Goal: Task Accomplishment & Management: Manage account settings

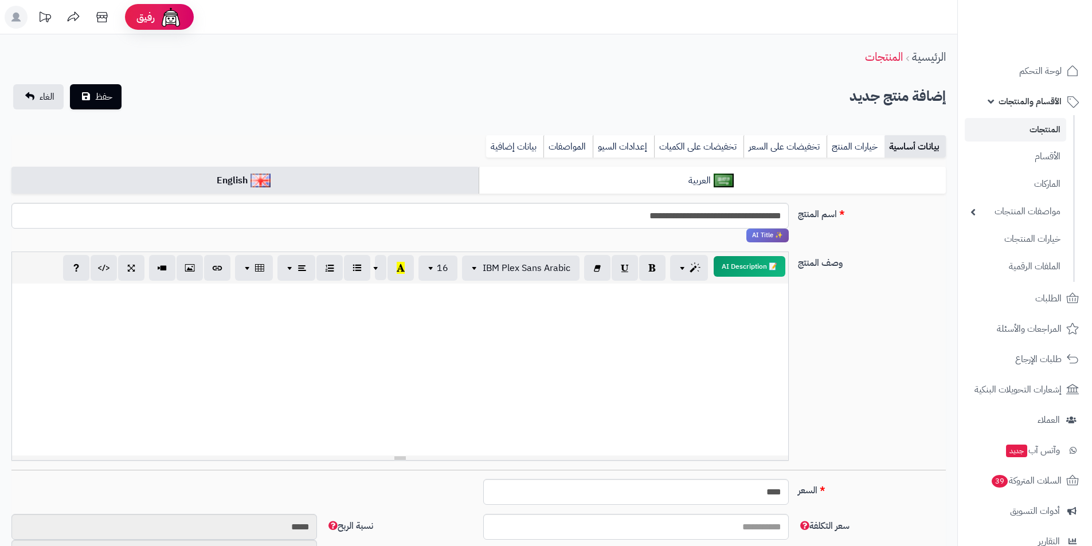
select select
click at [723, 308] on div at bounding box center [400, 370] width 776 height 172
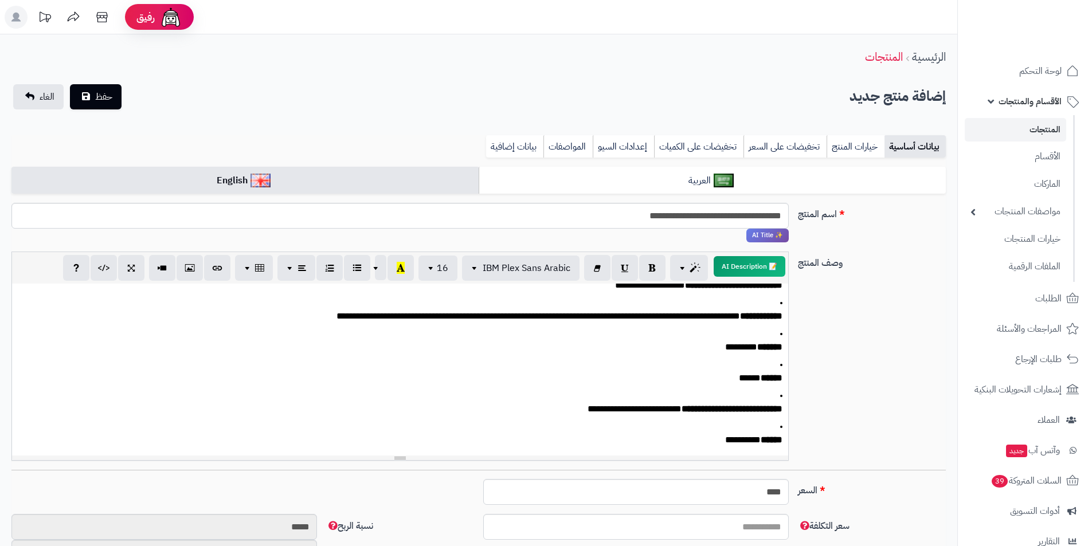
scroll to position [150, 0]
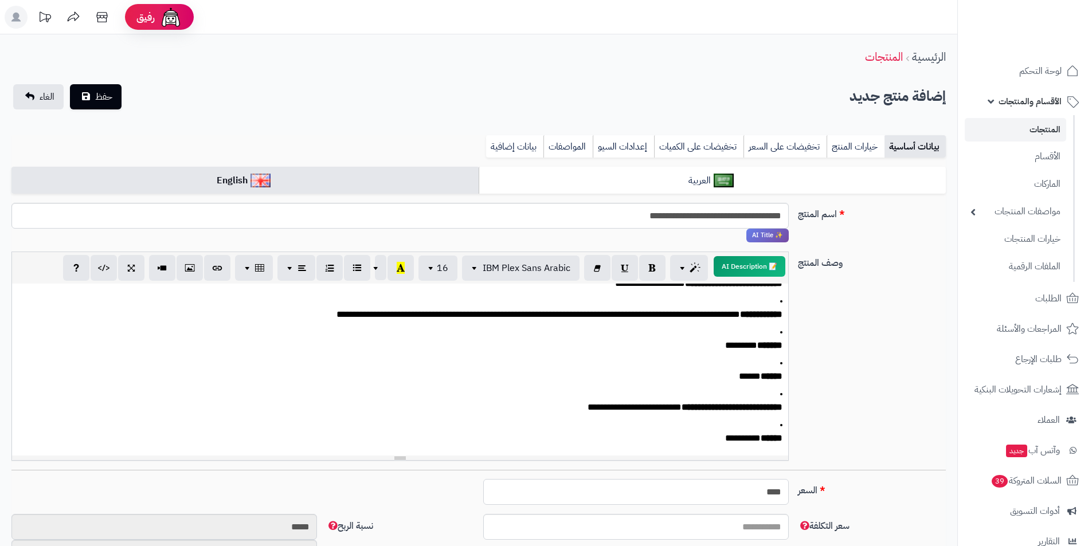
drag, startPoint x: 741, startPoint y: 499, endPoint x: 839, endPoint y: 492, distance: 98.8
click at [839, 492] on div "السعر **** اختار الضريبة اولا لحساب السعر" at bounding box center [478, 496] width 943 height 35
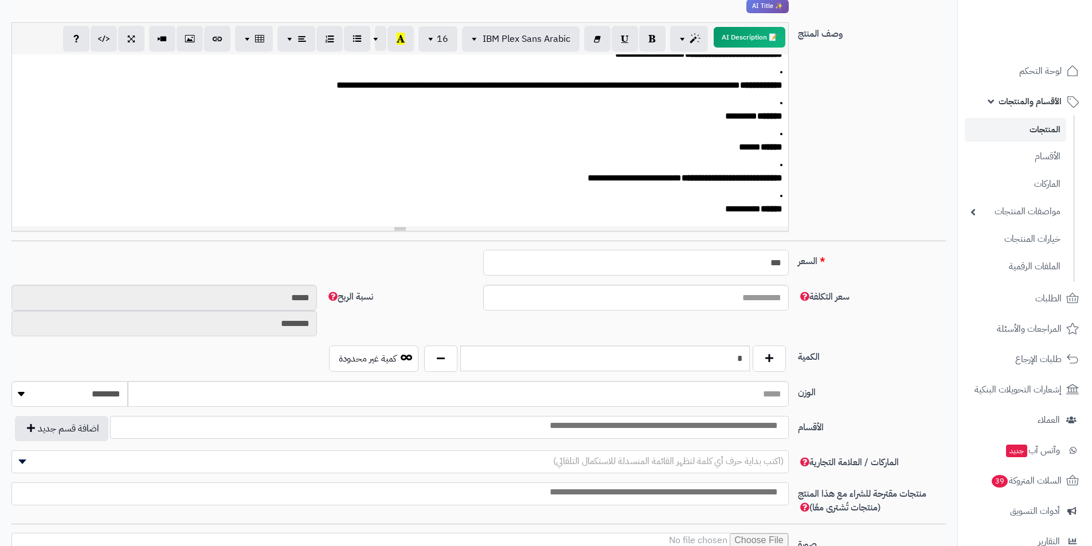
scroll to position [344, 0]
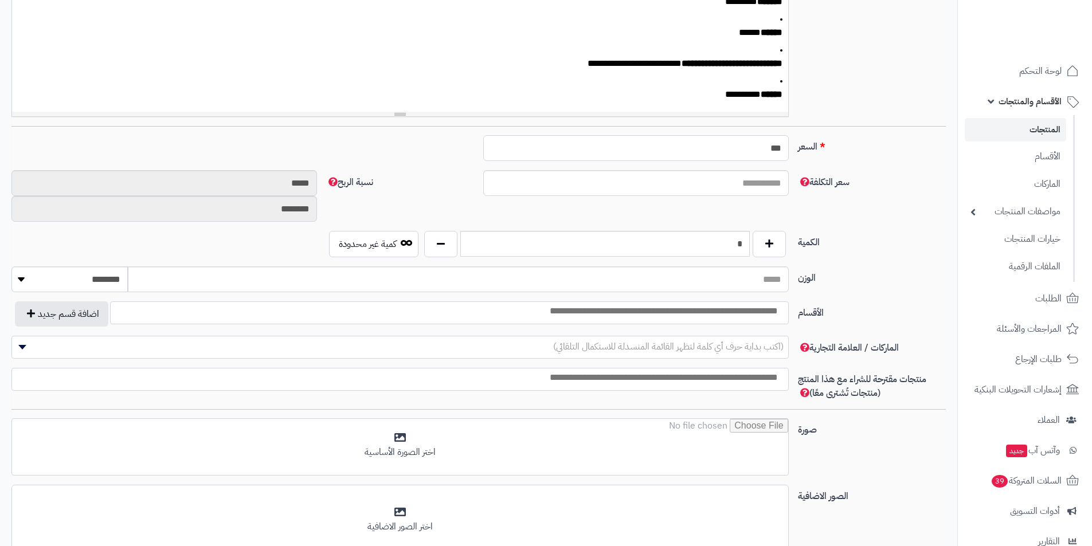
type input "***"
click at [766, 308] on input "search" at bounding box center [631, 311] width 308 height 13
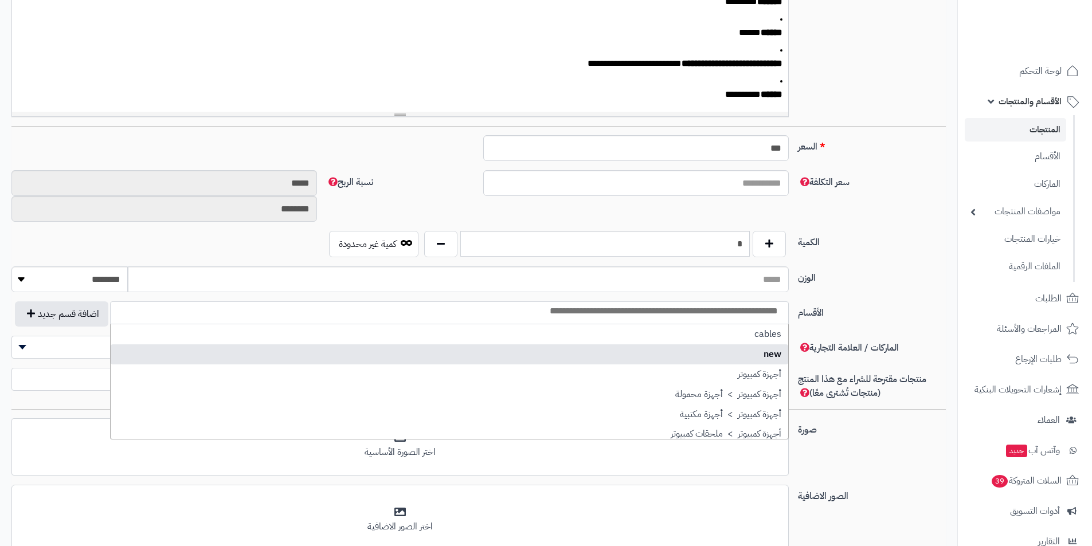
select select "***"
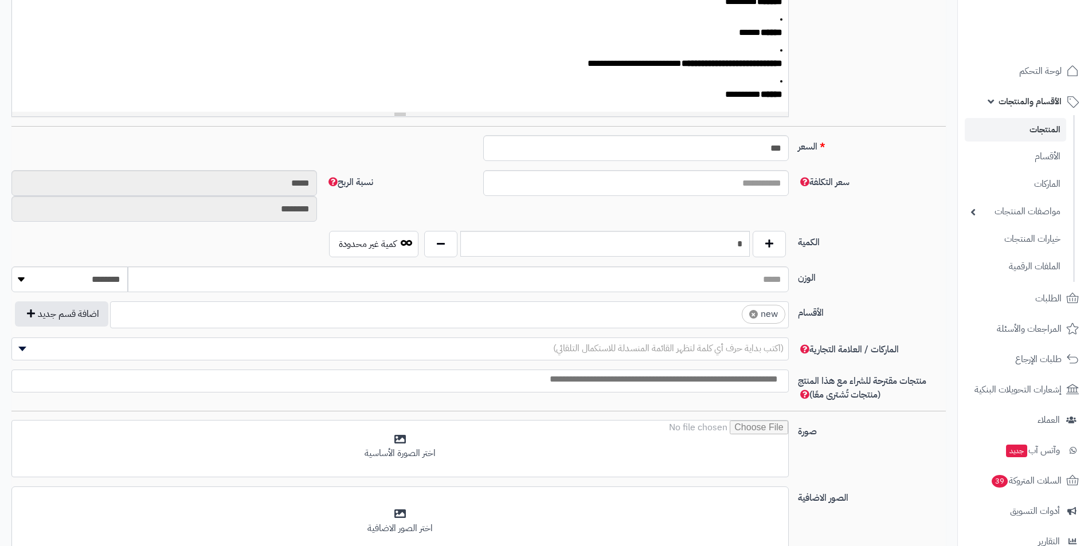
scroll to position [401, 0]
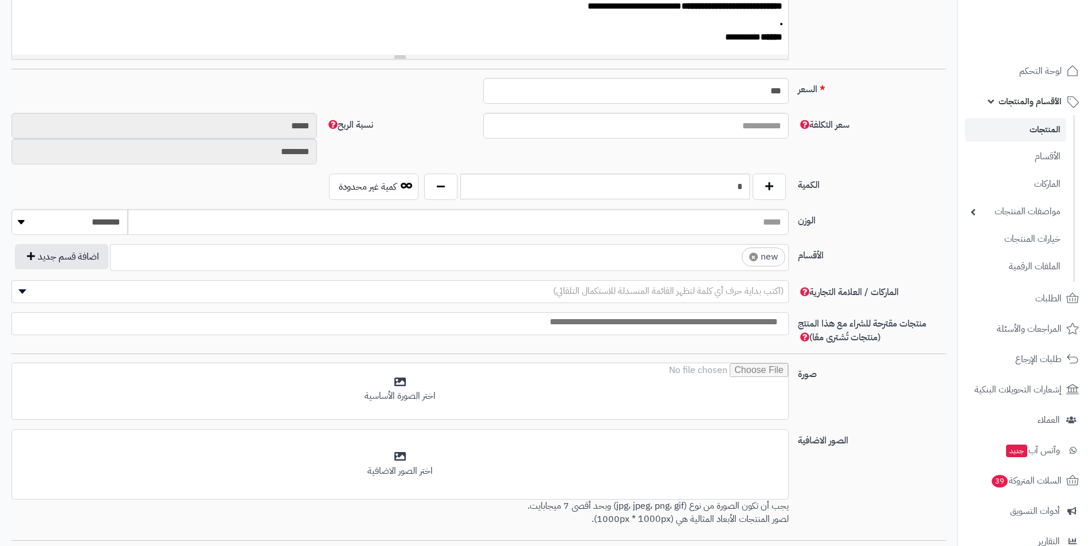
click at [732, 362] on div "**********" at bounding box center [478, 175] width 934 height 819
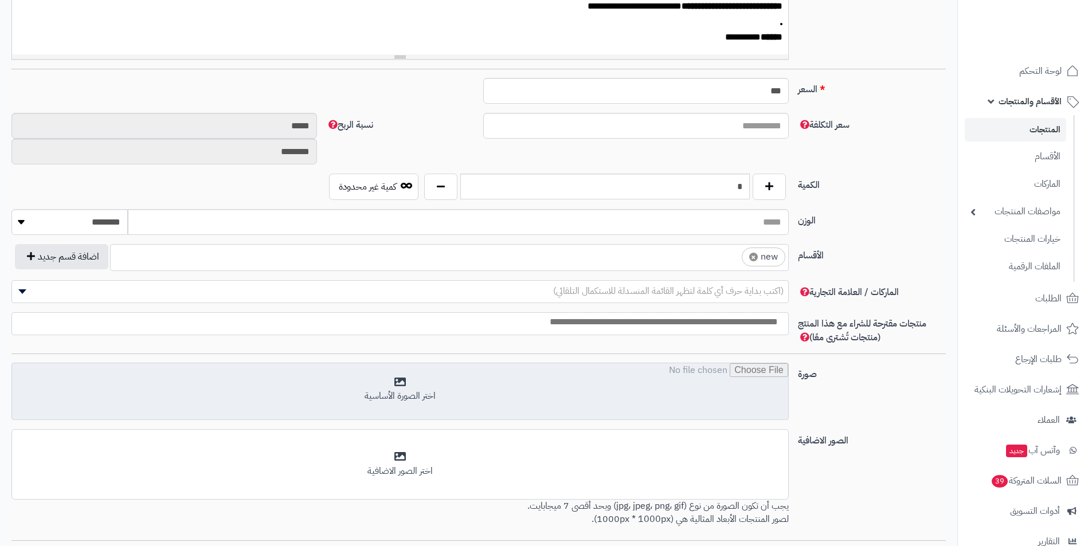
click at [527, 395] on input "file" at bounding box center [400, 391] width 776 height 57
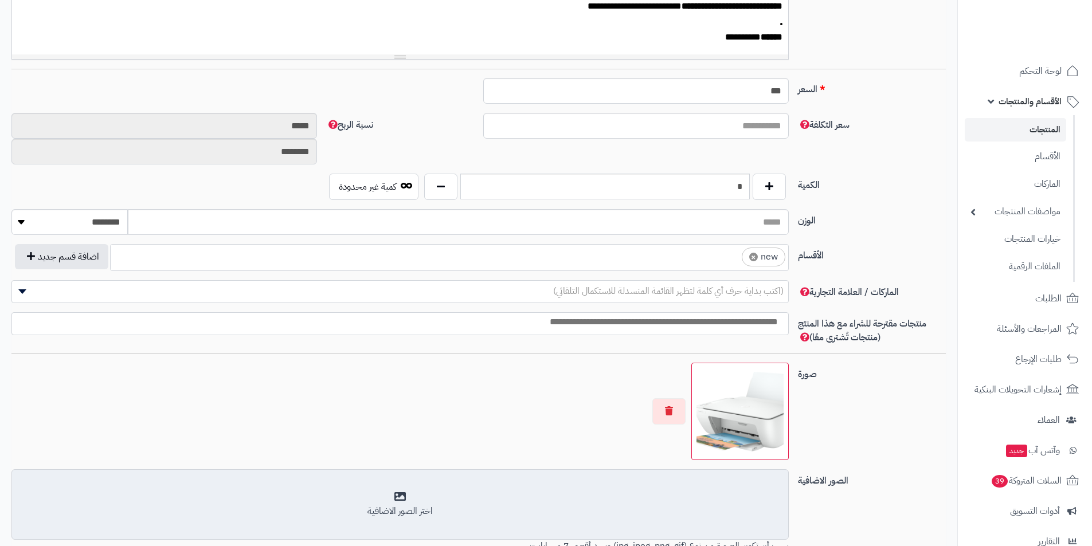
click at [739, 493] on div "اختر الصور الاضافية" at bounding box center [400, 504] width 762 height 27
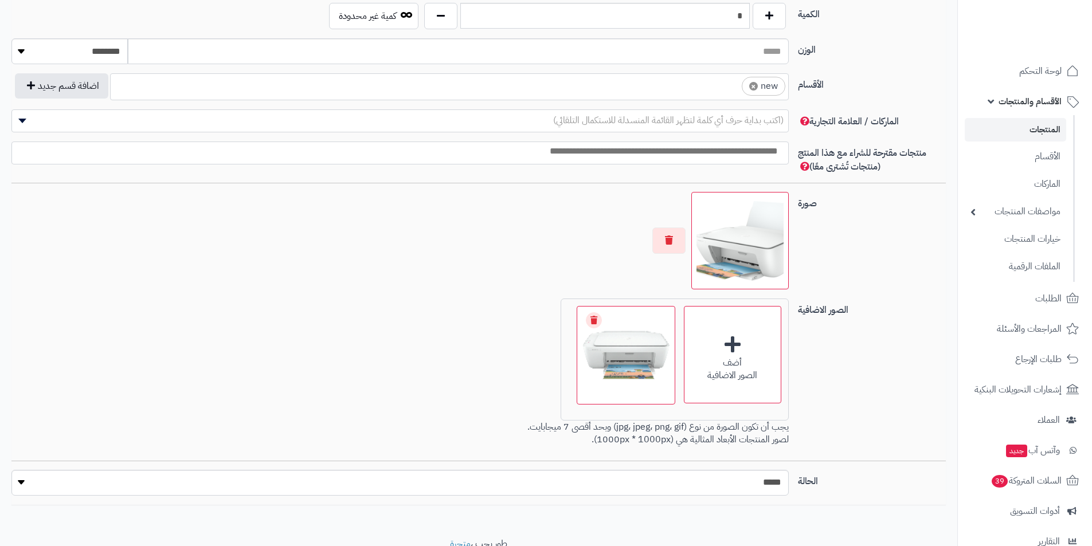
scroll to position [573, 0]
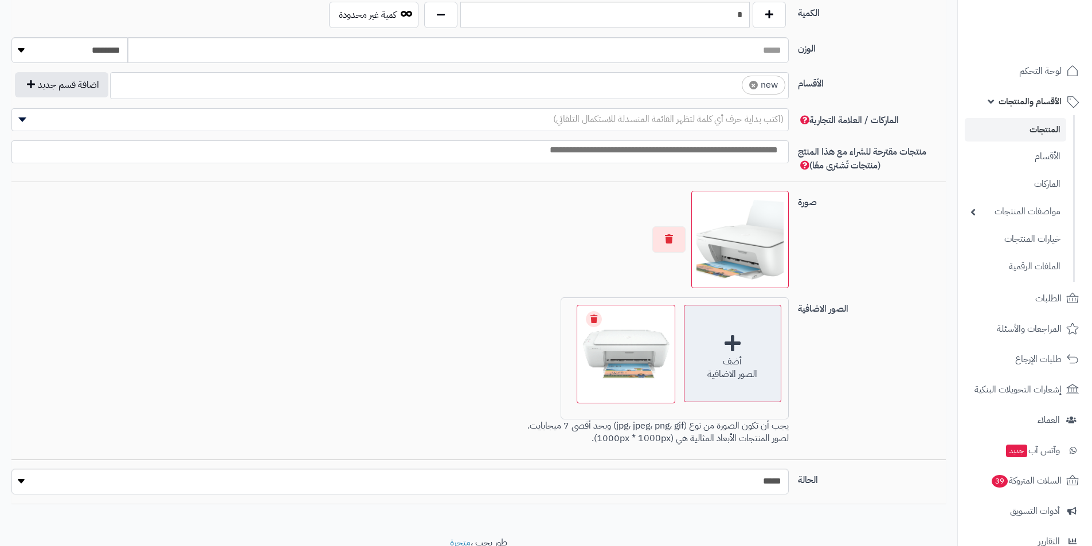
click at [760, 366] on div "أضف" at bounding box center [732, 361] width 96 height 13
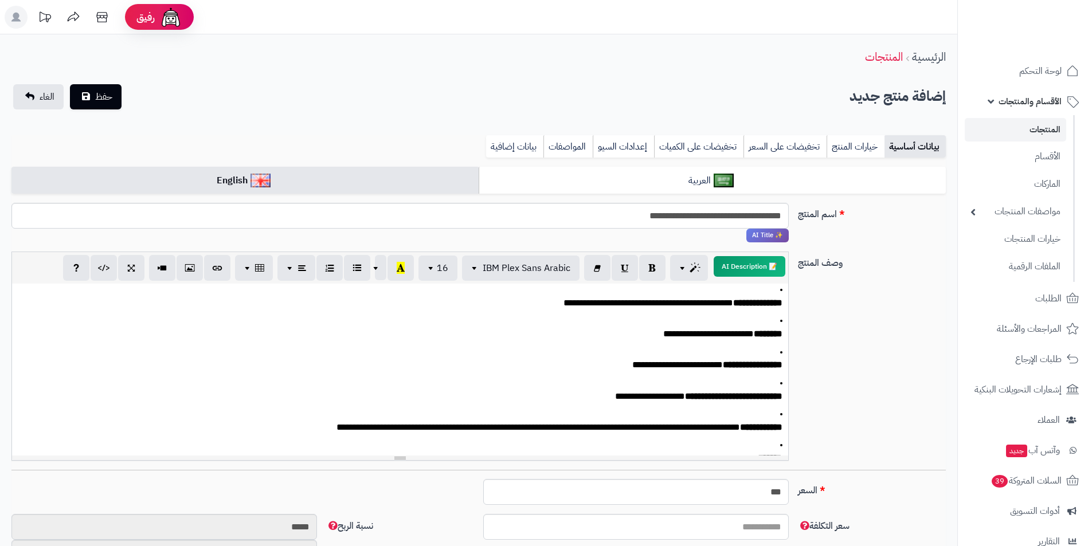
scroll to position [36, 0]
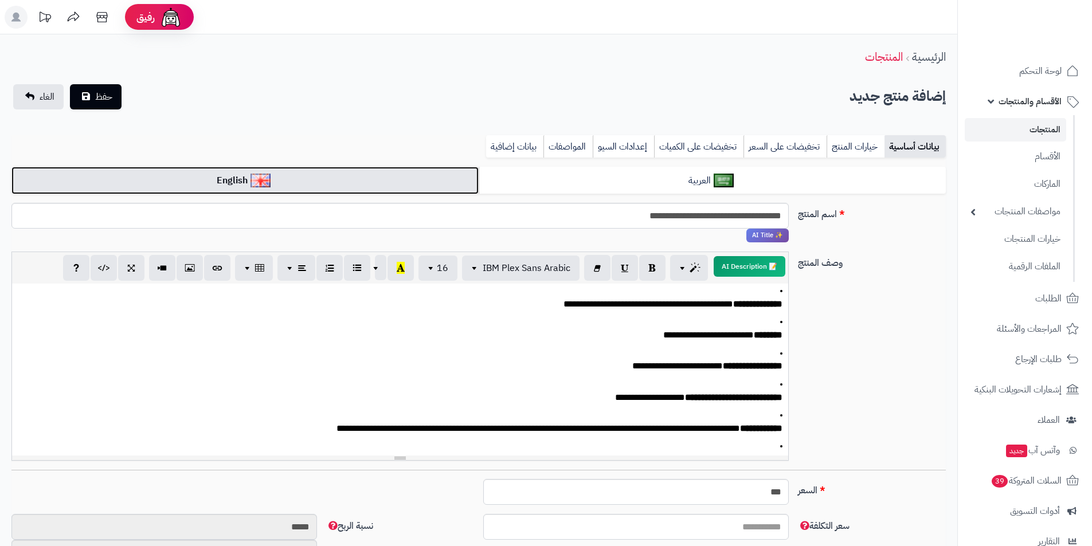
click at [446, 179] on link "English" at bounding box center [244, 181] width 467 height 28
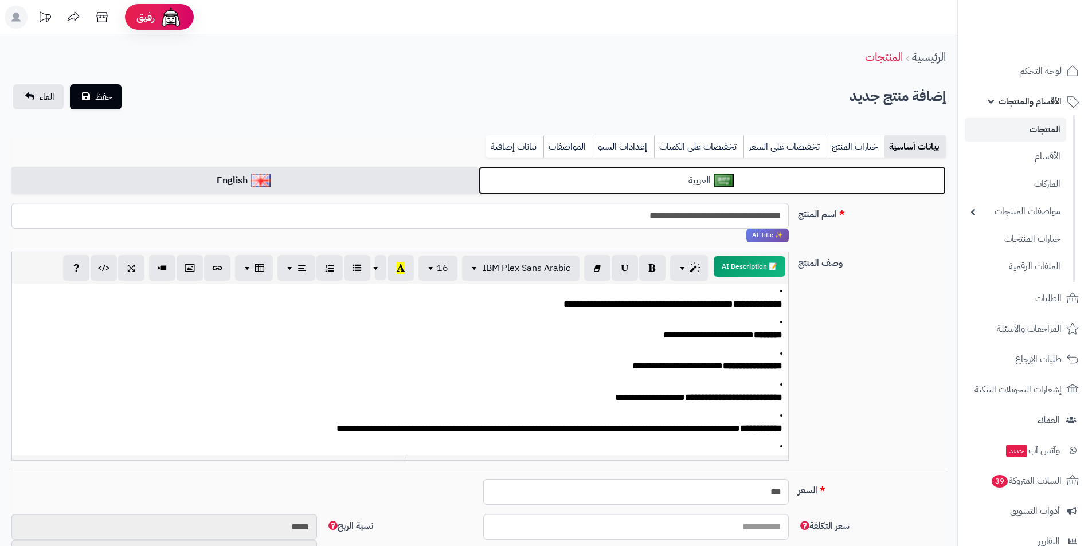
click at [626, 171] on link "العربية" at bounding box center [711, 181] width 467 height 28
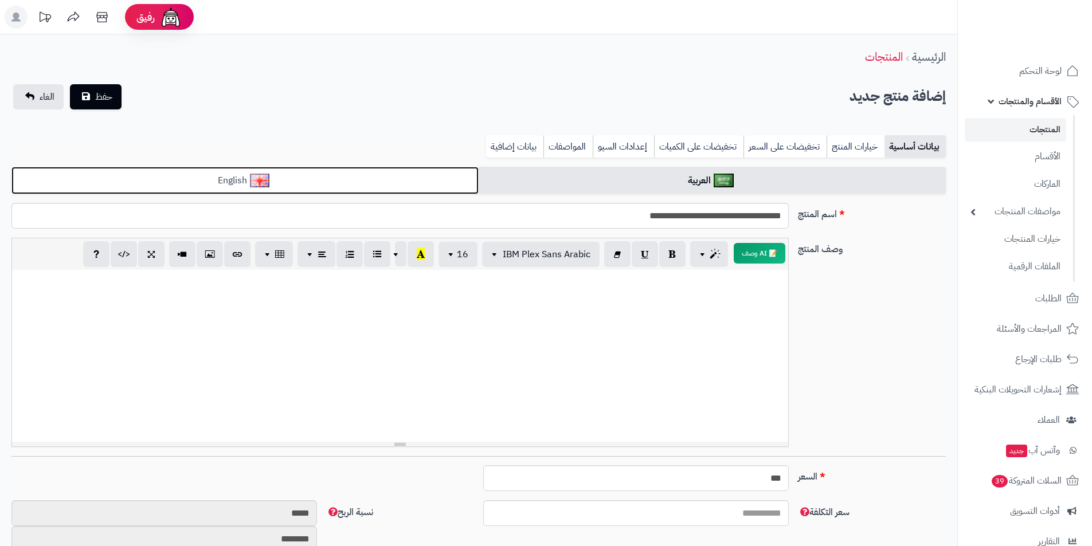
click at [465, 182] on link "English" at bounding box center [244, 181] width 467 height 28
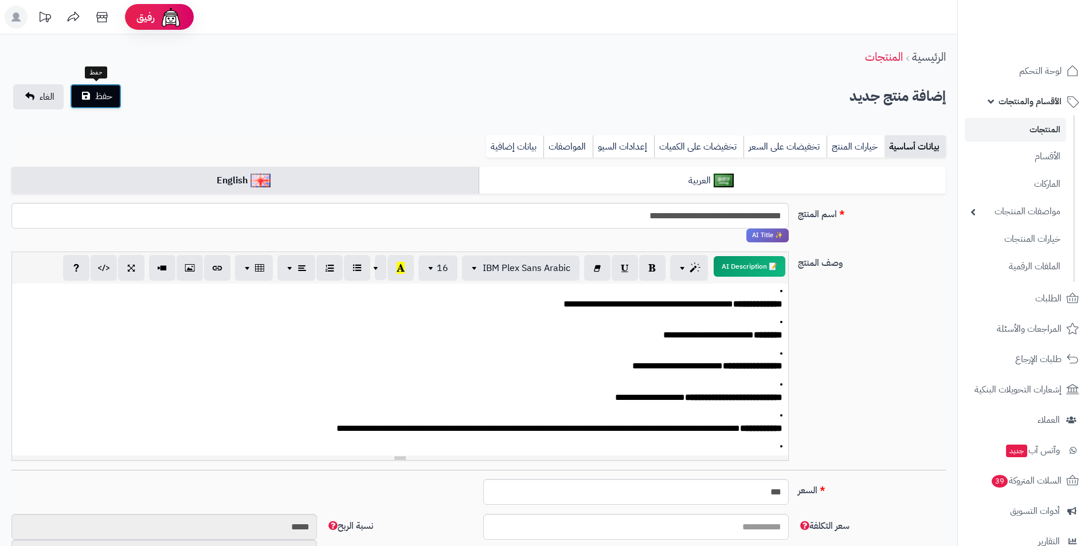
click at [113, 101] on button "حفظ" at bounding box center [96, 96] width 52 height 25
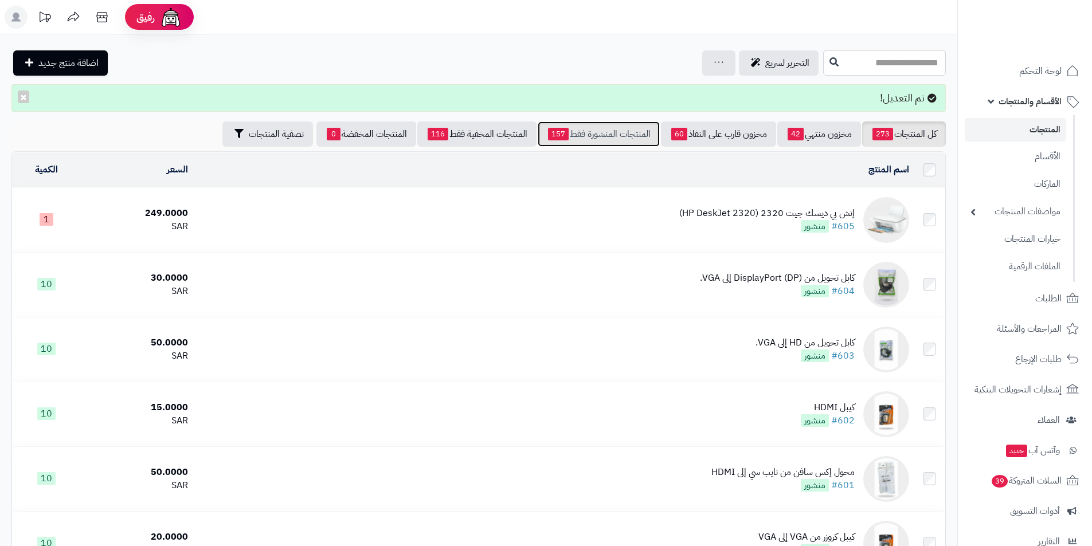
click at [610, 138] on link "المنتجات المنشورة فقط 157" at bounding box center [598, 133] width 122 height 25
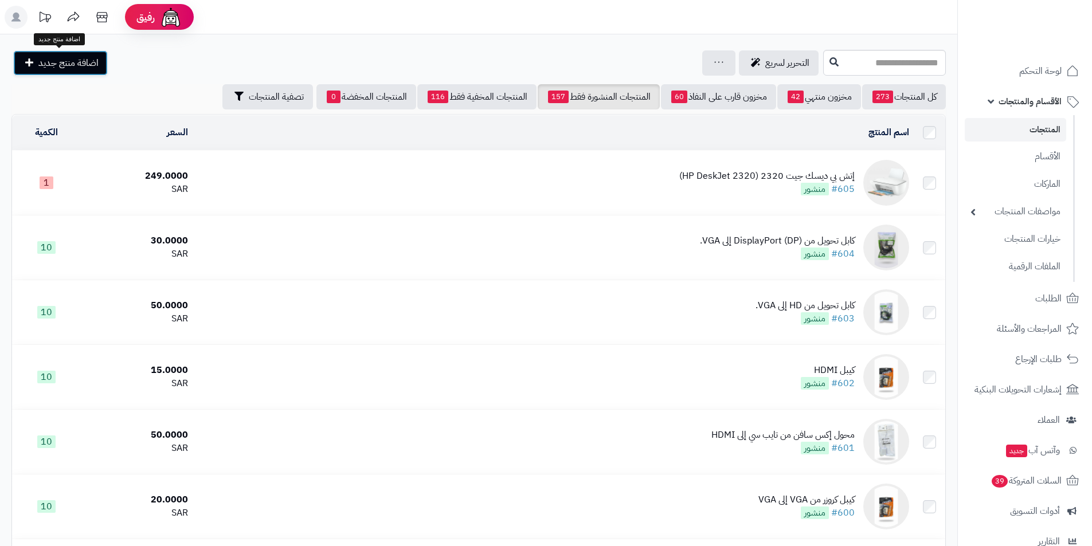
click at [83, 56] on span "اضافة منتج جديد" at bounding box center [68, 63] width 60 height 14
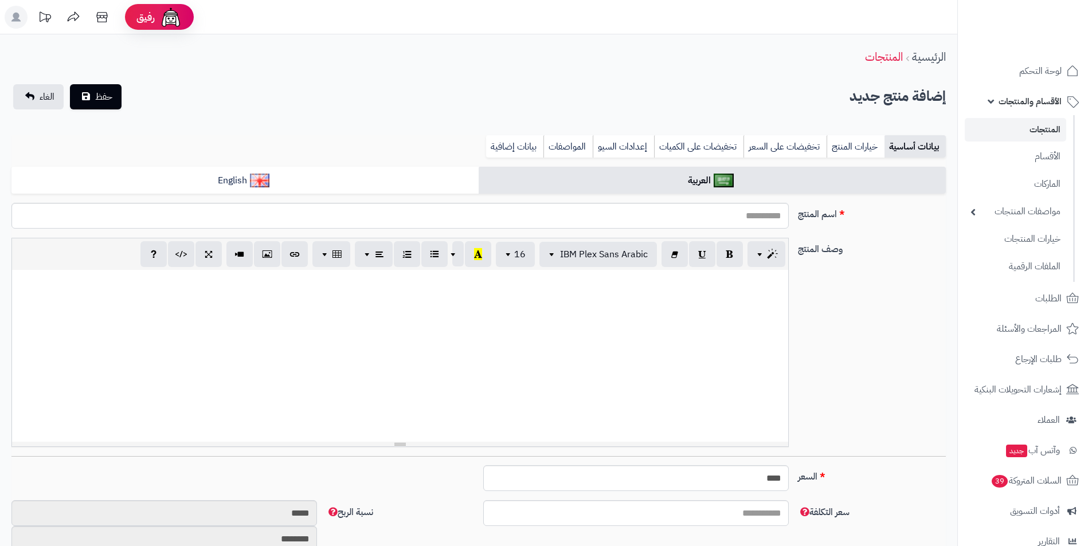
select select
paste input "**********"
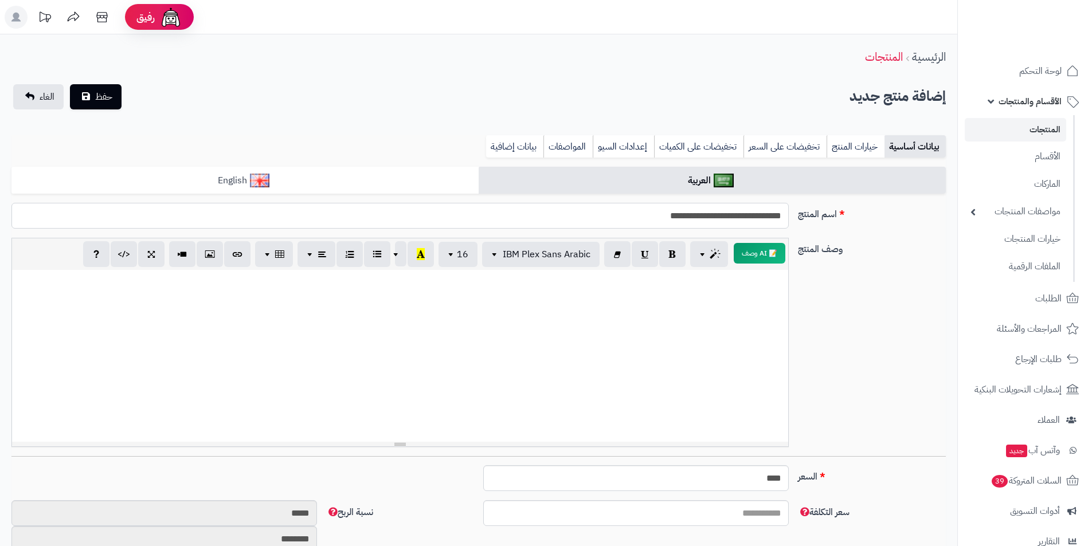
type input "**********"
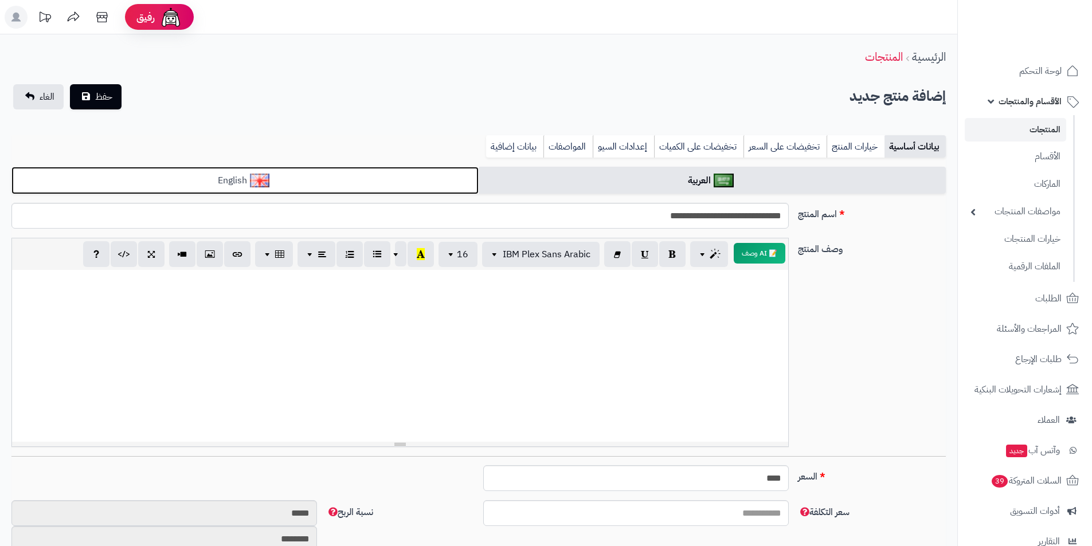
click at [428, 182] on link "English" at bounding box center [244, 181] width 467 height 28
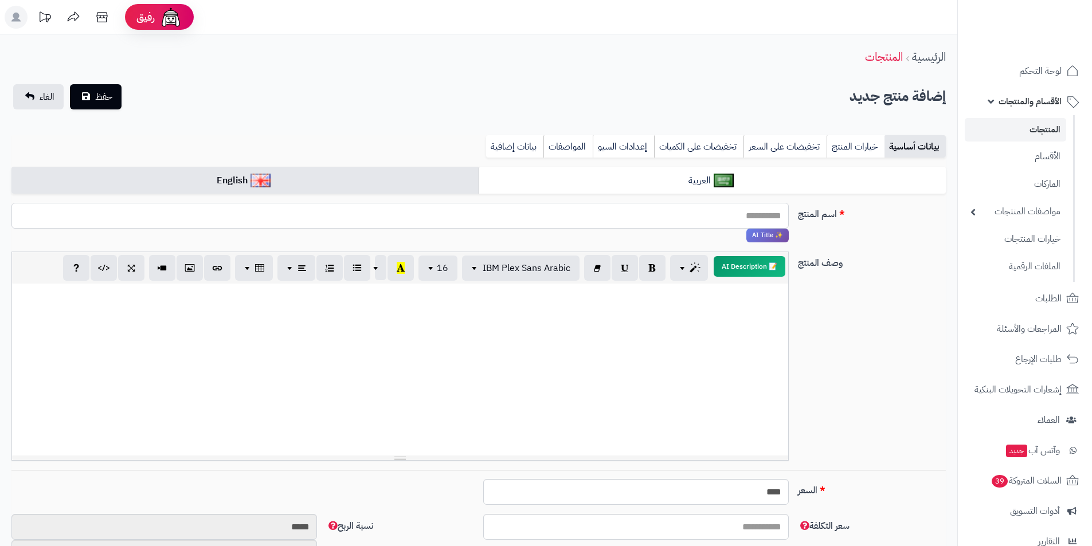
paste input "**********"
type input "**********"
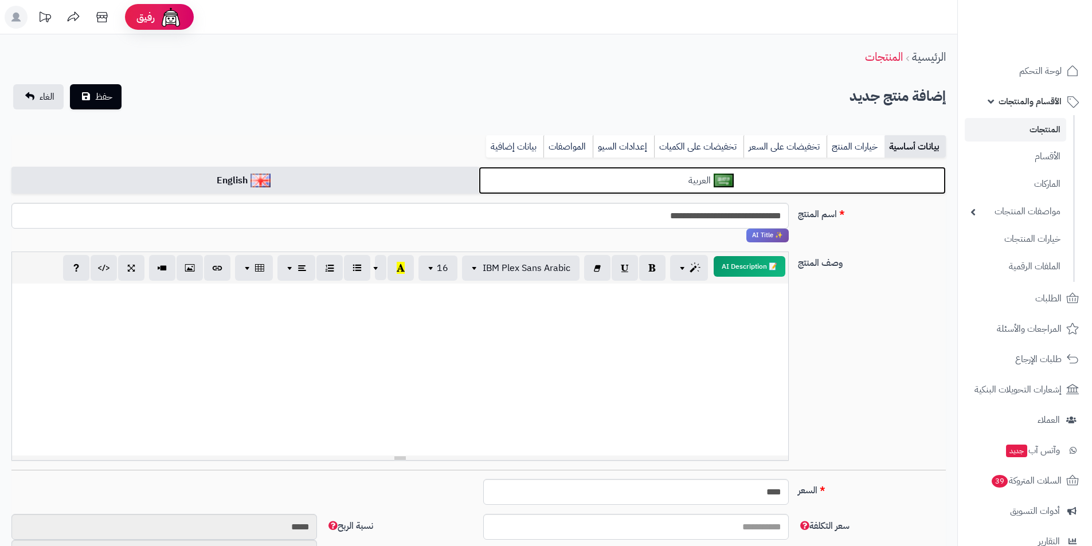
click at [624, 176] on link "العربية" at bounding box center [711, 181] width 467 height 28
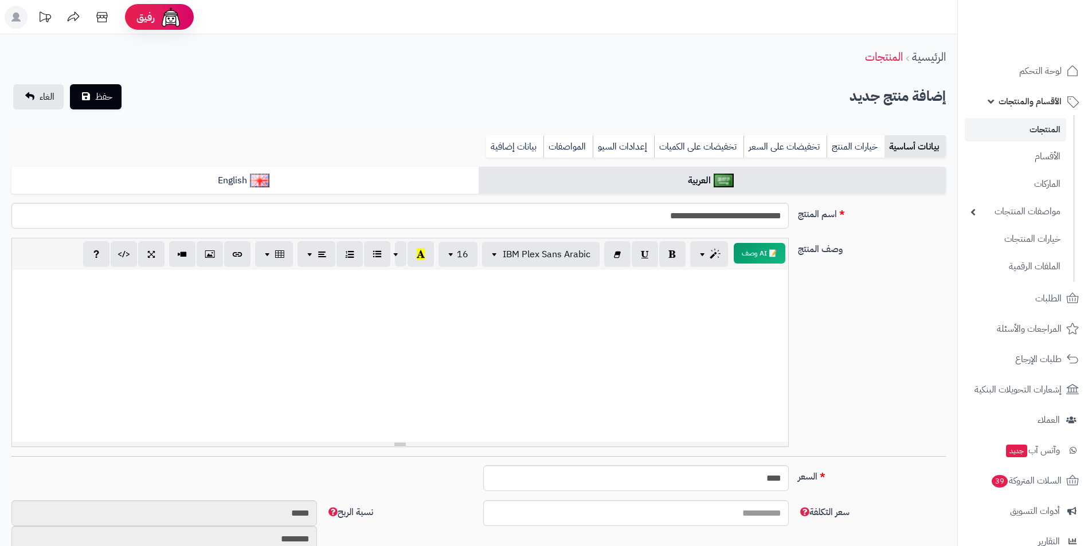
paste div
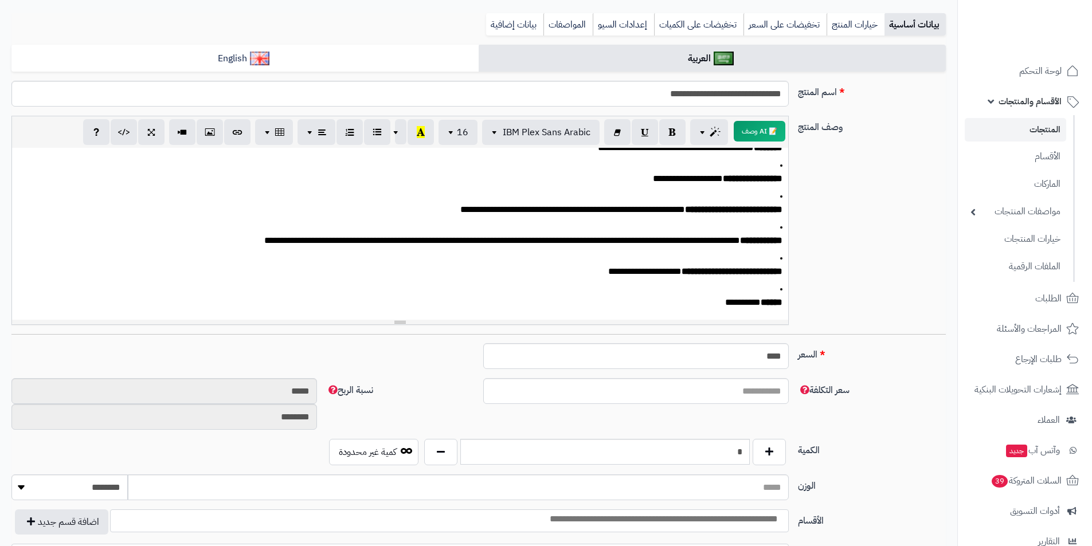
scroll to position [172, 0]
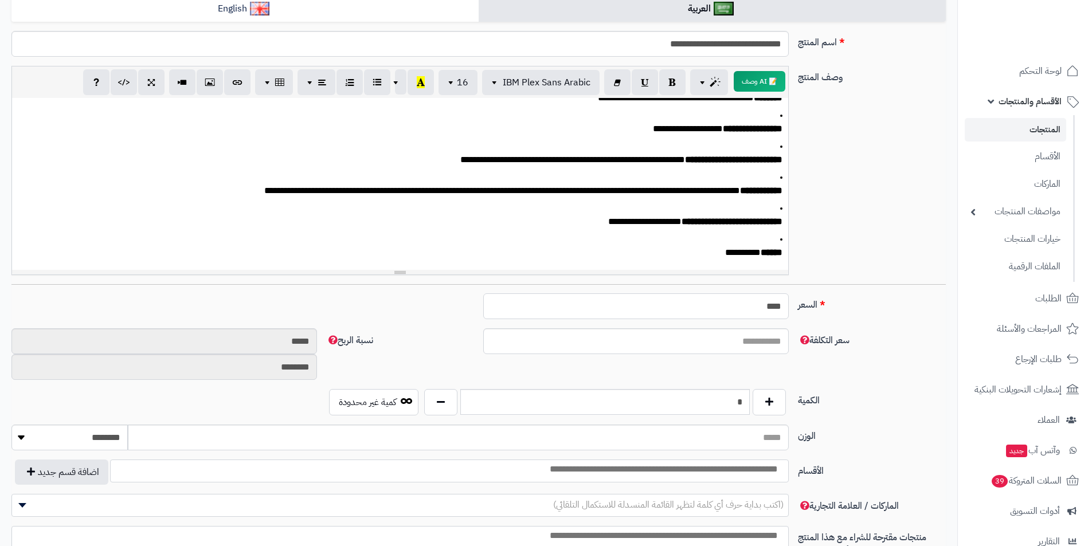
drag, startPoint x: 751, startPoint y: 306, endPoint x: 818, endPoint y: 309, distance: 67.7
click at [818, 309] on div "السعر **** اختار الضريبة اولا لحساب السعر" at bounding box center [478, 310] width 943 height 35
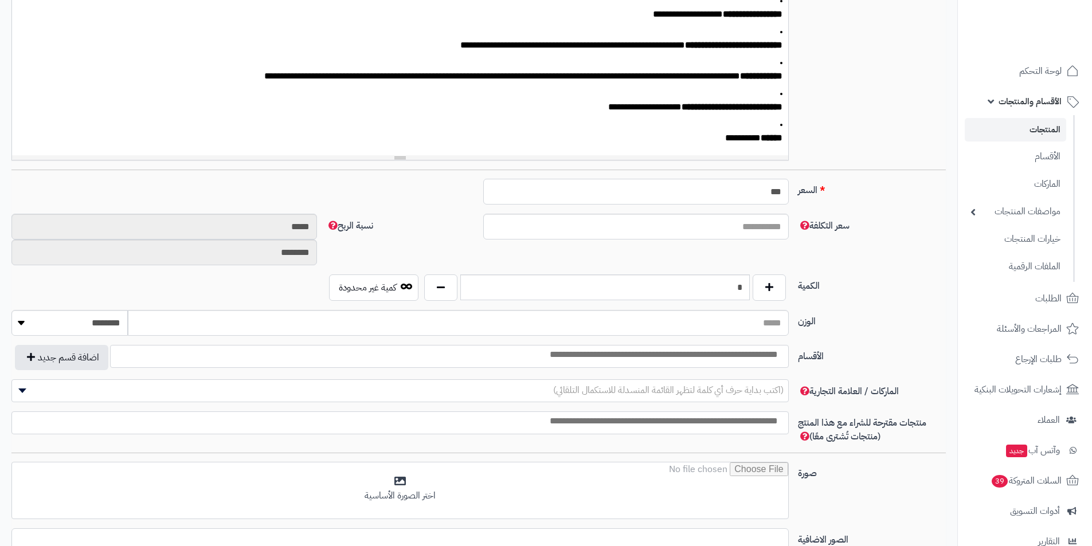
type input "***"
click at [760, 352] on input "search" at bounding box center [631, 354] width 308 height 13
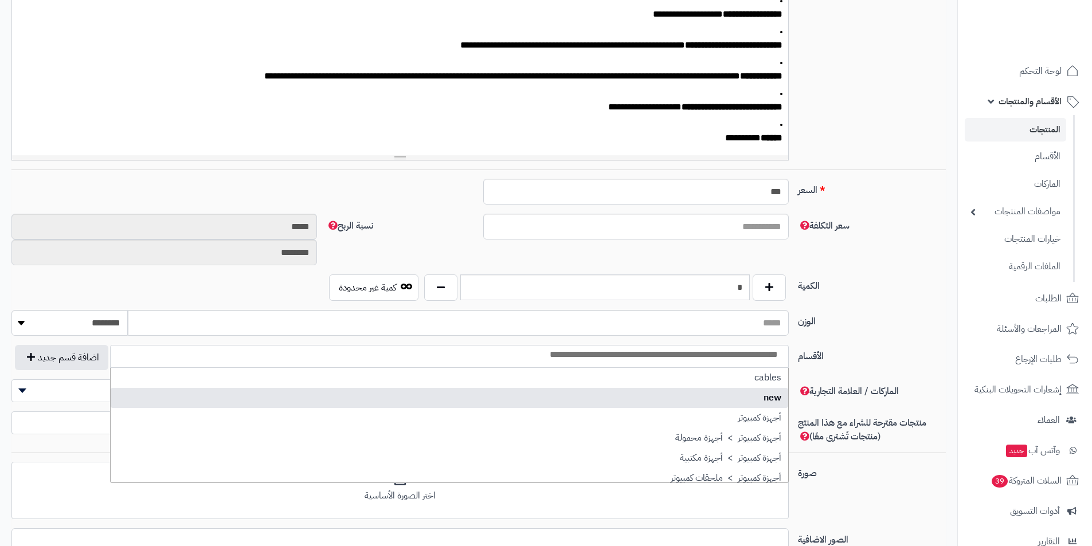
select select "***"
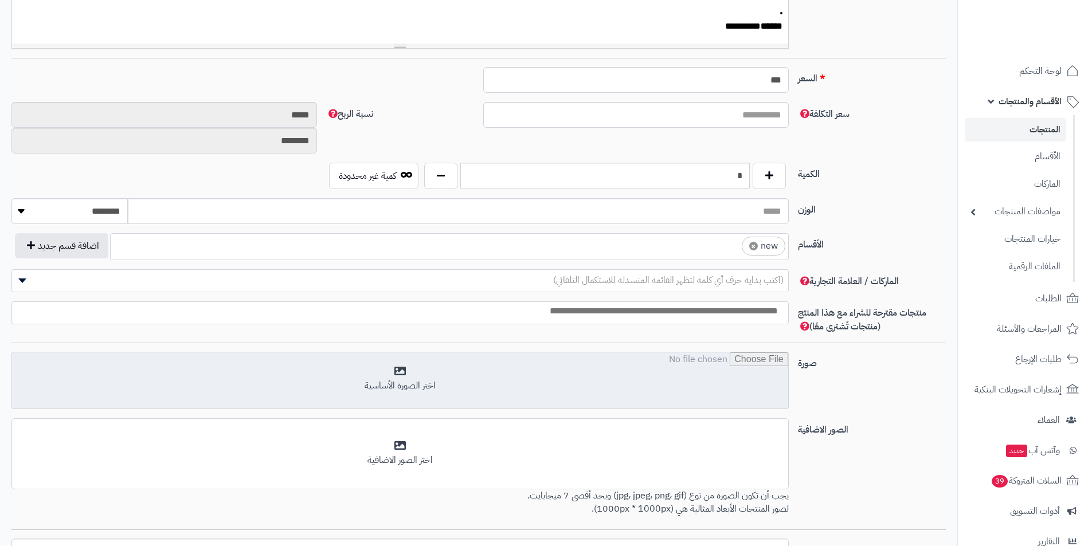
scroll to position [401, 0]
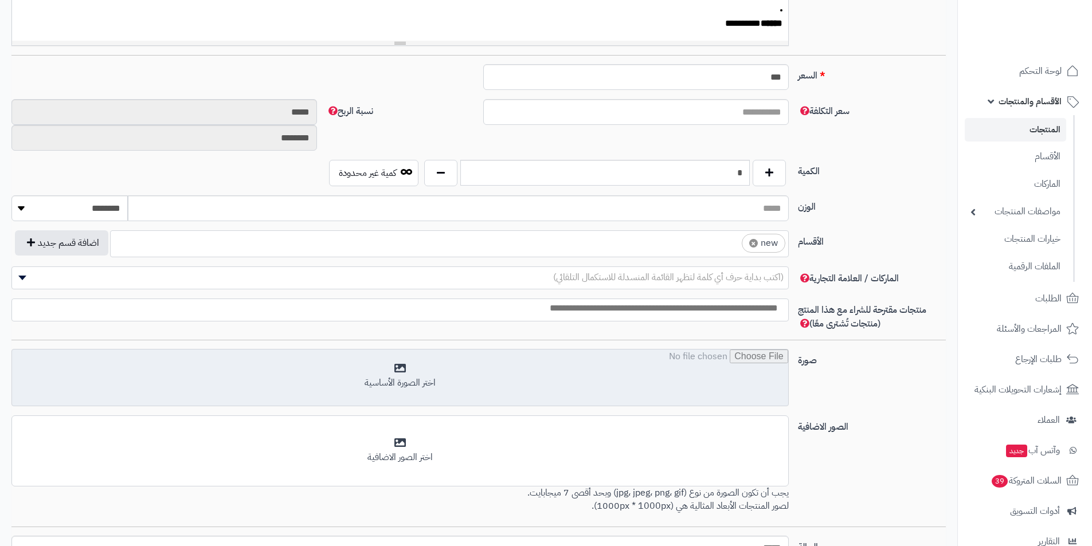
click at [763, 387] on input "file" at bounding box center [400, 378] width 776 height 57
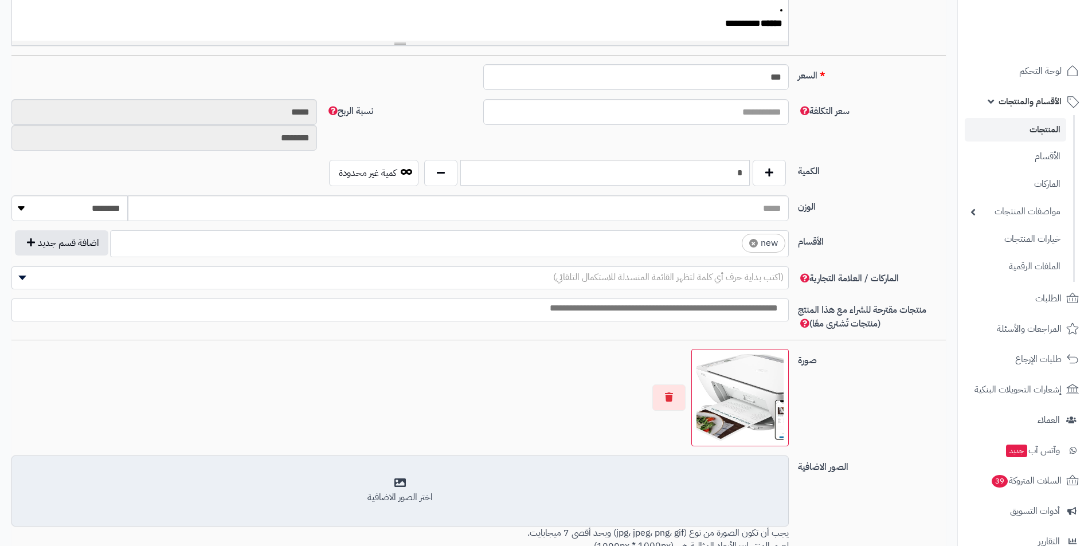
click at [745, 482] on div "اختر الصور الاضافية" at bounding box center [400, 490] width 762 height 27
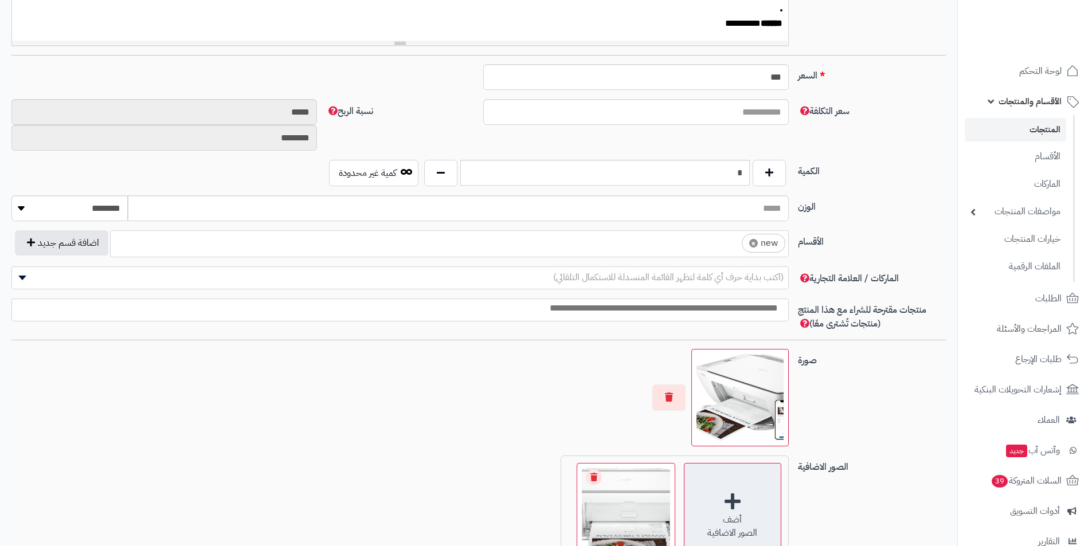
click at [745, 504] on div "أضف الصور الاضافية" at bounding box center [732, 511] width 97 height 97
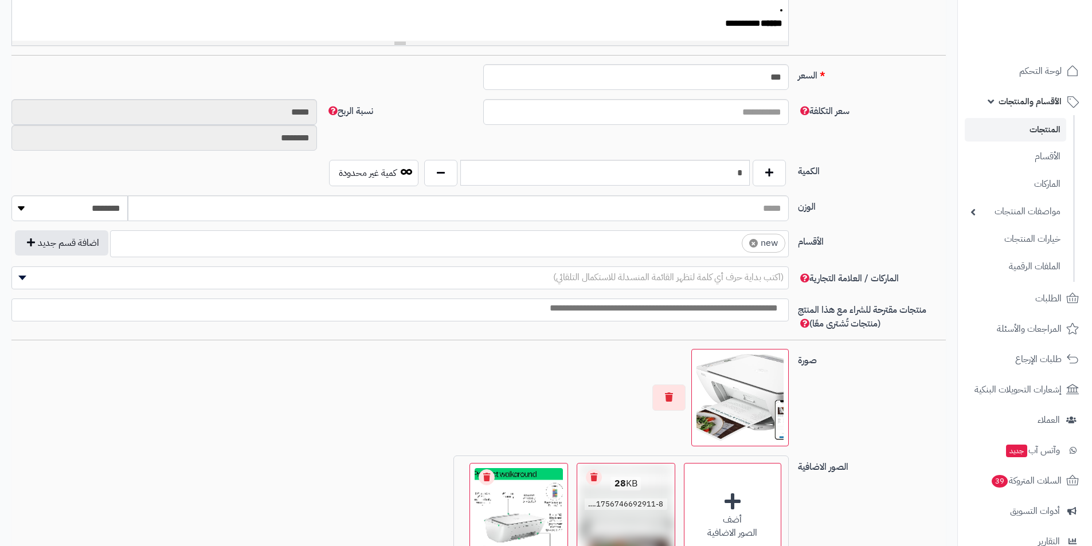
click at [596, 475] on link "Remove file" at bounding box center [594, 477] width 16 height 16
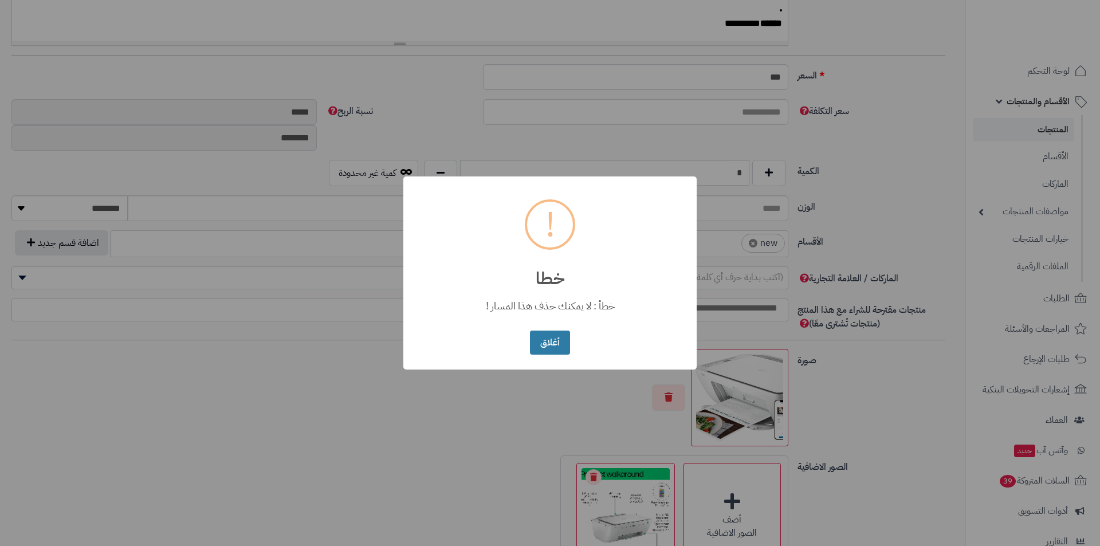
click at [550, 340] on button "أغلاق" at bounding box center [550, 343] width 40 height 25
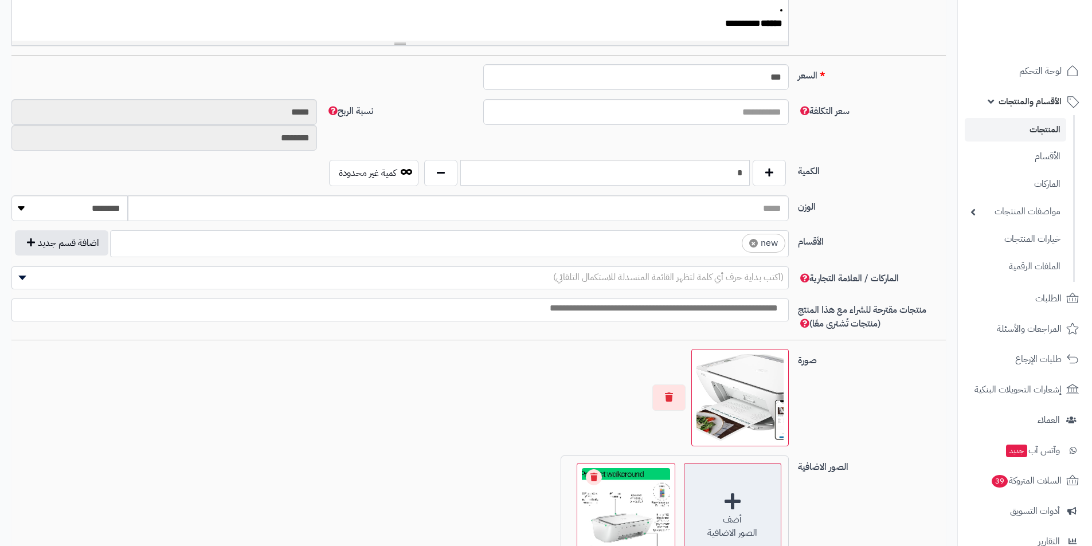
click at [725, 504] on div "أضف الصور الاضافية" at bounding box center [732, 511] width 97 height 97
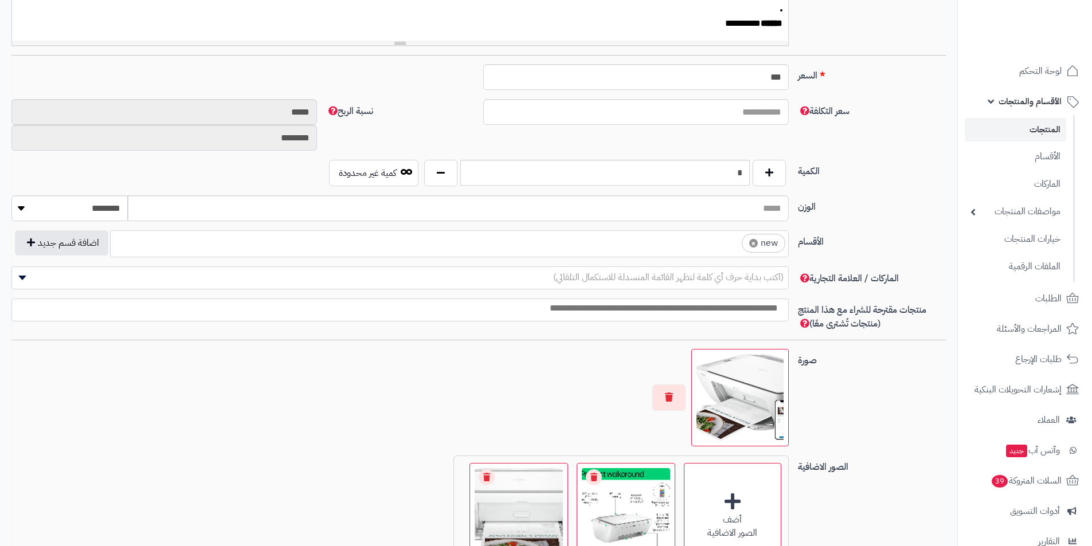
click at [784, 529] on div "أضف الصور الاضافية اختر الصور الاضافية 45.4 KB 1756746696186-10.jpg Check Error…" at bounding box center [620, 517] width 335 height 122
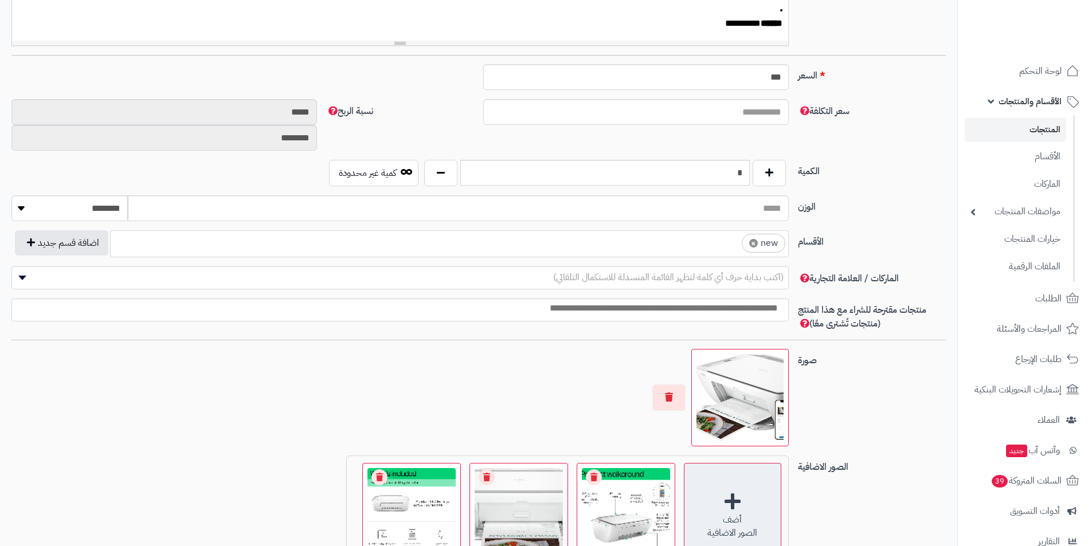
click at [780, 509] on div "أضف الصور الاضافية" at bounding box center [732, 511] width 97 height 97
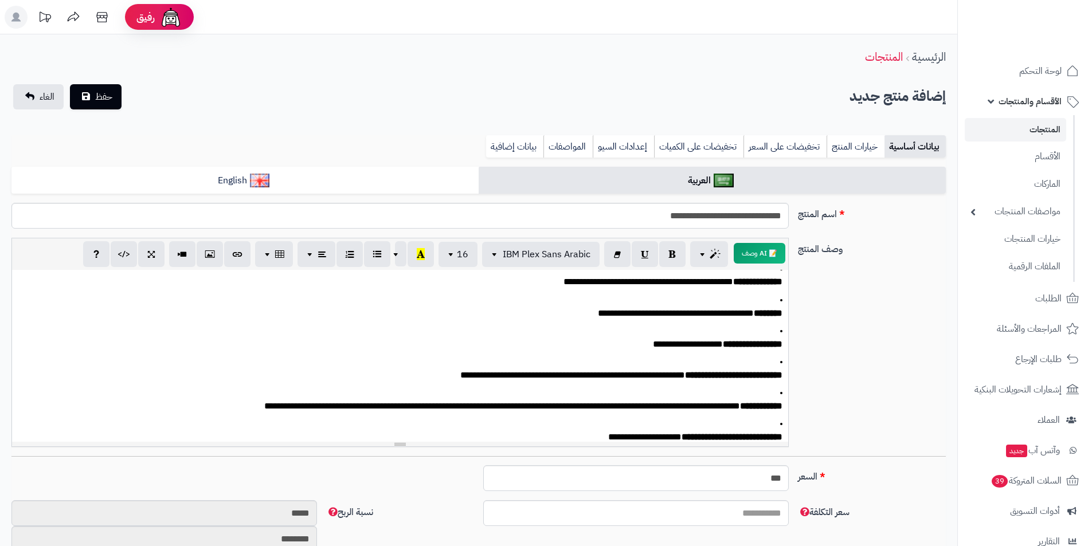
scroll to position [0, 0]
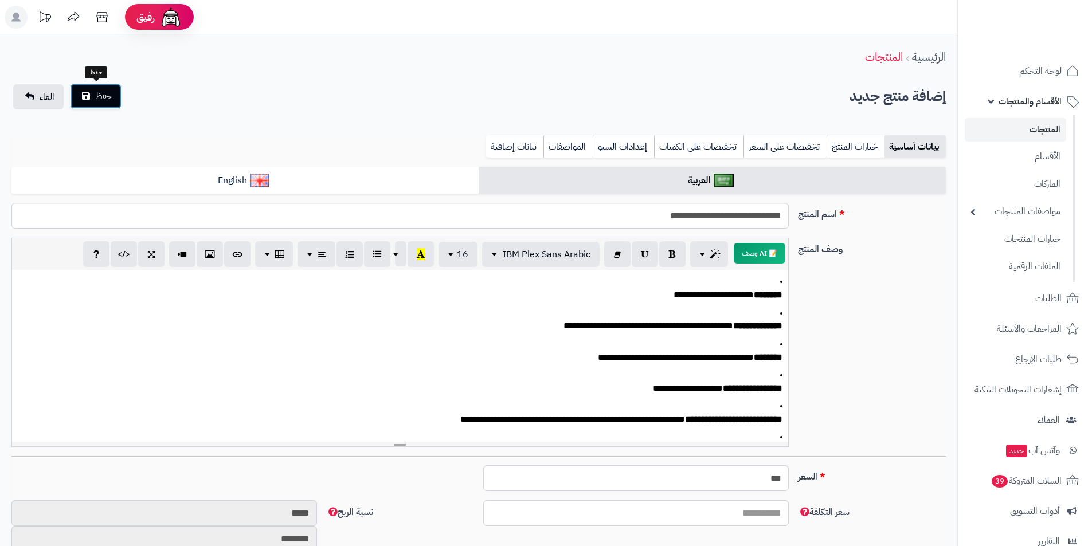
click at [78, 93] on button "حفظ" at bounding box center [96, 96] width 52 height 25
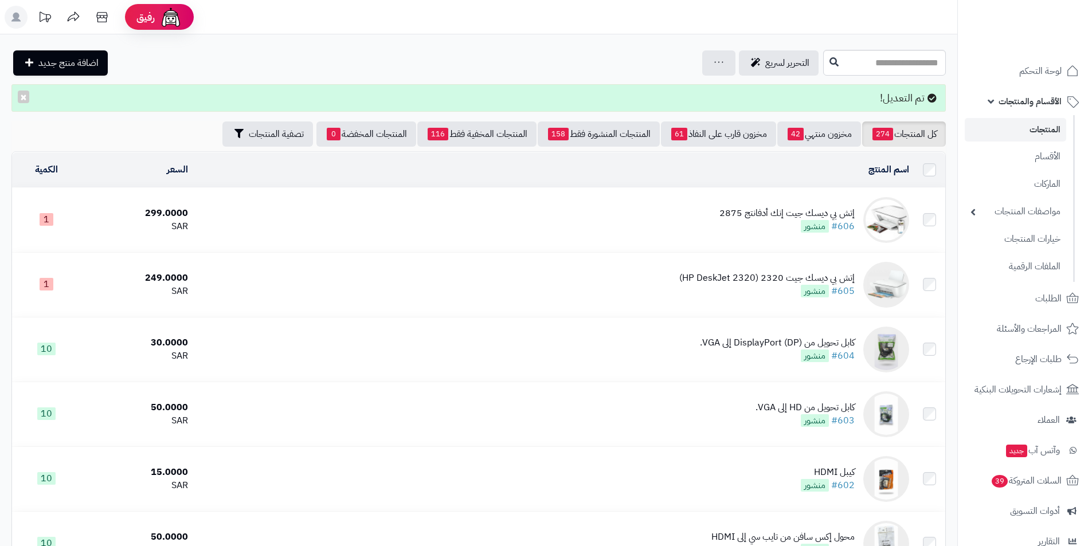
click at [634, 227] on td "إتش بي ديسك جيت إنك أدفانتج 2875 #606 منشور" at bounding box center [553, 220] width 721 height 64
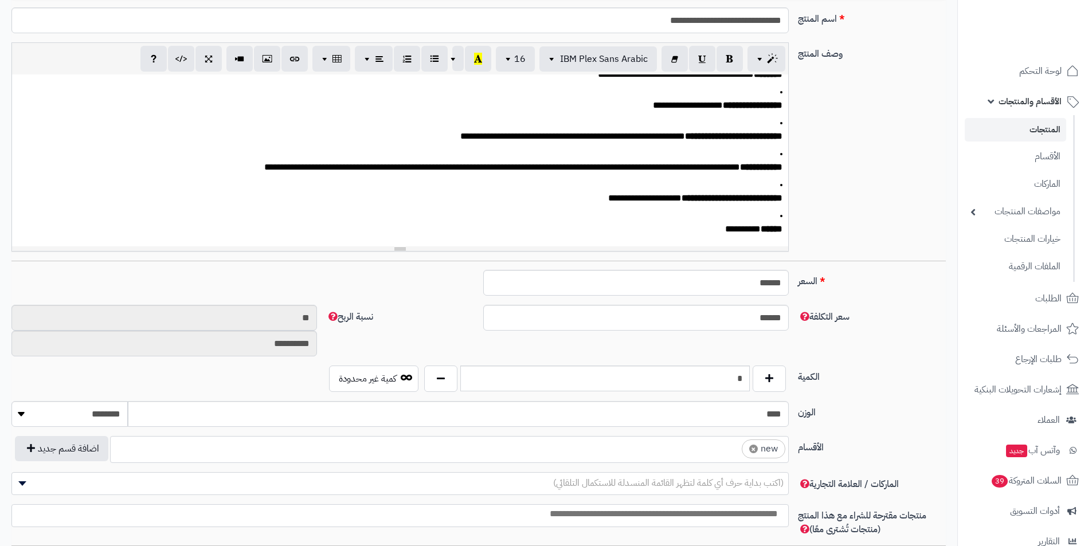
scroll to position [287, 0]
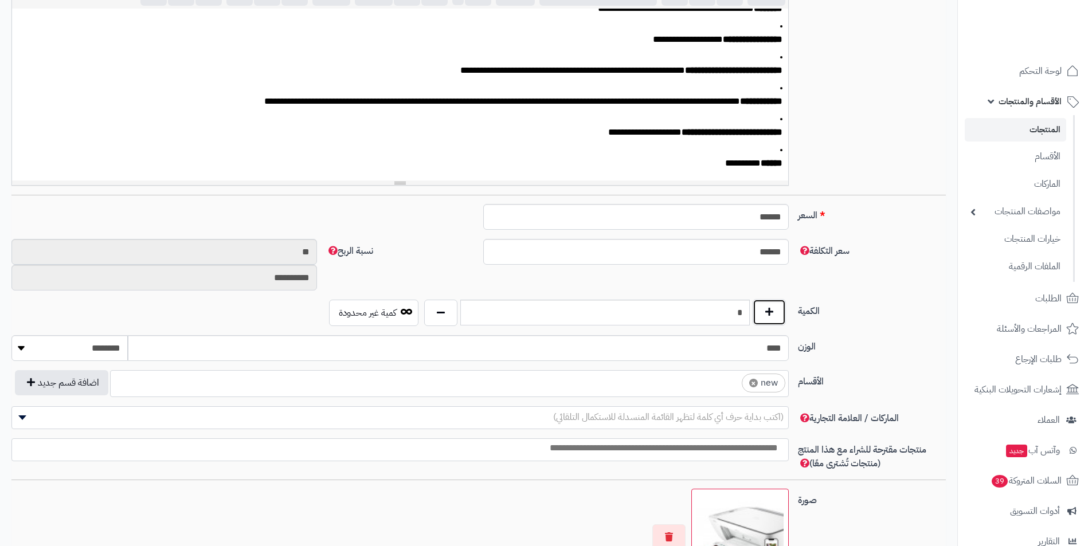
click at [783, 319] on button "button" at bounding box center [768, 312] width 33 height 26
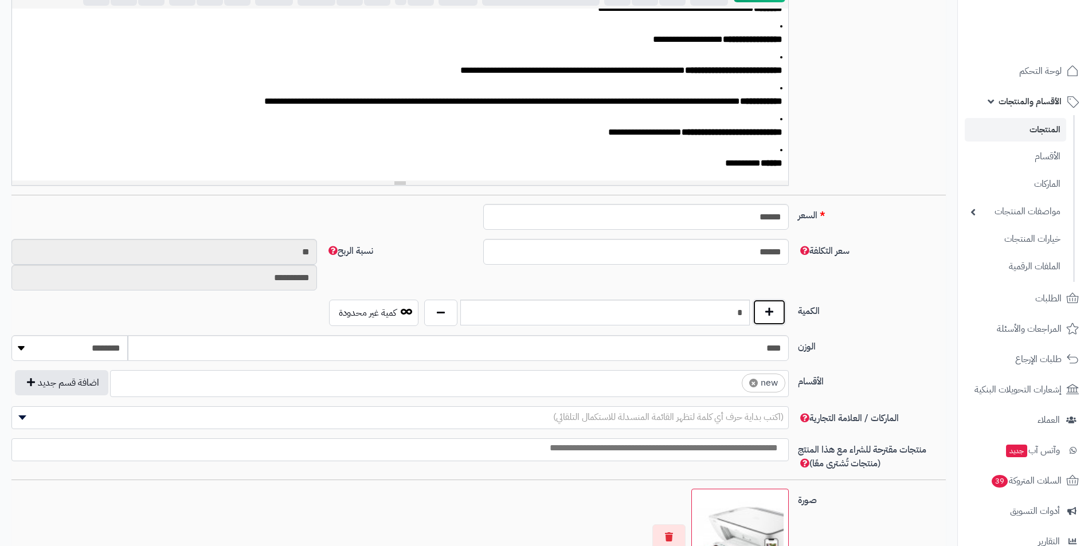
click at [783, 319] on button "button" at bounding box center [768, 312] width 33 height 26
type input "**"
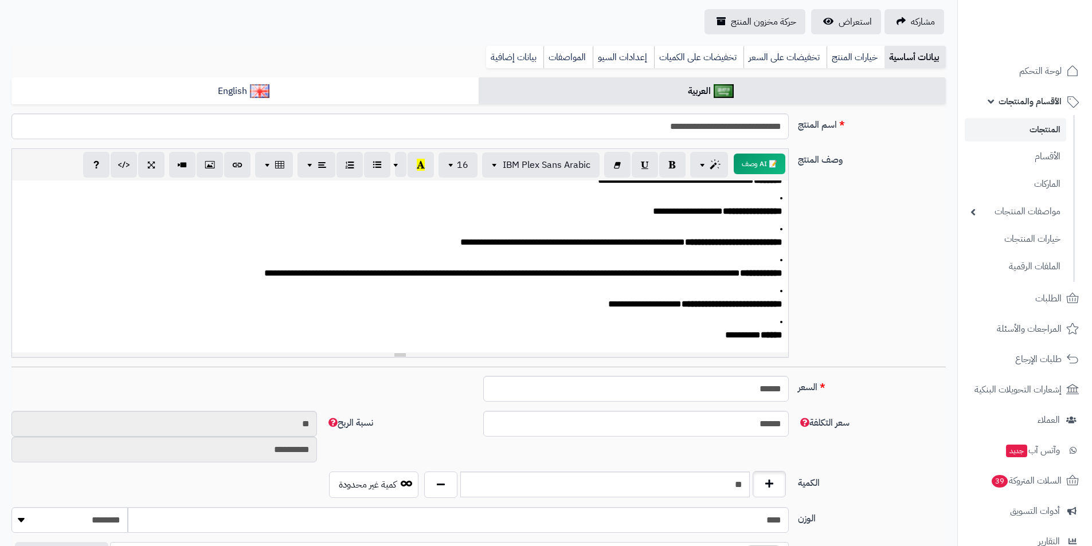
scroll to position [0, 0]
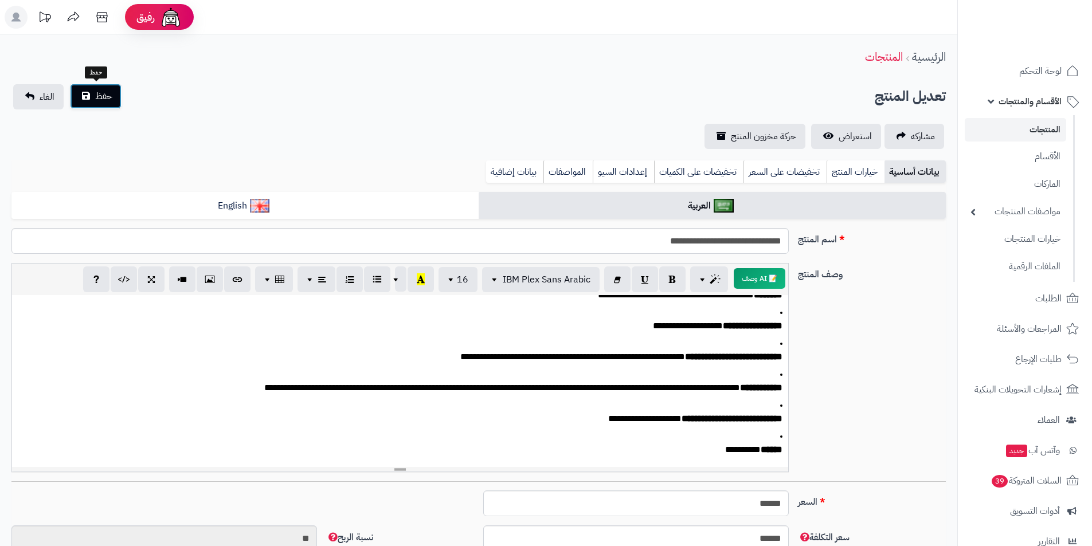
click at [117, 100] on button "حفظ" at bounding box center [96, 96] width 52 height 25
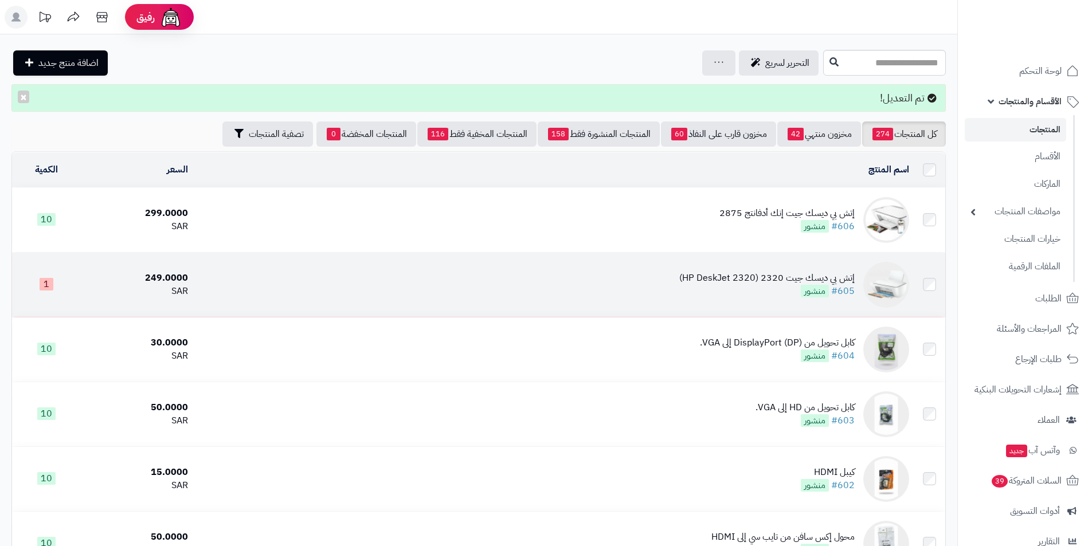
click at [190, 270] on td "249.0000 SAR" at bounding box center [137, 285] width 112 height 64
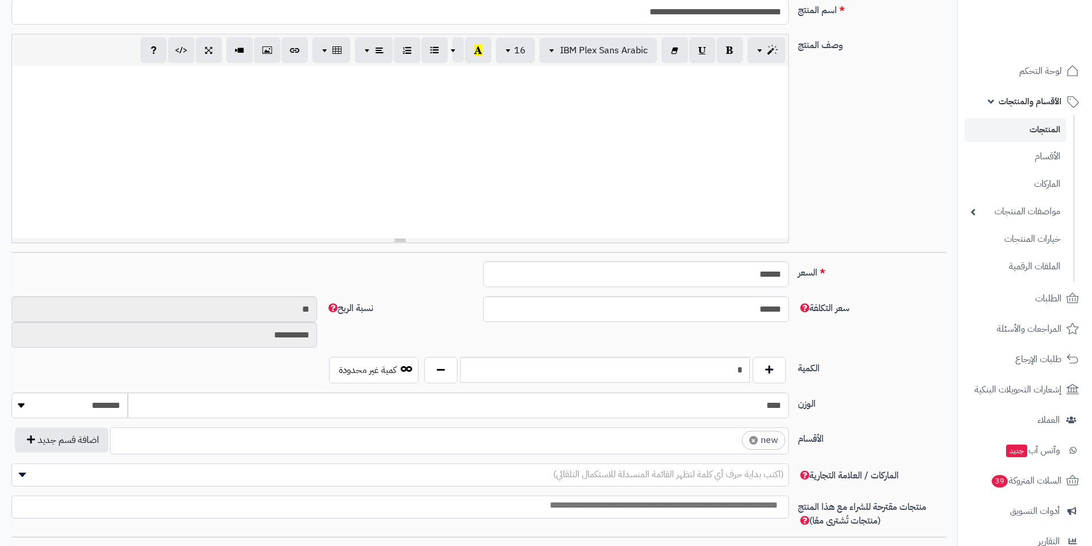
scroll to position [0, 9]
click at [756, 363] on button "button" at bounding box center [768, 369] width 33 height 26
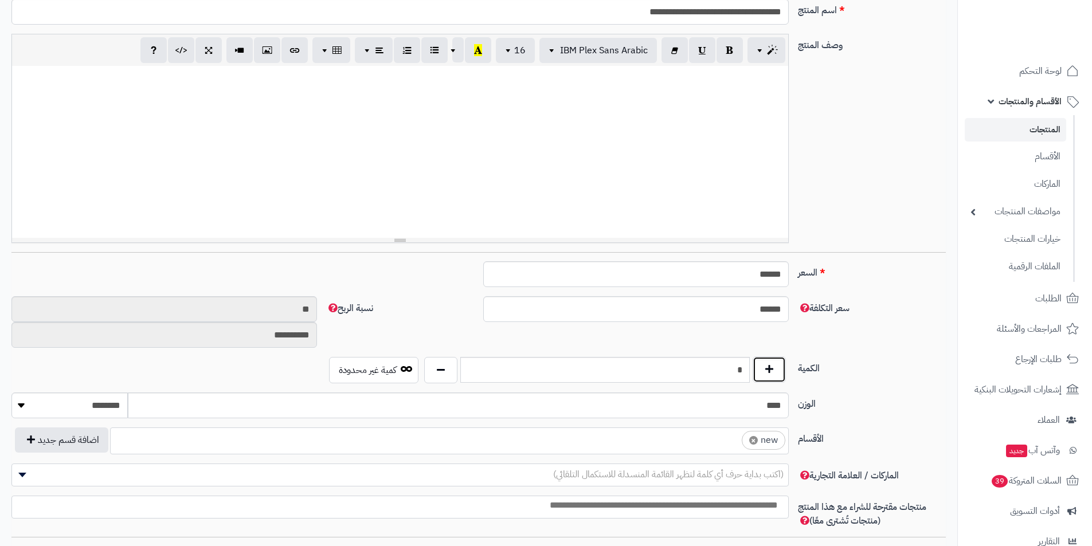
click at [756, 363] on button "button" at bounding box center [768, 369] width 33 height 26
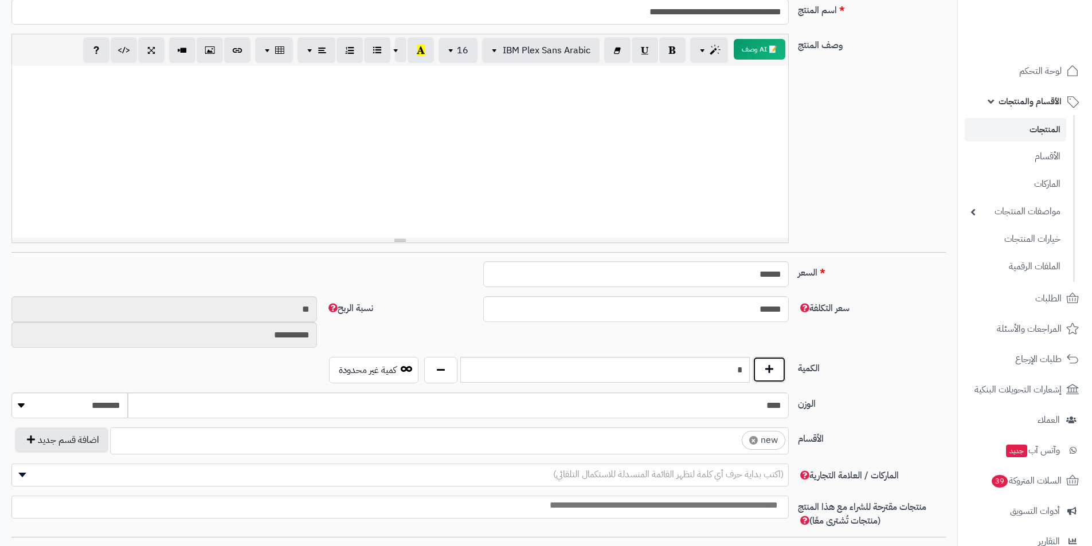
click at [756, 363] on button "button" at bounding box center [768, 369] width 33 height 26
click at [757, 363] on button "button" at bounding box center [768, 369] width 33 height 26
click at [758, 363] on button "button" at bounding box center [768, 369] width 33 height 26
type input "**"
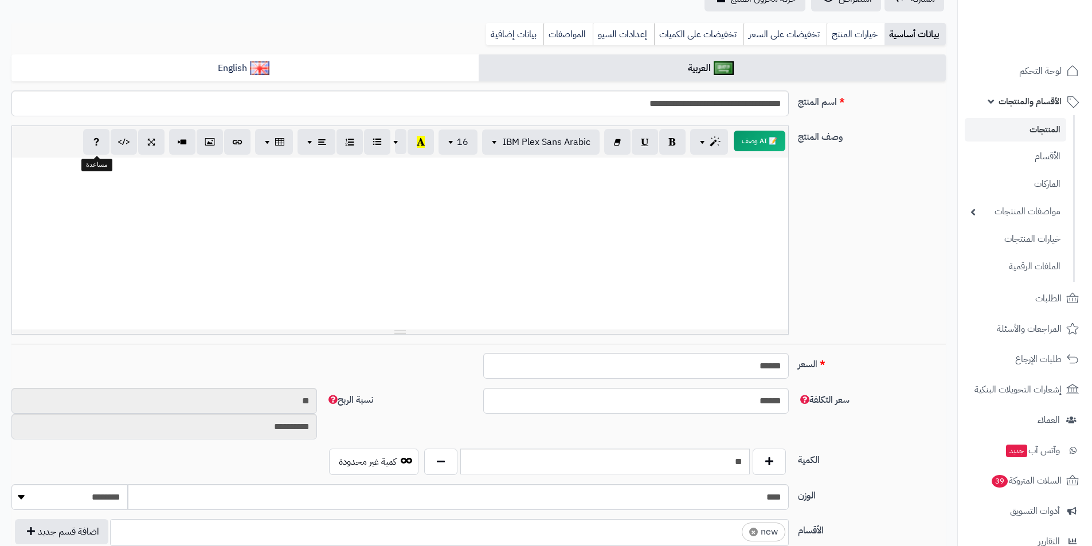
scroll to position [0, 0]
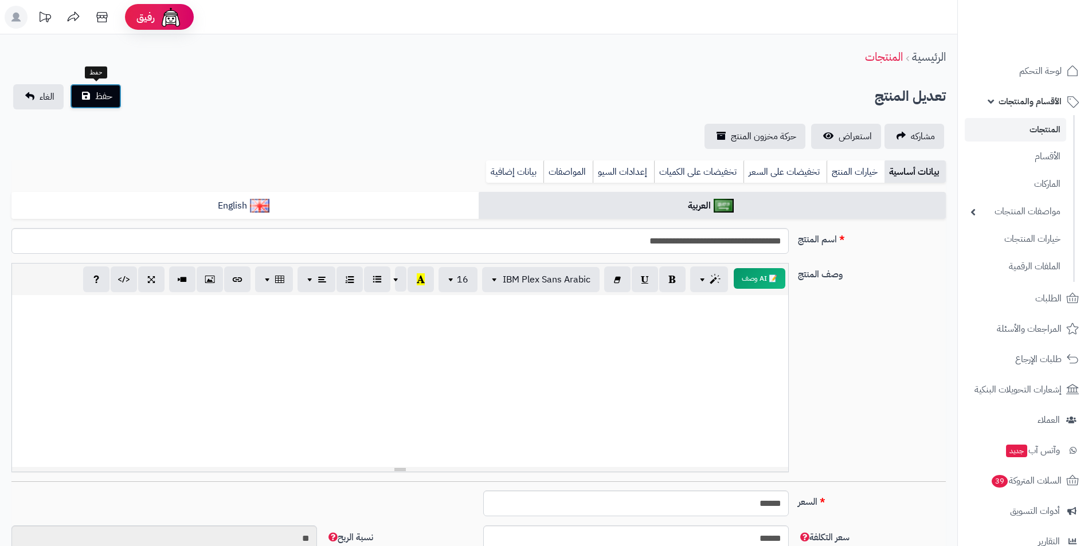
click at [109, 98] on span "حفظ" at bounding box center [103, 96] width 17 height 14
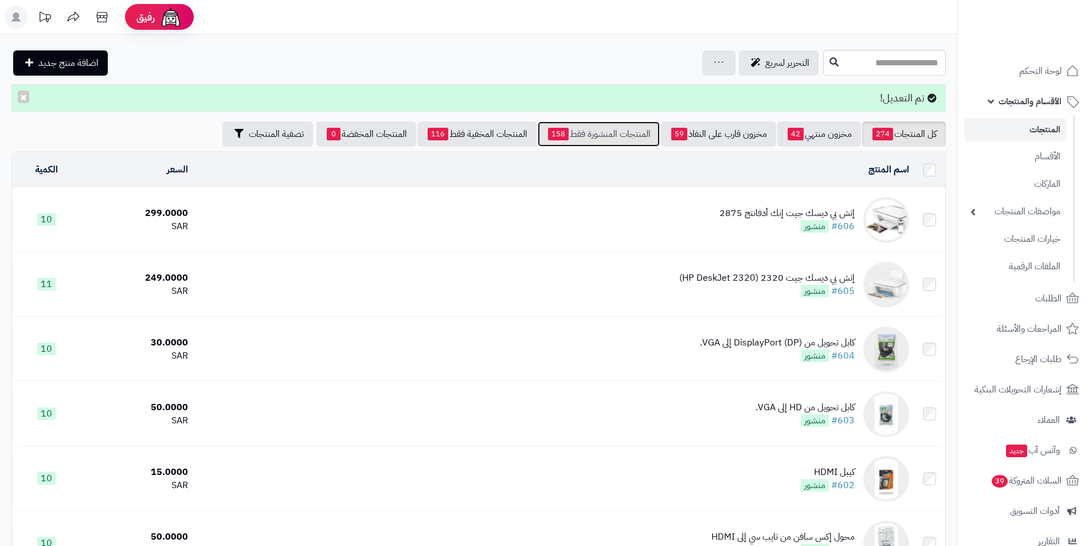
click at [592, 139] on link "المنتجات المنشورة فقط 158" at bounding box center [598, 133] width 122 height 25
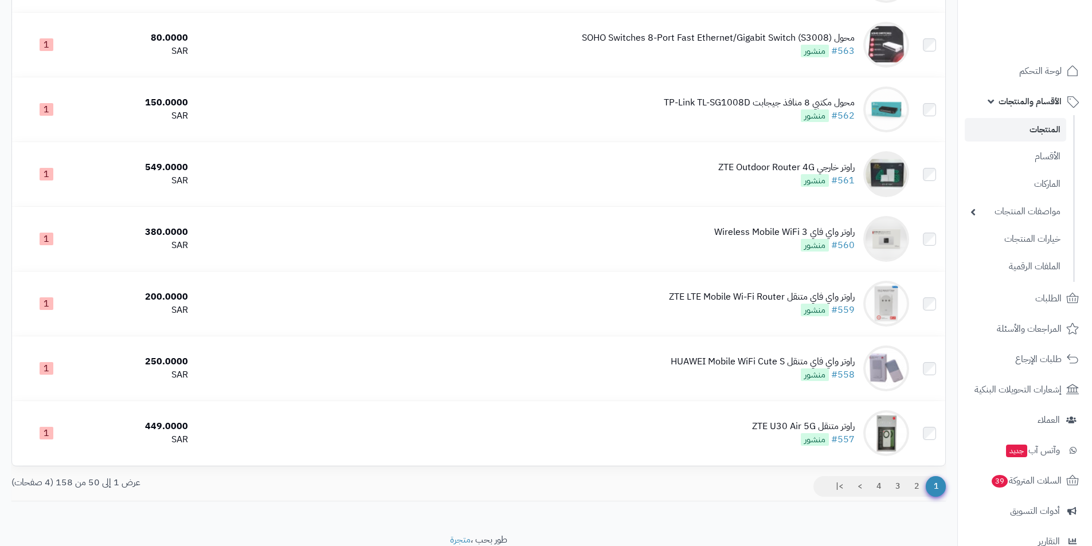
scroll to position [2965, 0]
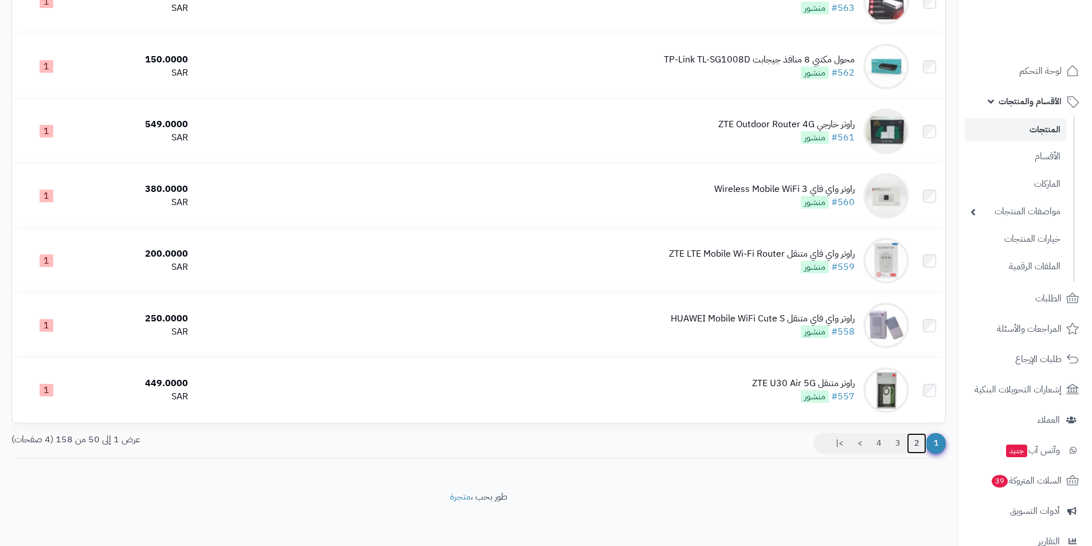
click at [915, 438] on link "2" at bounding box center [915, 443] width 19 height 21
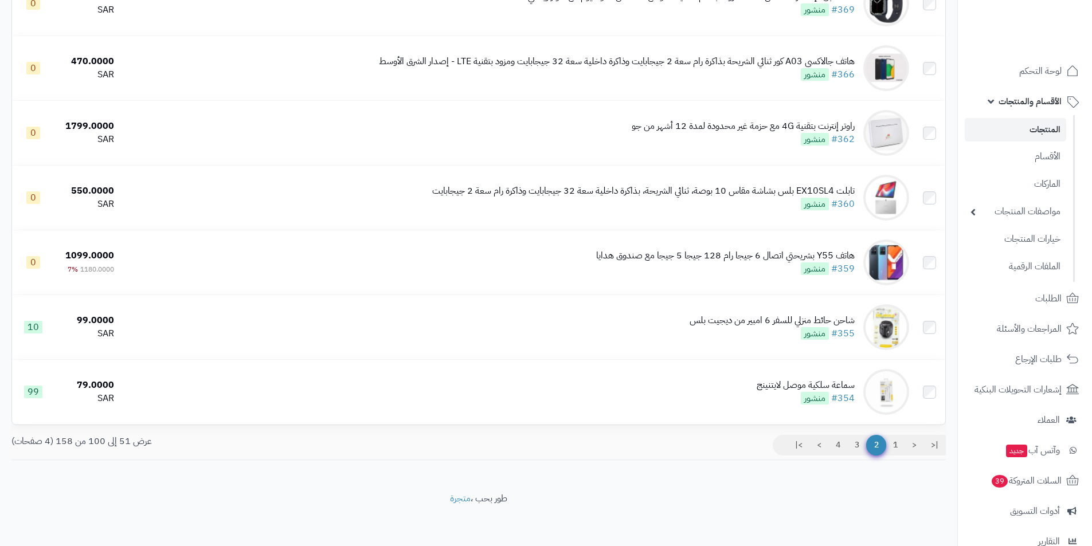
scroll to position [2965, 0]
click at [845, 433] on link "4" at bounding box center [837, 443] width 19 height 21
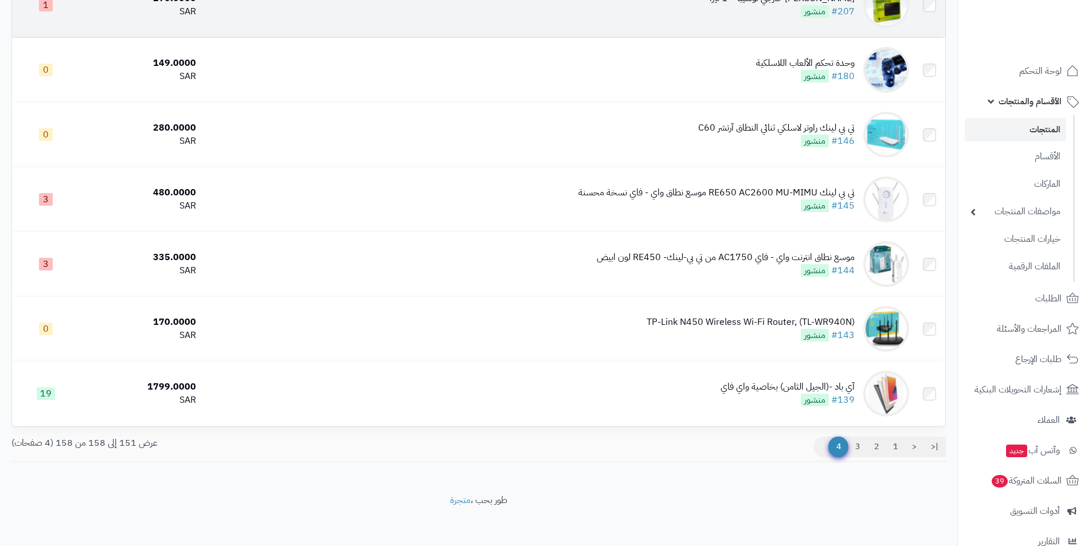
scroll to position [246, 0]
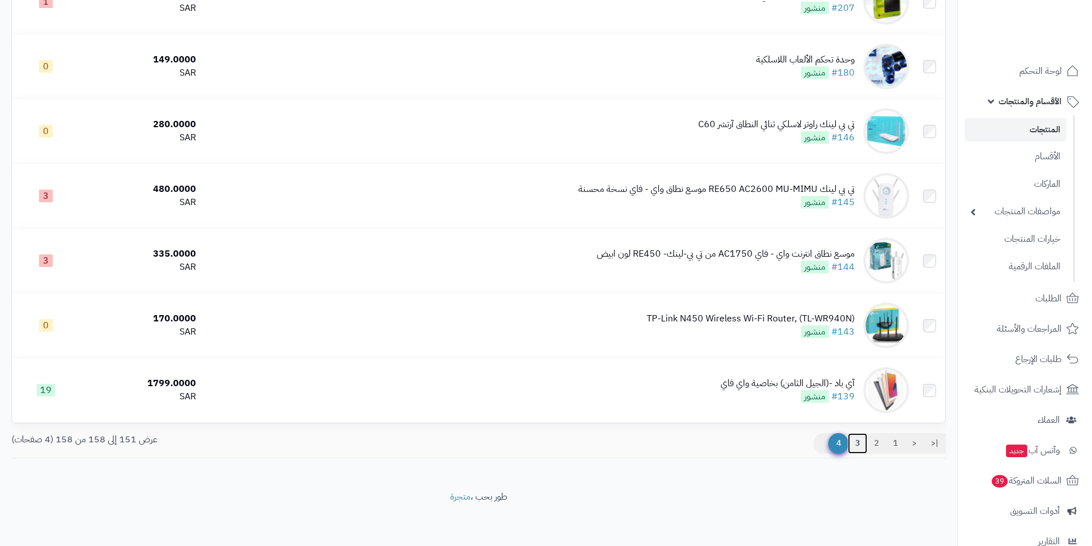
click at [858, 442] on link "3" at bounding box center [856, 443] width 19 height 21
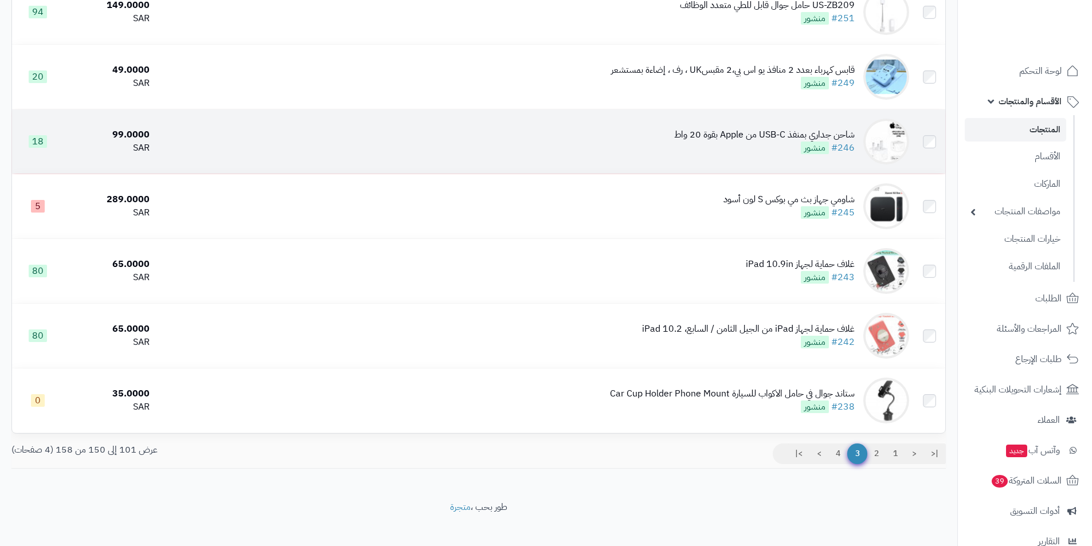
scroll to position [2965, 0]
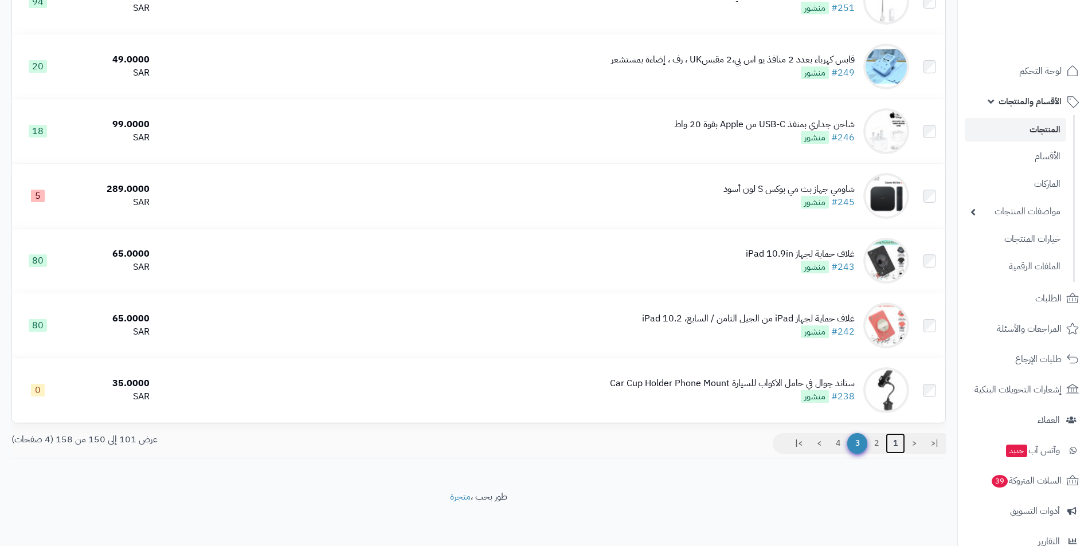
click at [902, 444] on link "1" at bounding box center [894, 443] width 19 height 21
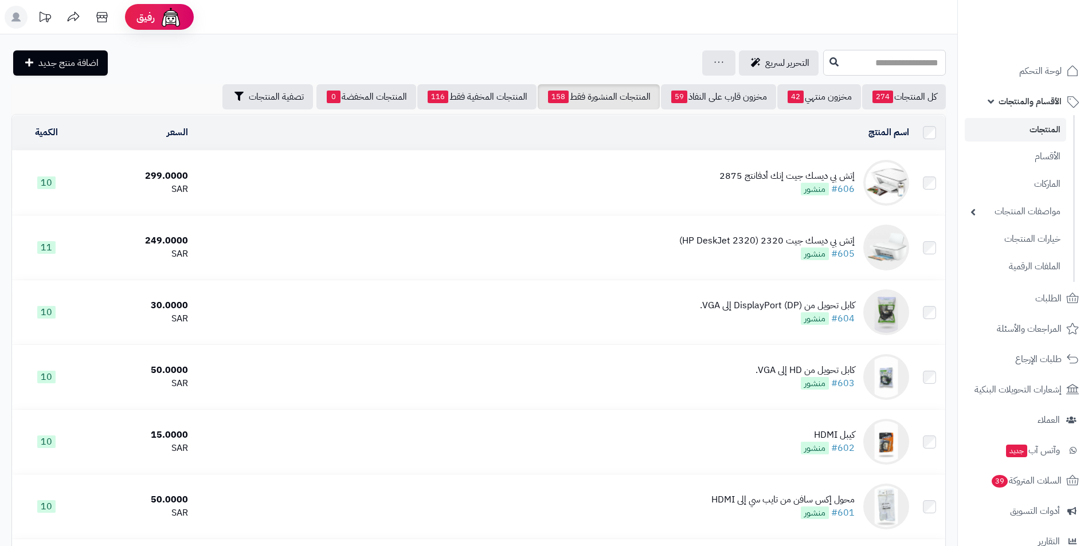
click at [915, 61] on input "text" at bounding box center [884, 63] width 123 height 26
type input "***"
click at [903, 81] on link "كابل شحن من n york بطول 2 متر" at bounding box center [884, 90] width 123 height 21
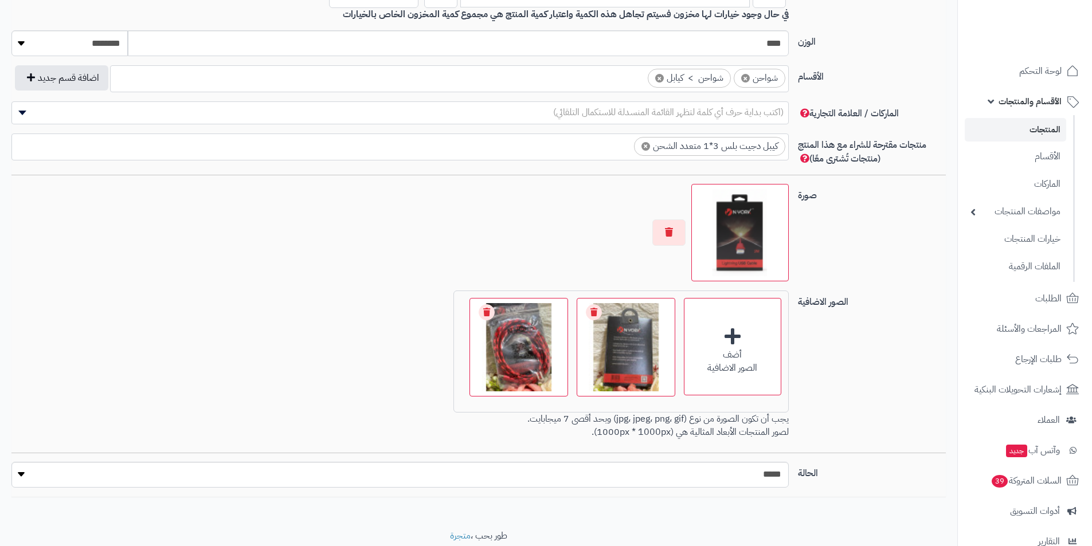
scroll to position [630, 0]
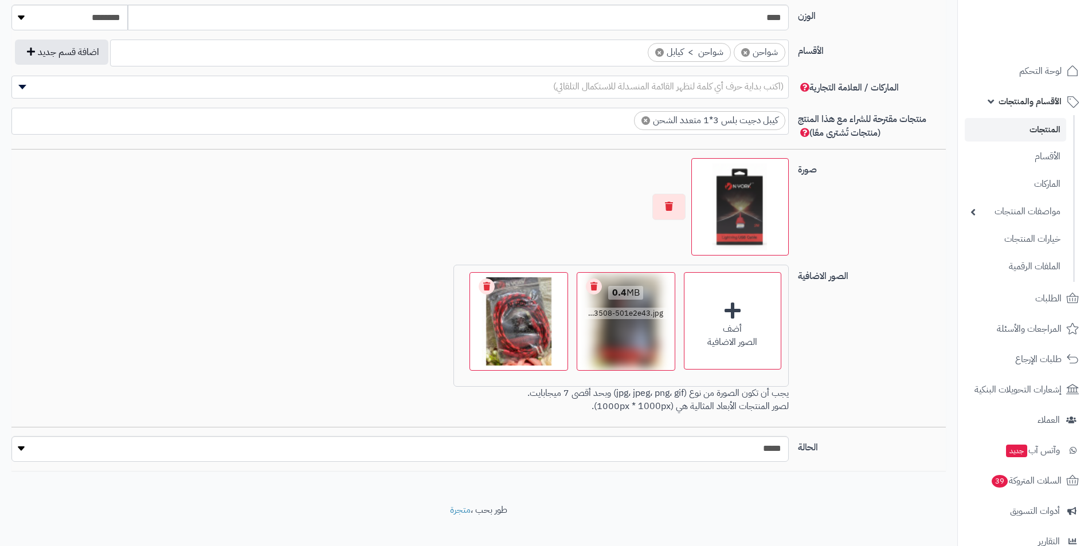
click at [590, 287] on link "Remove file" at bounding box center [594, 286] width 16 height 16
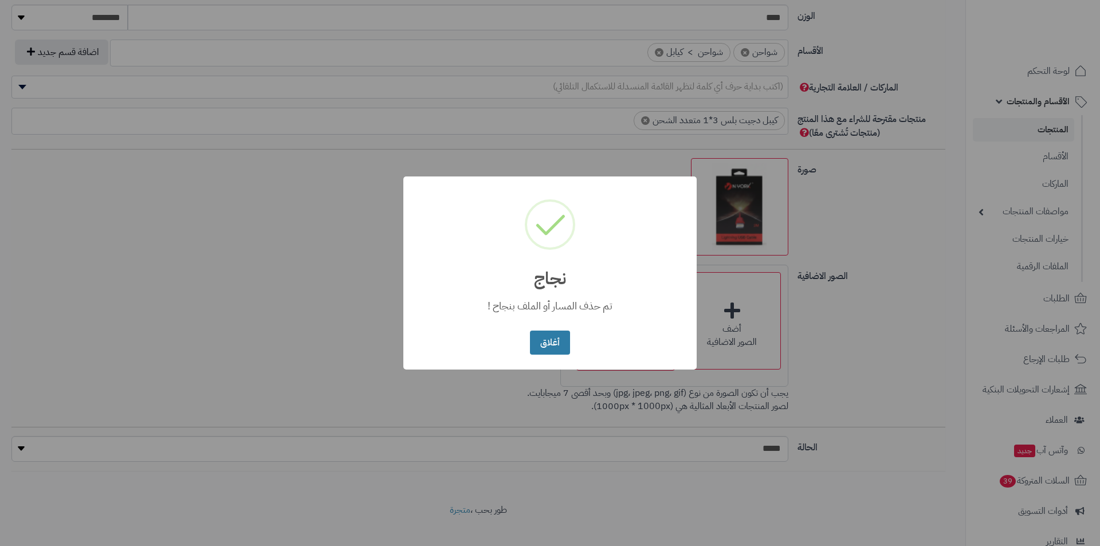
click at [559, 341] on button "أغلاق" at bounding box center [550, 343] width 40 height 25
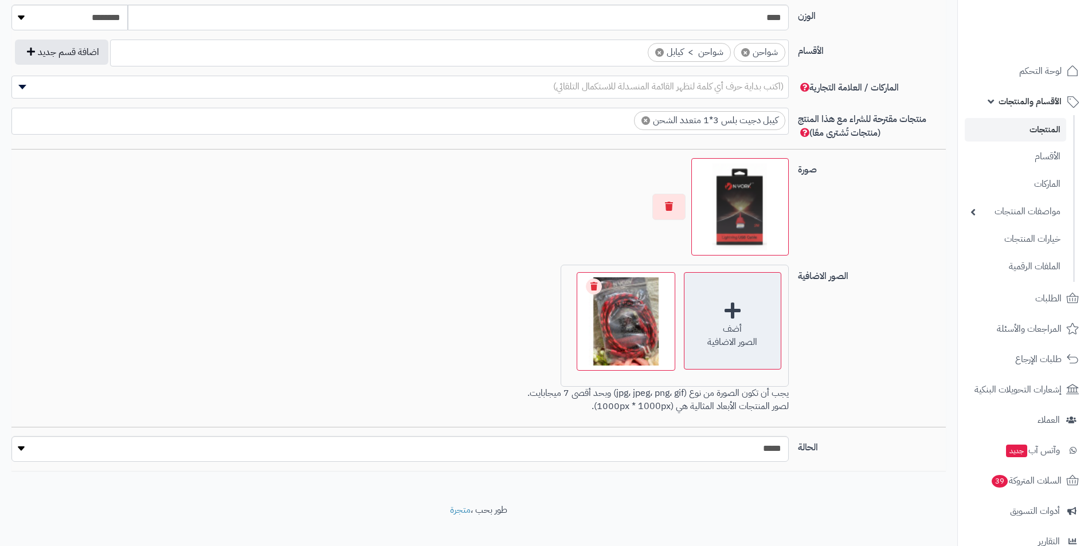
click at [739, 333] on div "أضف" at bounding box center [732, 329] width 96 height 13
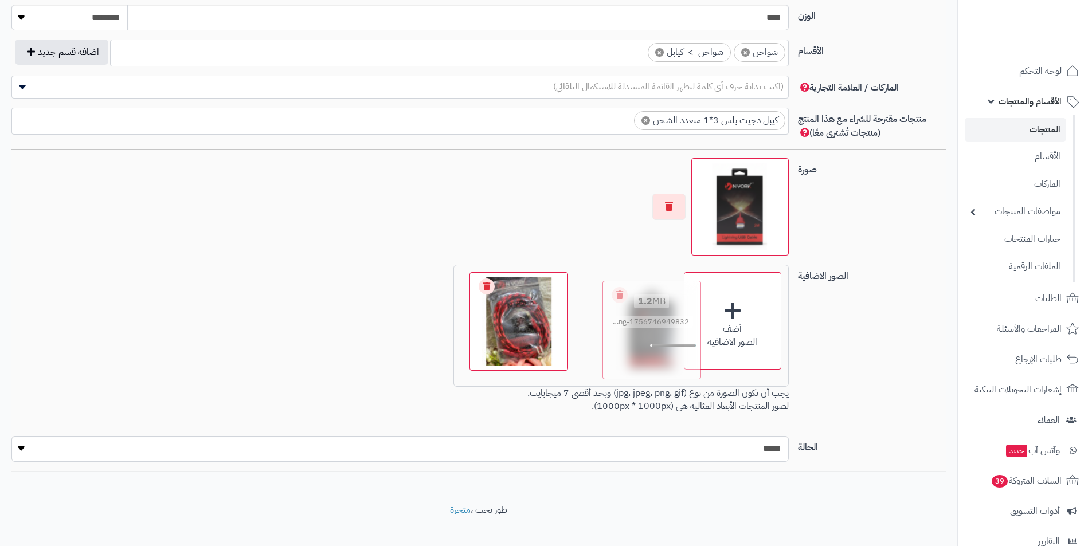
drag, startPoint x: 519, startPoint y: 278, endPoint x: 642, endPoint y: 297, distance: 124.7
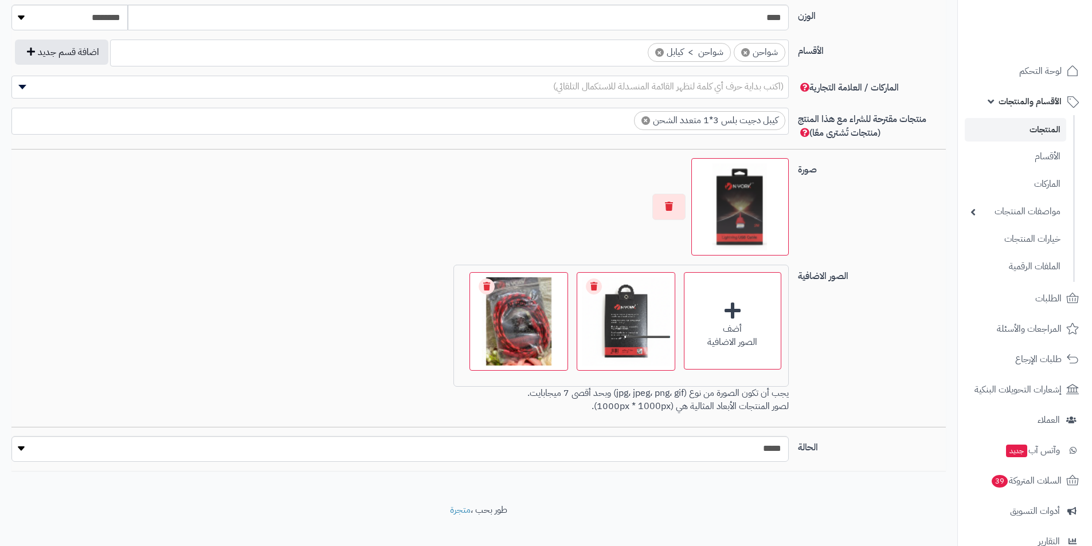
click at [578, 213] on div at bounding box center [399, 206] width 777 height 97
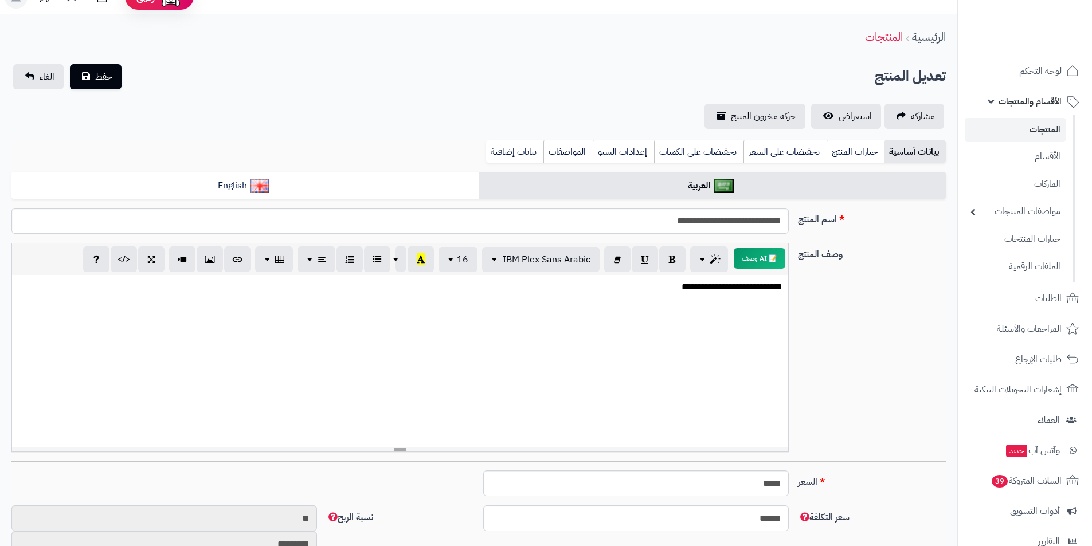
scroll to position [0, 0]
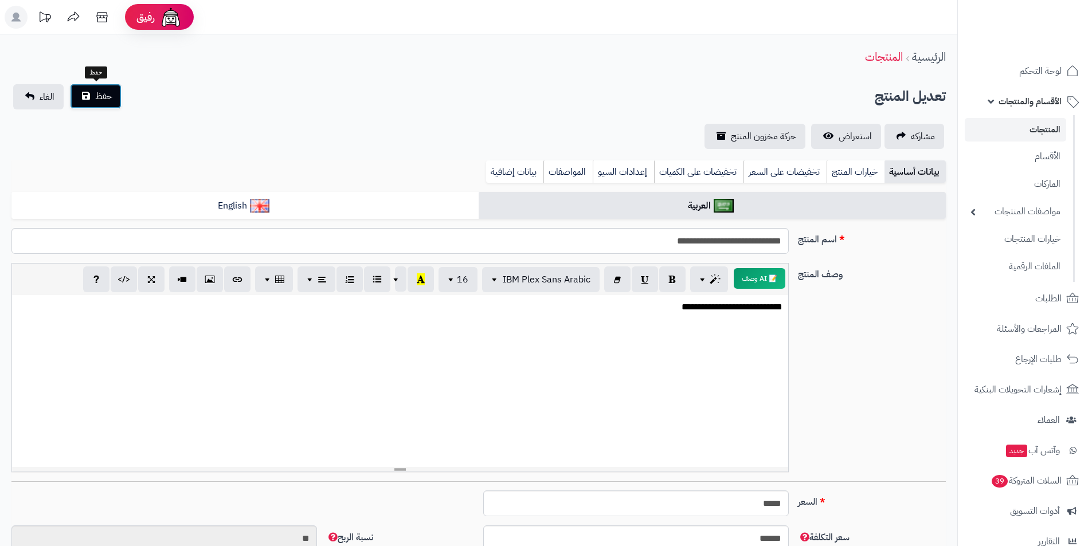
click at [100, 95] on span "حفظ" at bounding box center [103, 96] width 17 height 14
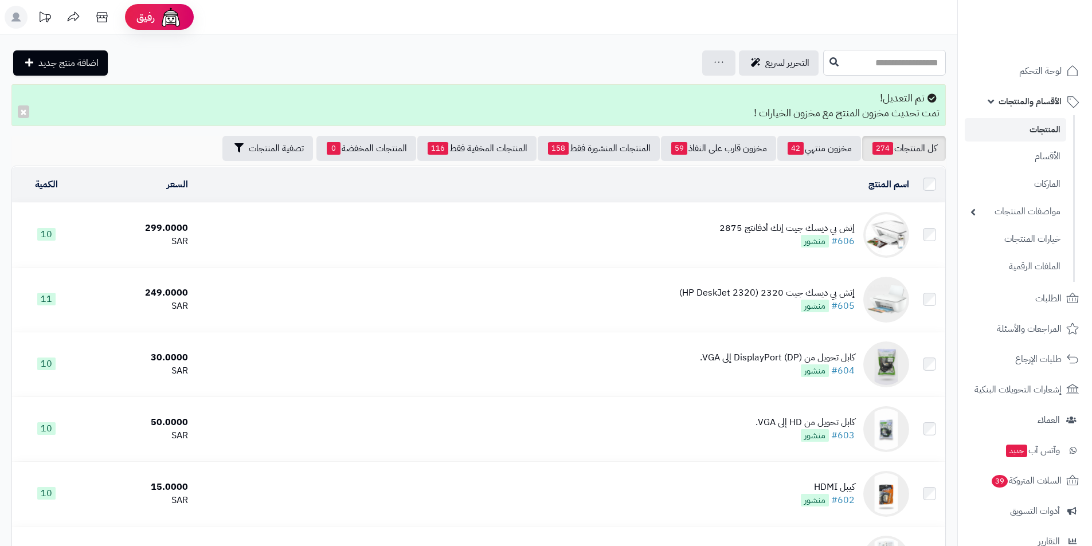
click at [836, 66] on input "text" at bounding box center [884, 63] width 123 height 26
type input "***"
click at [892, 87] on link "كابل شحن من n york بطول 2 متر" at bounding box center [884, 90] width 123 height 21
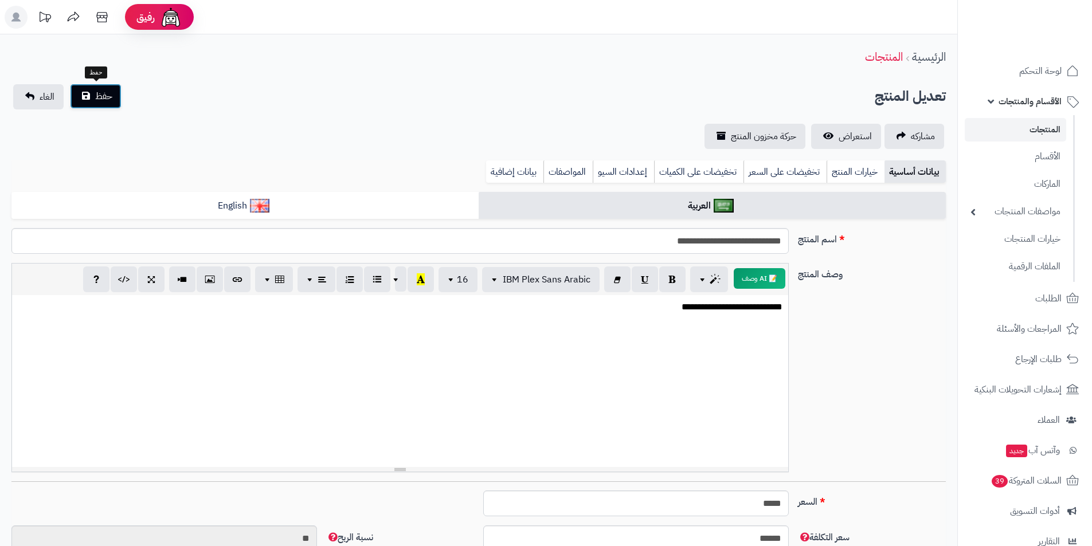
click at [89, 100] on button "حفظ" at bounding box center [96, 96] width 52 height 25
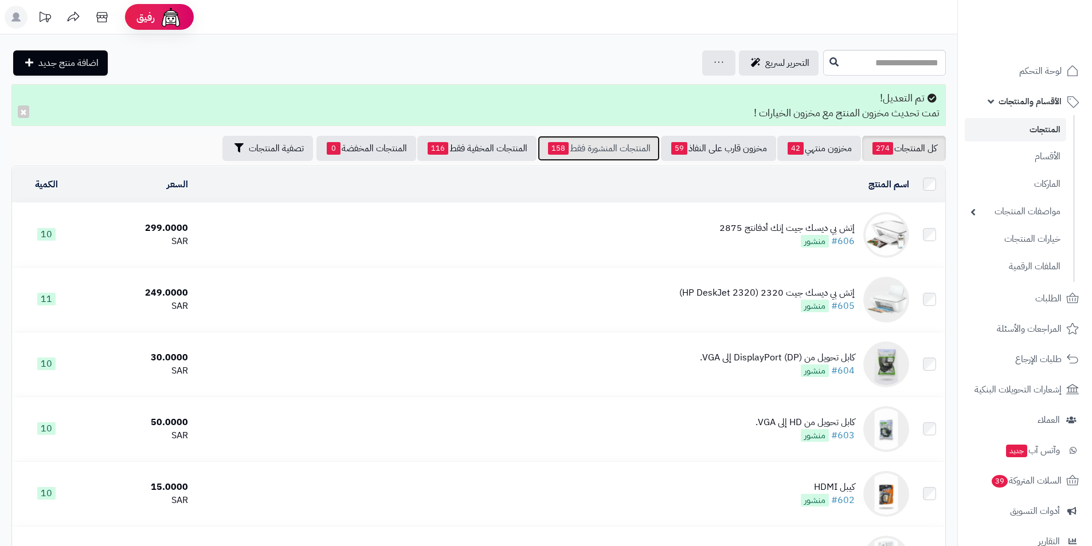
click at [618, 144] on link "المنتجات المنشورة فقط 158" at bounding box center [598, 148] width 122 height 25
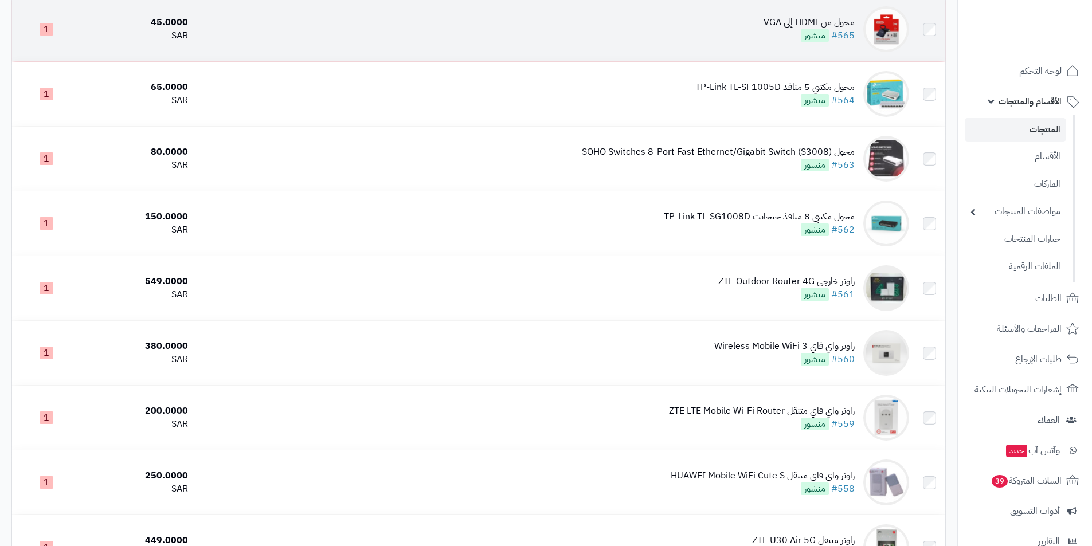
scroll to position [2922, 0]
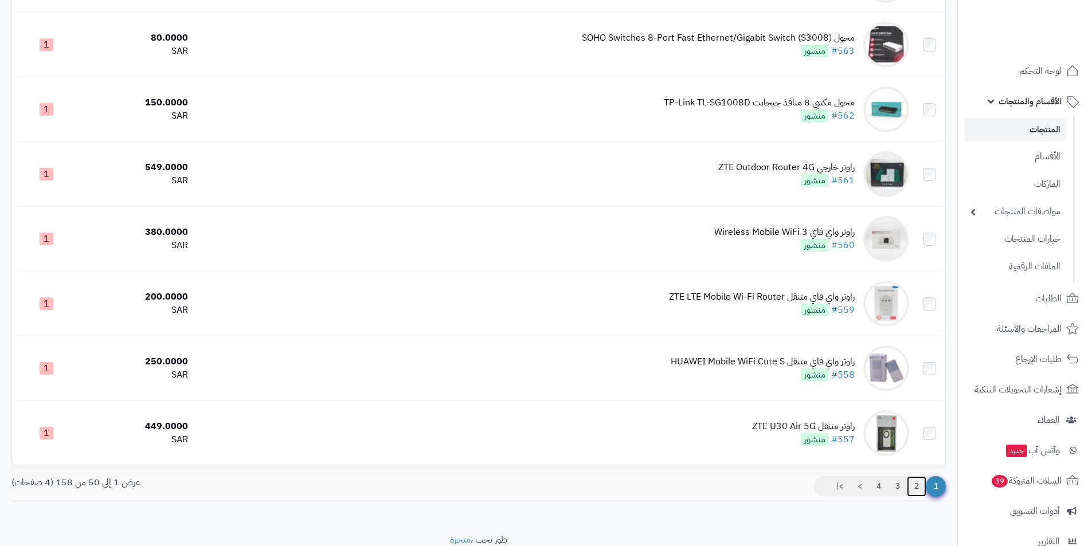
click at [923, 486] on link "2" at bounding box center [915, 486] width 19 height 21
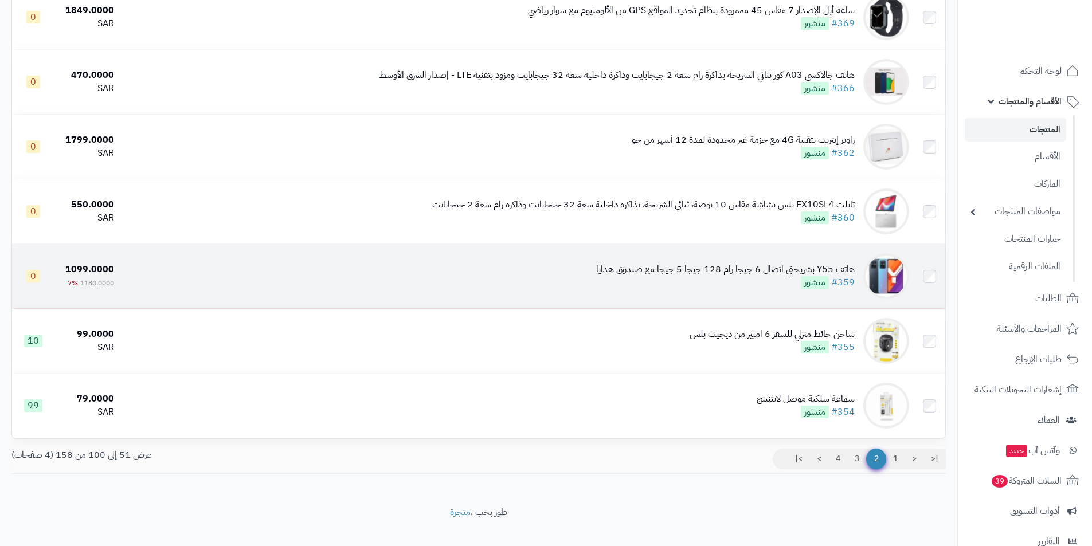
scroll to position [2965, 0]
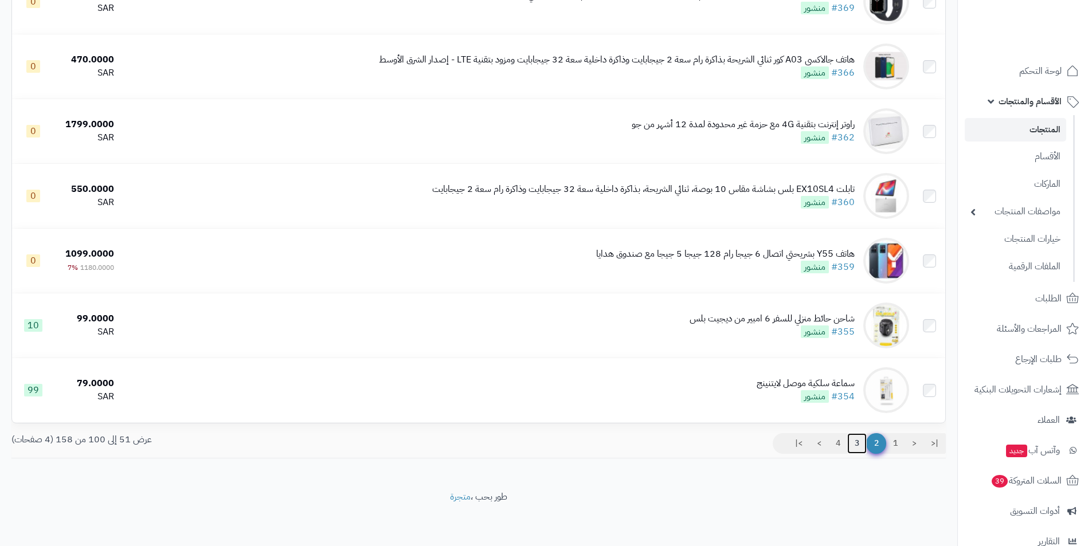
click at [860, 443] on link "3" at bounding box center [856, 443] width 19 height 21
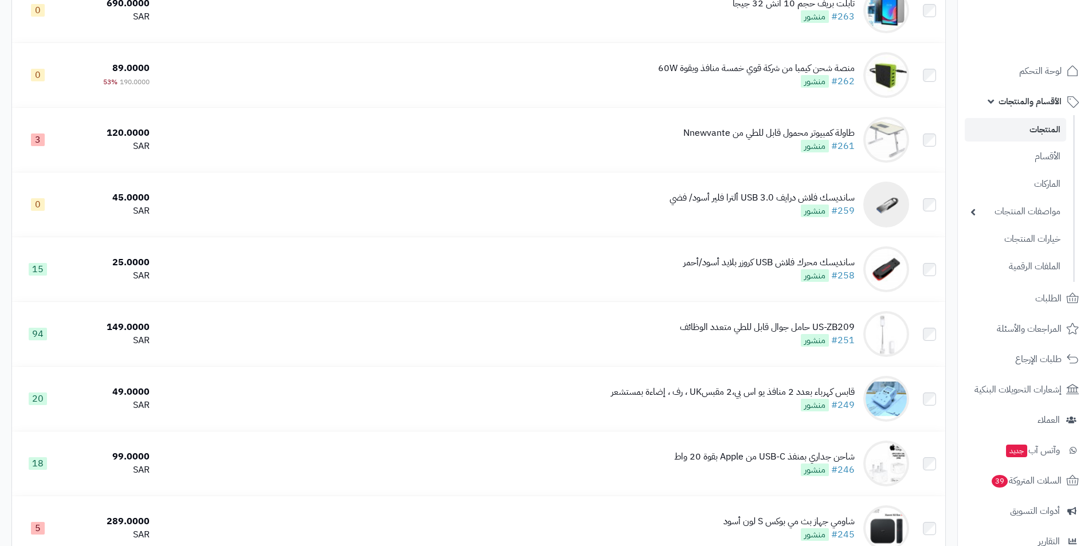
scroll to position [2636, 0]
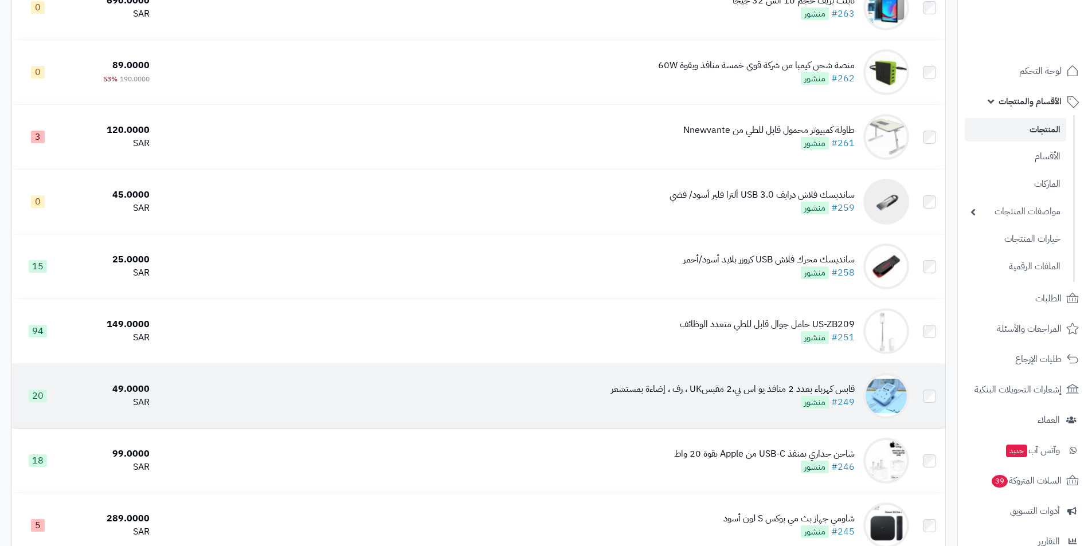
click at [862, 399] on td "قابس كهرباء بعدد 2 منافذ يو اس بي،2 مقبسUK ، رف ، إضاءة بمستشعر #249 منشور" at bounding box center [533, 396] width 759 height 64
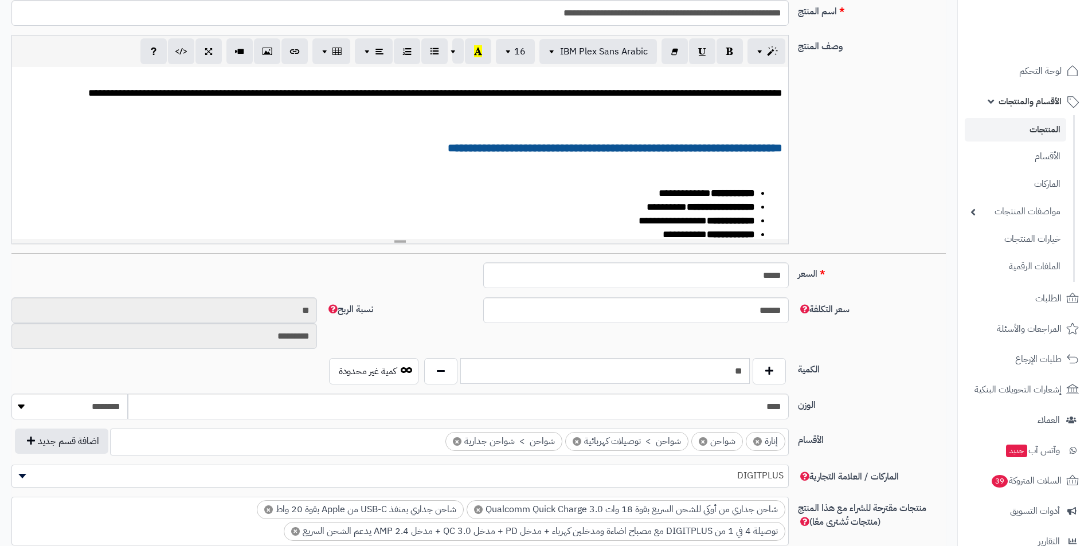
scroll to position [238, 0]
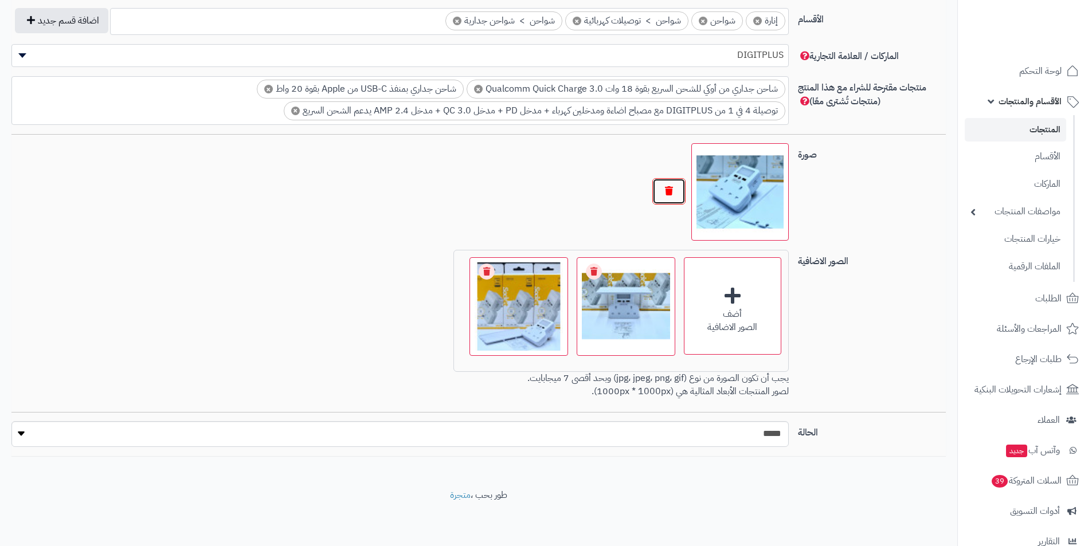
click at [670, 190] on button "button" at bounding box center [668, 191] width 33 height 26
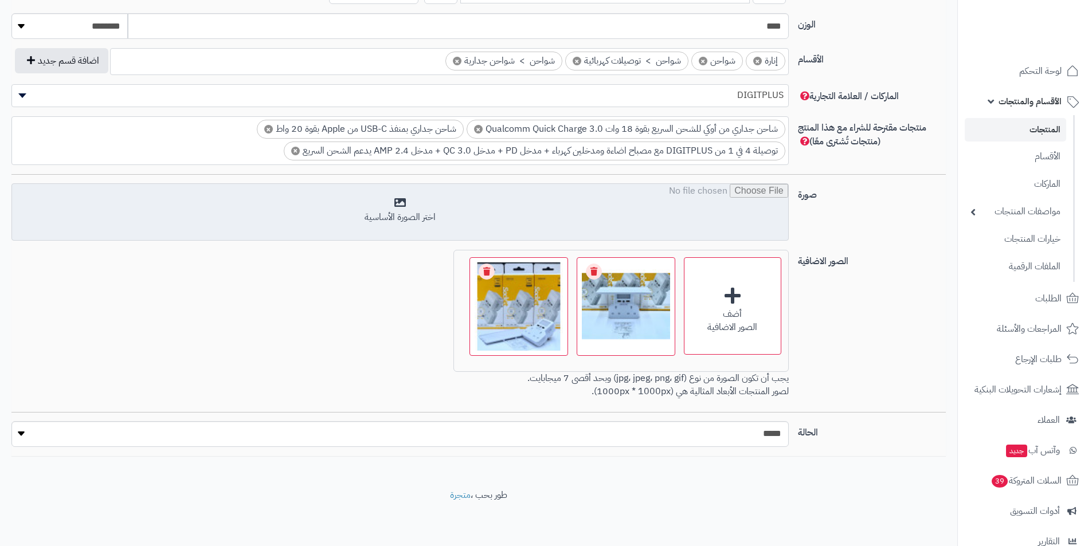
click at [707, 201] on input "file" at bounding box center [400, 212] width 776 height 57
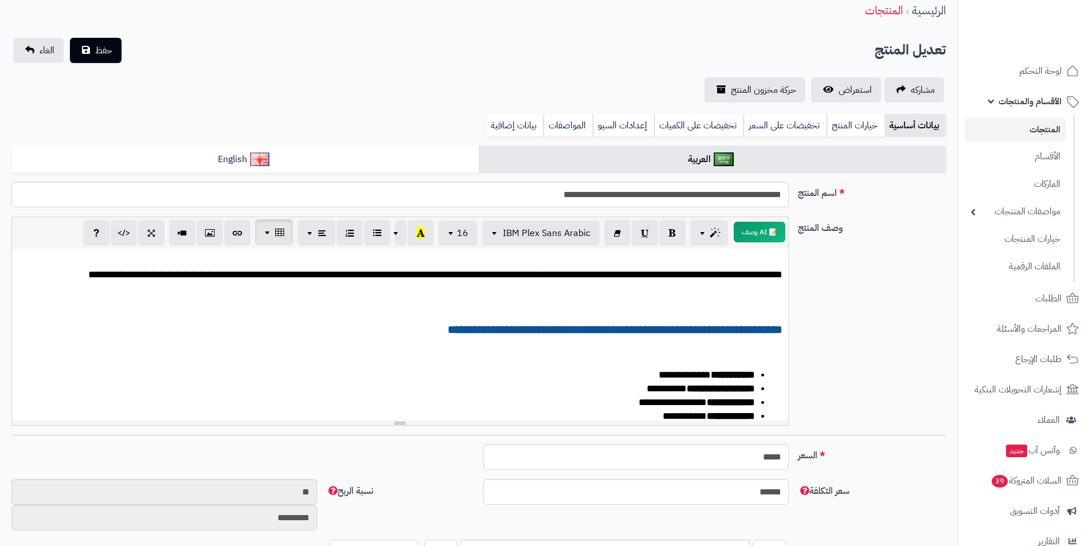
scroll to position [0, 0]
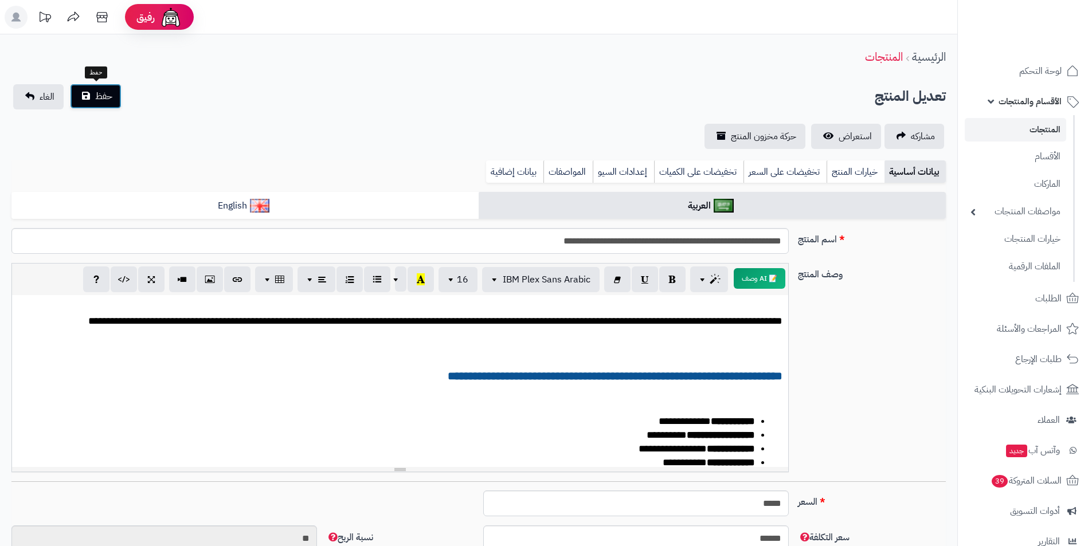
click at [102, 93] on span "حفظ" at bounding box center [103, 96] width 17 height 14
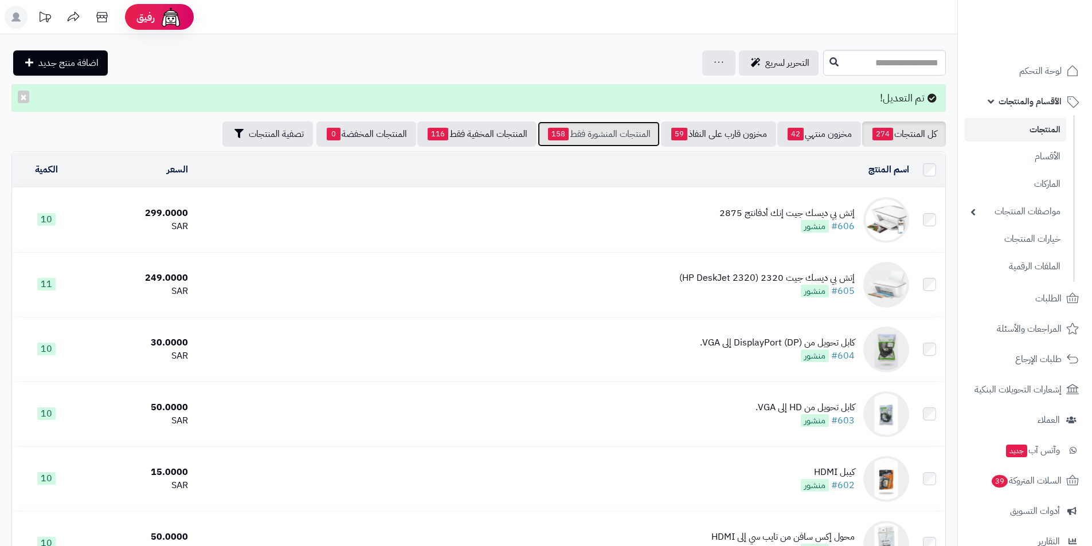
click at [581, 135] on link "المنتجات المنشورة فقط 158" at bounding box center [598, 133] width 122 height 25
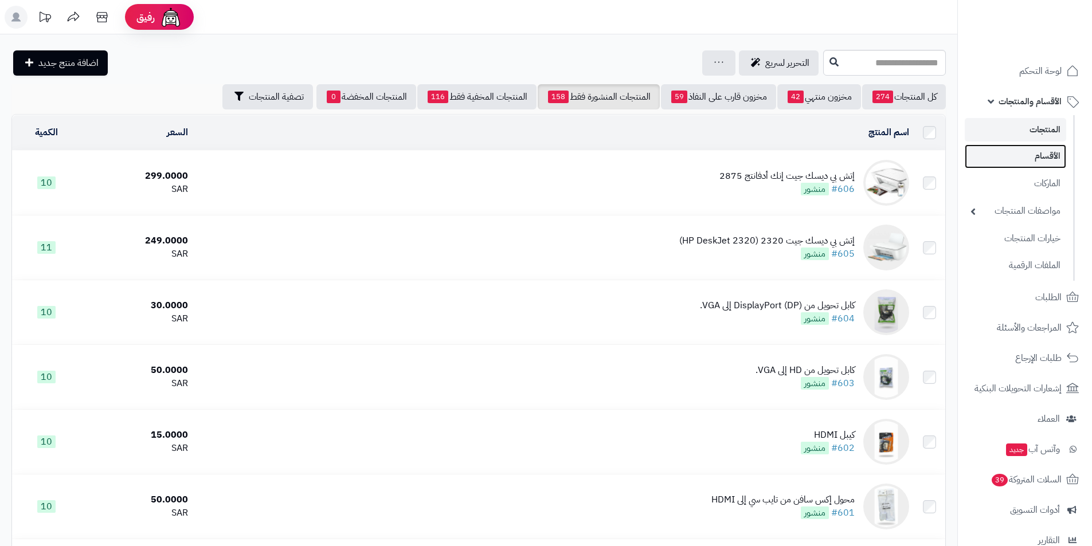
click at [1002, 154] on link "الأقسام" at bounding box center [1014, 155] width 101 height 23
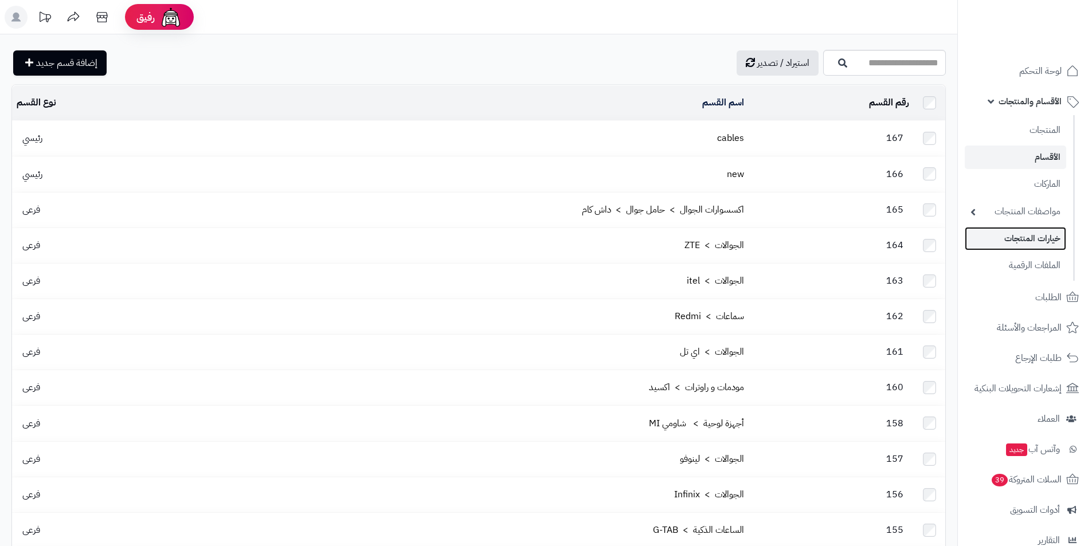
click at [1049, 232] on link "خيارات المنتجات" at bounding box center [1014, 238] width 101 height 23
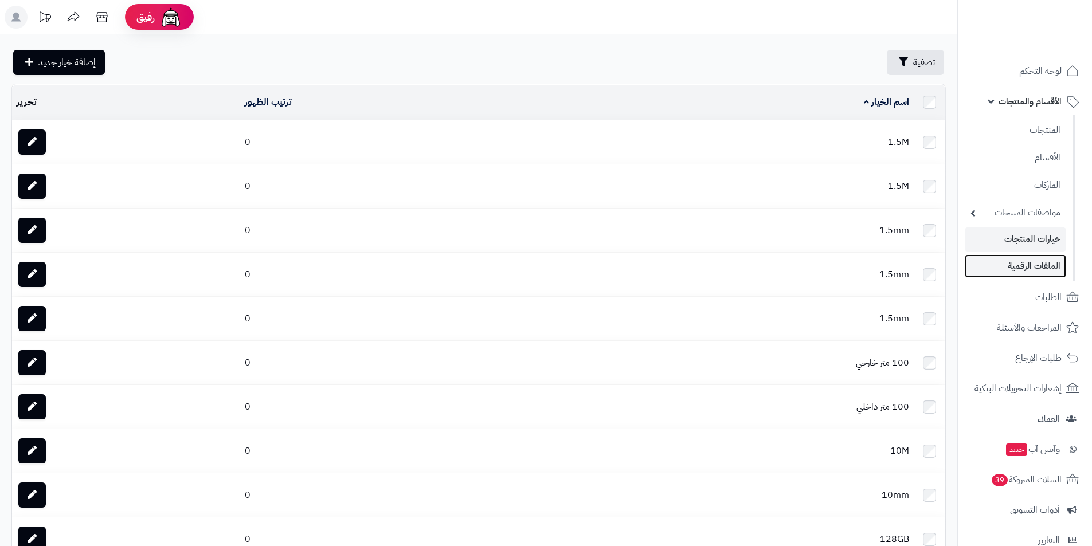
click at [1038, 270] on link "الملفات الرقمية" at bounding box center [1014, 265] width 101 height 23
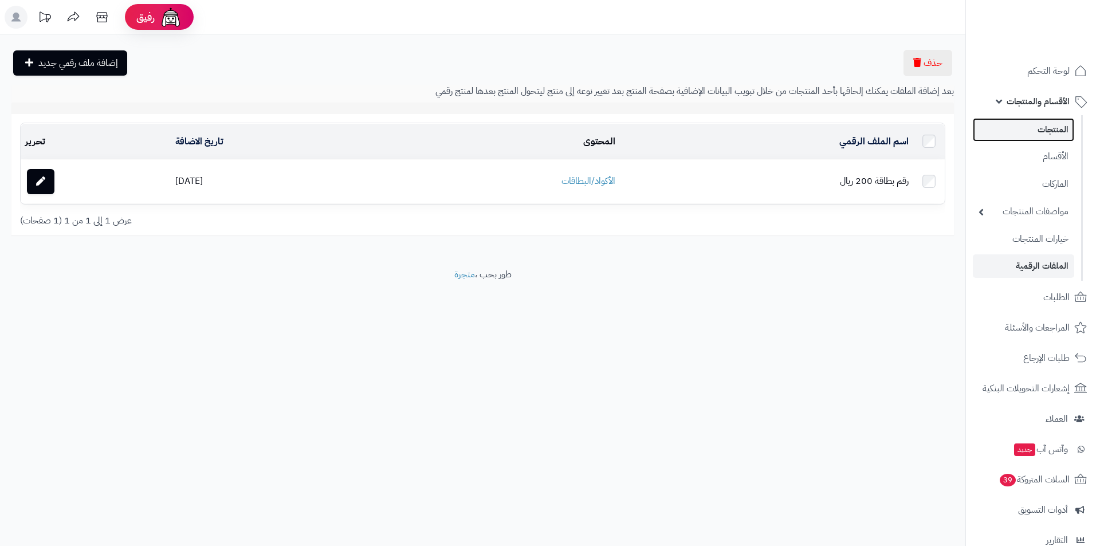
click at [1048, 127] on link "المنتجات" at bounding box center [1023, 129] width 101 height 23
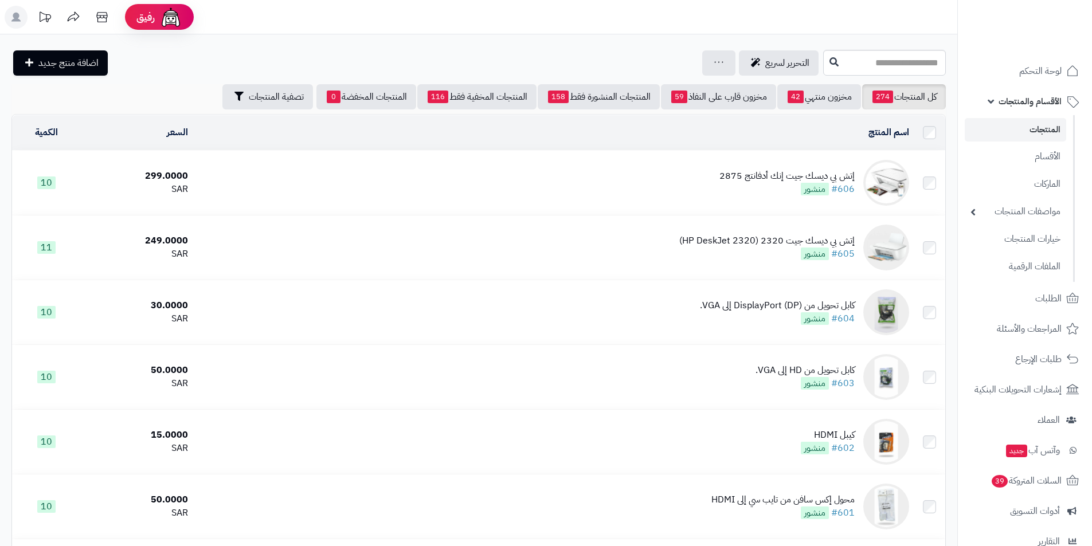
click at [1045, 92] on link "الأقسام والمنتجات" at bounding box center [1024, 102] width 120 height 28
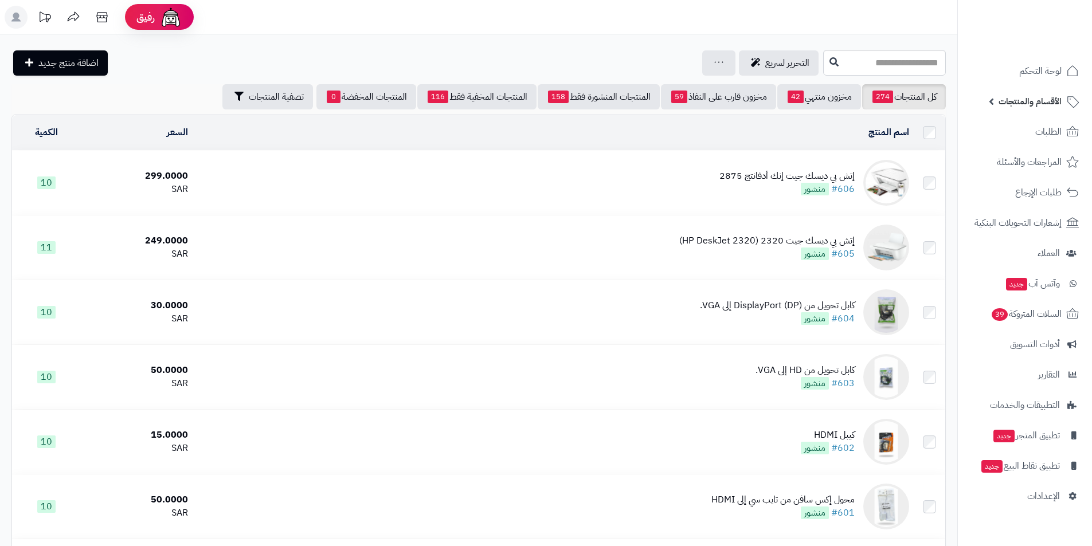
click at [1045, 92] on link "الأقسام والمنتجات" at bounding box center [1024, 102] width 120 height 28
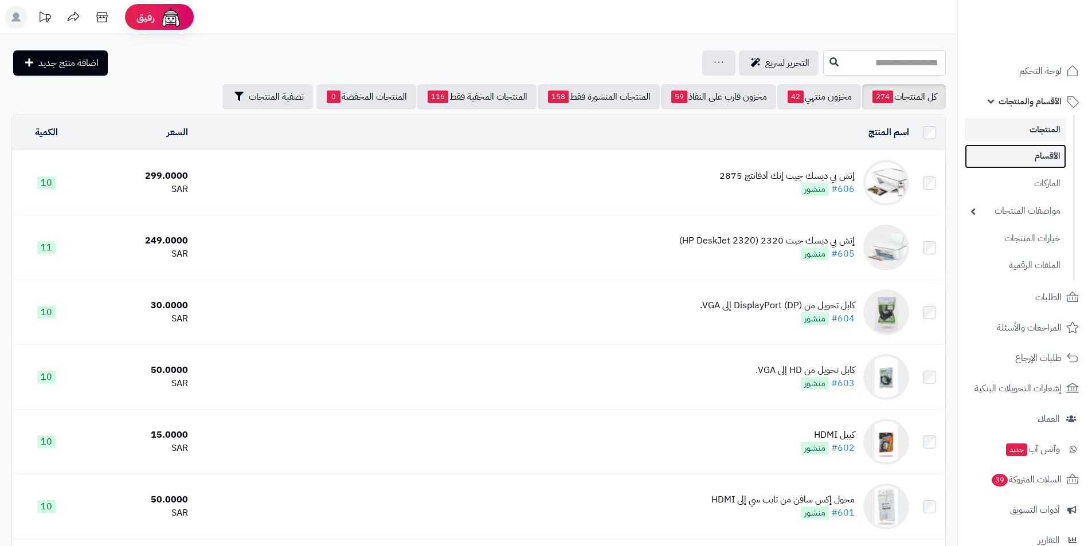
click at [1054, 158] on link "الأقسام" at bounding box center [1014, 155] width 101 height 23
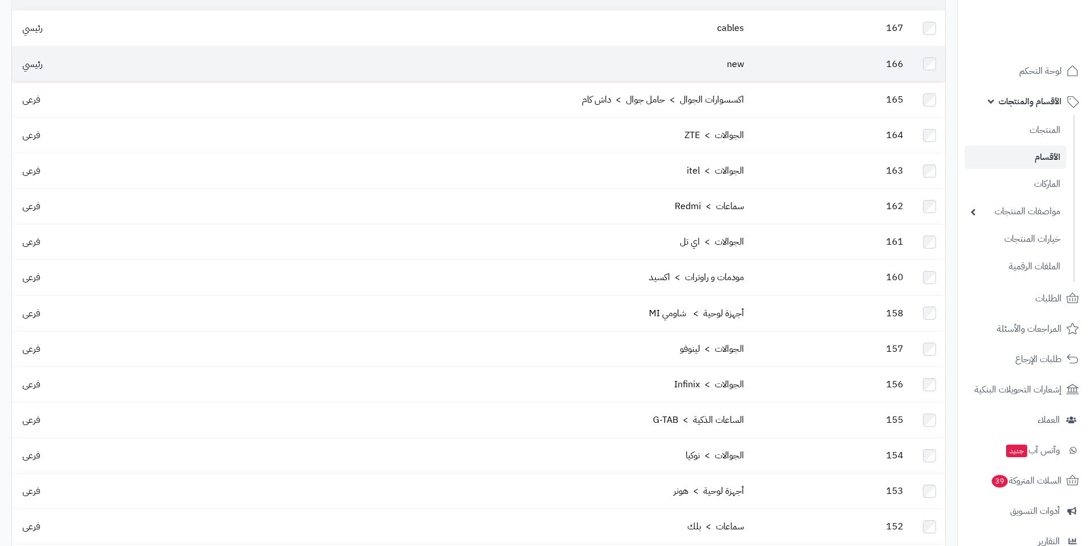
scroll to position [115, 0]
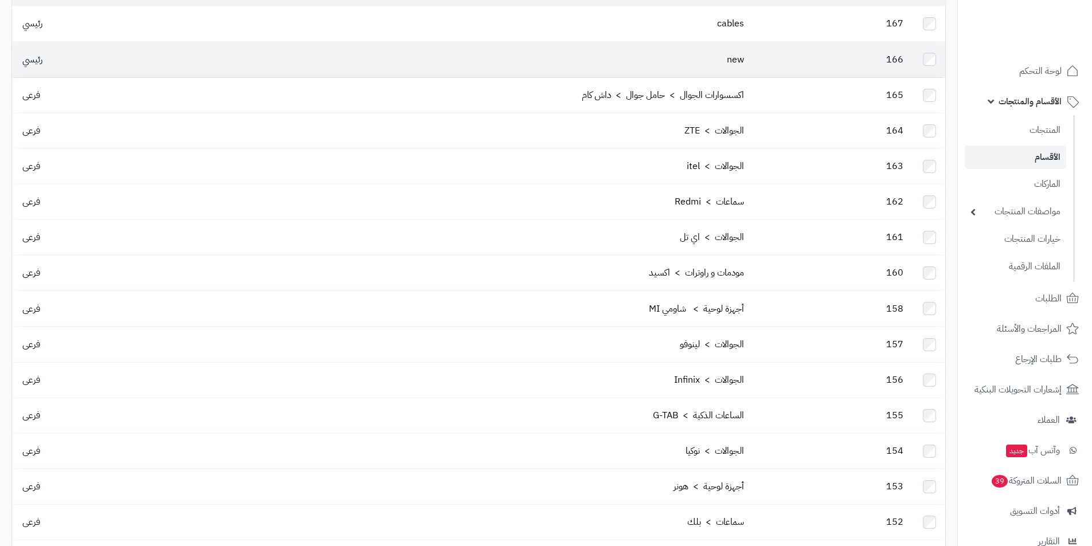
click at [760, 153] on td "163" at bounding box center [830, 166] width 165 height 35
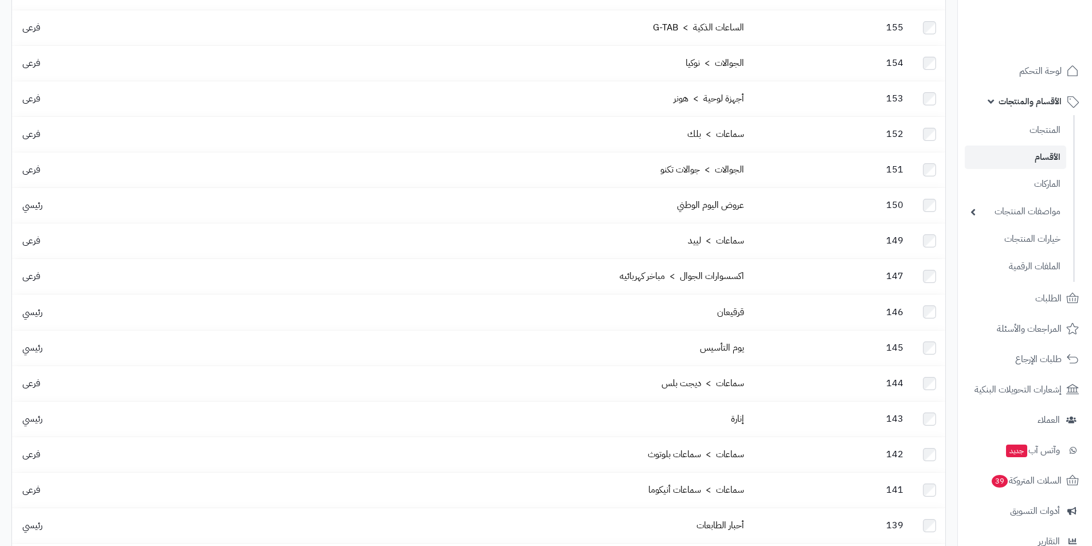
scroll to position [503, 0]
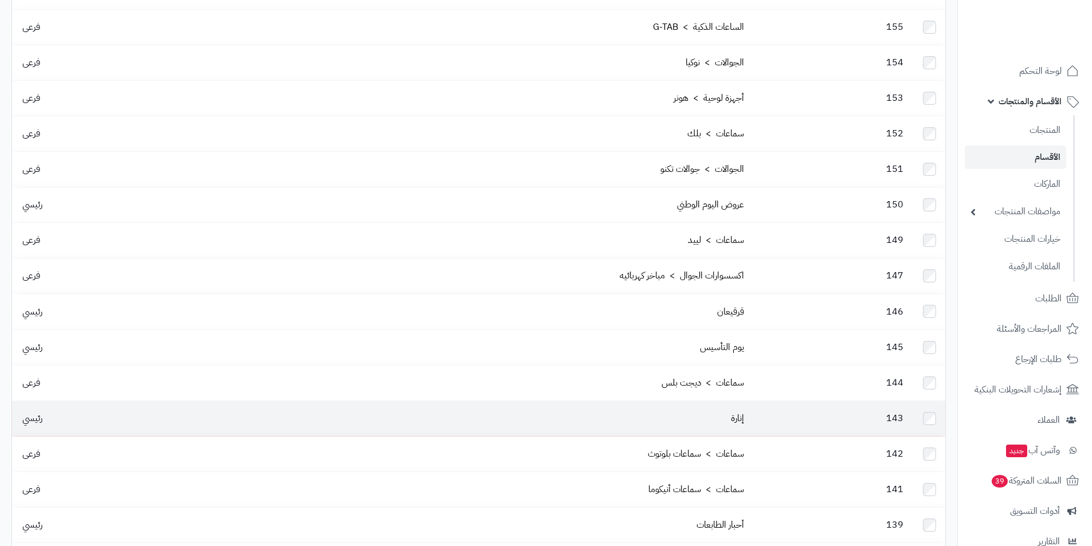
click at [683, 401] on td "إنارة" at bounding box center [462, 418] width 574 height 35
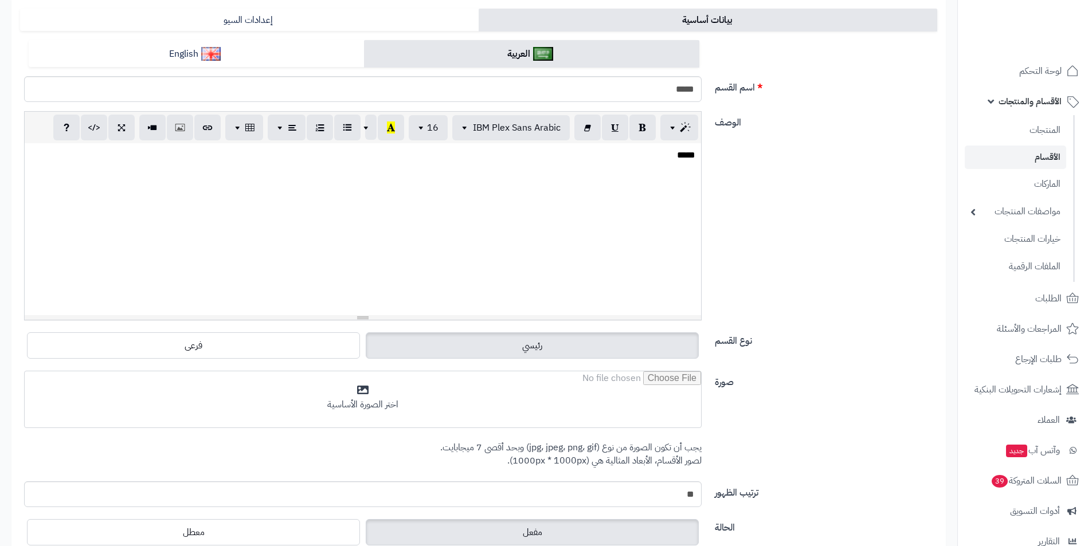
scroll to position [231, 0]
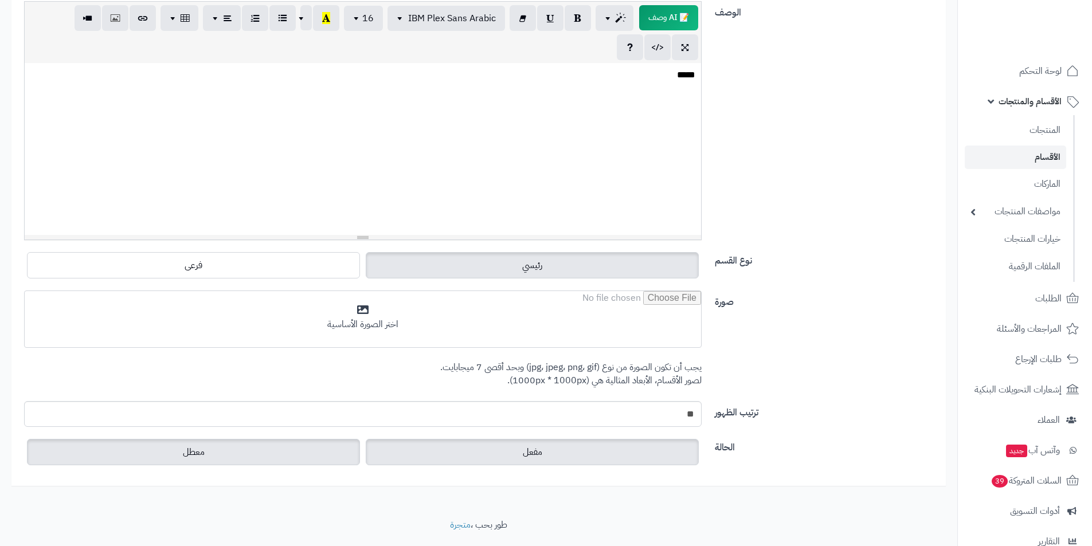
click at [341, 460] on label "معطل" at bounding box center [193, 452] width 333 height 26
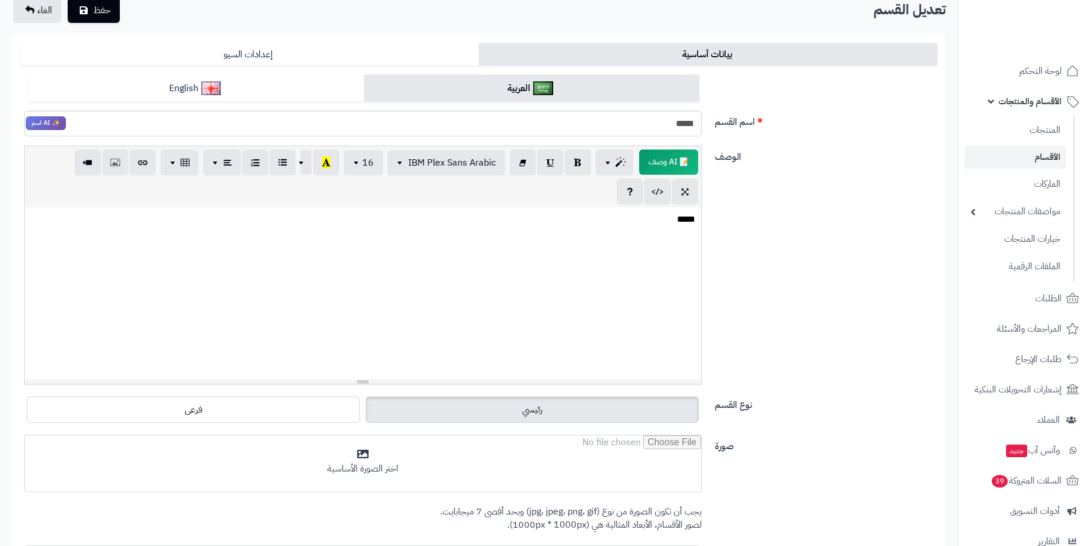
scroll to position [0, 0]
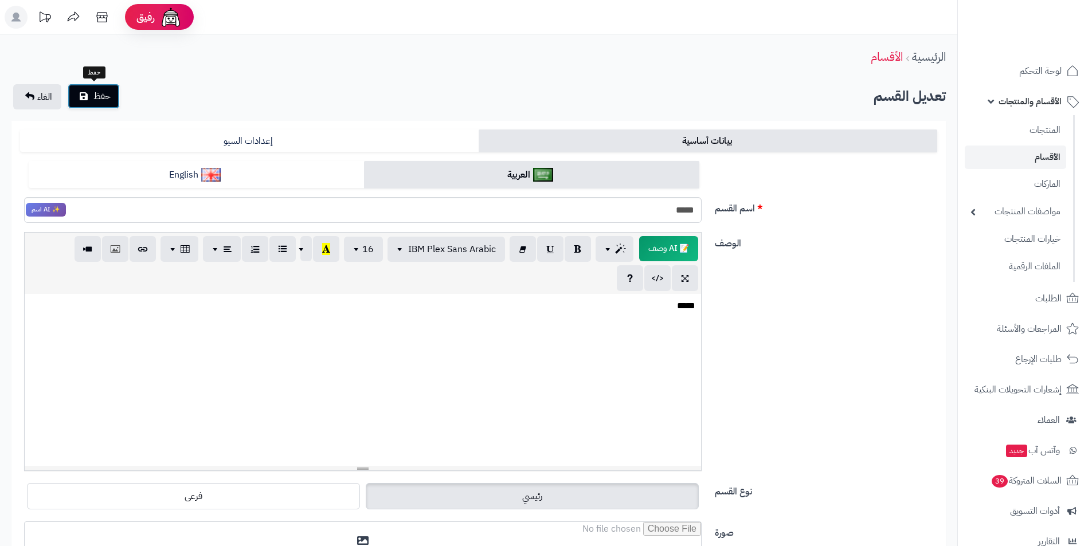
click at [95, 97] on span "حفظ" at bounding box center [101, 96] width 17 height 14
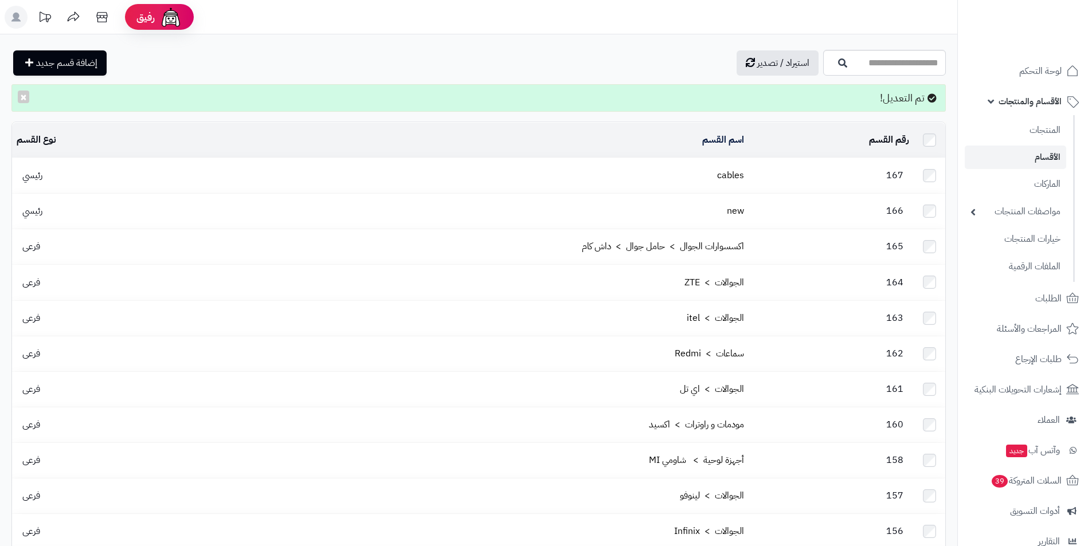
click at [752, 179] on td "167" at bounding box center [830, 175] width 165 height 35
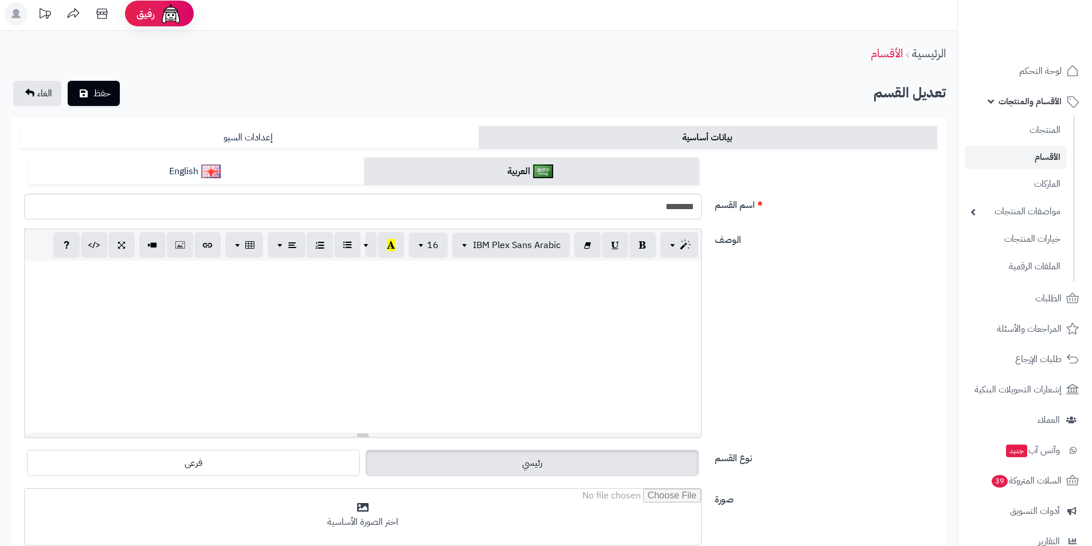
scroll to position [231, 0]
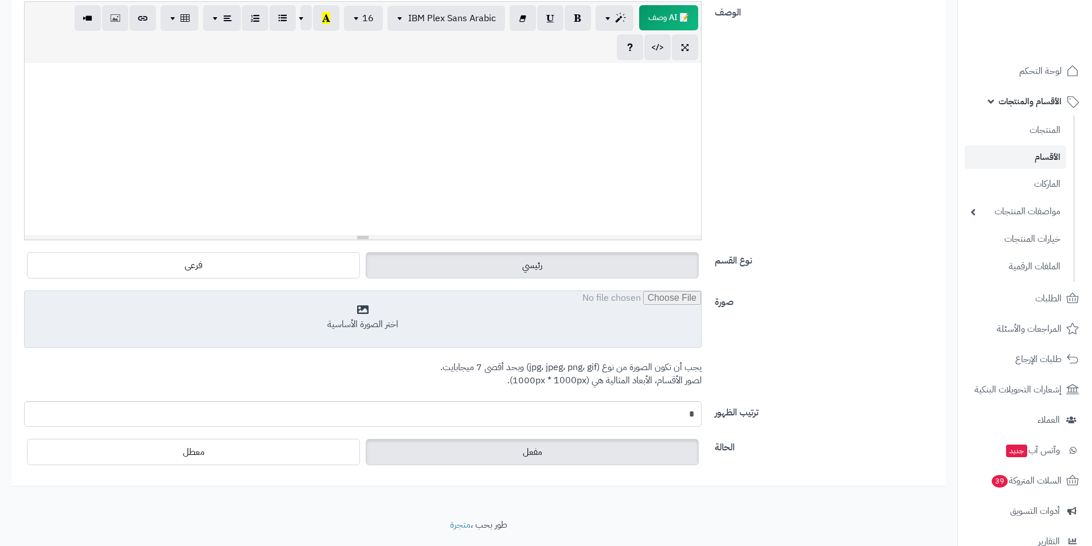
click at [388, 309] on input "file" at bounding box center [363, 319] width 676 height 57
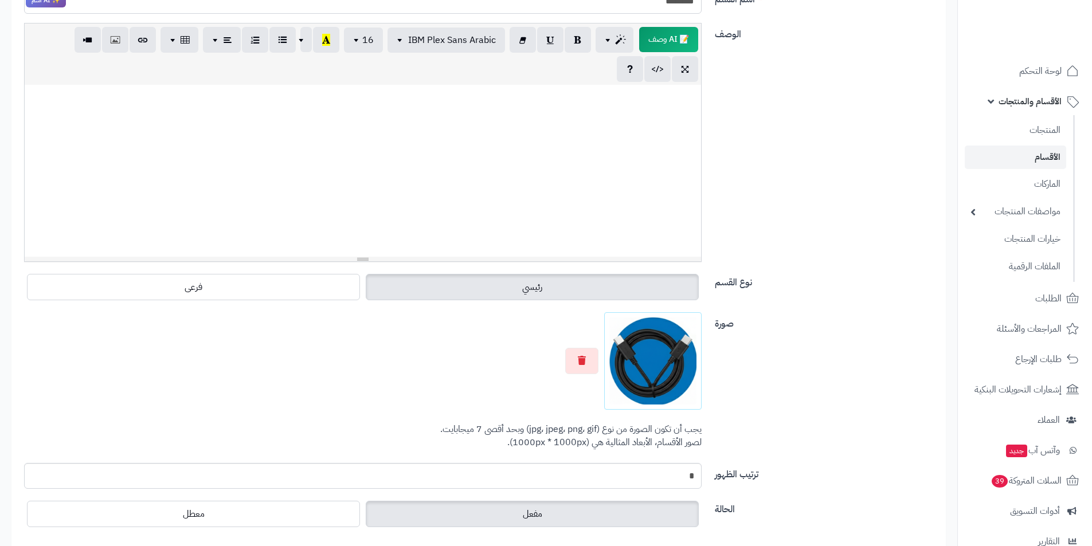
scroll to position [0, 0]
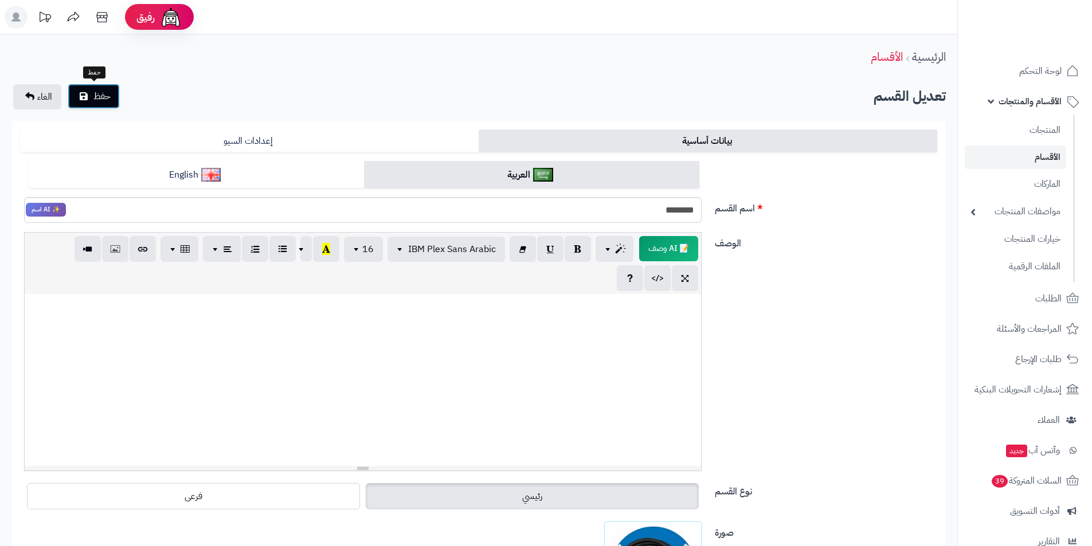
click at [85, 87] on button "حفظ" at bounding box center [94, 96] width 52 height 25
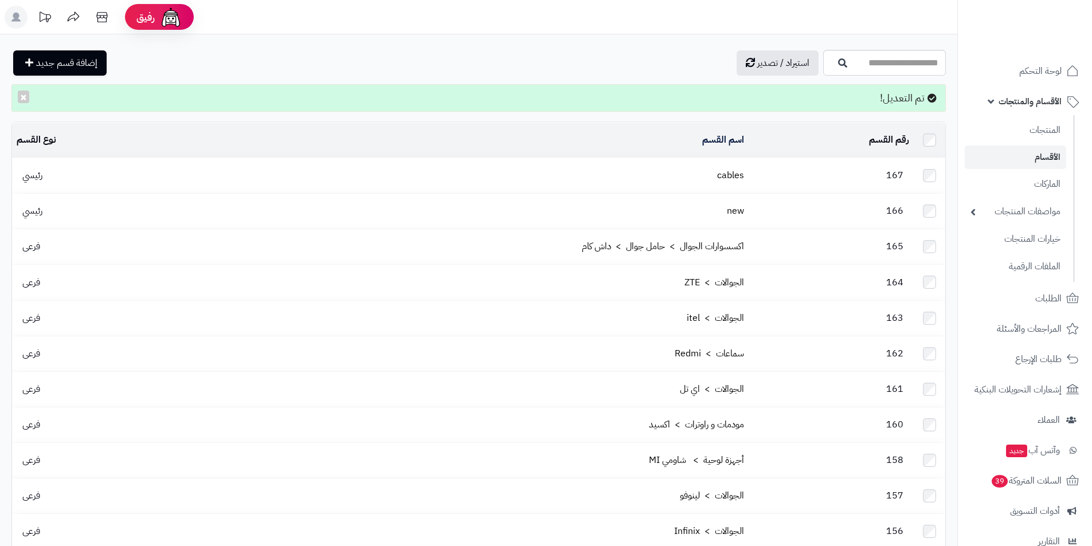
click at [688, 177] on td "cables" at bounding box center [462, 175] width 574 height 35
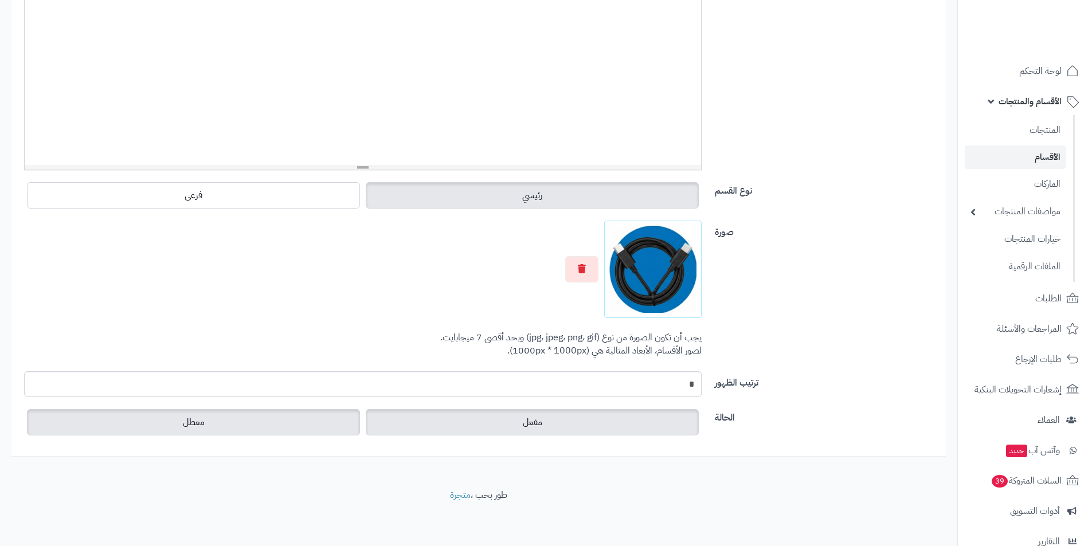
click at [269, 418] on label "معطل" at bounding box center [193, 422] width 333 height 26
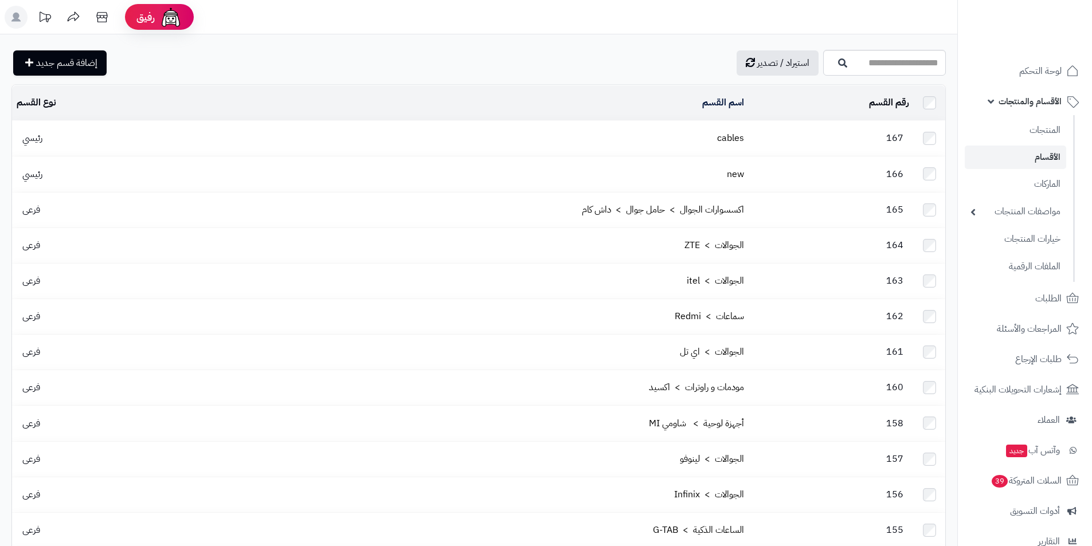
click at [609, 140] on td "cables" at bounding box center [462, 138] width 574 height 35
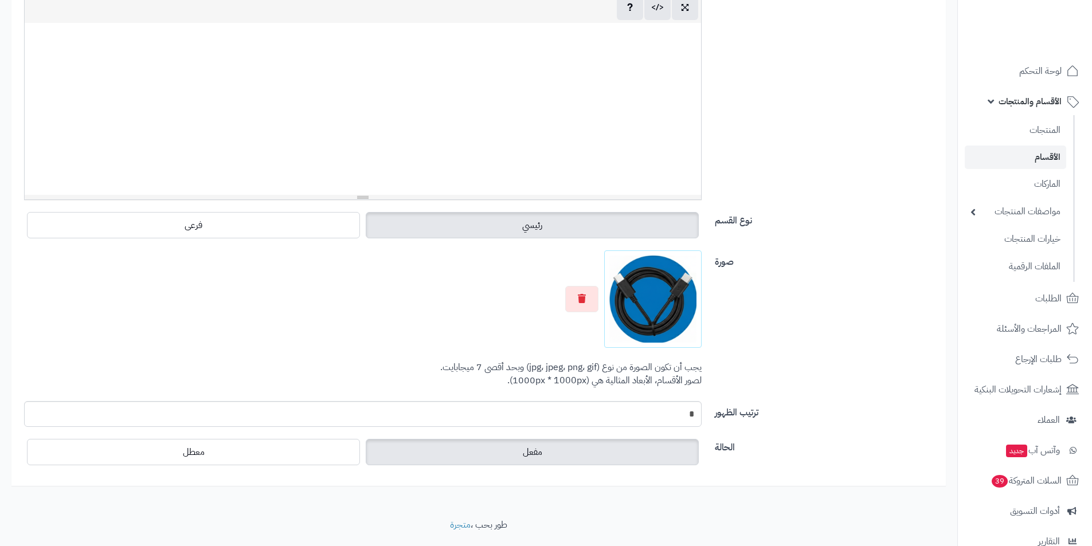
scroll to position [301, 0]
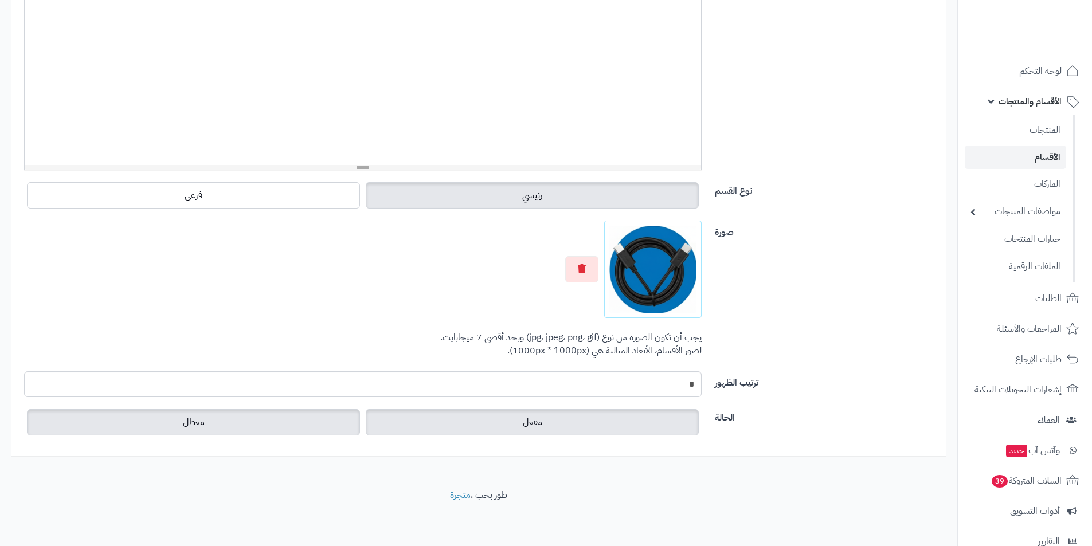
click at [290, 413] on label "معطل" at bounding box center [193, 422] width 333 height 26
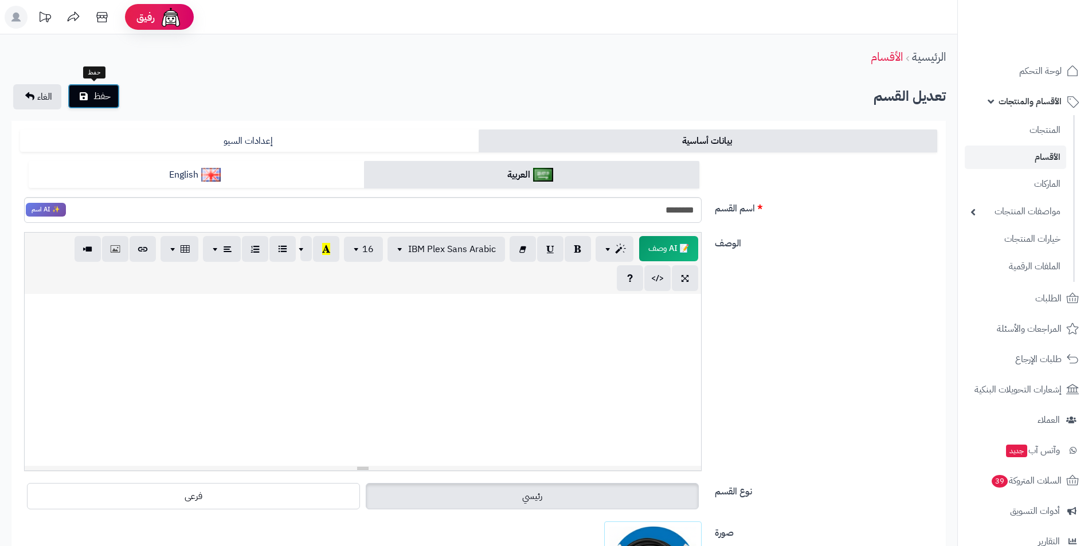
click at [110, 97] on span "حفظ" at bounding box center [101, 96] width 17 height 14
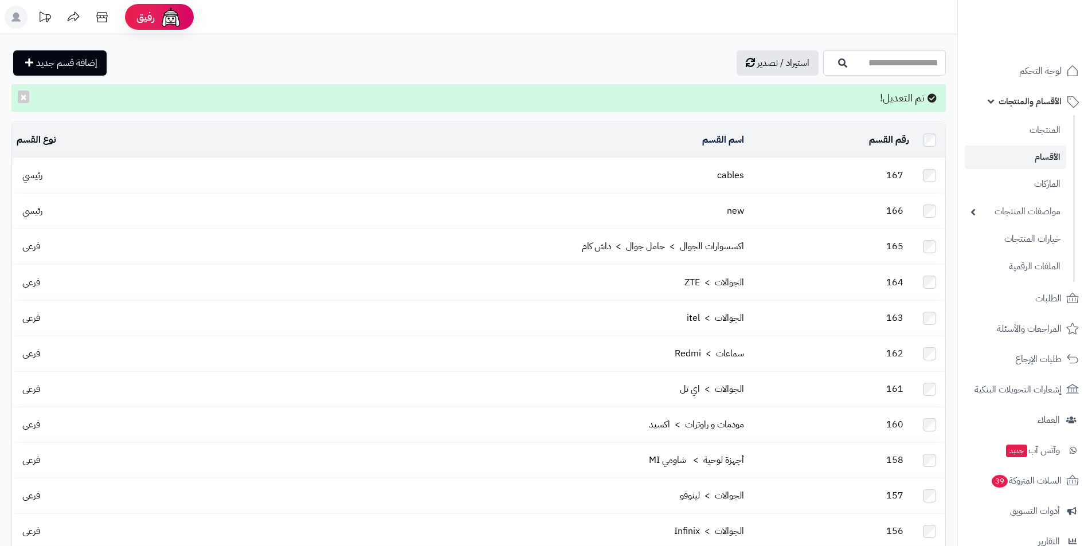
click at [751, 167] on td "167" at bounding box center [830, 175] width 165 height 35
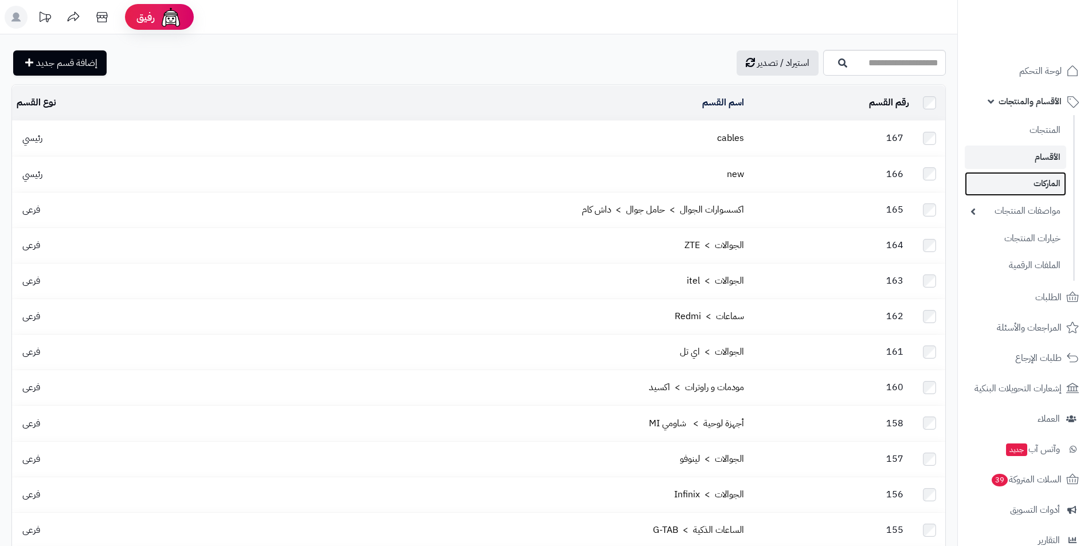
click at [1021, 175] on link "الماركات" at bounding box center [1014, 183] width 101 height 23
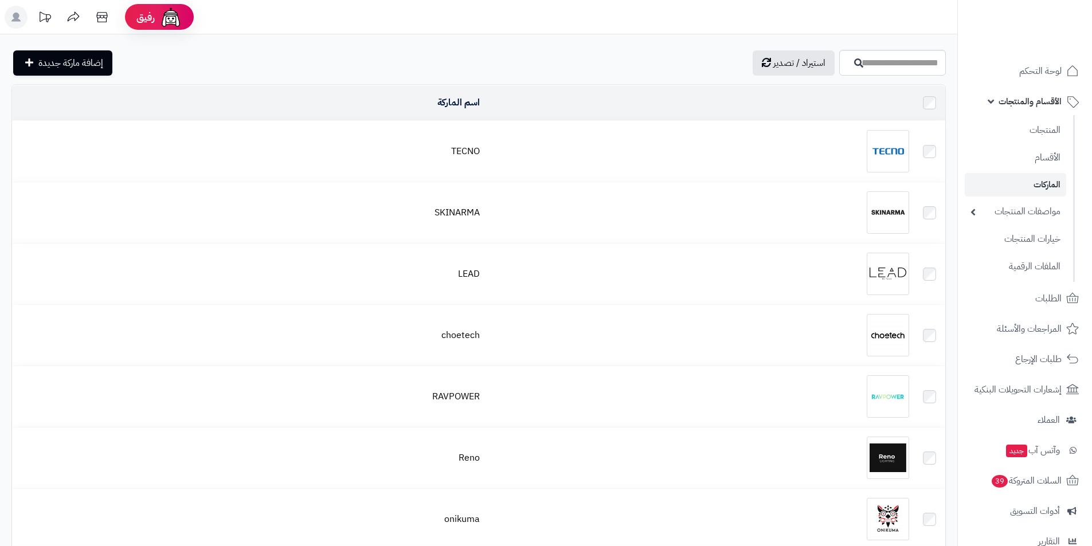
click at [771, 166] on div at bounding box center [699, 151] width 420 height 42
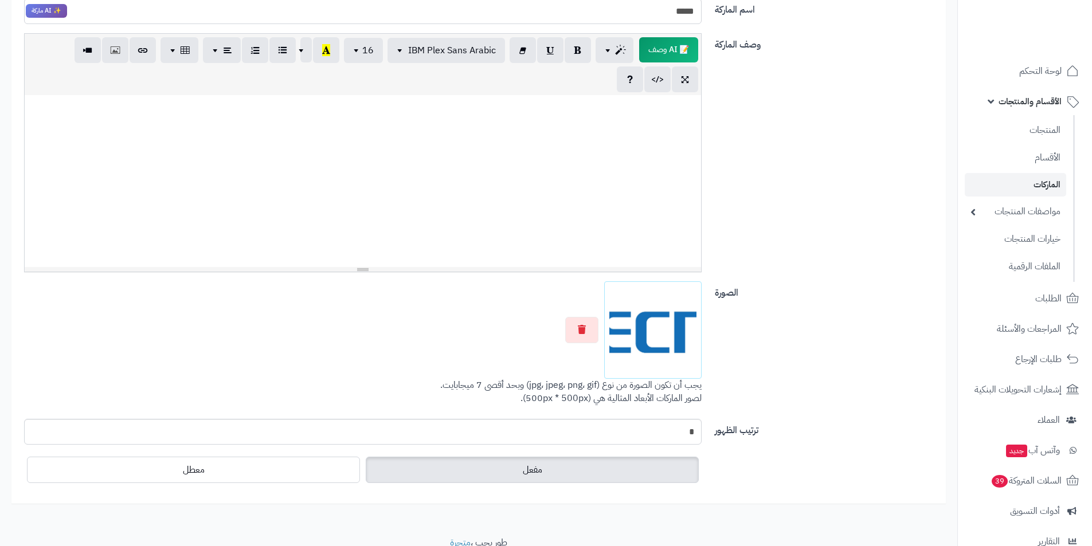
scroll to position [266, 0]
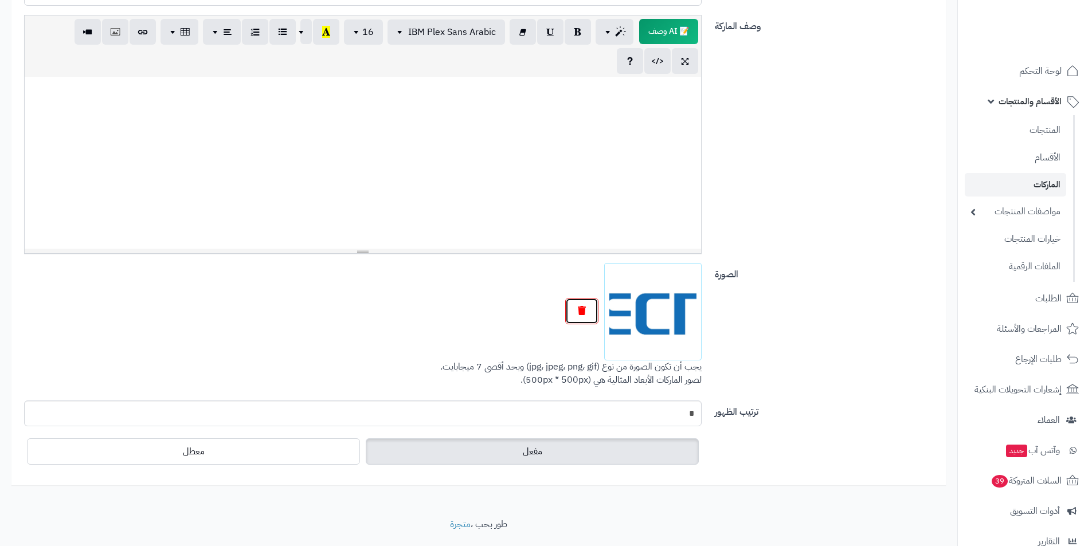
click at [584, 318] on button "button" at bounding box center [581, 311] width 33 height 26
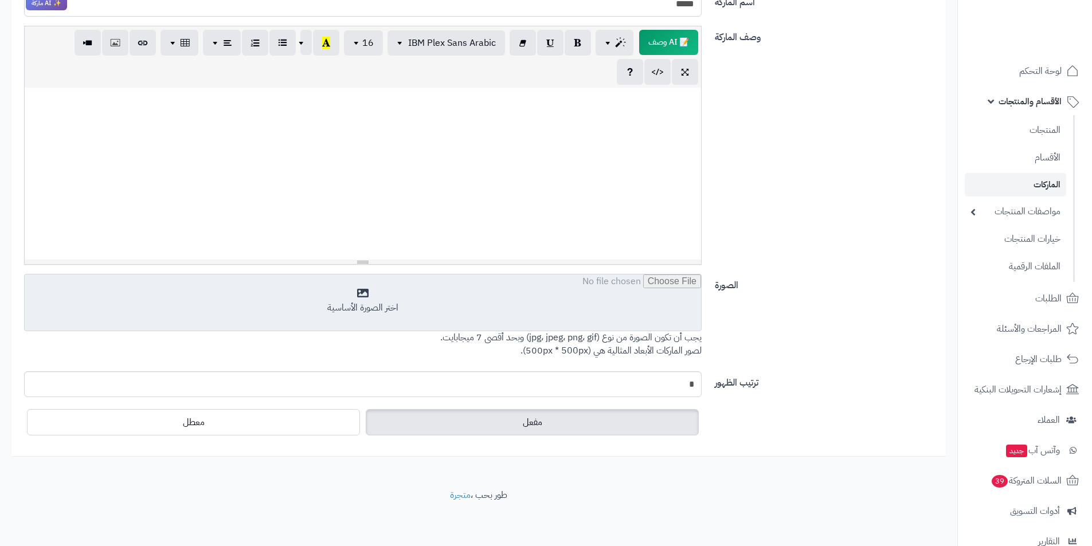
click at [589, 321] on input "file" at bounding box center [363, 302] width 676 height 57
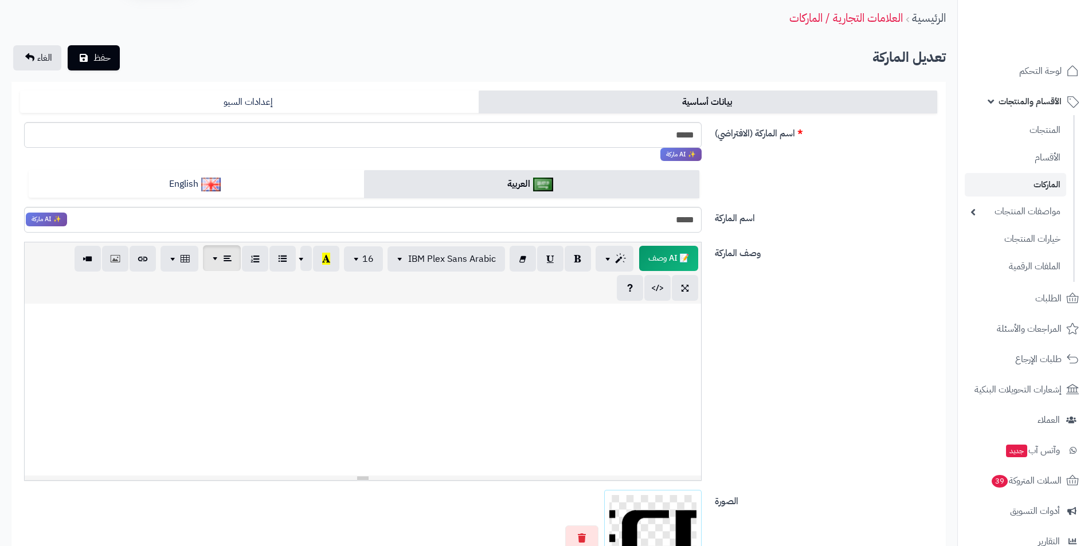
scroll to position [0, 0]
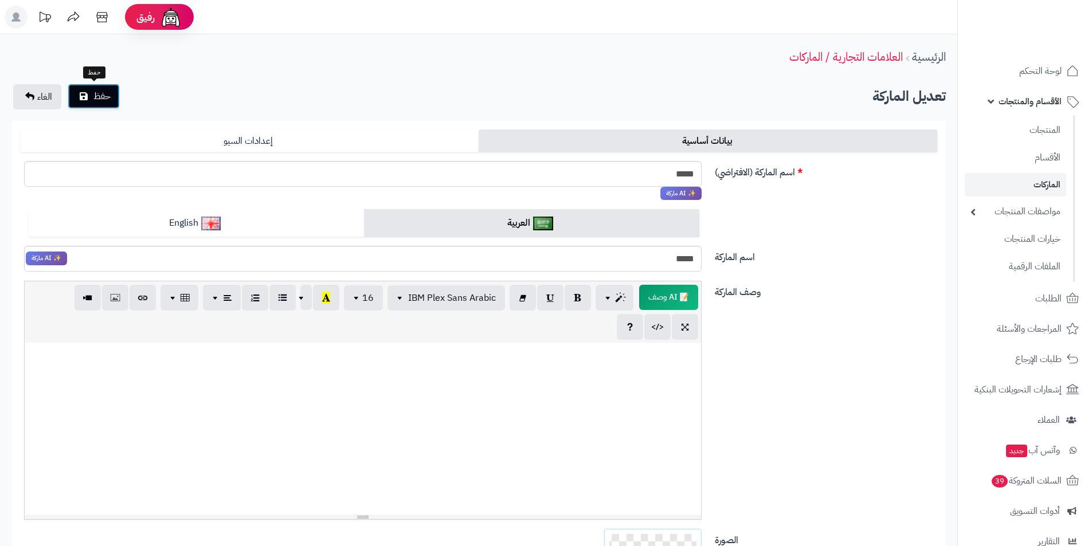
click at [109, 95] on span "حفظ" at bounding box center [101, 96] width 17 height 14
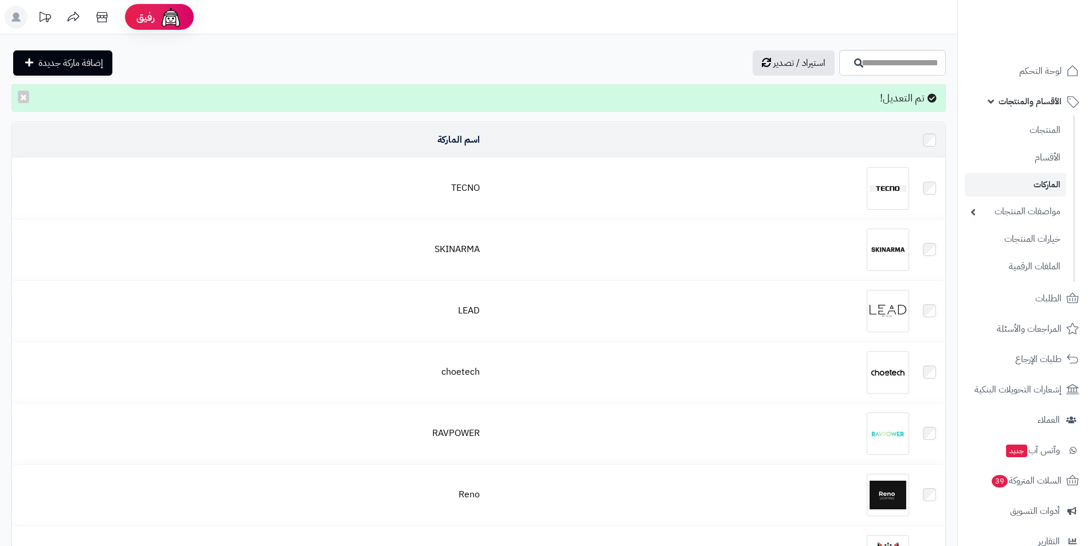
click at [693, 213] on td at bounding box center [698, 188] width 429 height 61
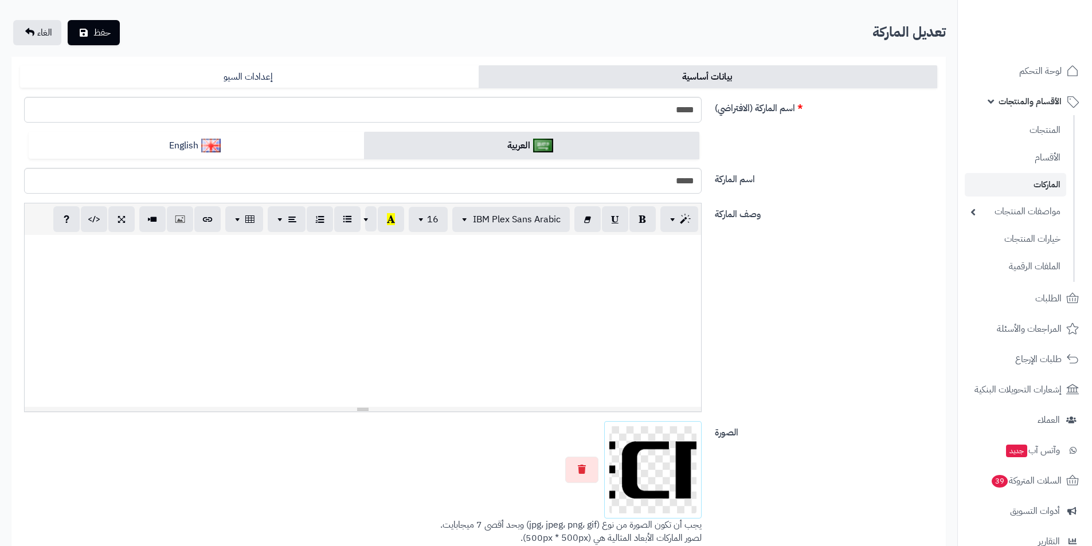
scroll to position [115, 0]
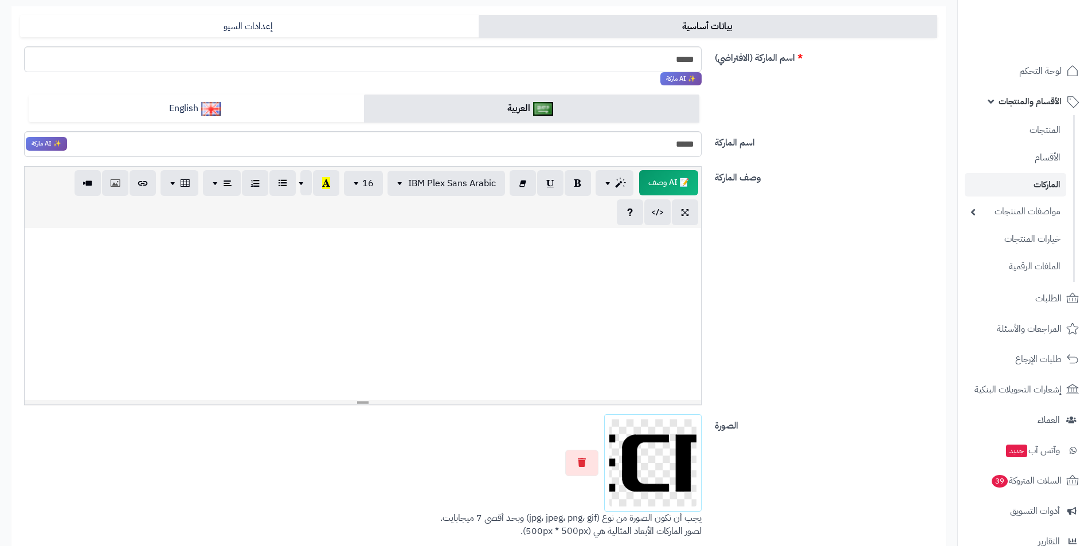
drag, startPoint x: 601, startPoint y: 412, endPoint x: 595, endPoint y: 418, distance: 8.1
click at [599, 414] on div "وصف الماركة 📝 AI وصف p blockquote pre h1 h2 h3 h4 h5 h6 IBM Plex Sans Arabic Ar…" at bounding box center [478, 290] width 926 height 248
drag, startPoint x: 586, startPoint y: 449, endPoint x: 590, endPoint y: 455, distance: 7.8
click at [586, 449] on div at bounding box center [362, 462] width 677 height 97
drag, startPoint x: 590, startPoint y: 456, endPoint x: 607, endPoint y: 454, distance: 16.7
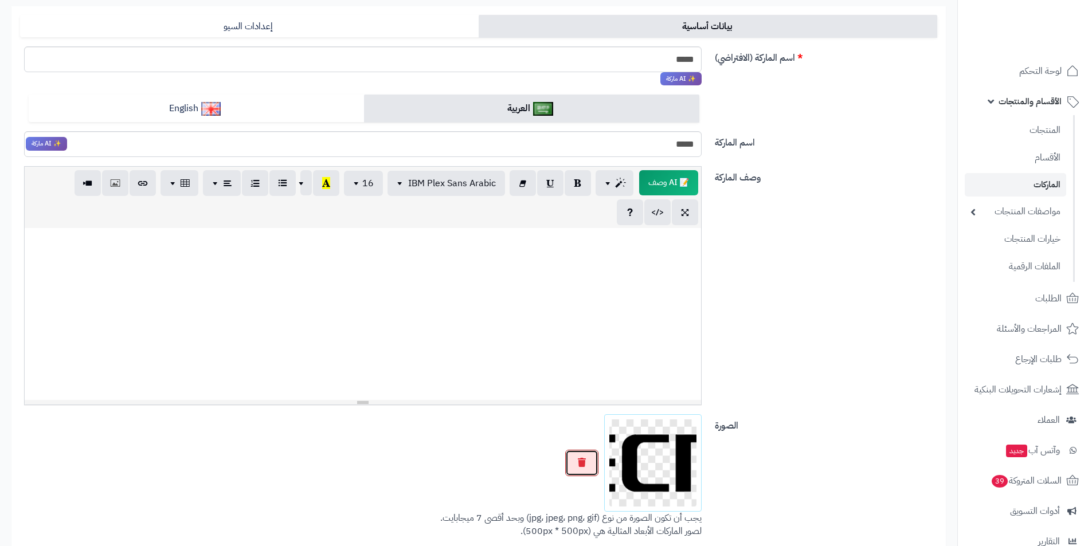
click at [591, 456] on button "button" at bounding box center [581, 463] width 33 height 26
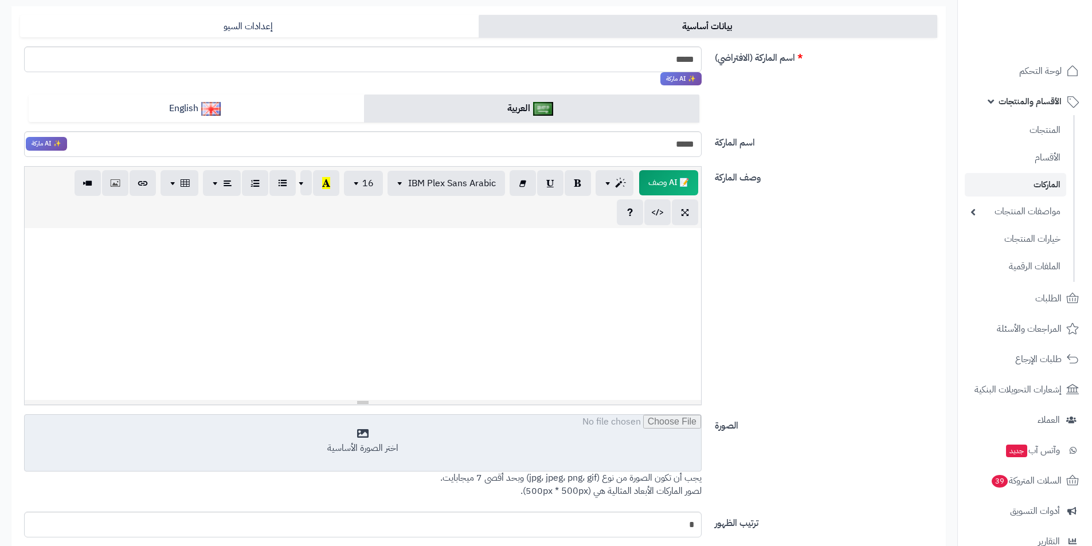
click at [652, 453] on input "file" at bounding box center [363, 443] width 676 height 57
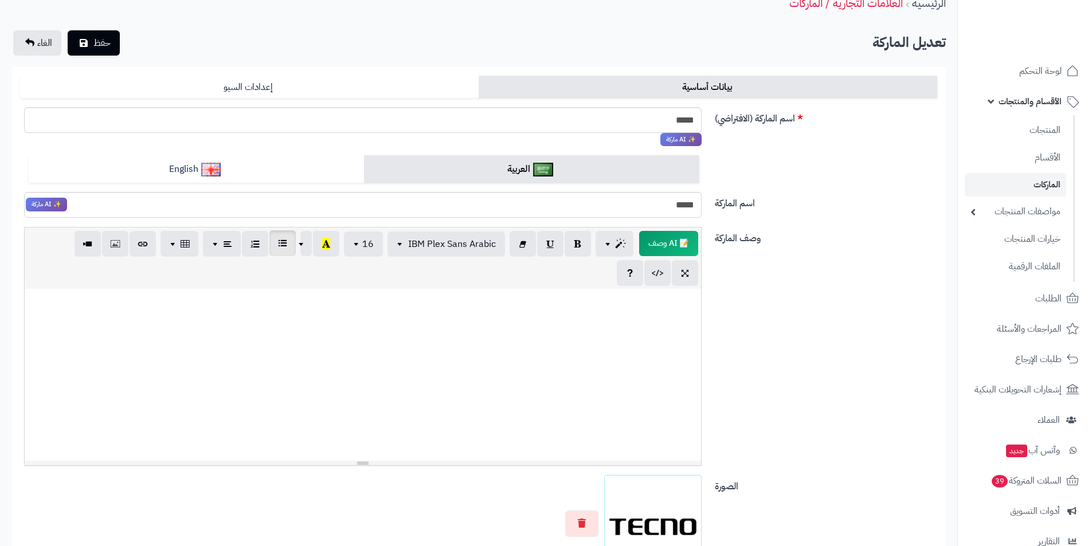
scroll to position [0, 0]
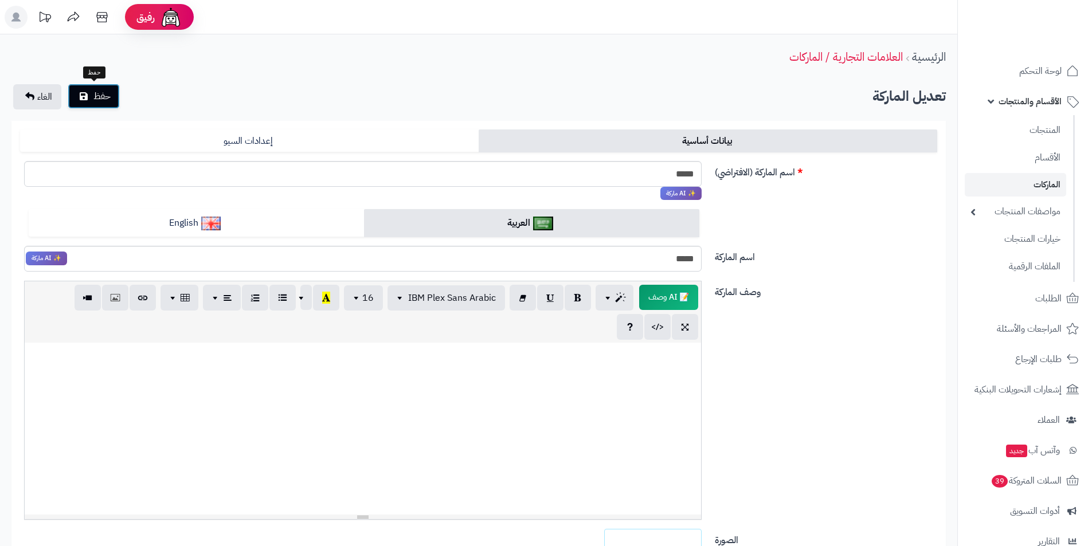
click at [92, 90] on button "حفظ" at bounding box center [94, 96] width 52 height 25
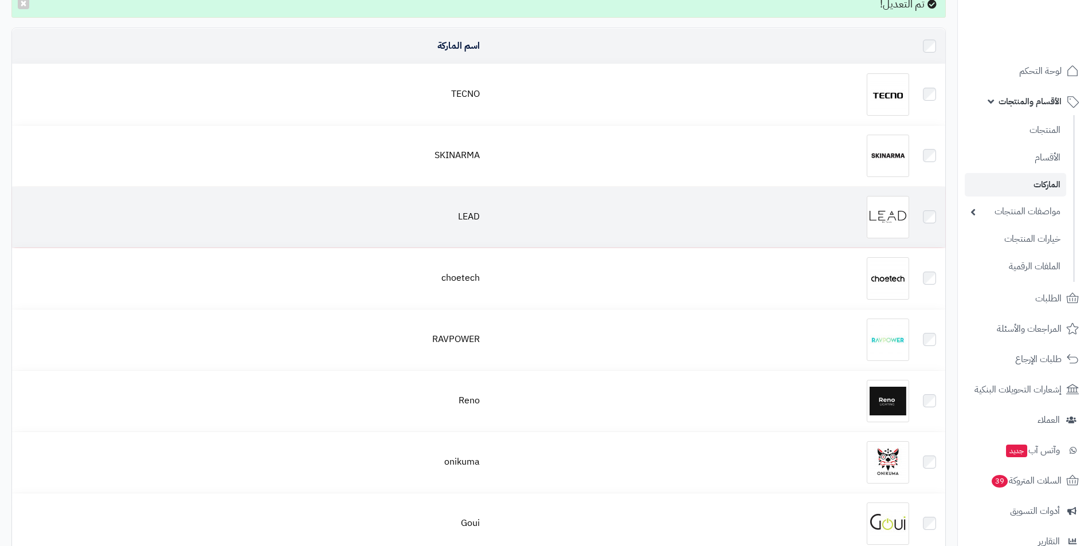
scroll to position [115, 0]
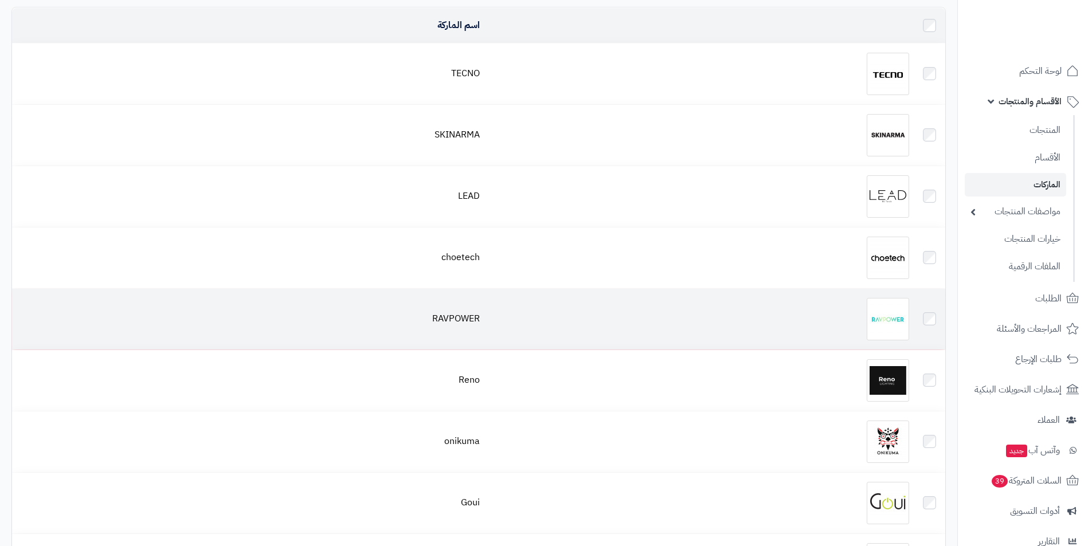
click at [821, 323] on div at bounding box center [699, 319] width 420 height 42
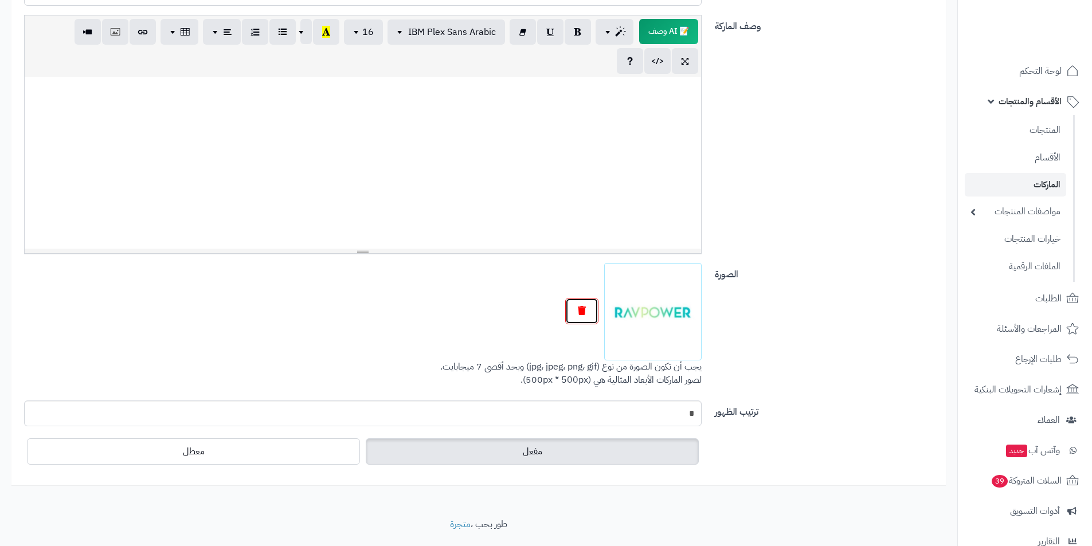
click at [589, 315] on button "button" at bounding box center [581, 311] width 33 height 26
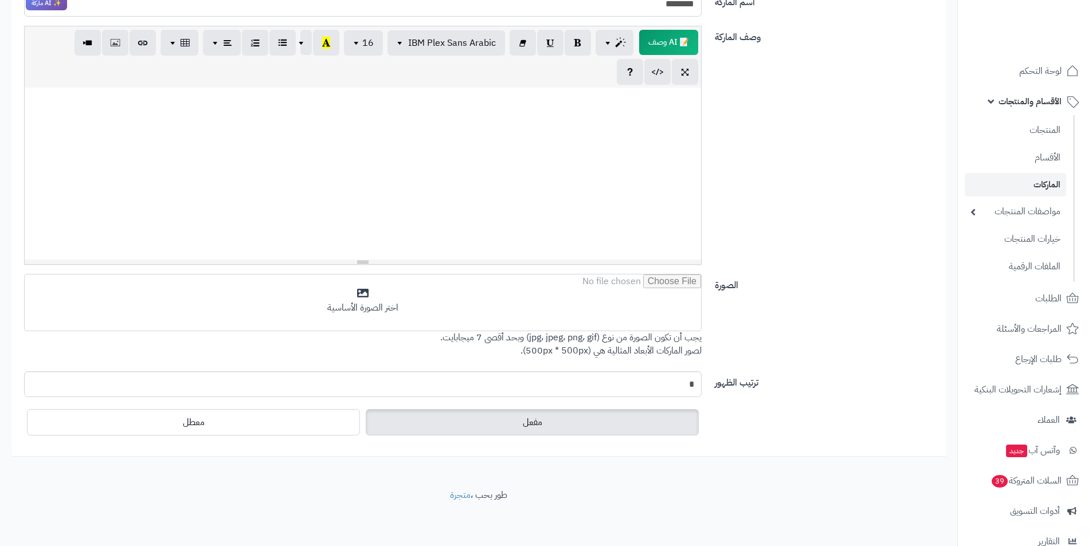
scroll to position [255, 0]
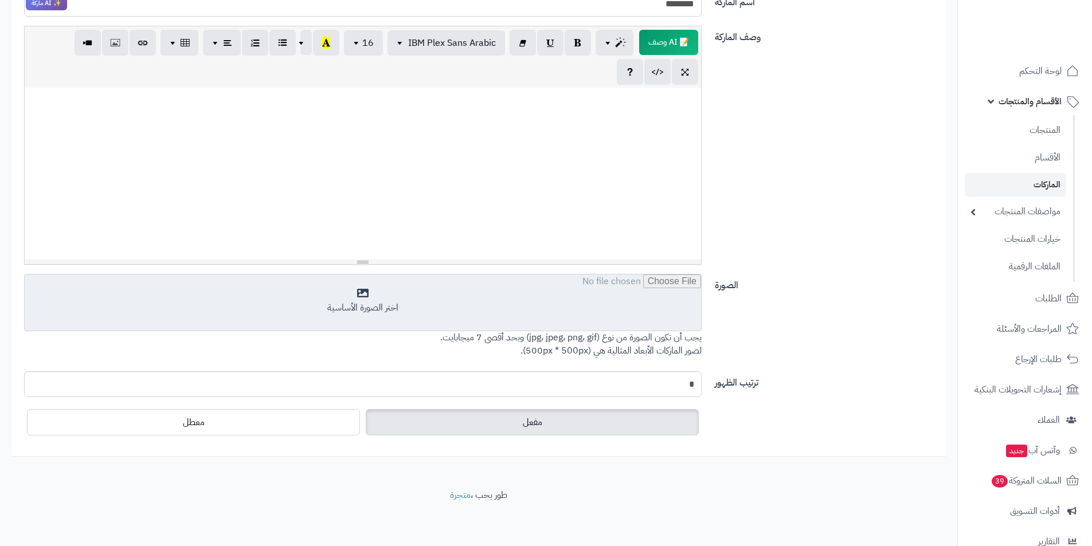
click at [647, 317] on input "file" at bounding box center [363, 302] width 676 height 57
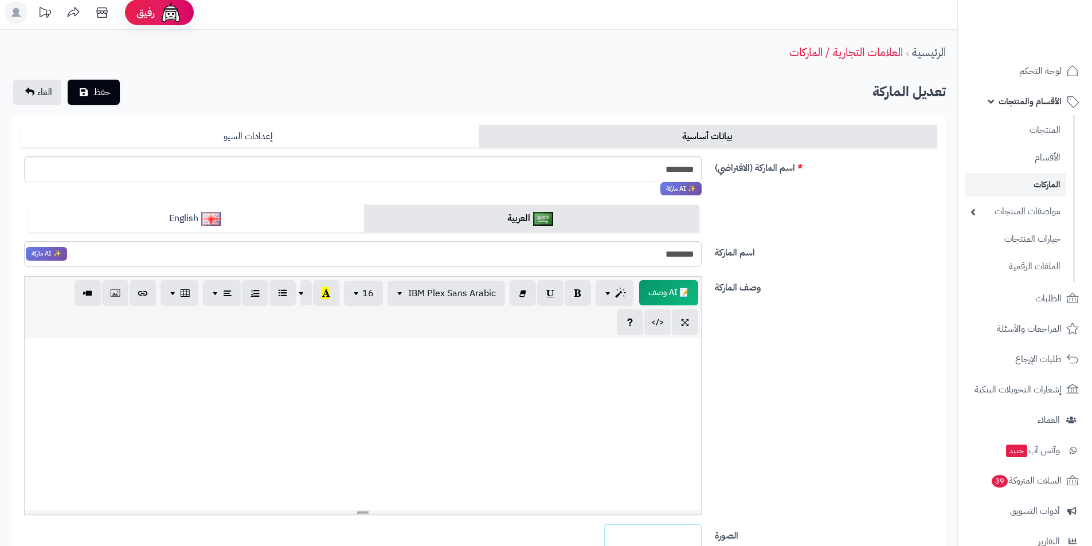
scroll to position [0, 0]
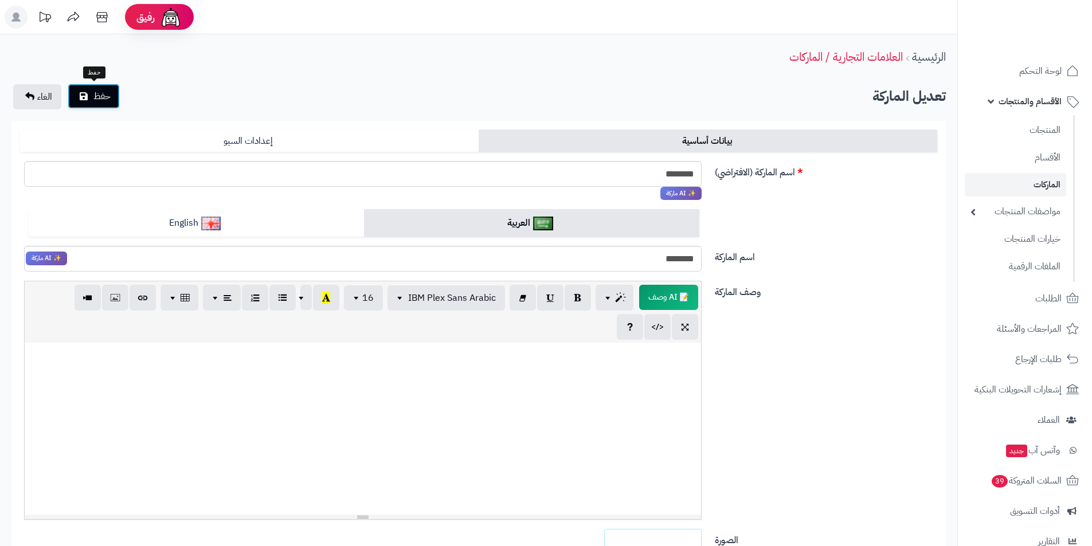
click at [91, 93] on button "حفظ" at bounding box center [94, 96] width 52 height 25
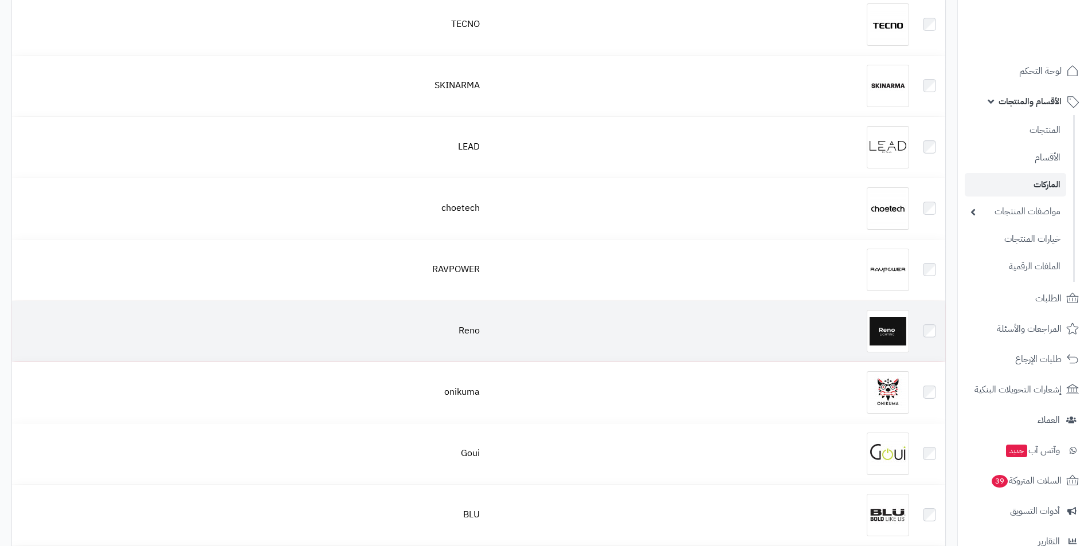
scroll to position [229, 0]
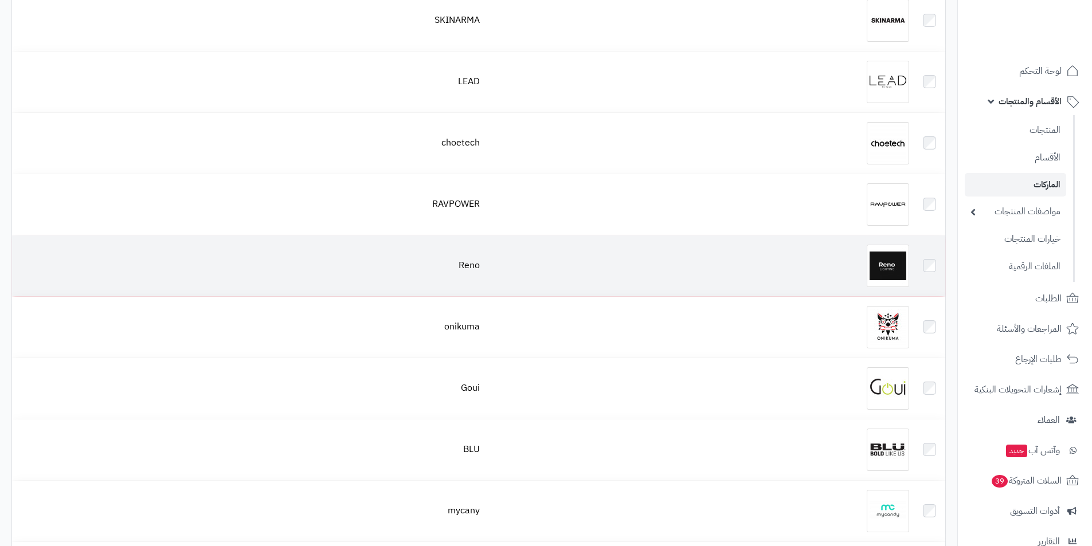
click at [886, 257] on img at bounding box center [887, 266] width 42 height 42
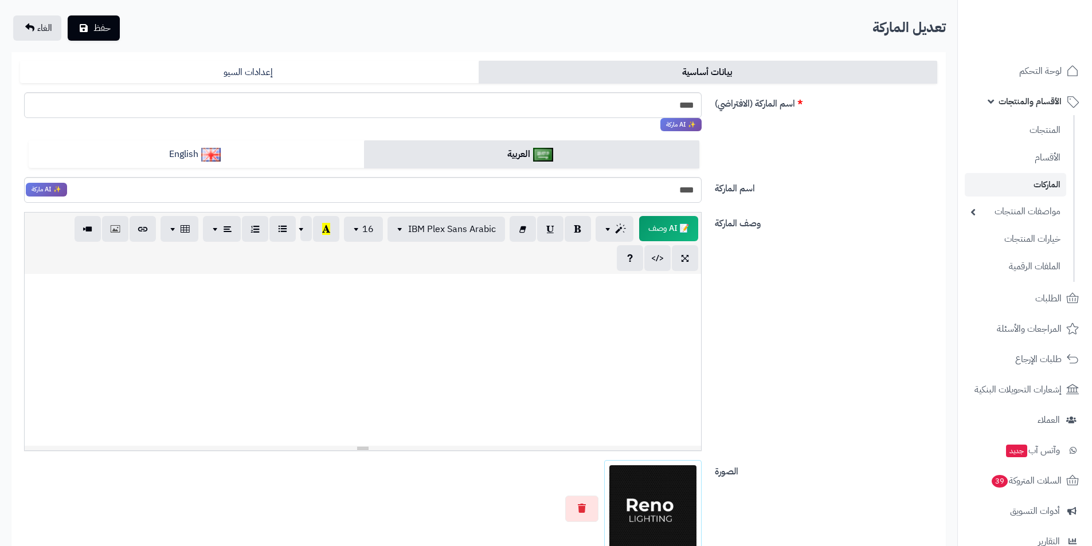
scroll to position [172, 0]
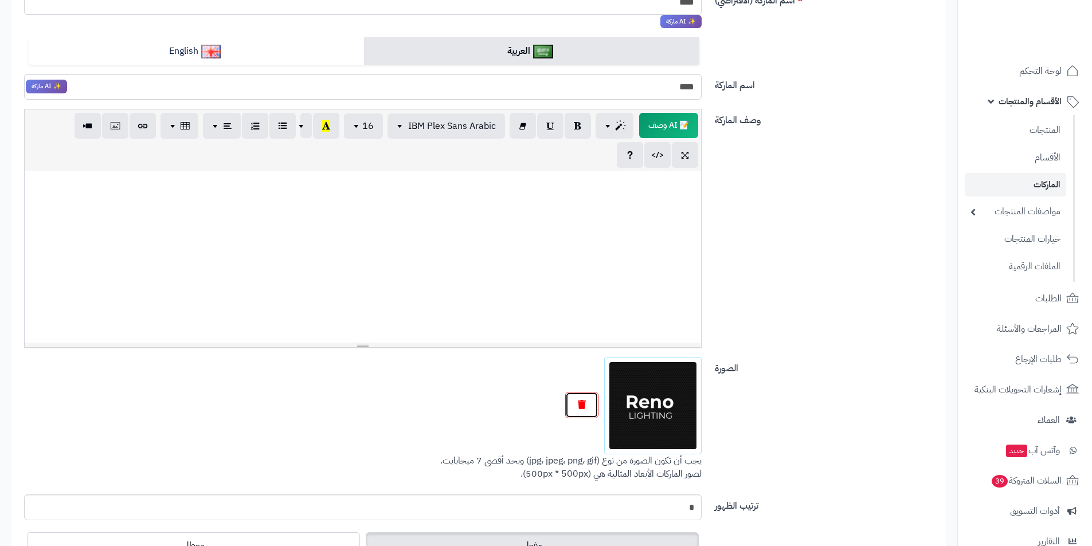
click at [571, 410] on button "button" at bounding box center [581, 405] width 33 height 26
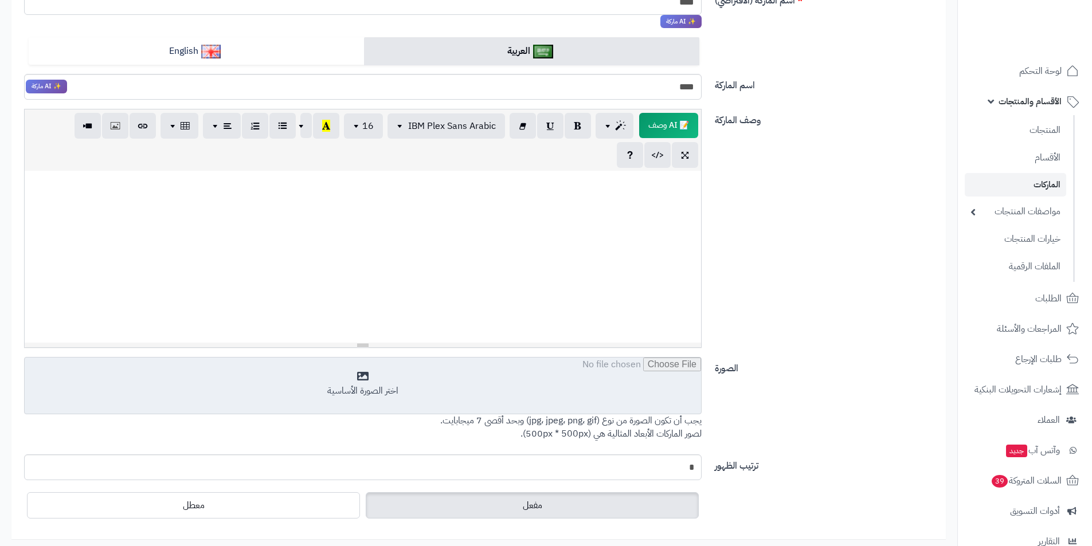
click at [632, 410] on input "file" at bounding box center [363, 386] width 676 height 57
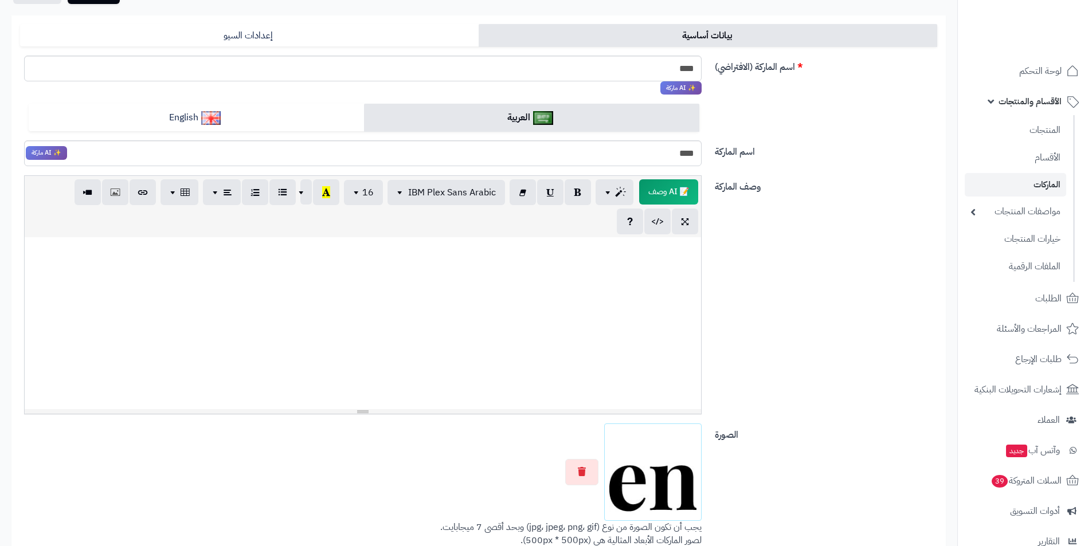
scroll to position [0, 0]
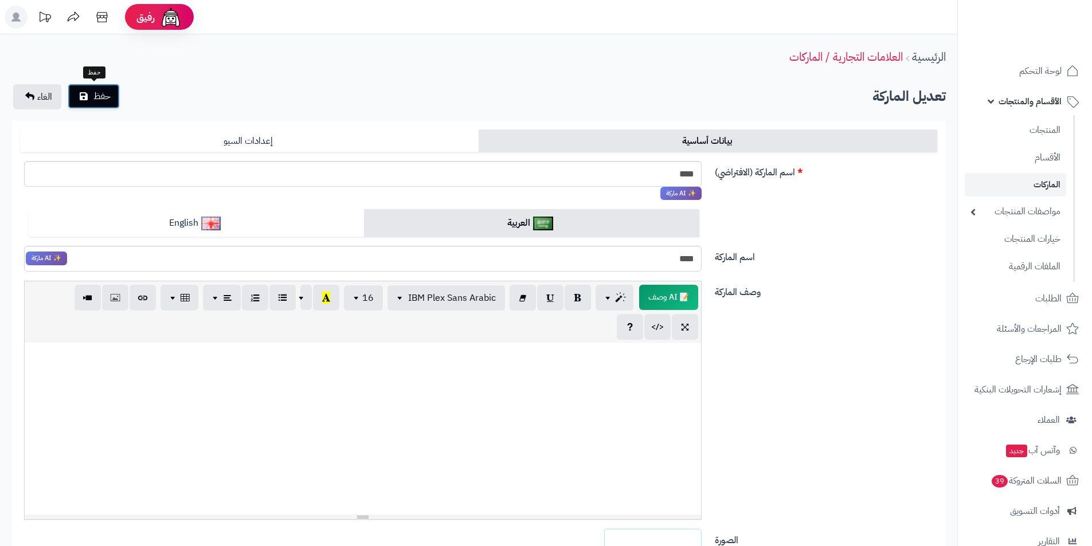
click at [105, 100] on span "حفظ" at bounding box center [101, 96] width 17 height 14
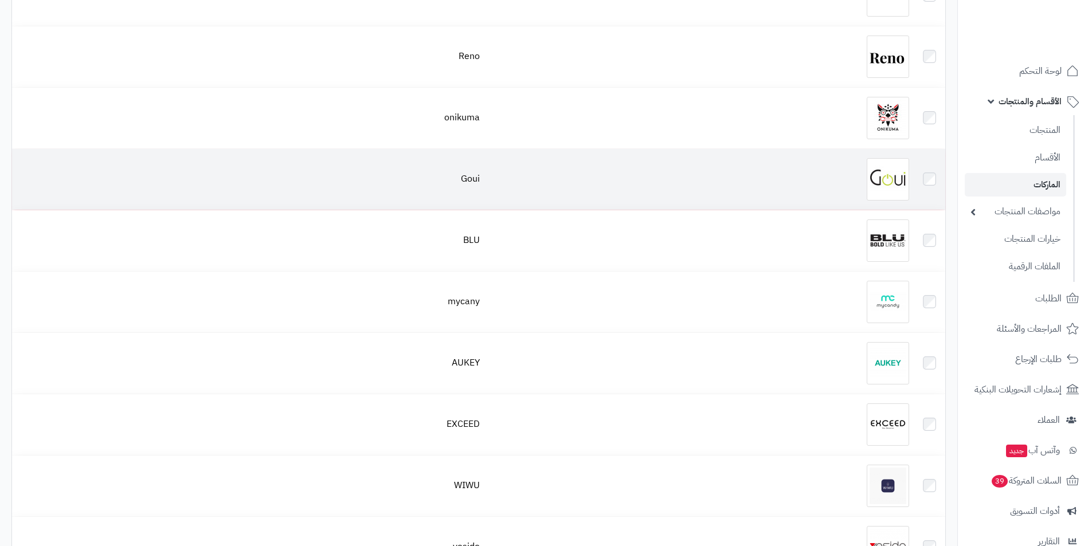
scroll to position [458, 0]
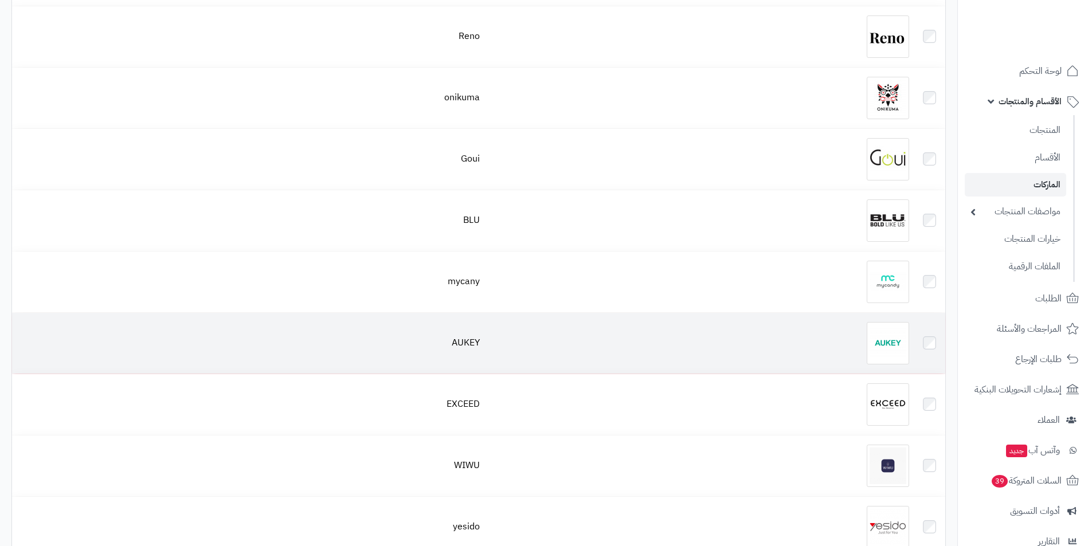
click at [886, 328] on img at bounding box center [887, 343] width 42 height 42
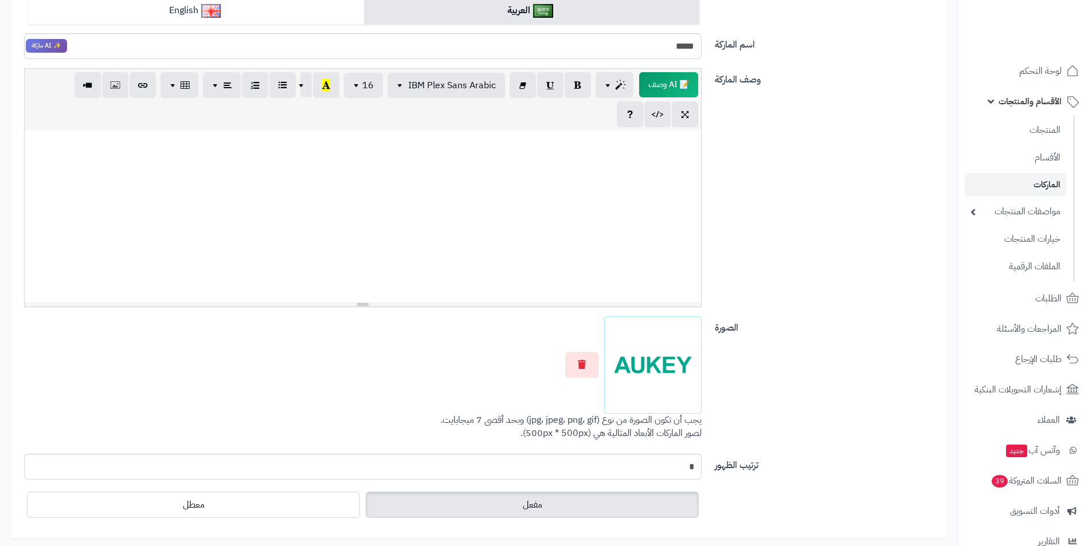
scroll to position [242, 0]
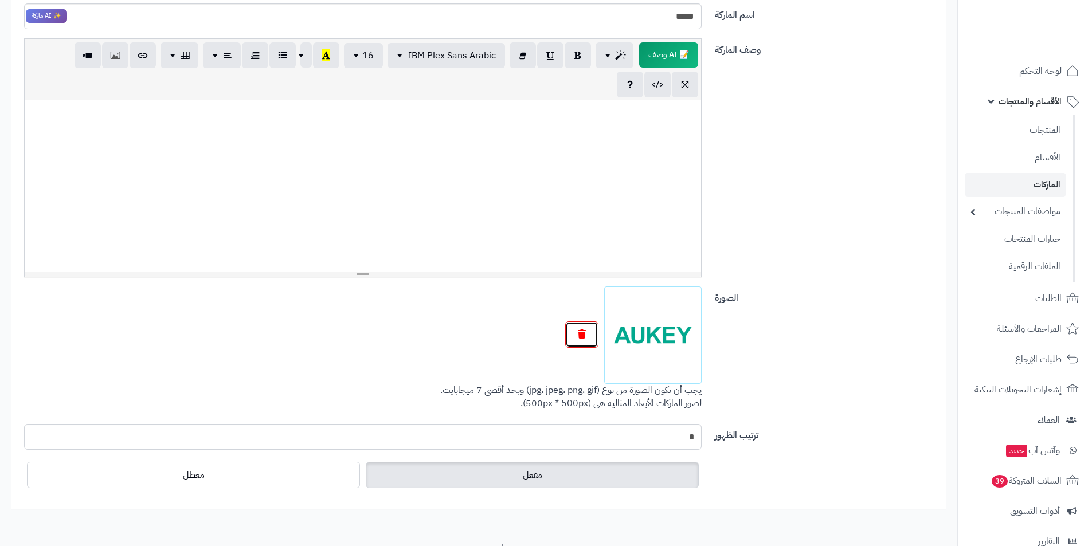
click at [578, 330] on icon "button" at bounding box center [582, 333] width 8 height 9
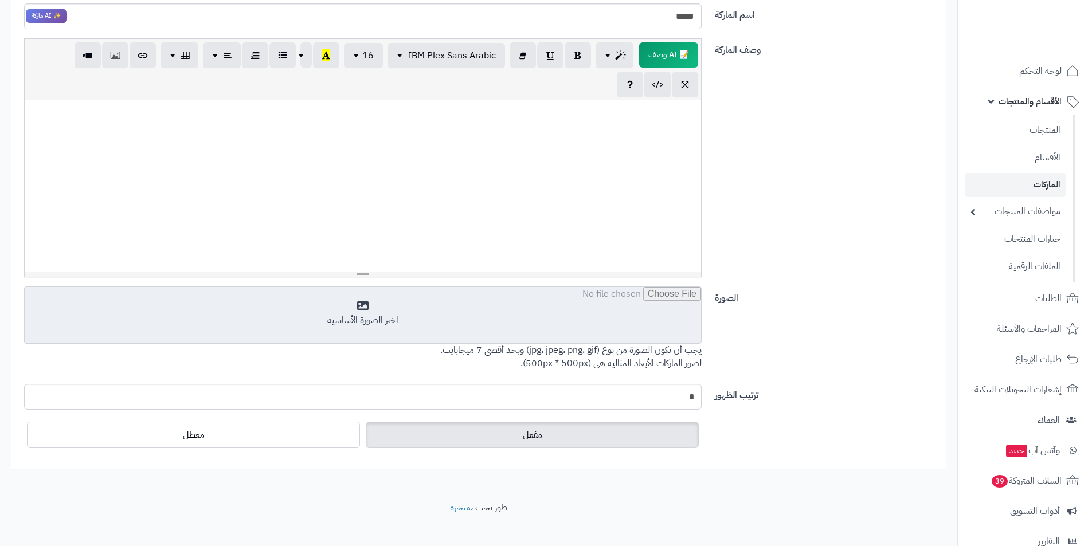
click at [649, 332] on input "file" at bounding box center [363, 315] width 676 height 57
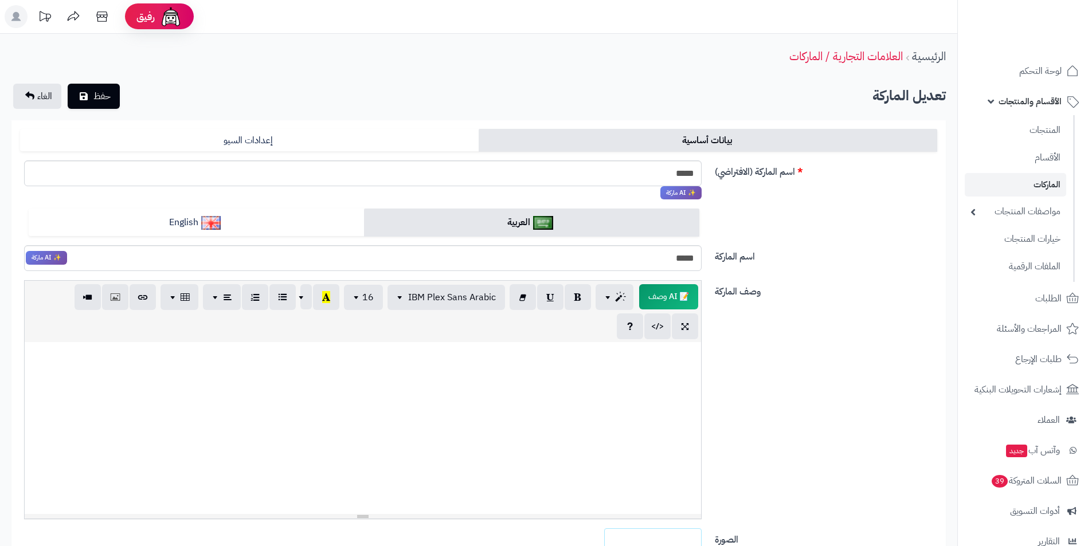
scroll to position [0, 0]
click at [94, 89] on span "حفظ" at bounding box center [101, 96] width 17 height 14
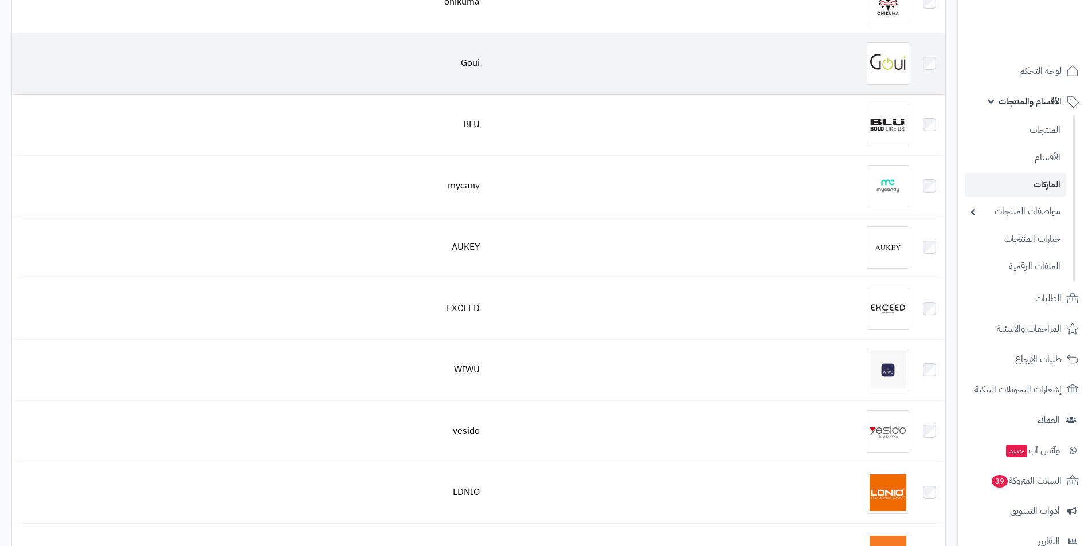
scroll to position [573, 0]
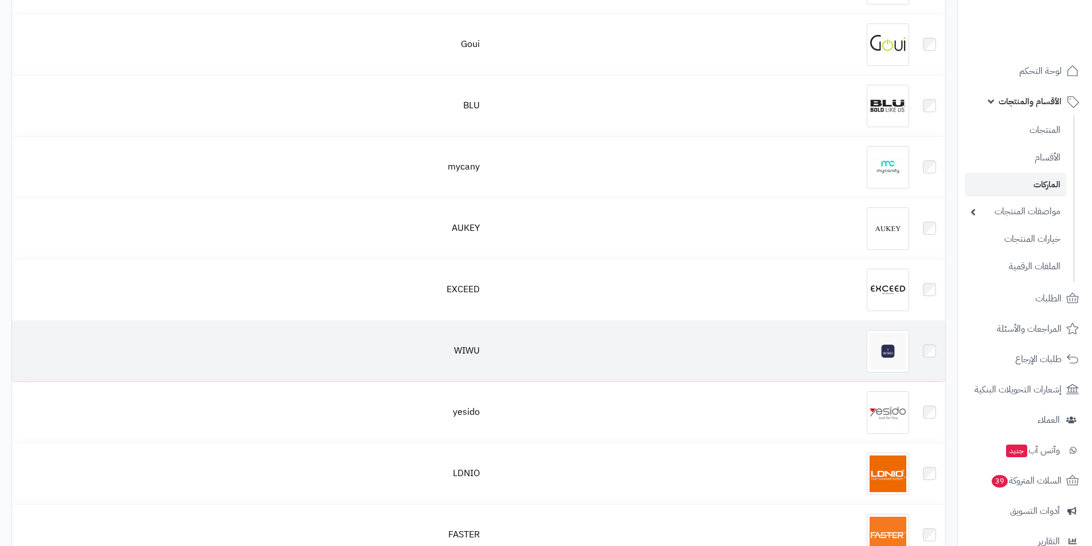
click at [900, 362] on img at bounding box center [887, 351] width 42 height 42
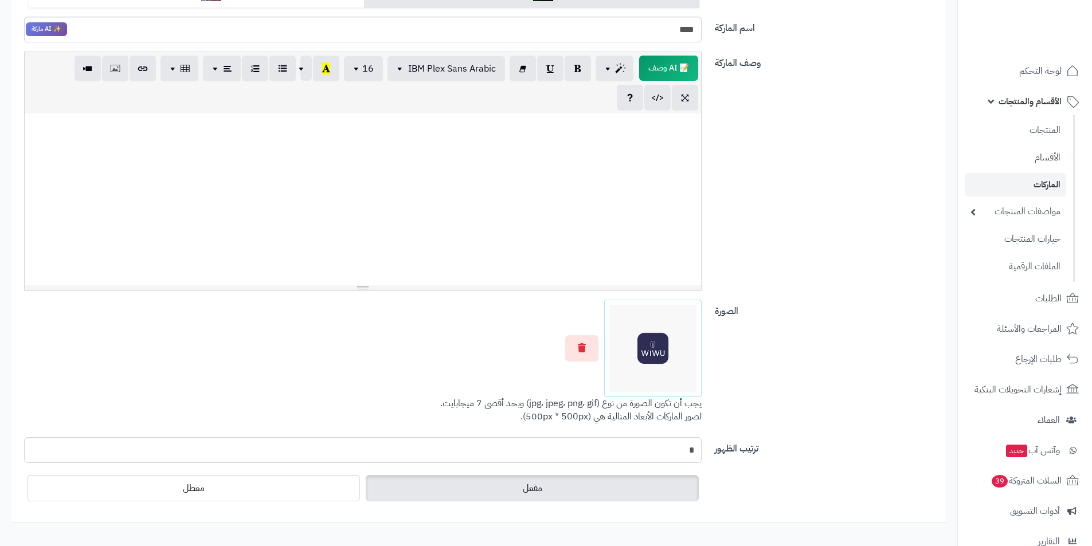
scroll to position [242, 0]
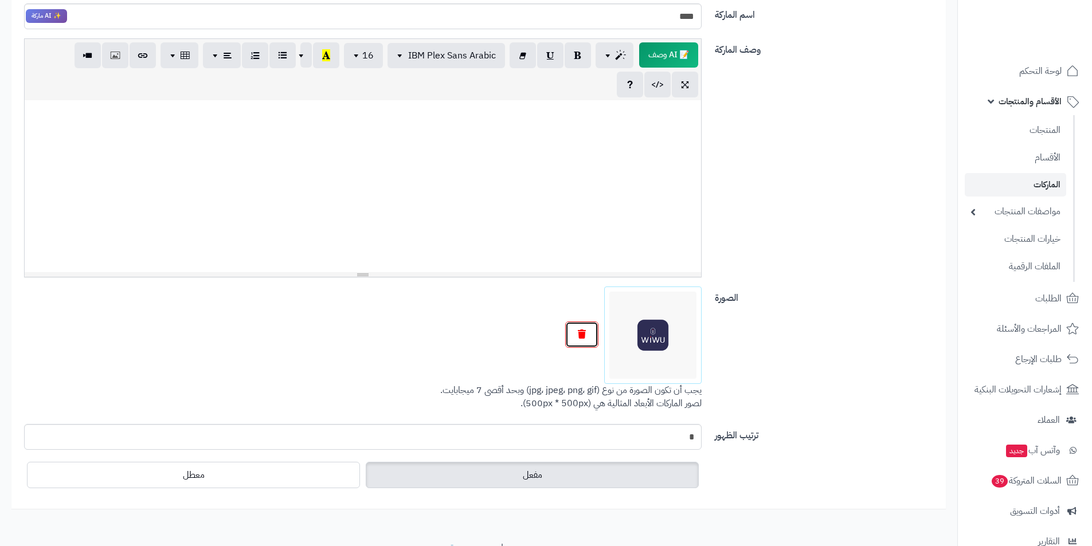
click at [594, 331] on button "button" at bounding box center [581, 334] width 33 height 26
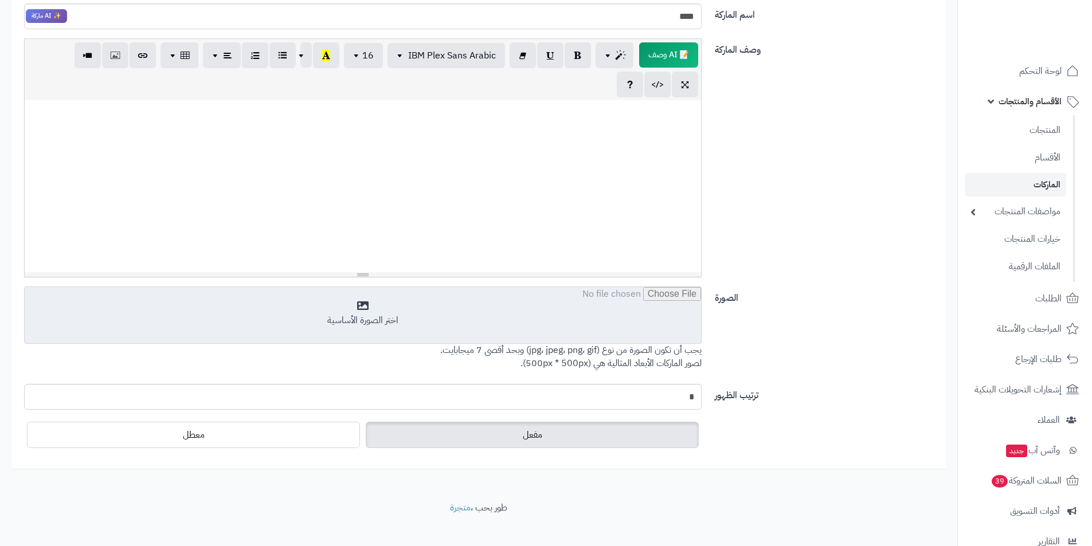
click at [630, 343] on input "file" at bounding box center [363, 315] width 676 height 57
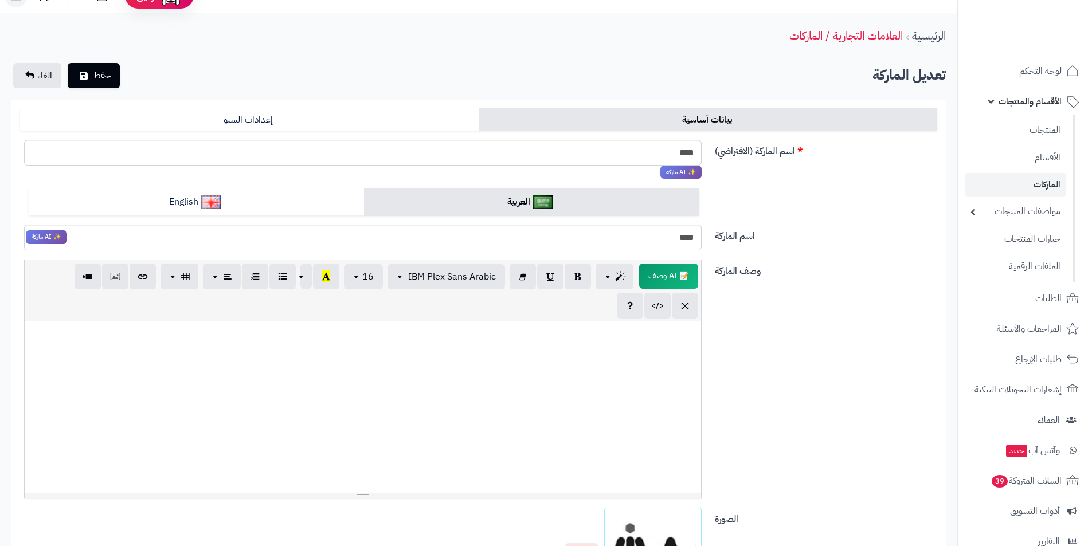
scroll to position [0, 0]
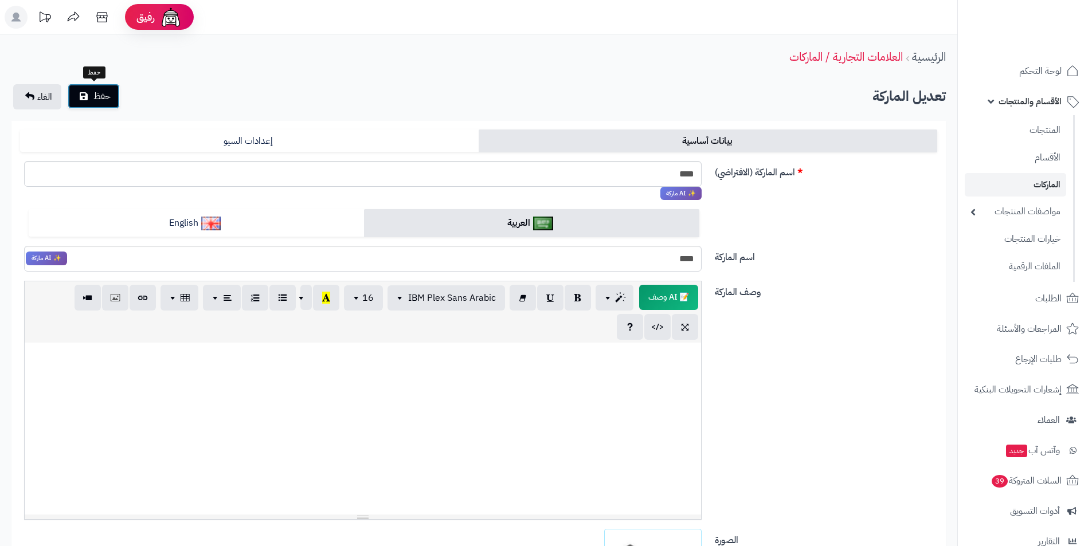
click at [103, 101] on span "حفظ" at bounding box center [101, 96] width 17 height 14
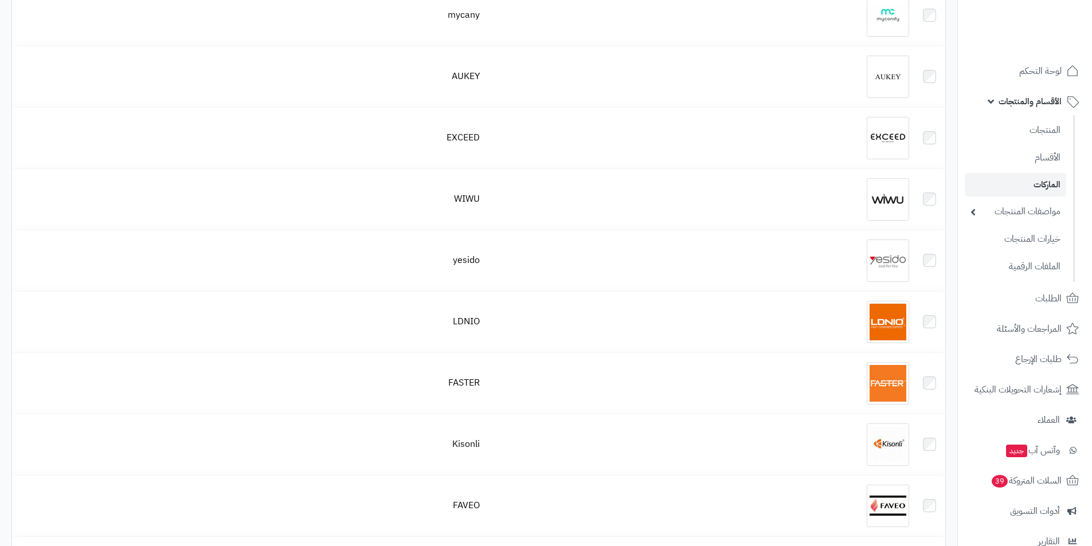
scroll to position [745, 0]
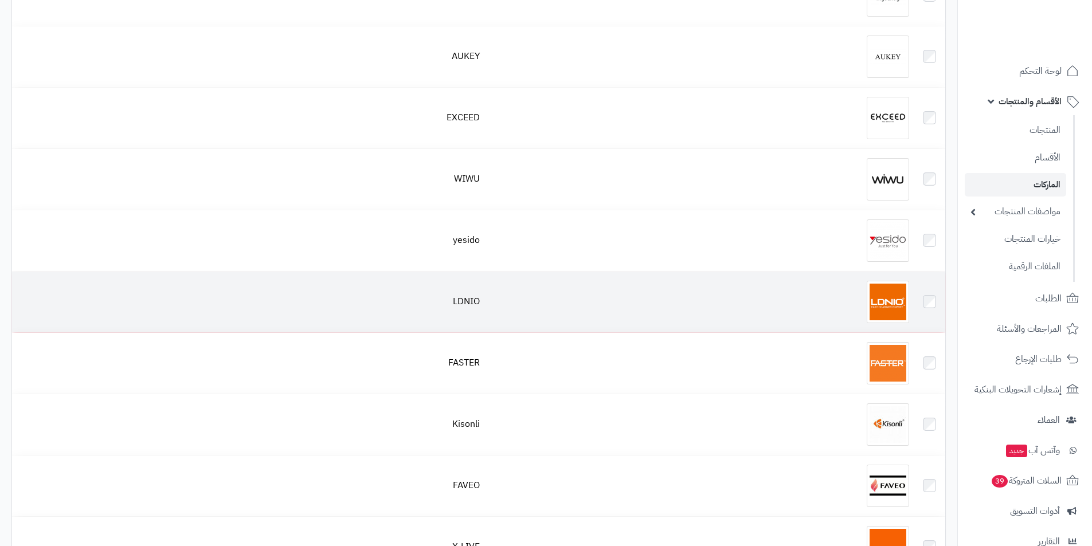
click at [842, 291] on div at bounding box center [699, 302] width 420 height 42
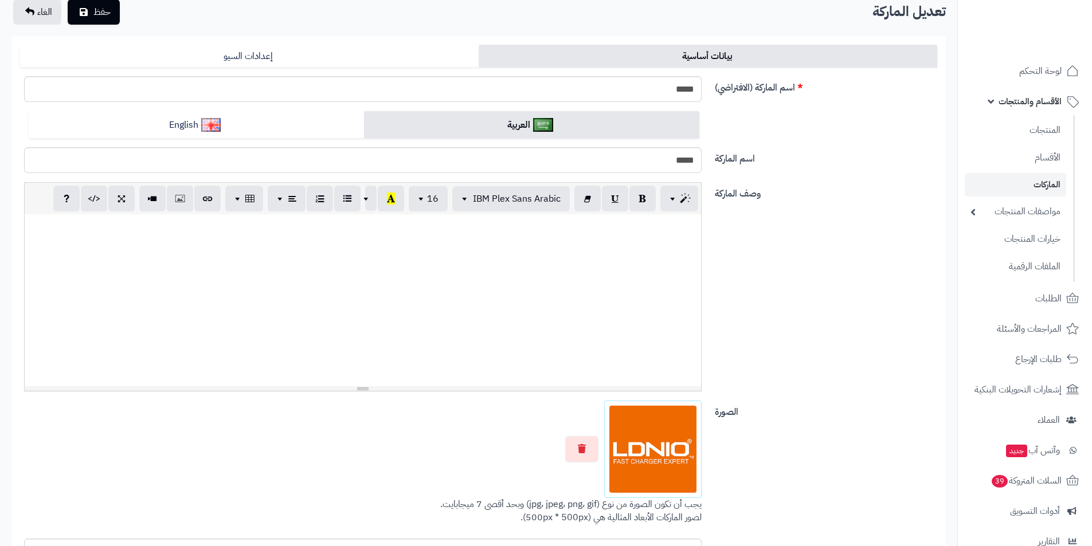
scroll to position [172, 0]
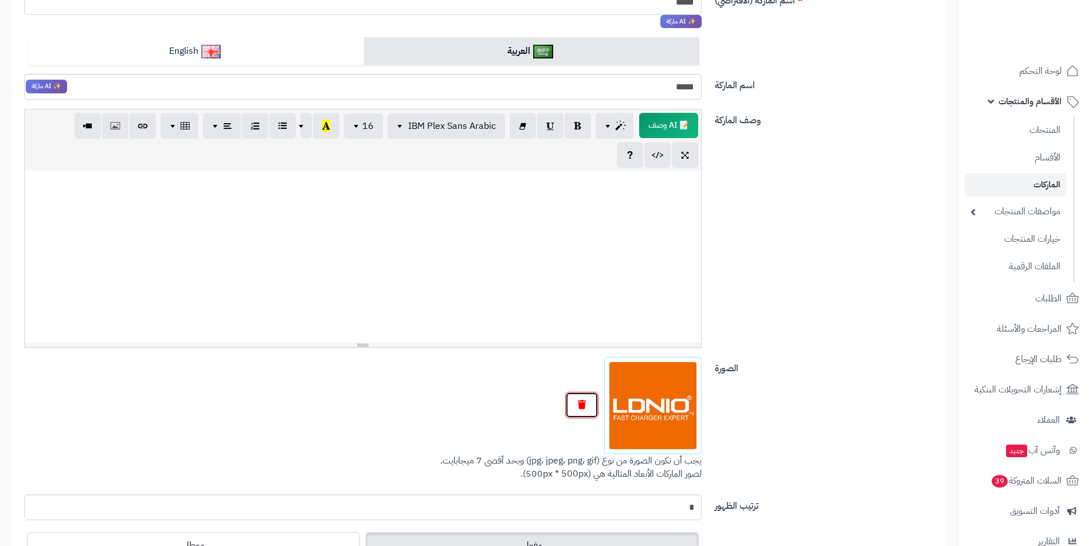
click at [578, 399] on button "button" at bounding box center [581, 405] width 33 height 26
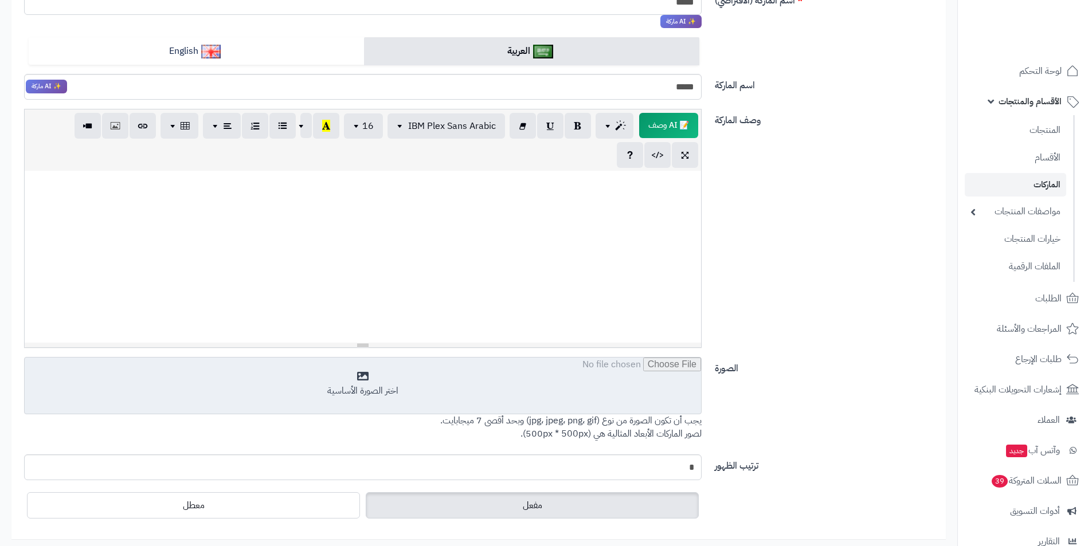
click at [628, 389] on input "file" at bounding box center [363, 386] width 676 height 57
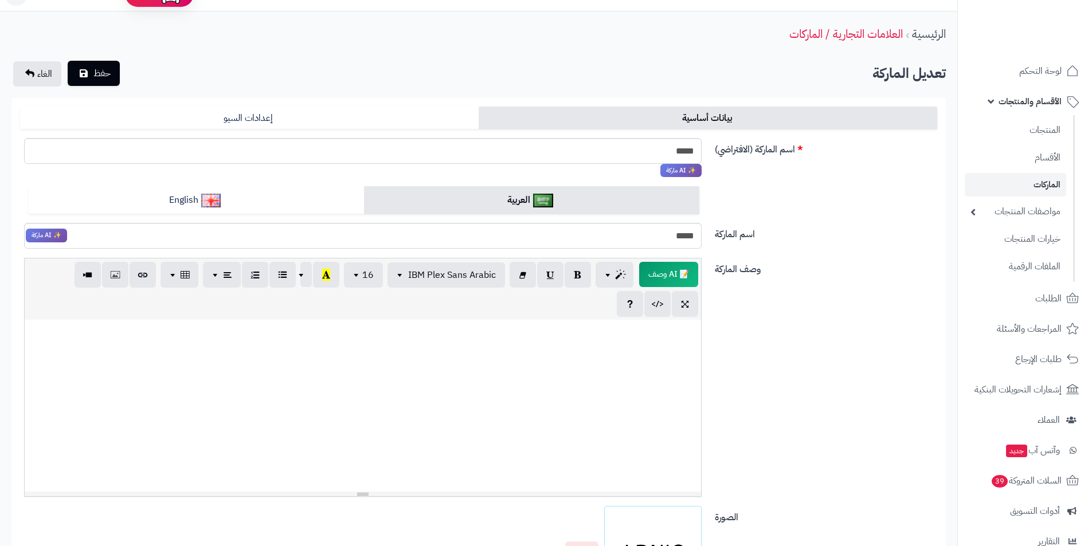
scroll to position [0, 0]
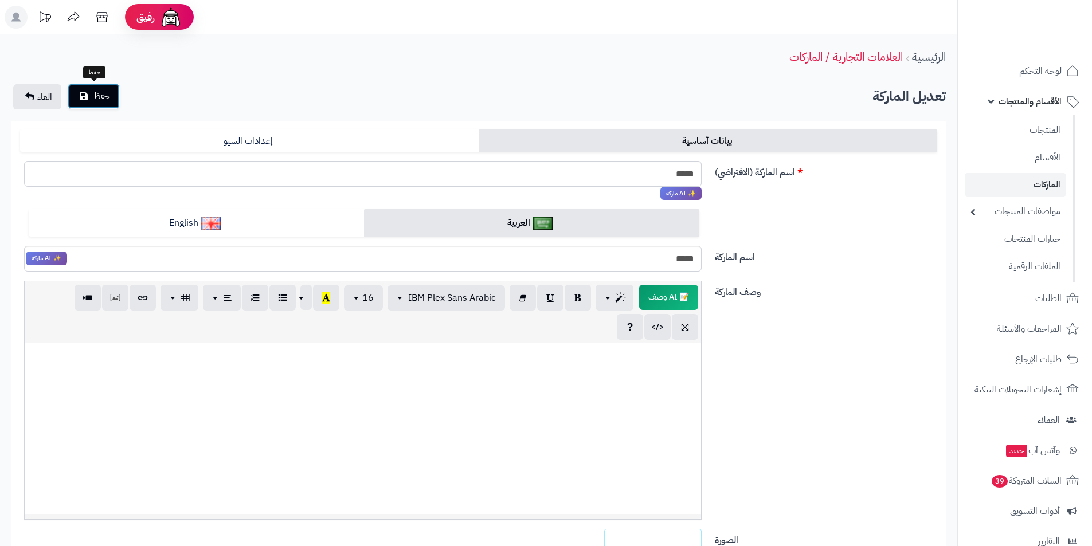
click at [101, 107] on button "حفظ" at bounding box center [94, 96] width 52 height 25
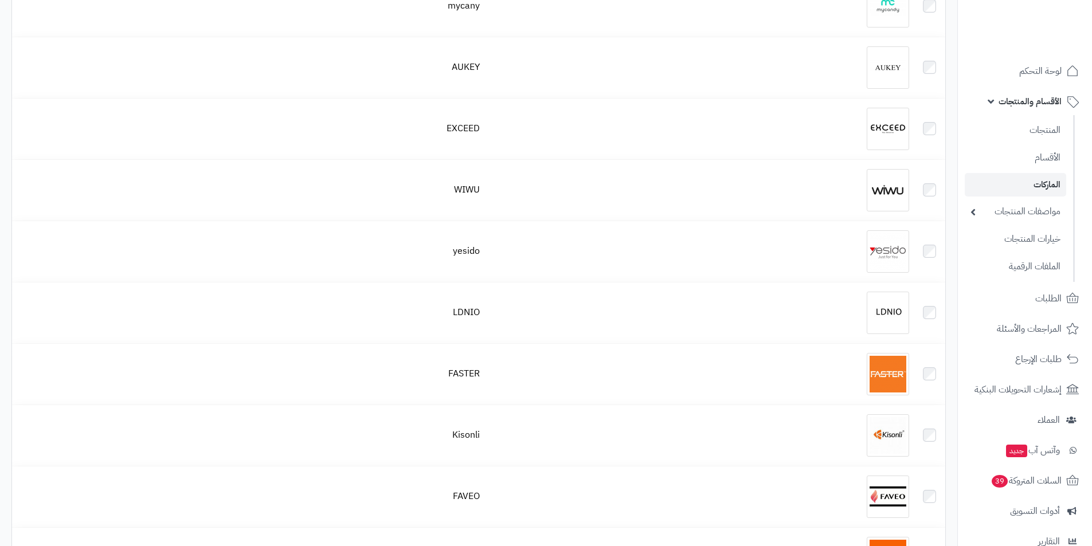
scroll to position [745, 0]
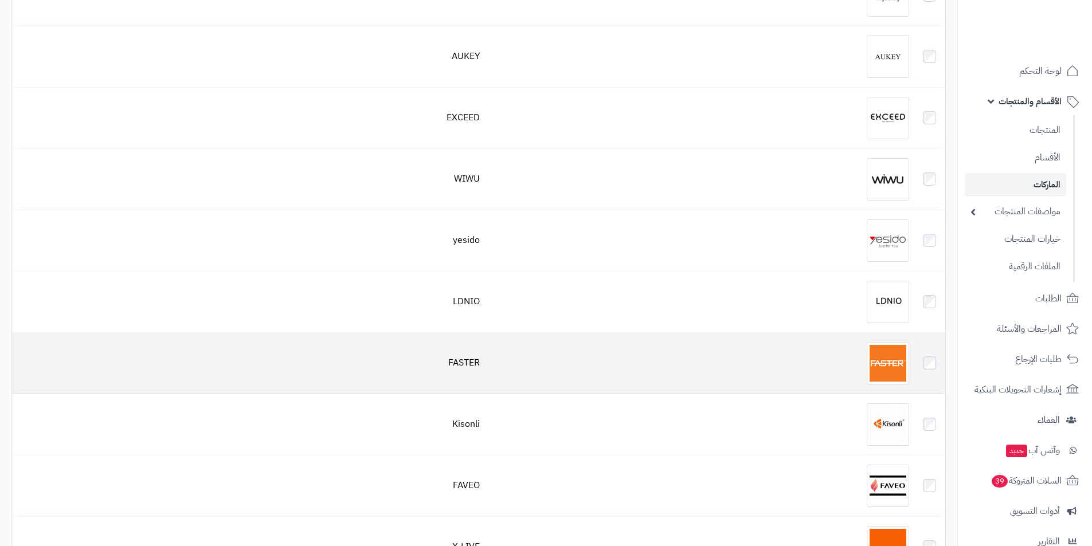
click at [861, 356] on div at bounding box center [699, 363] width 420 height 42
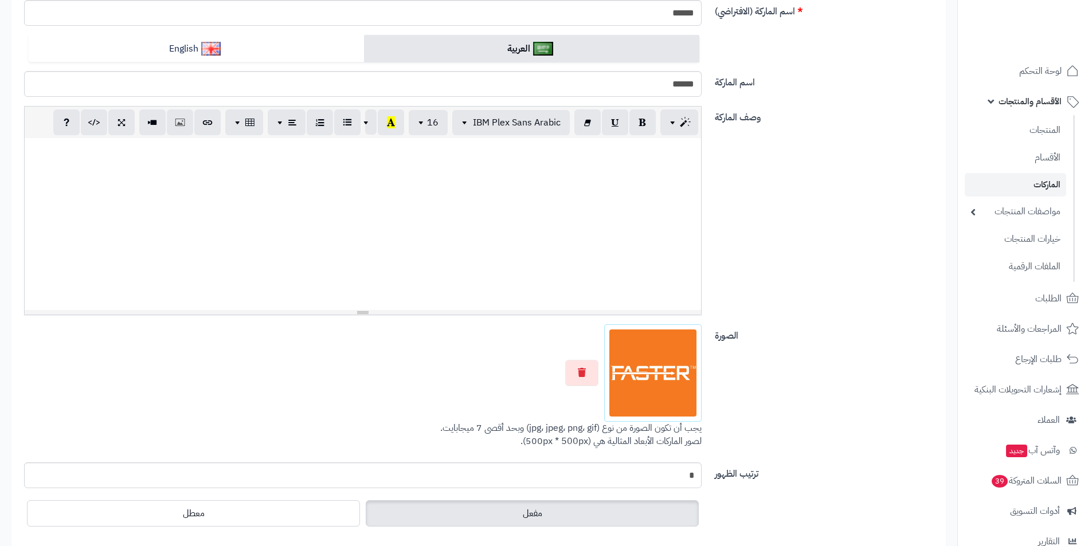
scroll to position [172, 0]
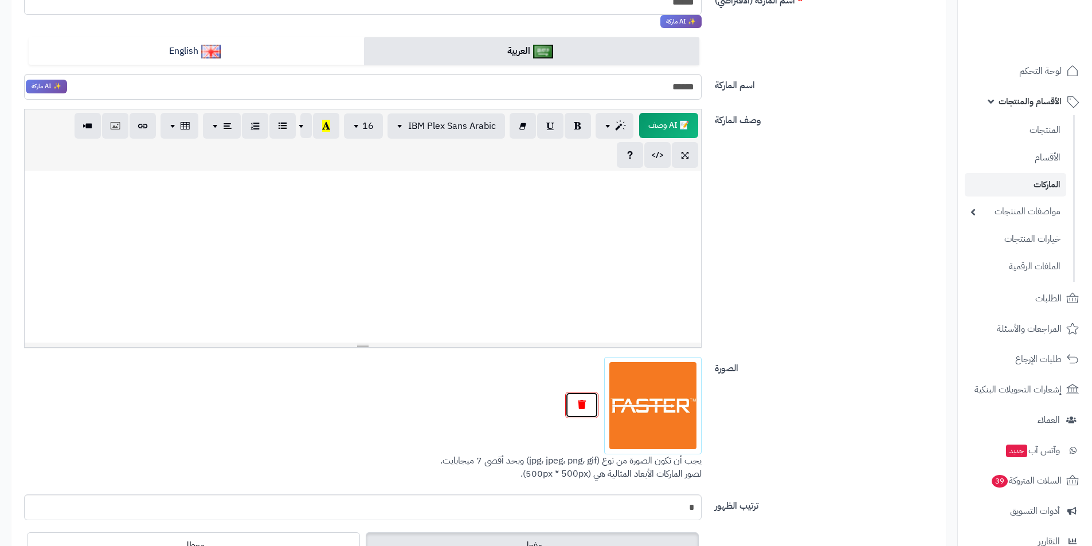
click at [585, 407] on icon "button" at bounding box center [582, 404] width 8 height 9
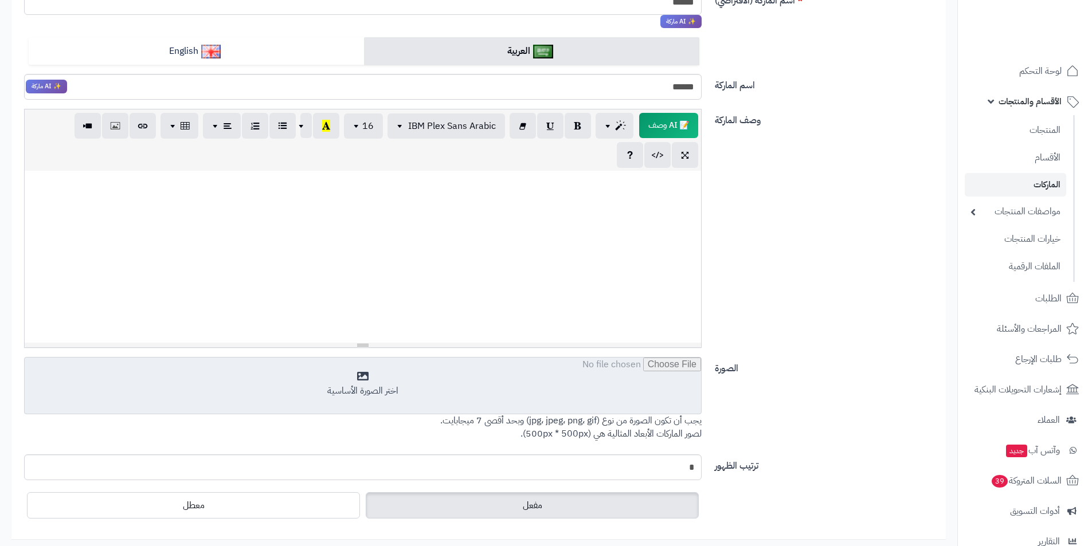
click at [642, 396] on input "file" at bounding box center [363, 386] width 676 height 57
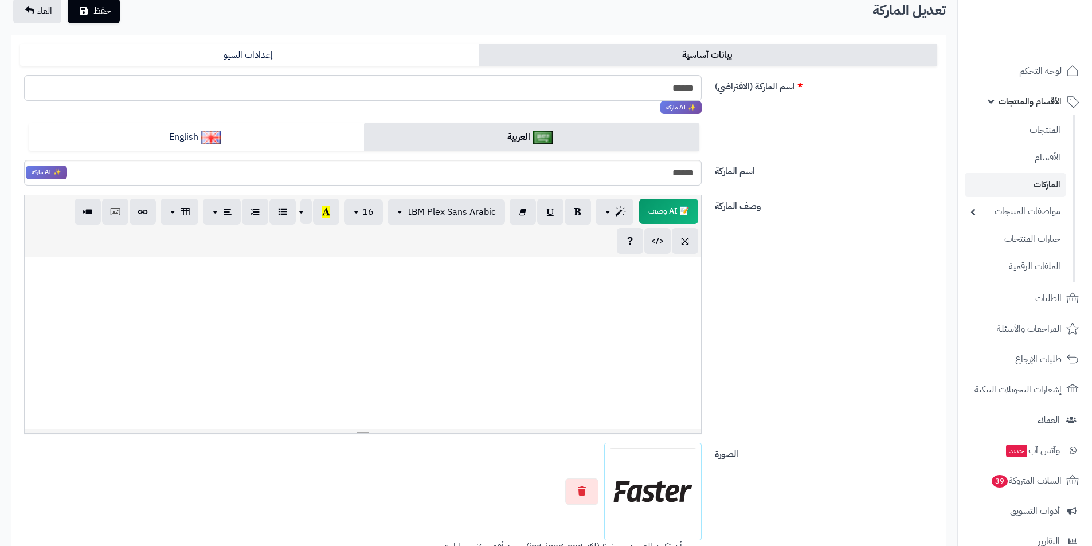
scroll to position [0, 0]
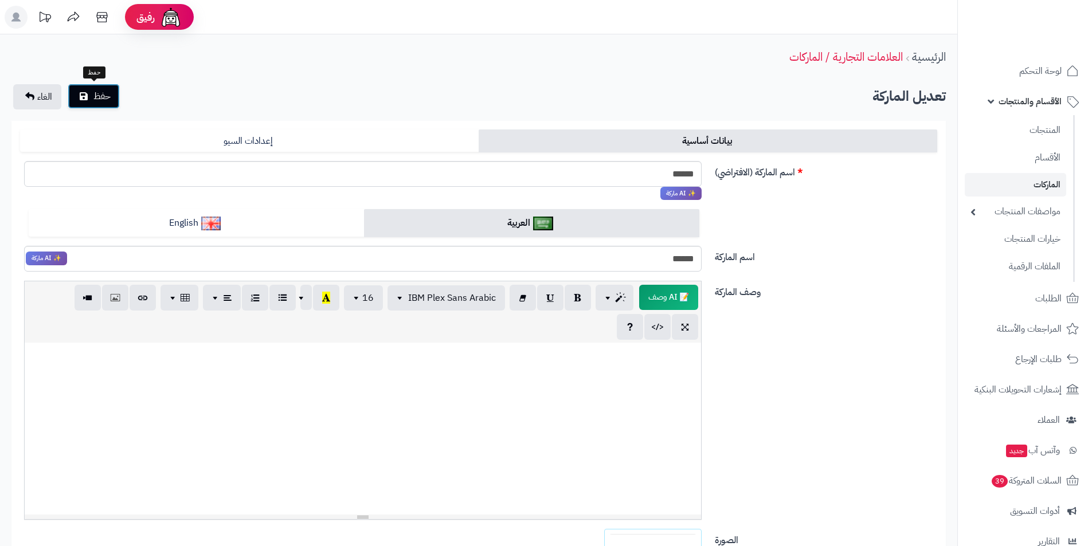
click at [105, 97] on span "حفظ" at bounding box center [101, 96] width 17 height 14
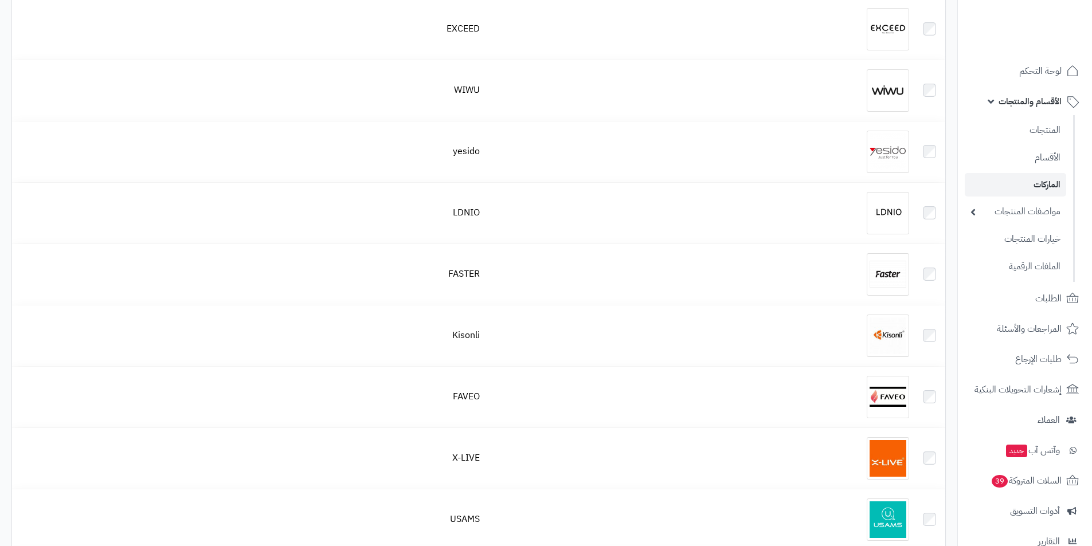
scroll to position [860, 0]
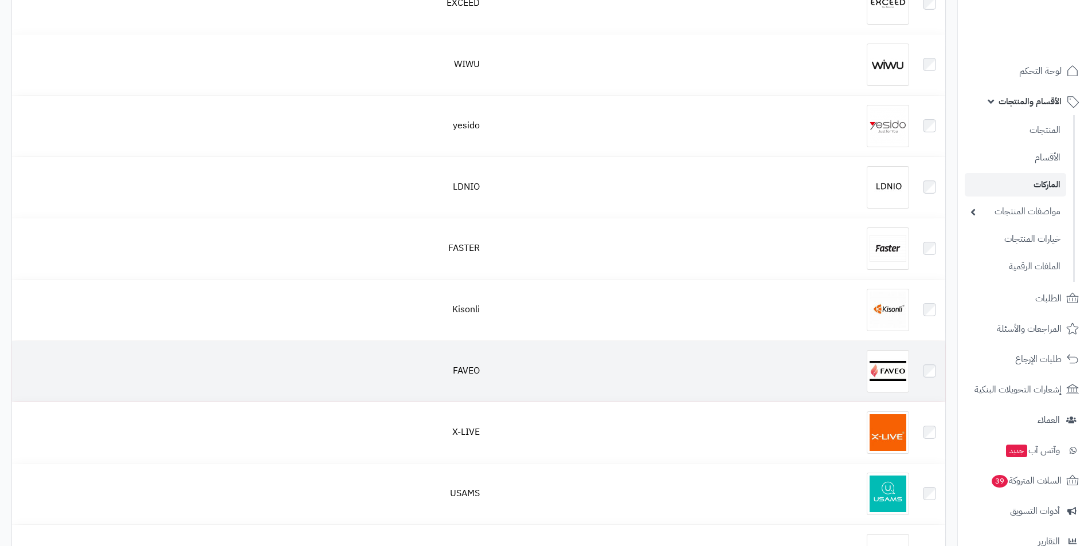
click at [893, 379] on img at bounding box center [887, 371] width 42 height 42
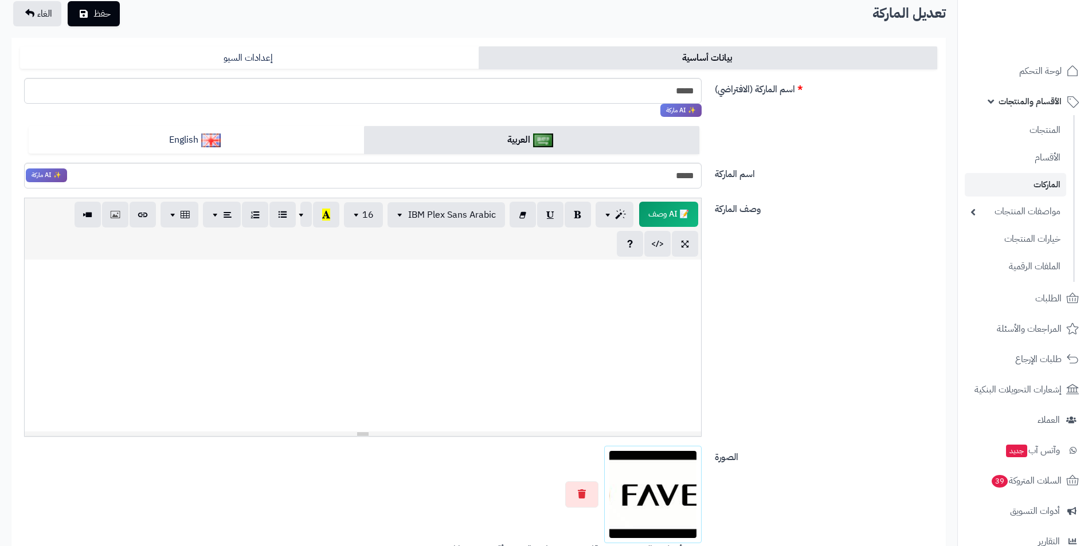
scroll to position [172, 0]
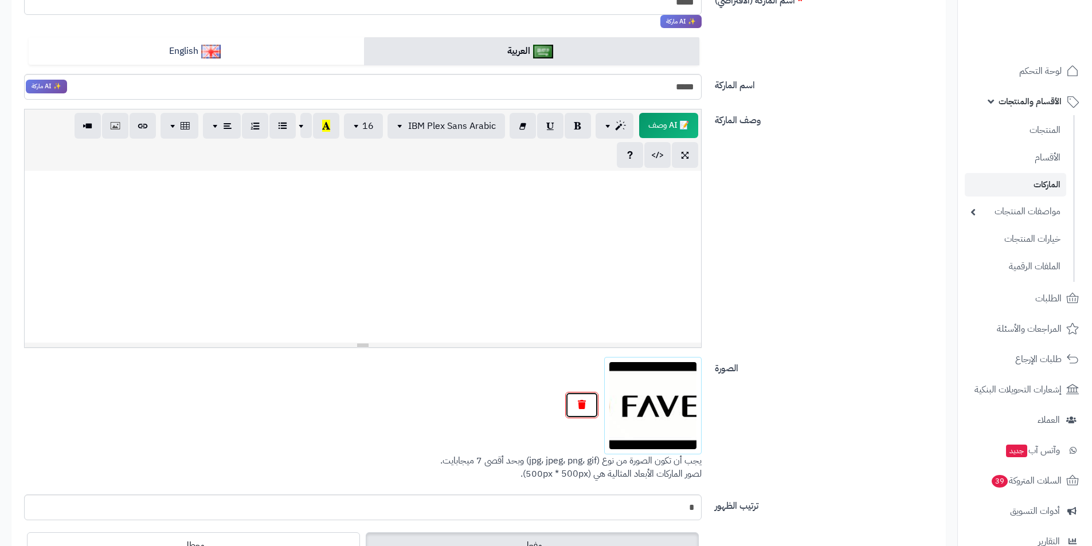
click at [576, 407] on button "button" at bounding box center [581, 405] width 33 height 26
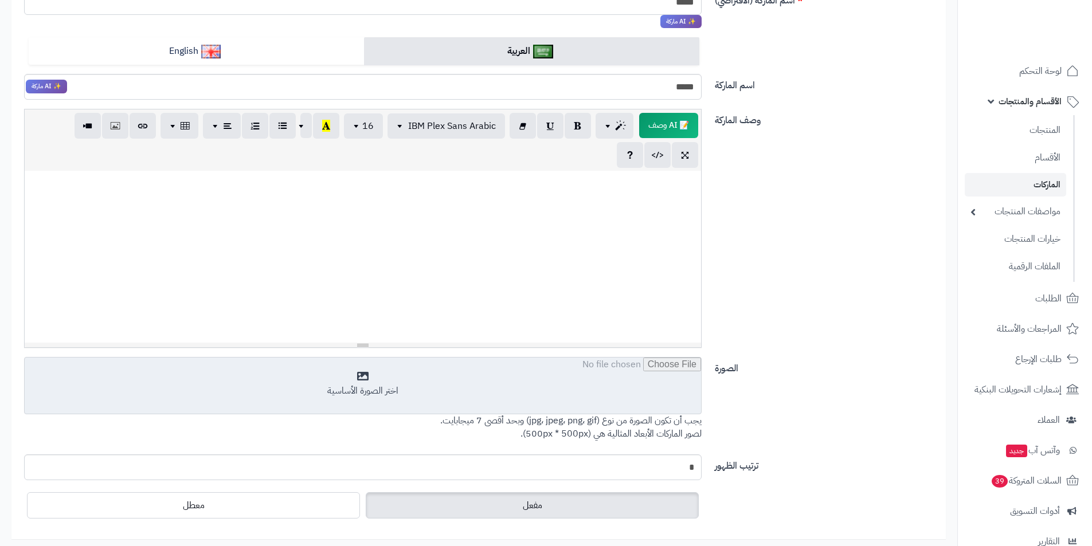
click at [631, 393] on input "file" at bounding box center [363, 386] width 676 height 57
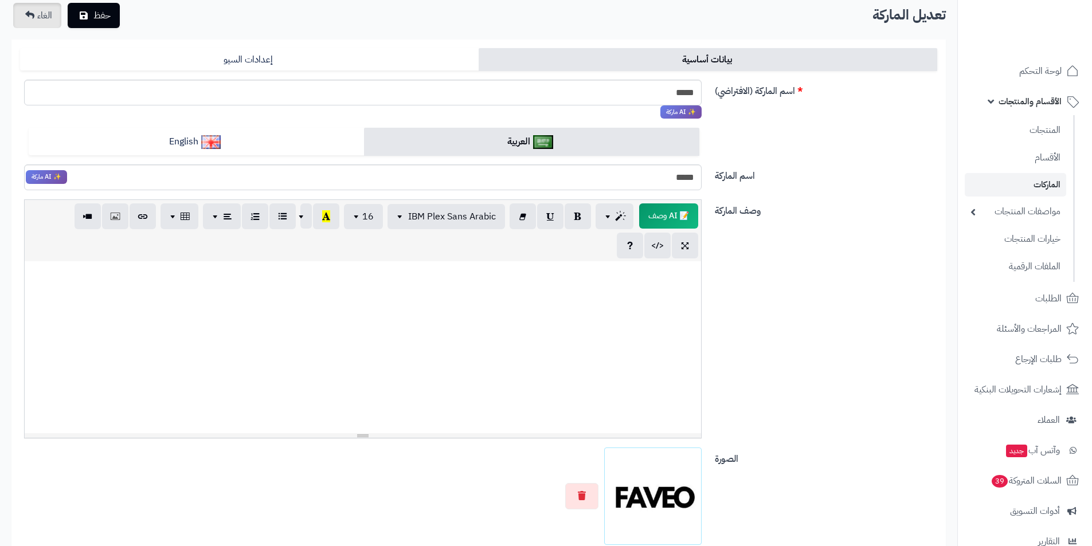
scroll to position [0, 0]
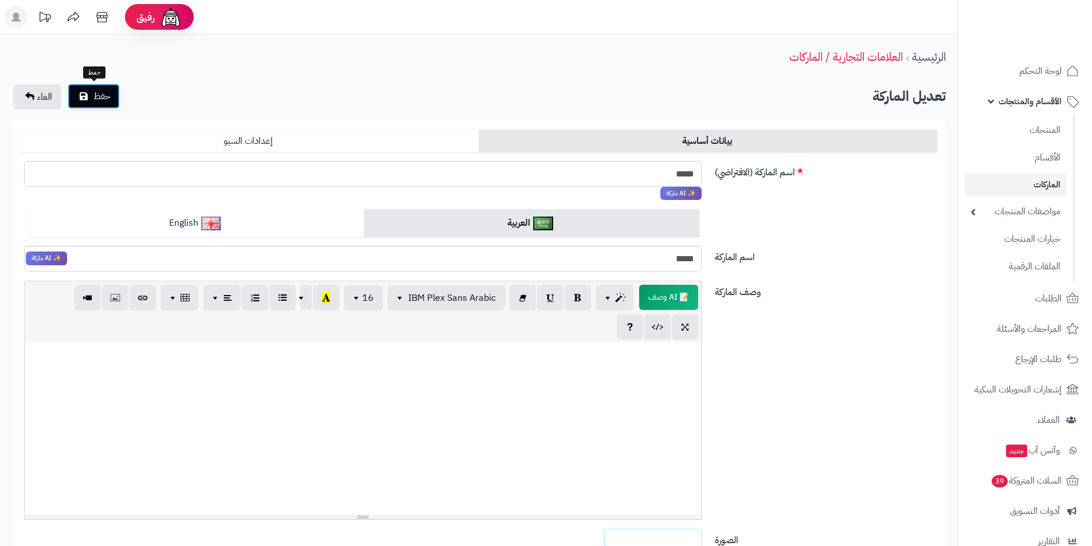
click at [82, 92] on icon "submit" at bounding box center [84, 96] width 8 height 9
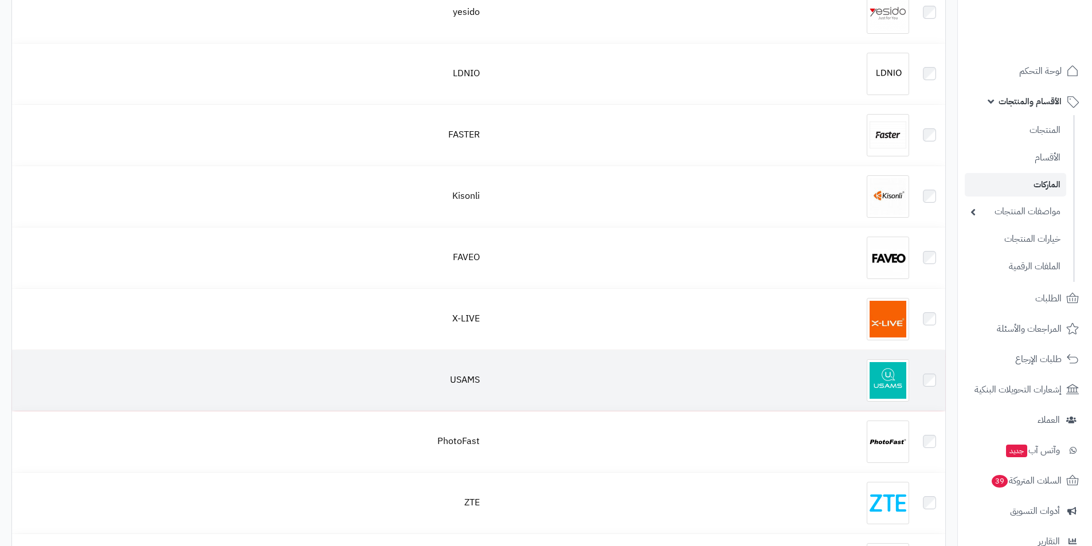
scroll to position [974, 0]
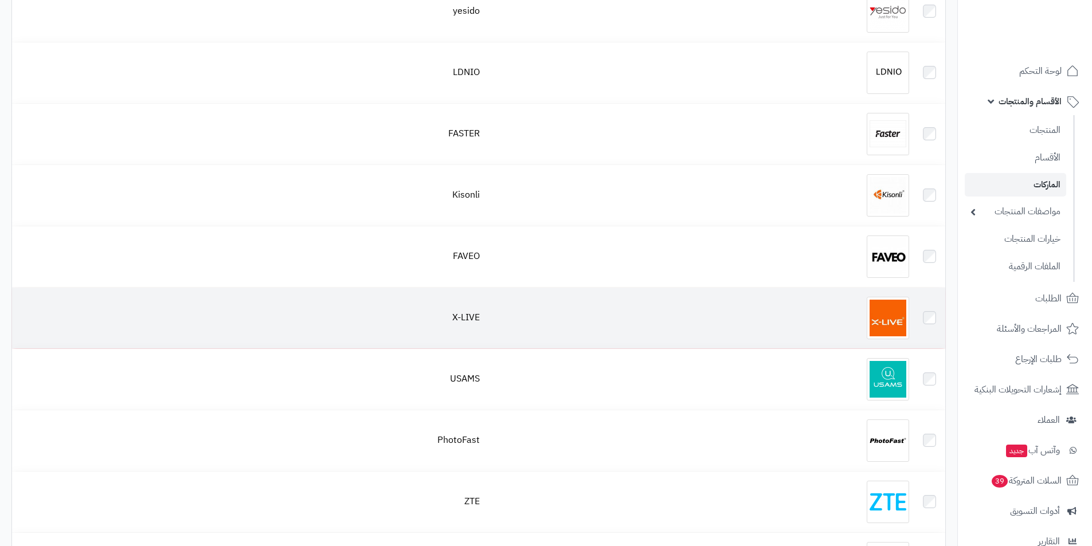
click at [885, 329] on img at bounding box center [887, 318] width 42 height 42
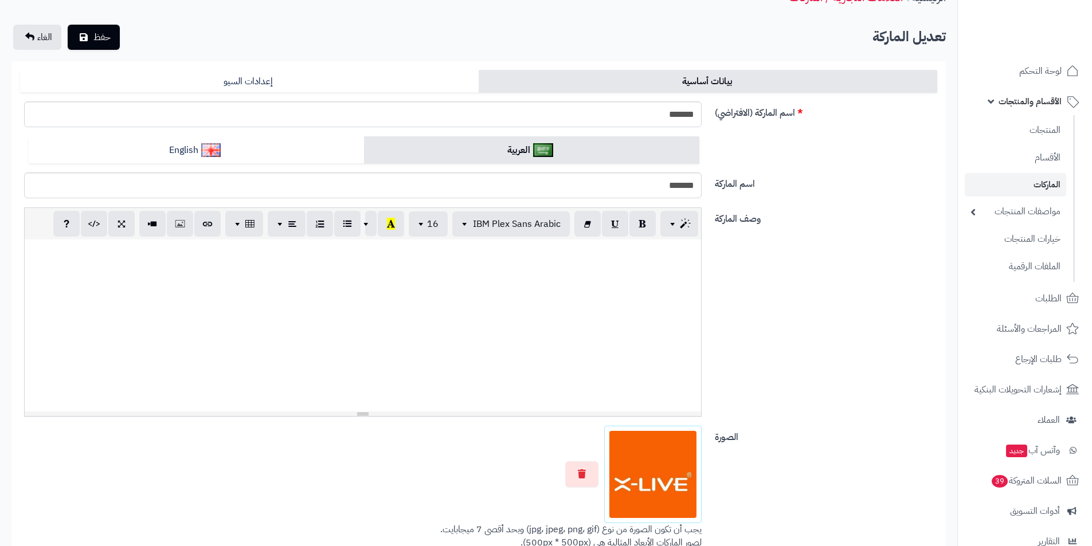
scroll to position [115, 0]
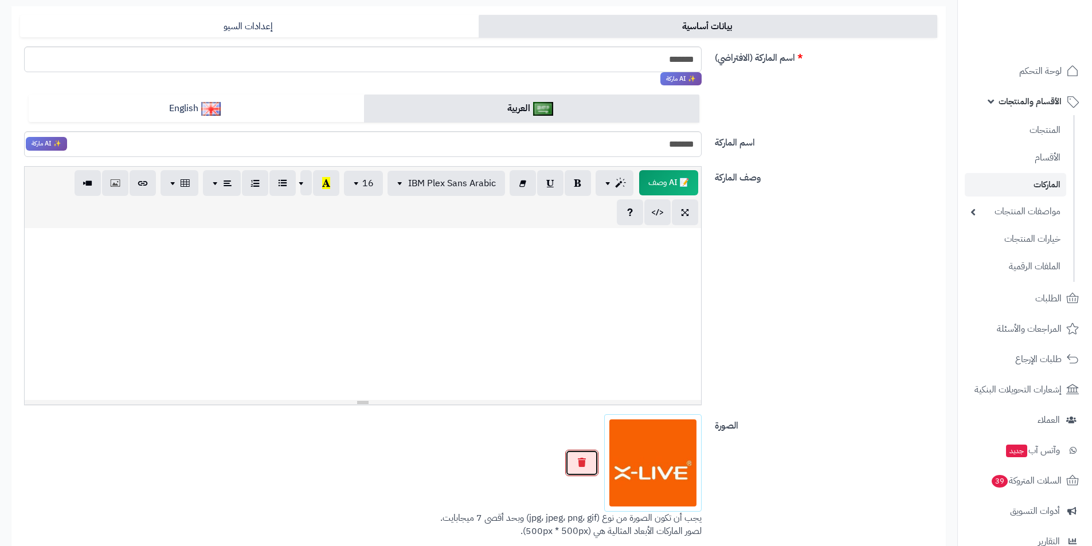
drag, startPoint x: 574, startPoint y: 453, endPoint x: 584, endPoint y: 458, distance: 12.0
click at [578, 457] on button "button" at bounding box center [581, 463] width 33 height 26
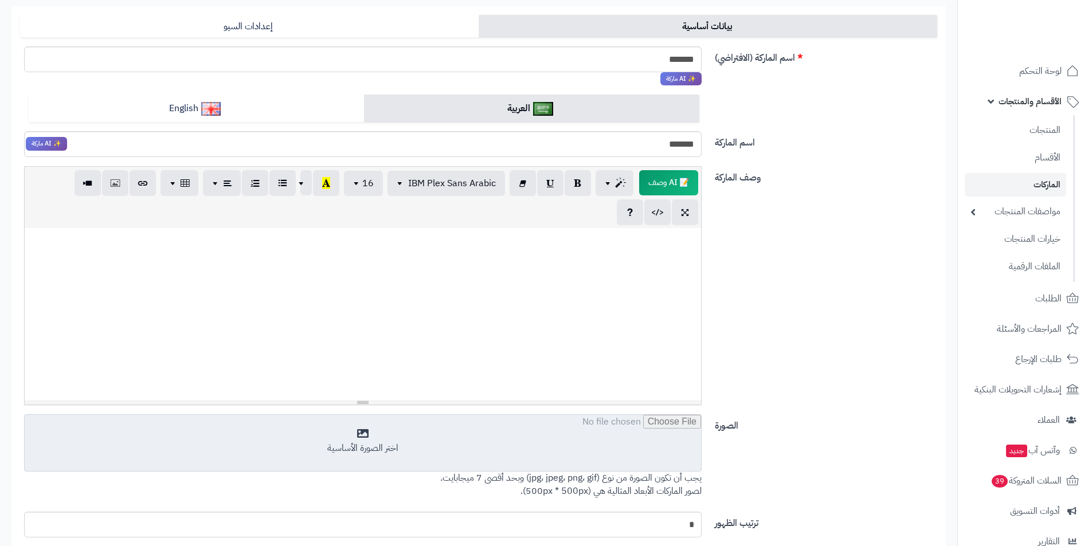
click at [637, 448] on input "file" at bounding box center [363, 443] width 676 height 57
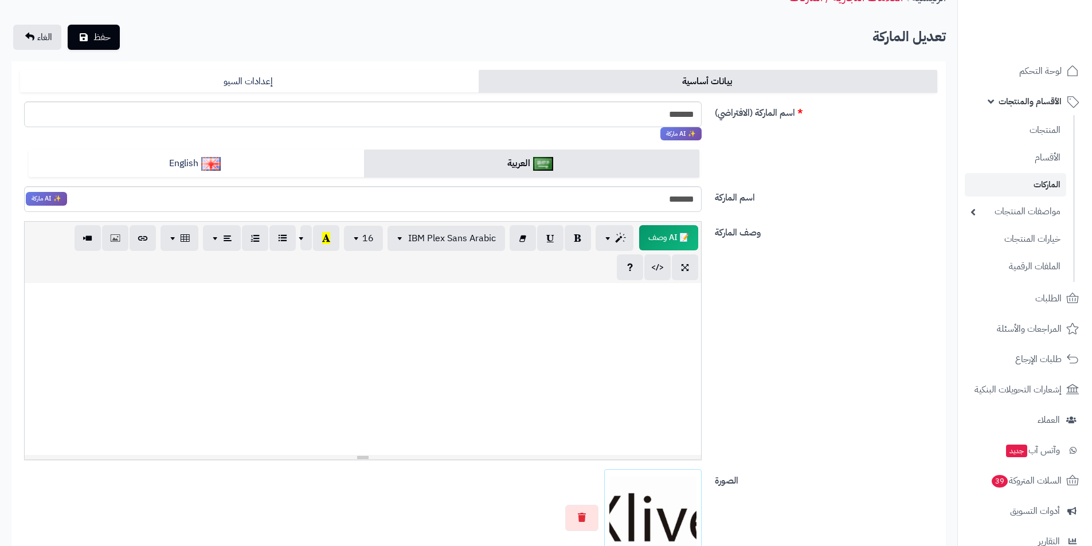
scroll to position [0, 0]
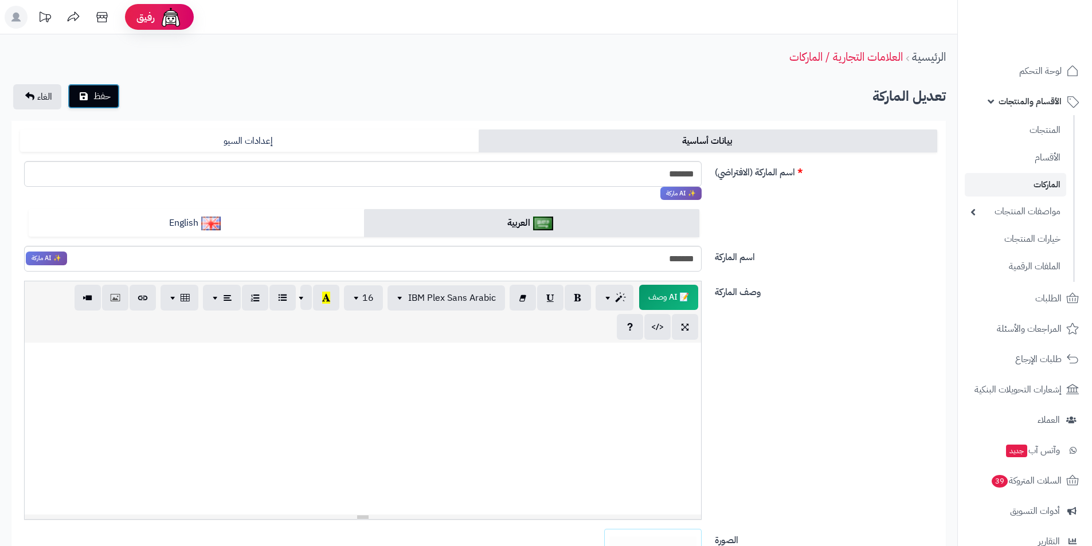
click at [97, 98] on span "حفظ" at bounding box center [101, 96] width 17 height 14
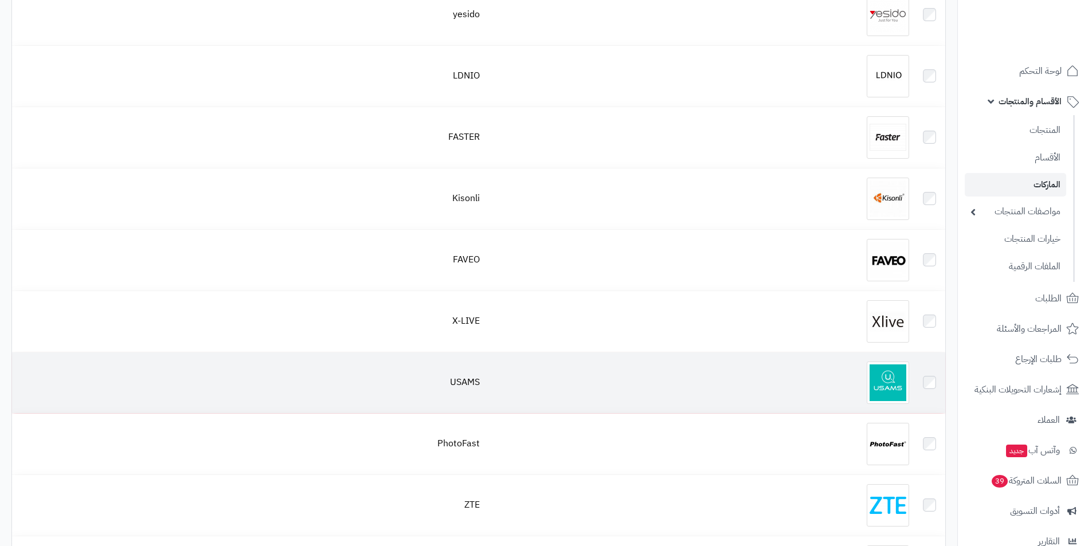
scroll to position [974, 0]
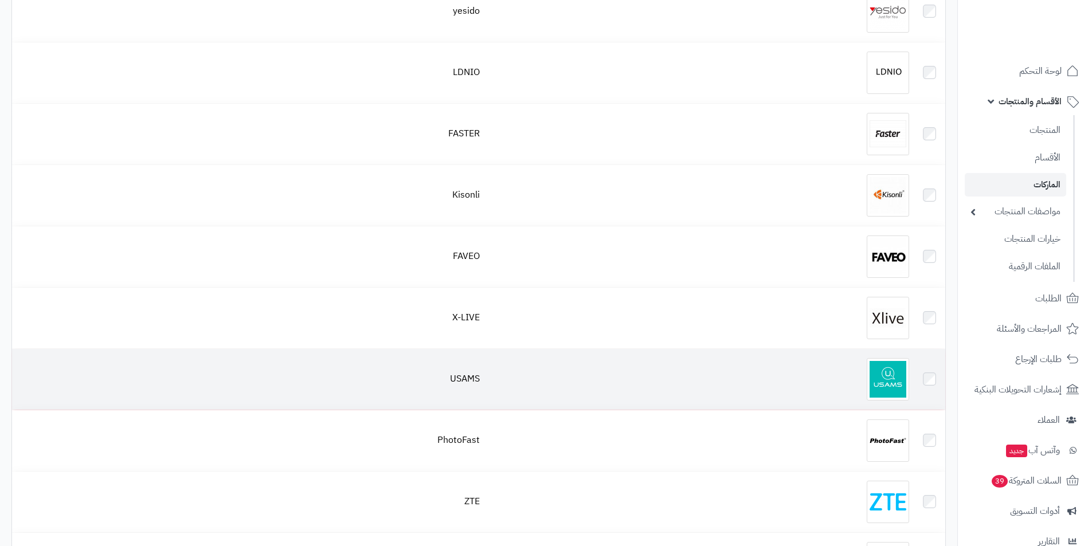
click at [882, 387] on img at bounding box center [887, 379] width 42 height 42
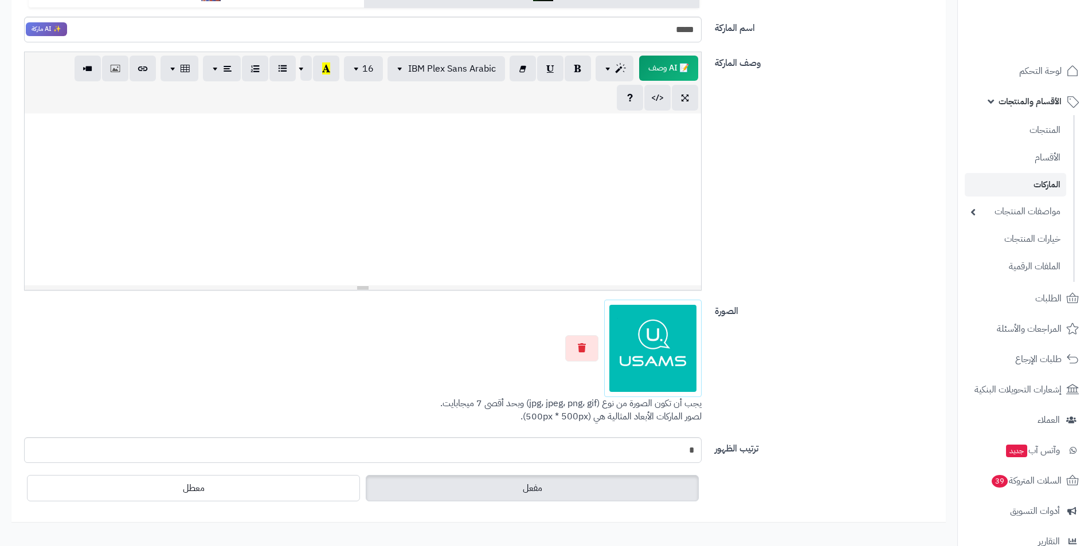
scroll to position [242, 0]
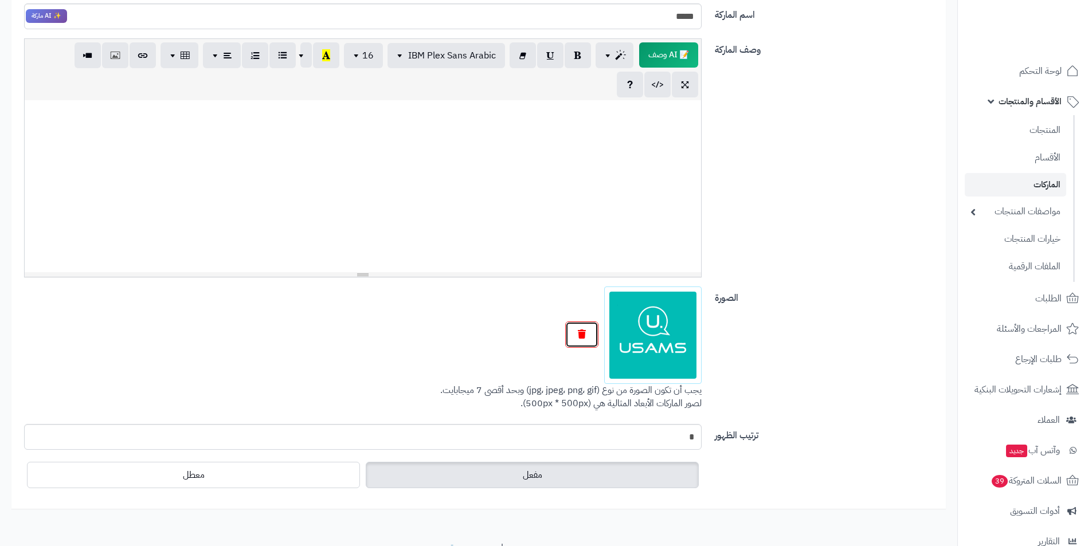
click at [580, 323] on button "button" at bounding box center [581, 334] width 33 height 26
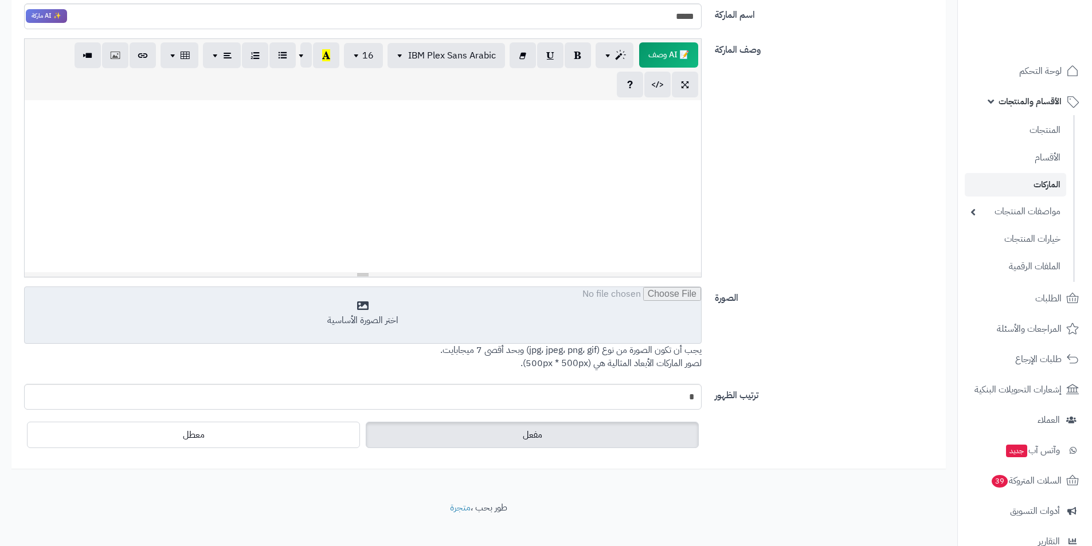
click at [649, 344] on input "file" at bounding box center [363, 315] width 676 height 57
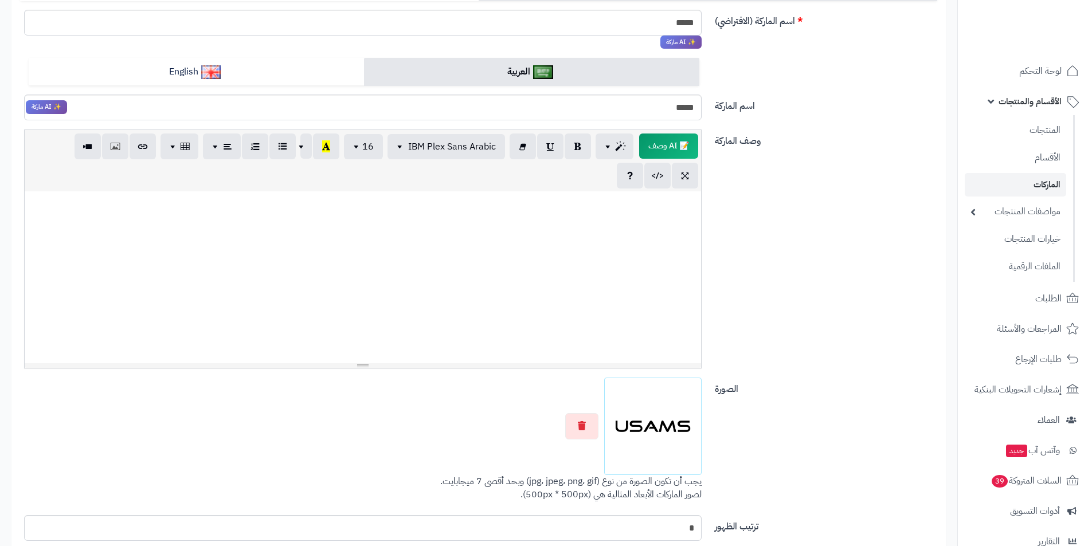
scroll to position [13, 0]
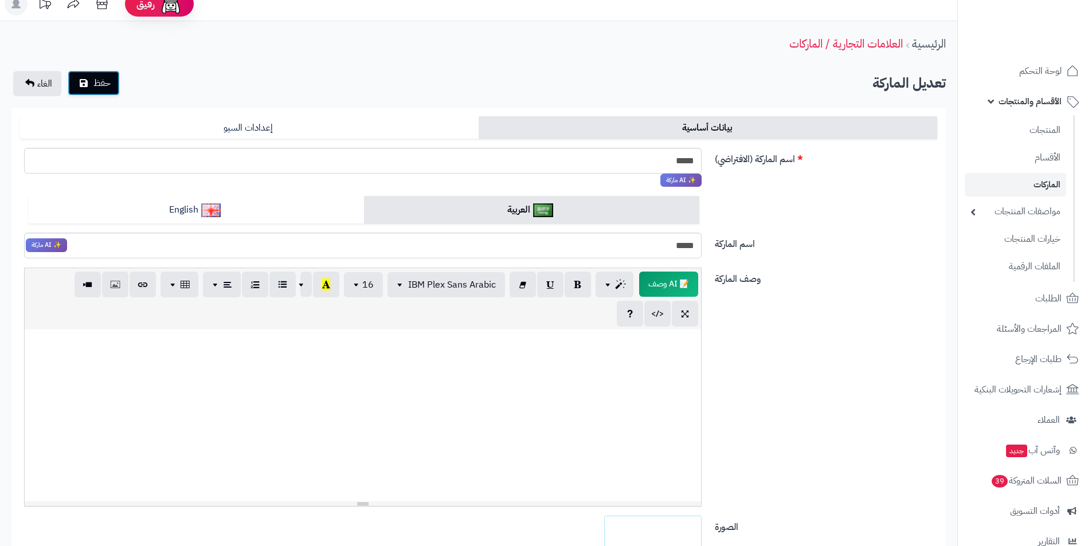
click at [91, 93] on button "حفظ" at bounding box center [94, 82] width 52 height 25
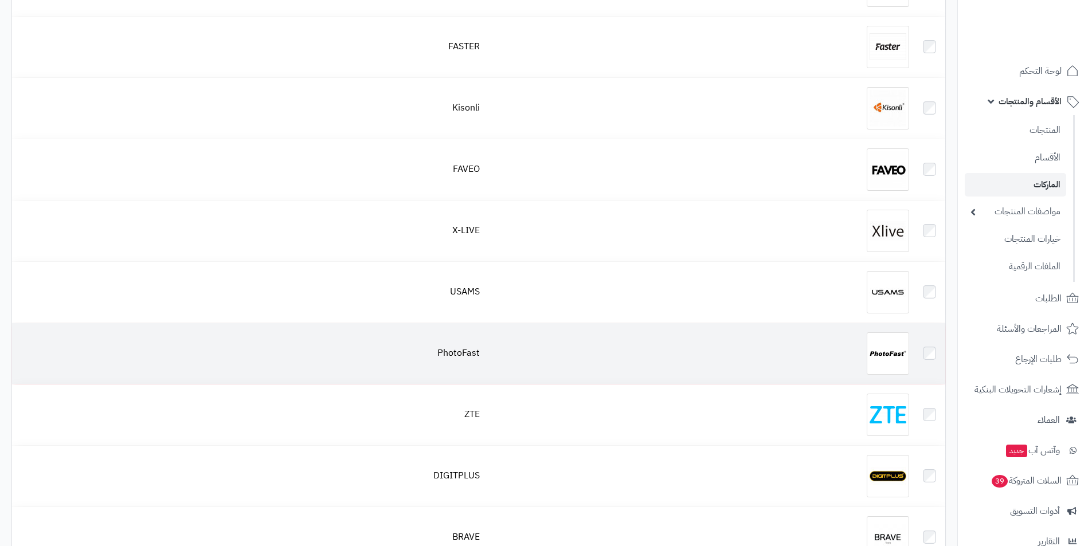
scroll to position [1089, 0]
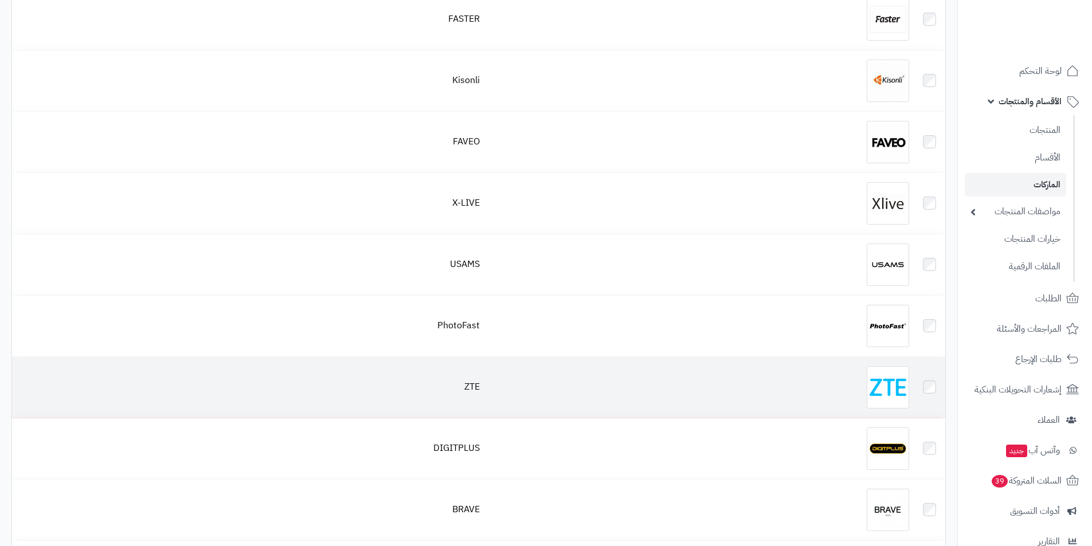
click at [856, 382] on div at bounding box center [699, 387] width 420 height 42
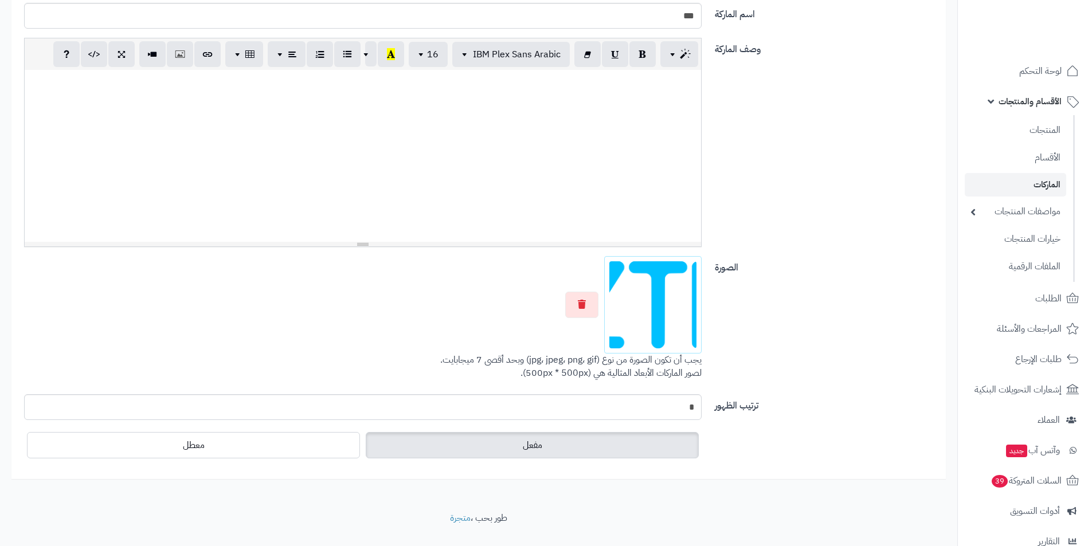
scroll to position [242, 0]
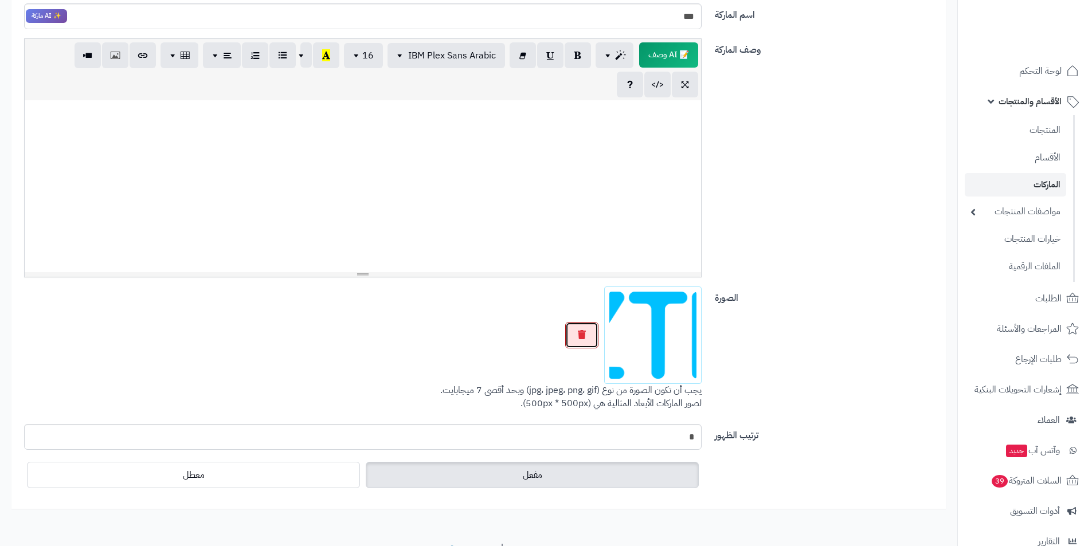
click at [589, 337] on button "button" at bounding box center [581, 335] width 33 height 26
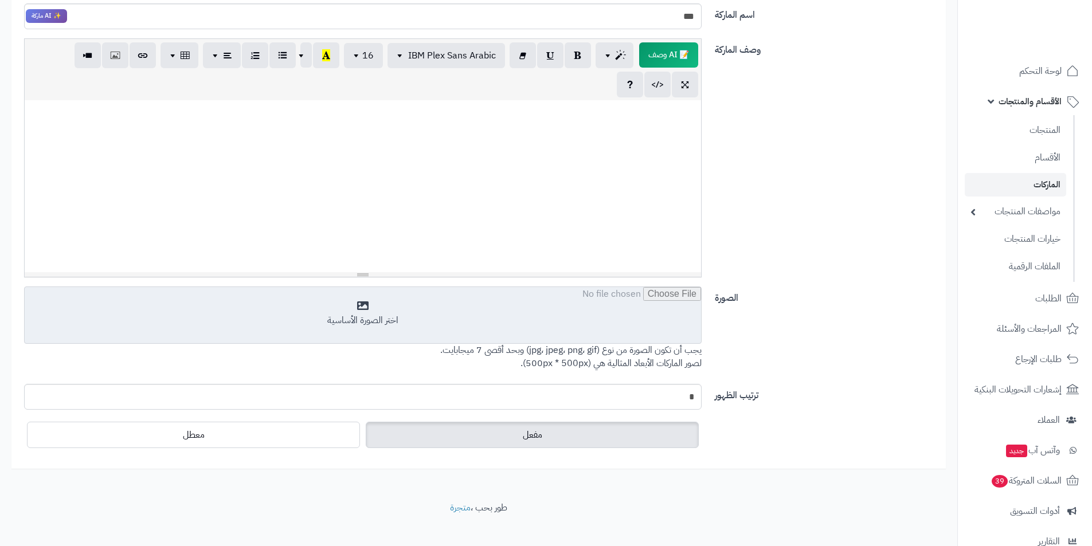
click at [611, 337] on input "file" at bounding box center [363, 315] width 676 height 57
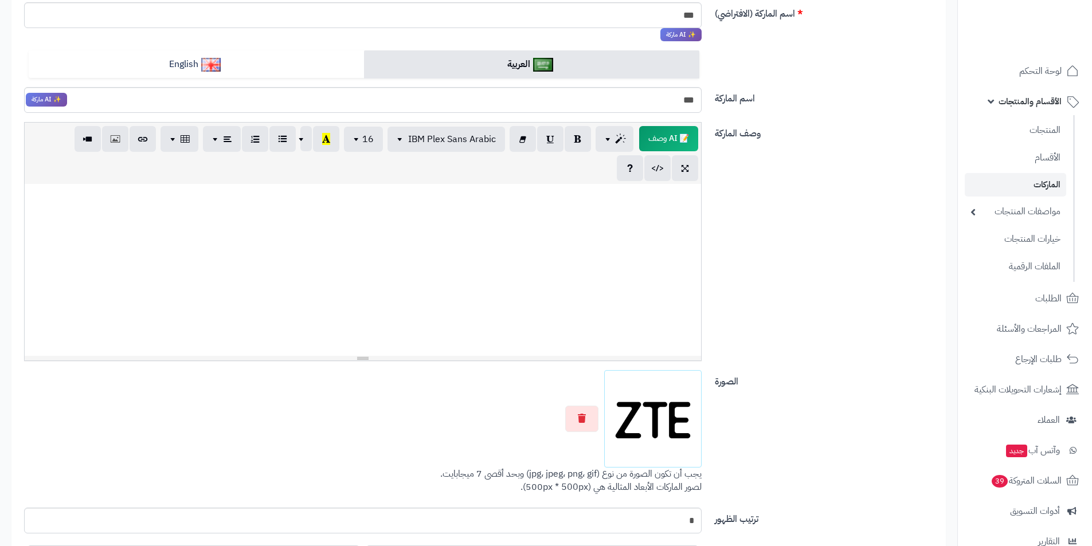
scroll to position [70, 0]
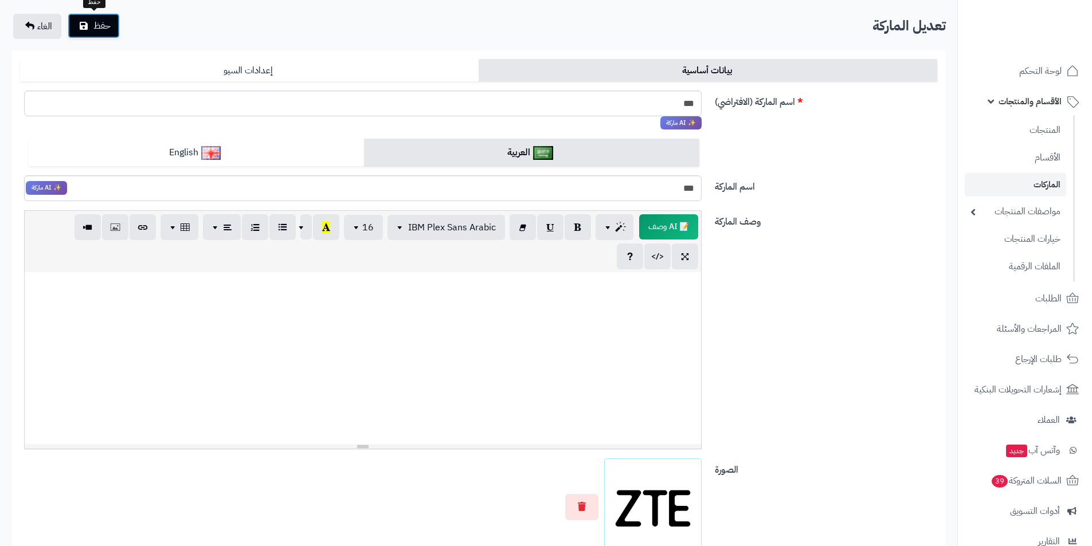
click at [92, 32] on button "حفظ" at bounding box center [94, 25] width 52 height 25
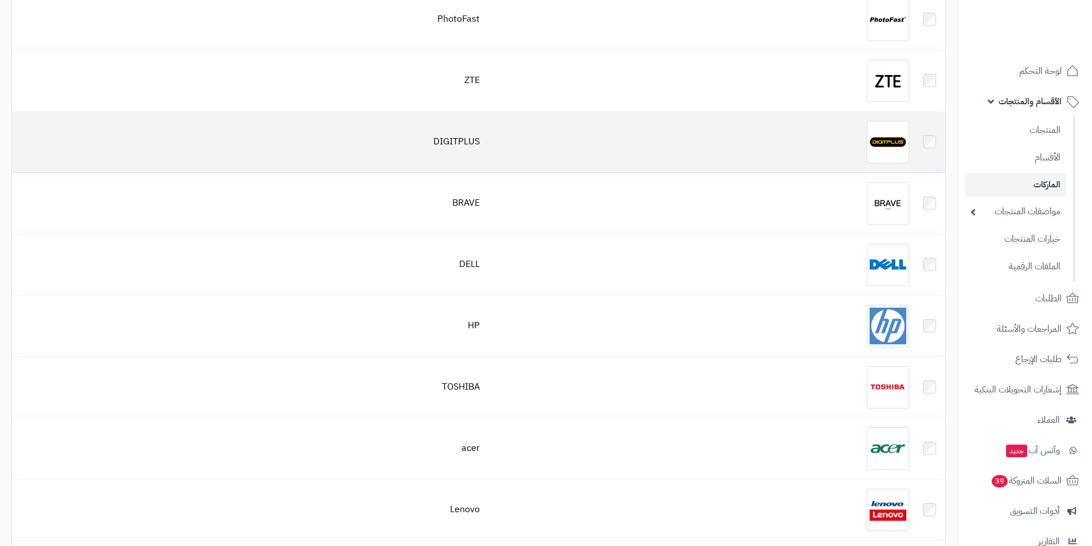
scroll to position [1375, 0]
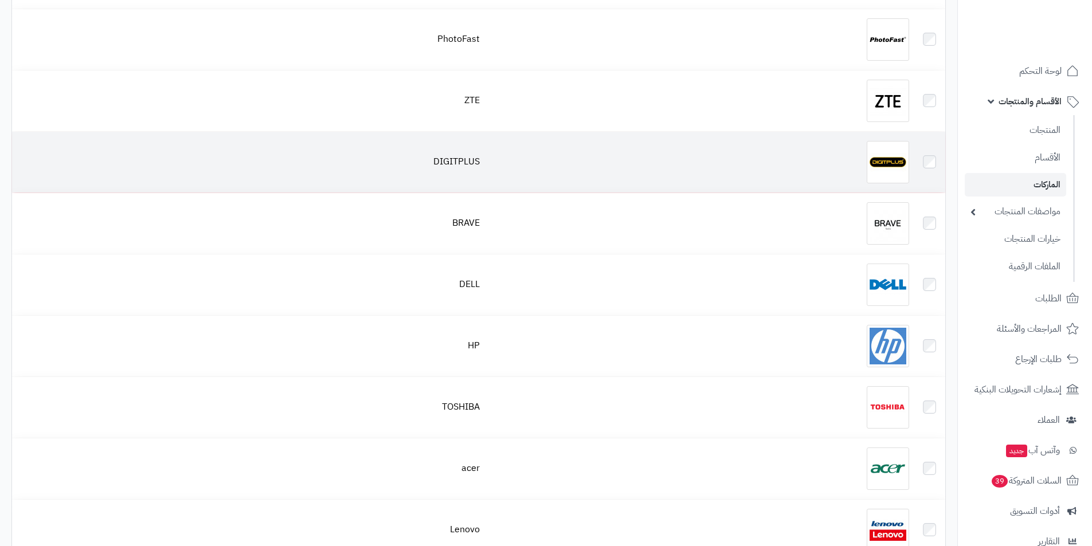
click at [880, 148] on img at bounding box center [887, 162] width 42 height 42
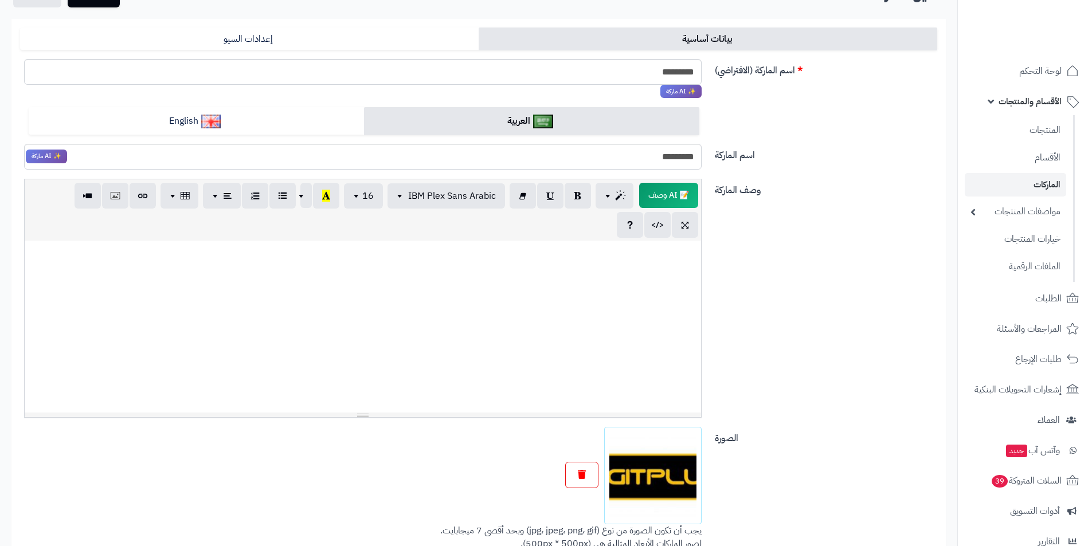
scroll to position [115, 0]
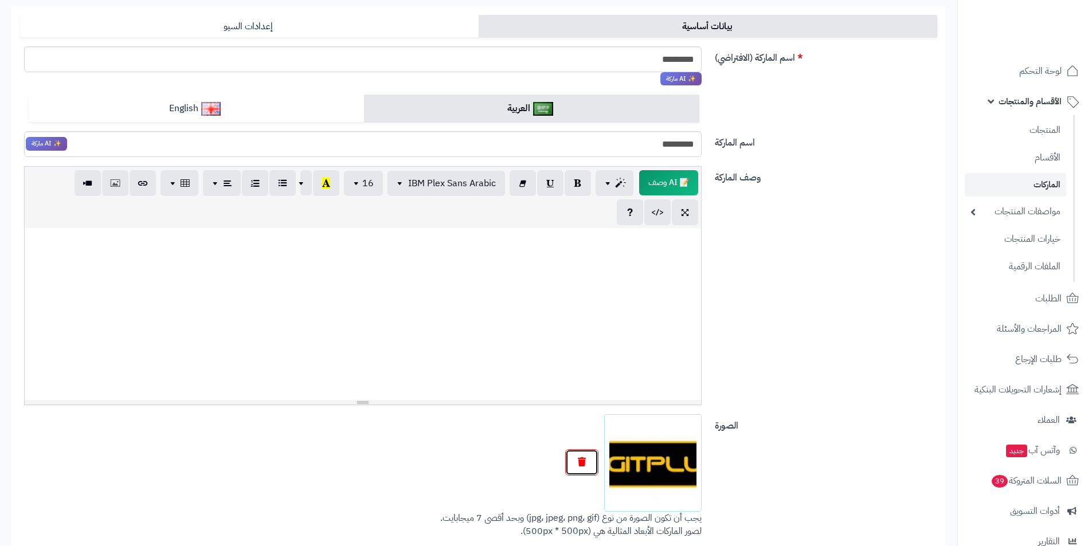
click at [586, 462] on button "button" at bounding box center [581, 462] width 33 height 26
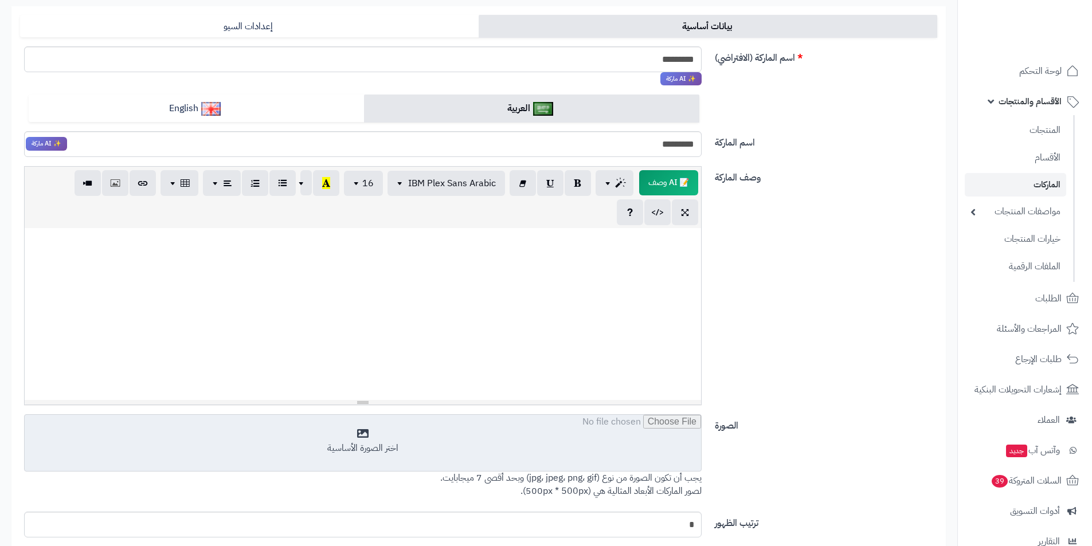
click at [598, 458] on input "file" at bounding box center [363, 443] width 676 height 57
click at [570, 427] on input "file" at bounding box center [363, 443] width 676 height 57
click at [433, 441] on input "file" at bounding box center [363, 443] width 676 height 57
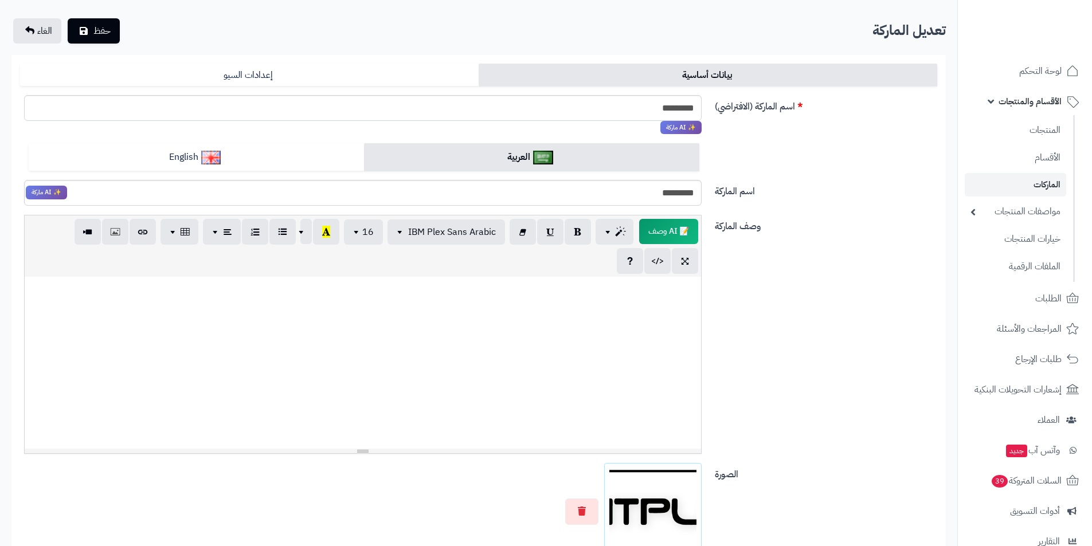
scroll to position [0, 0]
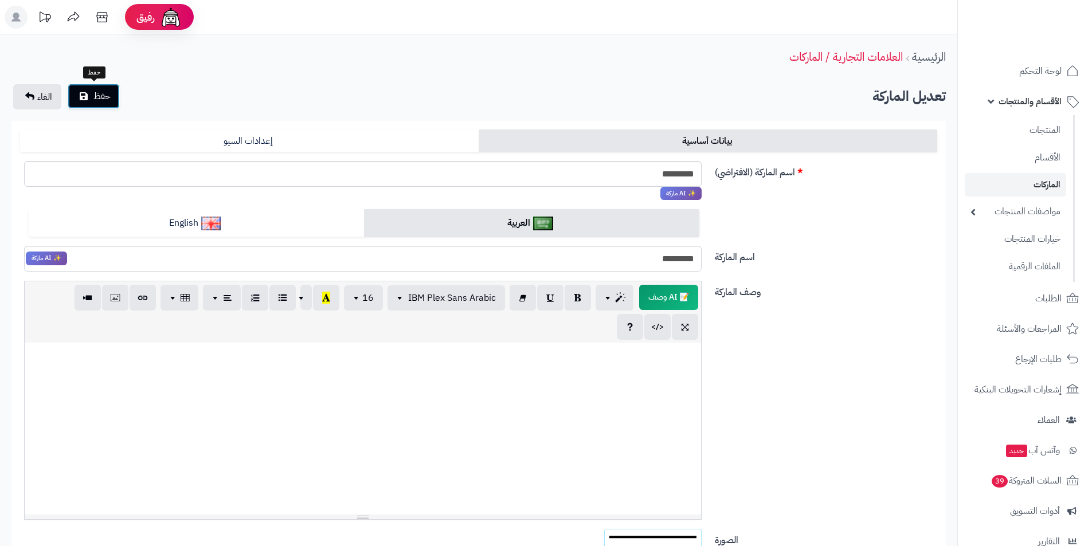
click at [87, 101] on button "حفظ" at bounding box center [94, 96] width 52 height 25
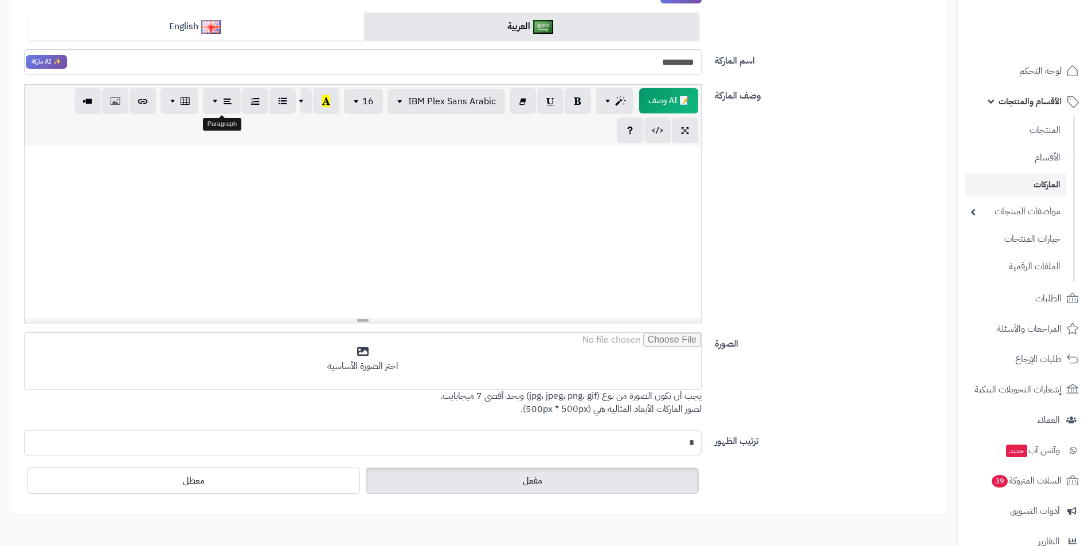
scroll to position [287, 0]
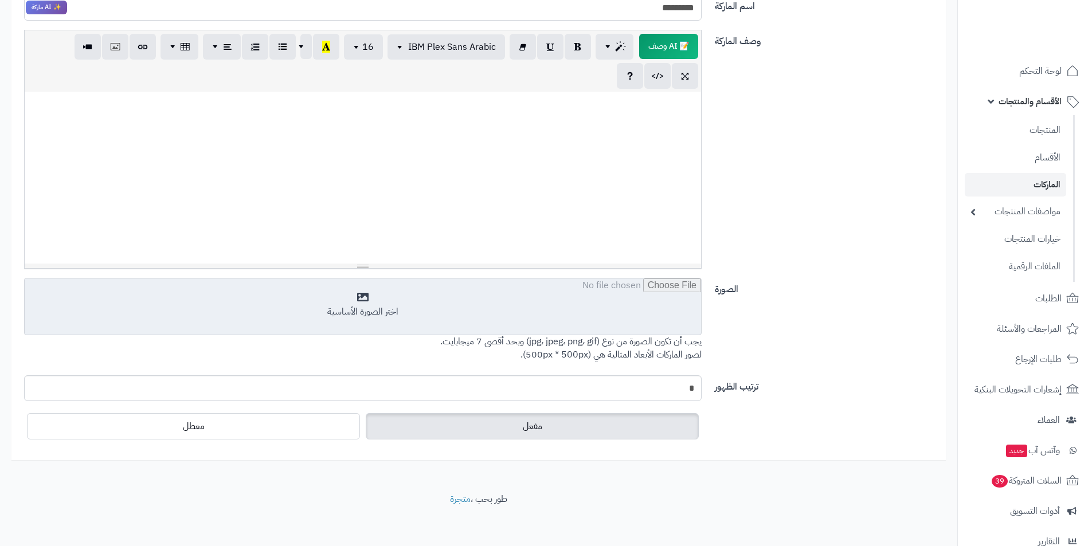
click at [344, 317] on input "file" at bounding box center [363, 306] width 676 height 57
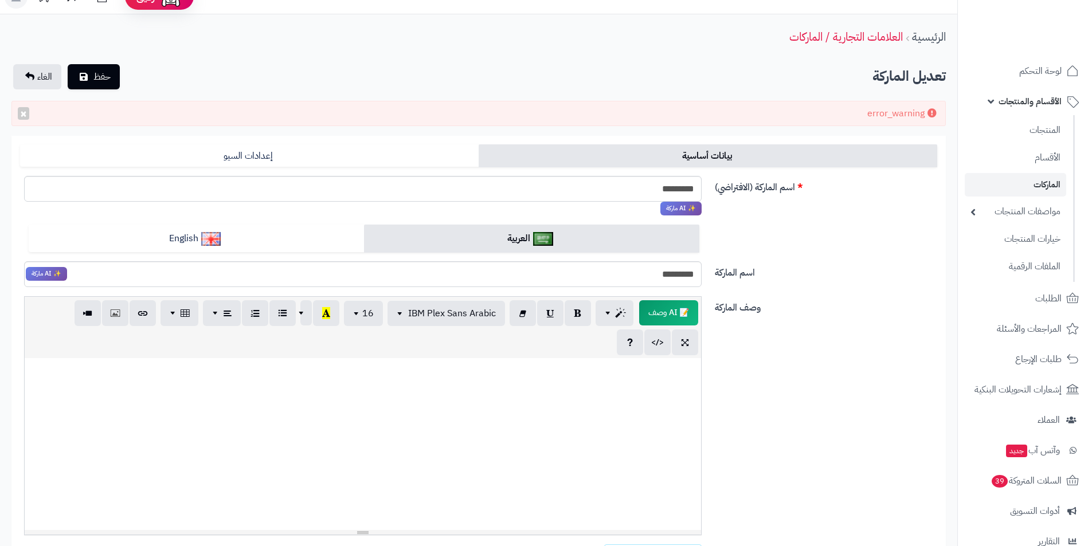
scroll to position [0, 0]
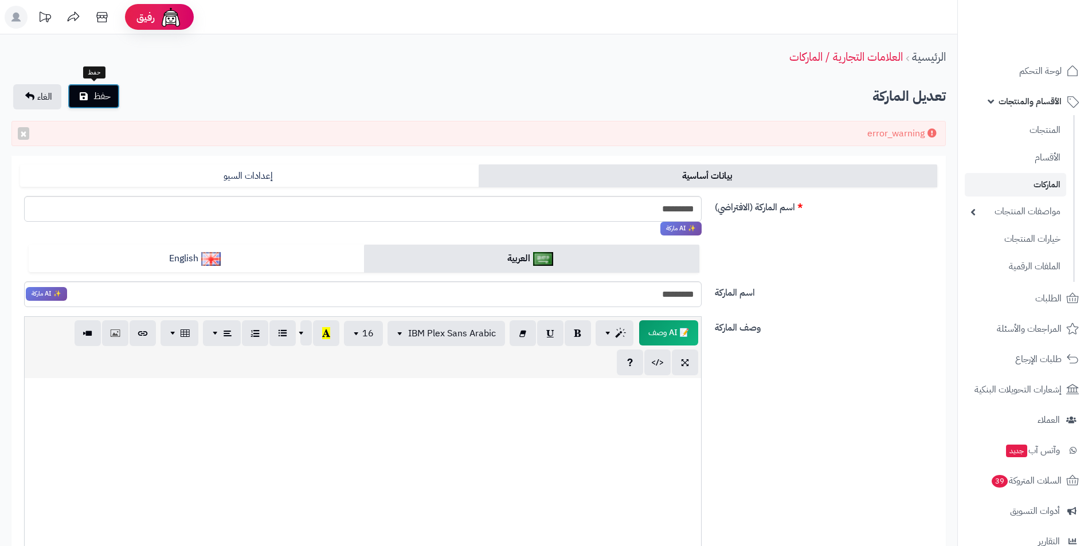
click at [115, 104] on button "حفظ" at bounding box center [94, 96] width 52 height 25
click at [50, 97] on span "الغاء" at bounding box center [44, 97] width 15 height 14
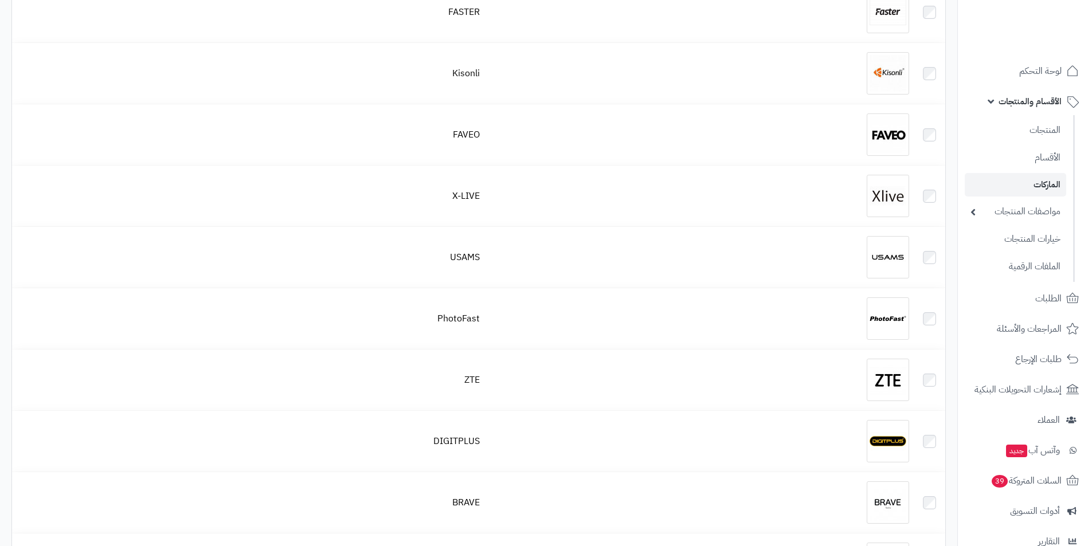
scroll to position [1146, 0]
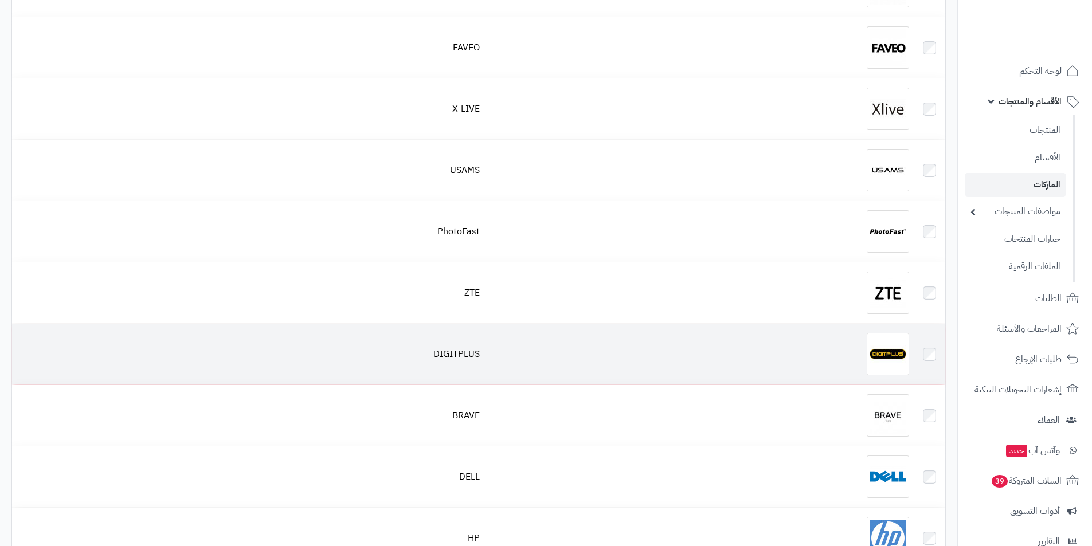
click at [876, 346] on img at bounding box center [887, 354] width 42 height 42
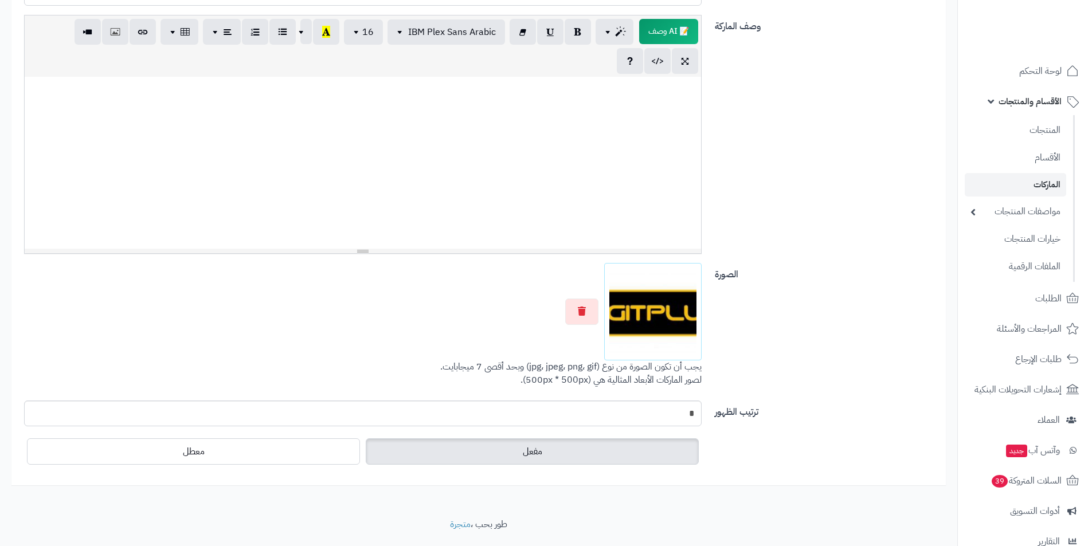
click at [584, 283] on div at bounding box center [362, 311] width 677 height 97
click at [595, 315] on button "button" at bounding box center [581, 311] width 33 height 26
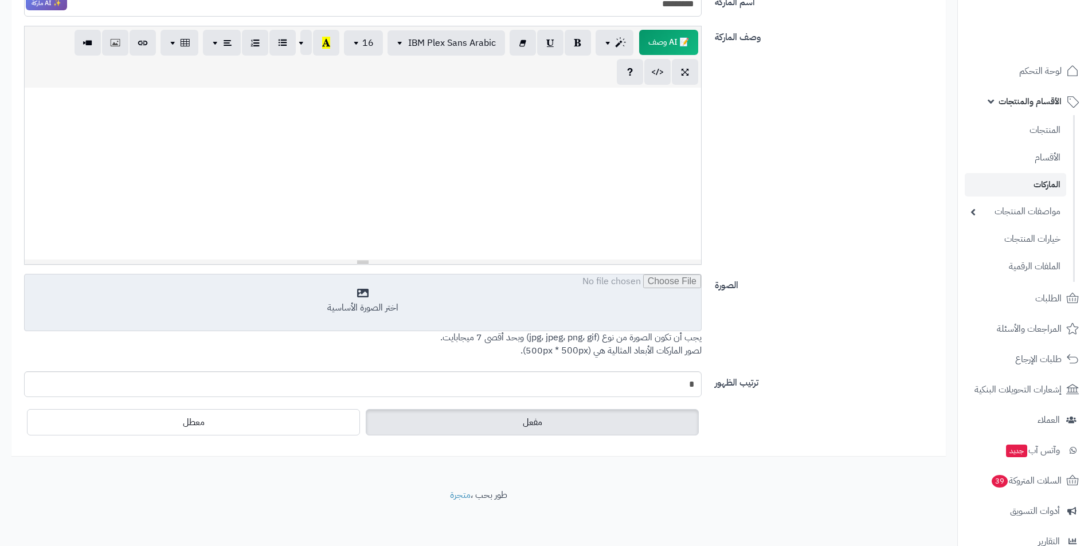
scroll to position [255, 0]
click at [638, 315] on input "file" at bounding box center [363, 302] width 676 height 57
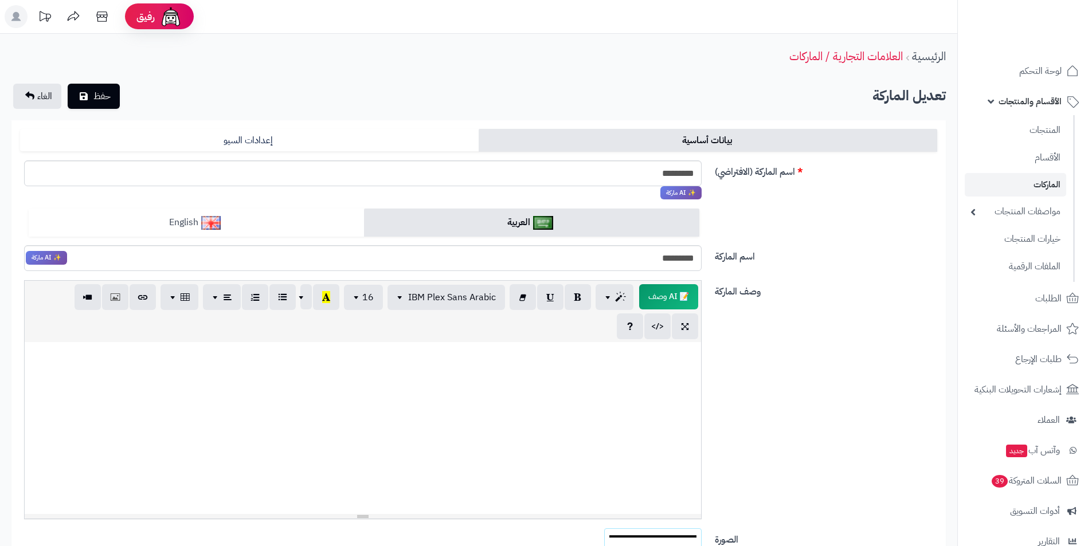
scroll to position [0, 0]
click at [116, 105] on button "حفظ" at bounding box center [94, 96] width 52 height 25
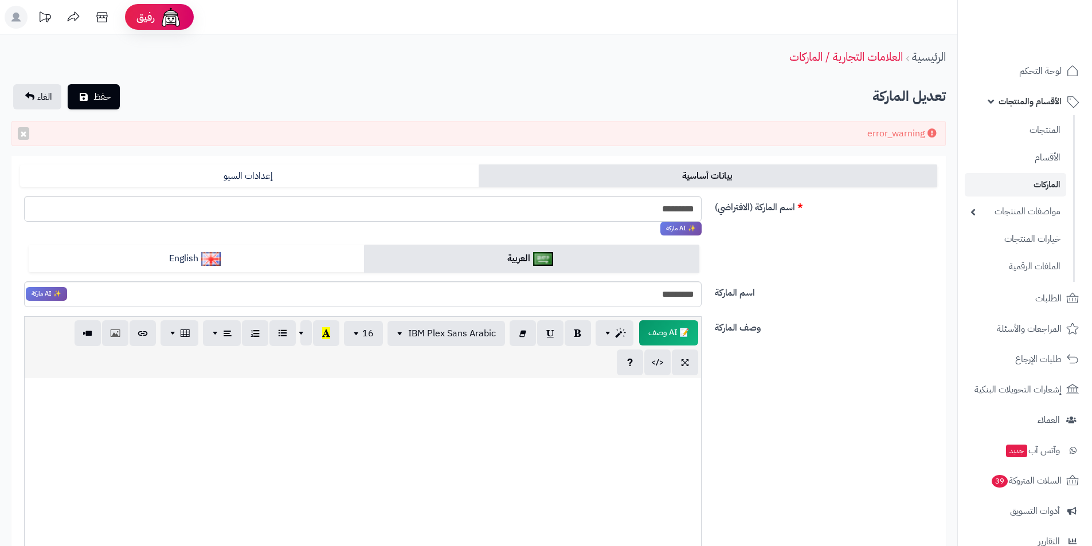
click at [933, 134] on icon at bounding box center [931, 132] width 9 height 9
click at [456, 175] on link "إعدادات السيو" at bounding box center [249, 175] width 458 height 23
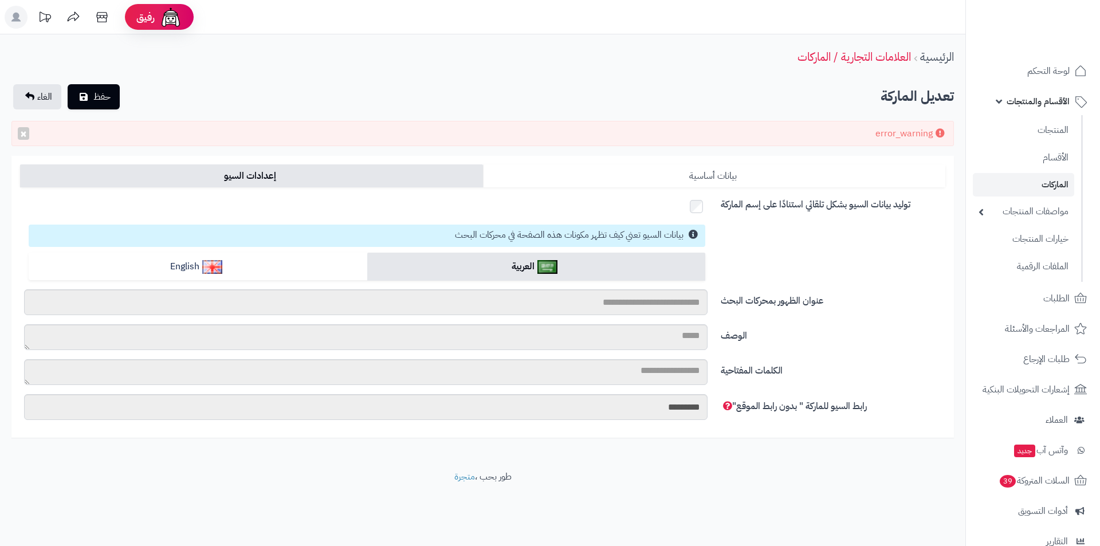
click at [544, 175] on link "بيانات أساسية" at bounding box center [714, 175] width 463 height 23
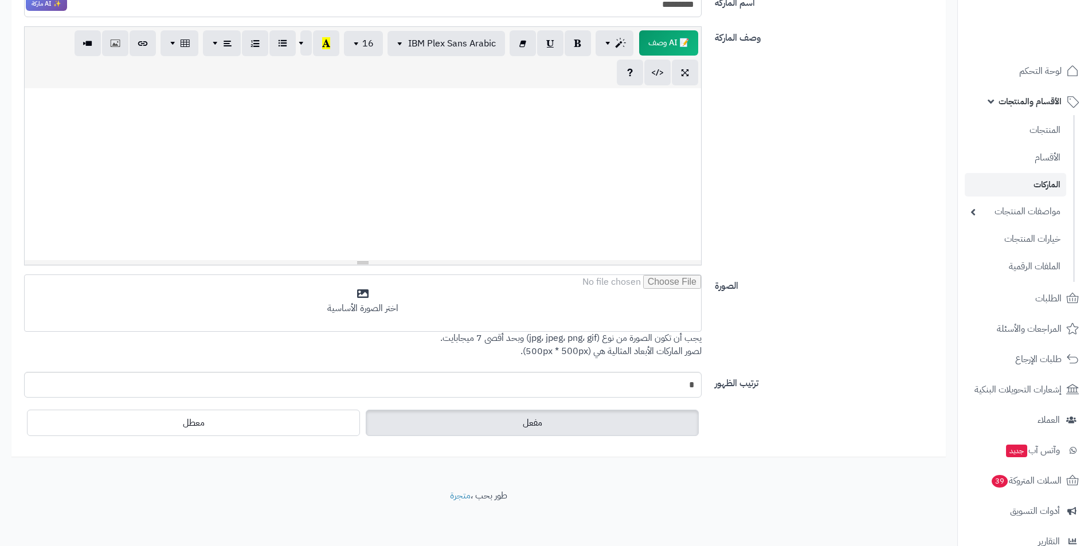
scroll to position [291, 0]
click at [535, 301] on input "file" at bounding box center [363, 302] width 676 height 57
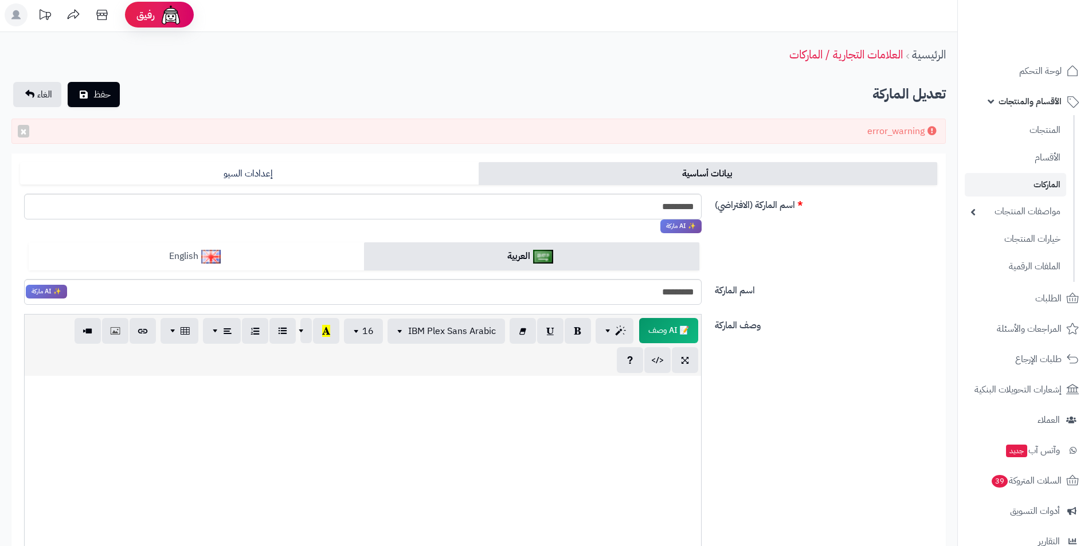
scroll to position [0, 0]
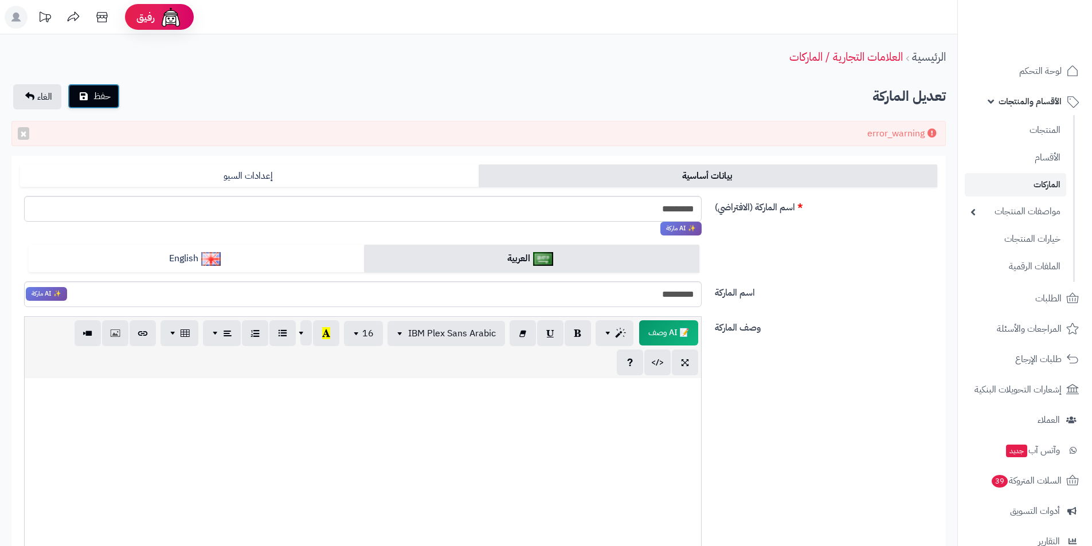
click at [114, 104] on button "حفظ" at bounding box center [94, 96] width 52 height 25
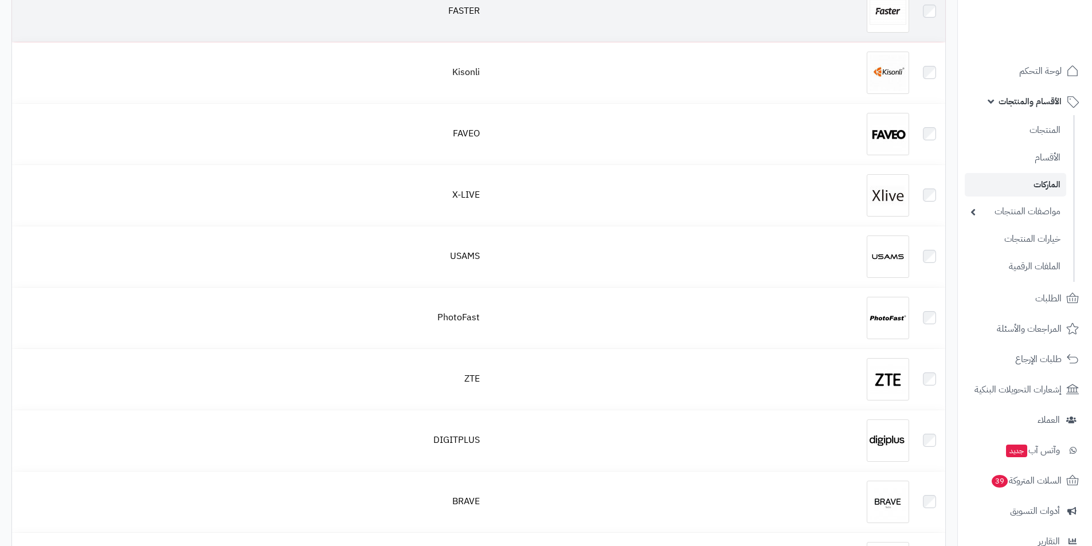
scroll to position [1261, 0]
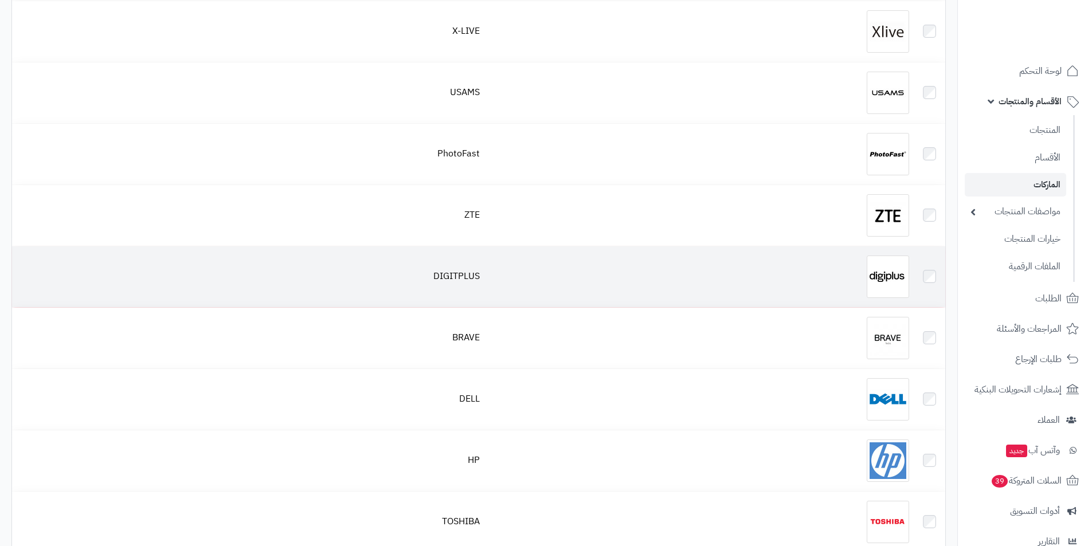
click at [847, 256] on div at bounding box center [699, 277] width 420 height 42
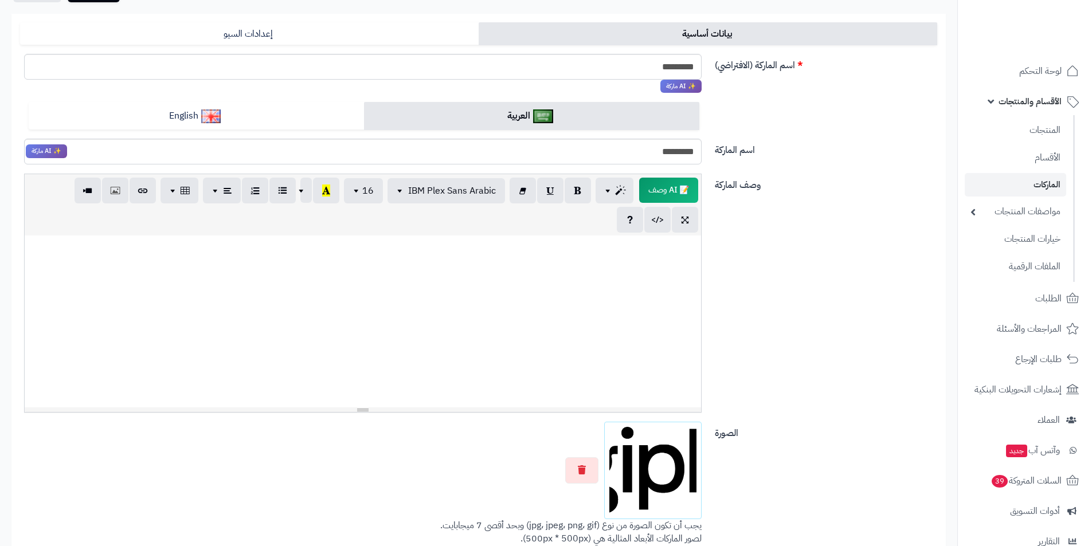
scroll to position [229, 0]
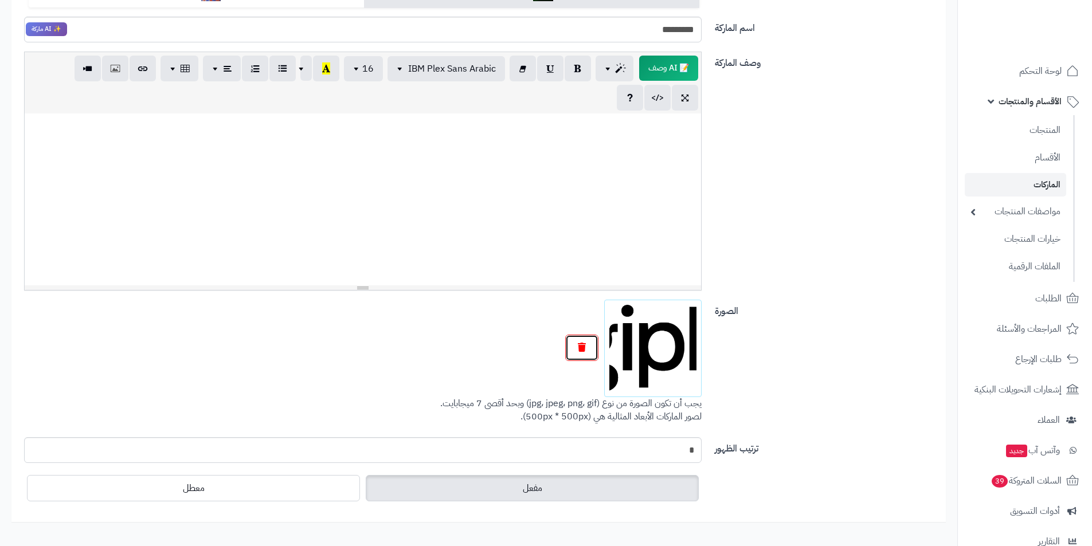
click at [578, 348] on icon "button" at bounding box center [582, 347] width 8 height 9
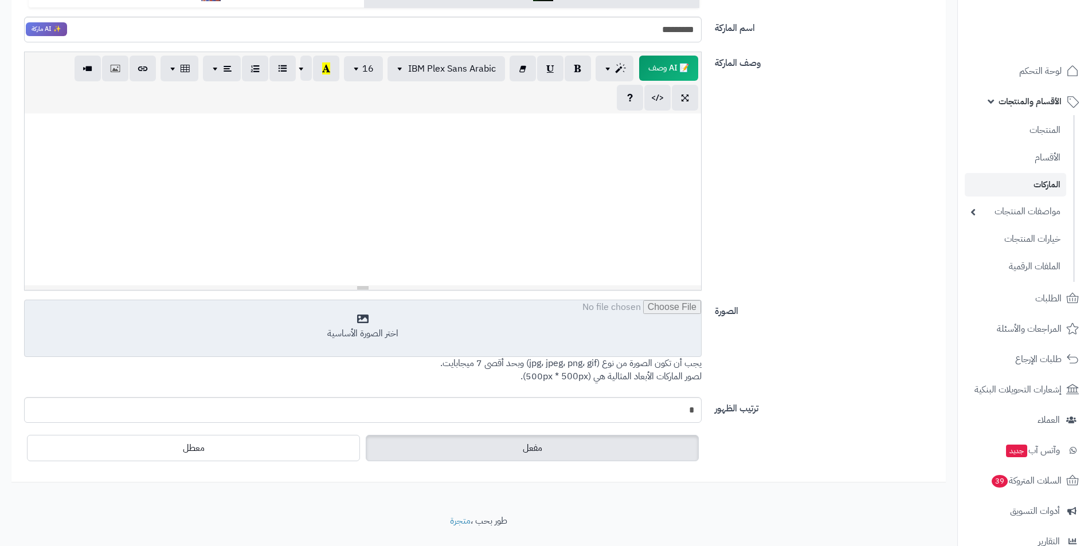
click at [646, 351] on input "file" at bounding box center [363, 328] width 676 height 57
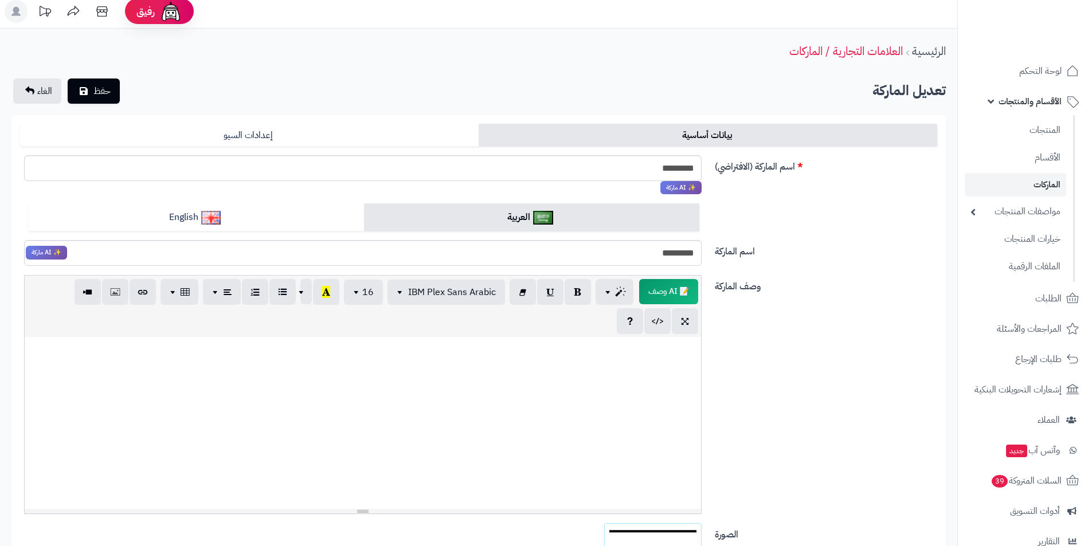
scroll to position [0, 0]
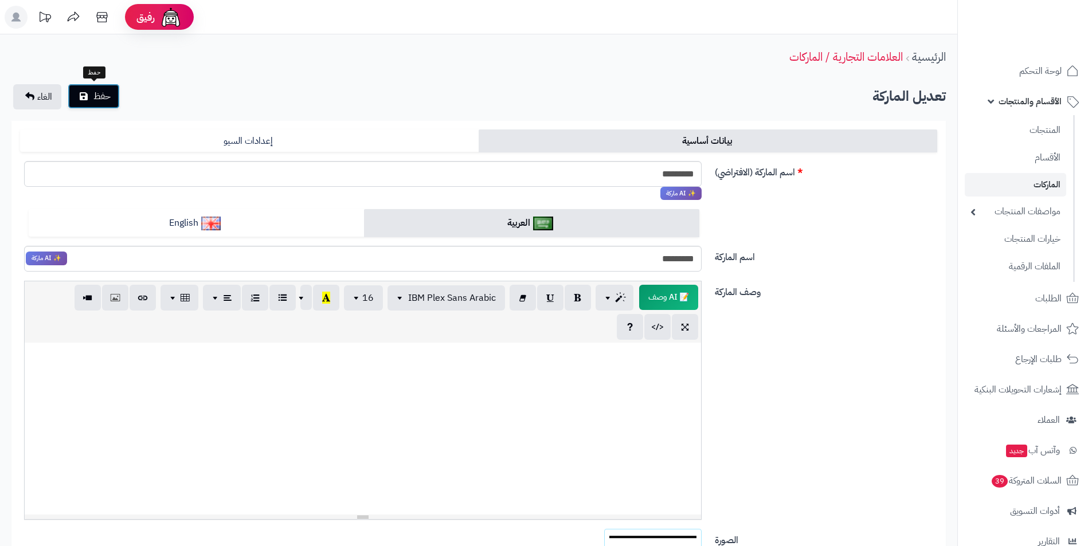
click at [99, 95] on span "حفظ" at bounding box center [101, 96] width 17 height 14
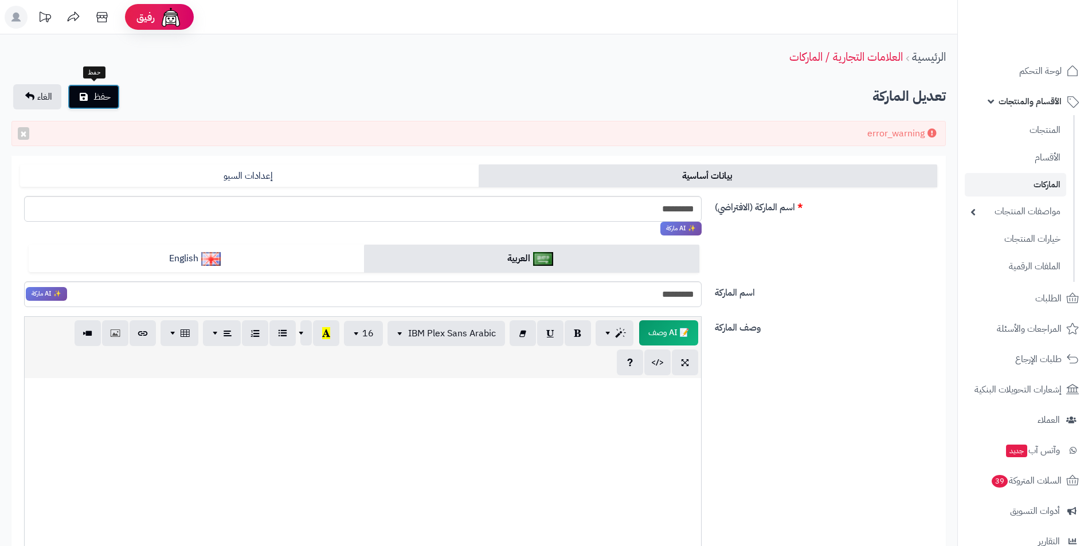
click at [99, 95] on span "حفظ" at bounding box center [101, 97] width 17 height 14
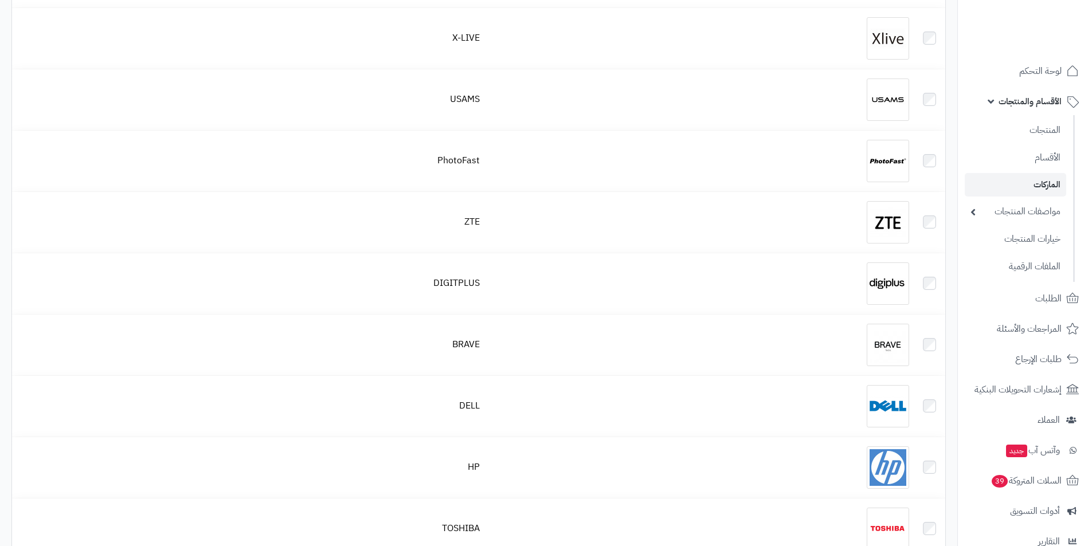
scroll to position [1261, 0]
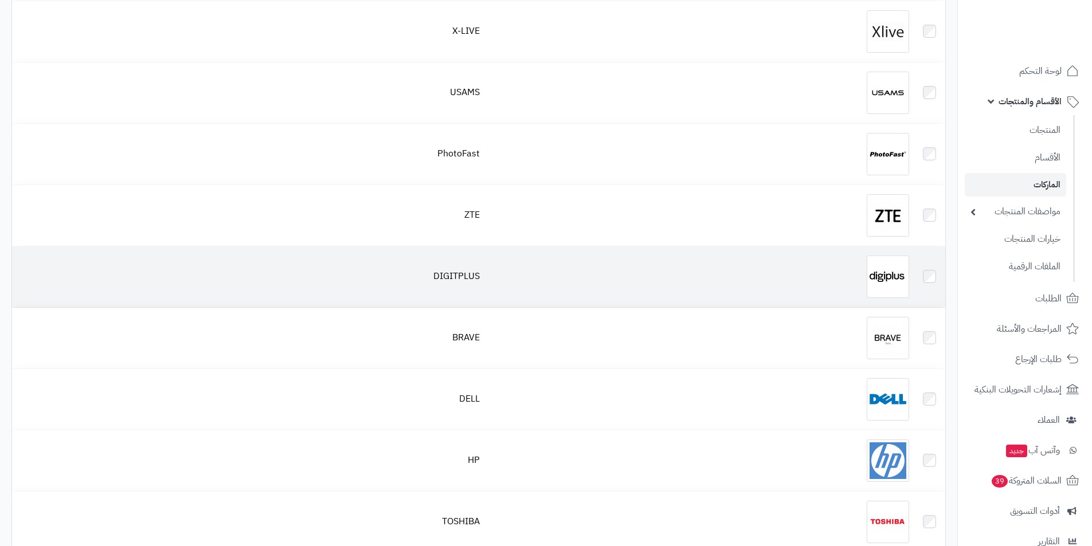
click at [841, 267] on div at bounding box center [699, 277] width 420 height 42
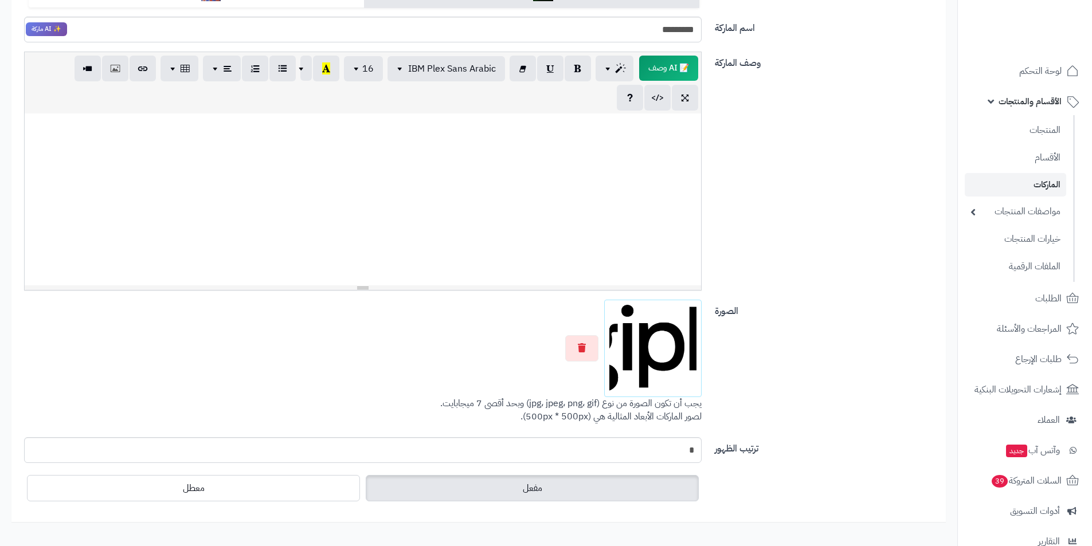
scroll to position [242, 0]
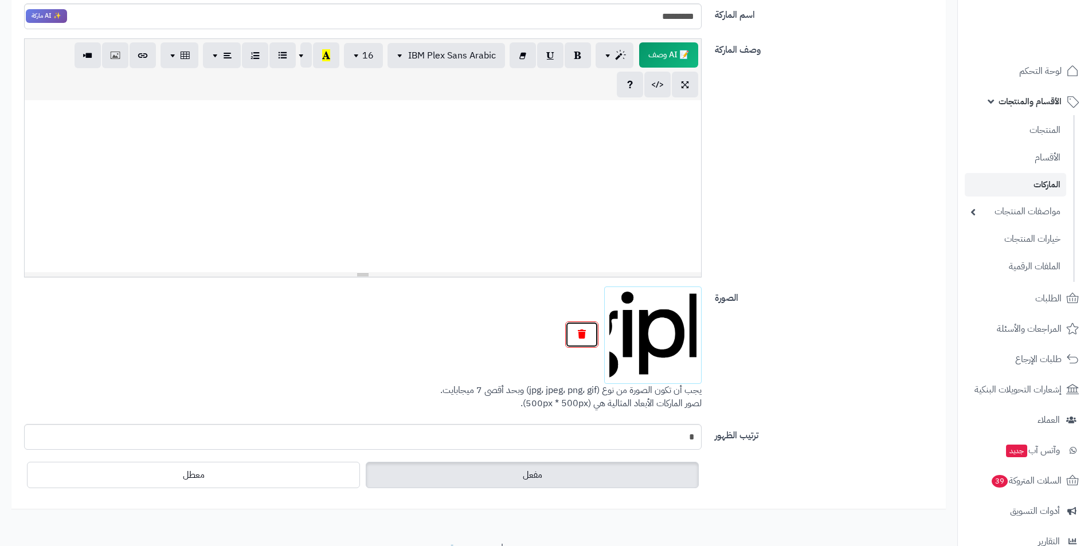
click at [587, 323] on button "button" at bounding box center [581, 334] width 33 height 26
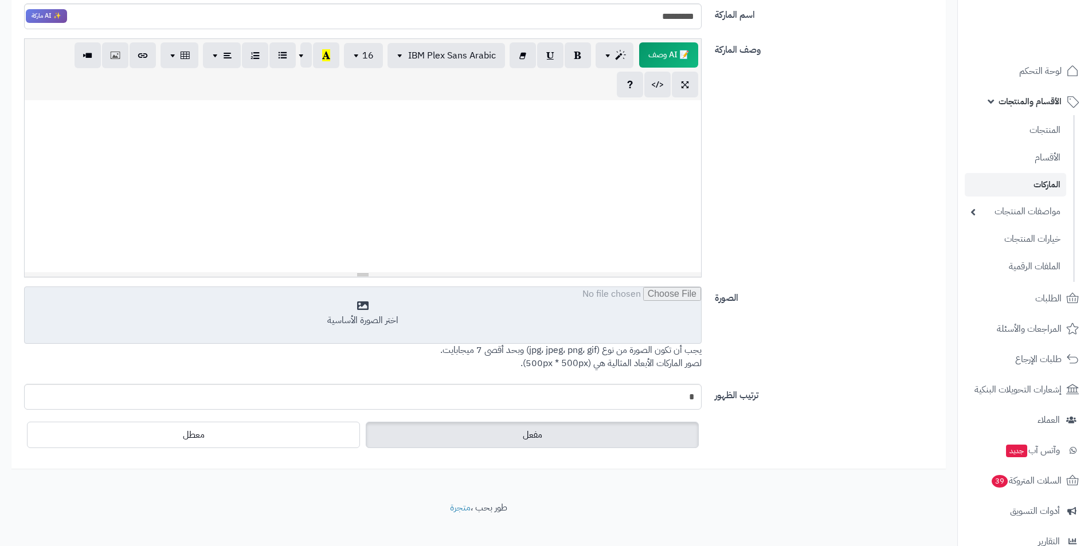
click at [483, 336] on input "file" at bounding box center [363, 315] width 676 height 57
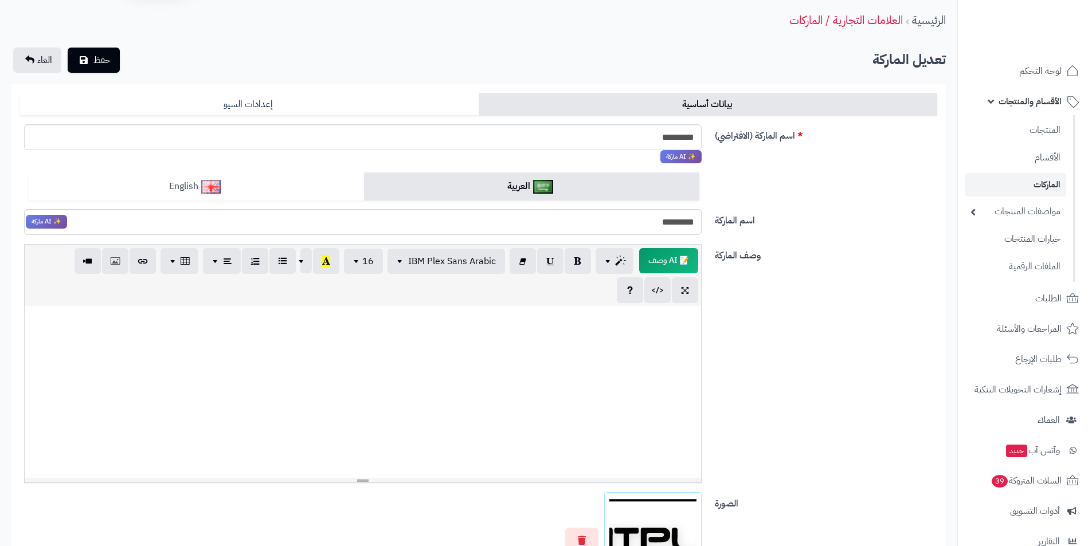
scroll to position [0, 0]
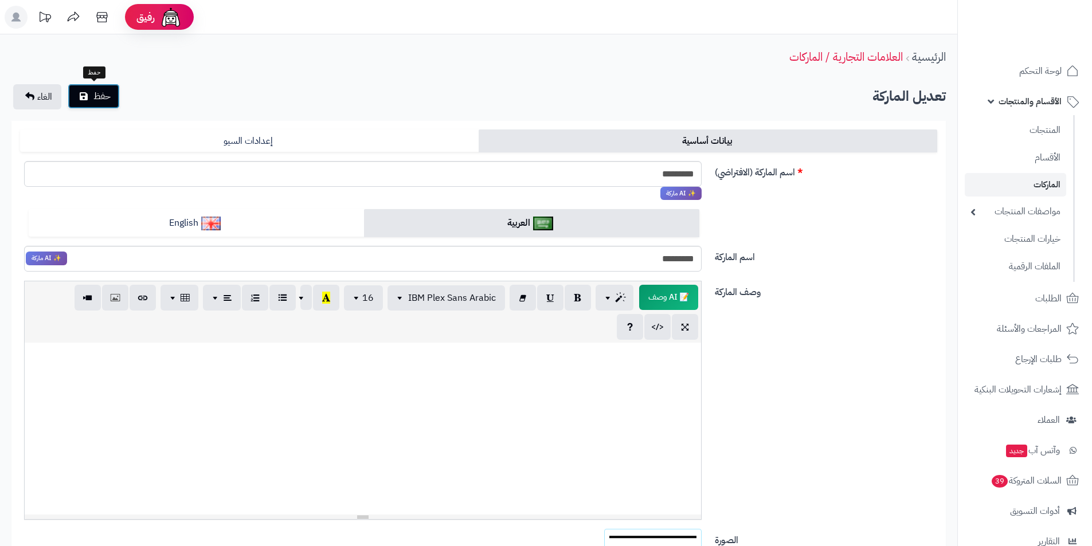
click at [91, 103] on button "حفظ" at bounding box center [94, 96] width 52 height 25
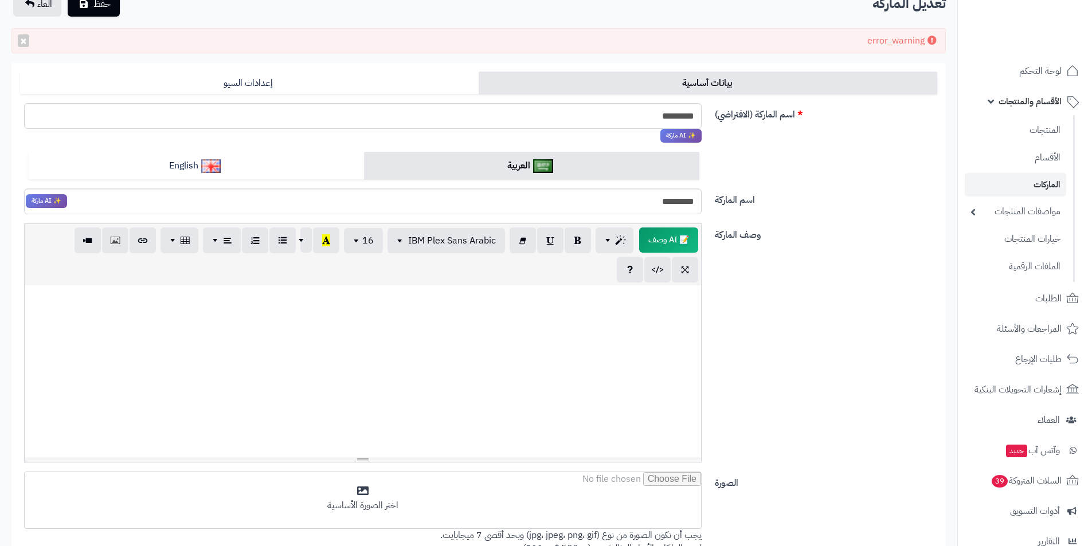
scroll to position [287, 0]
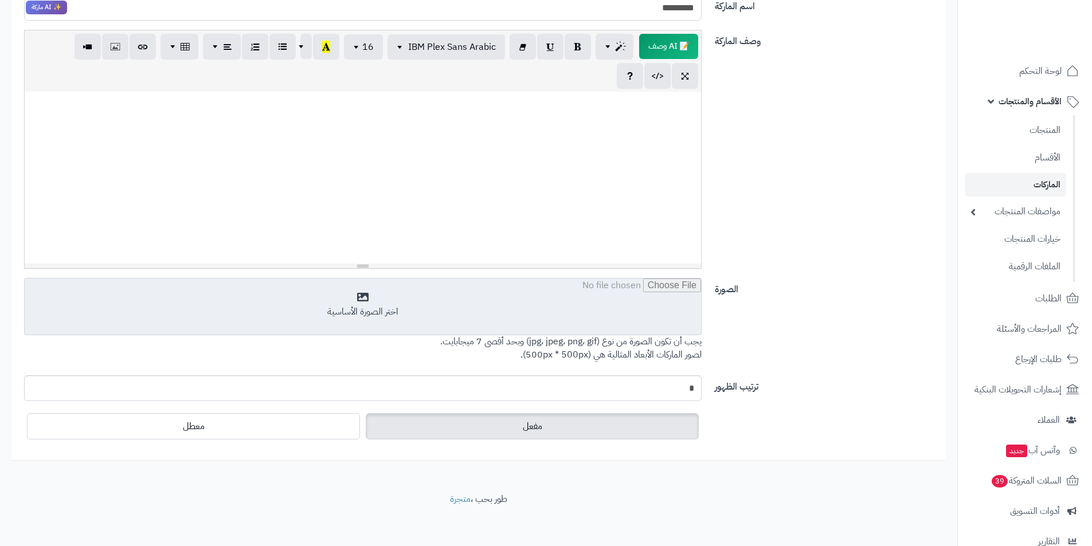
click at [461, 298] on input "file" at bounding box center [363, 306] width 676 height 57
type input "**********"
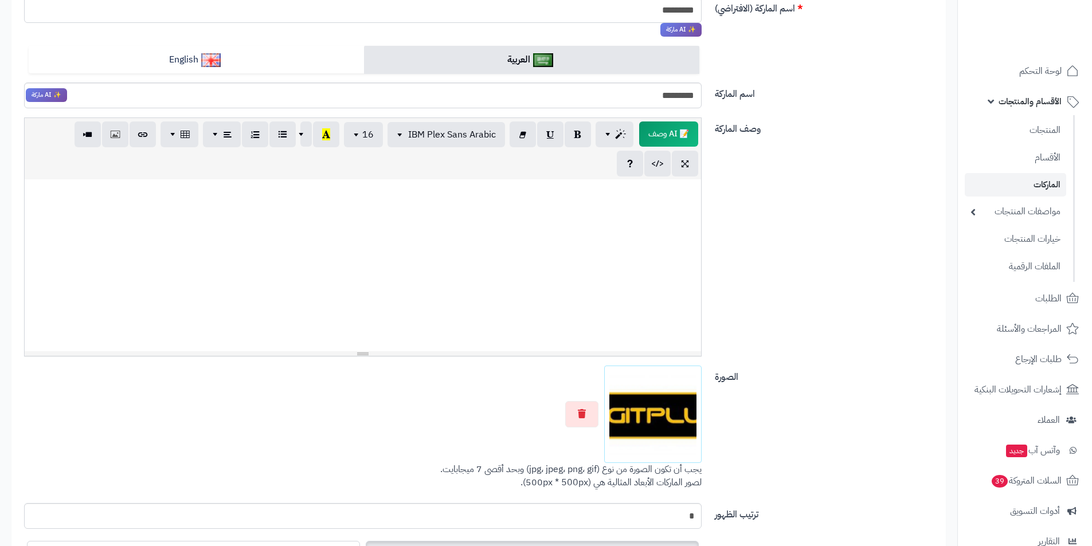
scroll to position [0, 0]
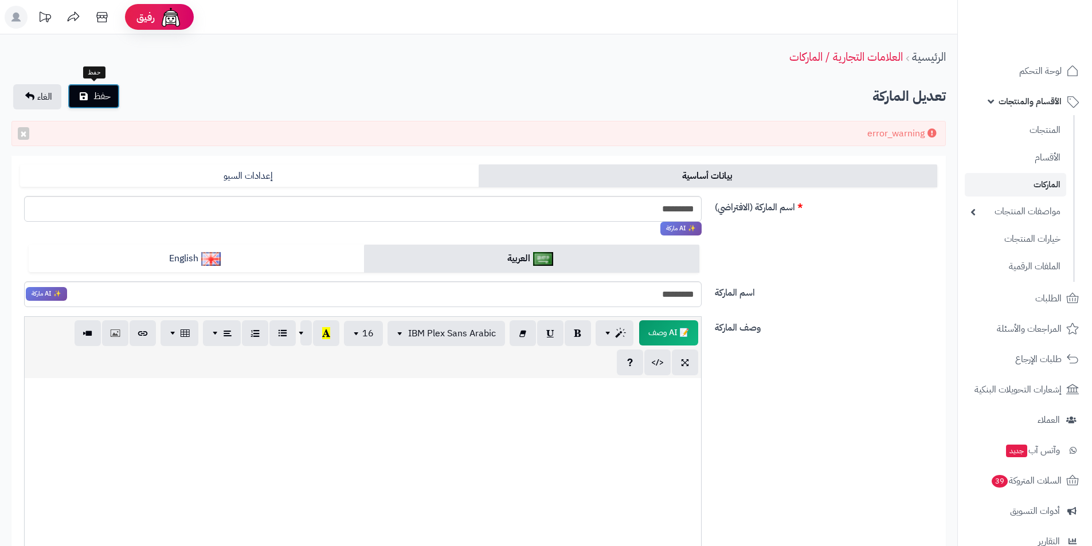
click at [101, 105] on button "حفظ" at bounding box center [94, 96] width 52 height 25
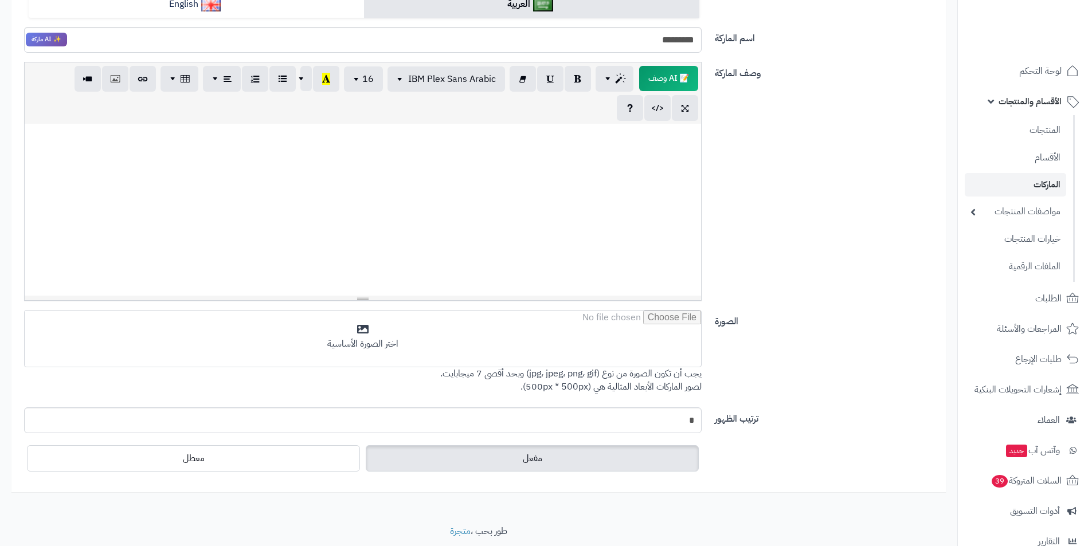
scroll to position [291, 0]
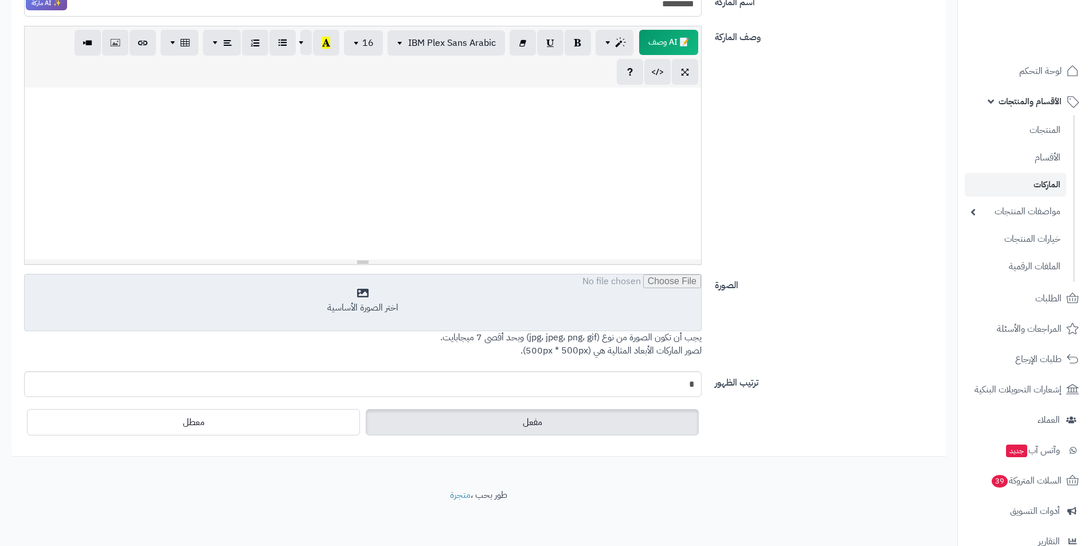
click at [375, 305] on input "file" at bounding box center [363, 302] width 676 height 57
click at [390, 326] on input "file" at bounding box center [363, 302] width 676 height 57
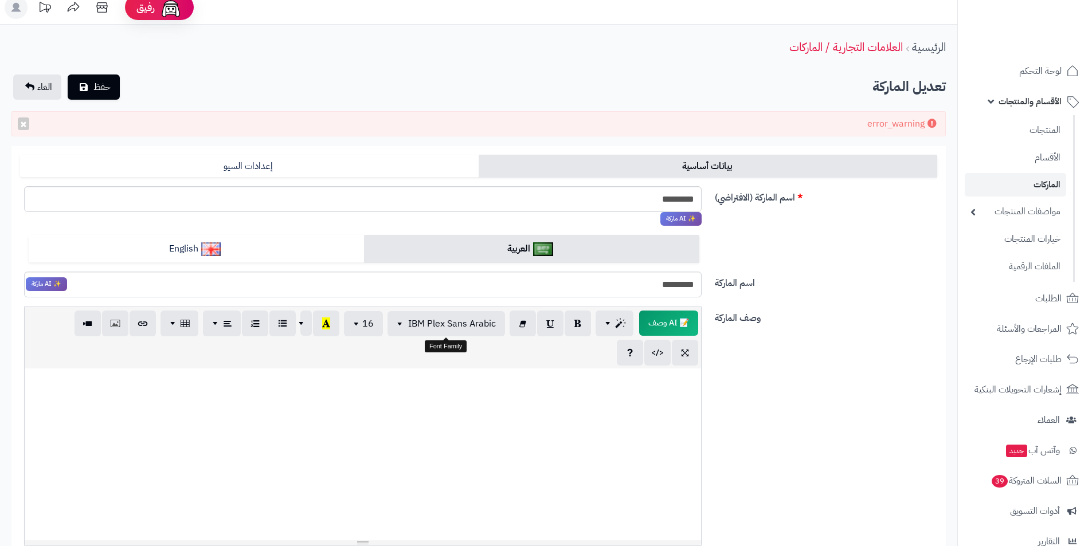
scroll to position [0, 0]
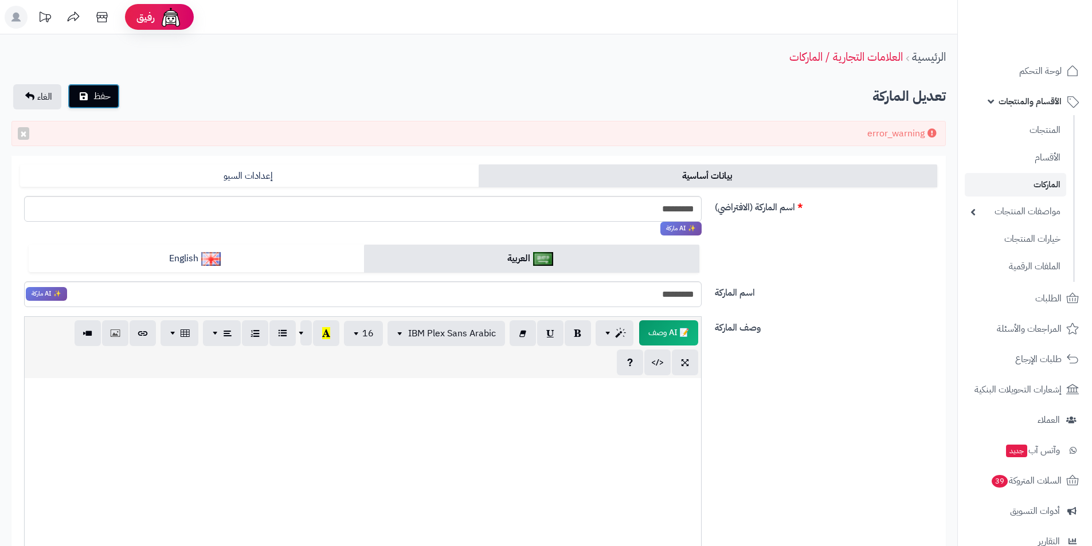
click at [87, 101] on button "حفظ" at bounding box center [94, 96] width 52 height 25
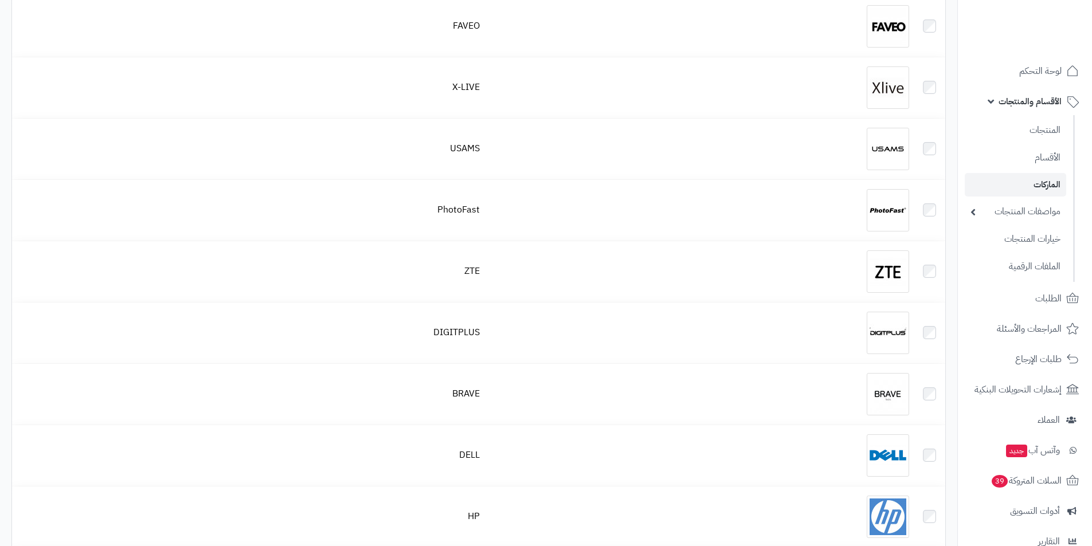
scroll to position [1261, 0]
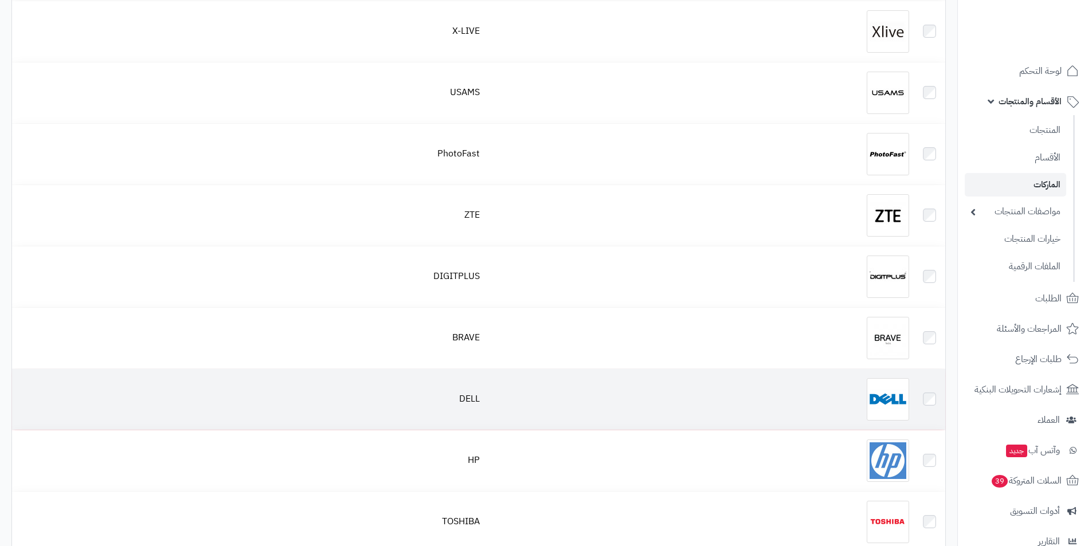
click at [877, 406] on img at bounding box center [887, 399] width 42 height 42
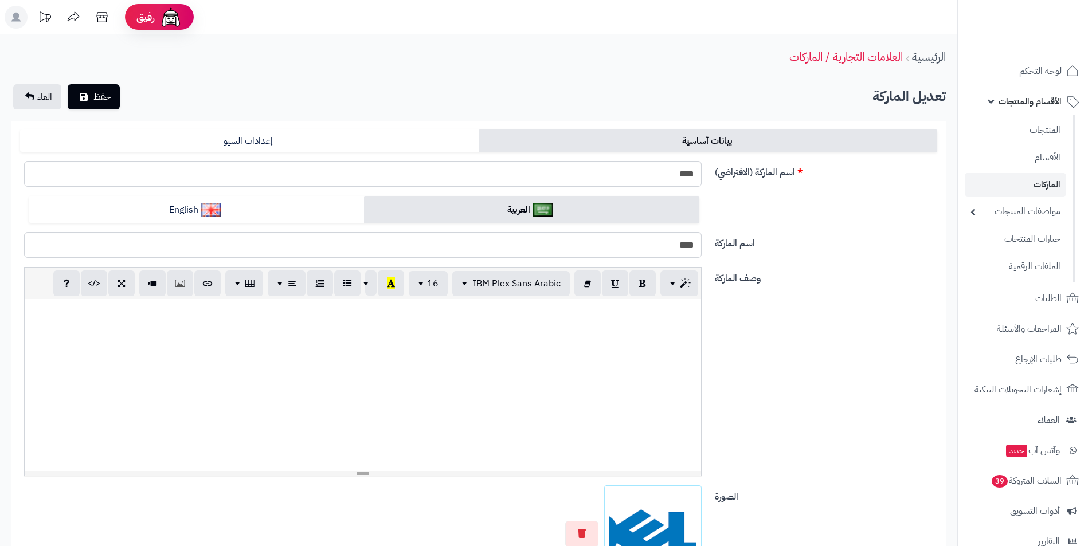
scroll to position [172, 0]
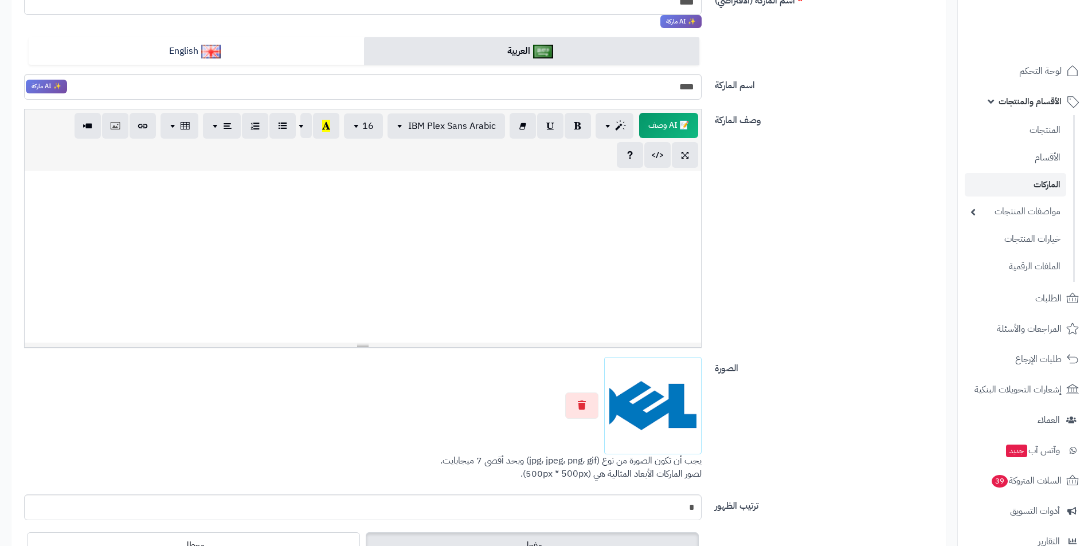
click at [602, 411] on div at bounding box center [362, 405] width 677 height 97
click at [637, 406] on img at bounding box center [652, 405] width 87 height 87
click at [570, 402] on button "button" at bounding box center [581, 405] width 33 height 26
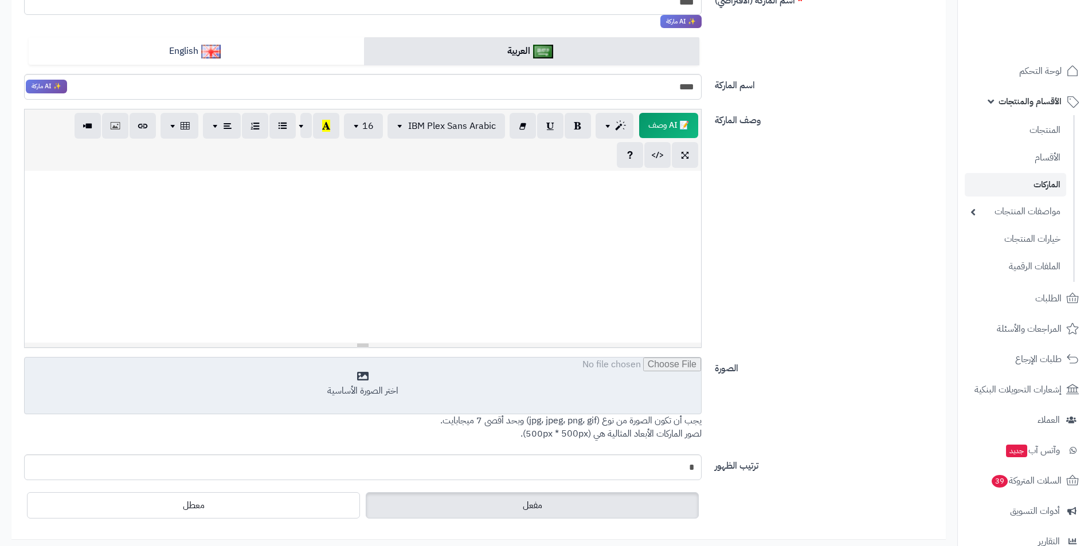
click at [662, 414] on input "file" at bounding box center [363, 386] width 676 height 57
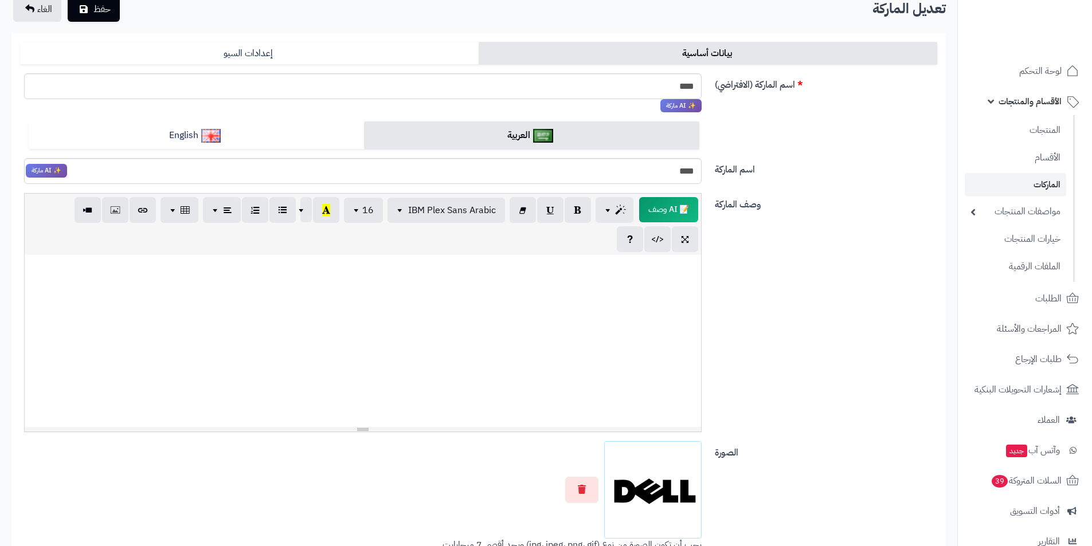
scroll to position [0, 0]
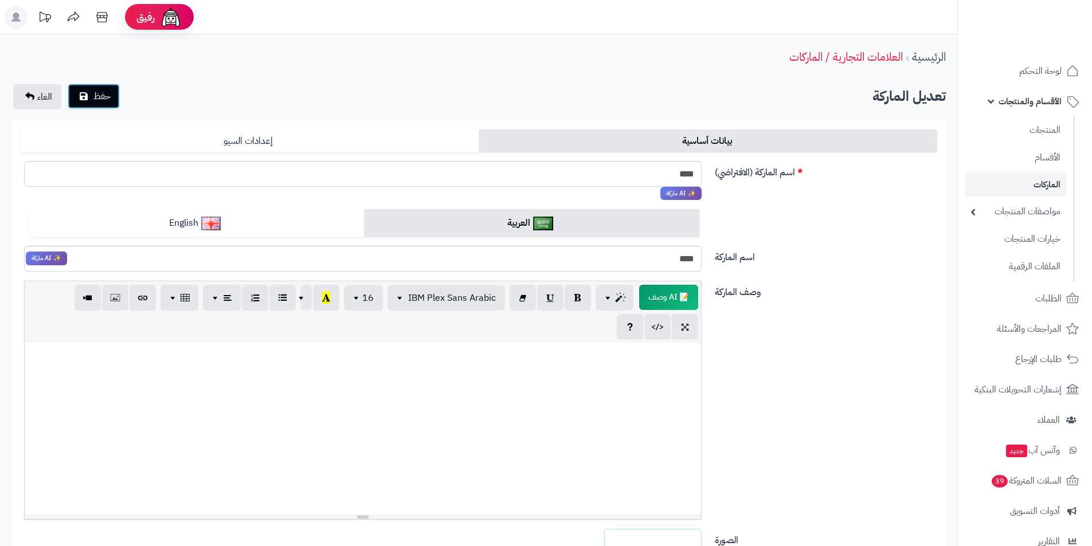
click at [112, 104] on button "حفظ" at bounding box center [94, 96] width 52 height 25
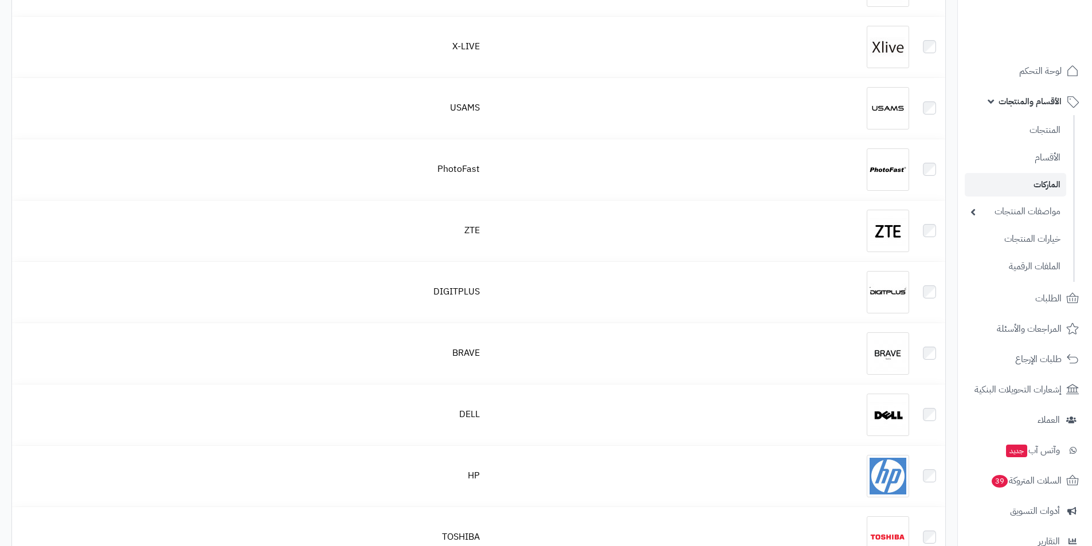
scroll to position [1261, 0]
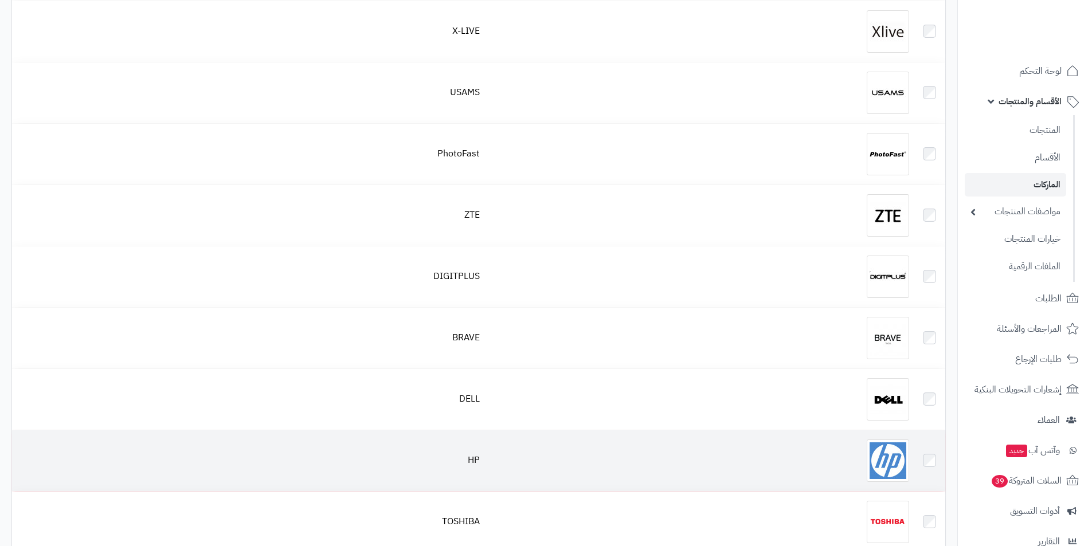
click at [894, 462] on img at bounding box center [887, 460] width 42 height 42
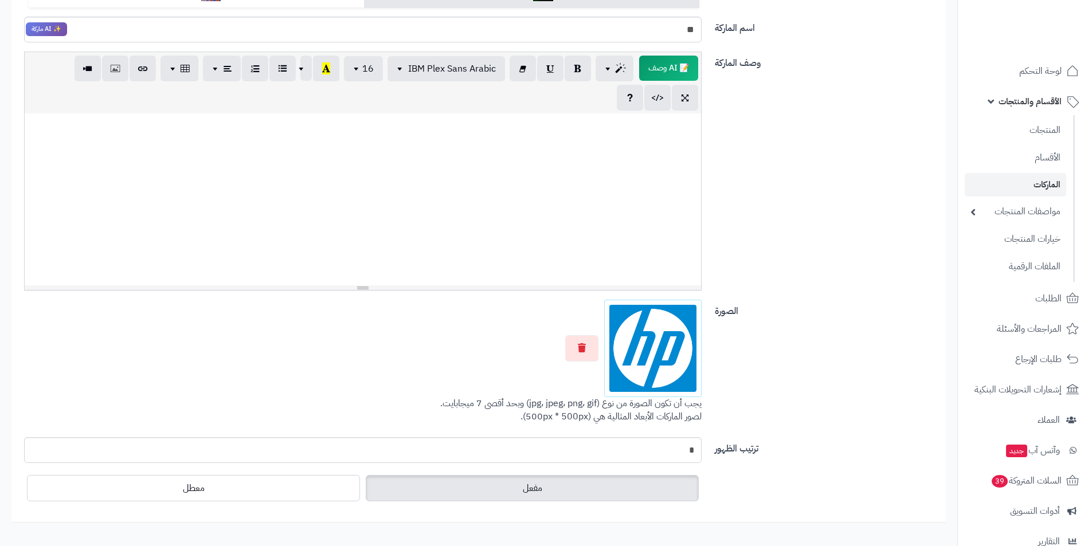
scroll to position [242, 0]
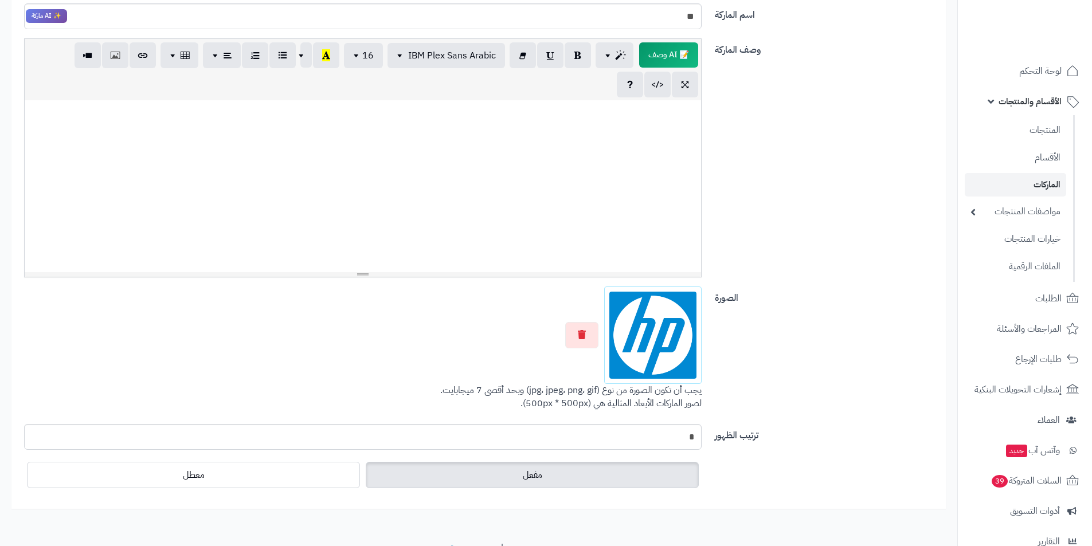
click at [578, 320] on div at bounding box center [362, 335] width 677 height 97
click at [588, 333] on button "button" at bounding box center [581, 334] width 33 height 26
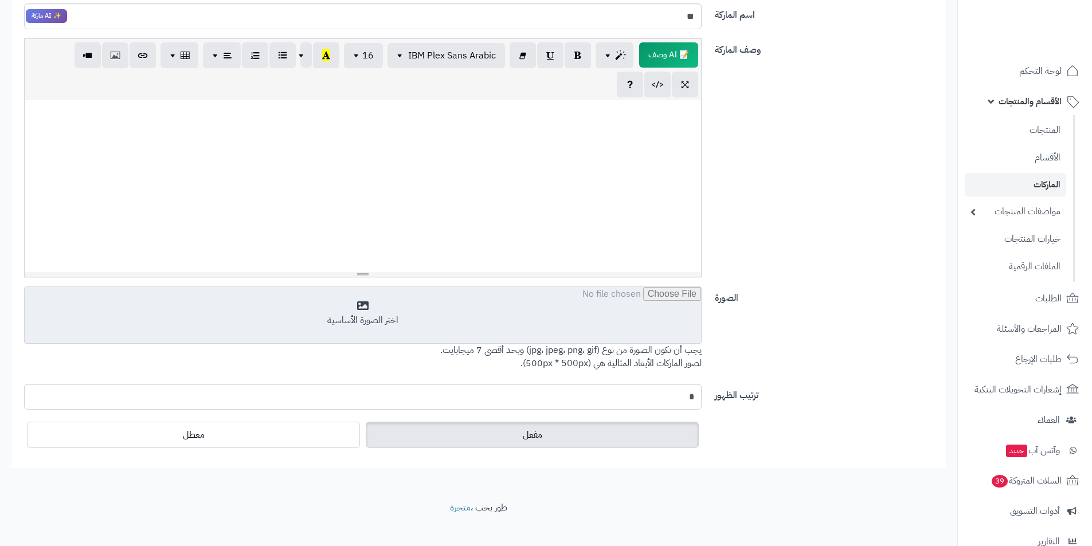
click at [614, 329] on input "file" at bounding box center [363, 315] width 676 height 57
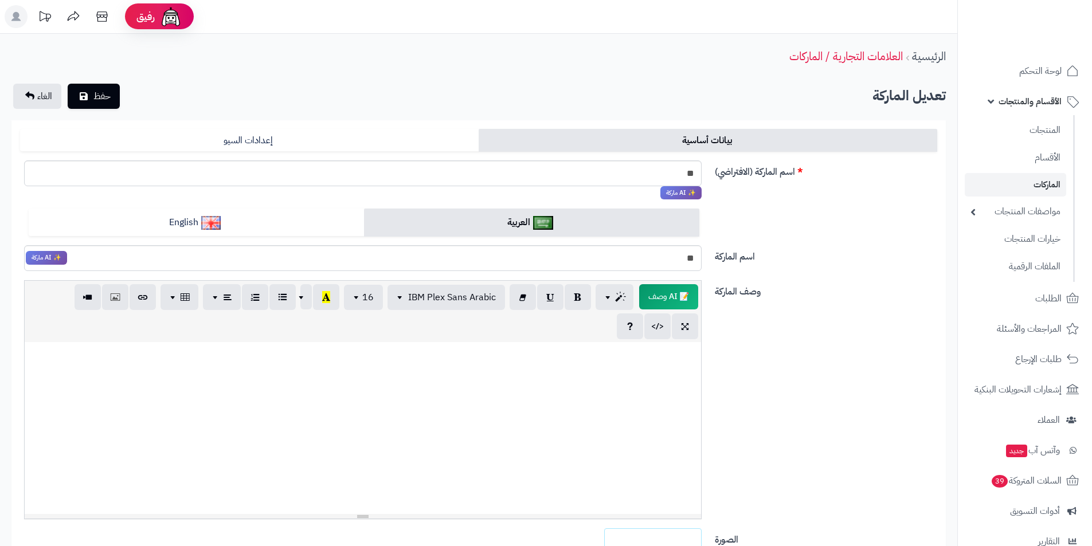
scroll to position [0, 0]
click at [108, 106] on button "حفظ" at bounding box center [94, 96] width 52 height 25
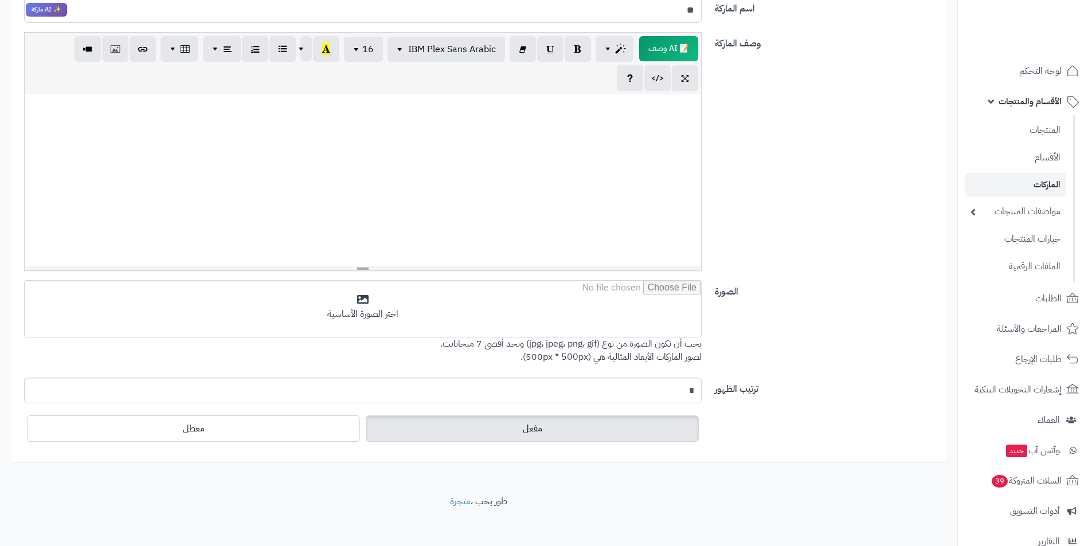
scroll to position [287, 0]
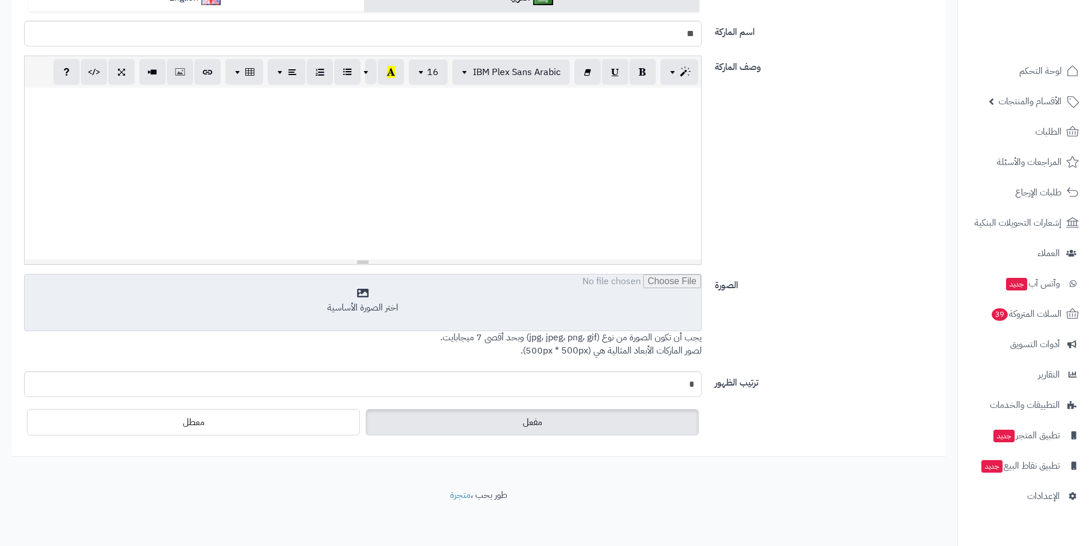
click at [430, 329] on input "file" at bounding box center [363, 302] width 676 height 57
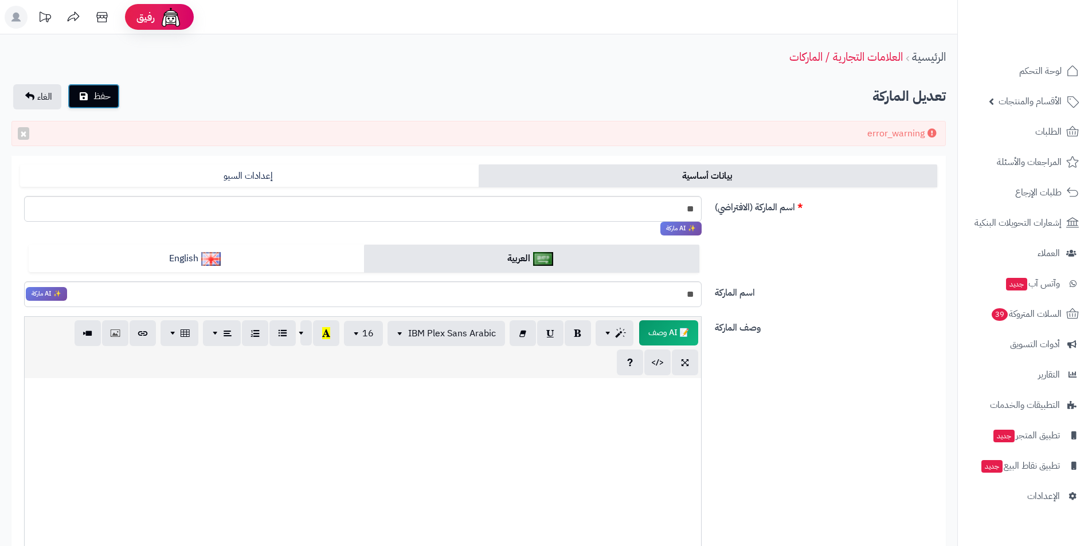
click at [96, 108] on button "حفظ" at bounding box center [94, 96] width 52 height 25
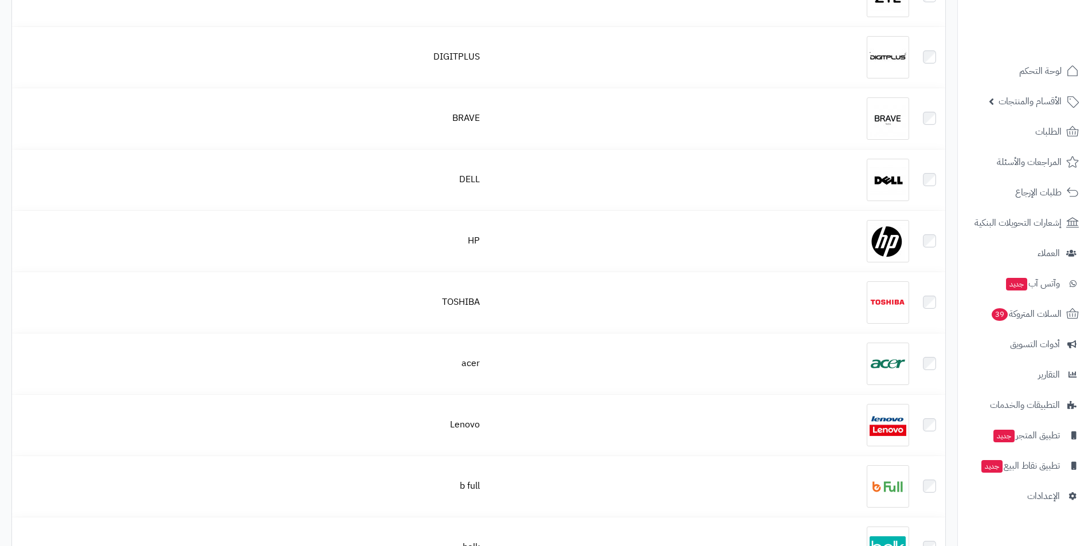
scroll to position [1490, 0]
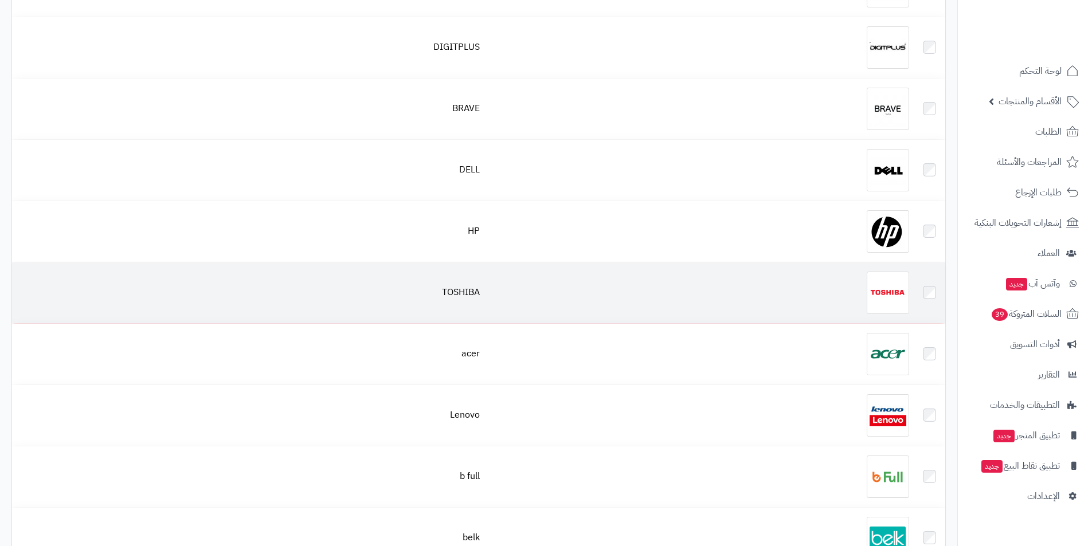
click at [881, 291] on img at bounding box center [887, 293] width 42 height 42
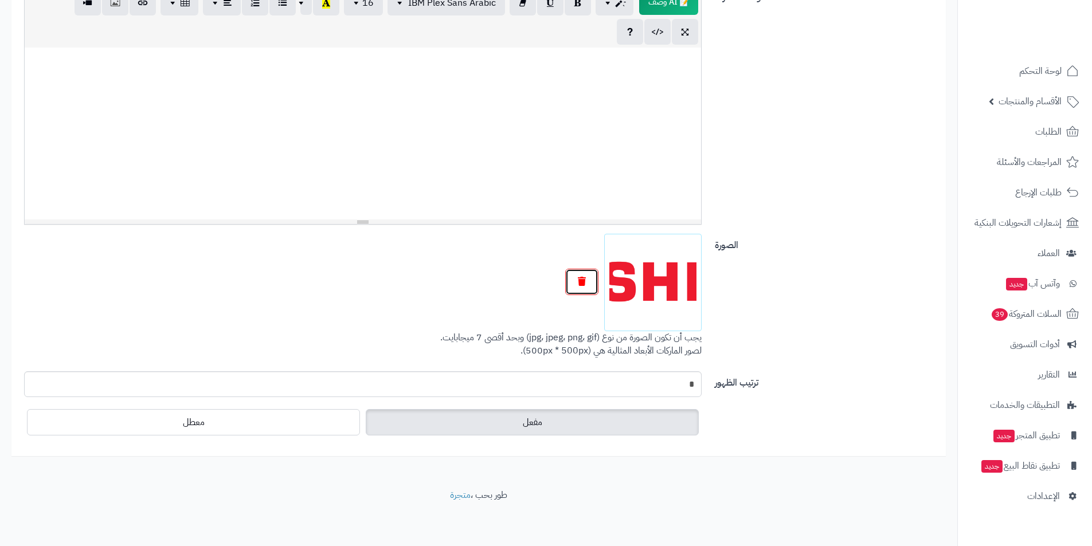
click at [578, 283] on icon "button" at bounding box center [582, 281] width 8 height 9
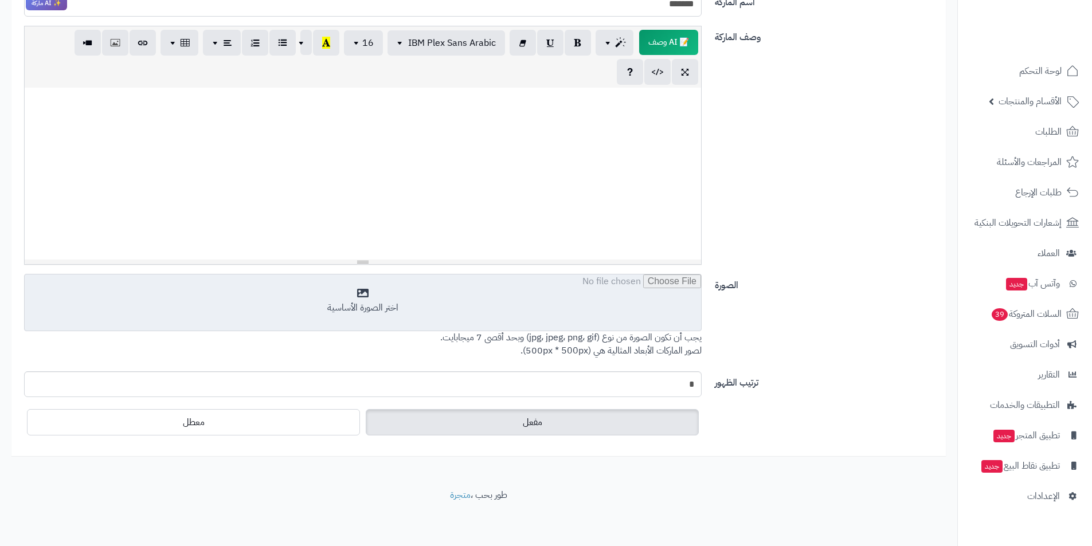
click at [674, 295] on input "file" at bounding box center [363, 302] width 676 height 57
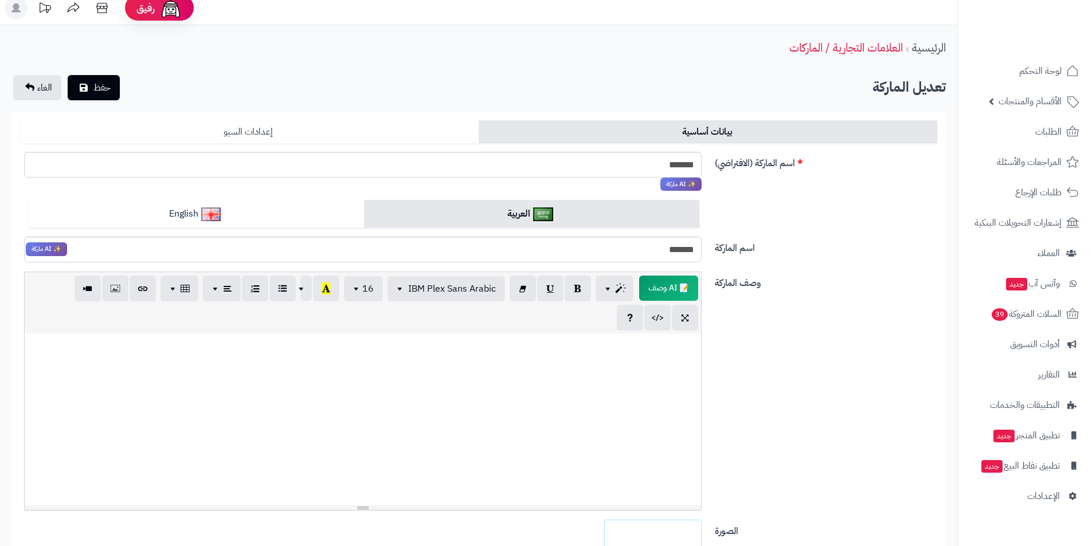
scroll to position [0, 0]
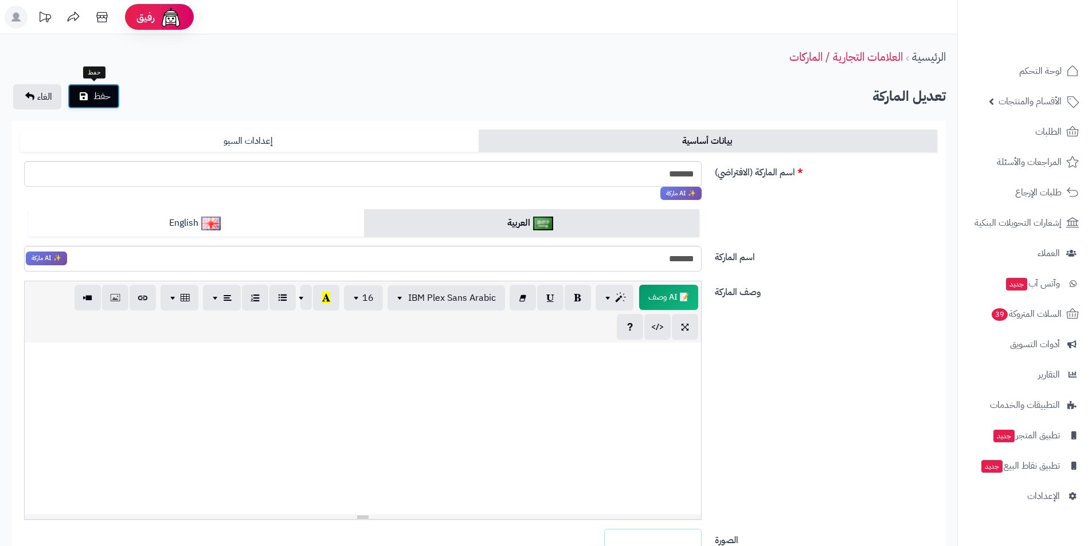
click at [99, 97] on span "حفظ" at bounding box center [101, 96] width 17 height 14
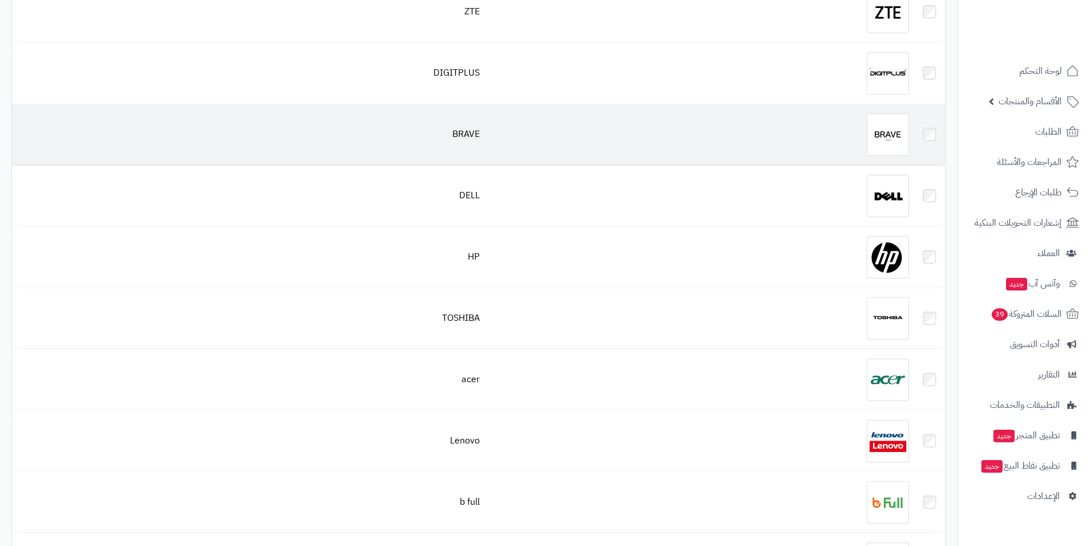
scroll to position [1547, 0]
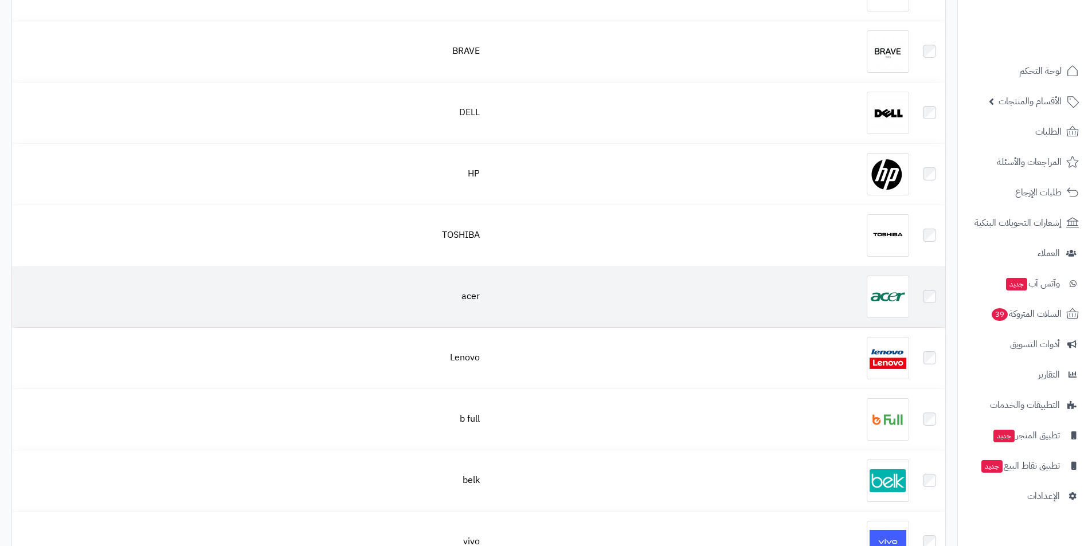
click at [842, 283] on div at bounding box center [699, 297] width 420 height 42
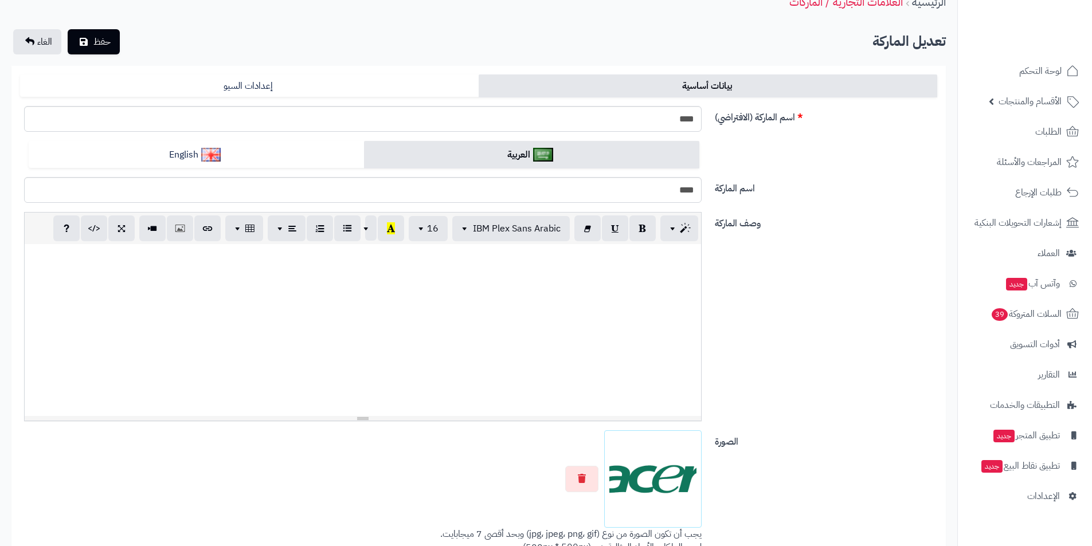
scroll to position [115, 0]
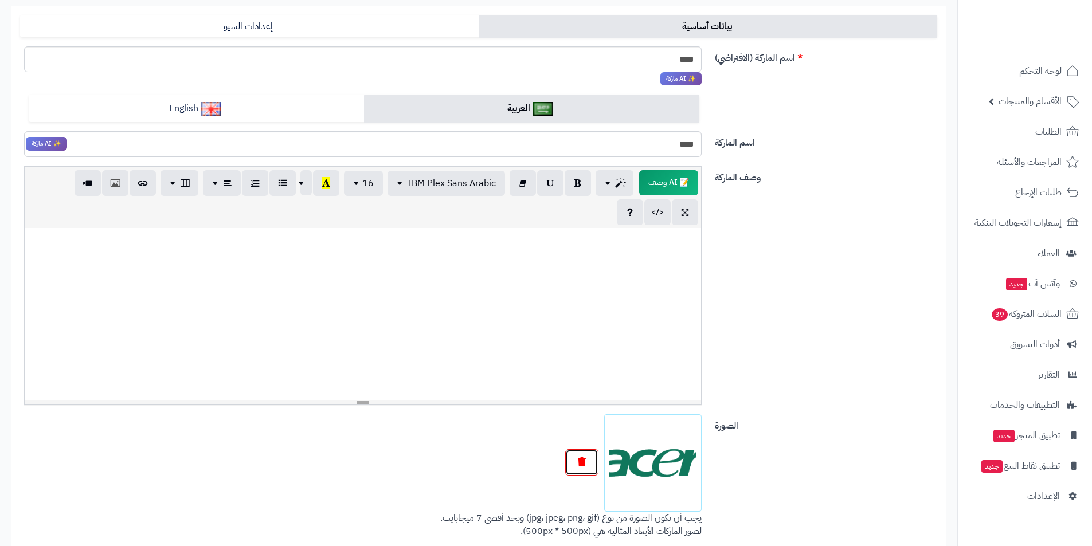
click at [587, 464] on button "button" at bounding box center [581, 462] width 33 height 26
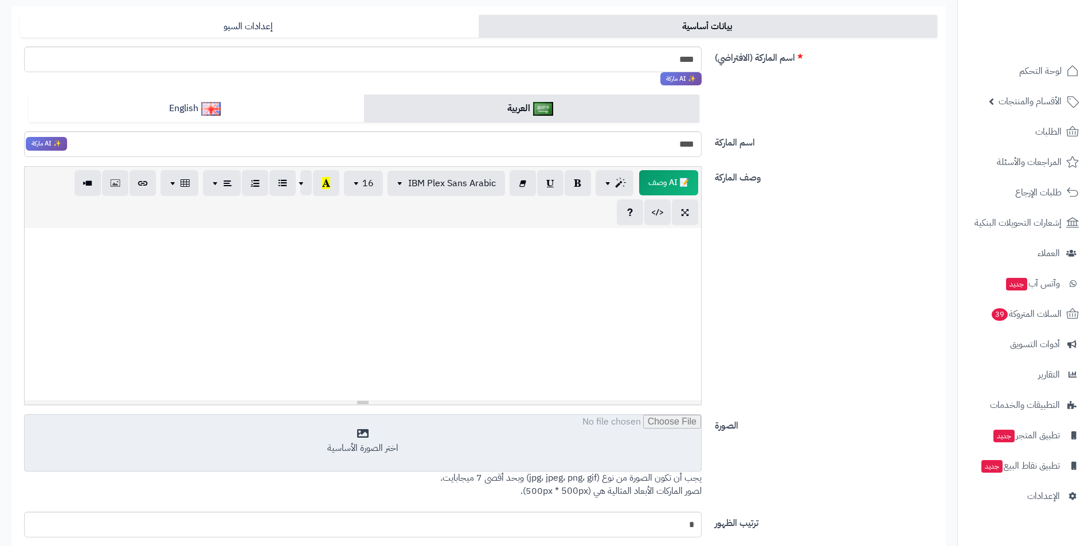
click at [614, 450] on input "file" at bounding box center [363, 443] width 676 height 57
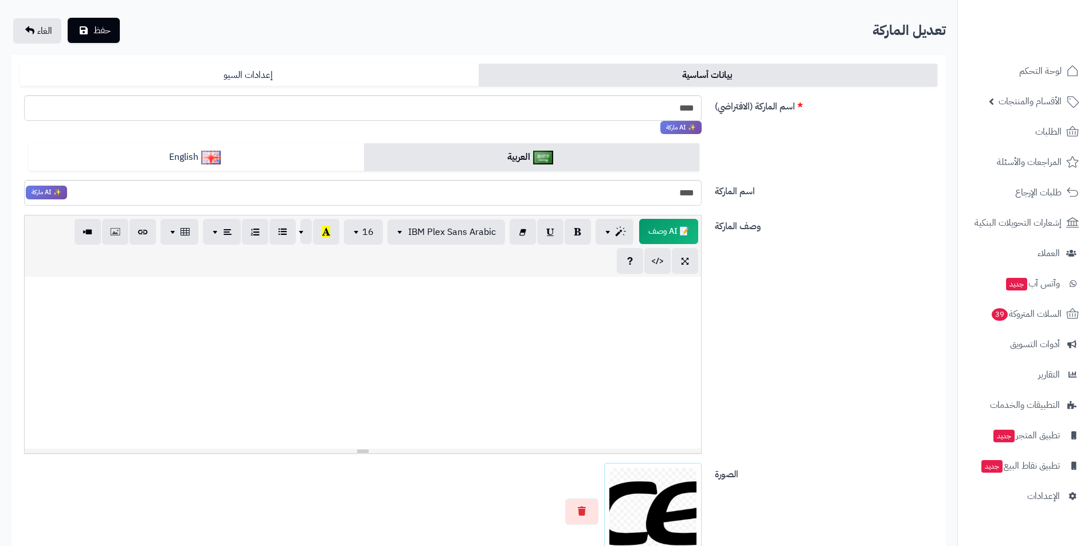
scroll to position [0, 0]
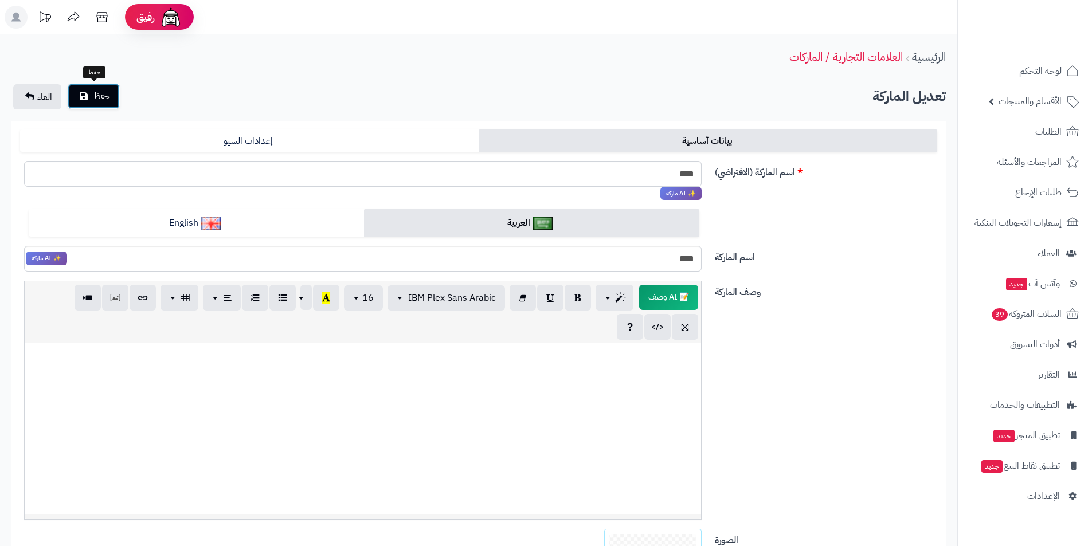
click at [101, 103] on button "حفظ" at bounding box center [94, 96] width 52 height 25
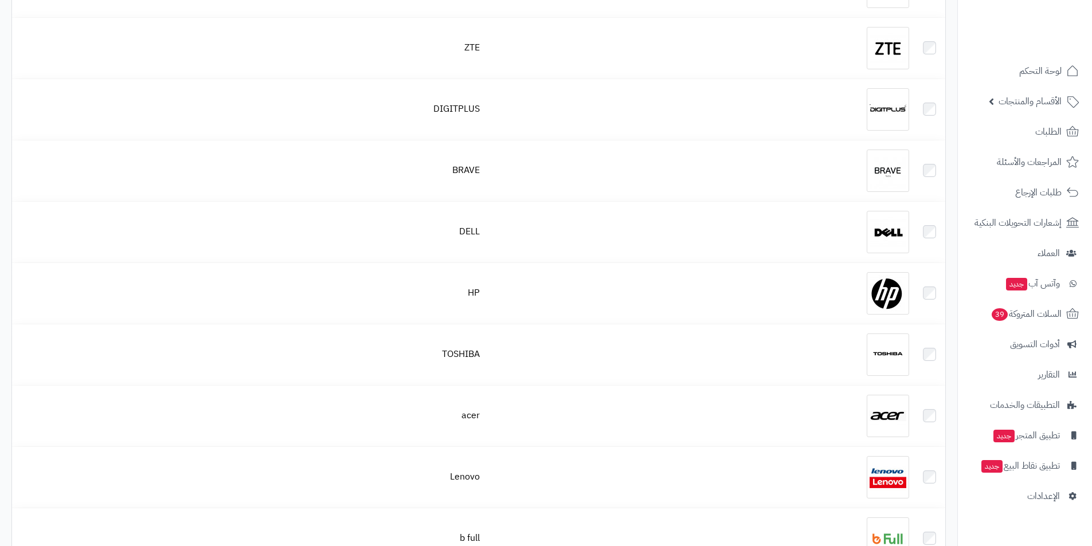
scroll to position [1490, 0]
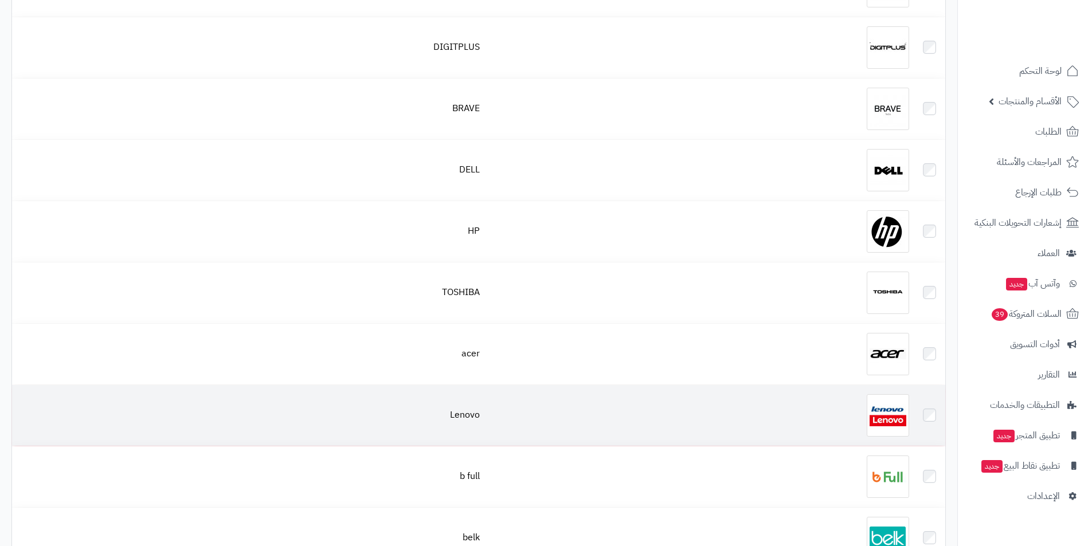
click at [870, 402] on img at bounding box center [887, 415] width 42 height 42
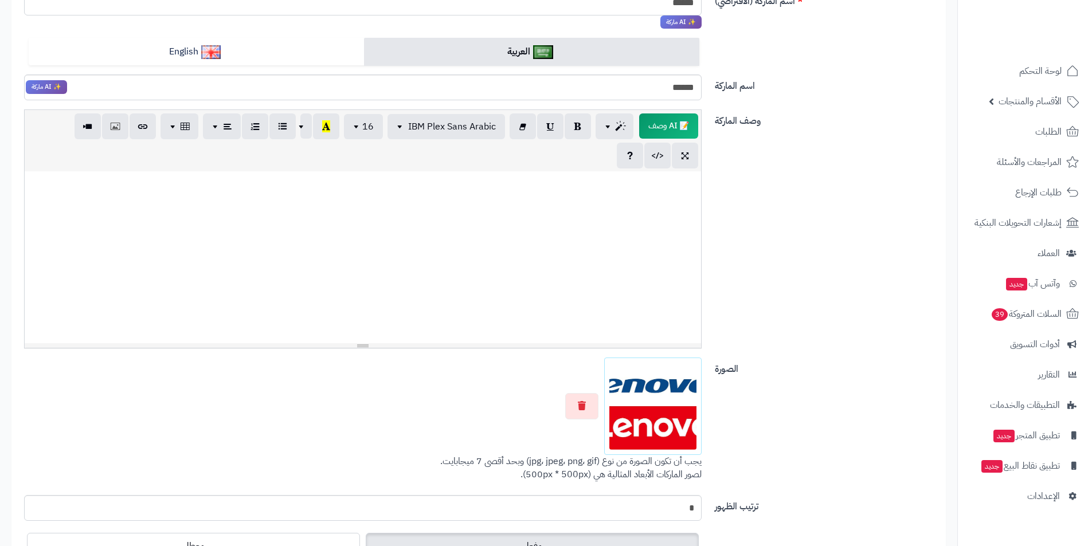
scroll to position [172, 0]
drag, startPoint x: 572, startPoint y: 401, endPoint x: 596, endPoint y: 407, distance: 24.5
click at [575, 404] on button "button" at bounding box center [581, 406] width 33 height 26
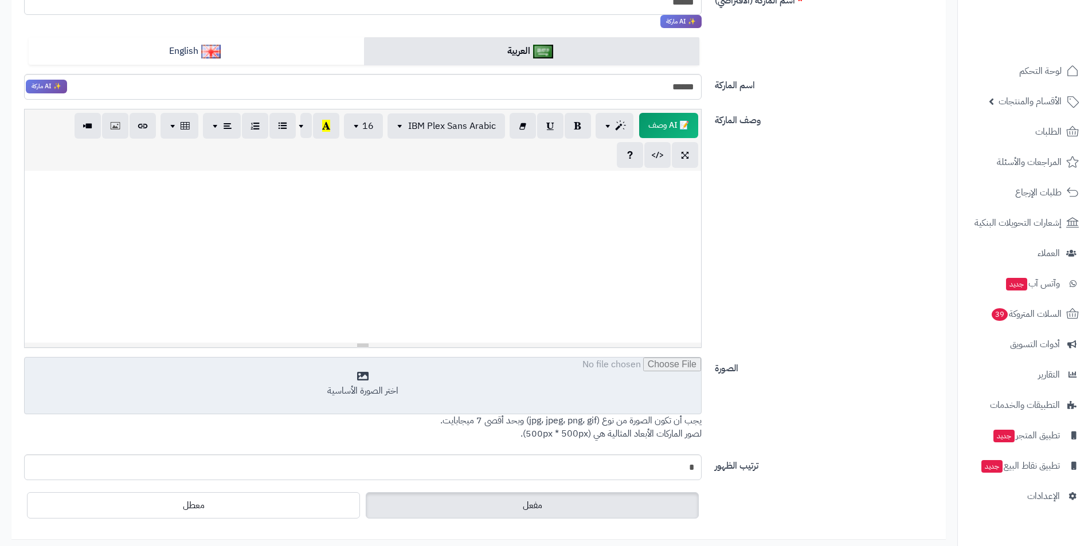
click at [614, 410] on input "file" at bounding box center [363, 386] width 676 height 57
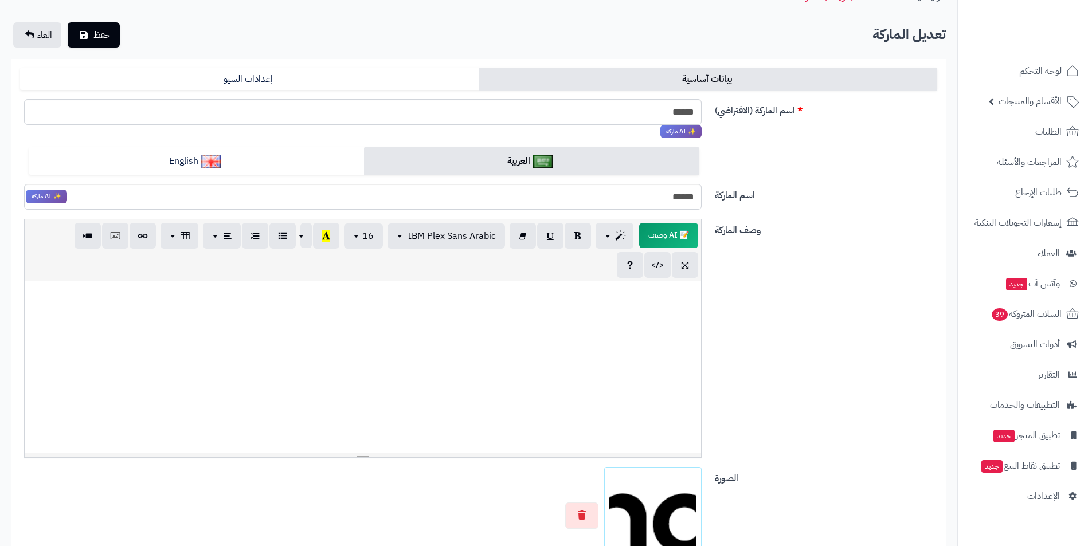
scroll to position [0, 0]
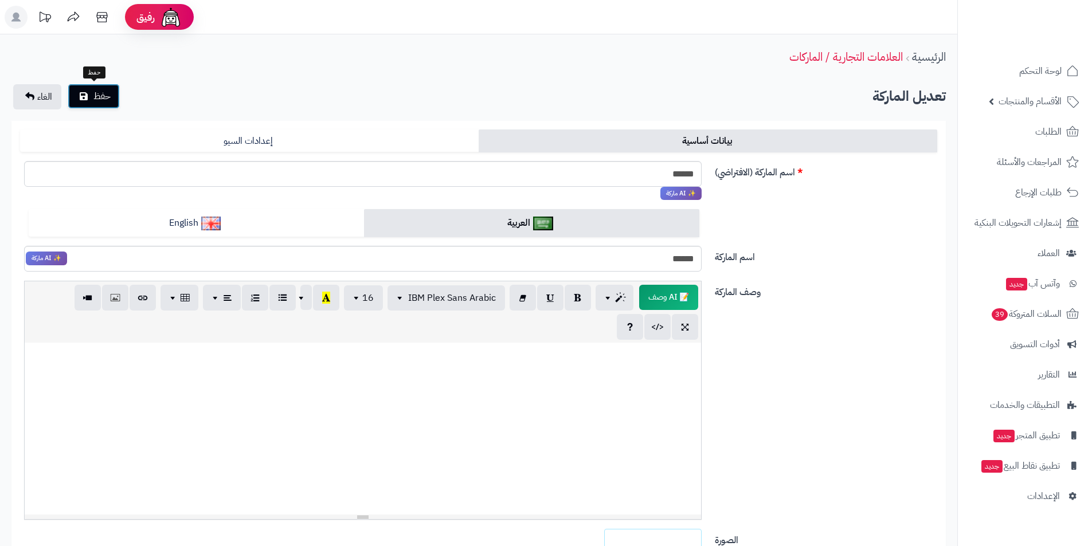
click at [93, 104] on button "حفظ" at bounding box center [94, 96] width 52 height 25
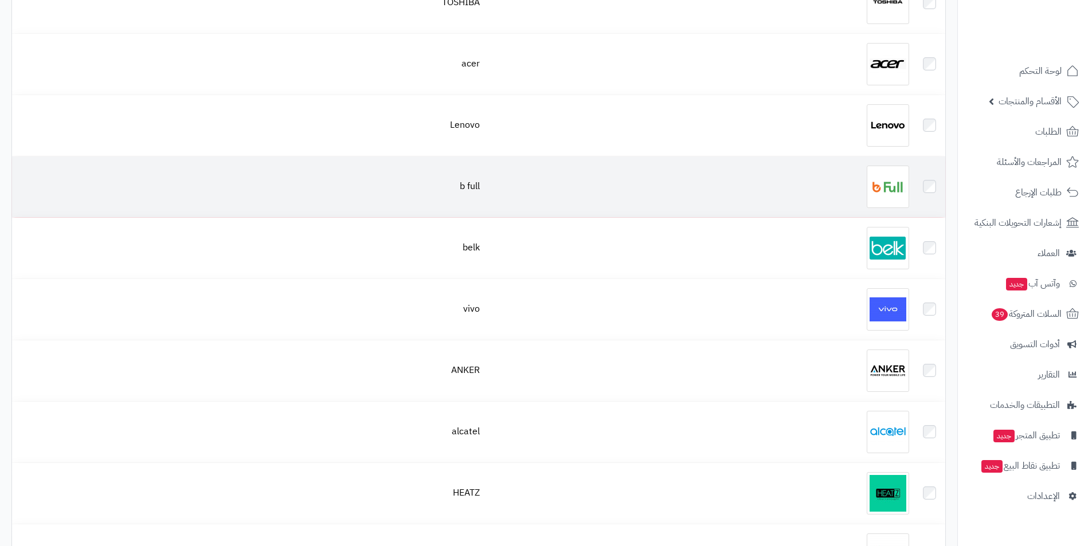
scroll to position [1719, 0]
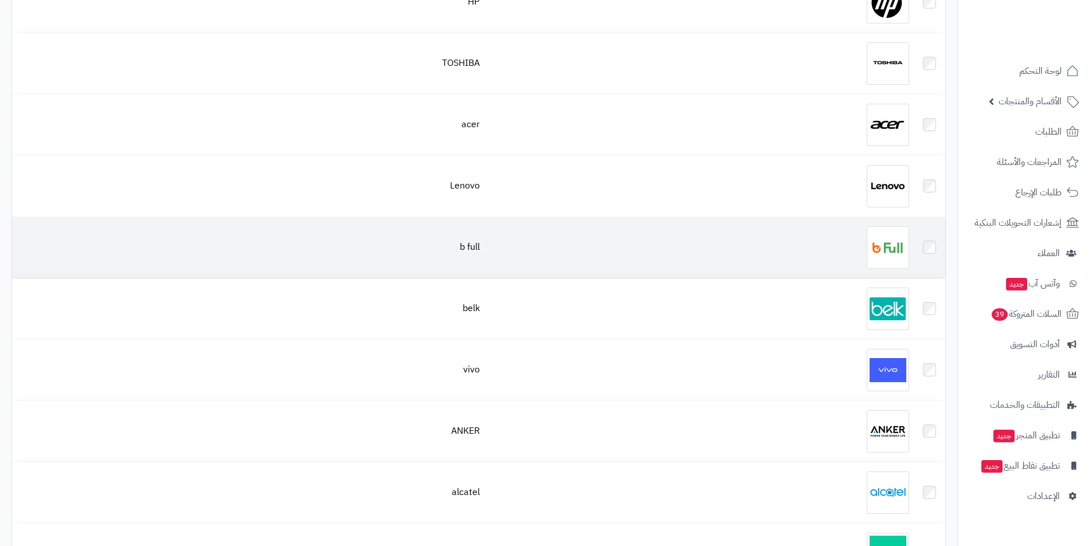
click at [857, 250] on div at bounding box center [699, 247] width 420 height 42
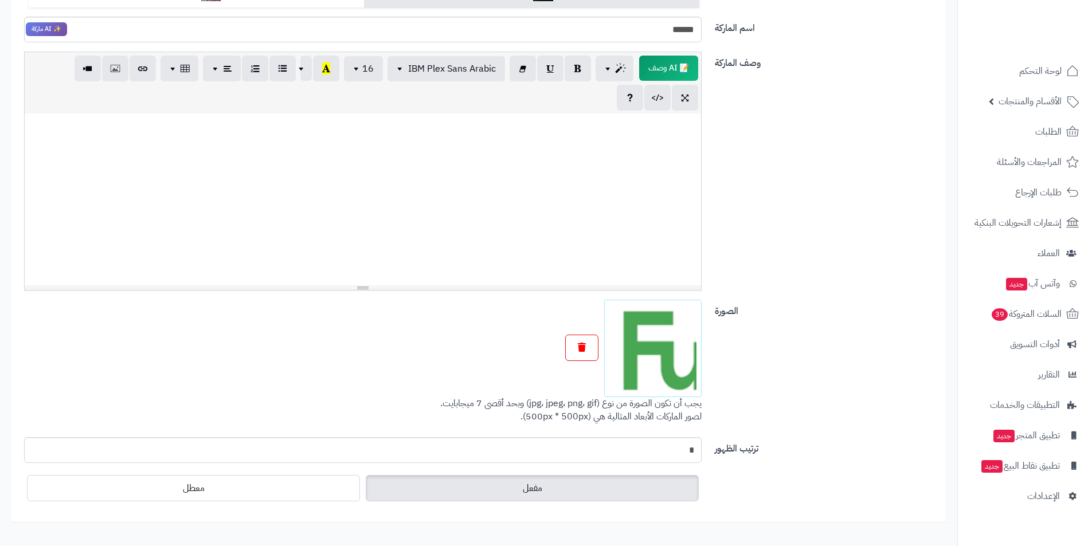
scroll to position [242, 0]
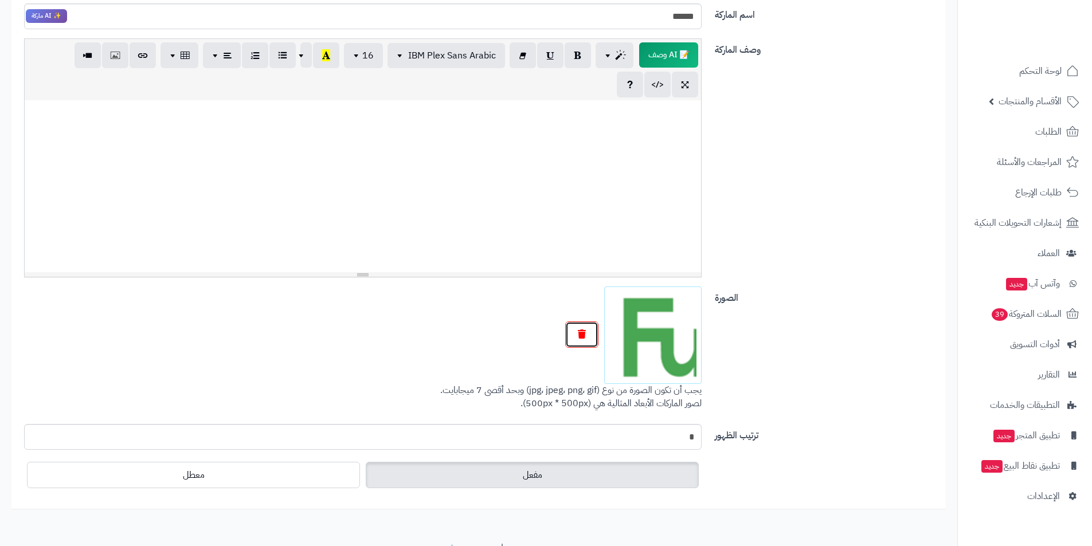
click at [573, 336] on button "button" at bounding box center [581, 334] width 33 height 26
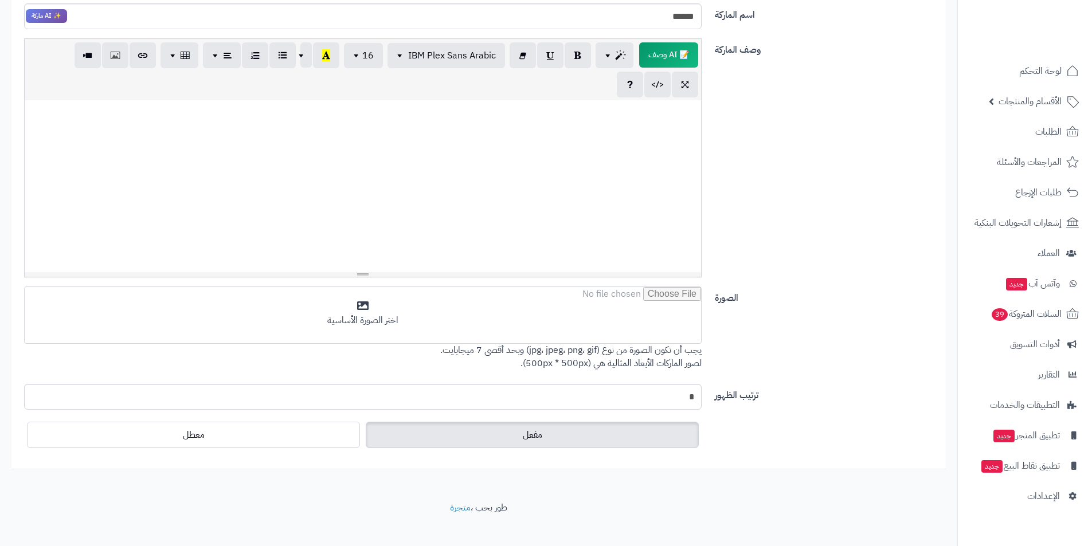
click at [603, 352] on p "يجب أن تكون الصورة من نوع (jpg، jpeg، png، gif) وبحد أقصى 7 ميجابايت. لصور الما…" at bounding box center [362, 357] width 677 height 26
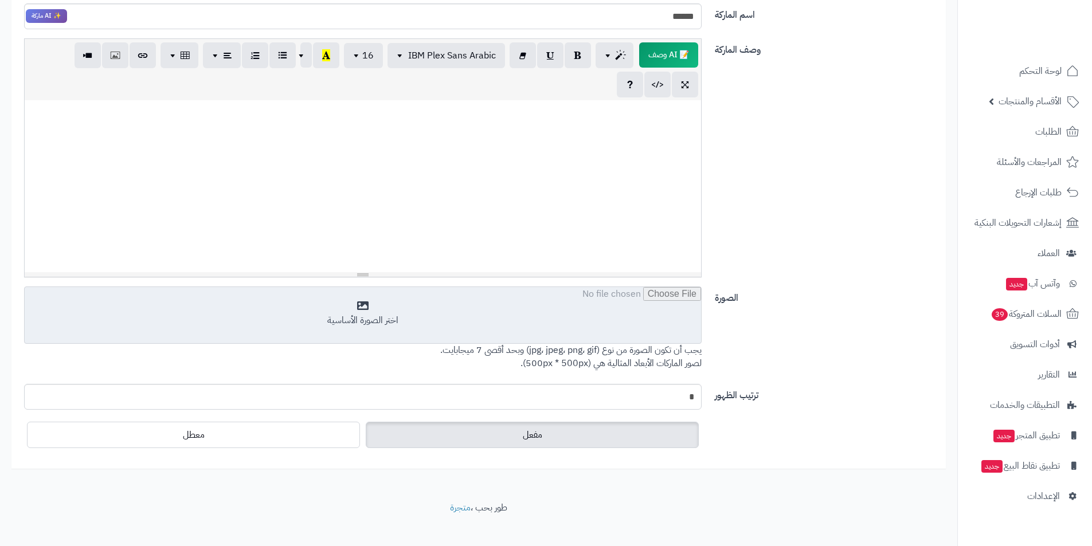
click at [583, 332] on input "file" at bounding box center [363, 315] width 676 height 57
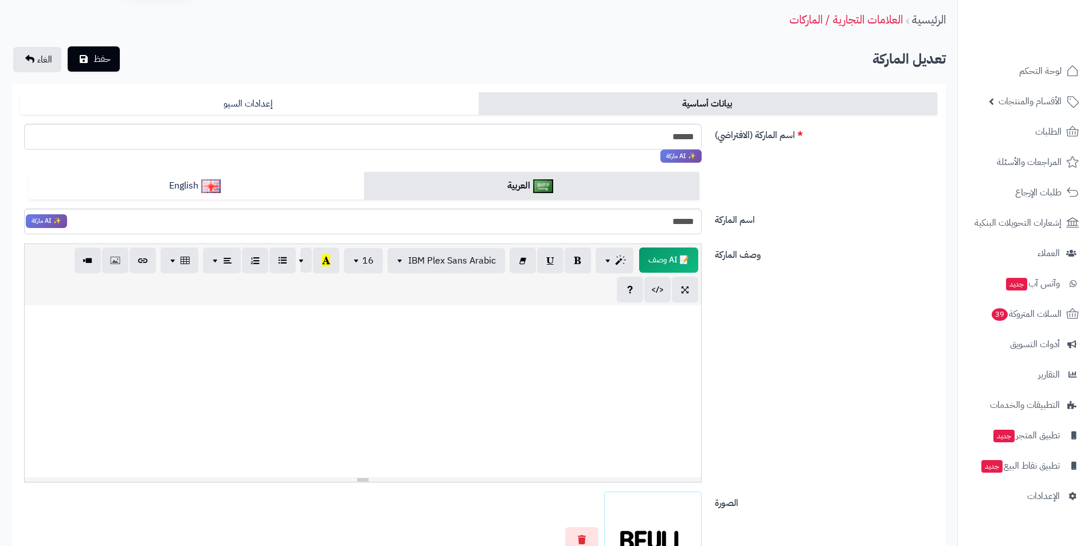
scroll to position [13, 0]
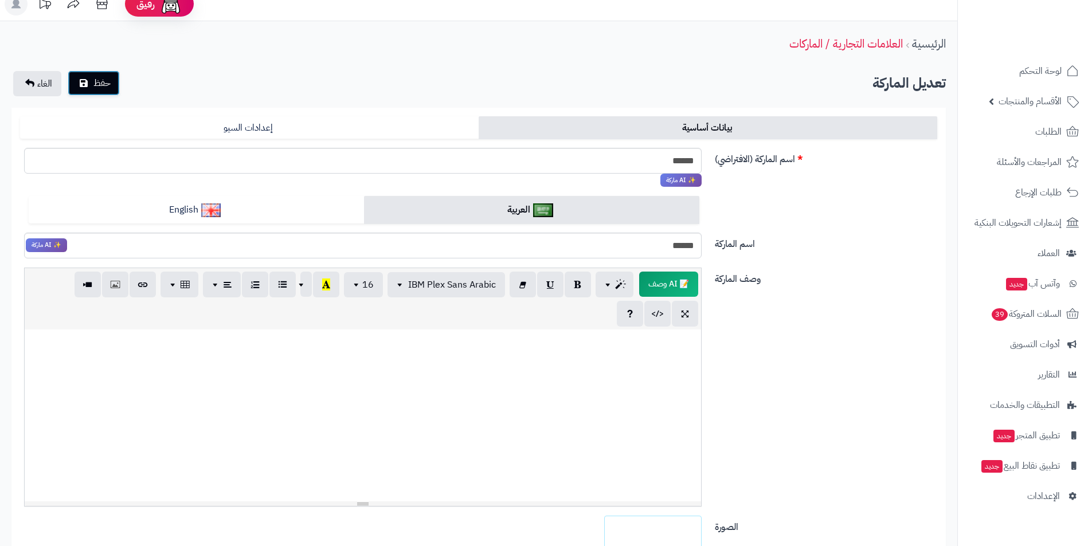
click at [91, 87] on button "حفظ" at bounding box center [94, 82] width 52 height 25
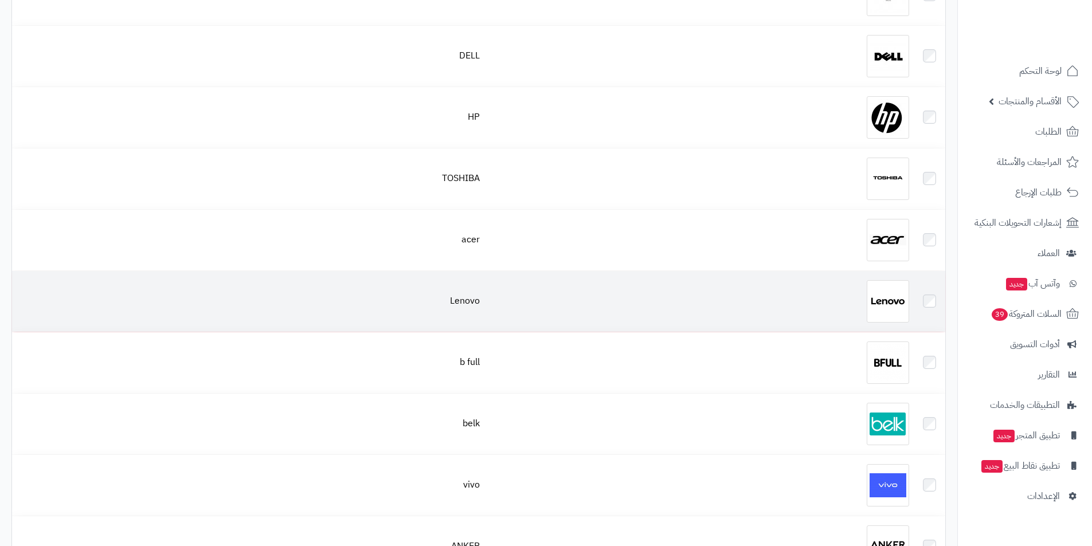
scroll to position [1604, 0]
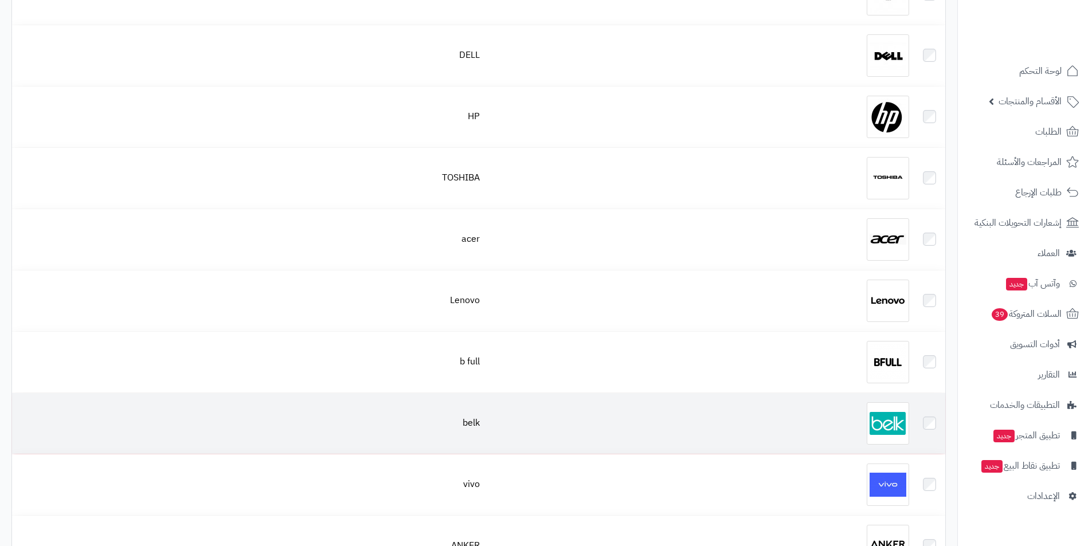
click at [870, 413] on div at bounding box center [699, 423] width 420 height 42
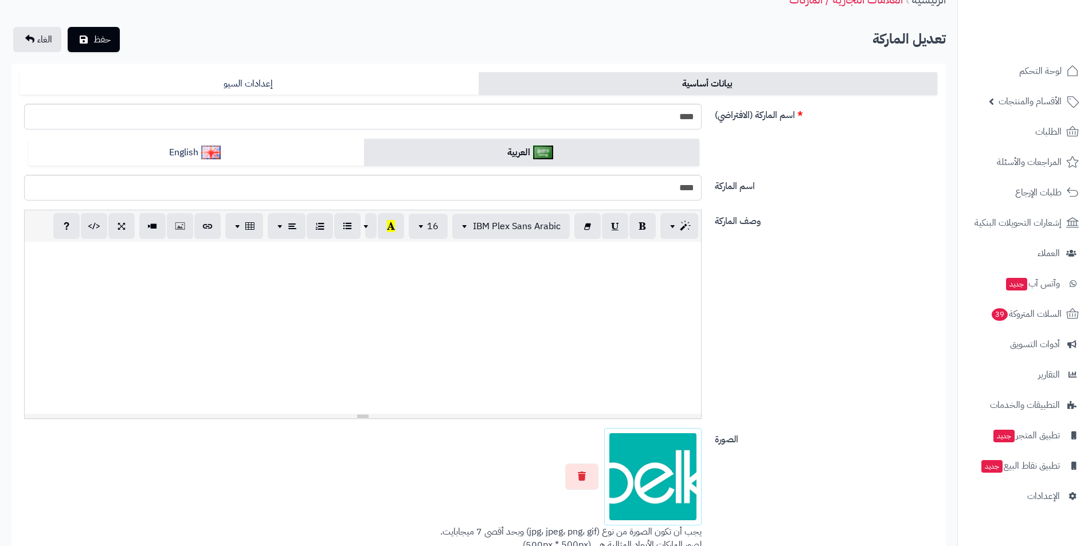
scroll to position [172, 0]
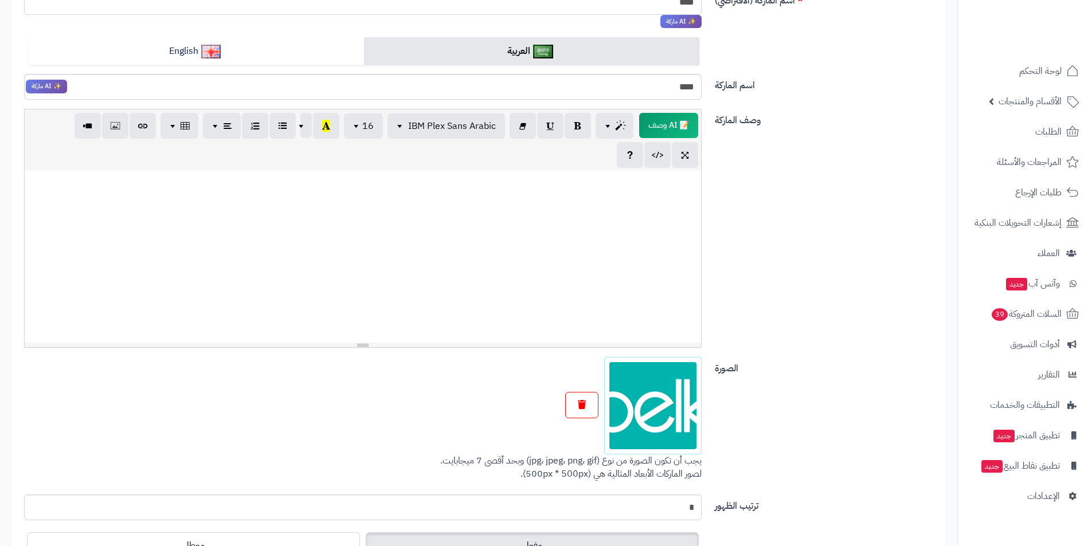
click at [584, 391] on div at bounding box center [362, 405] width 677 height 97
click at [587, 398] on button "button" at bounding box center [581, 405] width 33 height 26
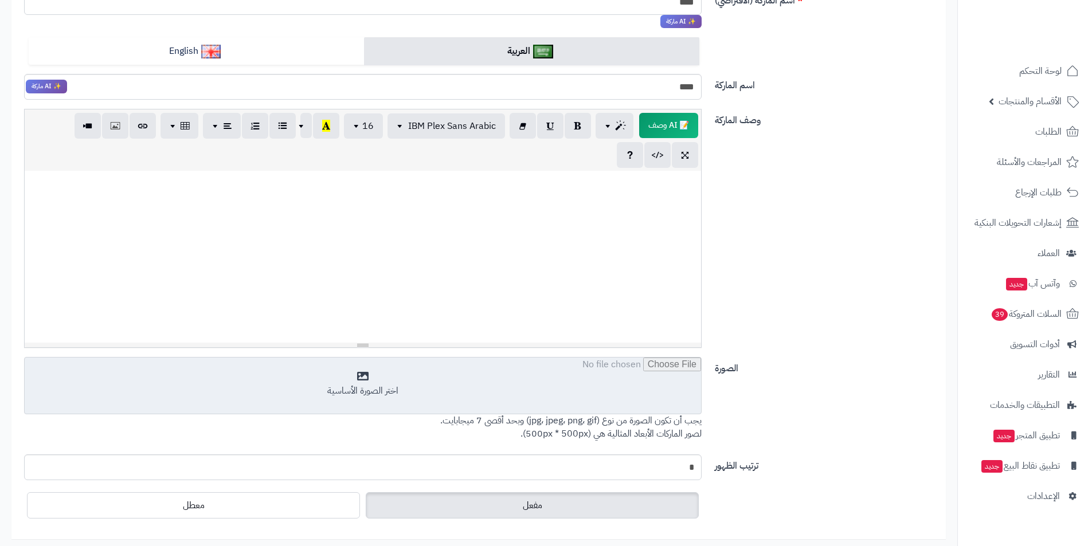
click at [588, 398] on input "file" at bounding box center [363, 386] width 676 height 57
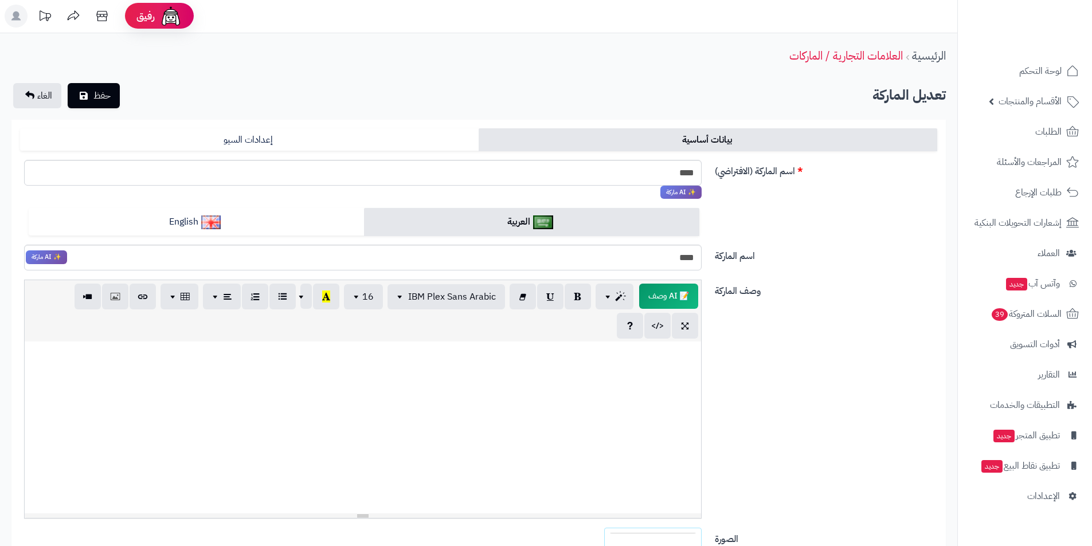
scroll to position [0, 0]
click at [89, 88] on button "حفظ" at bounding box center [94, 96] width 52 height 25
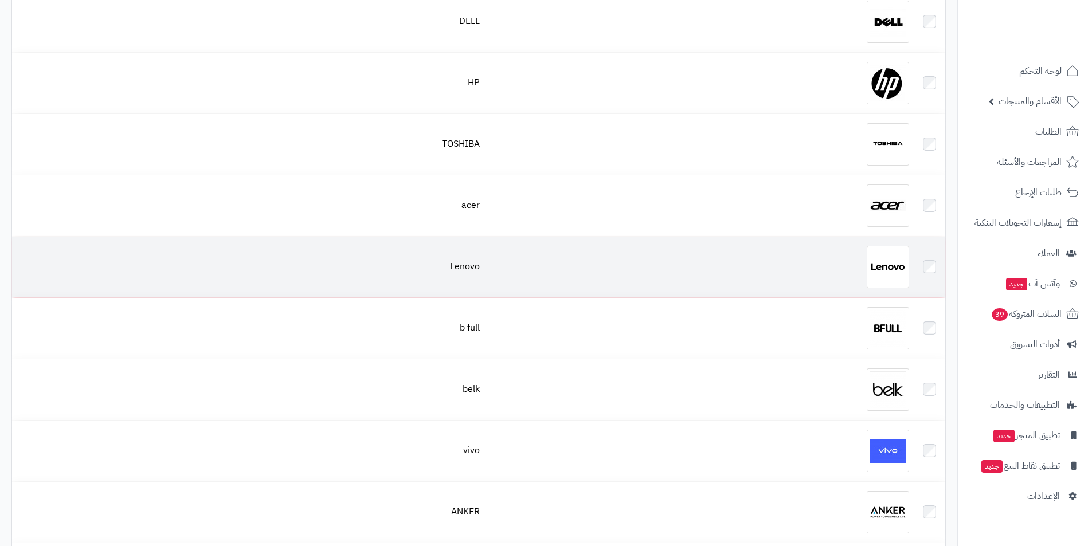
scroll to position [1719, 0]
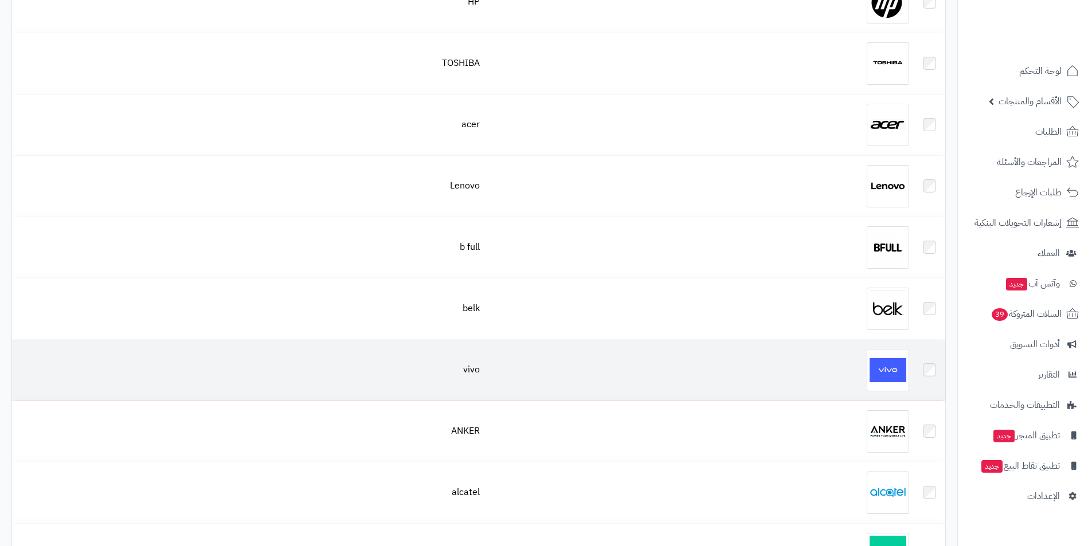
click at [873, 363] on img at bounding box center [887, 370] width 42 height 42
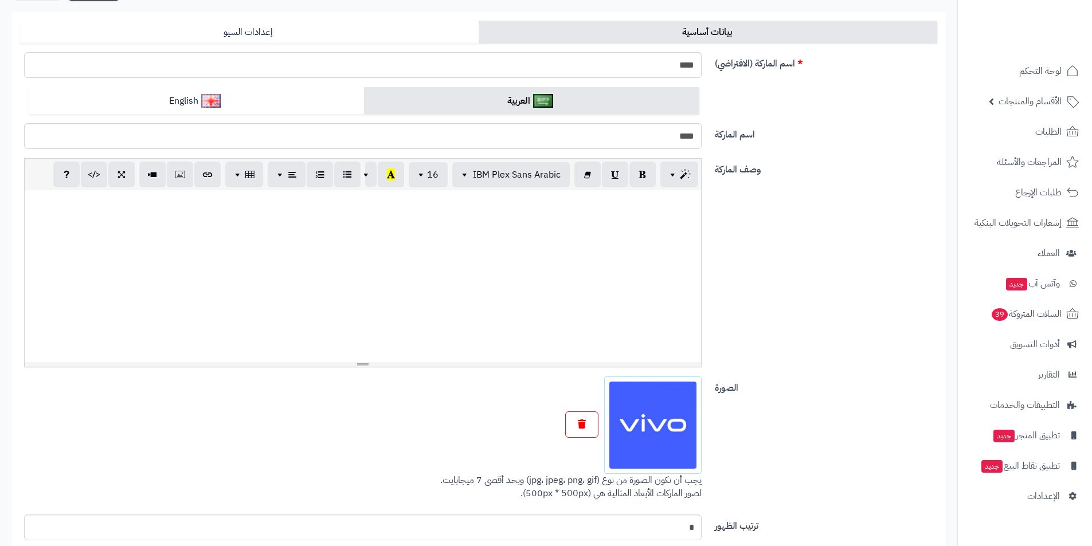
scroll to position [172, 0]
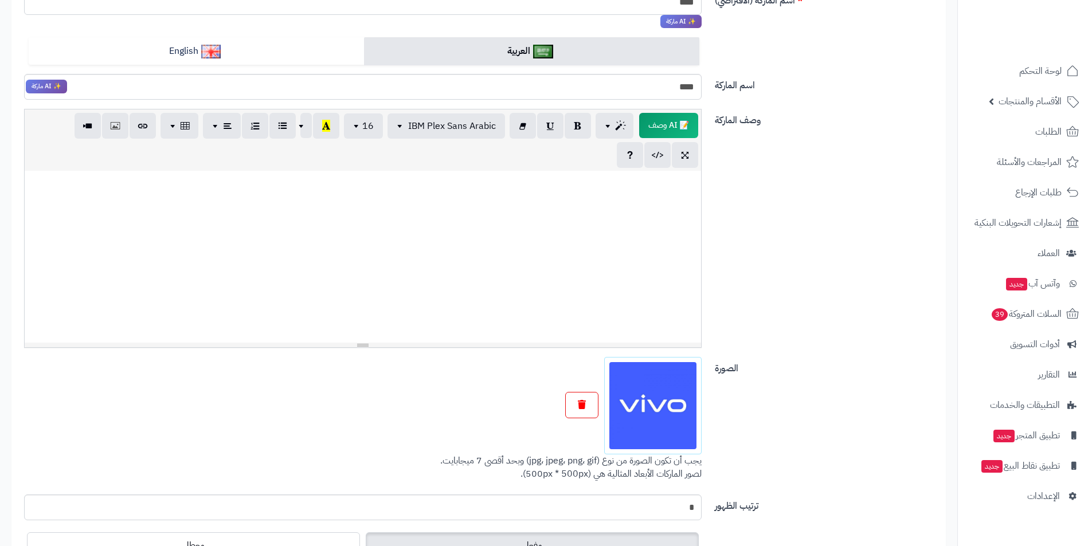
click at [583, 364] on div at bounding box center [362, 405] width 677 height 97
click at [594, 395] on button "button" at bounding box center [581, 405] width 33 height 26
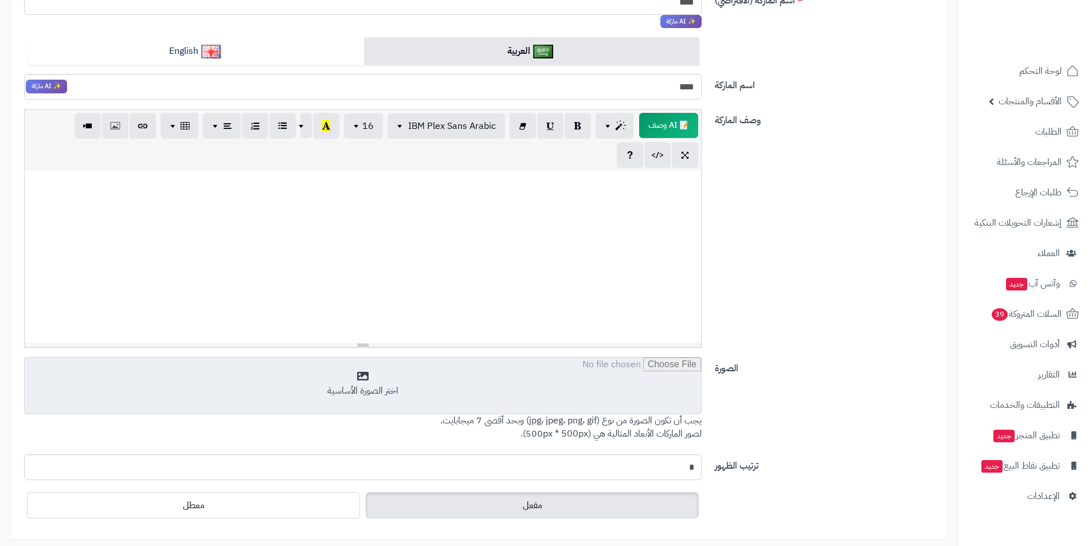
click at [595, 397] on input "file" at bounding box center [363, 386] width 676 height 57
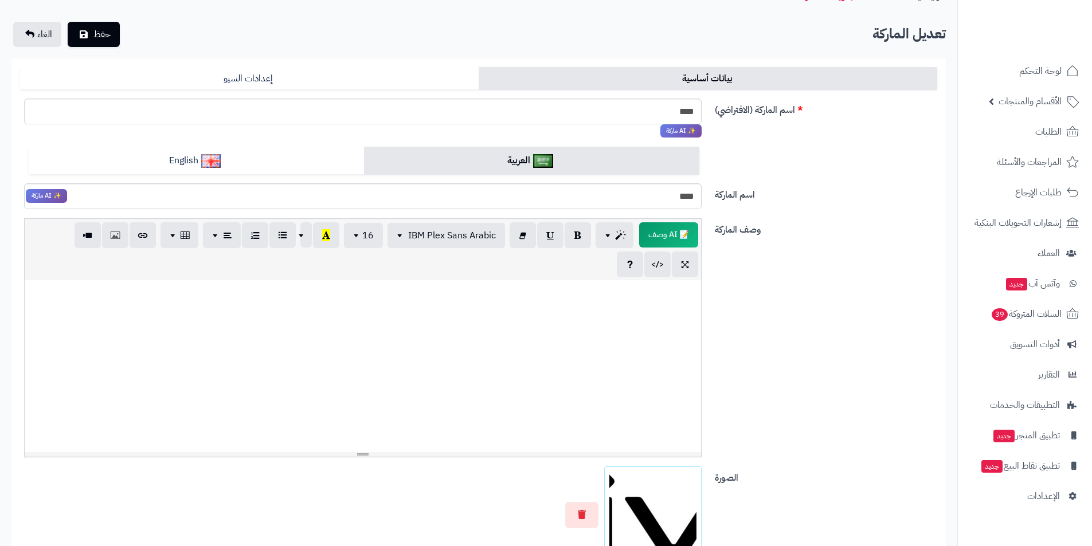
scroll to position [0, 0]
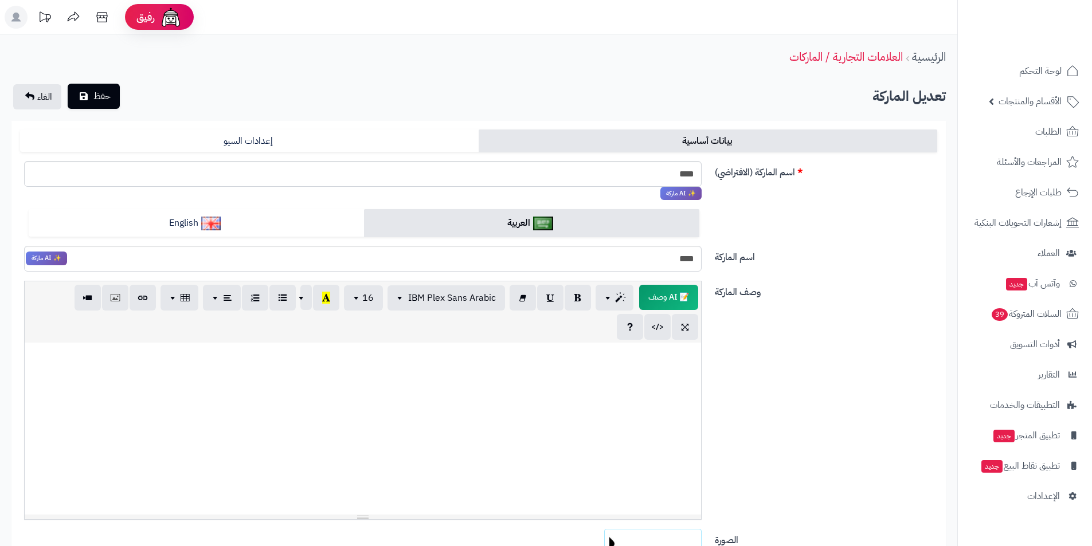
drag, startPoint x: 88, startPoint y: 62, endPoint x: 102, endPoint y: 87, distance: 28.2
click at [88, 65] on div "الرئيسية العلامات التجارية / الماركات" at bounding box center [478, 57] width 957 height 32
click at [103, 92] on span "حفظ" at bounding box center [101, 96] width 17 height 14
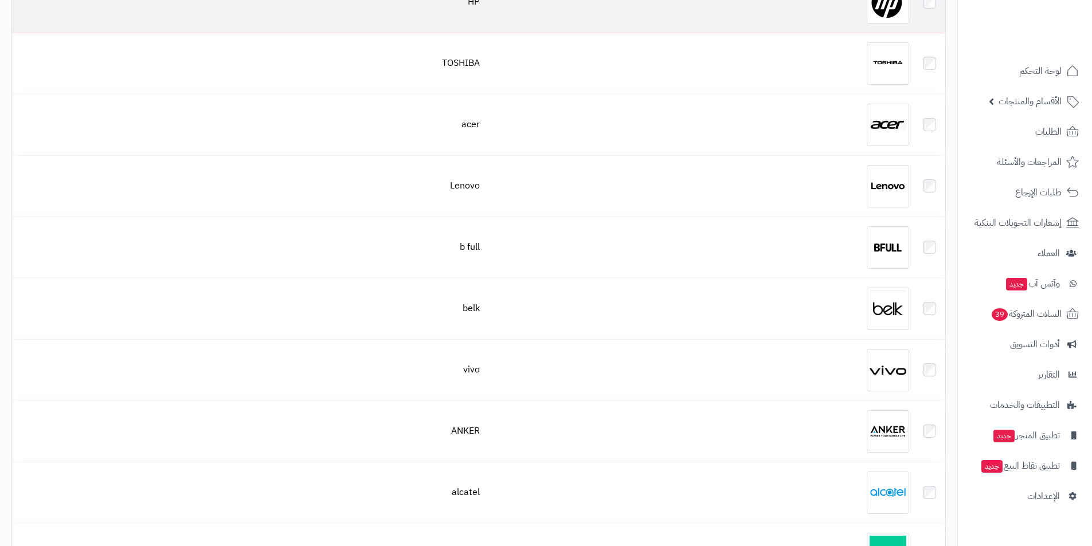
scroll to position [1834, 0]
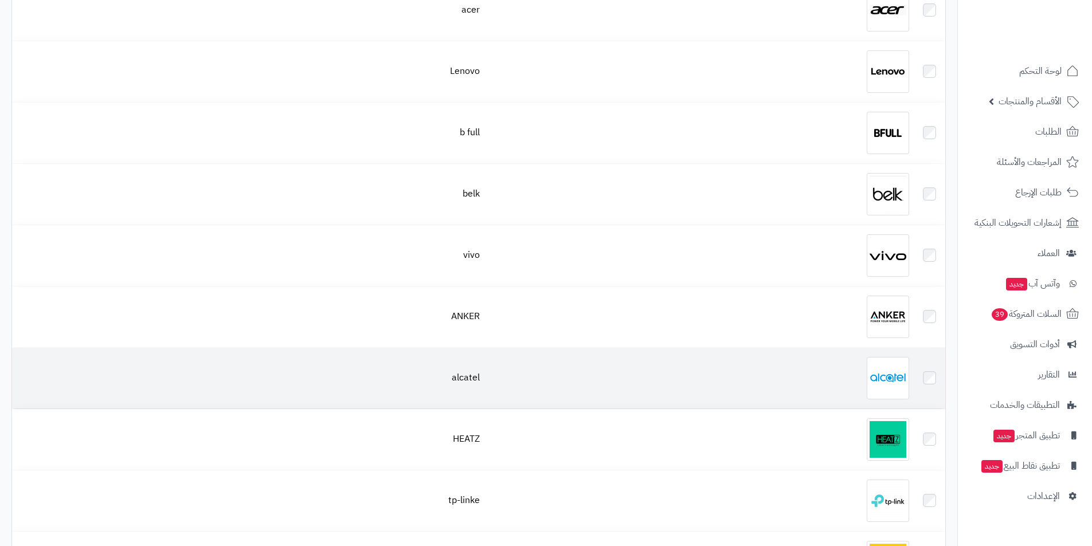
click at [888, 367] on img at bounding box center [887, 378] width 42 height 42
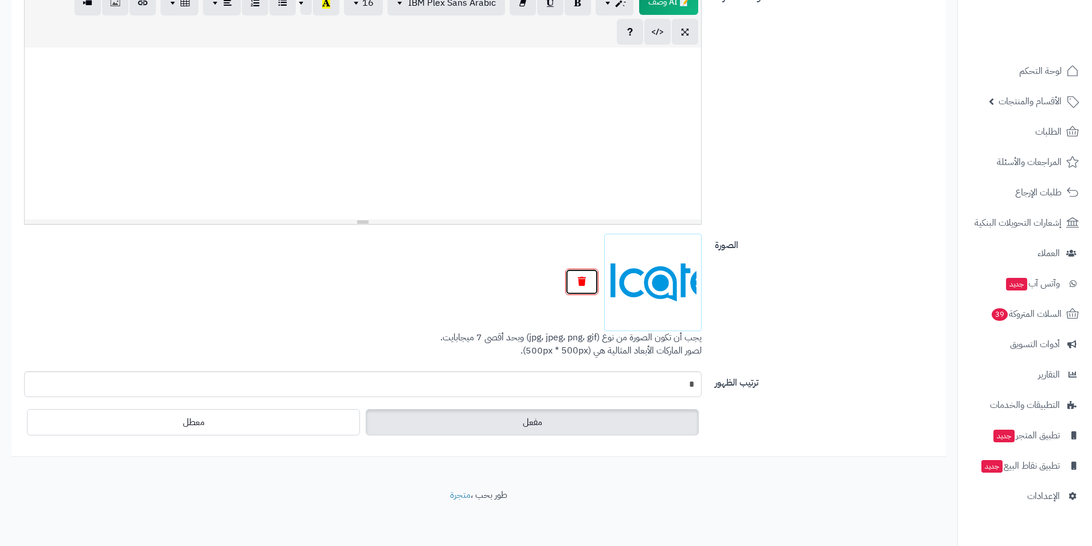
click at [572, 290] on button "button" at bounding box center [581, 282] width 33 height 26
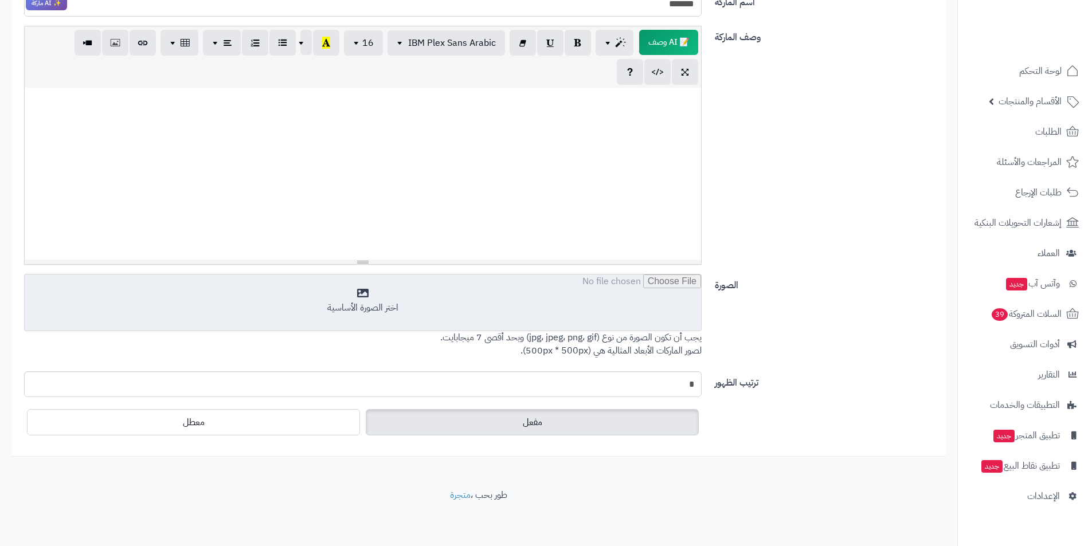
scroll to position [255, 0]
click at [574, 296] on input "file" at bounding box center [363, 302] width 676 height 57
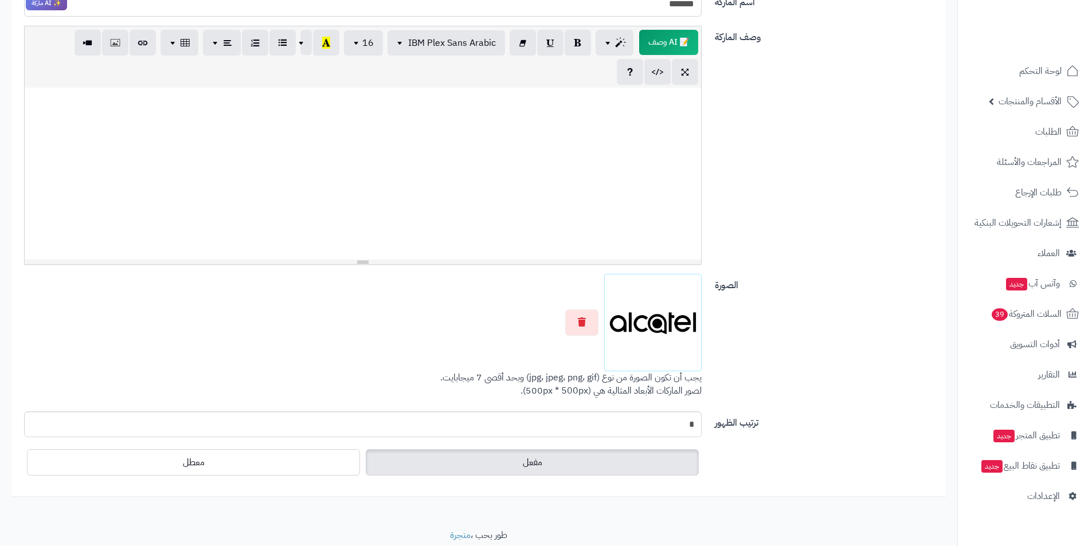
scroll to position [0, 0]
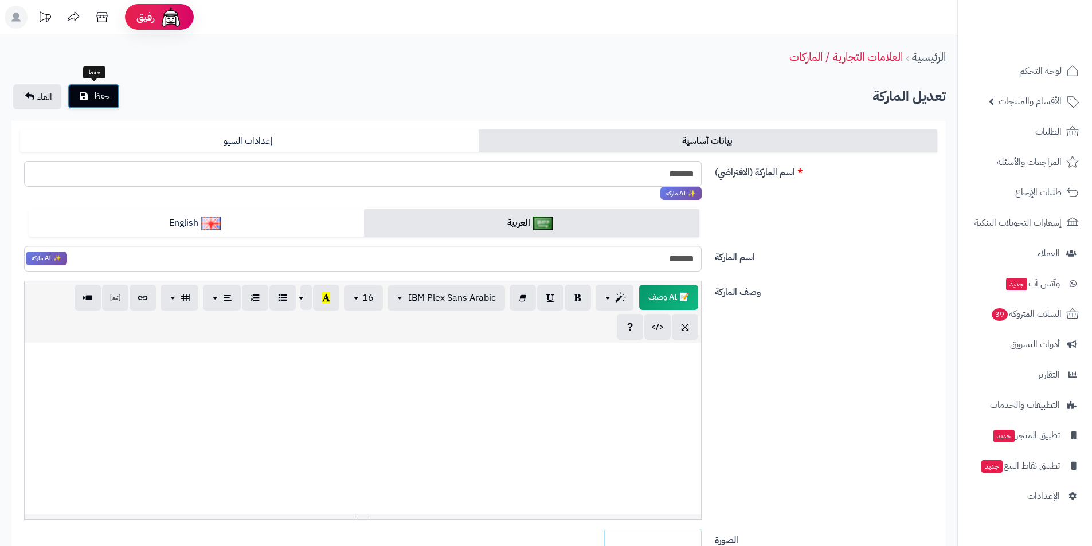
click at [96, 92] on span "حفظ" at bounding box center [101, 96] width 17 height 14
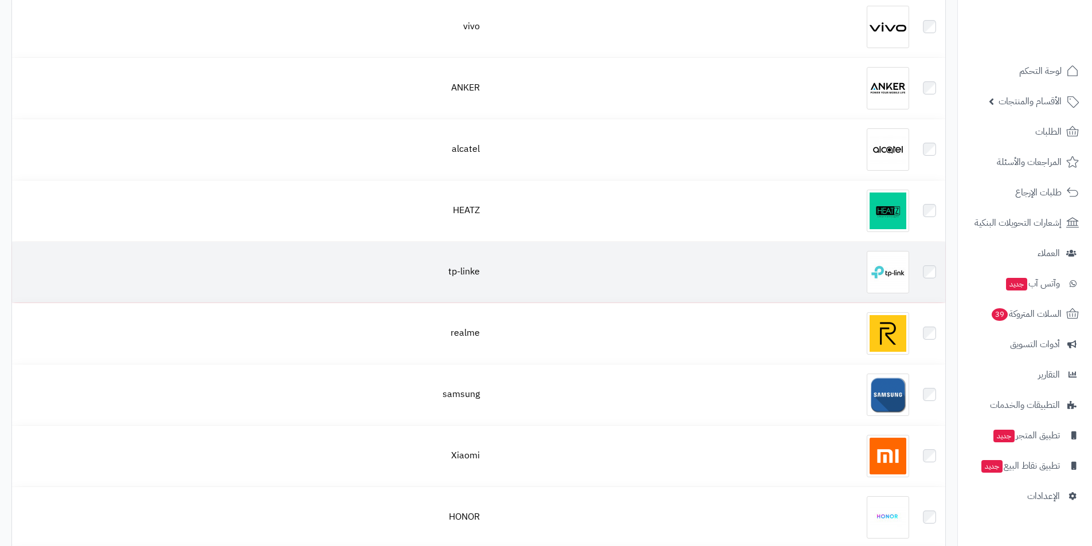
scroll to position [2063, 0]
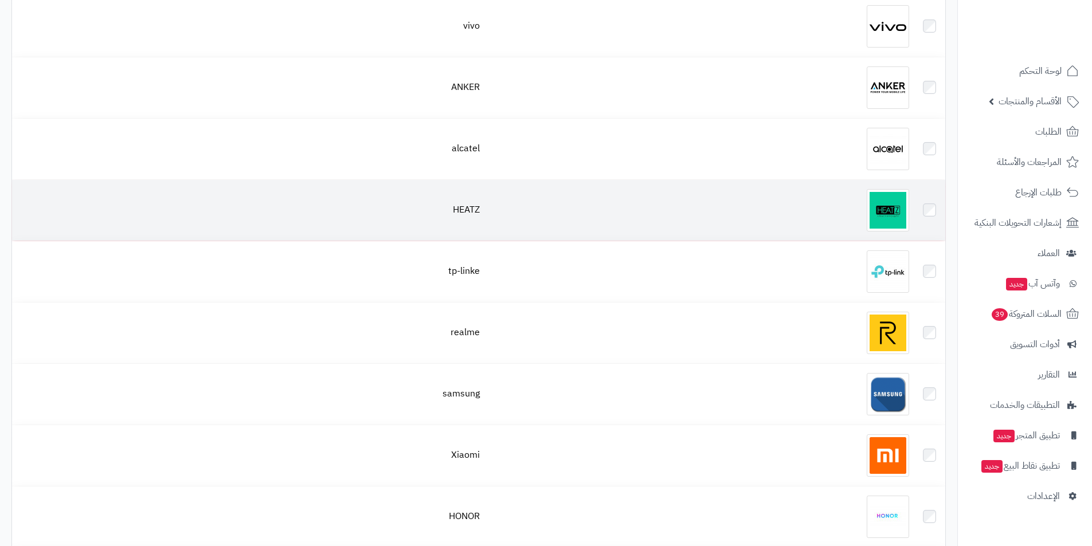
click at [866, 211] on div at bounding box center [699, 210] width 420 height 42
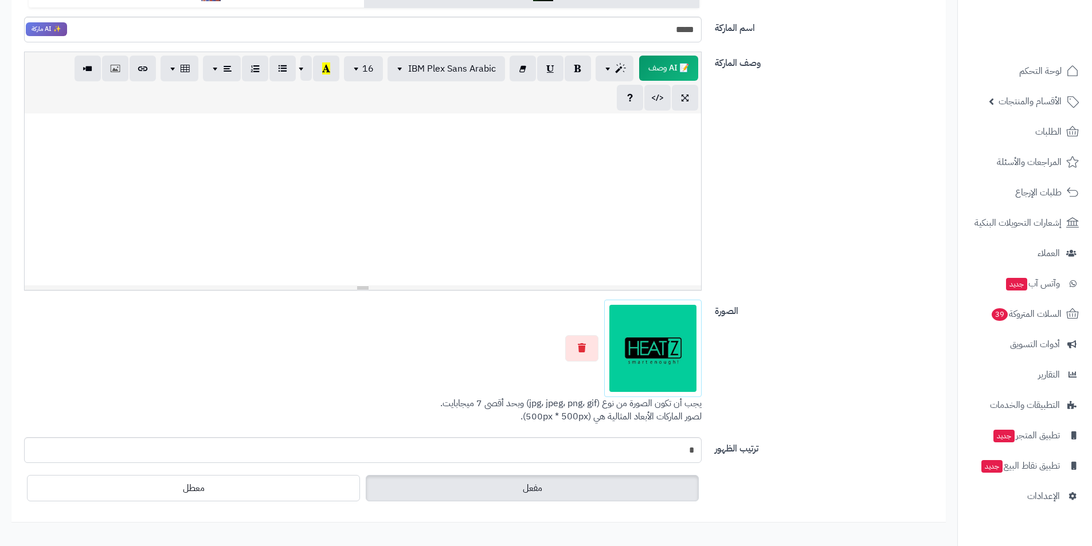
scroll to position [242, 0]
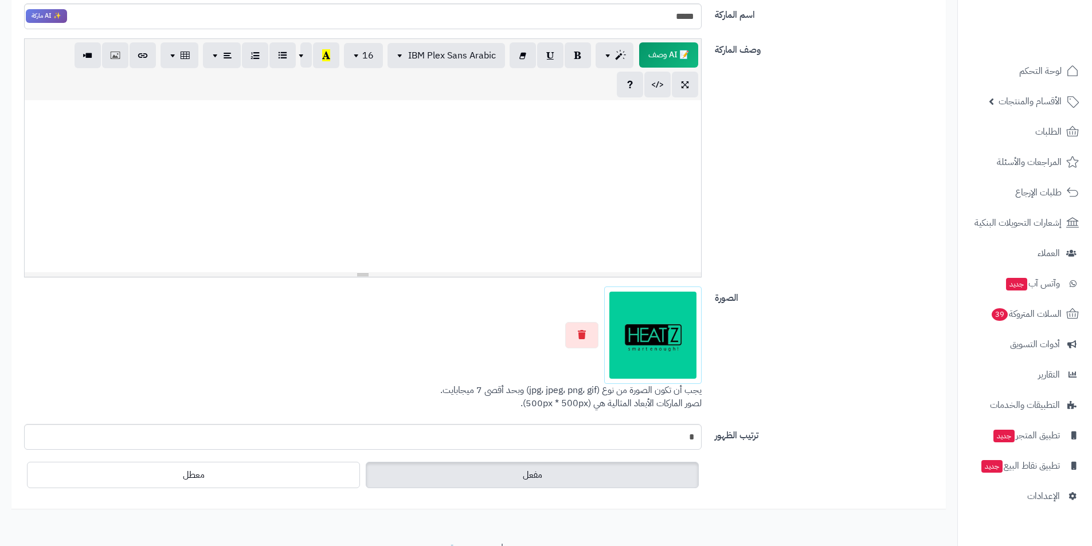
click at [576, 315] on div at bounding box center [362, 335] width 677 height 97
click at [583, 333] on icon "button" at bounding box center [582, 333] width 8 height 9
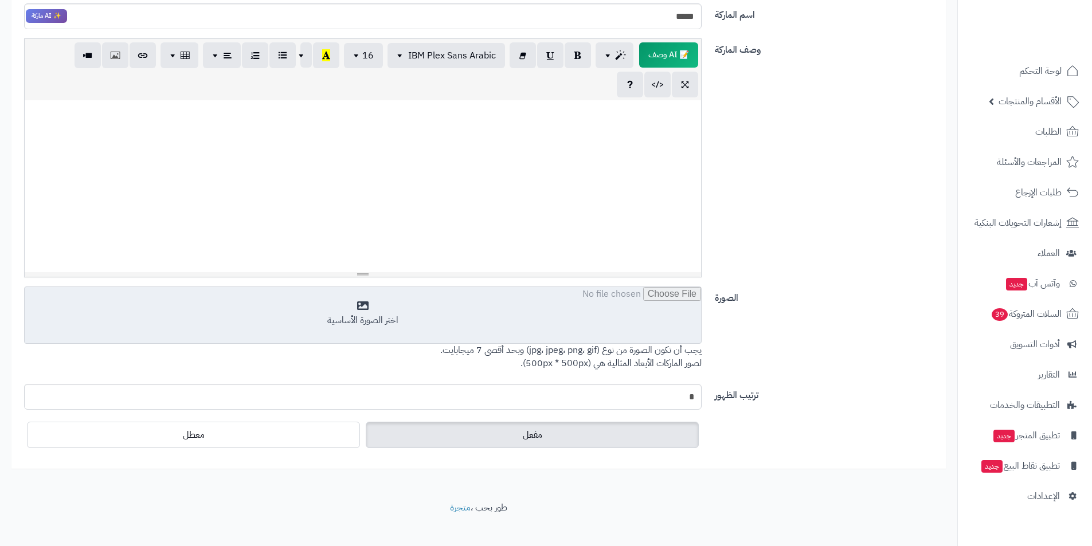
click at [584, 333] on input "file" at bounding box center [363, 315] width 676 height 57
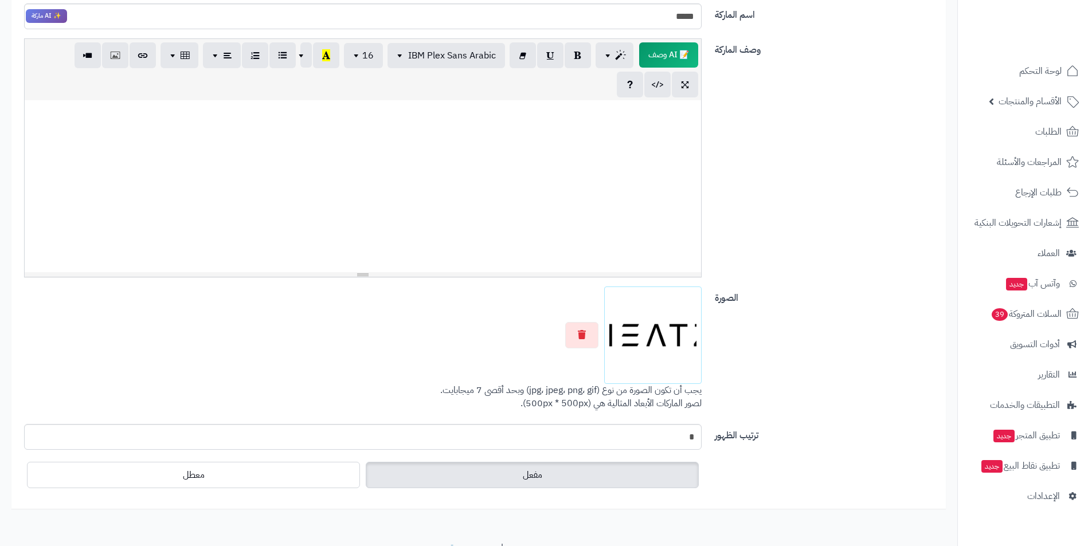
scroll to position [0, 0]
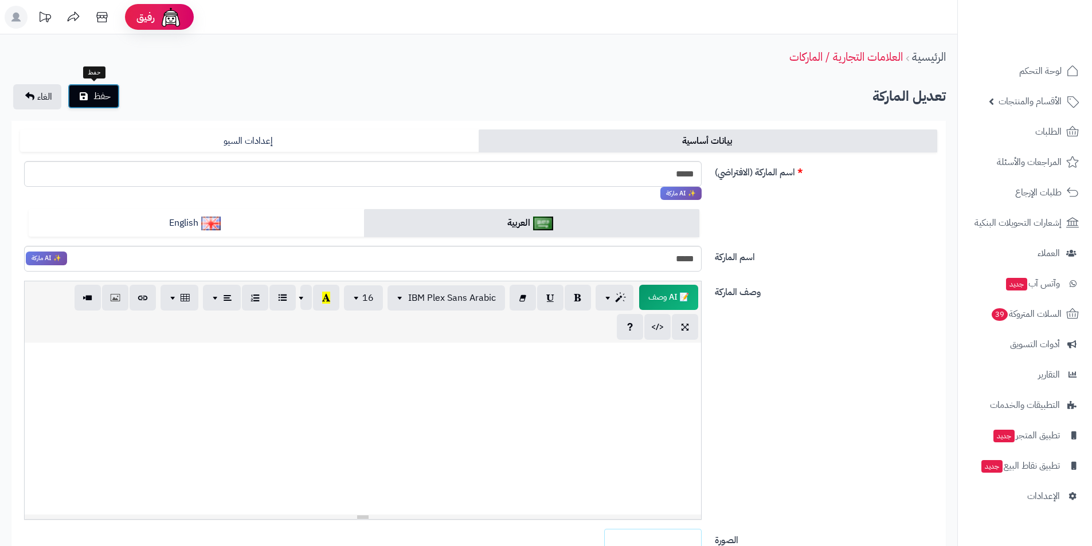
click at [92, 102] on button "حفظ" at bounding box center [94, 96] width 52 height 25
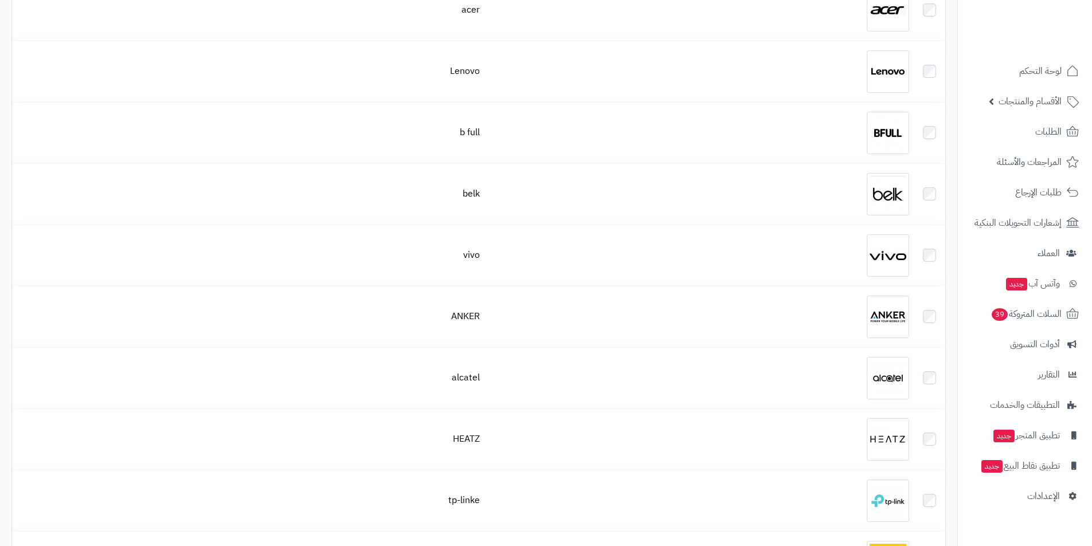
scroll to position [1948, 0]
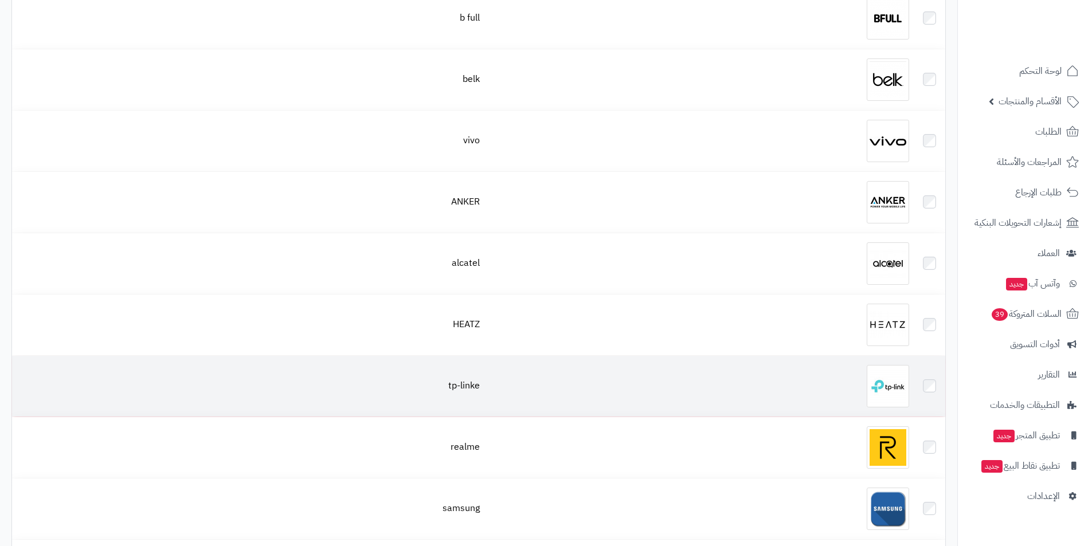
click at [896, 374] on img at bounding box center [887, 386] width 42 height 42
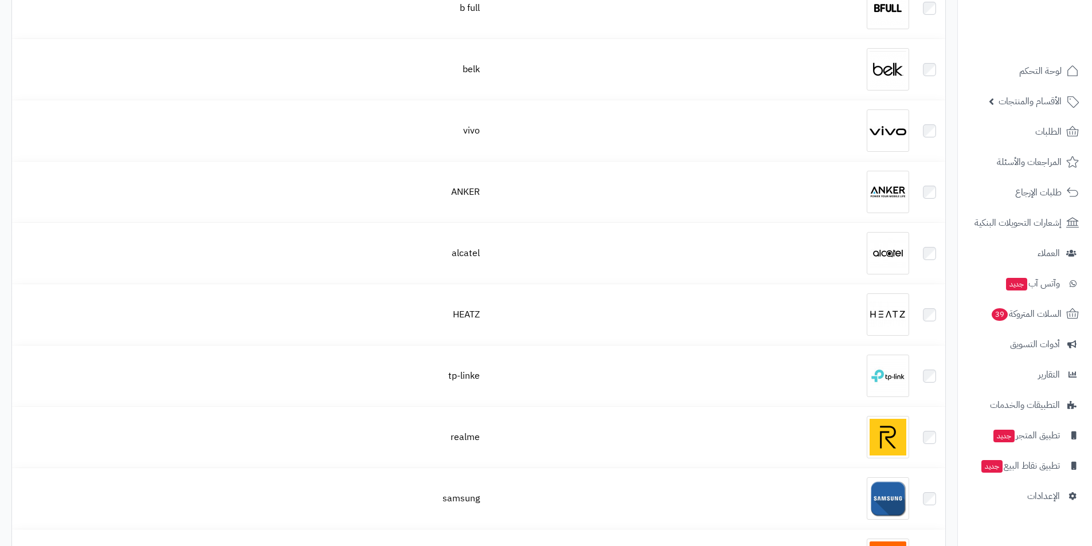
scroll to position [2006, 0]
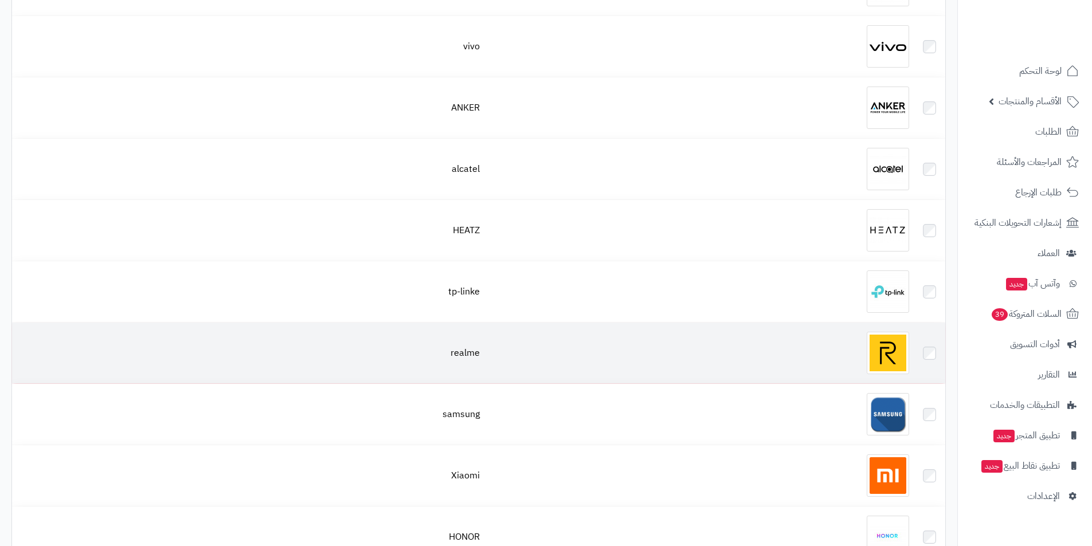
click at [875, 339] on img at bounding box center [887, 353] width 42 height 42
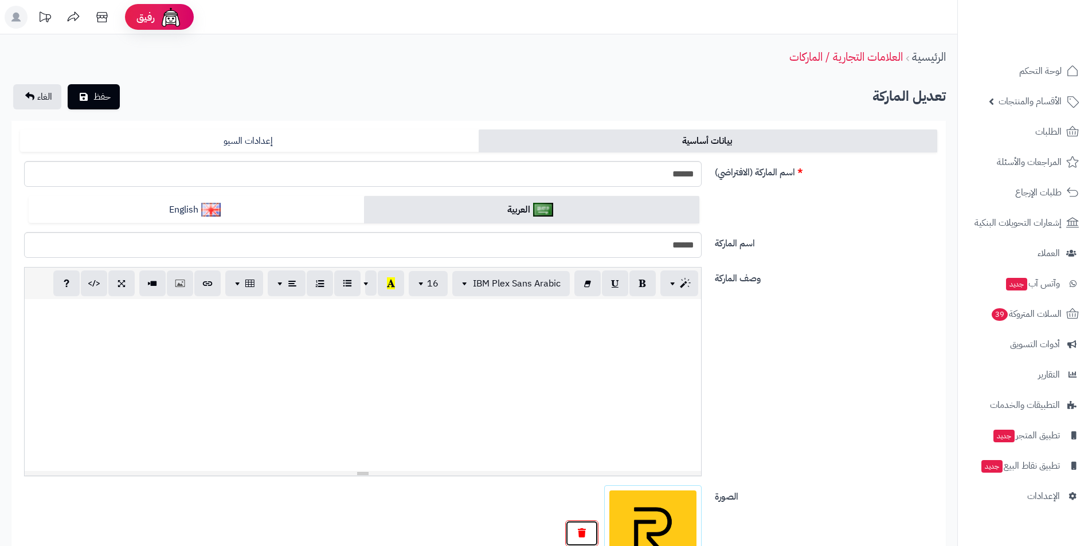
click at [589, 540] on button "button" at bounding box center [581, 533] width 33 height 26
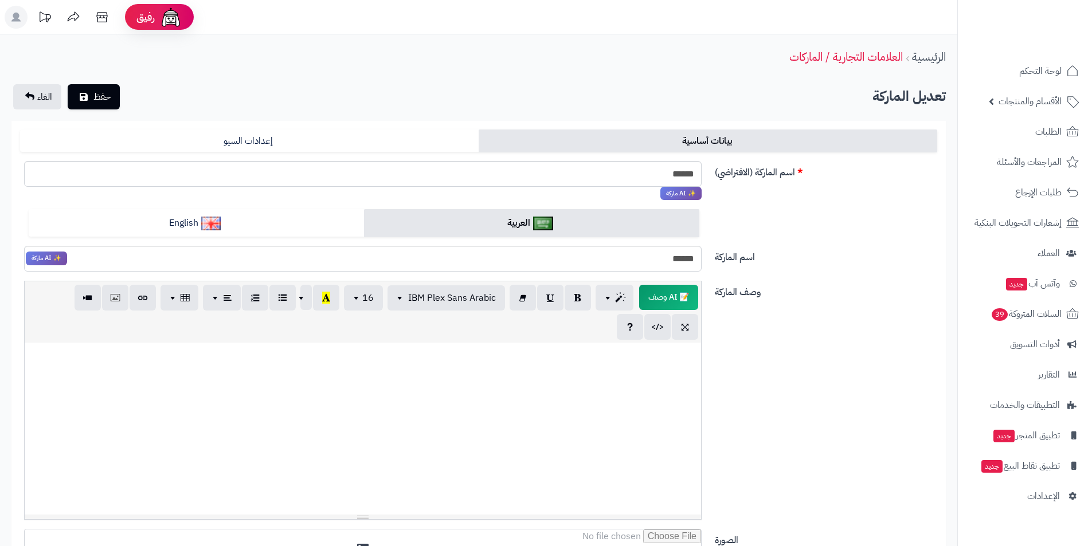
click at [637, 512] on div at bounding box center [363, 429] width 676 height 172
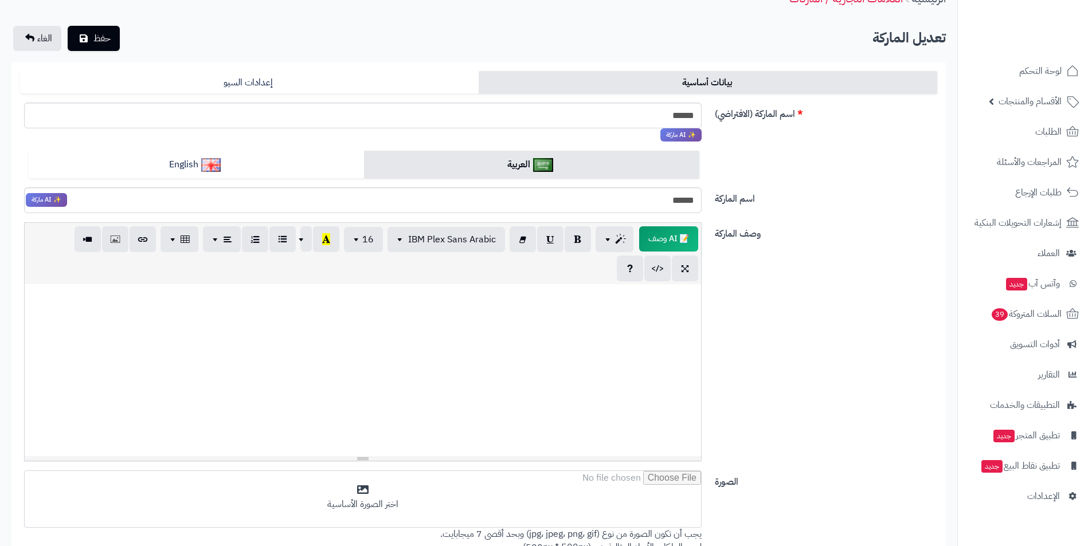
scroll to position [115, 0]
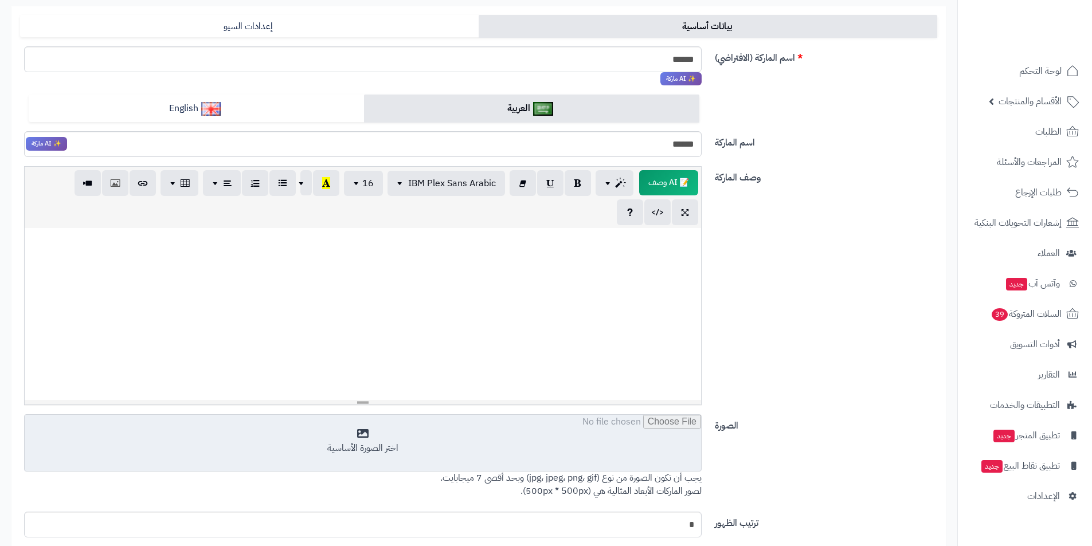
click at [576, 441] on input "file" at bounding box center [363, 443] width 676 height 57
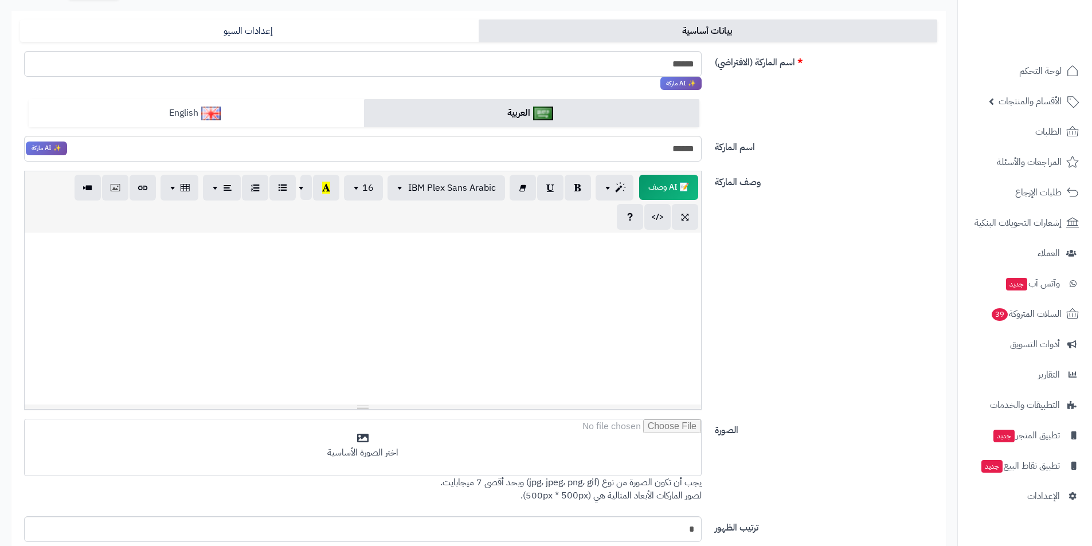
scroll to position [0, 0]
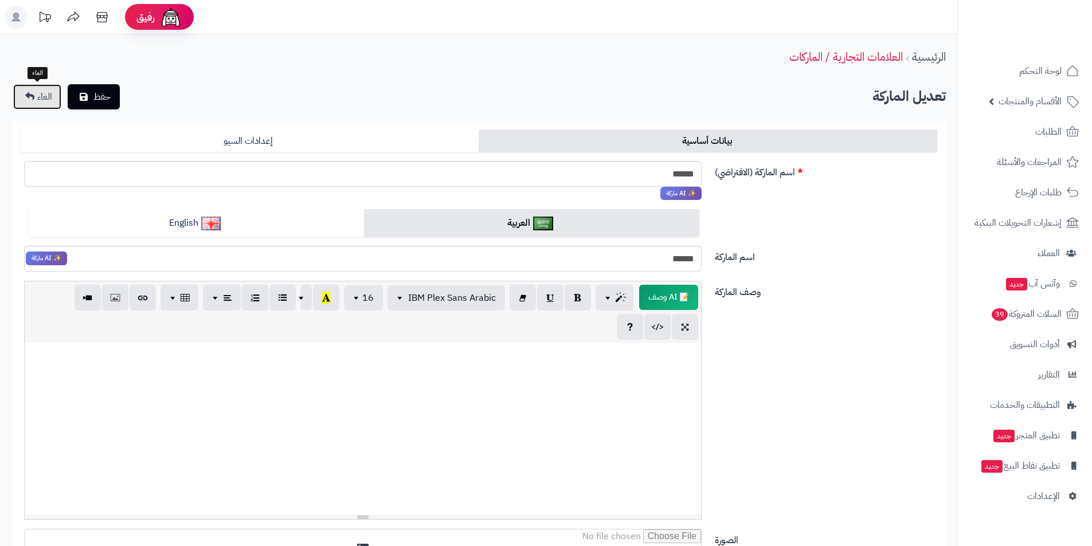
click at [42, 104] on link "الغاء" at bounding box center [37, 96] width 48 height 25
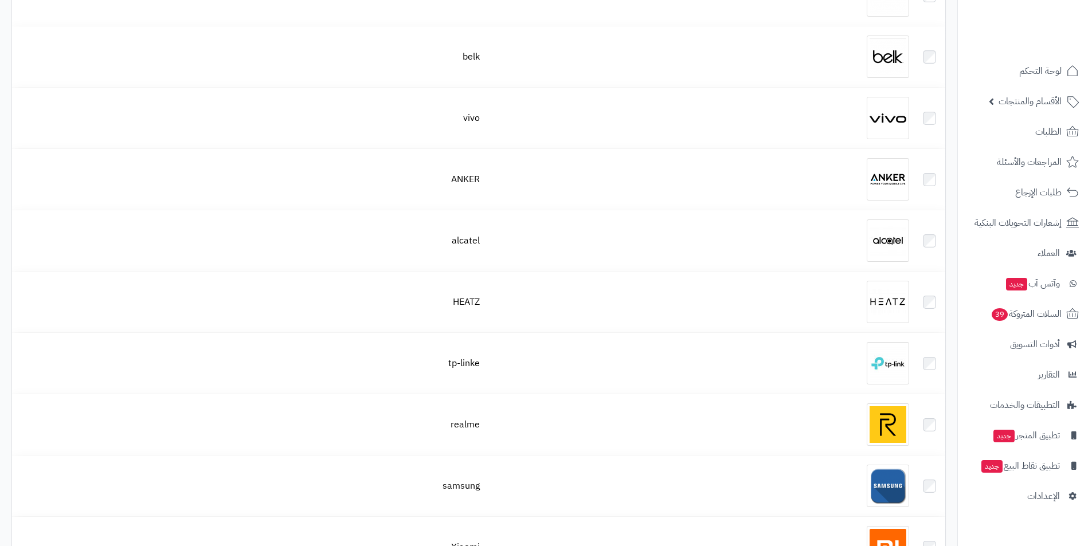
scroll to position [2006, 0]
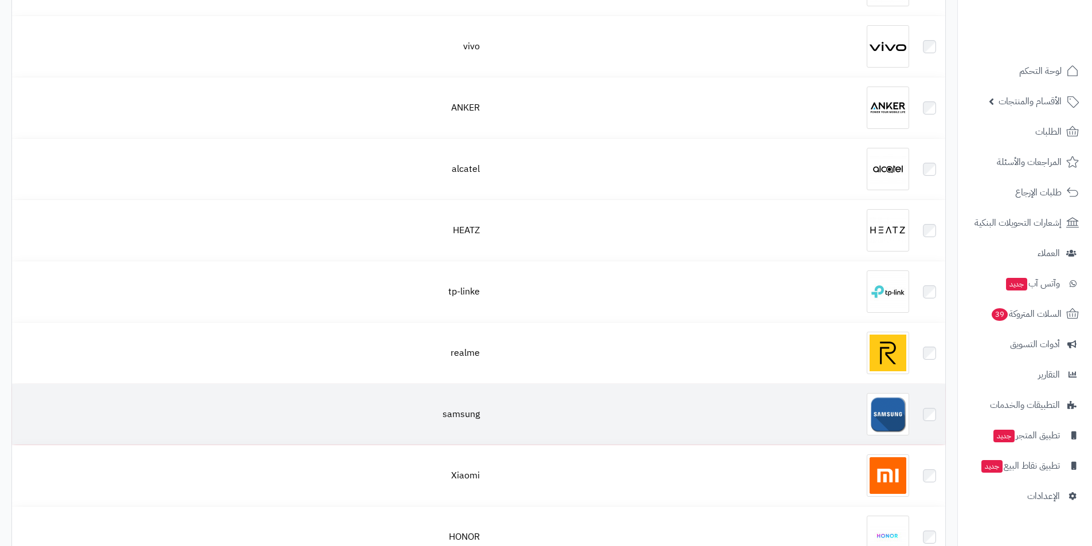
click at [888, 398] on img at bounding box center [887, 414] width 42 height 42
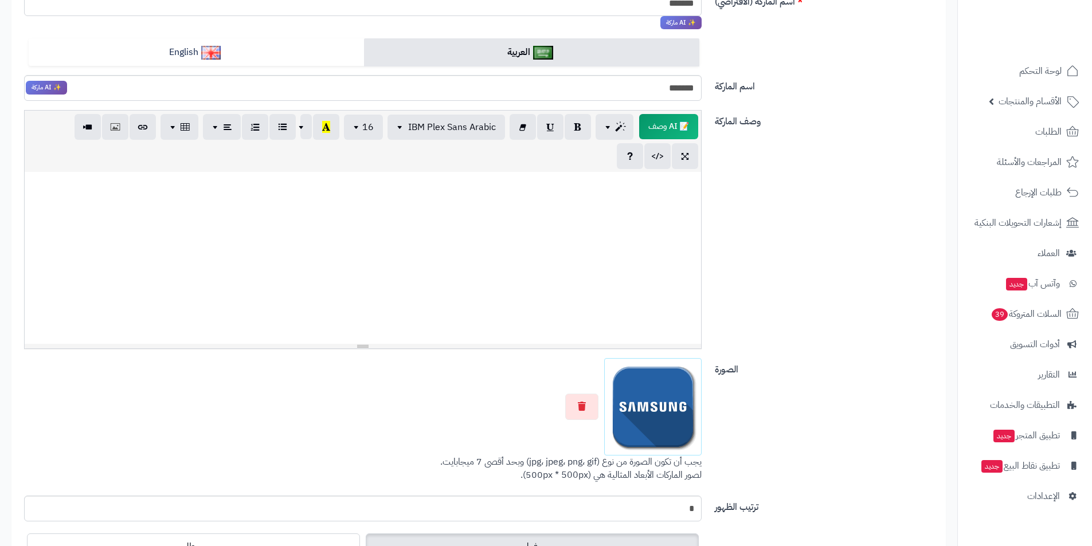
scroll to position [172, 0]
drag, startPoint x: 568, startPoint y: 401, endPoint x: 573, endPoint y: 406, distance: 6.5
click at [572, 405] on button "button" at bounding box center [581, 406] width 33 height 26
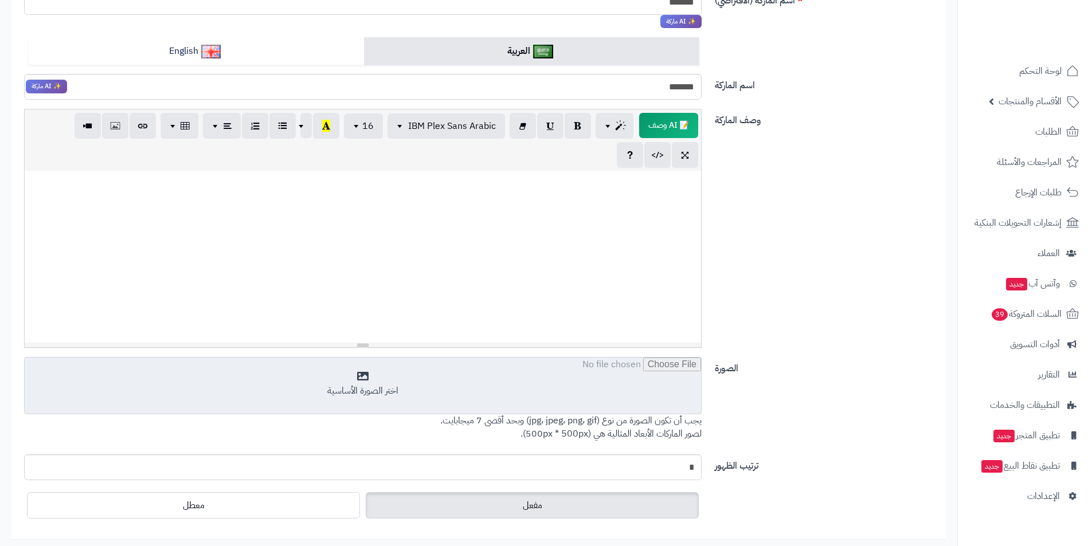
click at [576, 411] on input "file" at bounding box center [363, 386] width 676 height 57
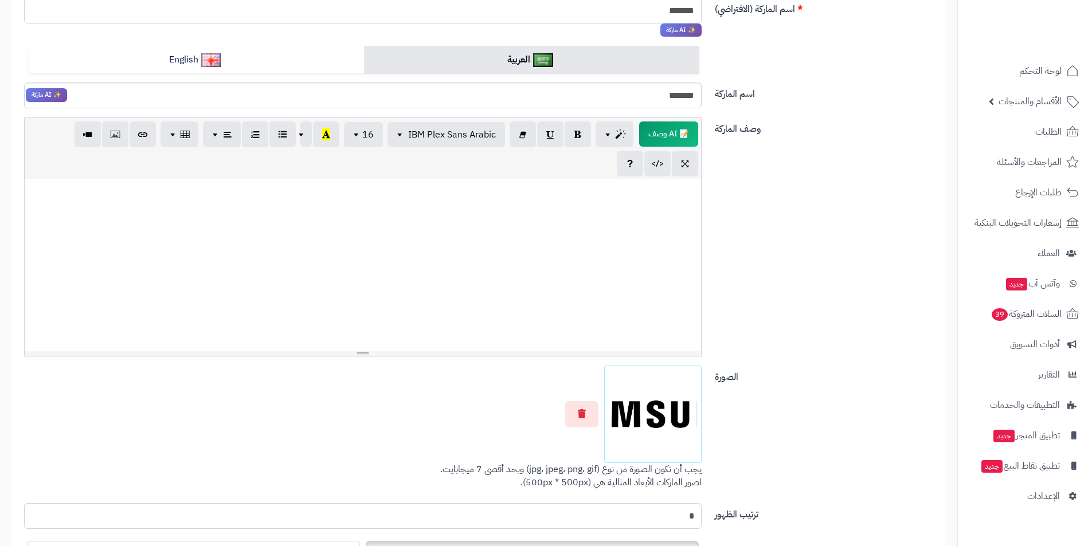
scroll to position [0, 0]
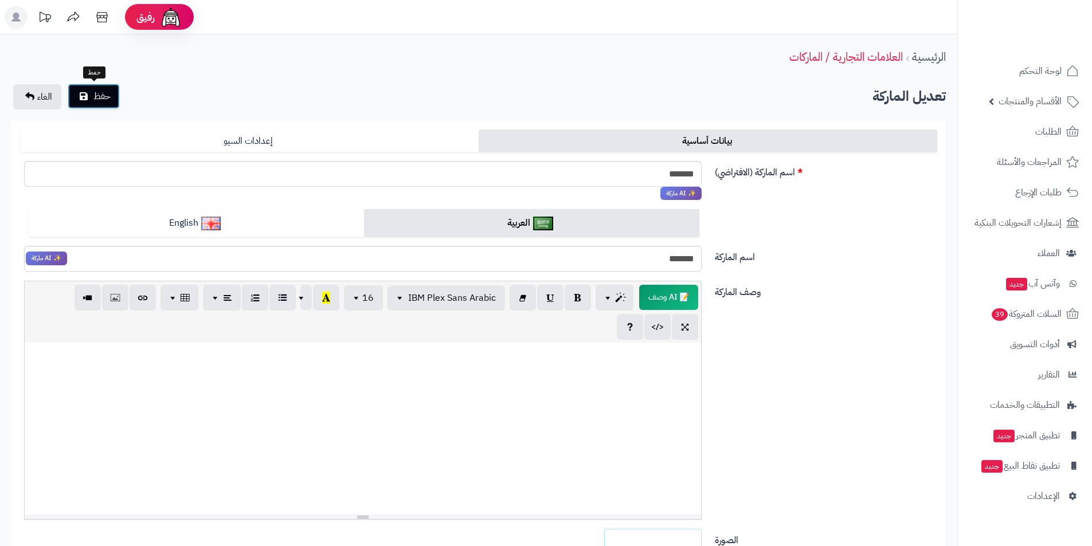
click at [109, 101] on span "حفظ" at bounding box center [101, 96] width 17 height 14
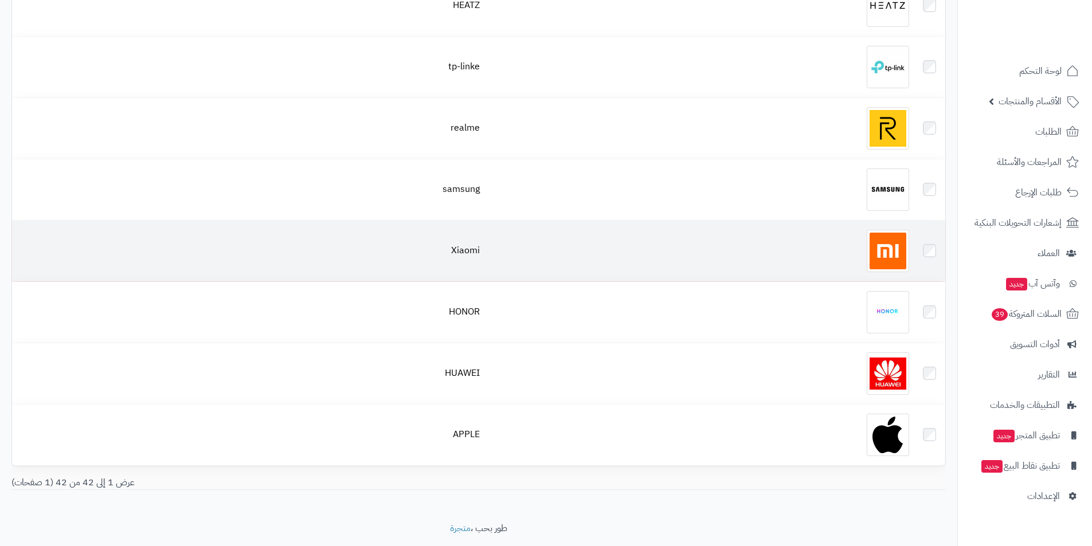
scroll to position [2299, 0]
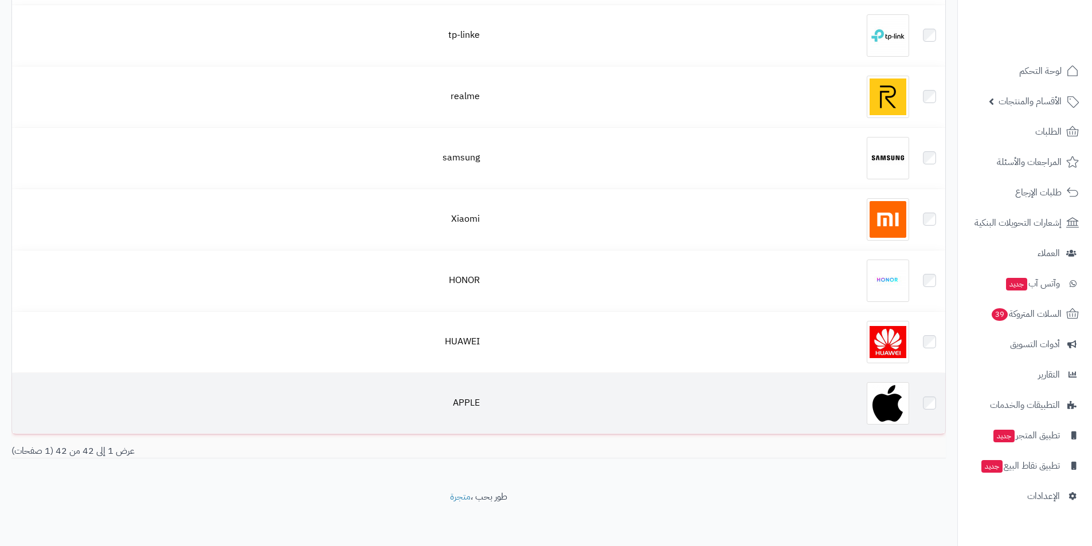
click at [906, 405] on img at bounding box center [887, 403] width 42 height 42
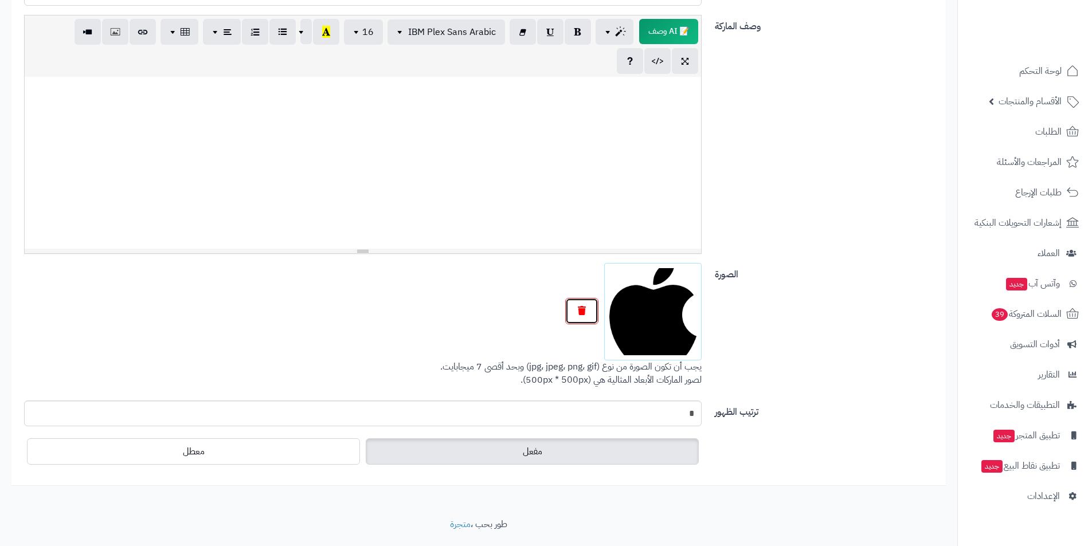
click at [572, 313] on button "button" at bounding box center [581, 311] width 33 height 26
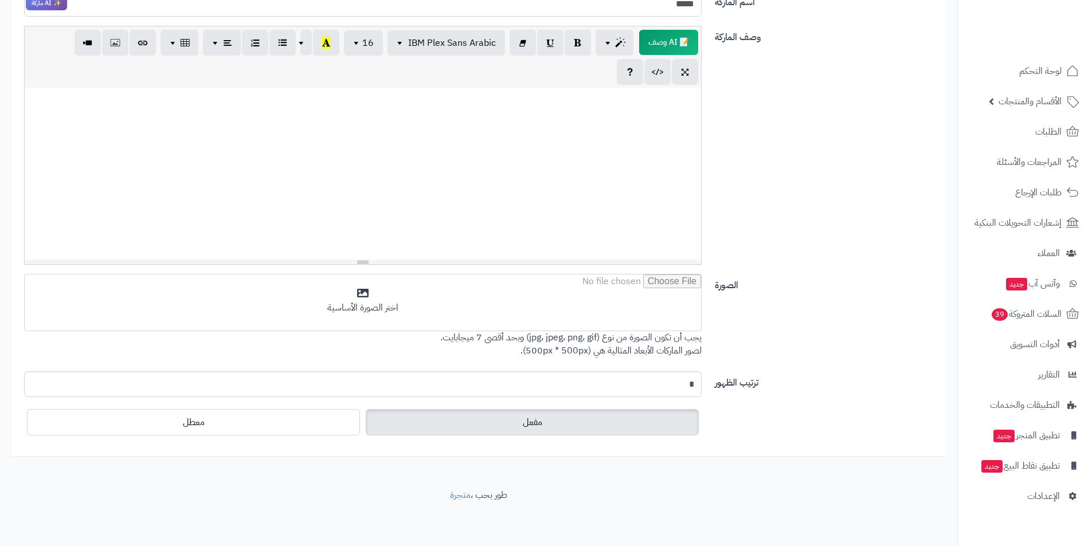
scroll to position [255, 0]
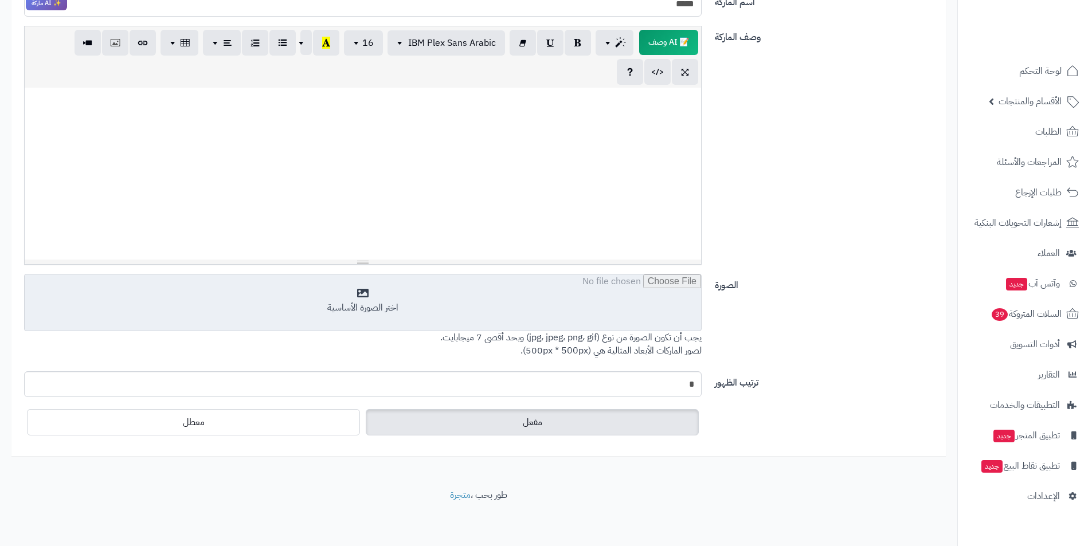
click at [528, 281] on input "file" at bounding box center [363, 302] width 676 height 57
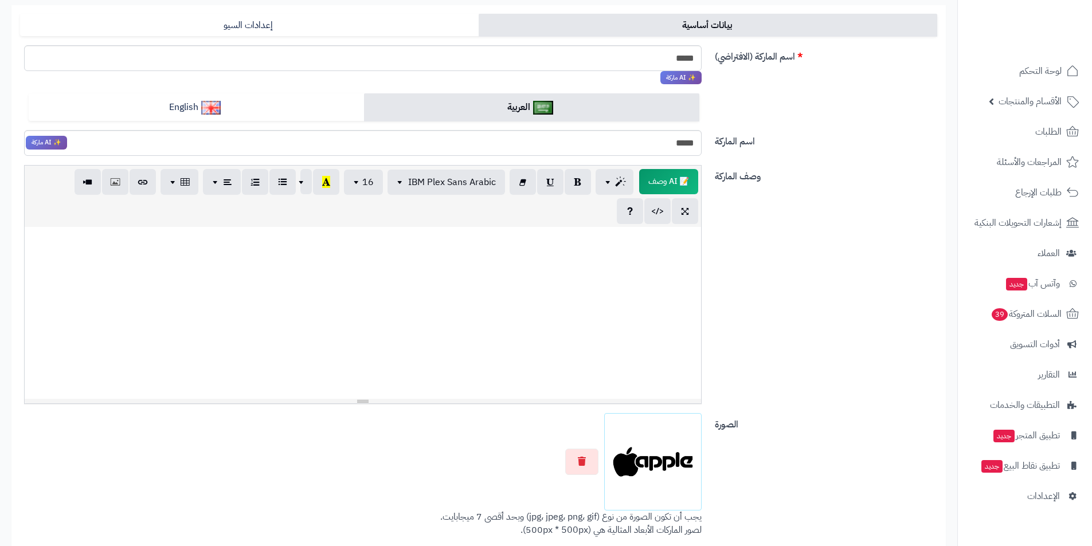
scroll to position [0, 0]
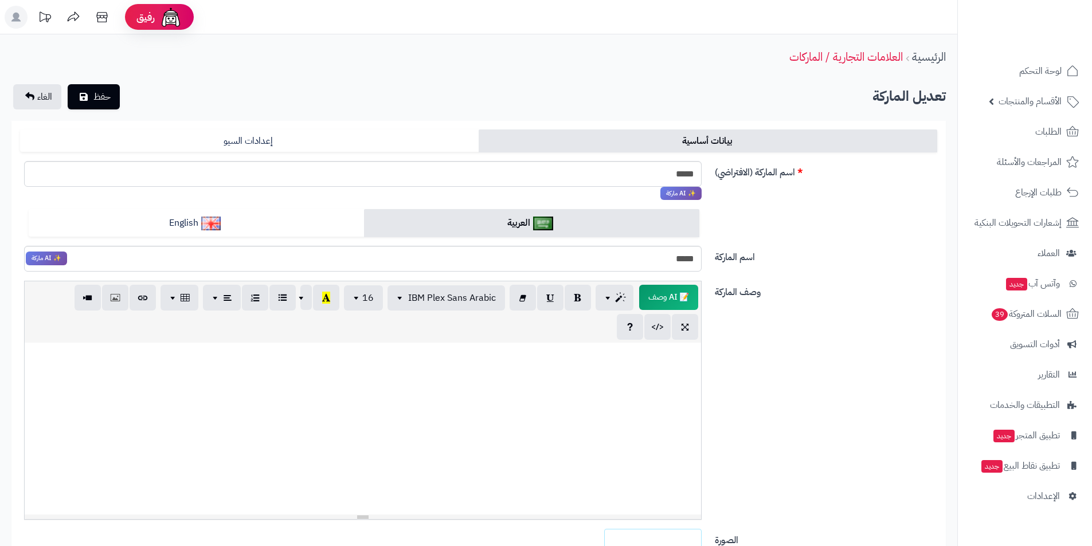
click at [115, 110] on div "الرئيسية العلامات التجارية / الماركات تعديل الماركة حفظ الغاء بيانات أساسية إعد…" at bounding box center [478, 408] width 957 height 749
click at [105, 96] on span "حفظ" at bounding box center [101, 96] width 17 height 14
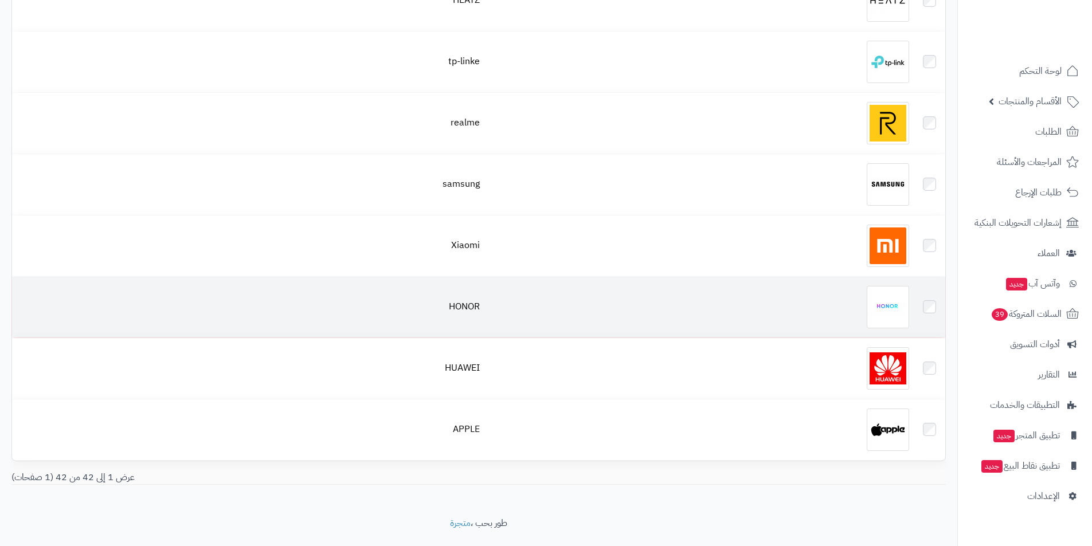
scroll to position [2299, 0]
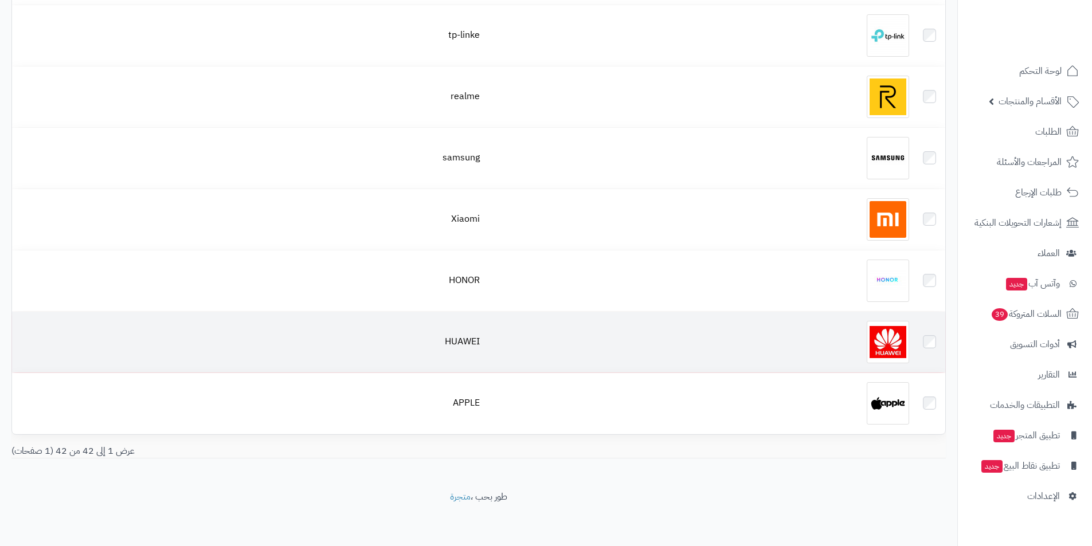
click at [827, 342] on div at bounding box center [699, 342] width 420 height 42
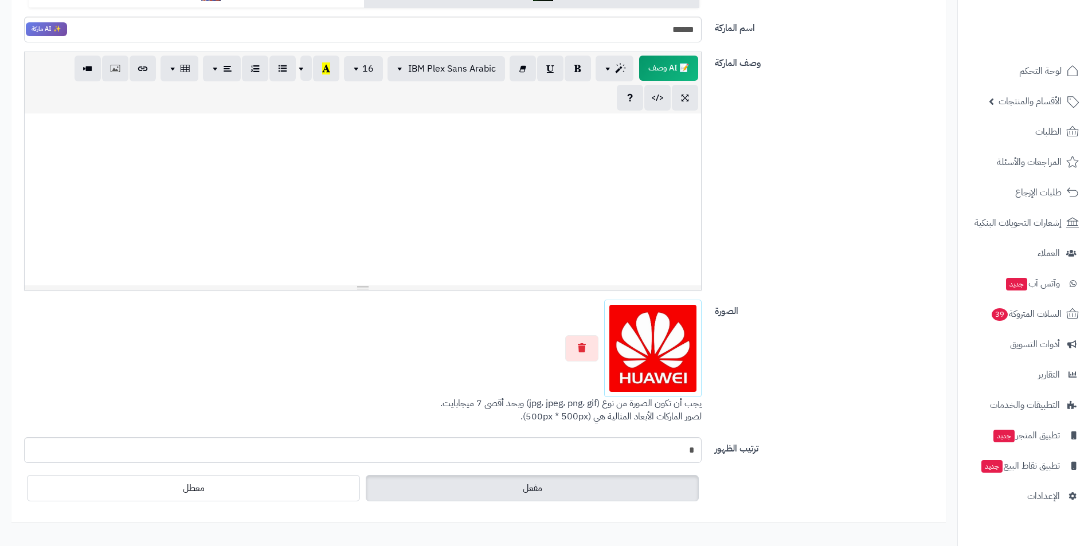
scroll to position [242, 0]
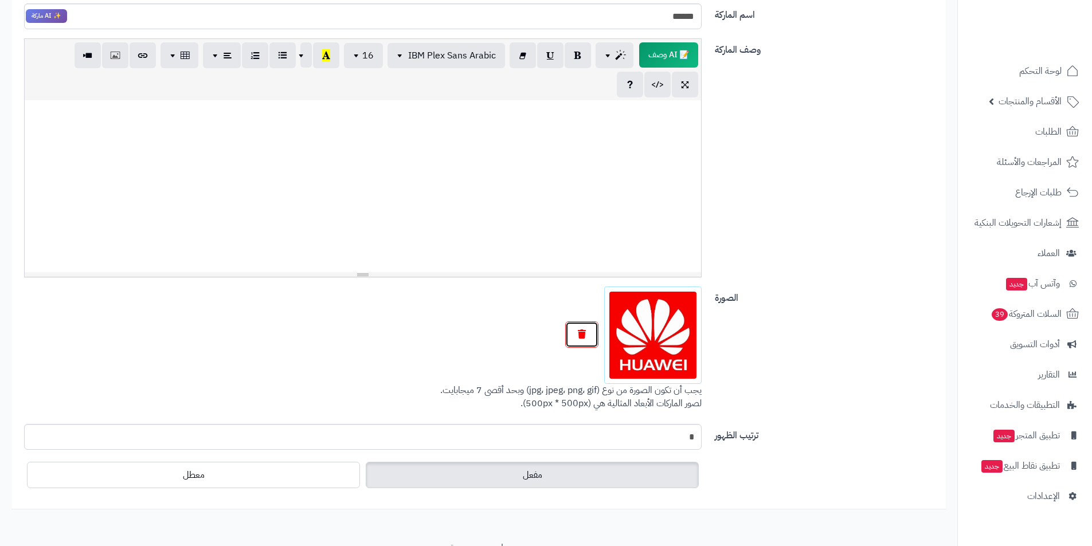
click at [580, 339] on icon "button" at bounding box center [582, 333] width 8 height 9
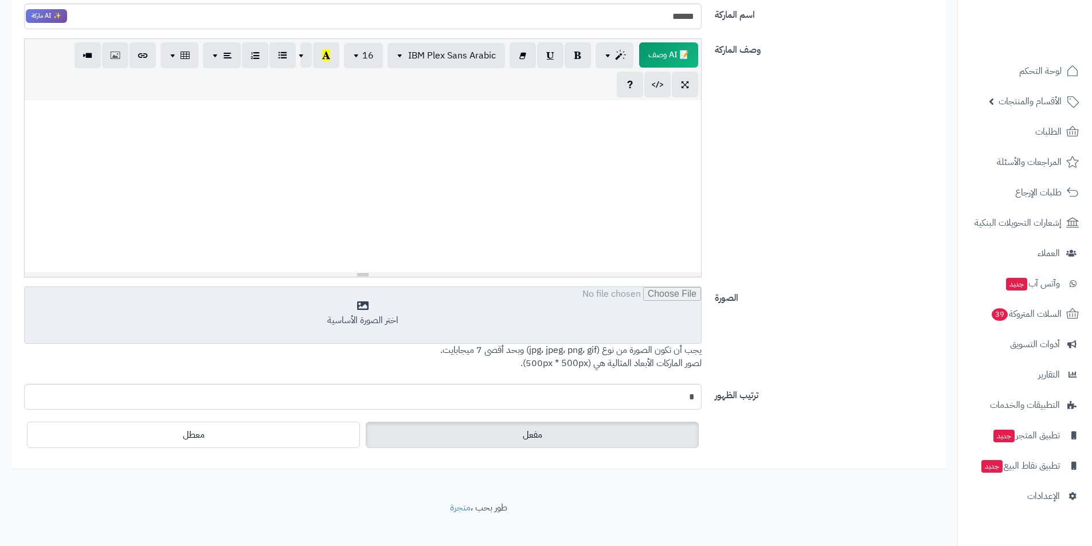
click at [580, 339] on input "file" at bounding box center [363, 315] width 676 height 57
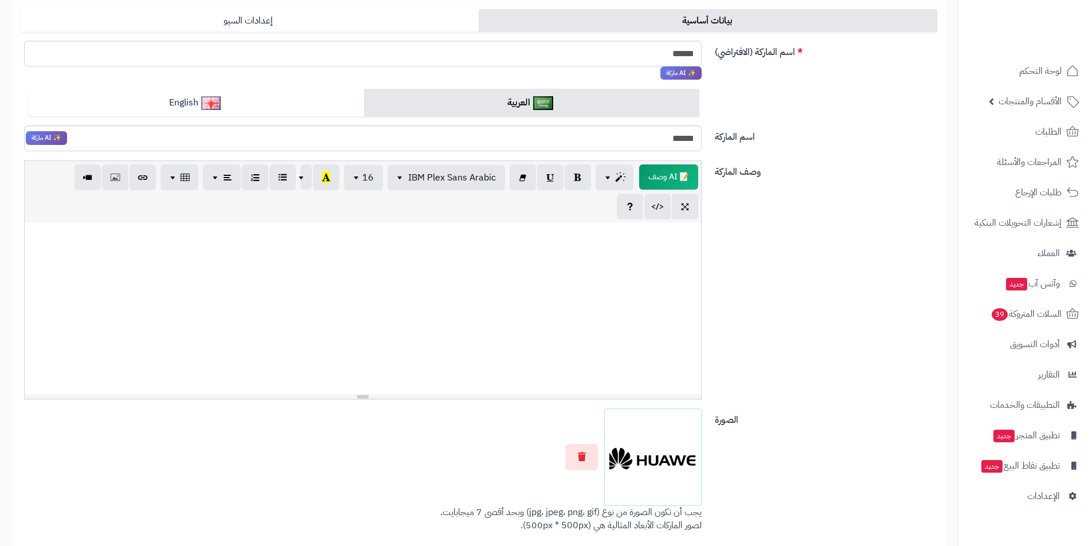
scroll to position [0, 0]
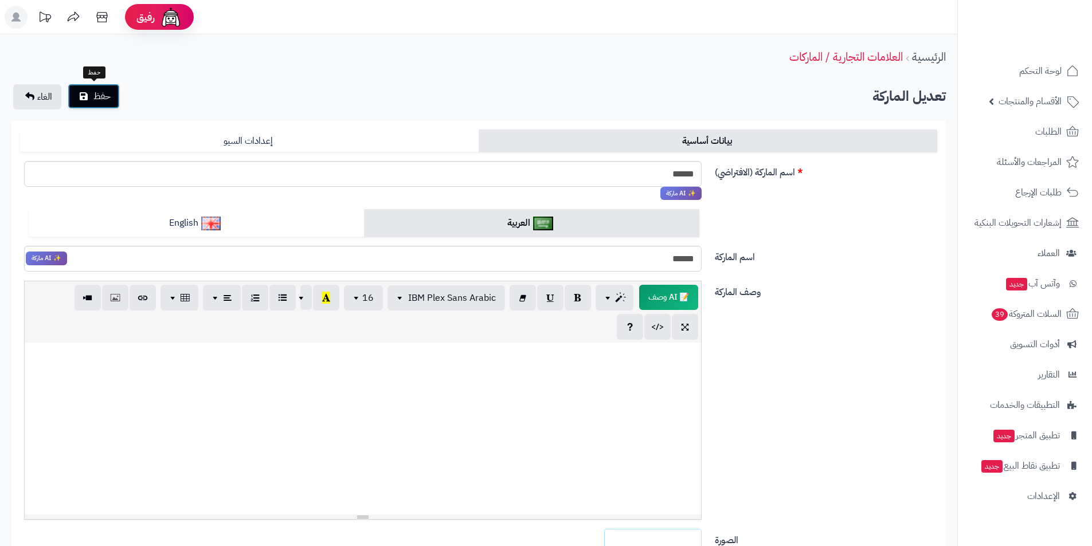
click at [97, 100] on span "حفظ" at bounding box center [101, 96] width 17 height 14
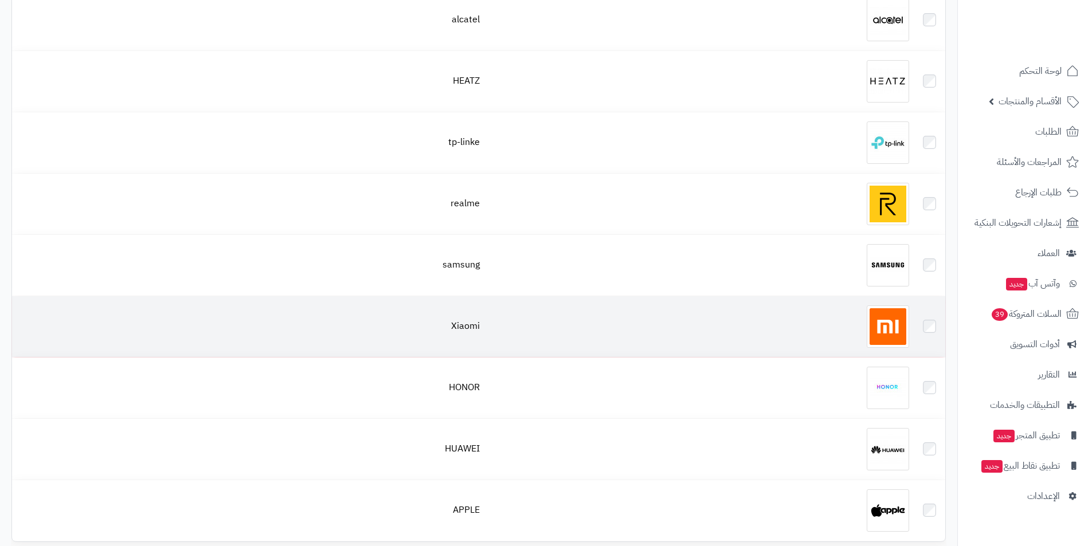
scroll to position [2292, 0]
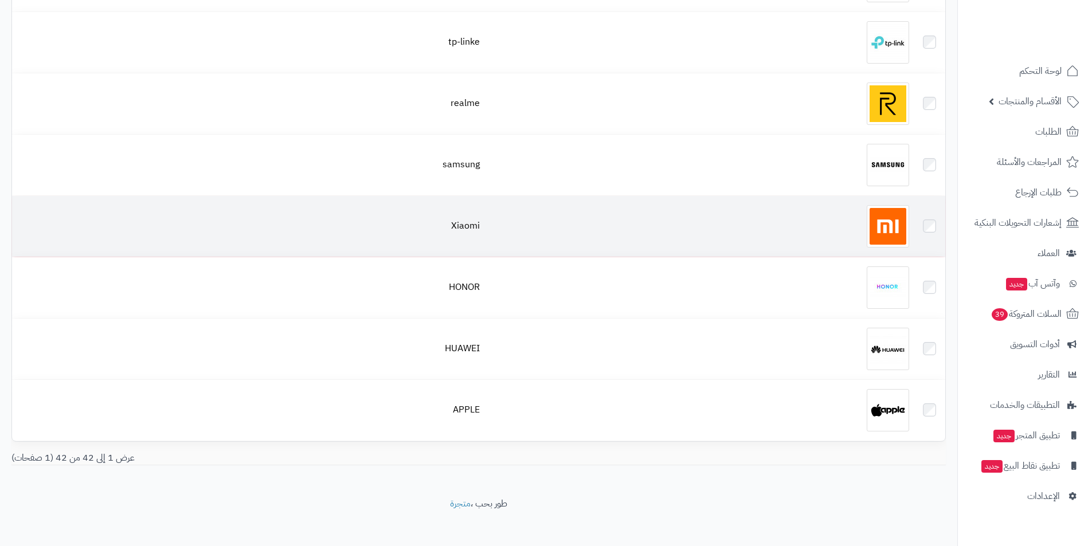
click at [833, 241] on div at bounding box center [699, 226] width 420 height 42
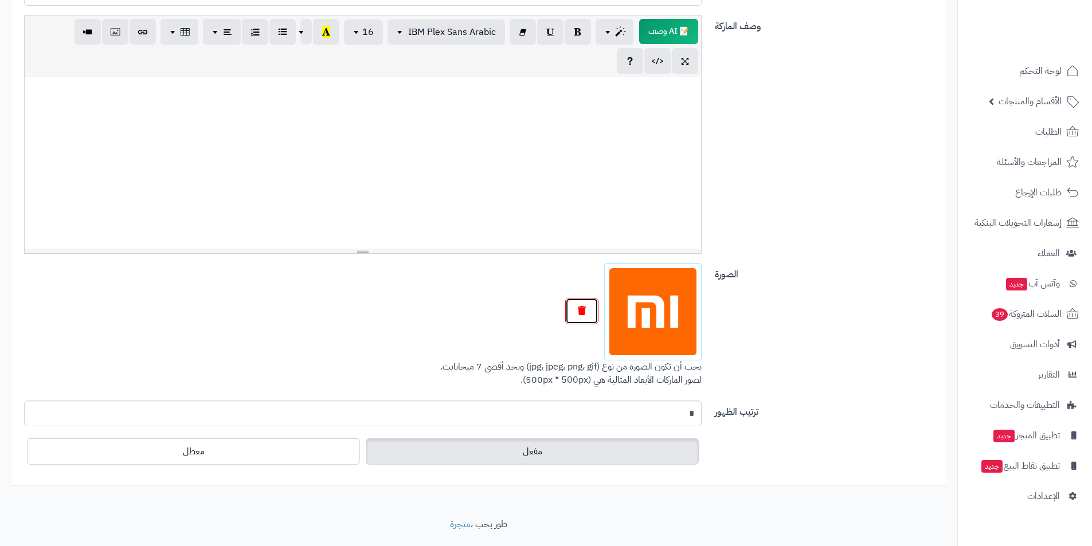
click at [576, 308] on button "button" at bounding box center [581, 311] width 33 height 26
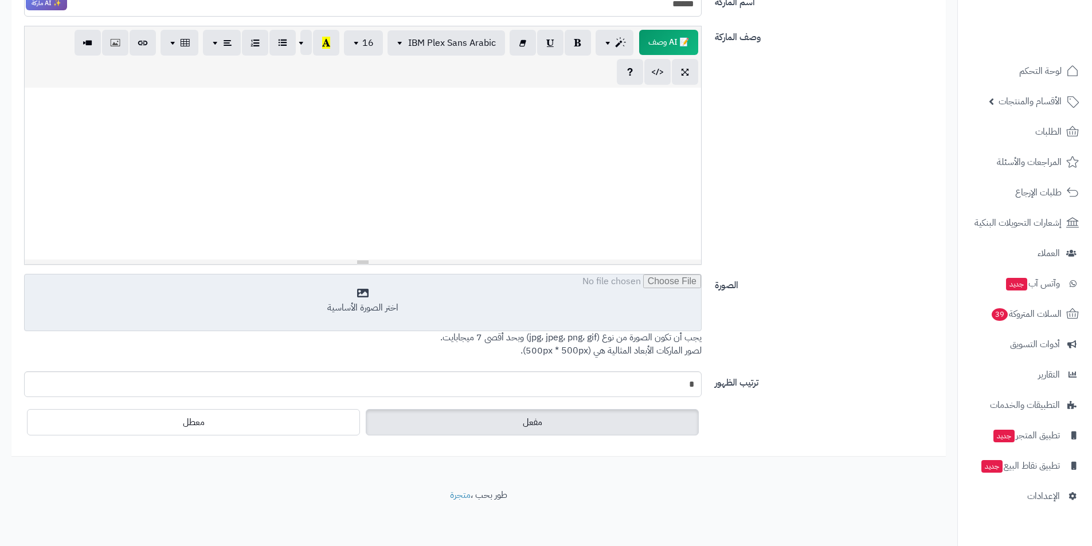
click at [586, 313] on input "file" at bounding box center [363, 302] width 676 height 57
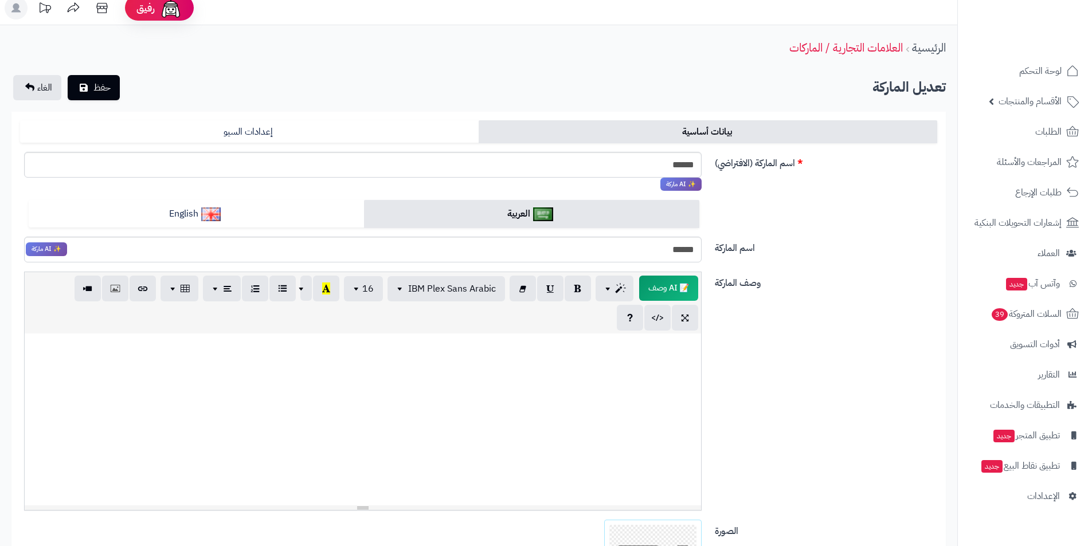
scroll to position [0, 0]
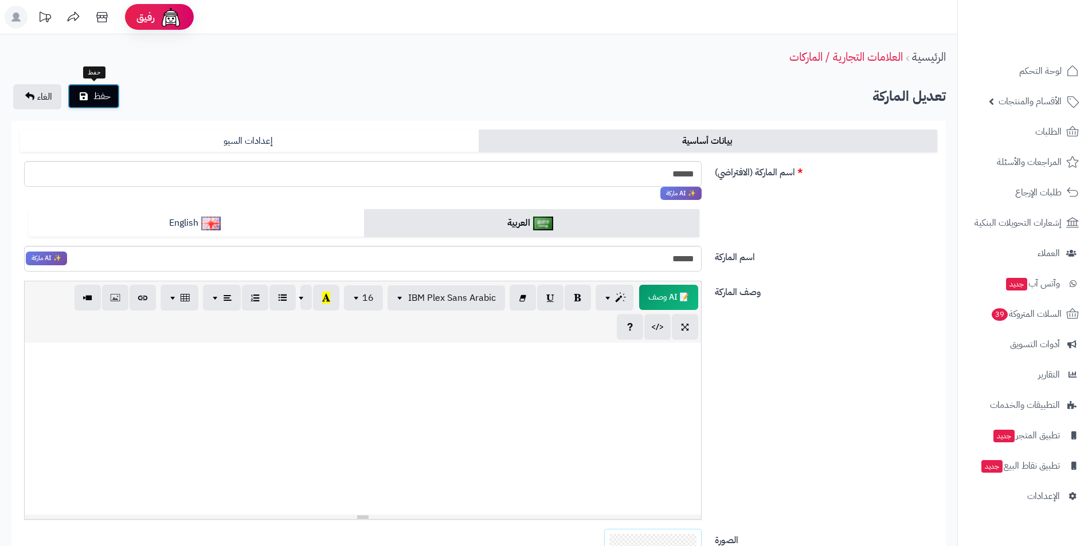
click at [105, 94] on span "حفظ" at bounding box center [101, 96] width 17 height 14
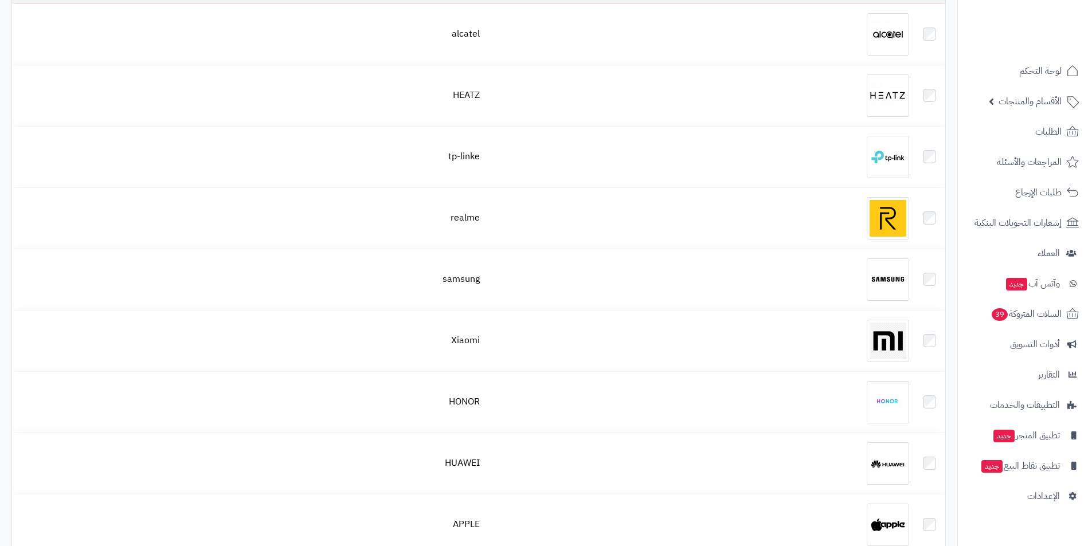
scroll to position [2299, 0]
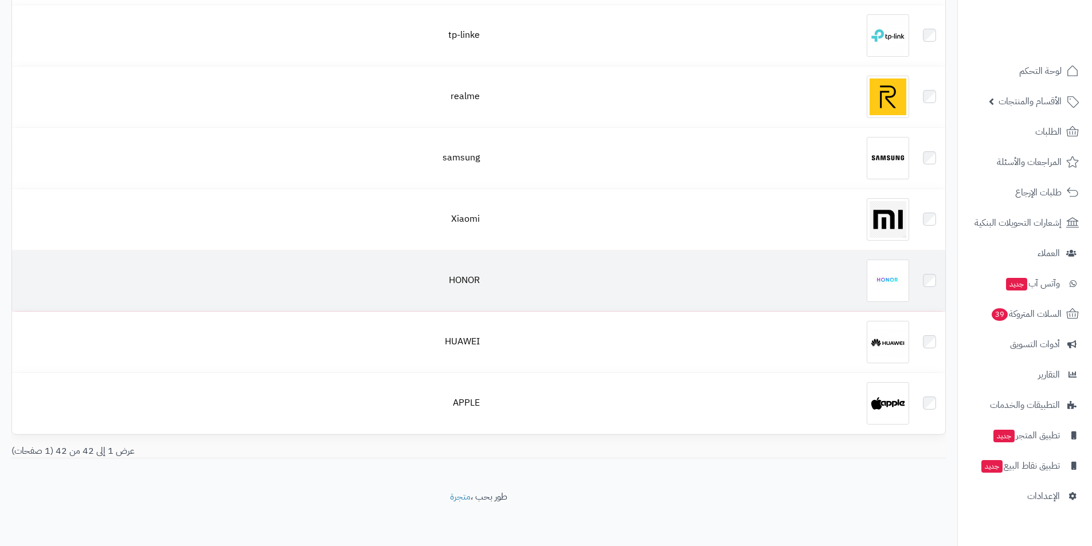
click at [857, 289] on div at bounding box center [699, 281] width 420 height 42
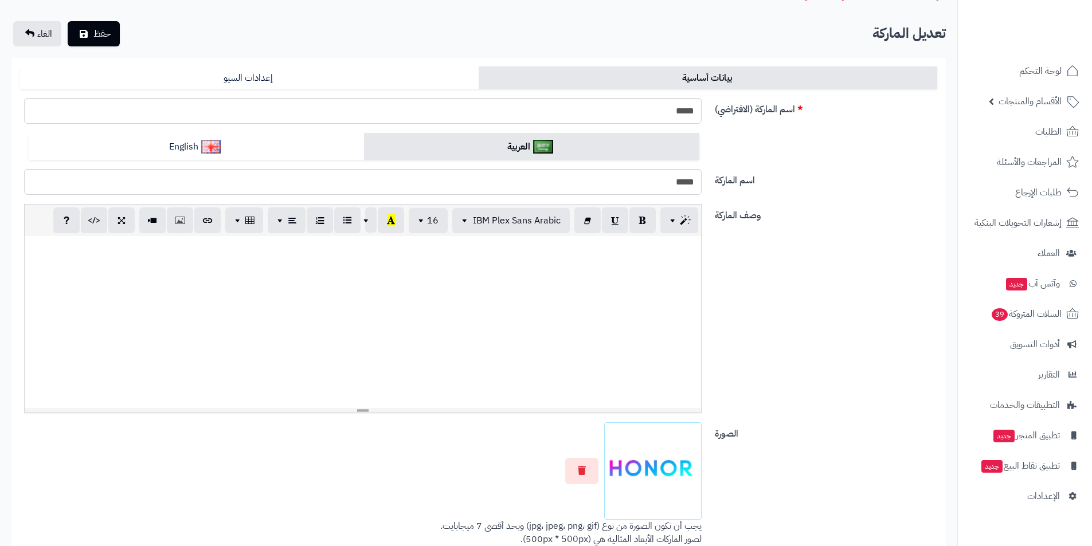
scroll to position [172, 0]
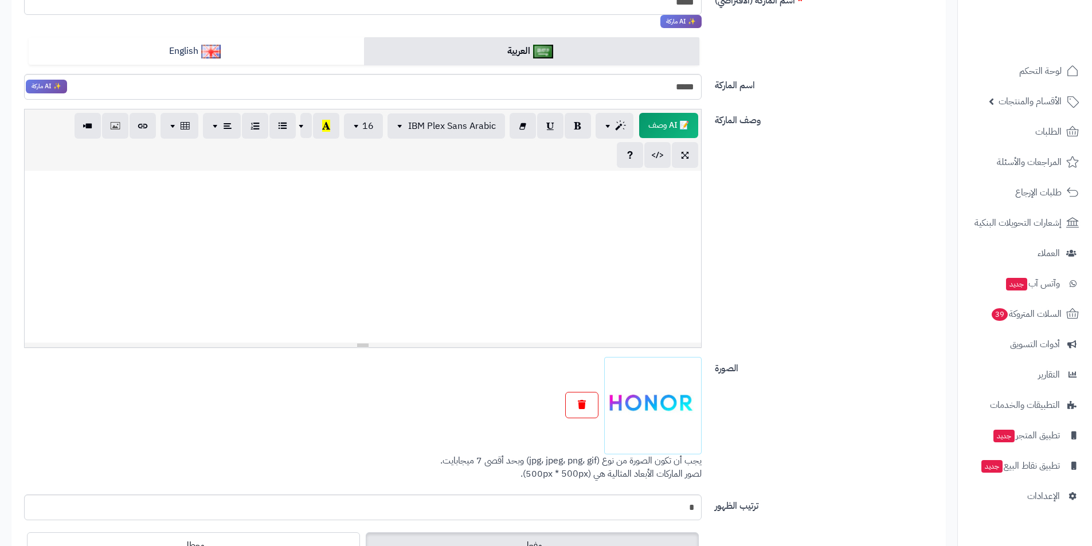
click at [565, 367] on div at bounding box center [362, 405] width 677 height 97
click at [582, 396] on button "button" at bounding box center [581, 405] width 33 height 26
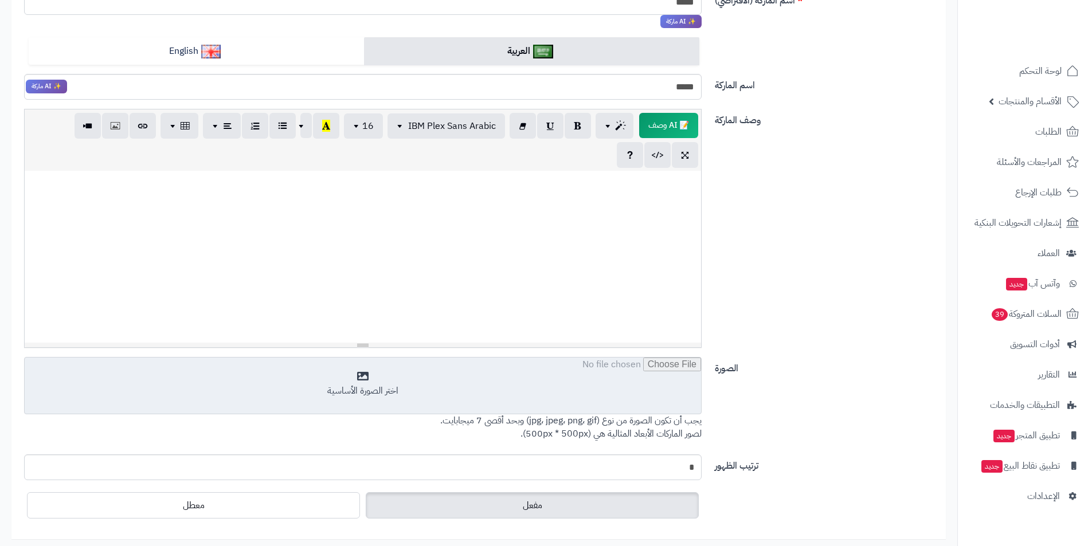
click at [583, 401] on input "file" at bounding box center [363, 386] width 676 height 57
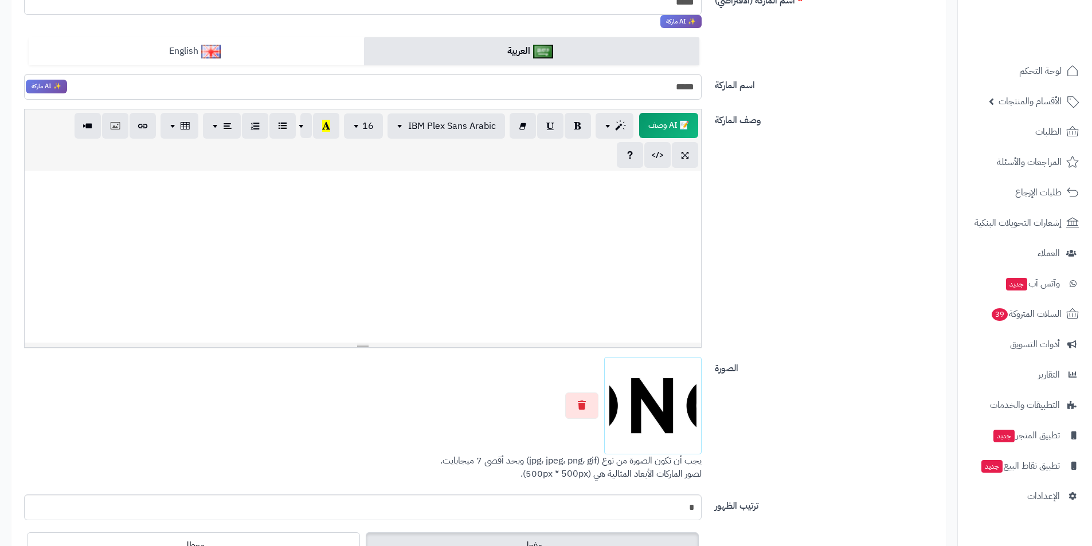
scroll to position [0, 0]
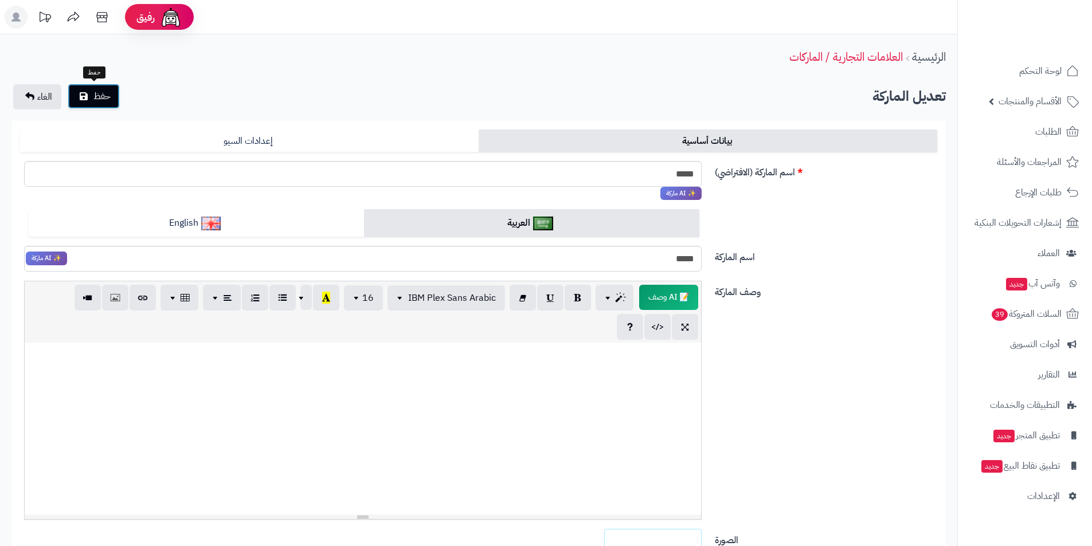
click at [92, 84] on button "حفظ" at bounding box center [94, 96] width 52 height 25
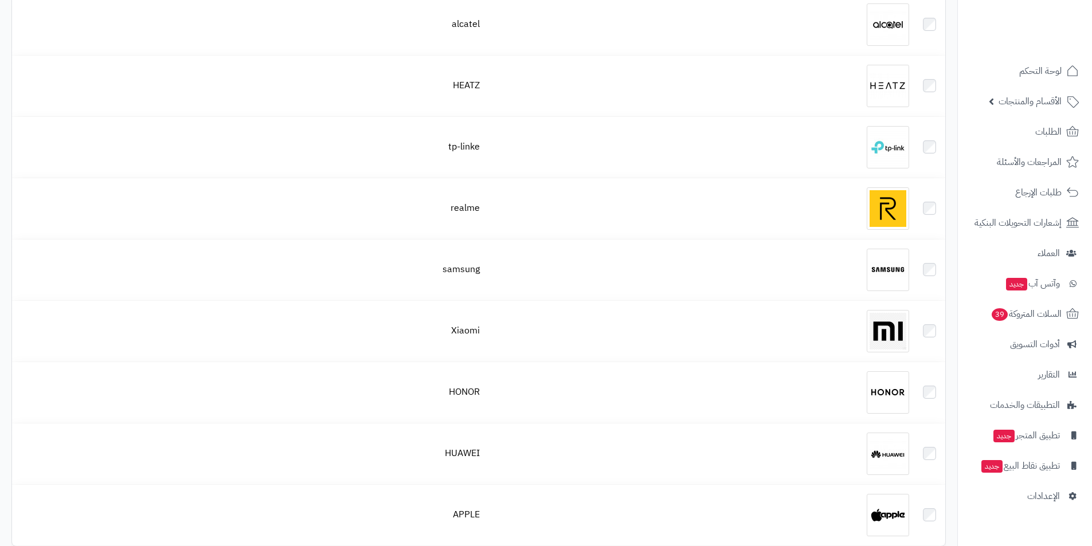
scroll to position [2184, 0]
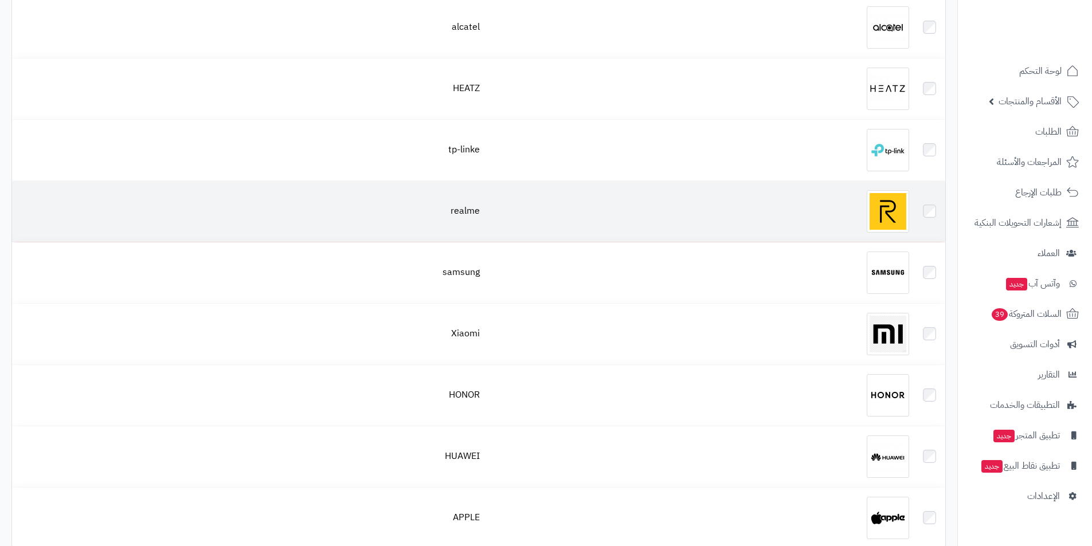
click at [873, 207] on img at bounding box center [887, 211] width 42 height 42
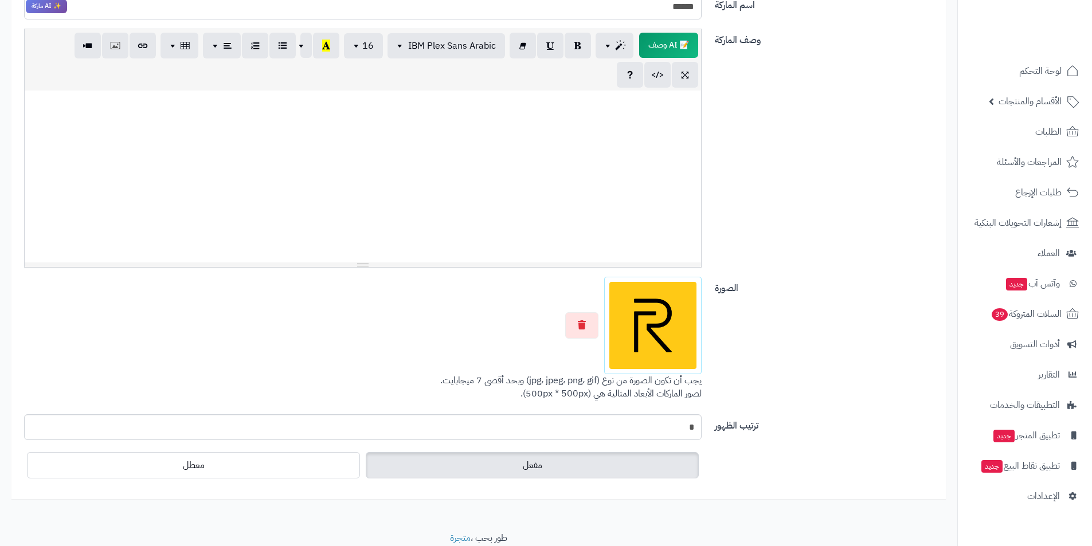
scroll to position [266, 0]
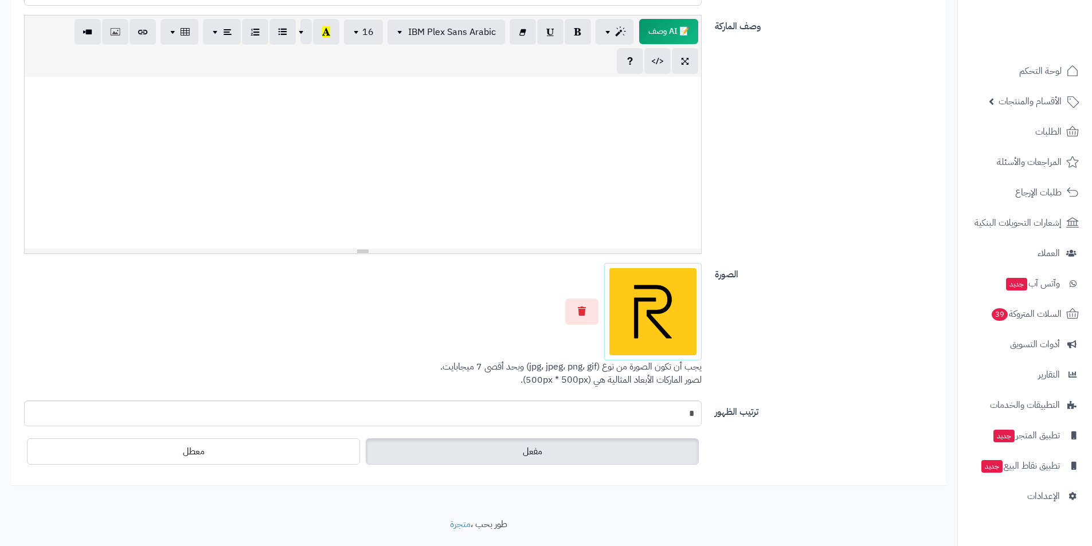
click at [583, 285] on div at bounding box center [362, 311] width 677 height 97
click at [578, 304] on button "button" at bounding box center [581, 311] width 33 height 26
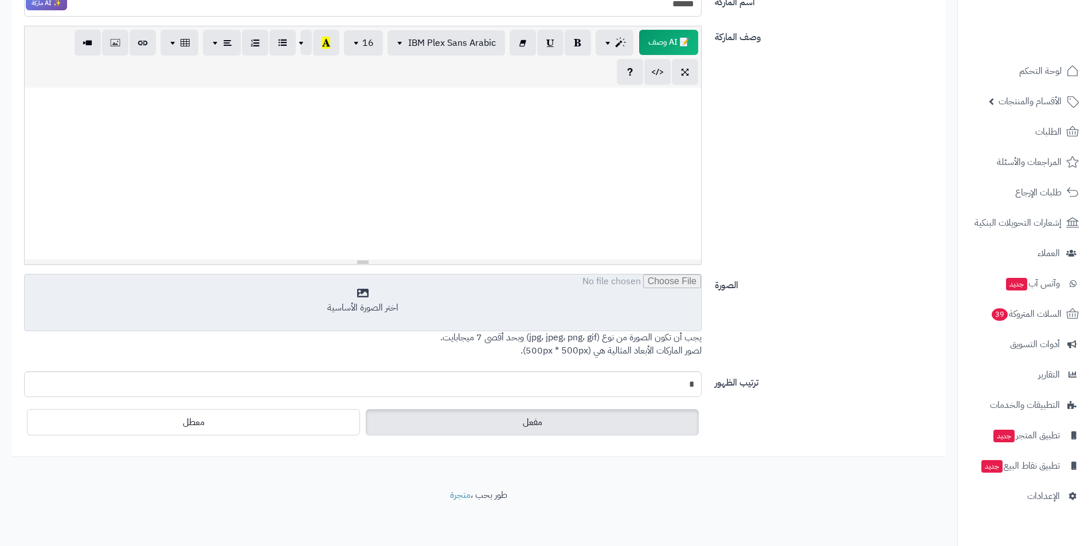
click at [596, 323] on input "file" at bounding box center [363, 302] width 676 height 57
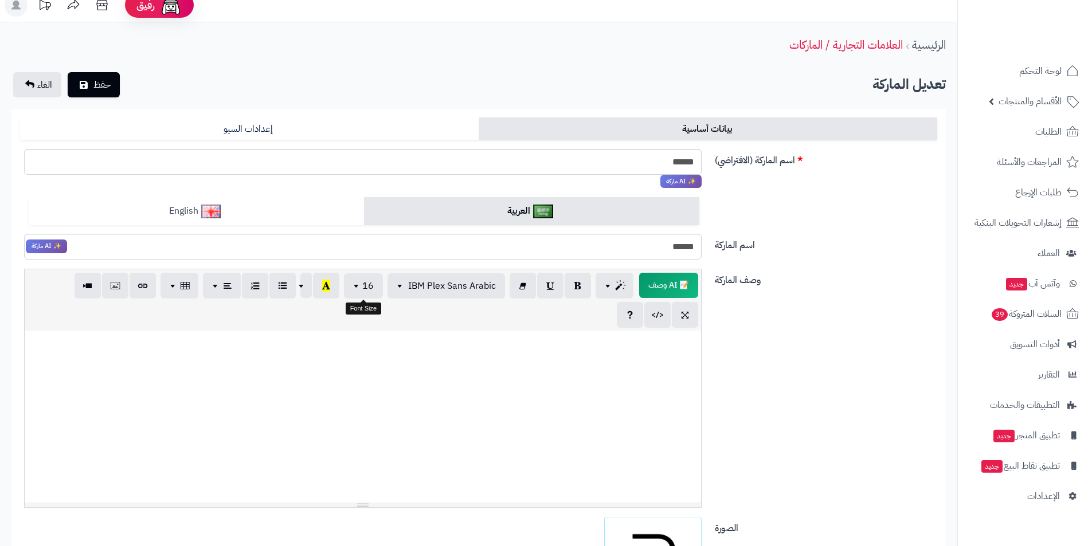
scroll to position [0, 0]
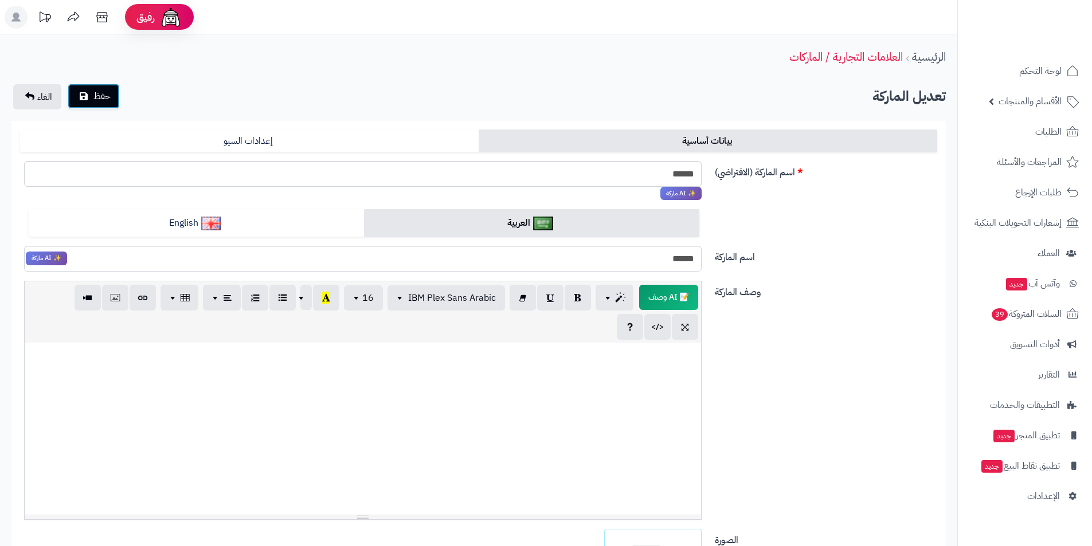
click at [93, 96] on span "حفظ" at bounding box center [101, 96] width 17 height 14
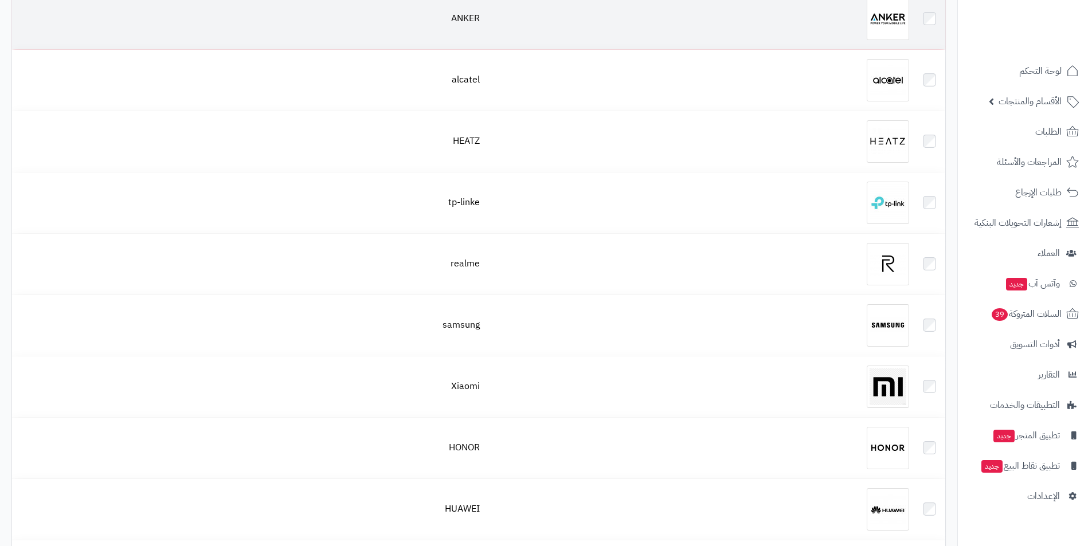
scroll to position [2127, 0]
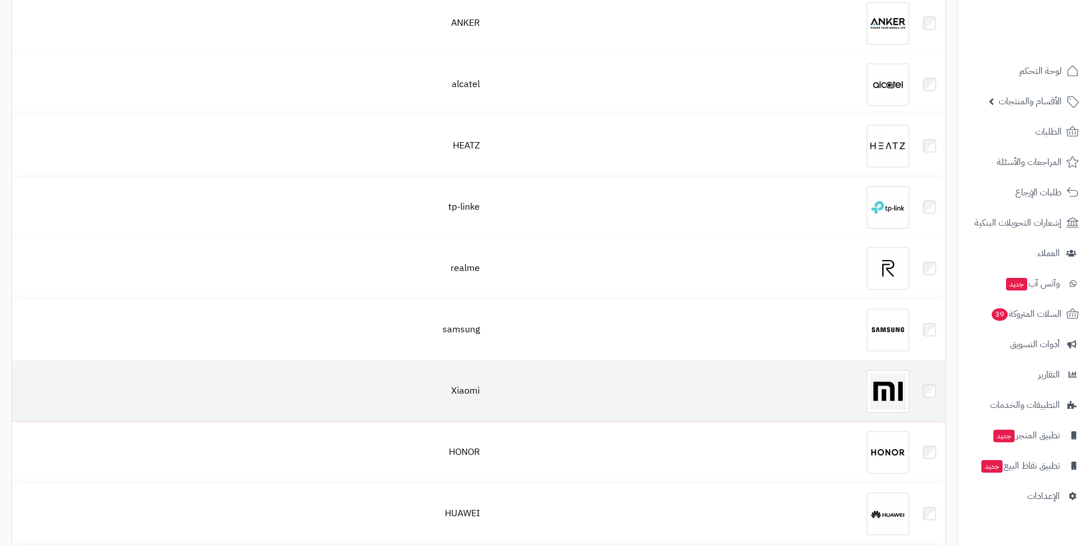
click at [882, 385] on img at bounding box center [887, 391] width 42 height 42
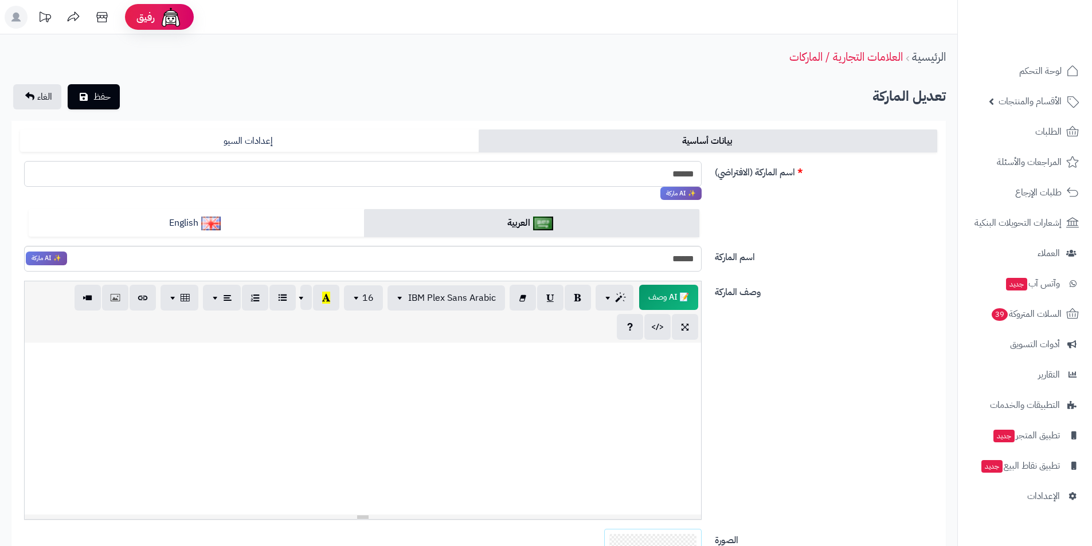
drag, startPoint x: 654, startPoint y: 169, endPoint x: 739, endPoint y: 183, distance: 85.9
click at [744, 182] on div "اسم الماركة (الافتراضي) ****** ✨ AI ماركة" at bounding box center [478, 185] width 926 height 49
drag, startPoint x: 635, startPoint y: 157, endPoint x: 609, endPoint y: 182, distance: 36.5
click at [609, 182] on input "******" at bounding box center [362, 174] width 677 height 26
drag, startPoint x: 616, startPoint y: 181, endPoint x: 708, endPoint y: 187, distance: 91.9
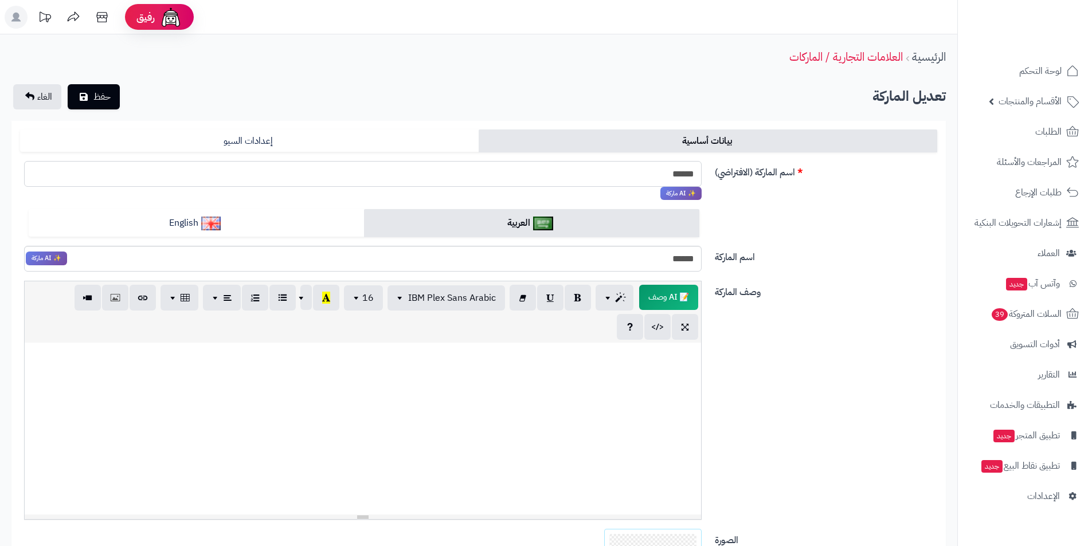
click at [708, 187] on div "****** ✨ AI ماركة" at bounding box center [362, 181] width 694 height 40
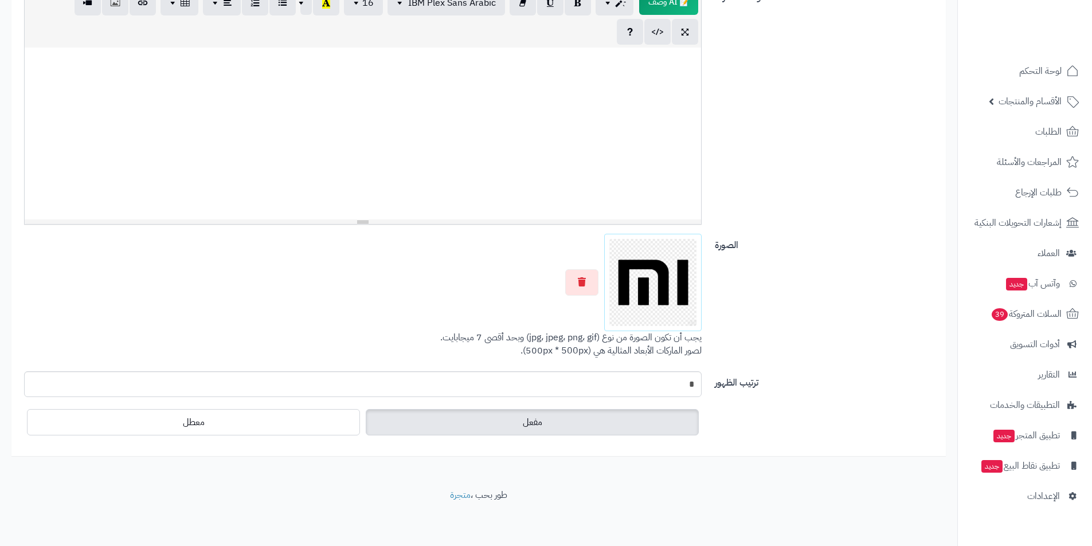
click at [585, 297] on div at bounding box center [362, 282] width 677 height 97
click at [583, 279] on icon "button" at bounding box center [582, 281] width 8 height 9
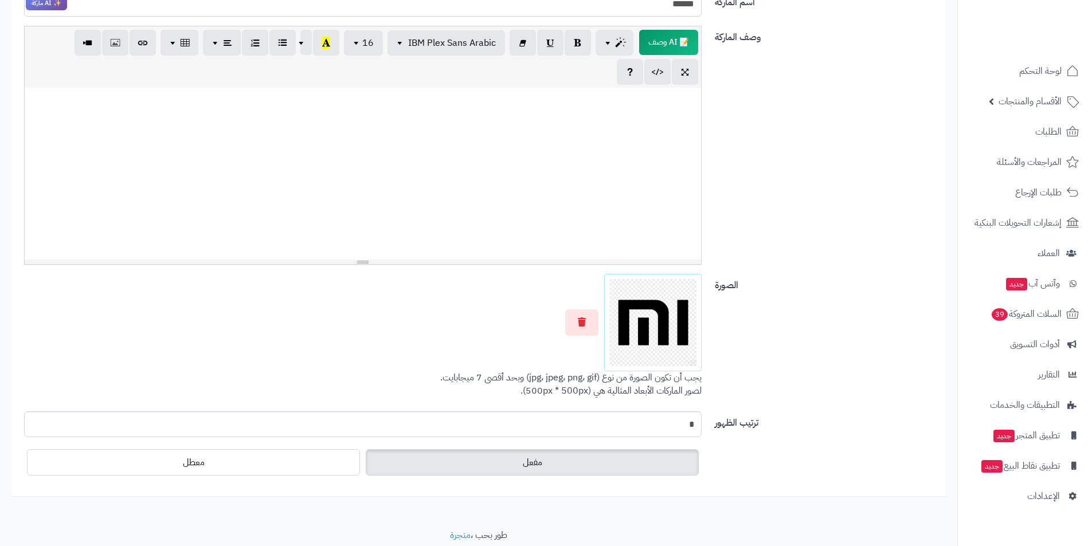
click at [0, 0] on input "file" at bounding box center [0, 0] width 0 height 0
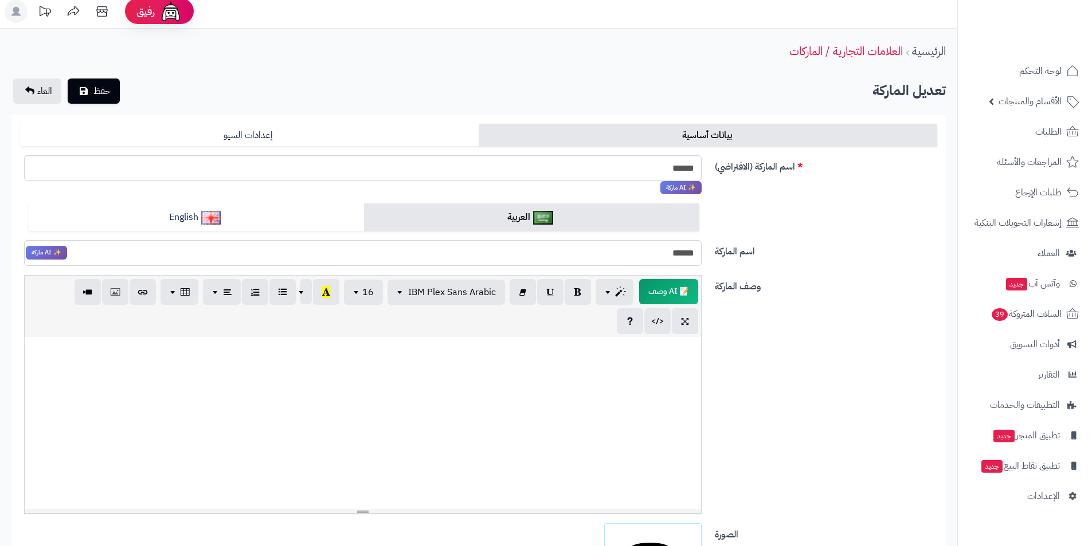
scroll to position [0, 0]
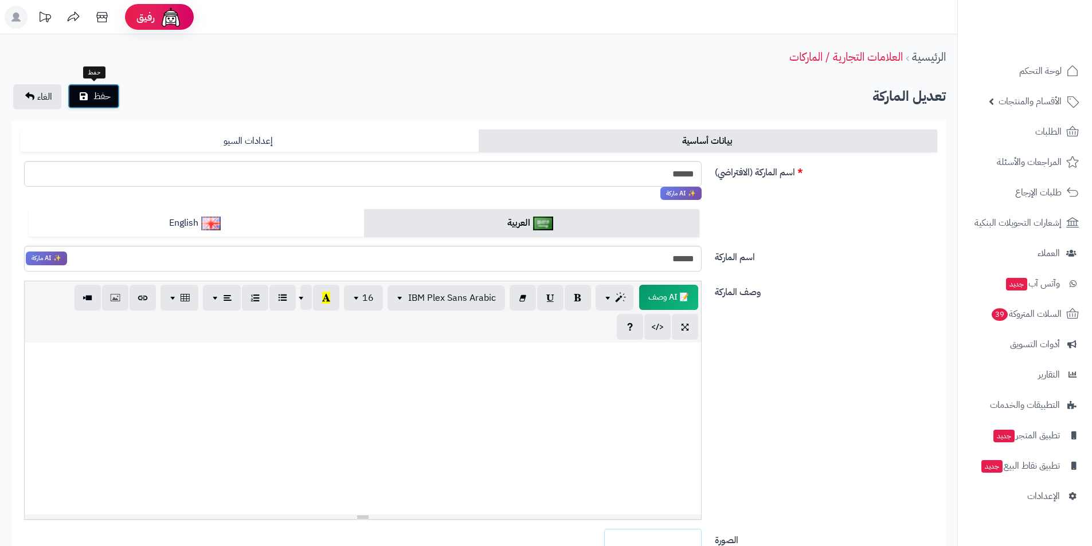
click at [97, 92] on span "حفظ" at bounding box center [101, 96] width 17 height 14
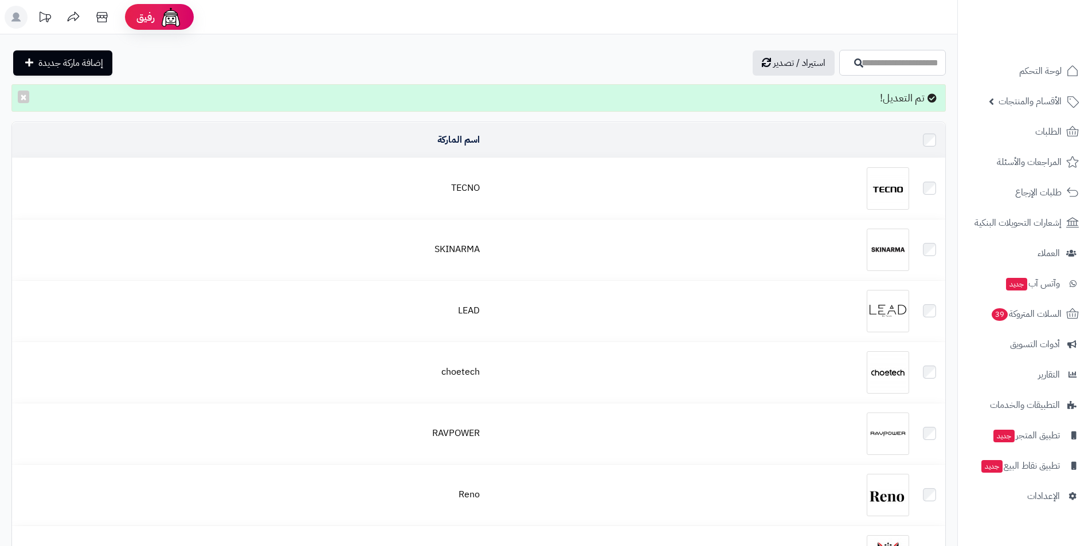
click at [839, 60] on input "اسم الماركة" at bounding box center [892, 63] width 107 height 26
click at [923, 115] on link "TOSHIBA" at bounding box center [892, 111] width 107 height 21
type input "*******"
click at [854, 65] on icon "button" at bounding box center [858, 62] width 9 height 9
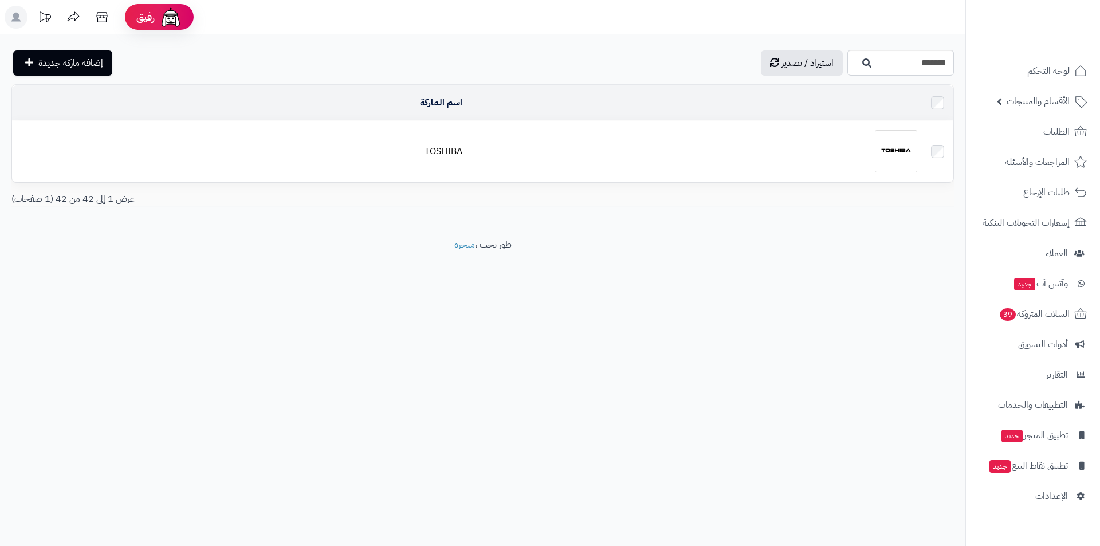
click at [821, 130] on div at bounding box center [695, 151] width 446 height 42
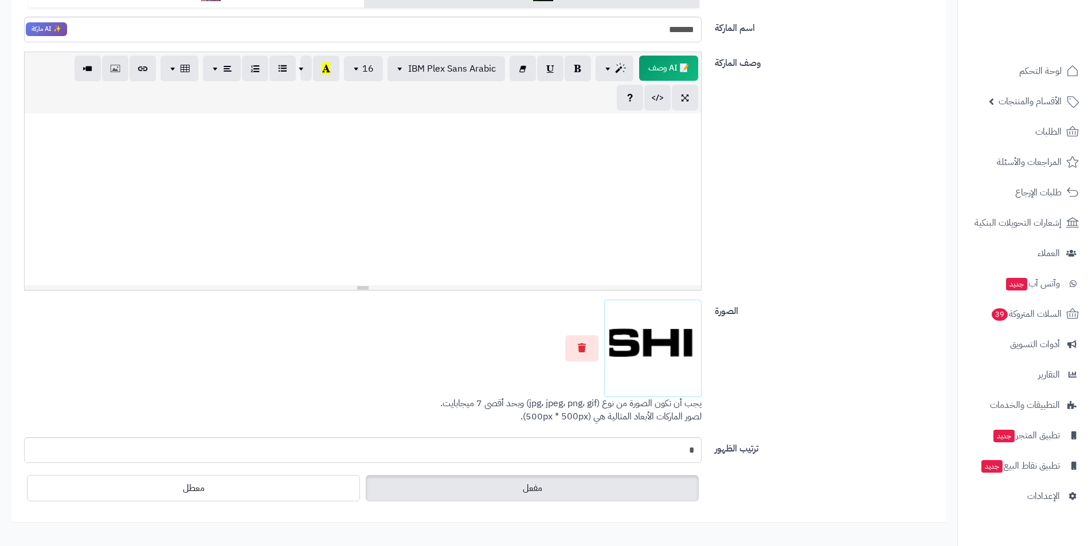
scroll to position [242, 0]
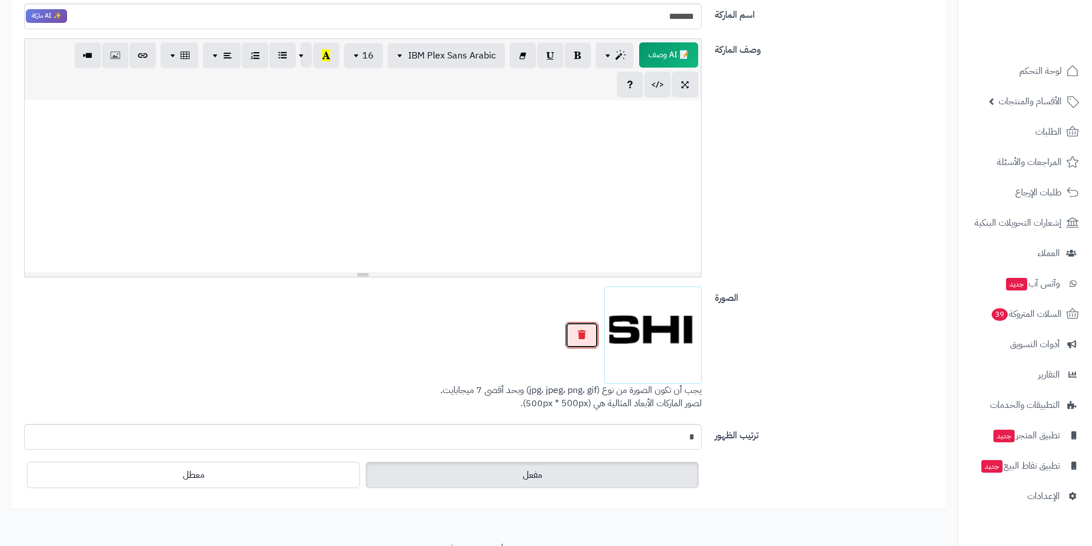
drag, startPoint x: 588, startPoint y: 325, endPoint x: 587, endPoint y: 331, distance: 5.8
click at [587, 328] on button "button" at bounding box center [581, 335] width 33 height 26
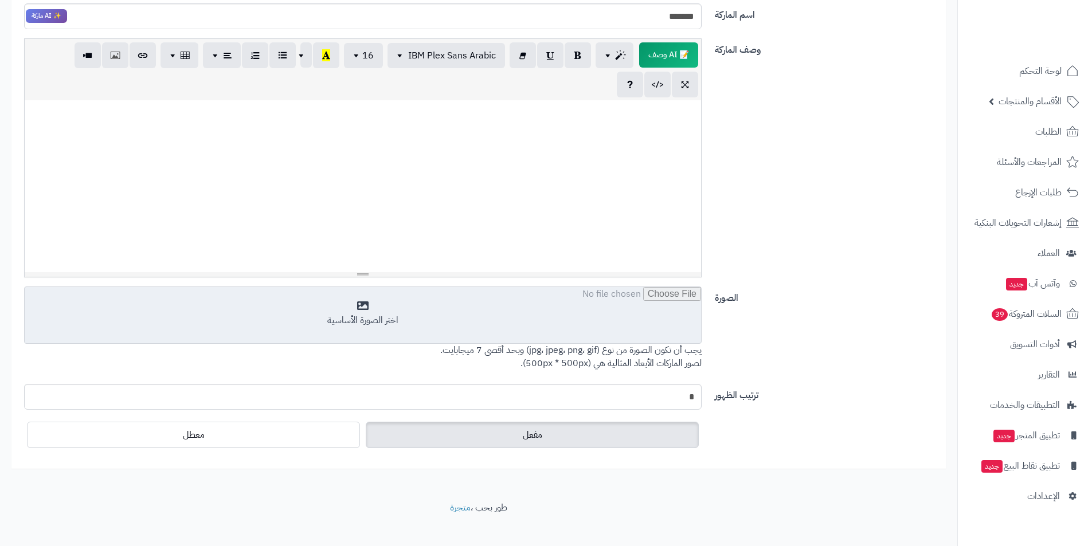
click at [591, 331] on input "file" at bounding box center [363, 315] width 676 height 57
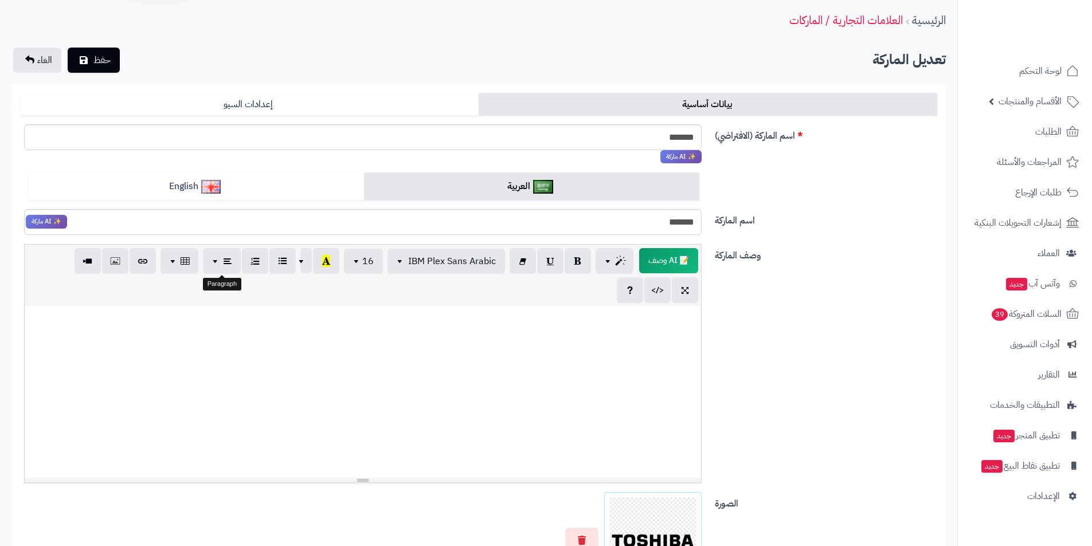
scroll to position [0, 0]
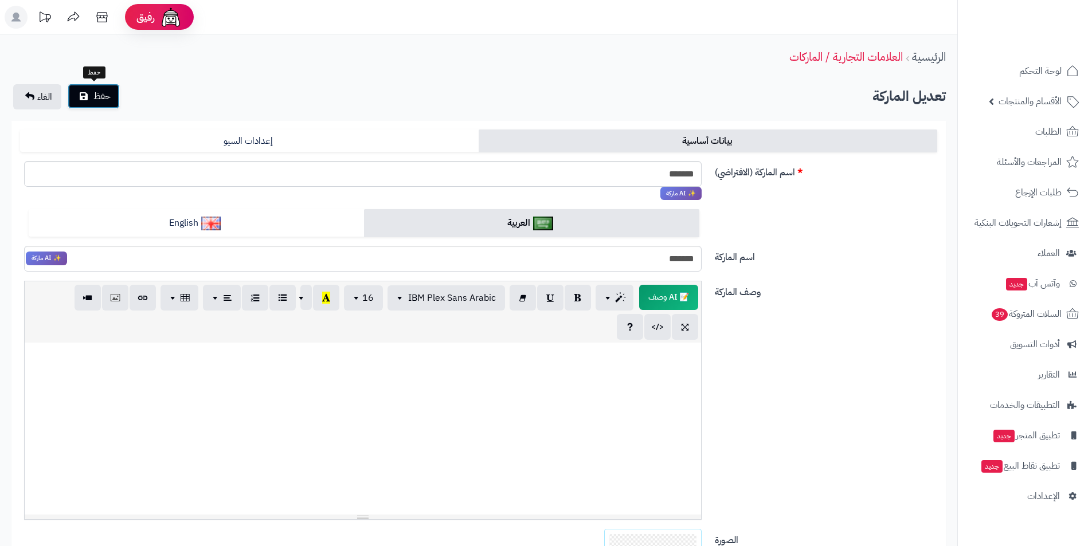
click at [95, 105] on button "حفظ" at bounding box center [94, 96] width 52 height 25
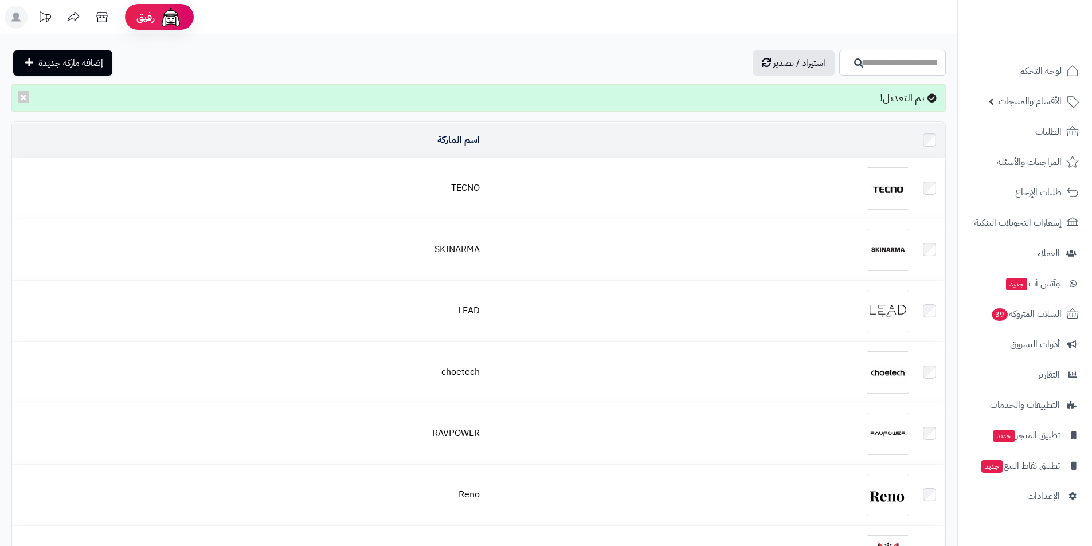
click at [869, 53] on input "اسم الماركة" at bounding box center [892, 63] width 107 height 26
click at [936, 108] on link "WIWU" at bounding box center [892, 111] width 107 height 21
type input "****"
click at [839, 70] on input "****" at bounding box center [892, 63] width 107 height 26
click at [841, 67] on button "button" at bounding box center [852, 62] width 23 height 10
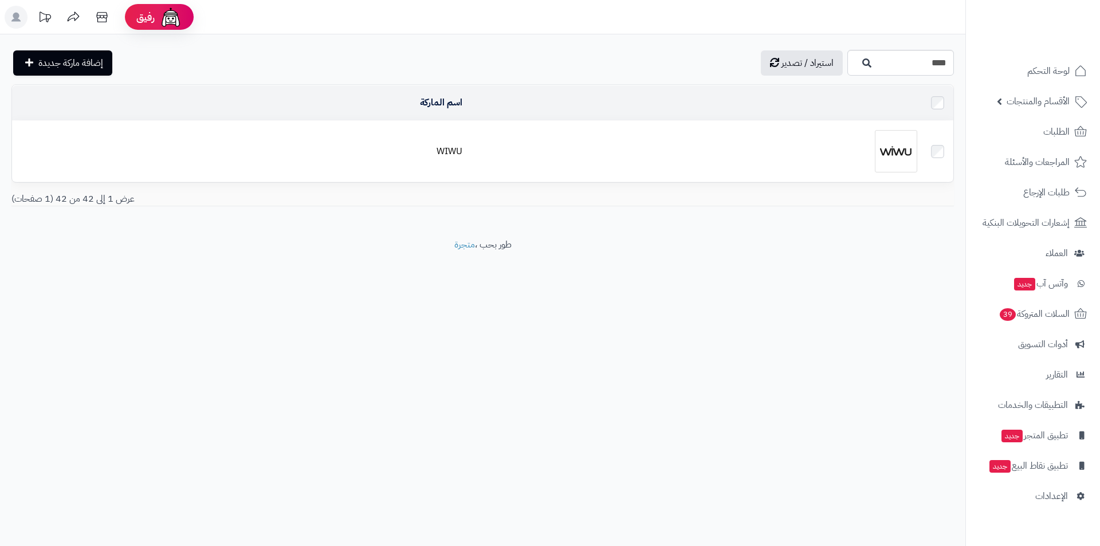
click at [822, 127] on td at bounding box center [694, 151] width 455 height 61
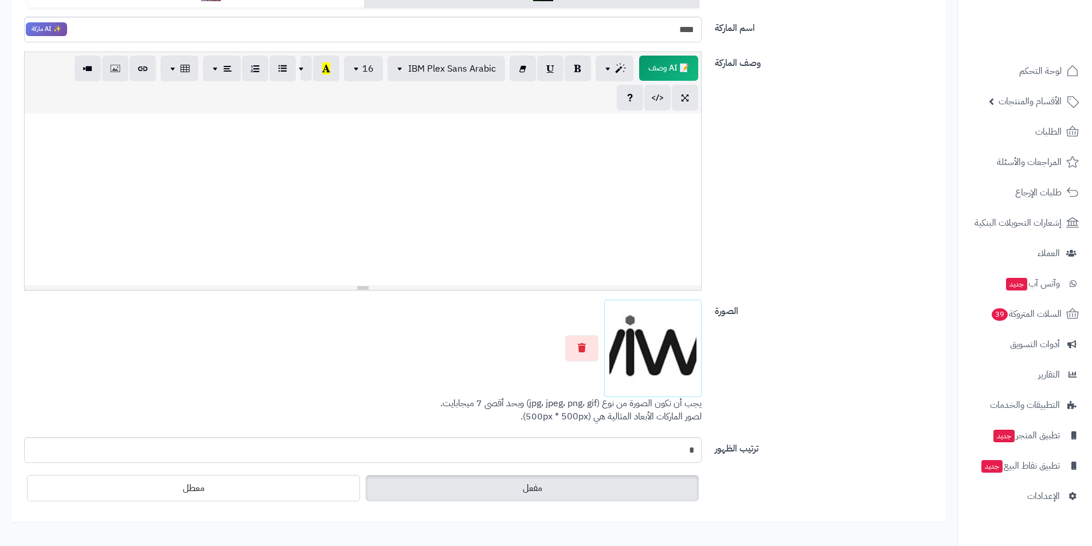
scroll to position [242, 0]
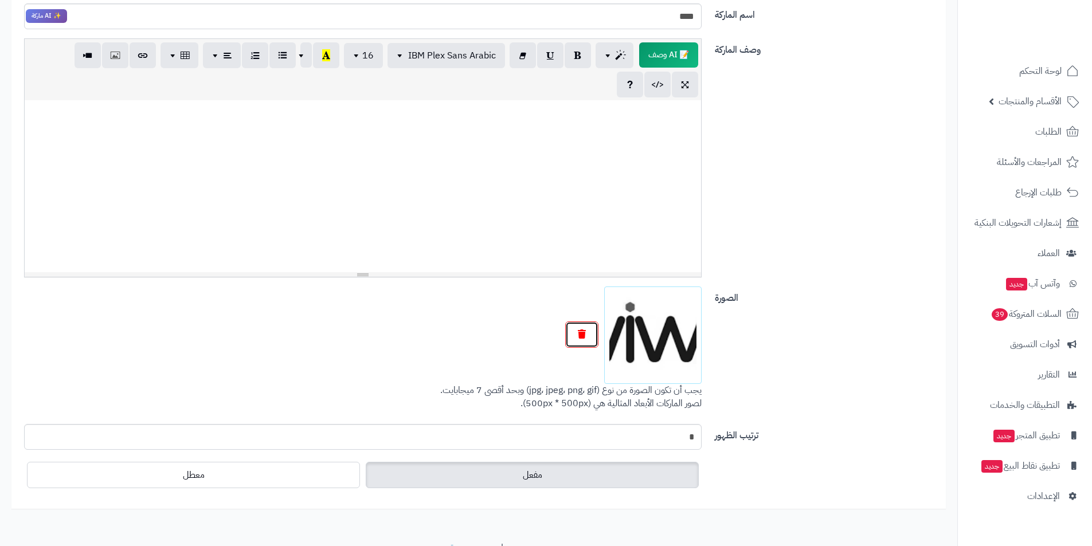
click at [589, 323] on button "button" at bounding box center [581, 334] width 33 height 26
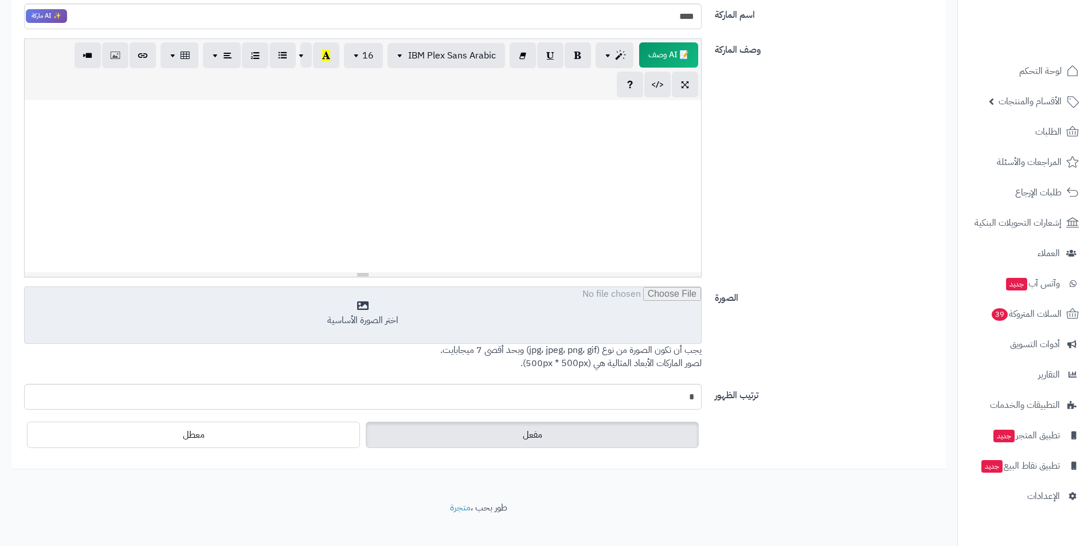
click at [587, 325] on input "file" at bounding box center [363, 315] width 676 height 57
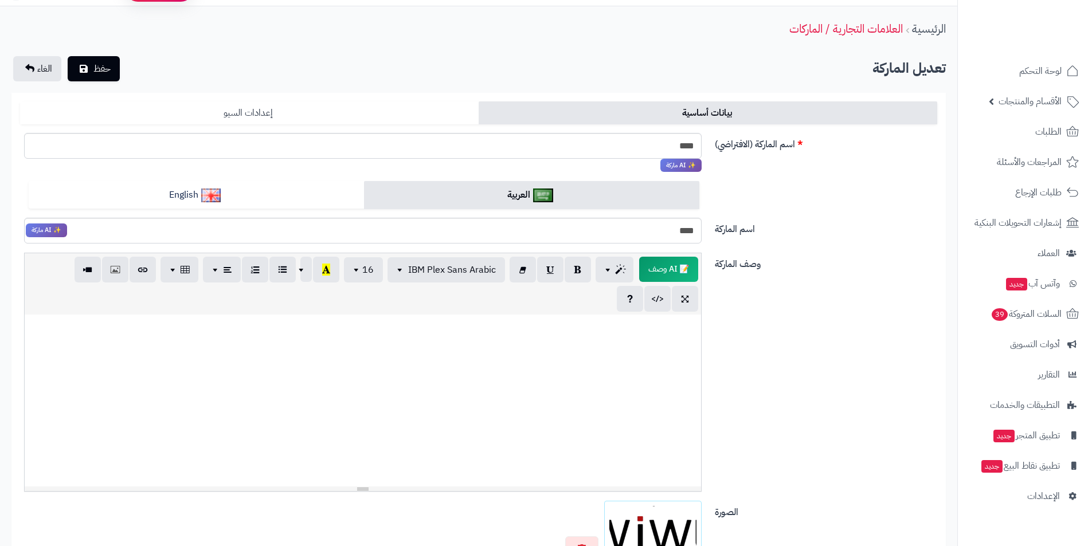
scroll to position [0, 0]
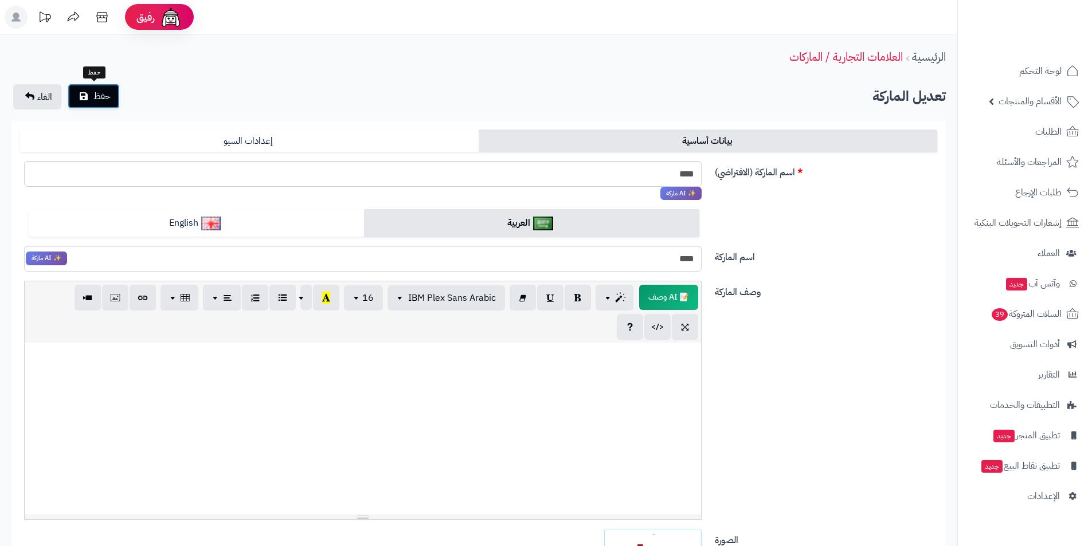
click at [92, 101] on button "حفظ" at bounding box center [94, 96] width 52 height 25
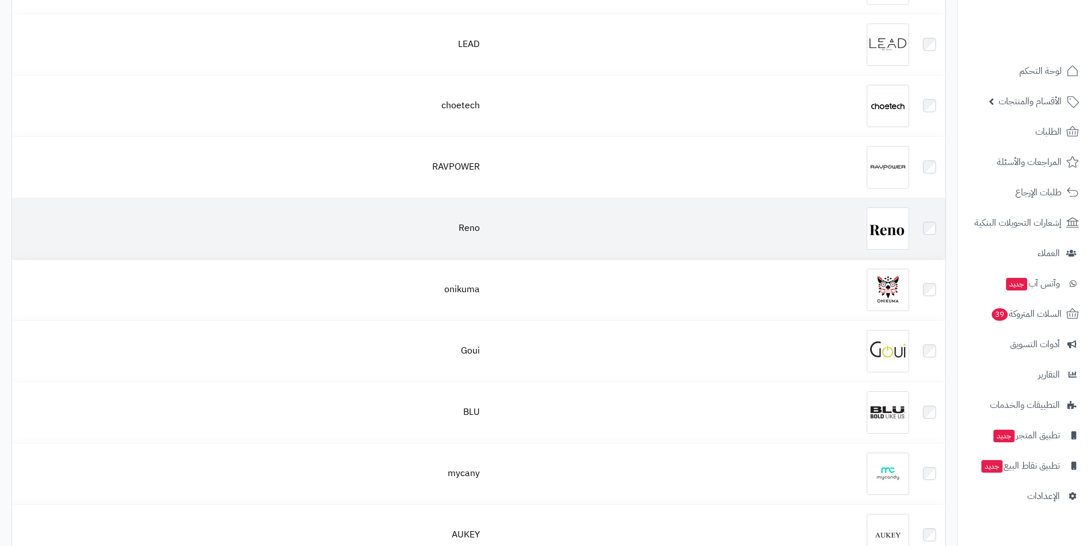
scroll to position [287, 0]
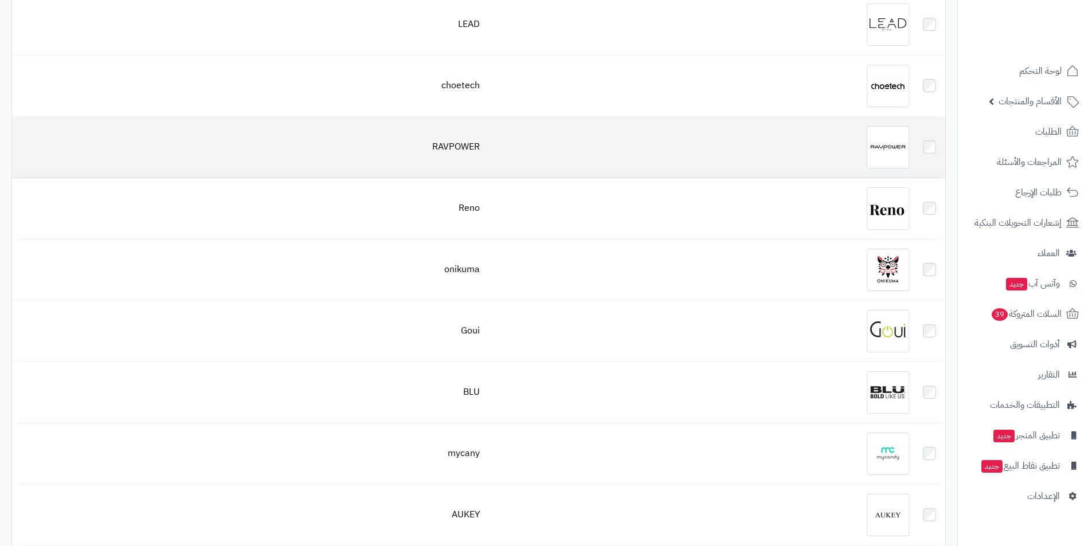
click at [829, 152] on div at bounding box center [699, 147] width 420 height 42
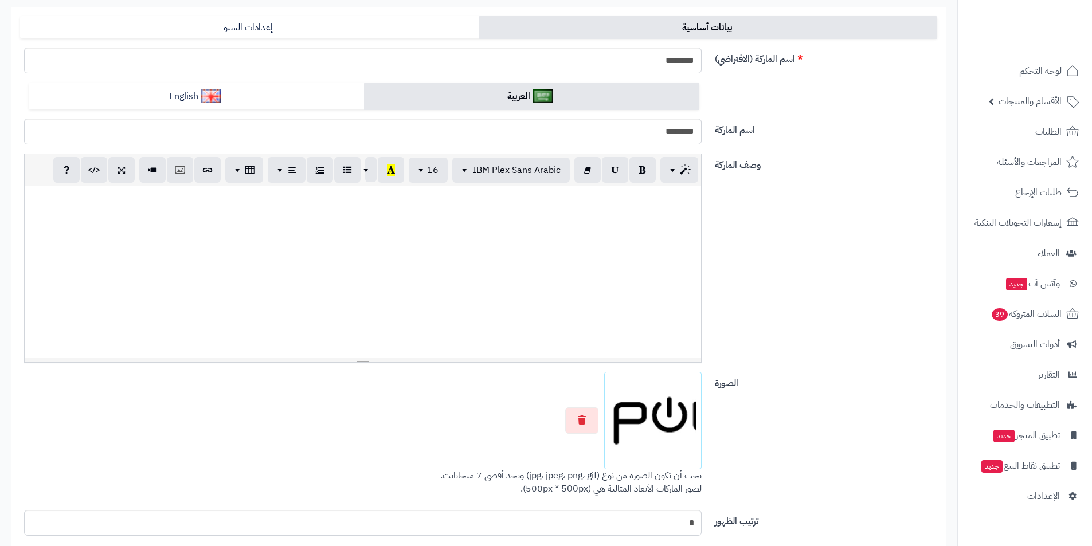
scroll to position [115, 0]
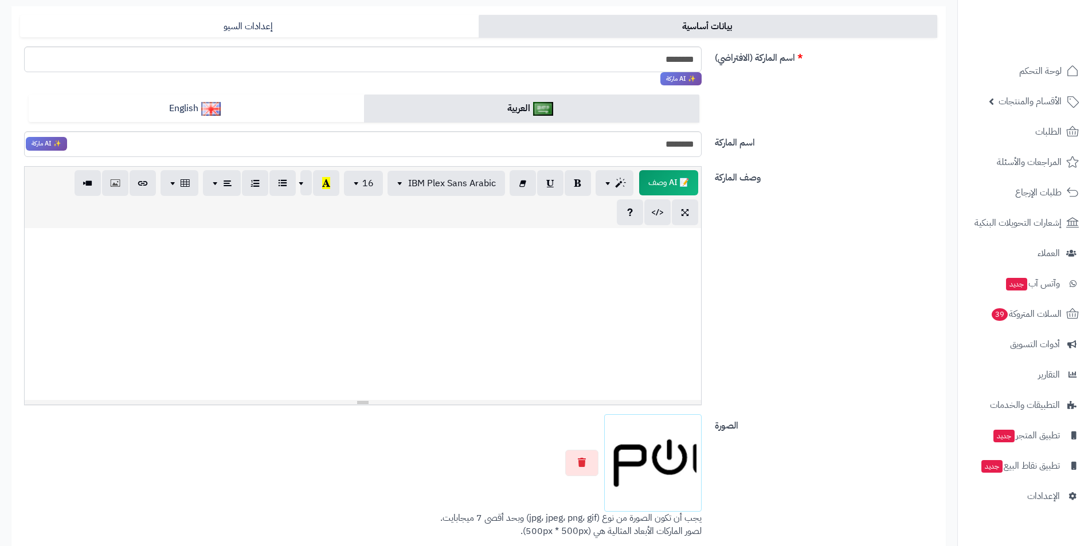
click at [582, 430] on div at bounding box center [362, 462] width 677 height 97
click at [576, 456] on button "button" at bounding box center [581, 462] width 33 height 26
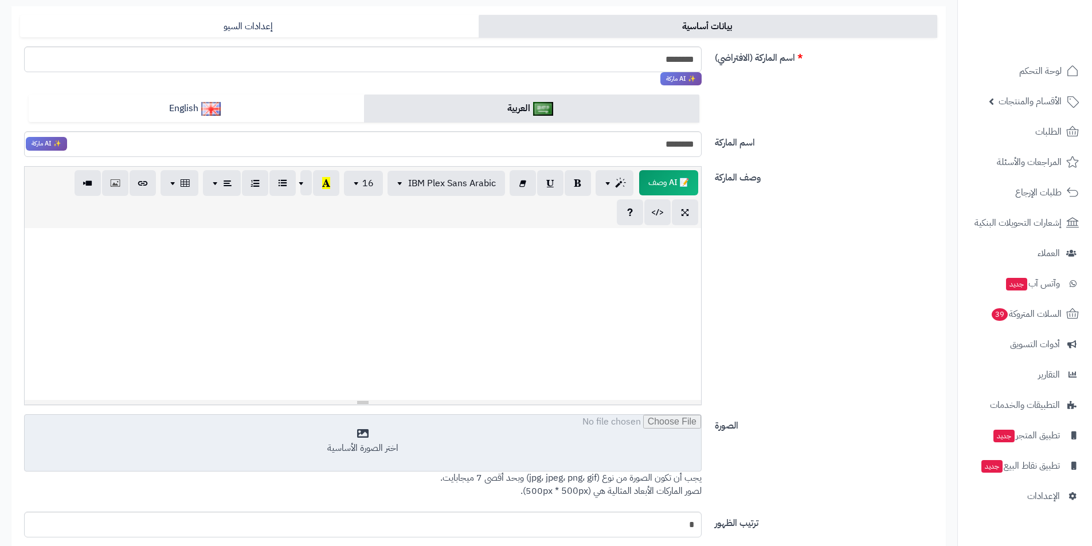
click at [576, 452] on input "file" at bounding box center [363, 443] width 676 height 57
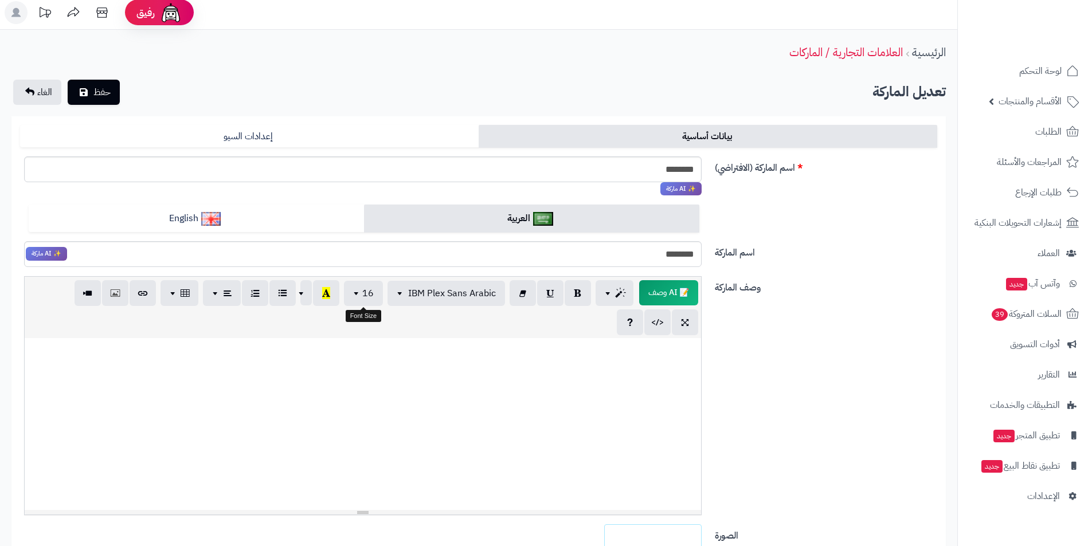
scroll to position [0, 0]
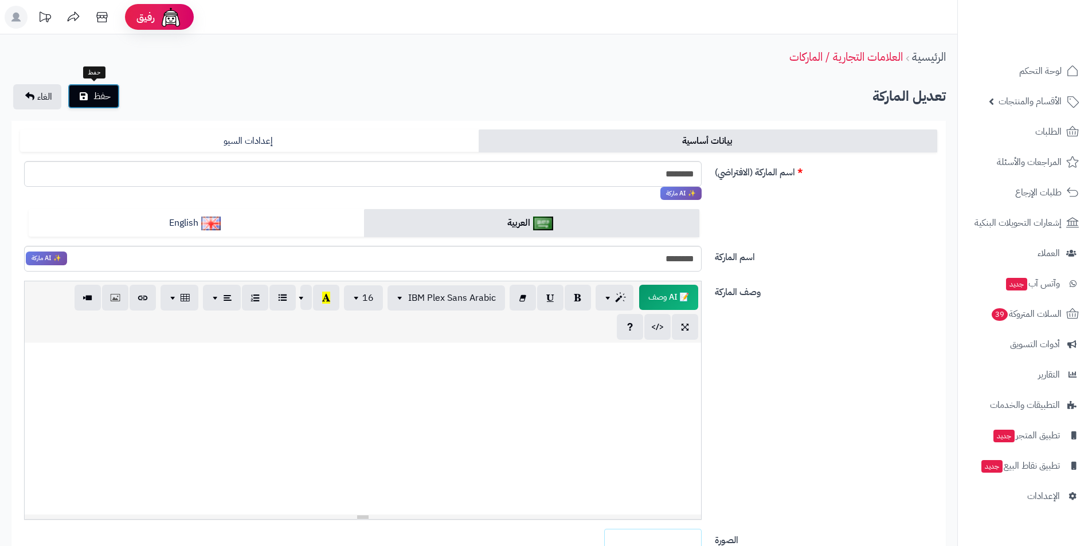
click at [100, 92] on span "حفظ" at bounding box center [101, 96] width 17 height 14
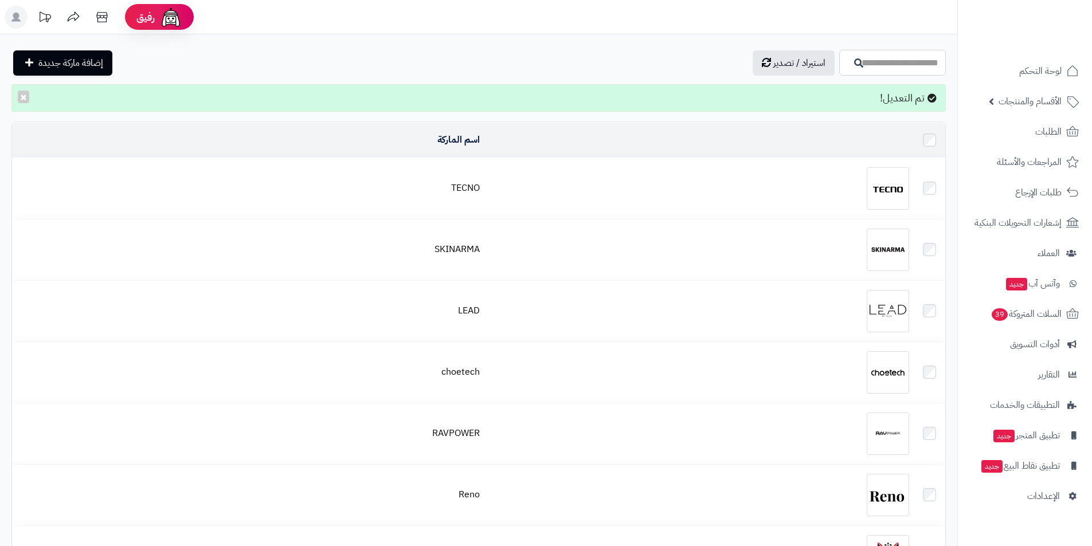
click at [861, 64] on input "اسم الماركة" at bounding box center [892, 63] width 107 height 26
type input "******"
click at [841, 61] on button "button" at bounding box center [852, 62] width 23 height 10
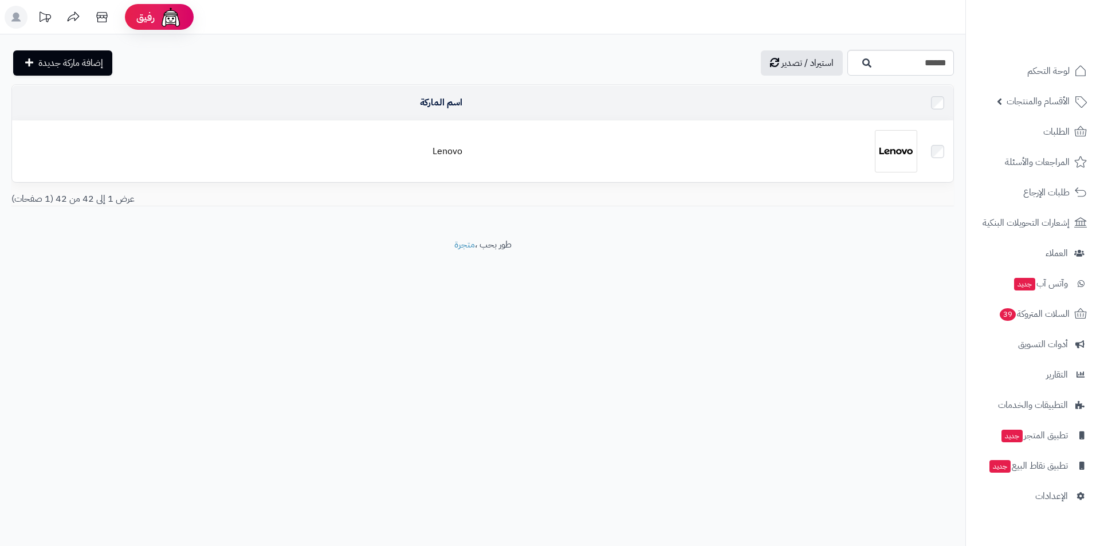
click at [812, 134] on div at bounding box center [695, 151] width 446 height 42
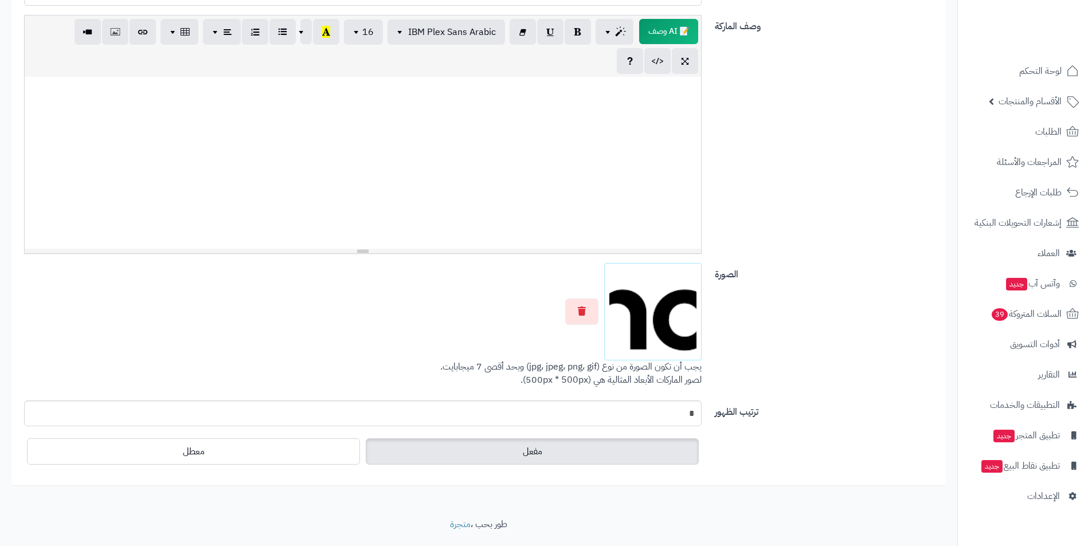
click at [581, 290] on div at bounding box center [362, 311] width 677 height 97
click at [587, 311] on button "button" at bounding box center [581, 311] width 33 height 26
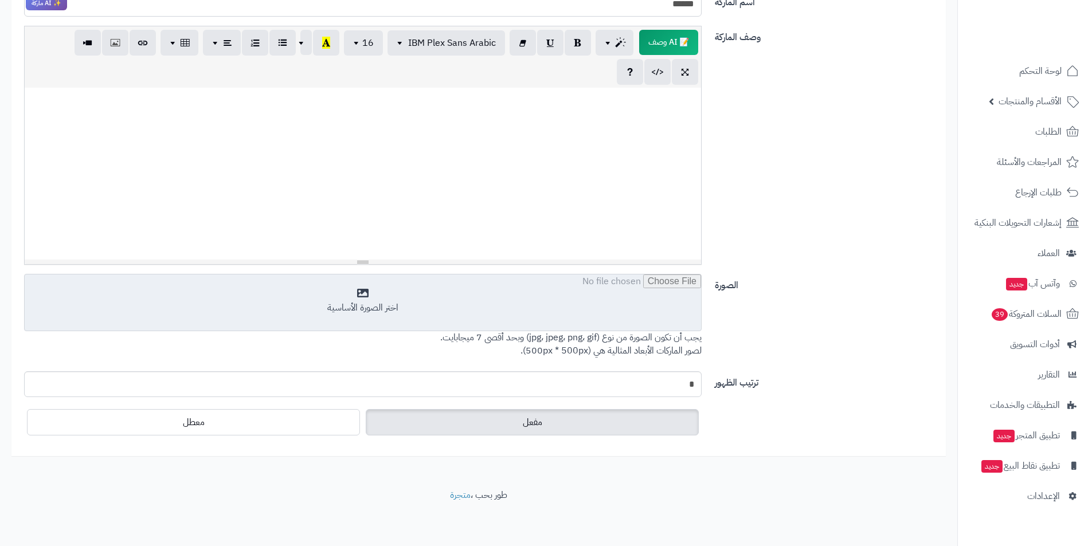
click at [589, 311] on input "file" at bounding box center [363, 302] width 676 height 57
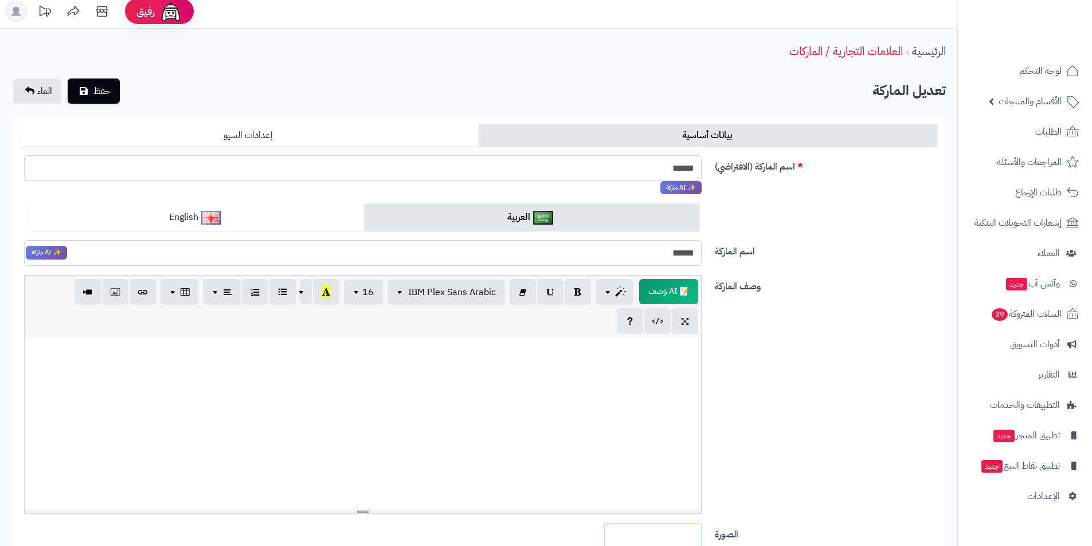
scroll to position [0, 0]
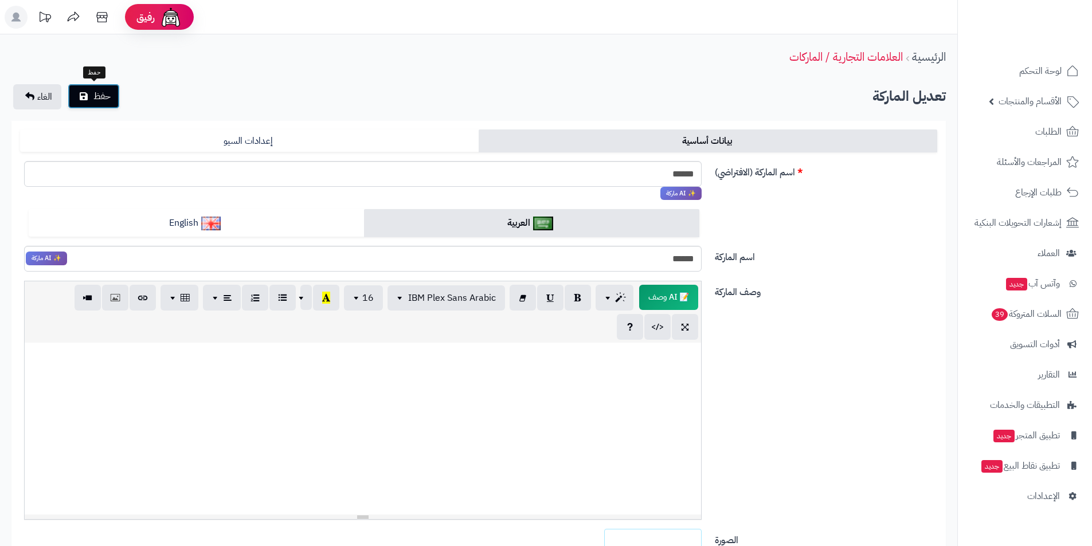
click at [100, 88] on button "حفظ" at bounding box center [94, 96] width 52 height 25
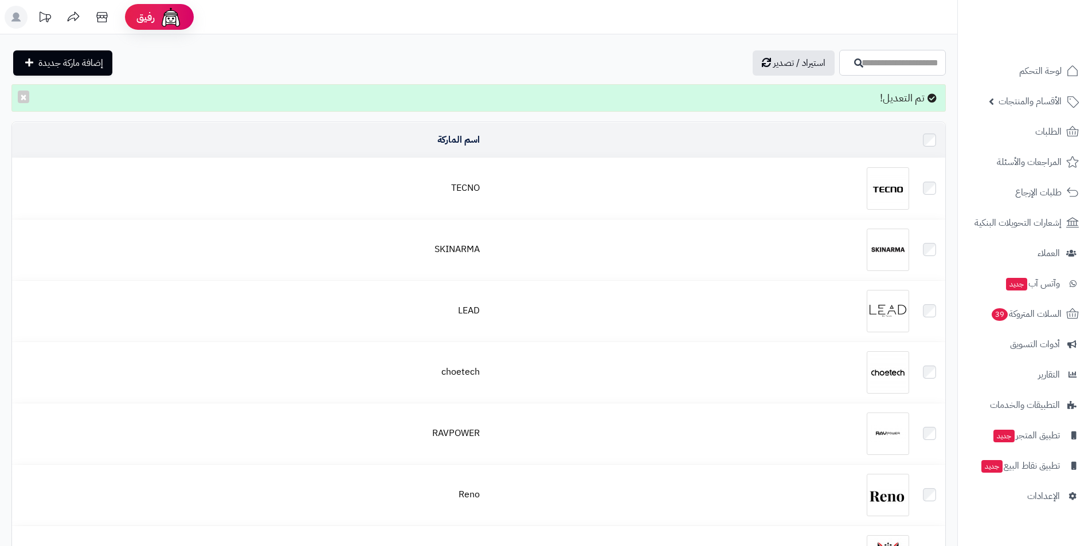
click at [881, 65] on input "اسم الماركة" at bounding box center [892, 63] width 107 height 26
type input "*****"
click at [854, 66] on icon "button" at bounding box center [858, 62] width 9 height 9
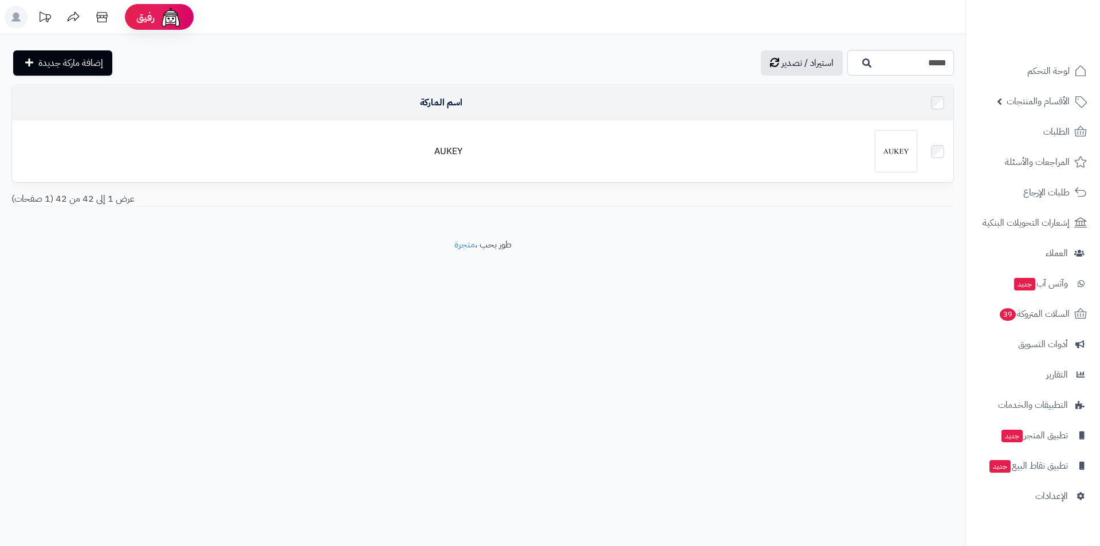
click at [852, 145] on div at bounding box center [695, 151] width 446 height 42
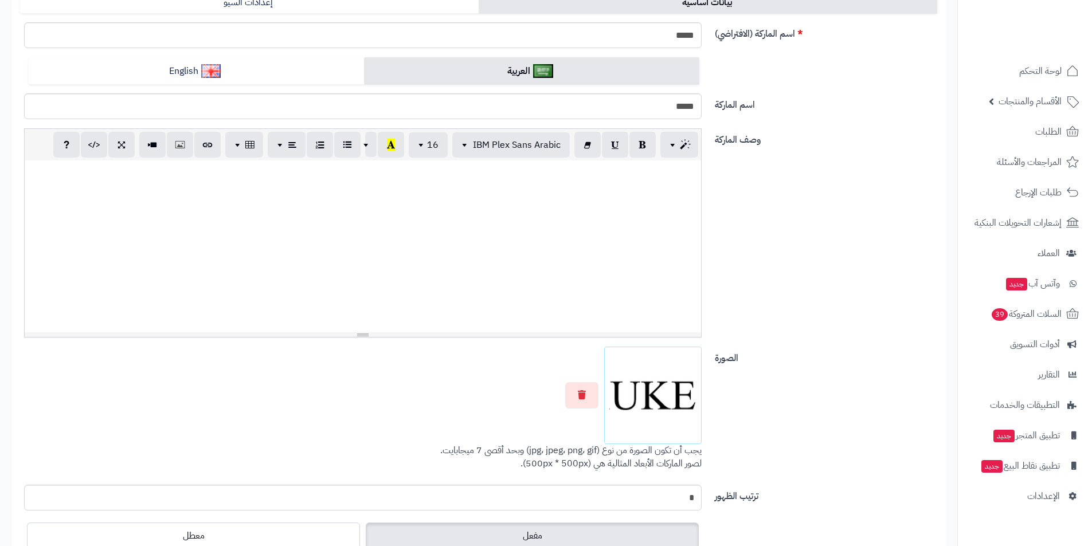
scroll to position [172, 0]
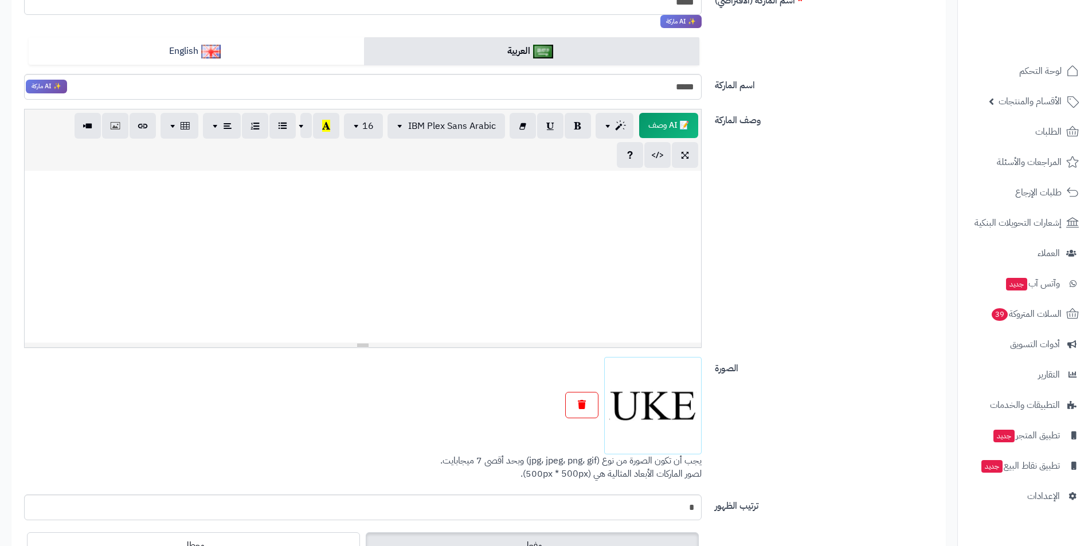
click at [585, 373] on div at bounding box center [362, 405] width 677 height 97
drag, startPoint x: 558, startPoint y: 407, endPoint x: 568, endPoint y: 406, distance: 10.5
click at [563, 407] on div at bounding box center [362, 405] width 677 height 97
click at [586, 409] on button "button" at bounding box center [581, 405] width 33 height 26
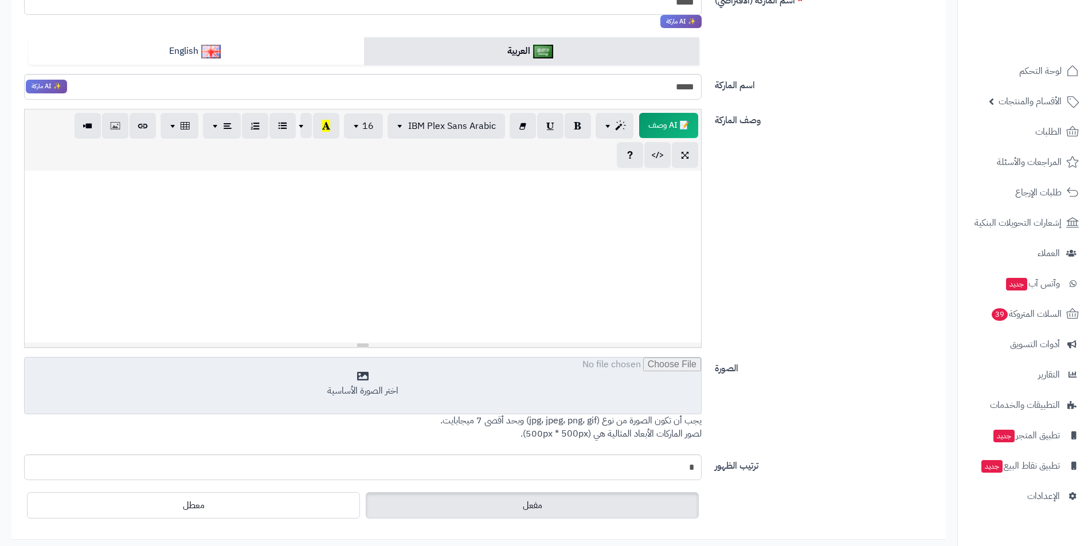
click at [589, 405] on input "file" at bounding box center [363, 386] width 676 height 57
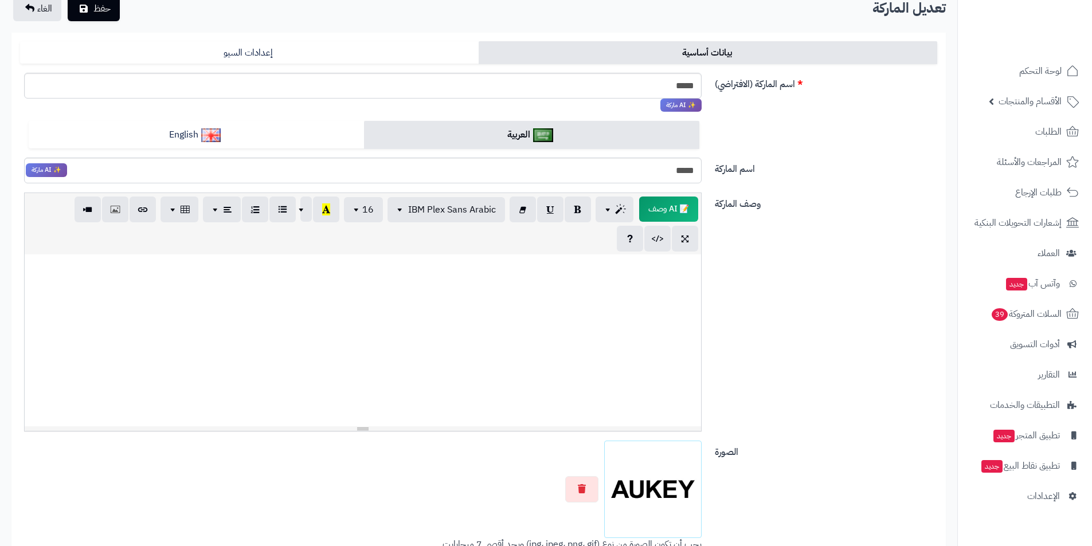
scroll to position [0, 0]
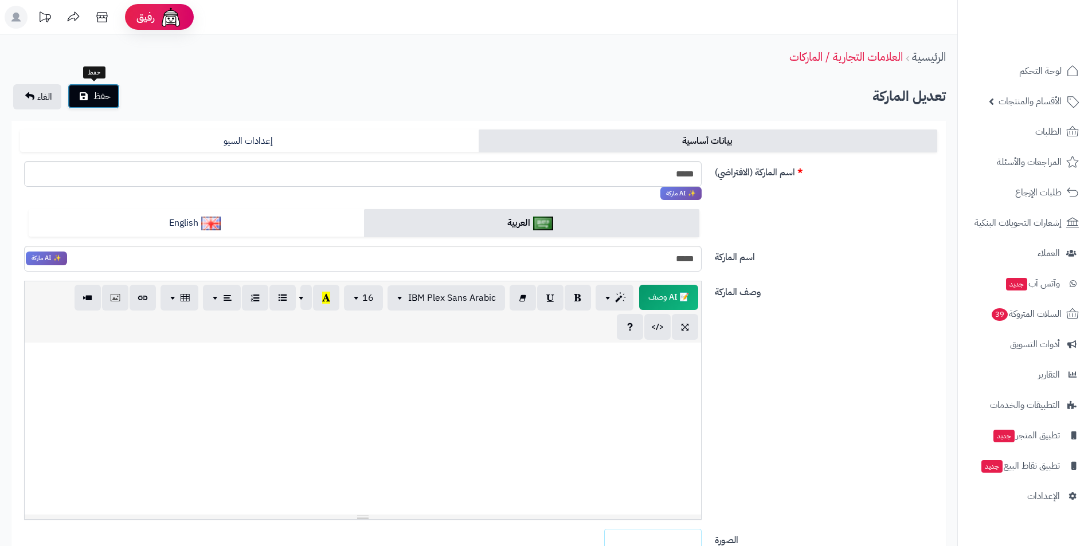
click at [92, 100] on button "حفظ" at bounding box center [94, 96] width 52 height 25
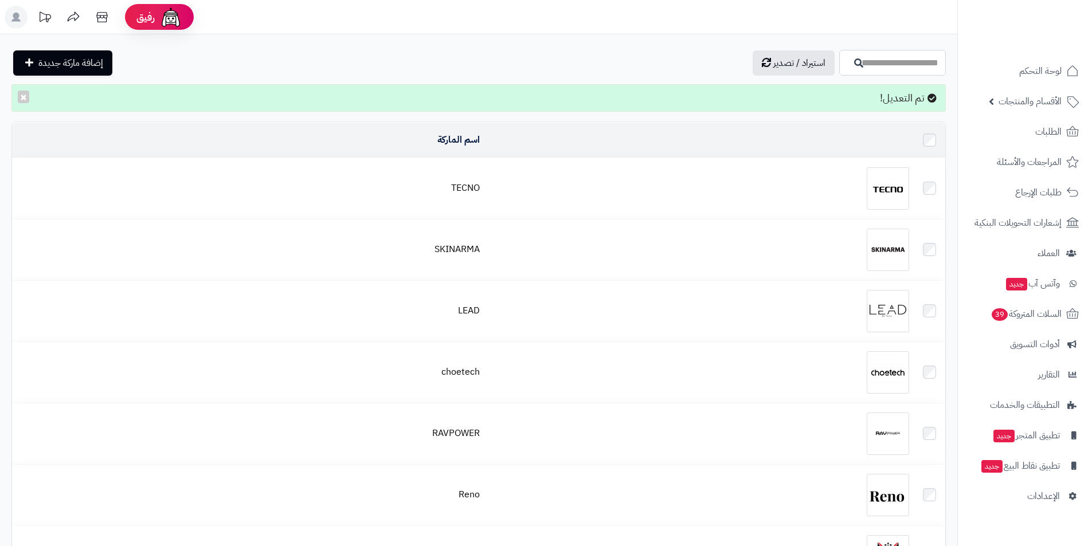
click at [886, 64] on input "اسم الماركة" at bounding box center [892, 63] width 107 height 26
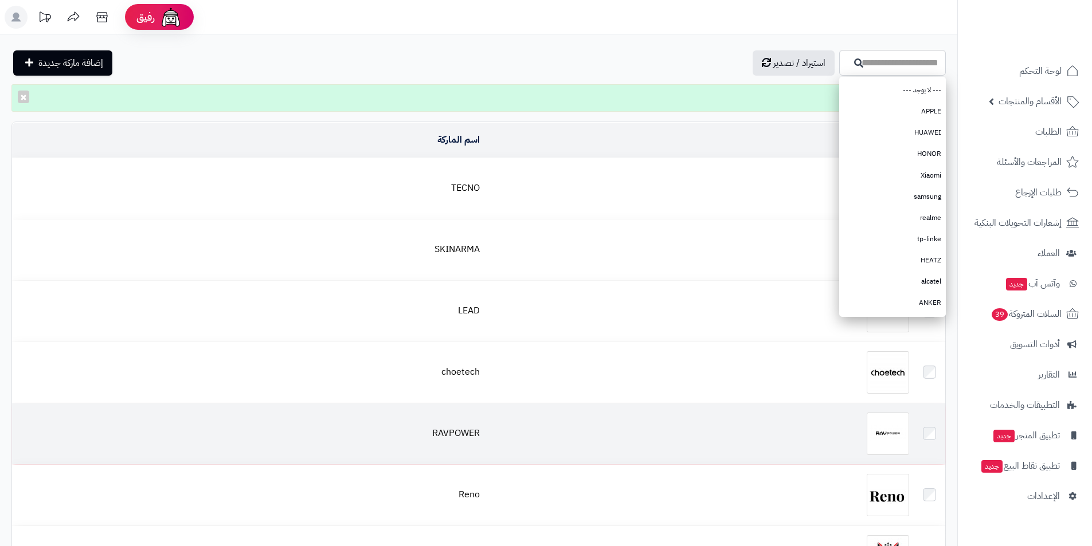
click at [866, 422] on div at bounding box center [699, 434] width 420 height 42
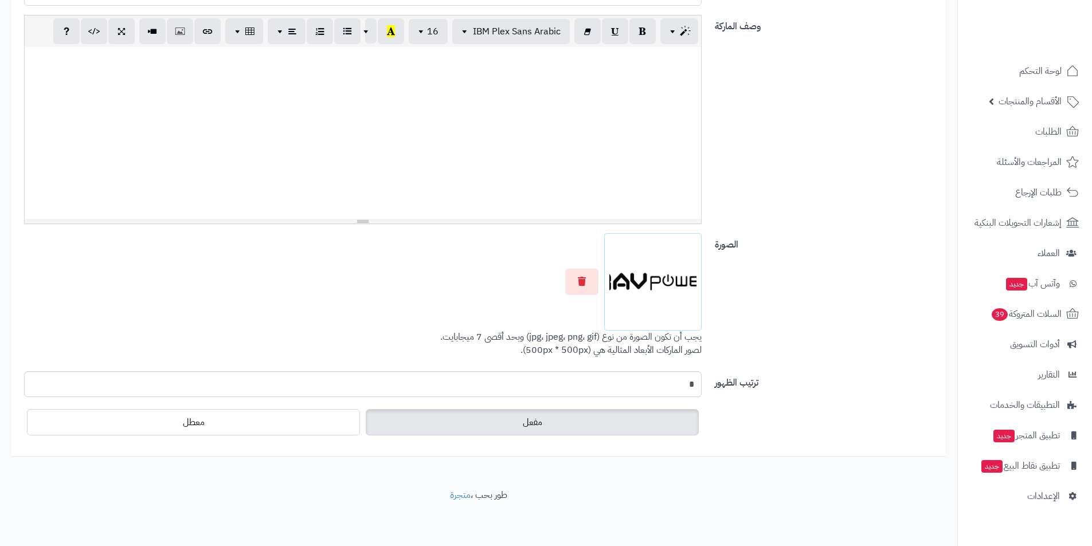
scroll to position [266, 0]
click at [631, 292] on img at bounding box center [652, 281] width 87 height 87
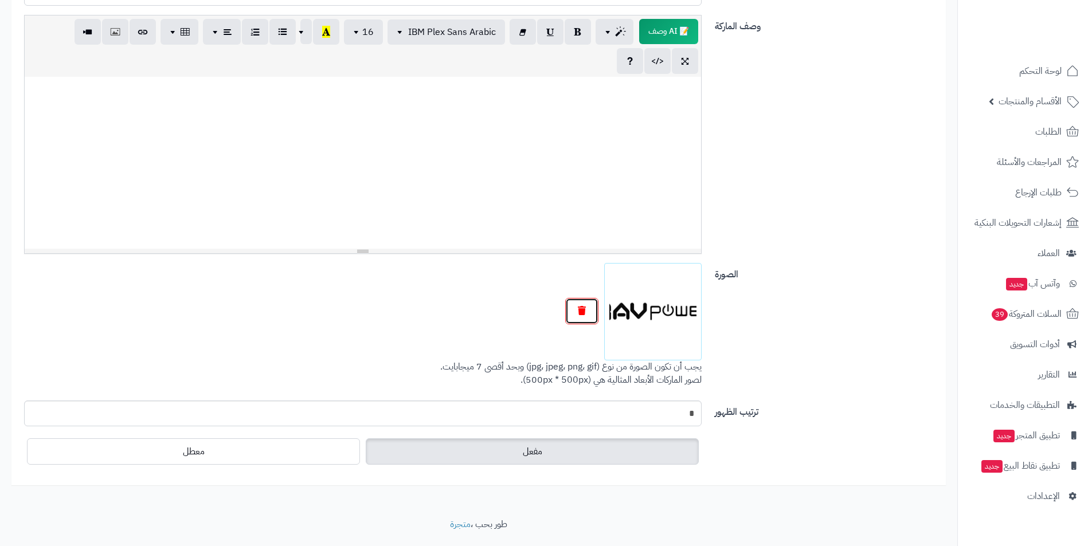
click at [589, 316] on button "button" at bounding box center [581, 311] width 33 height 26
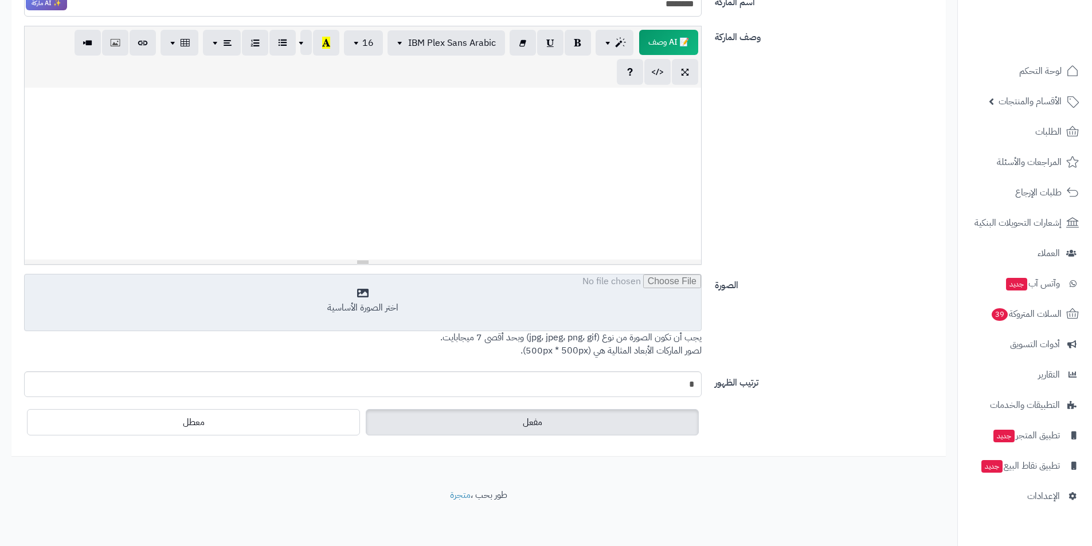
click at [620, 315] on input "file" at bounding box center [363, 302] width 676 height 57
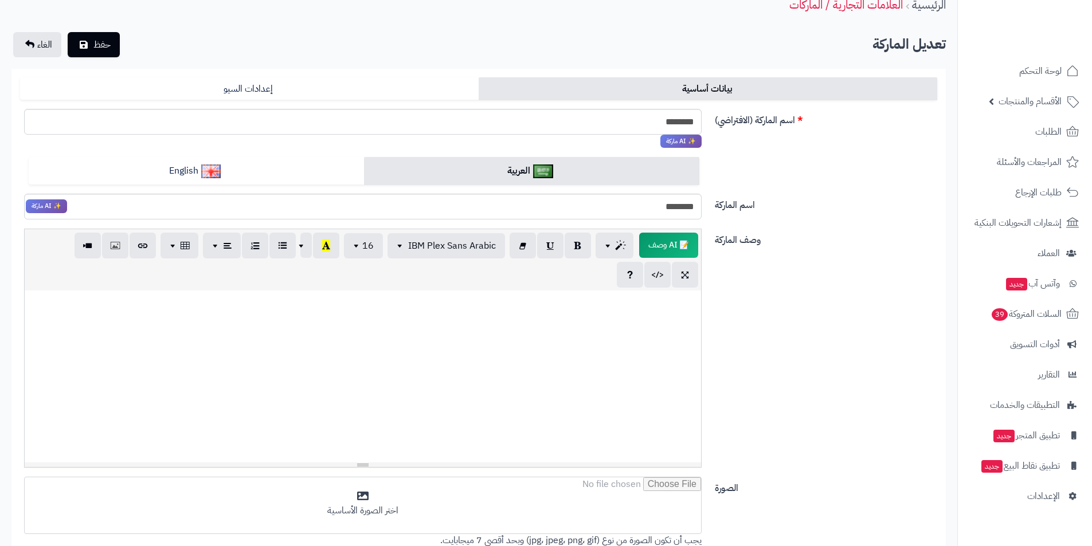
scroll to position [0, 0]
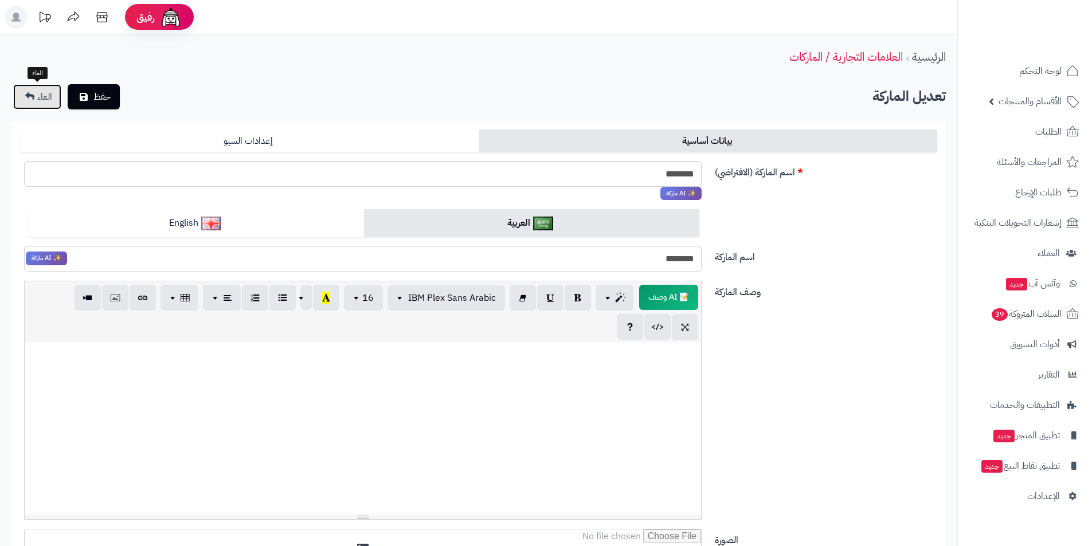
click at [38, 87] on link "الغاء" at bounding box center [37, 96] width 48 height 25
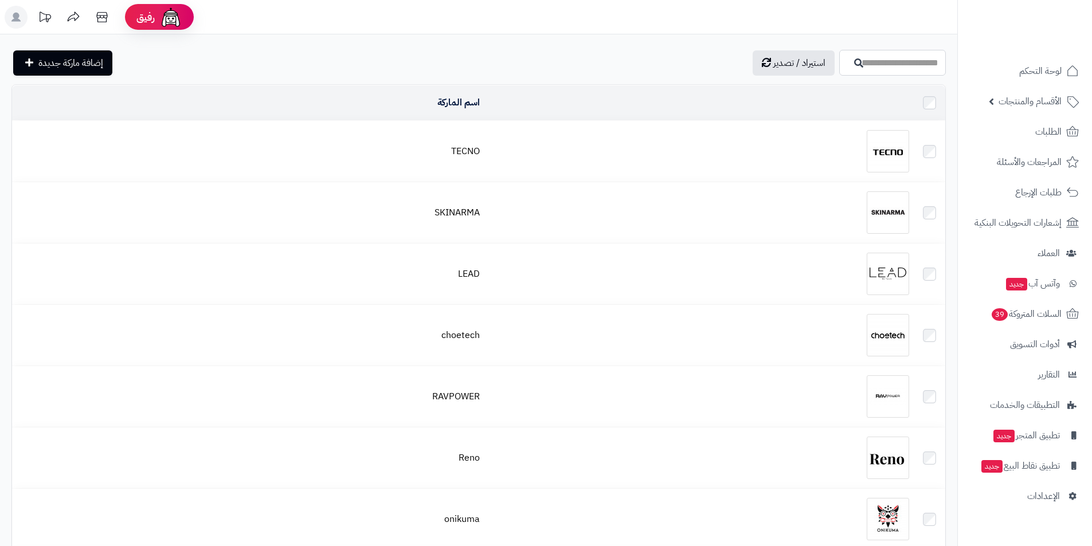
click at [863, 66] on input "اسم الماركة" at bounding box center [892, 63] width 107 height 26
click at [900, 112] on link "TOSHIBA" at bounding box center [892, 111] width 107 height 21
type input "*******"
click at [854, 59] on icon "button" at bounding box center [858, 62] width 9 height 9
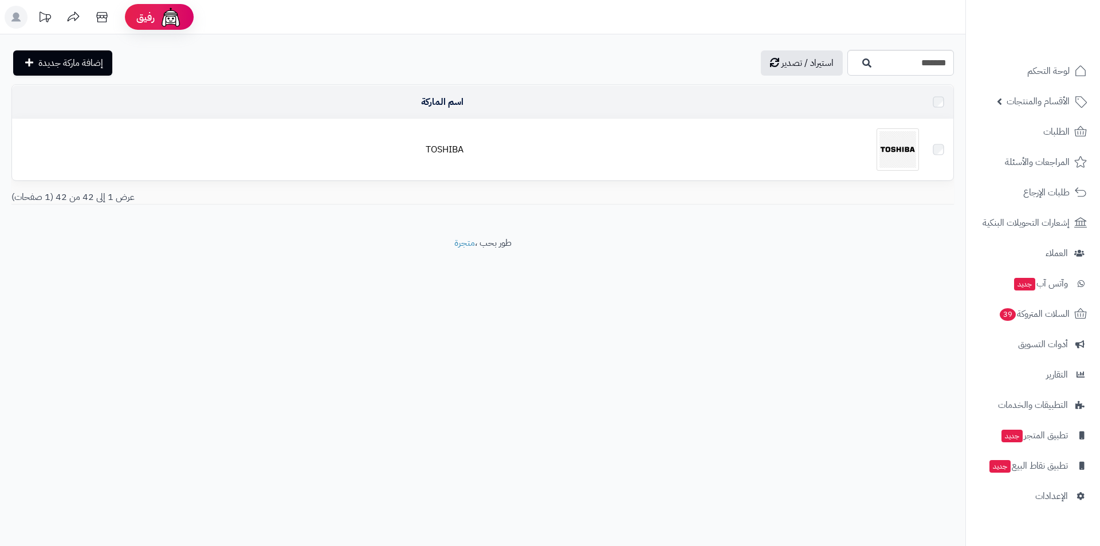
click at [862, 145] on div at bounding box center [696, 149] width 447 height 42
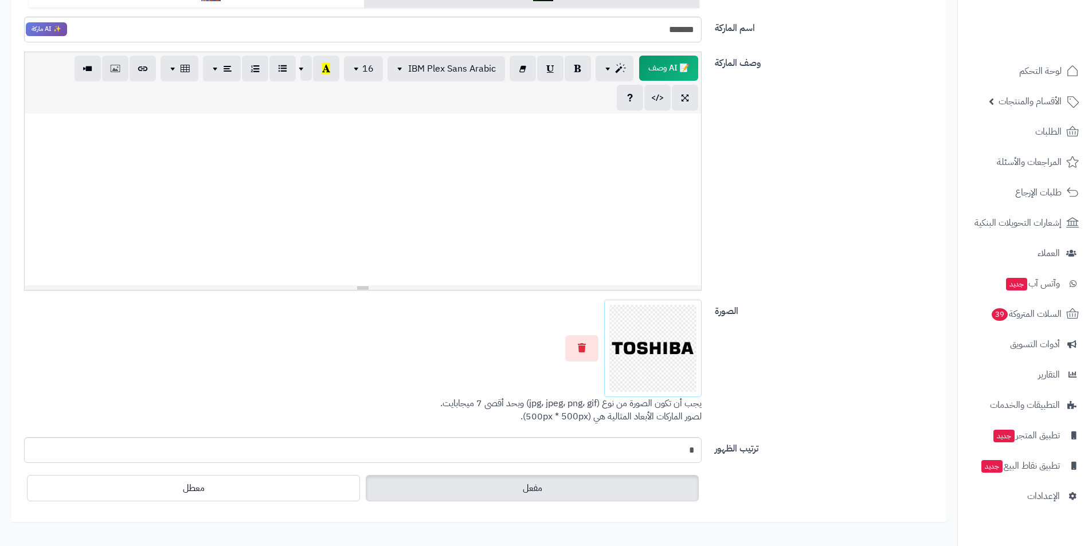
scroll to position [242, 0]
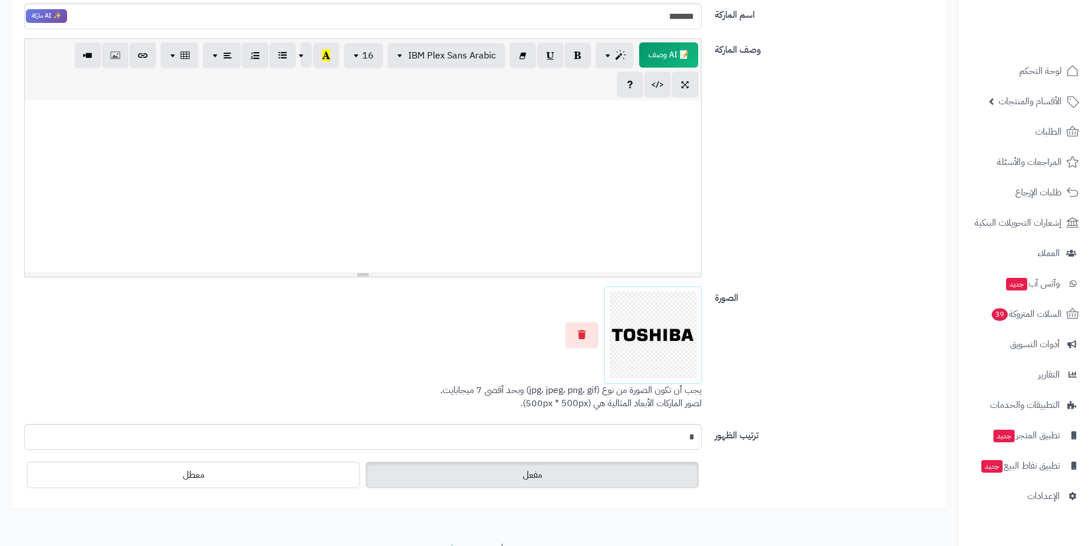
click at [578, 310] on div at bounding box center [362, 335] width 677 height 97
click at [580, 324] on button "button" at bounding box center [581, 334] width 33 height 26
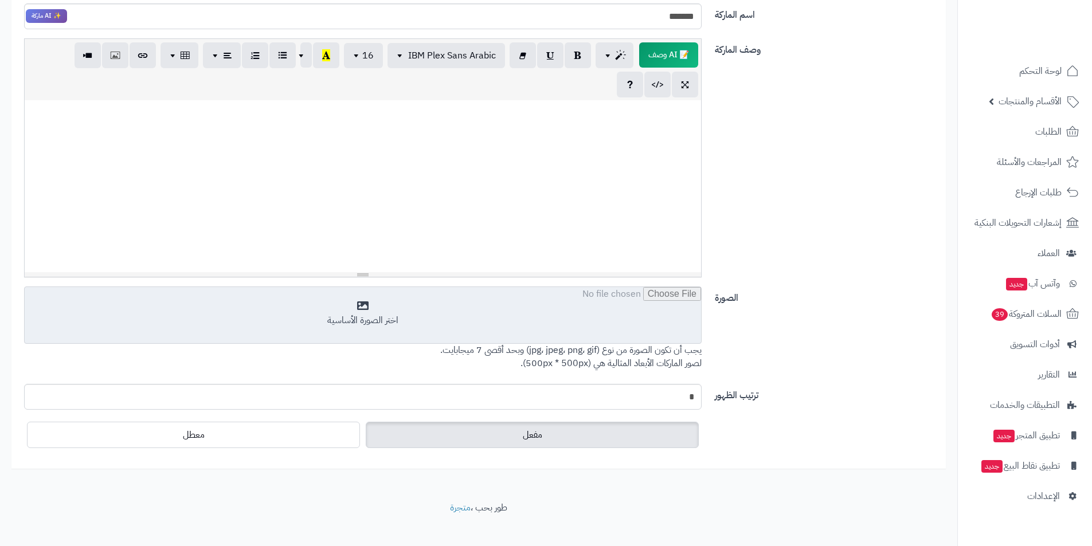
click at [584, 333] on input "file" at bounding box center [363, 315] width 676 height 57
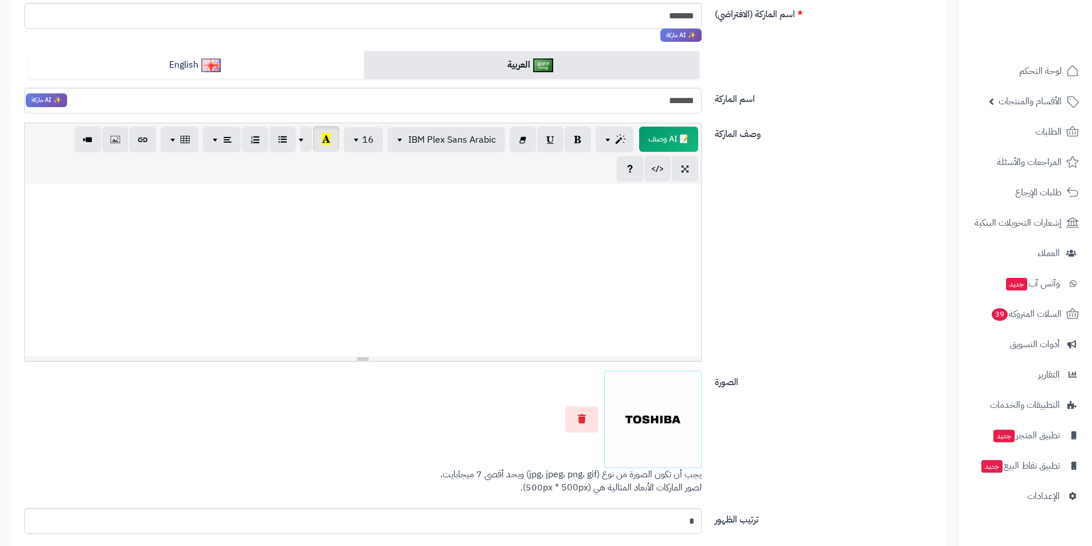
scroll to position [70, 0]
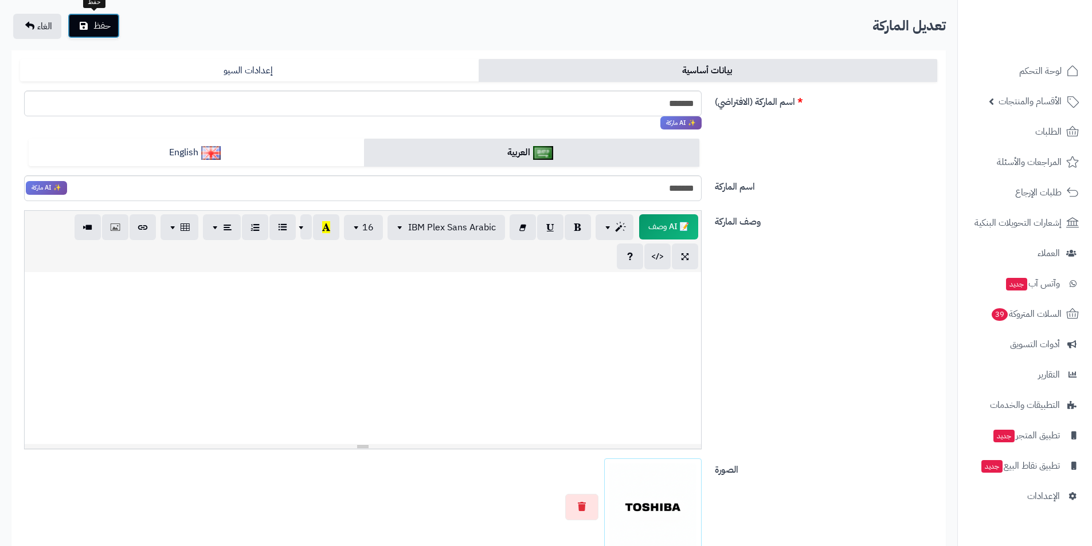
click at [88, 27] on icon "submit" at bounding box center [84, 25] width 8 height 9
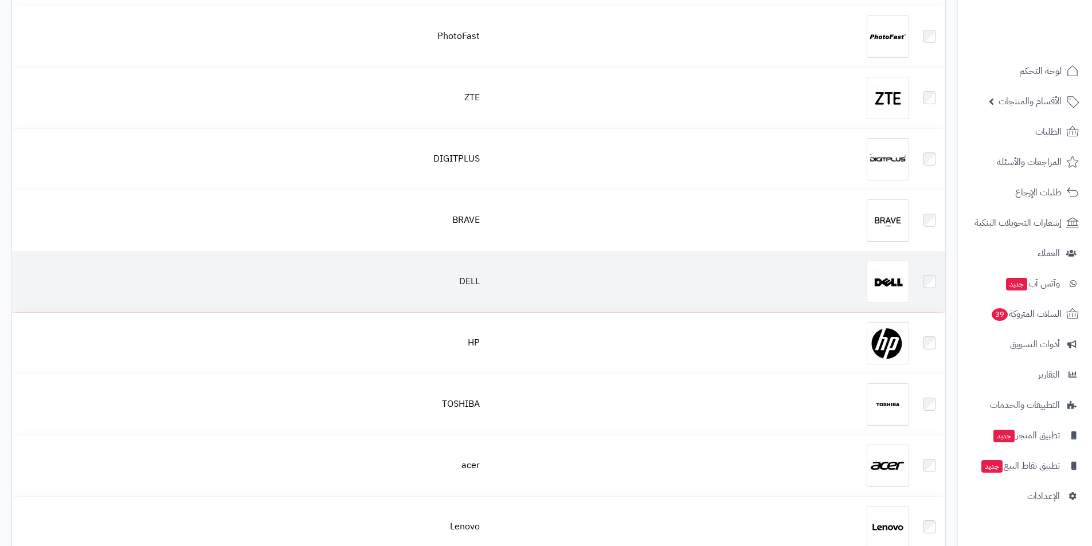
scroll to position [1433, 0]
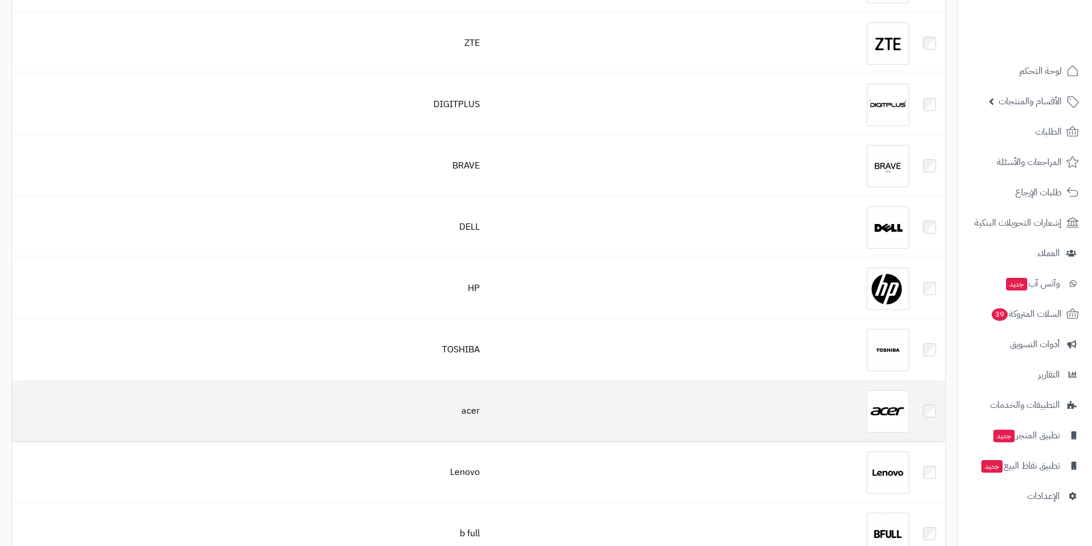
click at [792, 398] on div at bounding box center [699, 411] width 420 height 42
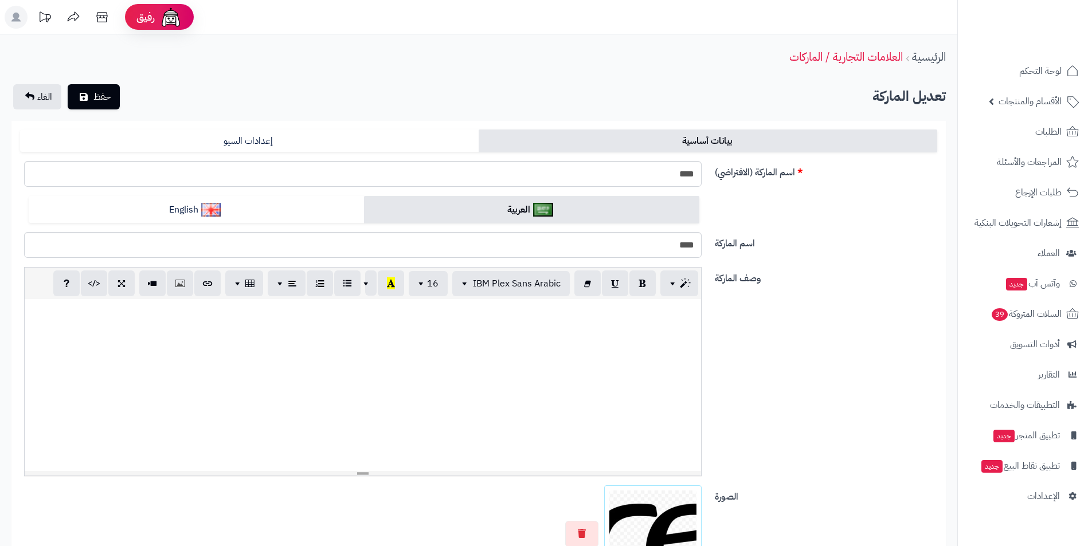
scroll to position [172, 0]
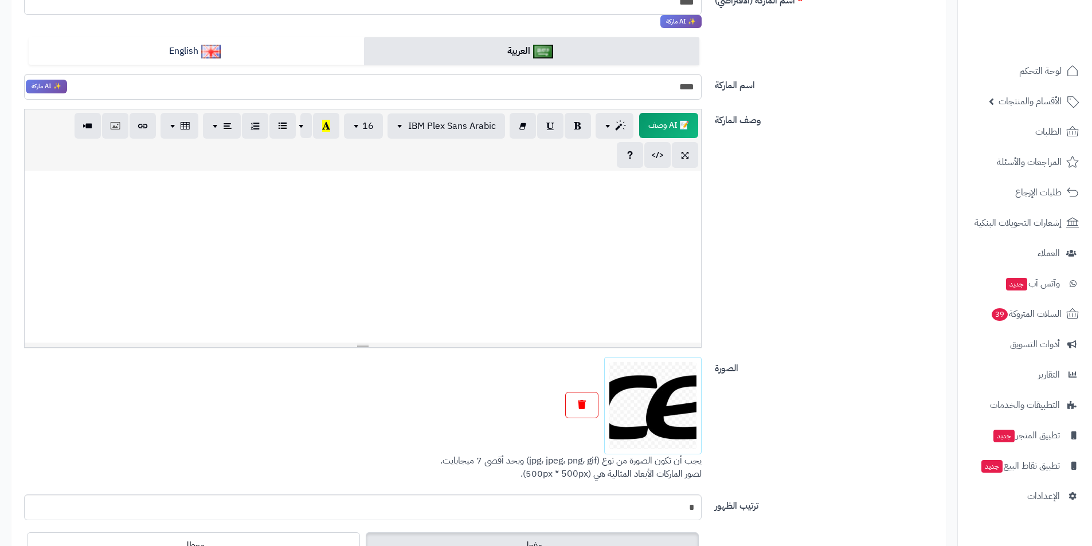
click at [592, 374] on div at bounding box center [362, 405] width 677 height 97
click at [572, 401] on button "button" at bounding box center [581, 405] width 33 height 26
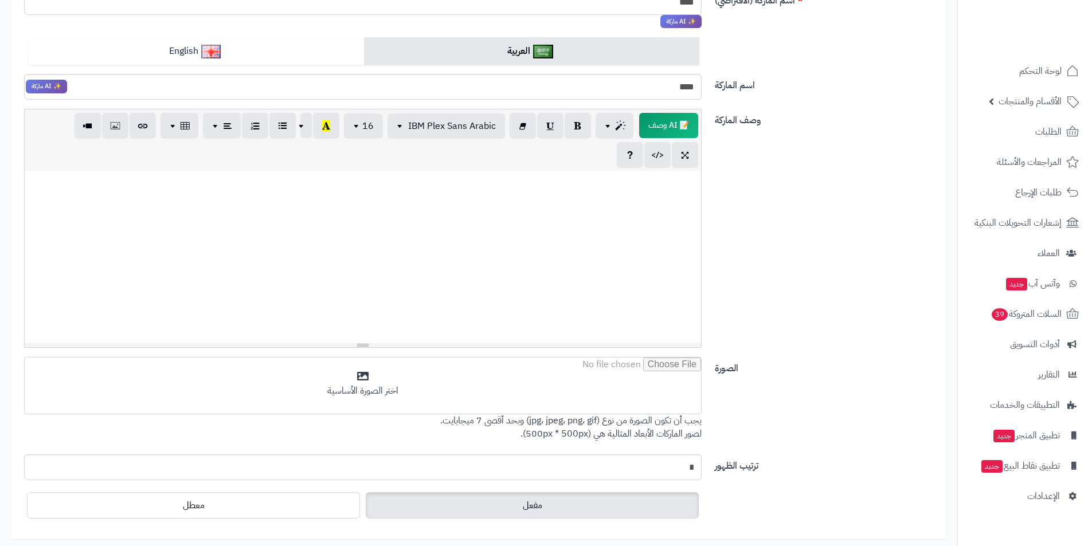
click at [572, 401] on input "file" at bounding box center [363, 386] width 676 height 57
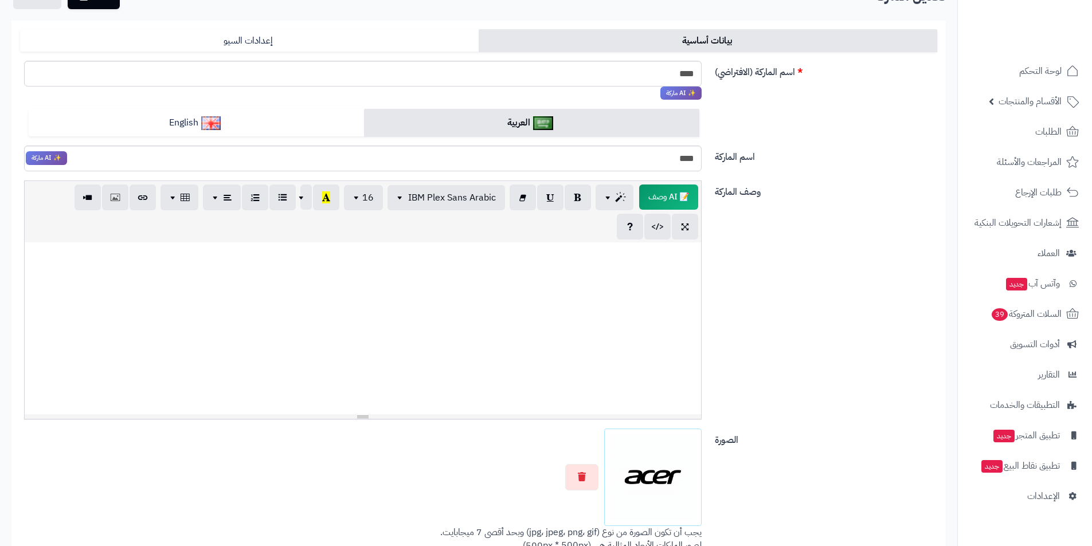
scroll to position [0, 0]
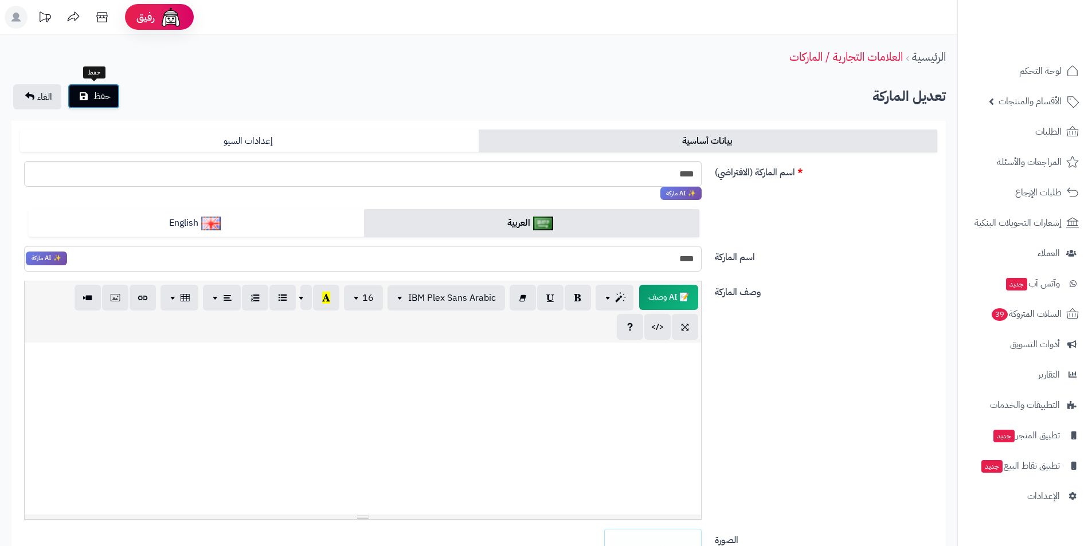
click at [108, 100] on span "حفظ" at bounding box center [101, 96] width 17 height 14
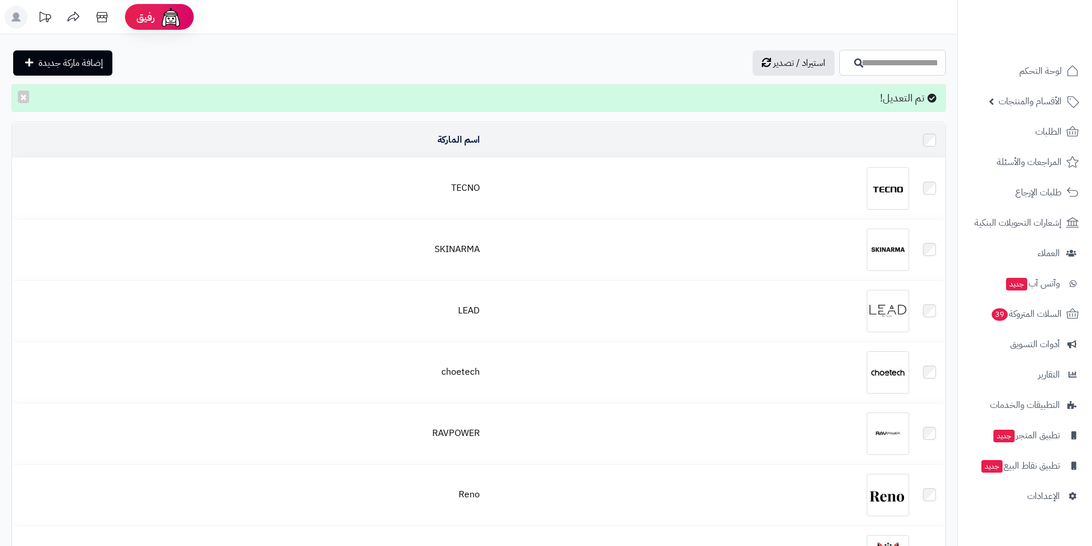
click at [905, 63] on input "اسم الماركة" at bounding box center [892, 63] width 107 height 26
type input "****"
click at [839, 70] on input "****" at bounding box center [892, 63] width 107 height 26
click at [839, 69] on input "****" at bounding box center [892, 63] width 107 height 26
click at [841, 67] on button "button" at bounding box center [852, 62] width 23 height 10
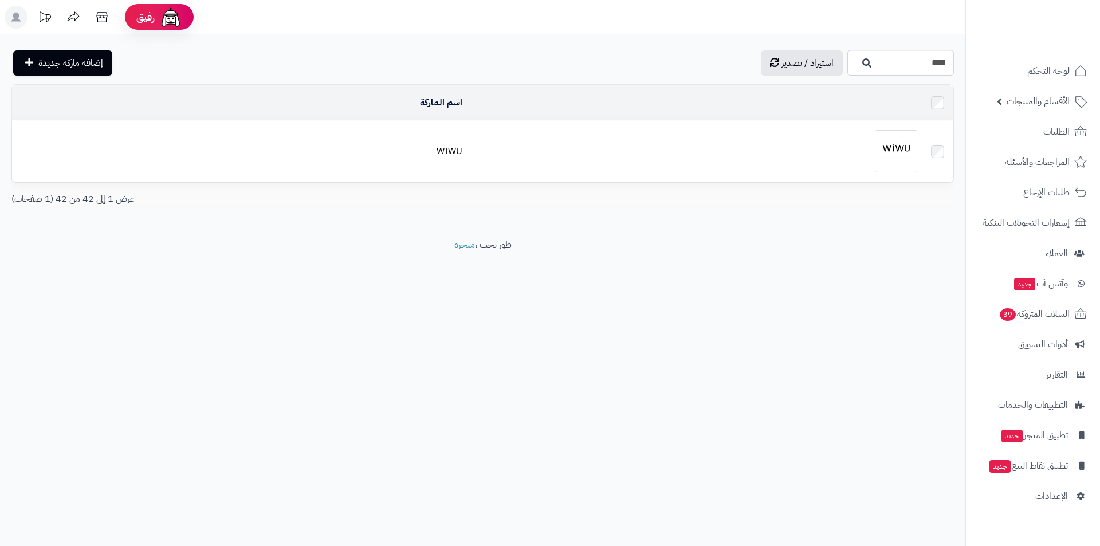
click at [853, 142] on div at bounding box center [695, 151] width 446 height 42
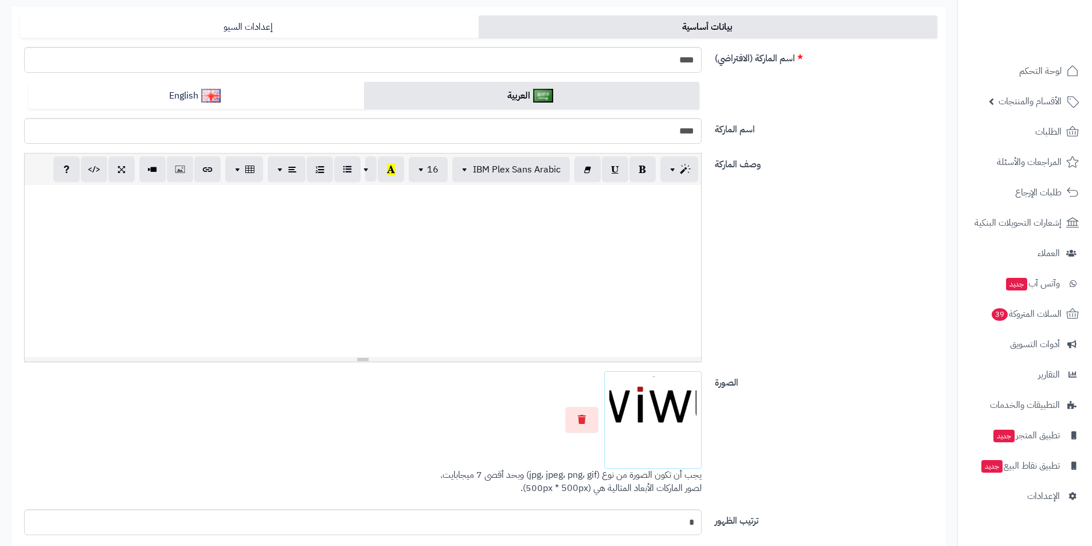
scroll to position [115, 0]
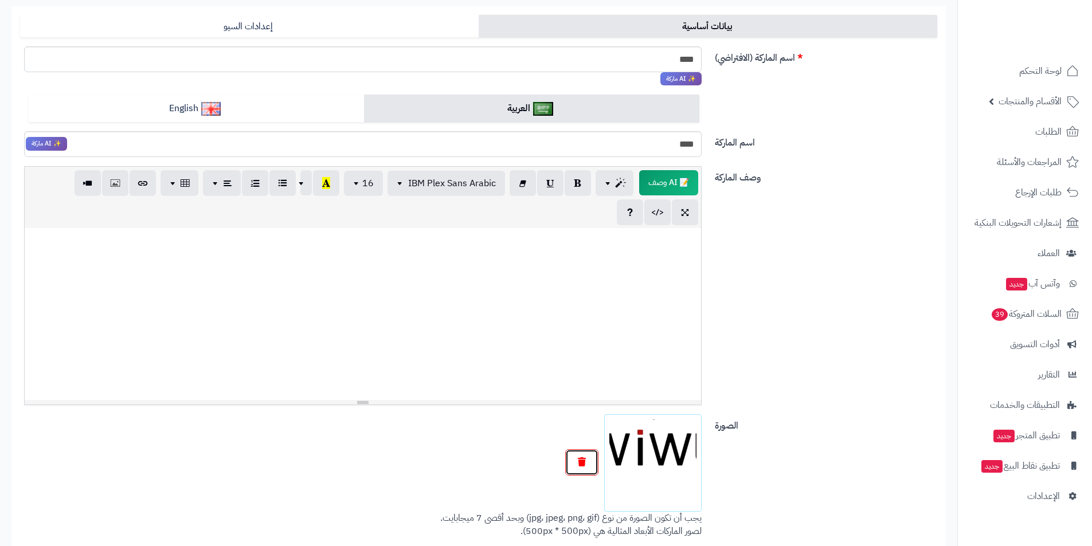
click at [585, 468] on button "button" at bounding box center [581, 462] width 33 height 26
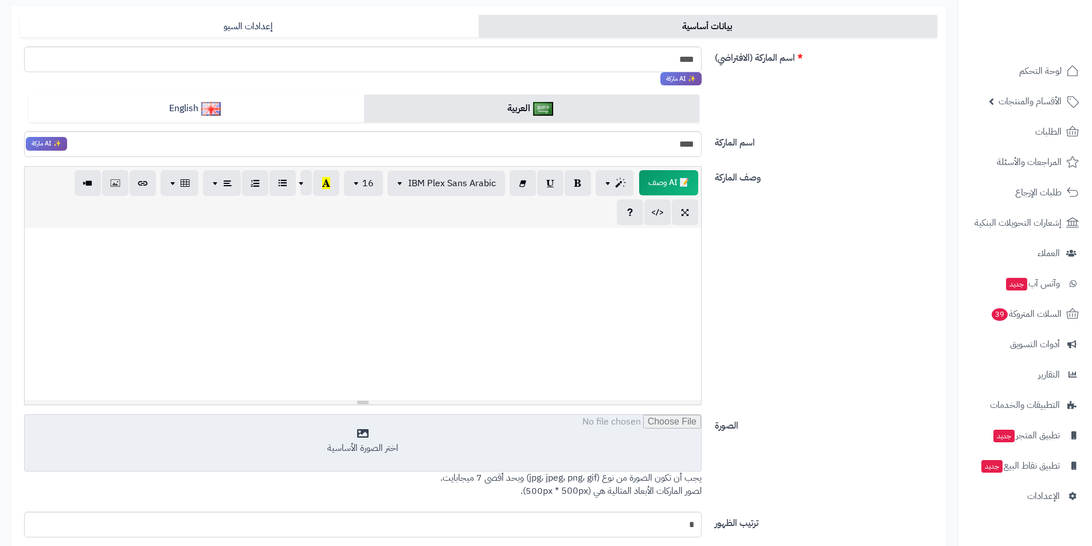
click at [588, 459] on input "file" at bounding box center [363, 443] width 676 height 57
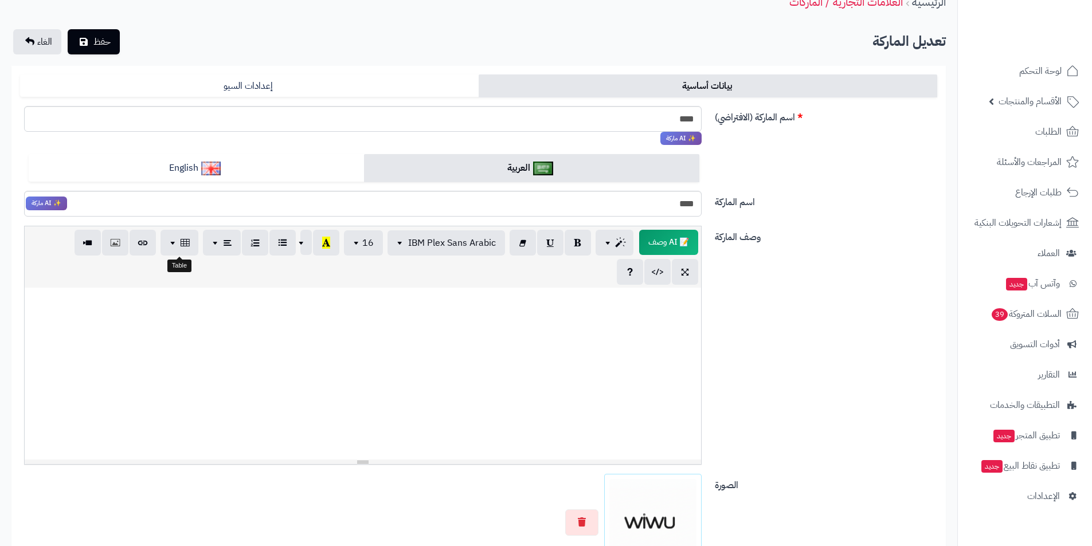
scroll to position [0, 0]
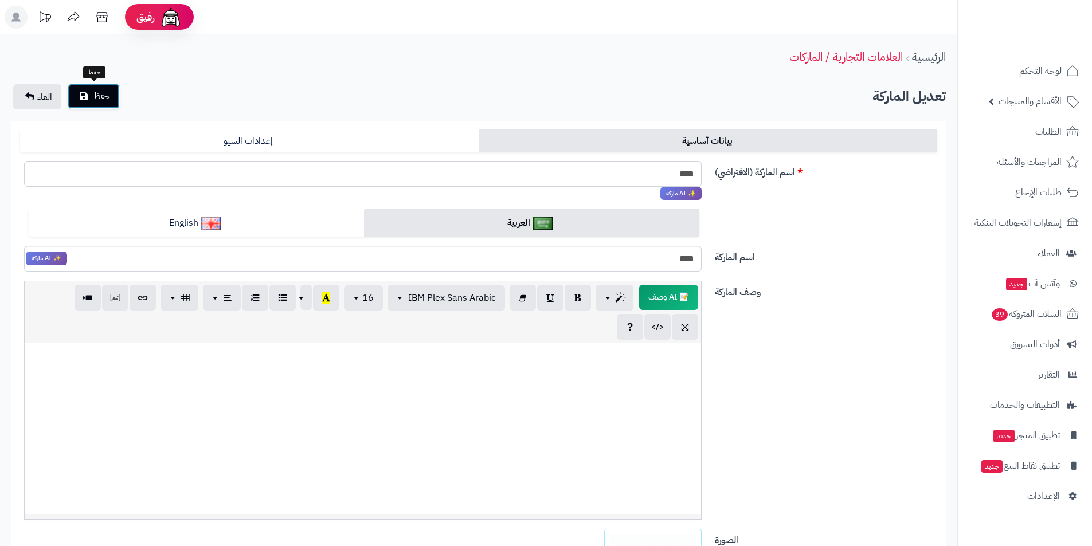
click at [85, 97] on icon "submit" at bounding box center [84, 96] width 8 height 9
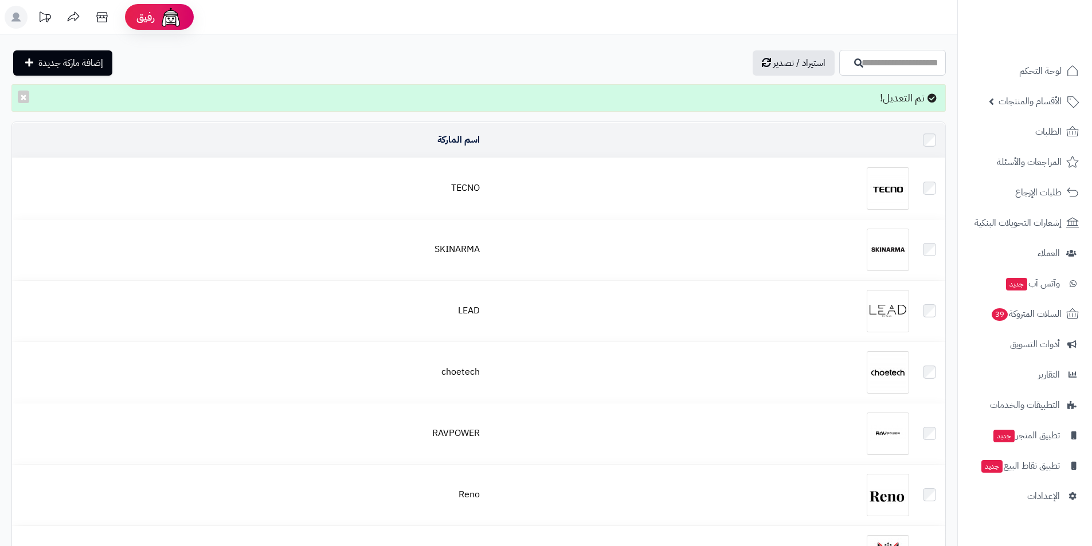
click at [868, 66] on input "اسم الماركة" at bounding box center [892, 63] width 107 height 26
type input "****"
click at [854, 63] on icon "button" at bounding box center [858, 62] width 9 height 9
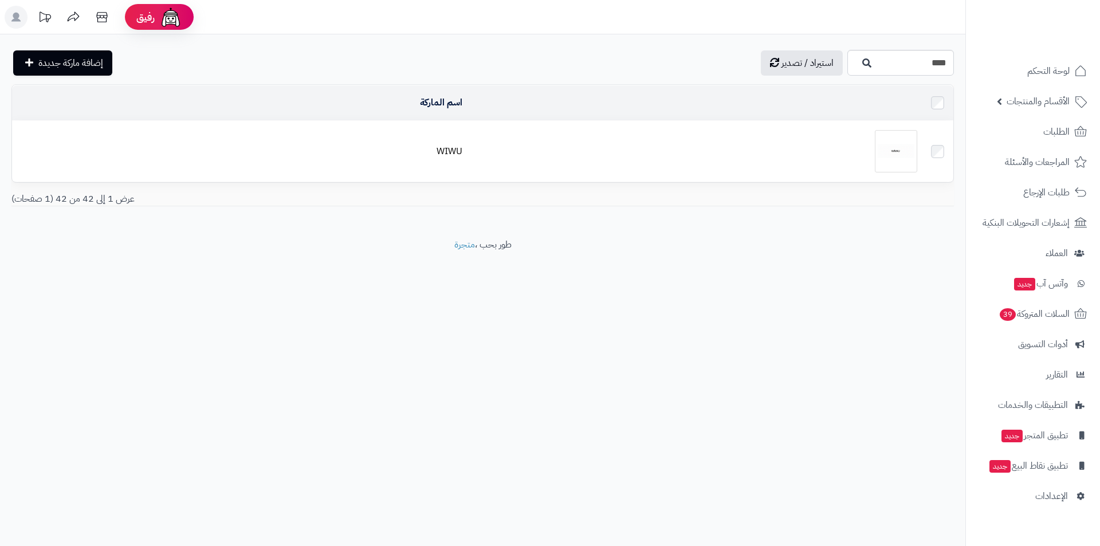
click at [630, 134] on div at bounding box center [695, 151] width 446 height 42
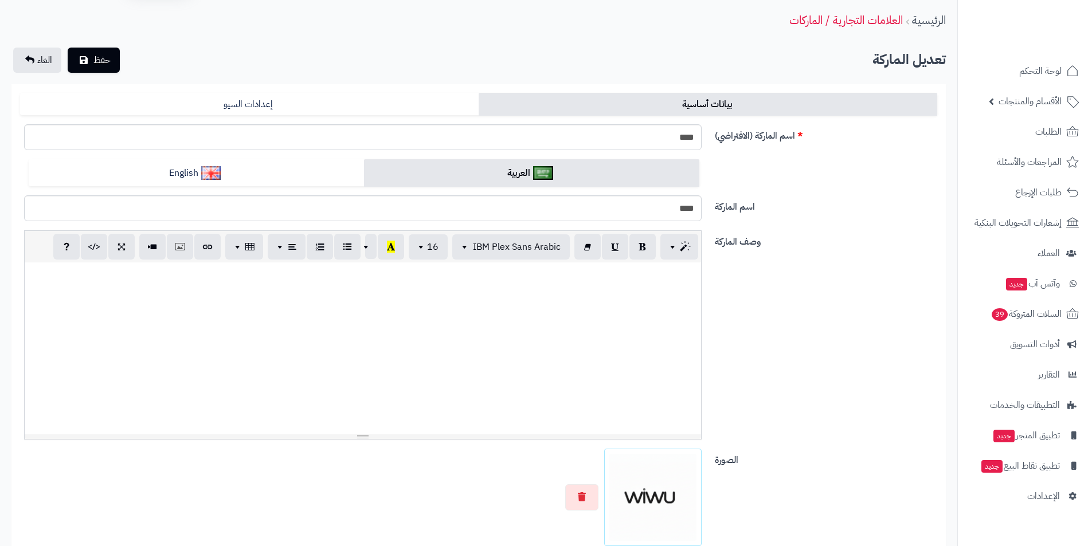
scroll to position [57, 0]
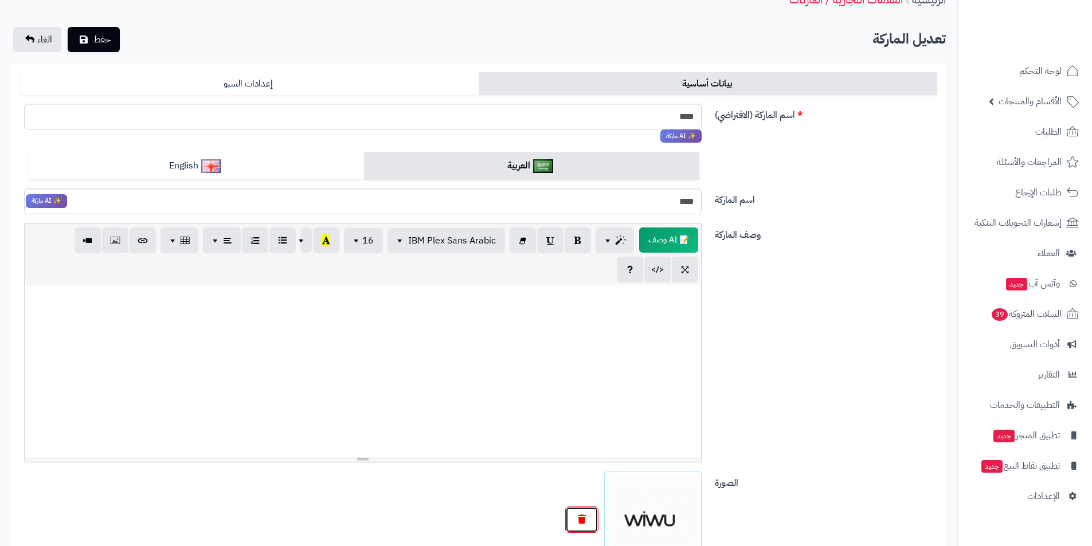
click at [592, 523] on button "button" at bounding box center [581, 520] width 33 height 26
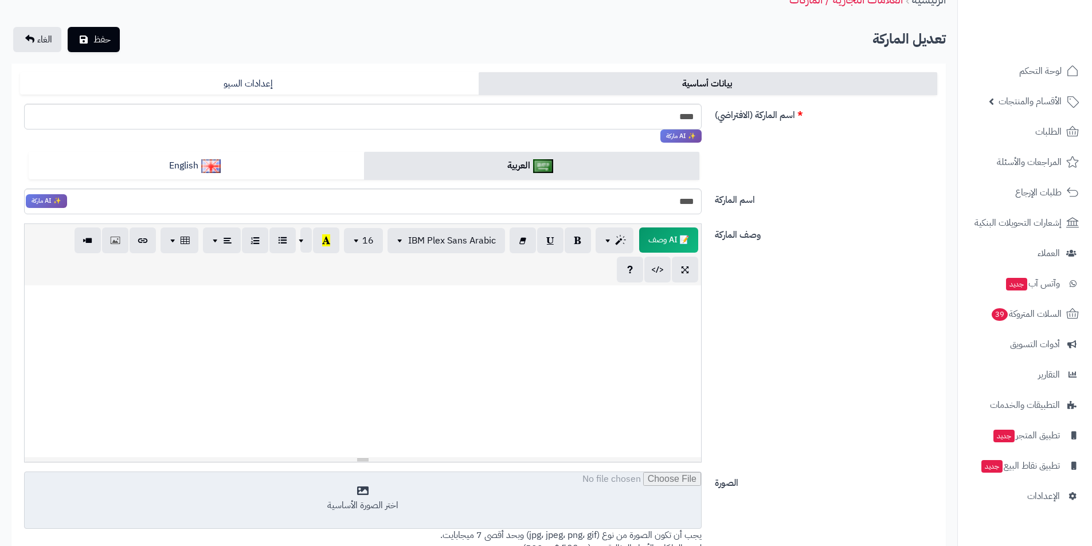
click at [611, 504] on input "file" at bounding box center [363, 500] width 676 height 57
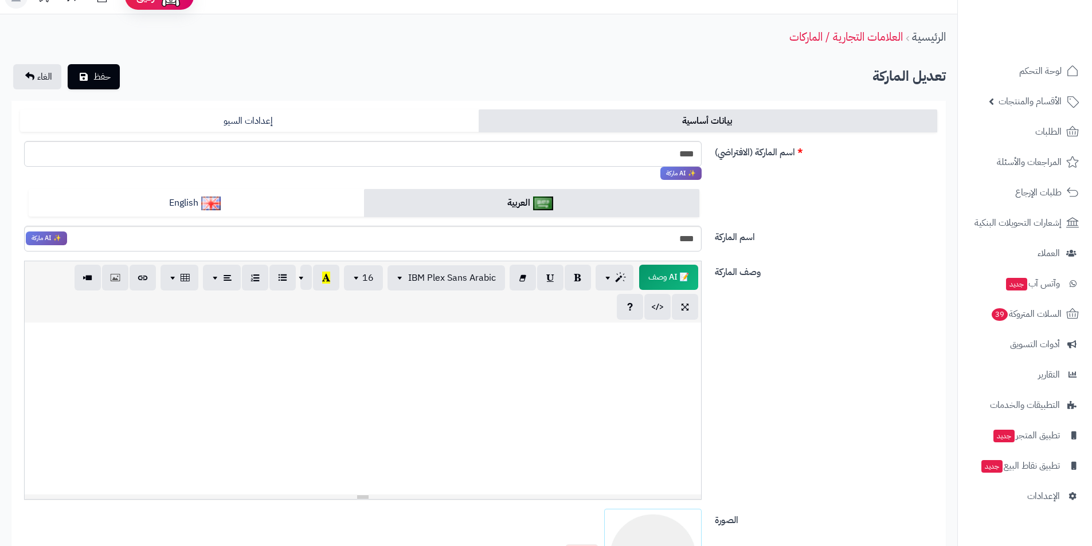
scroll to position [0, 0]
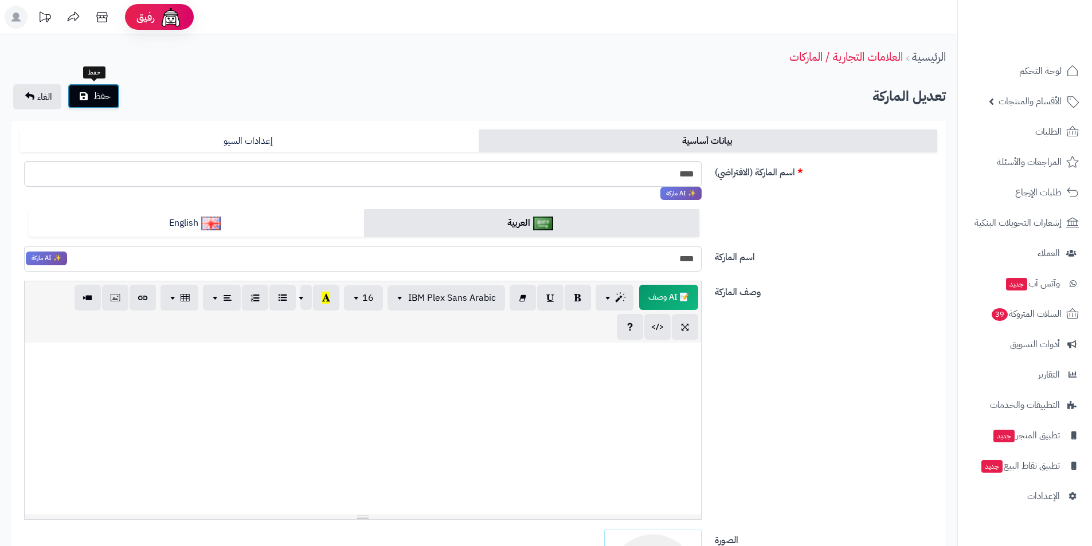
click at [92, 95] on button "حفظ" at bounding box center [94, 96] width 52 height 25
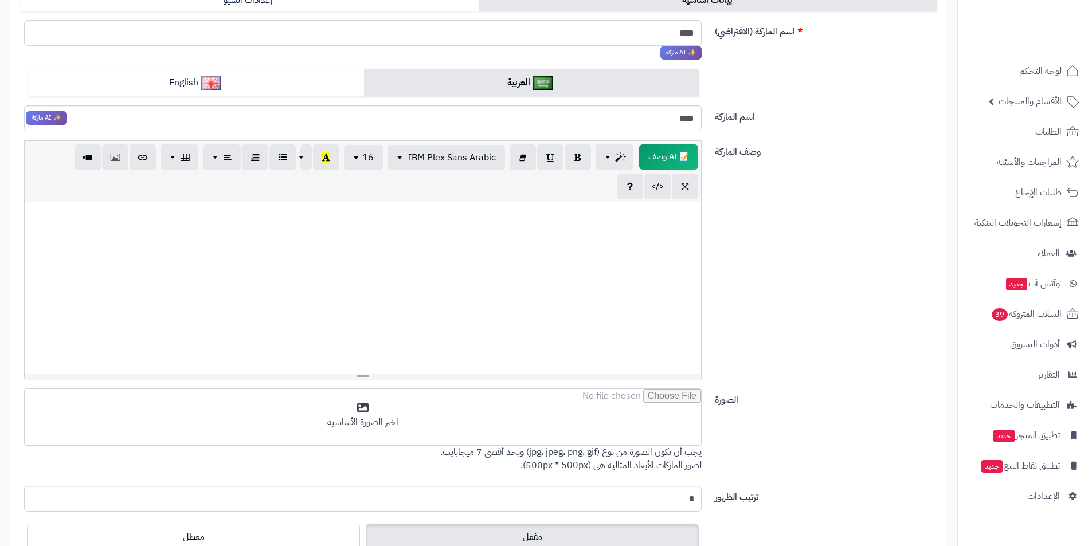
scroll to position [291, 0]
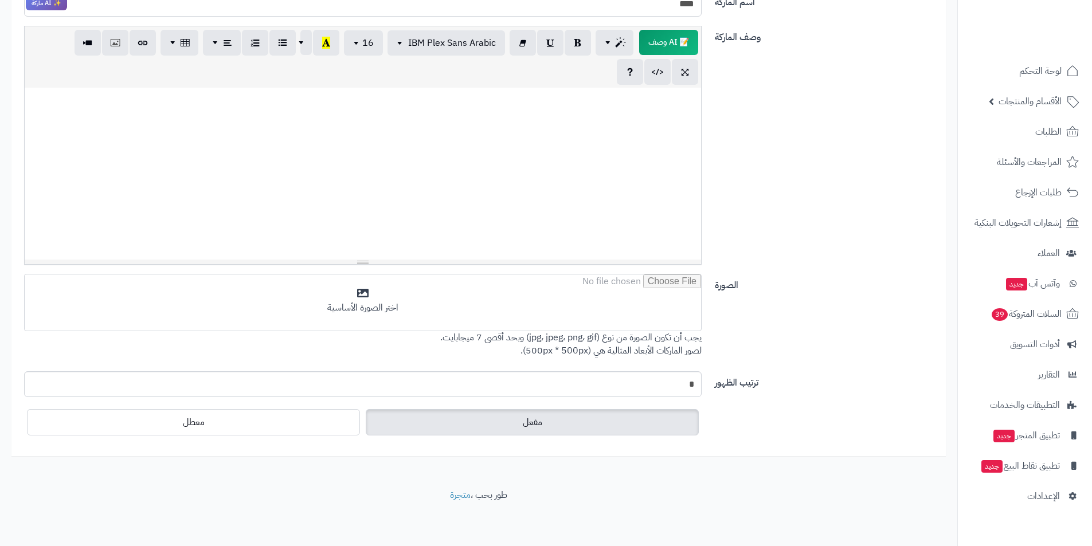
click at [467, 272] on div "وصف الماركة 📝 AI وصف p blockquote pre h1 h2 h3 h4 h5 h6 IBM Plex Sans Arabic Ar…" at bounding box center [478, 150] width 926 height 248
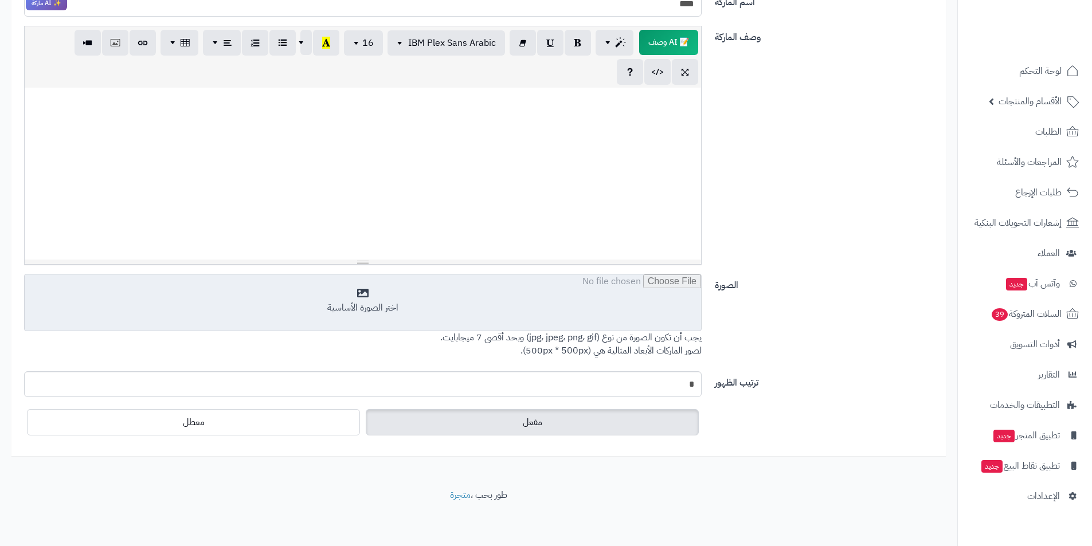
click at [461, 293] on input "file" at bounding box center [363, 302] width 676 height 57
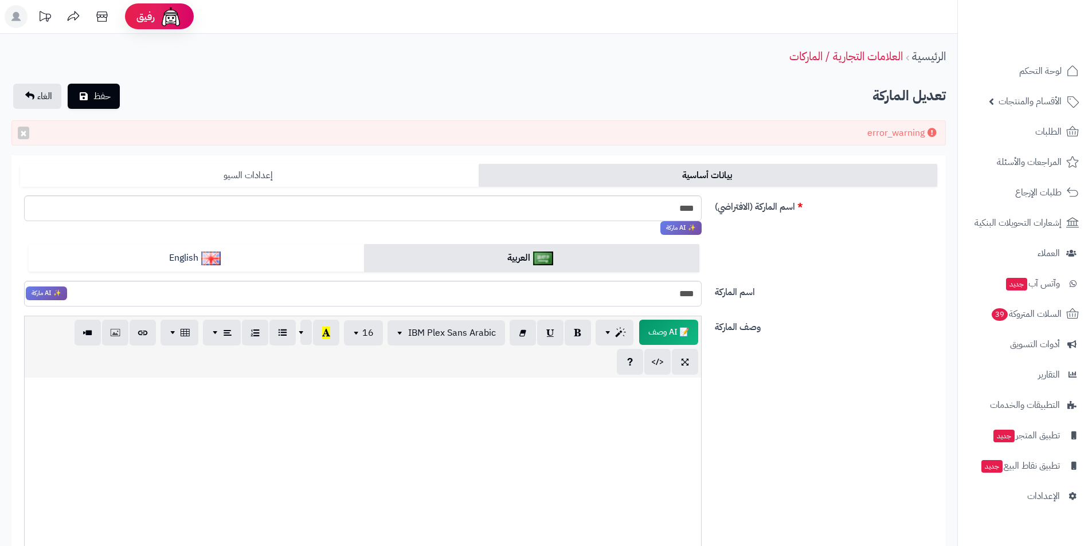
scroll to position [0, 0]
click at [113, 100] on button "حفظ" at bounding box center [94, 96] width 52 height 25
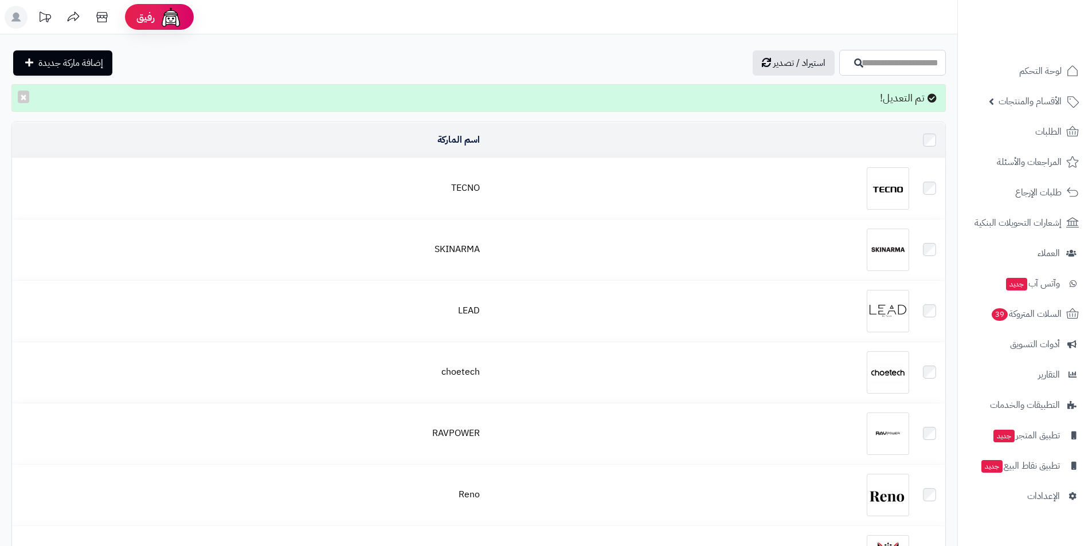
click at [843, 57] on input "اسم الماركة" at bounding box center [892, 63] width 107 height 26
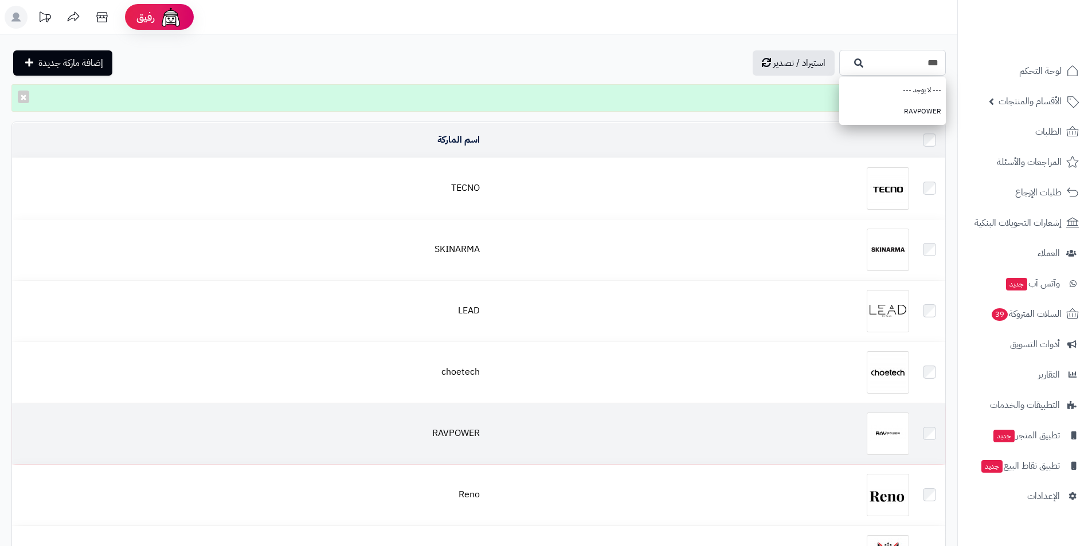
type input "***"
click at [852, 417] on div at bounding box center [699, 434] width 420 height 42
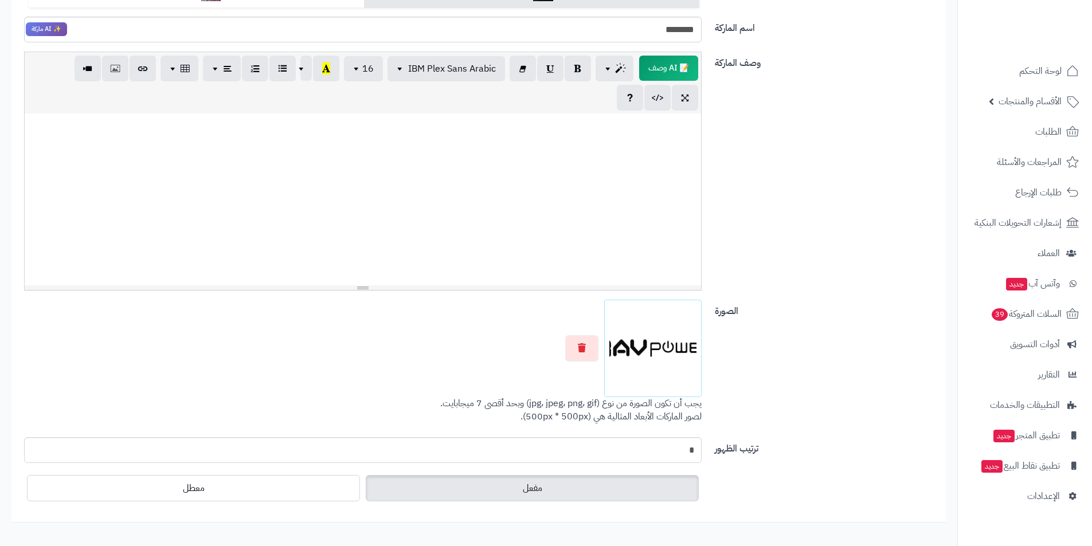
scroll to position [242, 0]
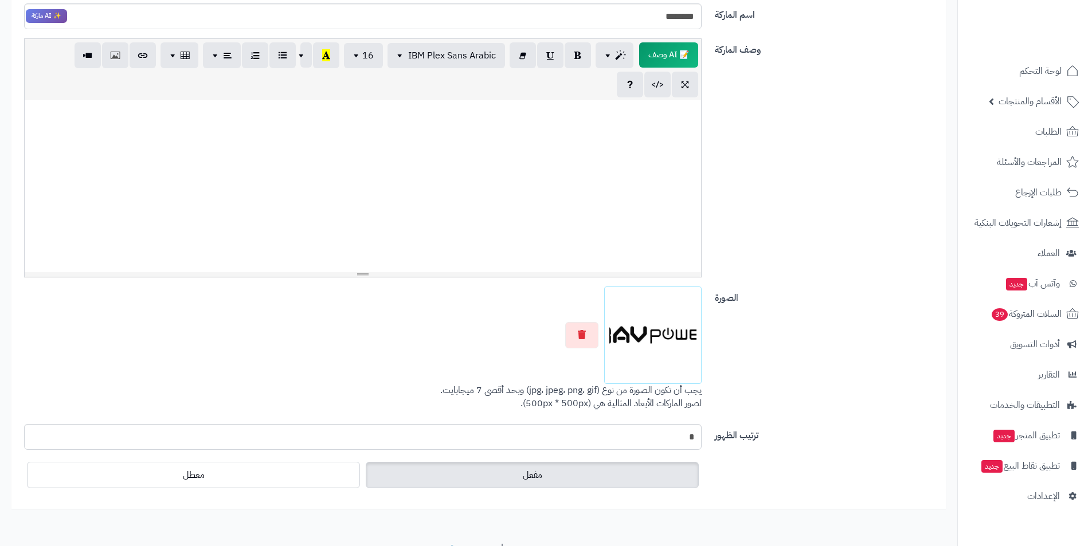
click at [580, 304] on div at bounding box center [362, 335] width 677 height 97
click at [572, 339] on button "button" at bounding box center [581, 334] width 33 height 26
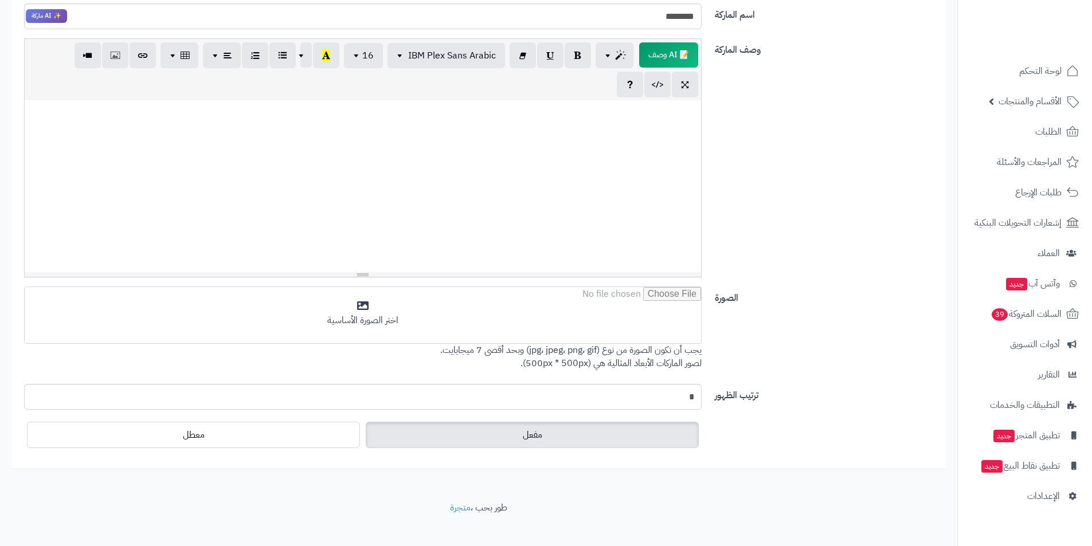
click at [572, 339] on input "file" at bounding box center [363, 315] width 676 height 57
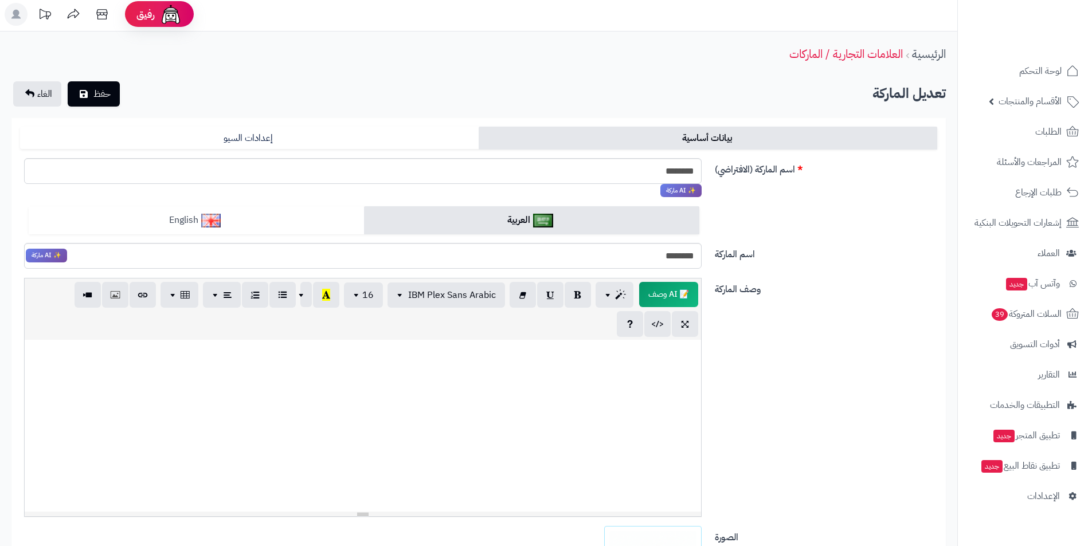
scroll to position [0, 0]
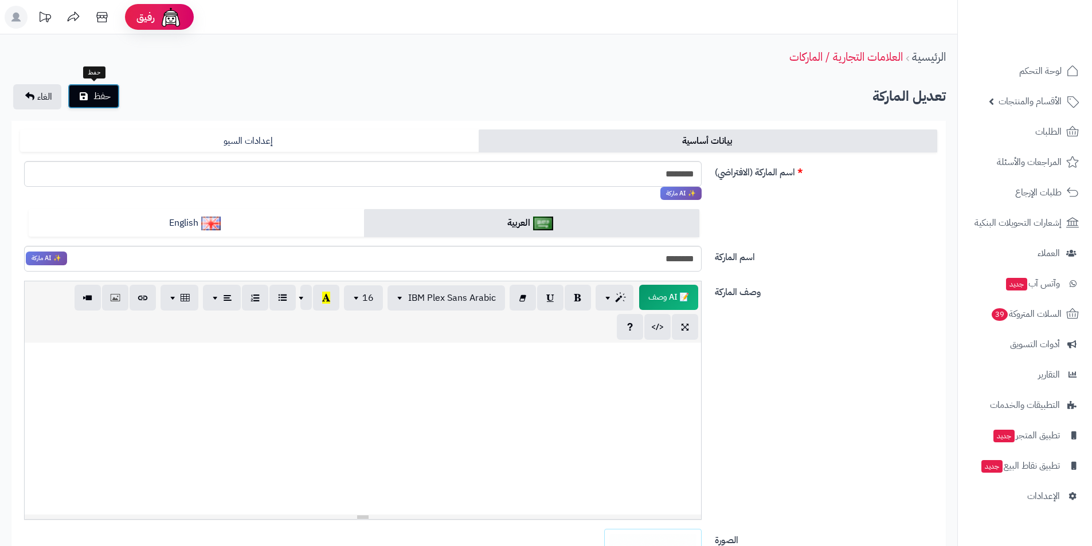
click at [93, 99] on button "حفظ" at bounding box center [94, 96] width 52 height 25
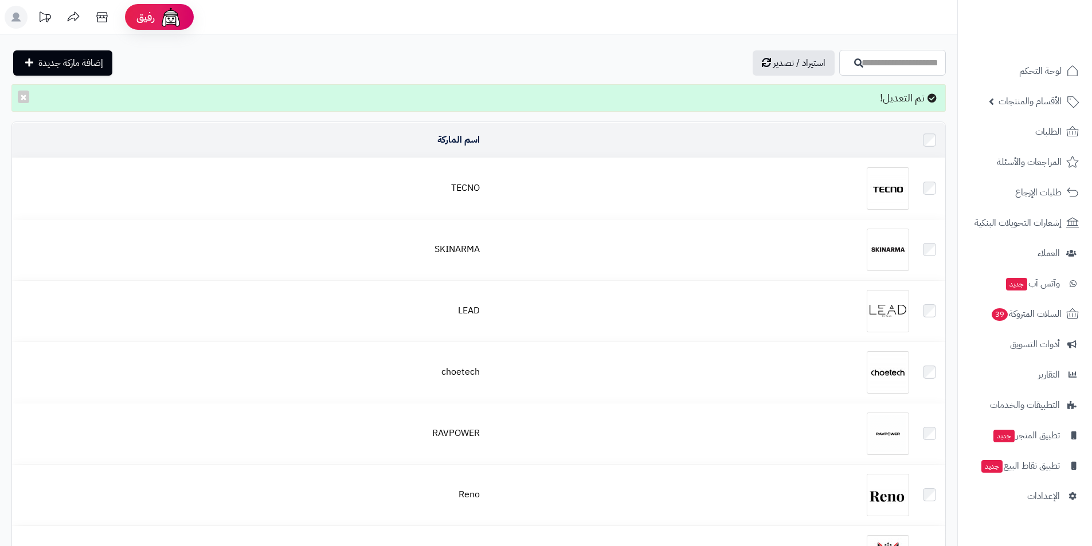
click at [923, 67] on input "اسم الماركة" at bounding box center [892, 63] width 107 height 26
click at [931, 106] on link "HEATZ" at bounding box center [892, 111] width 107 height 21
type input "*****"
click at [854, 58] on icon "button" at bounding box center [858, 62] width 9 height 9
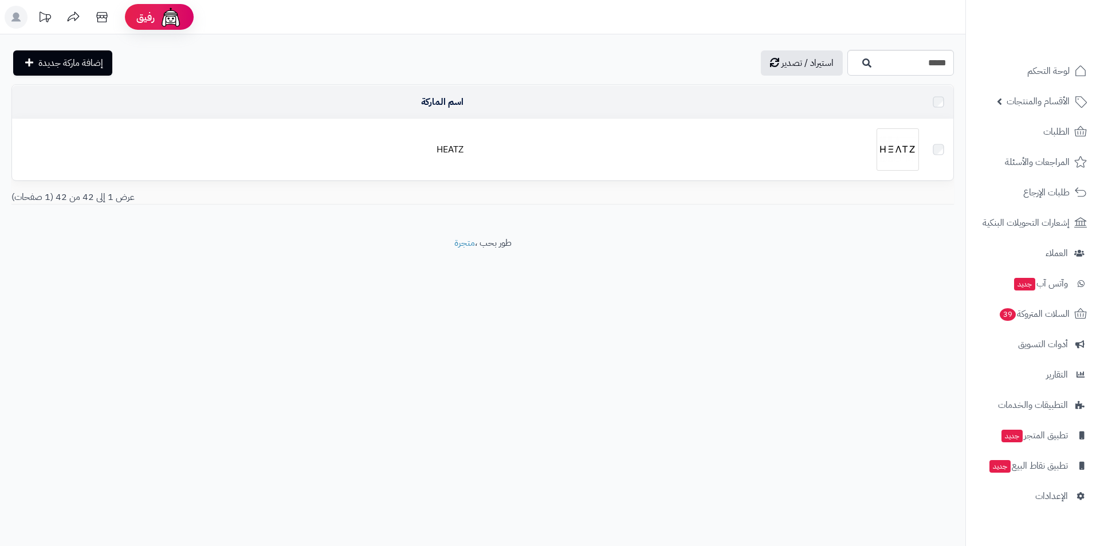
click at [830, 172] on td at bounding box center [696, 149] width 456 height 61
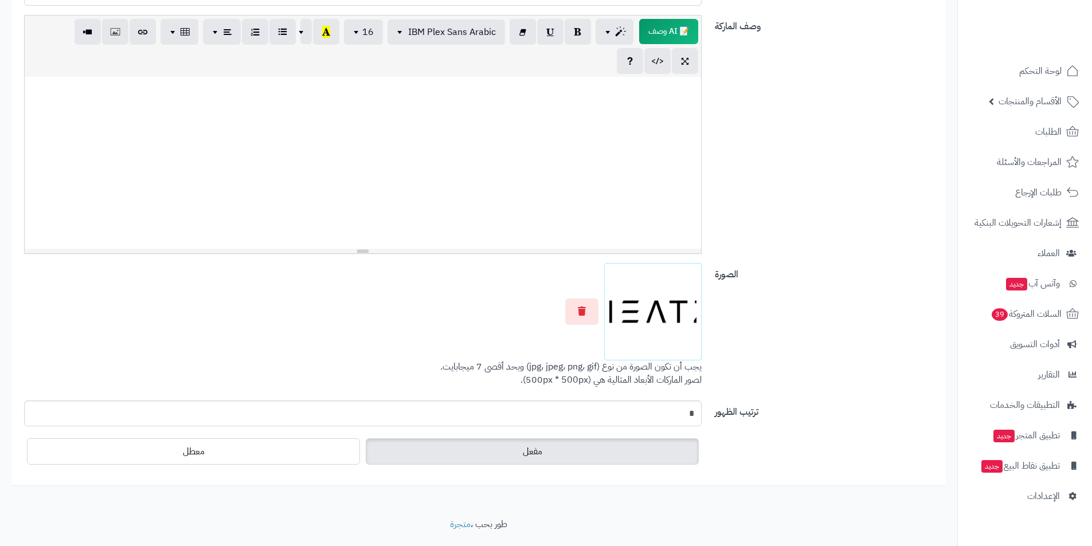
click at [589, 293] on div at bounding box center [362, 311] width 677 height 97
click at [583, 313] on icon "button" at bounding box center [582, 310] width 8 height 9
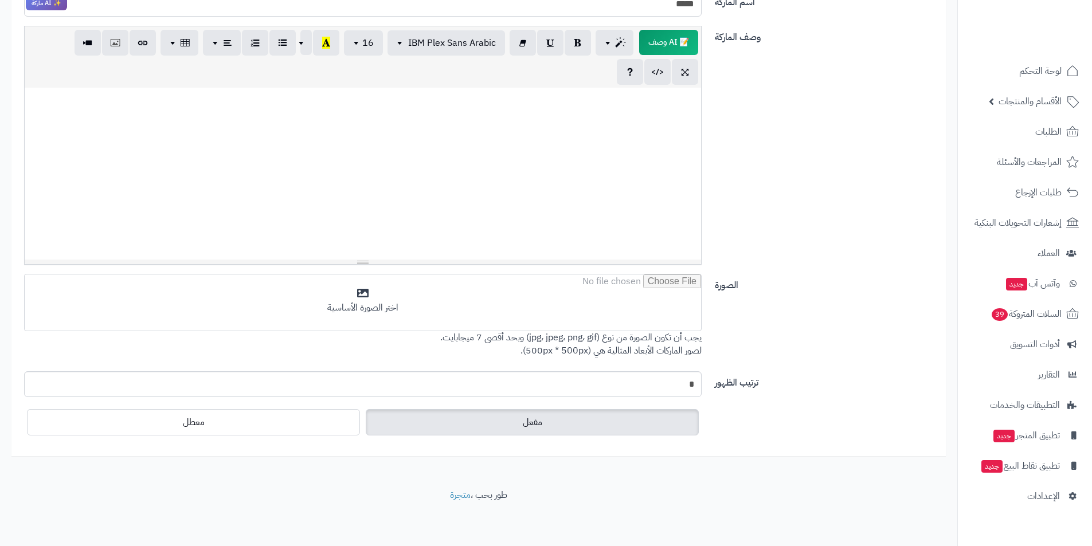
click at [583, 313] on input "file" at bounding box center [363, 302] width 676 height 57
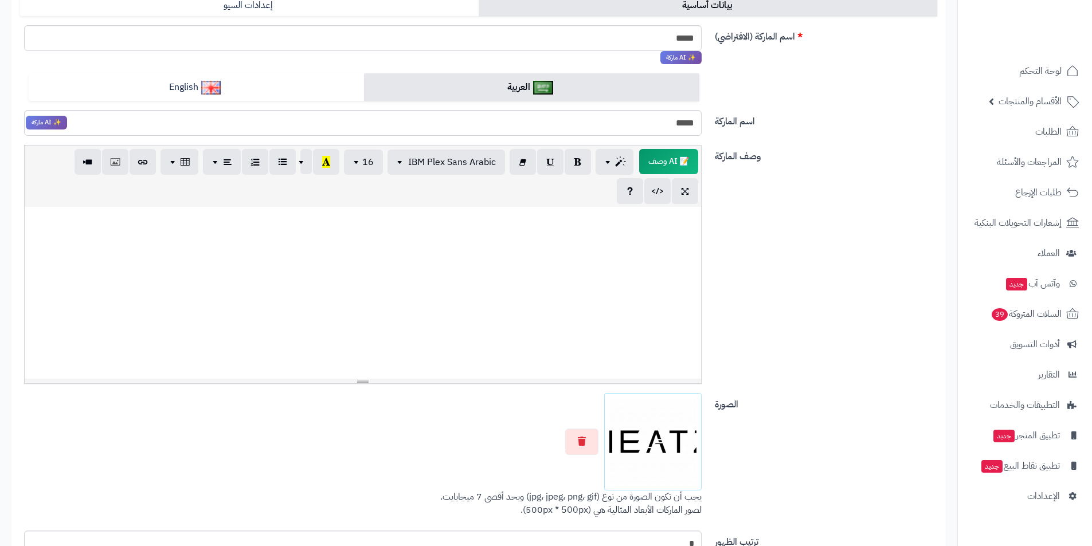
scroll to position [26, 0]
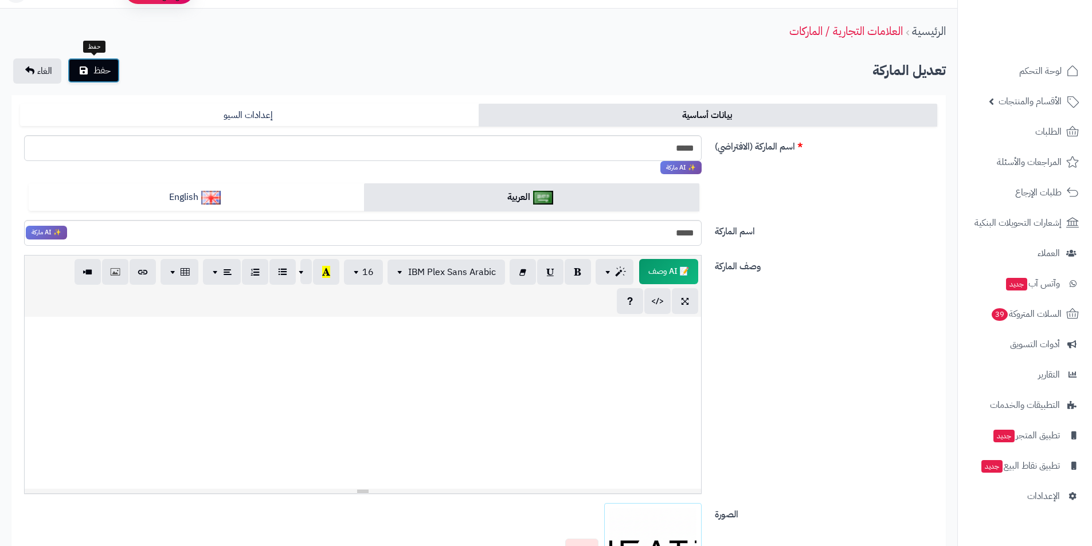
click at [112, 79] on button "حفظ" at bounding box center [94, 70] width 52 height 25
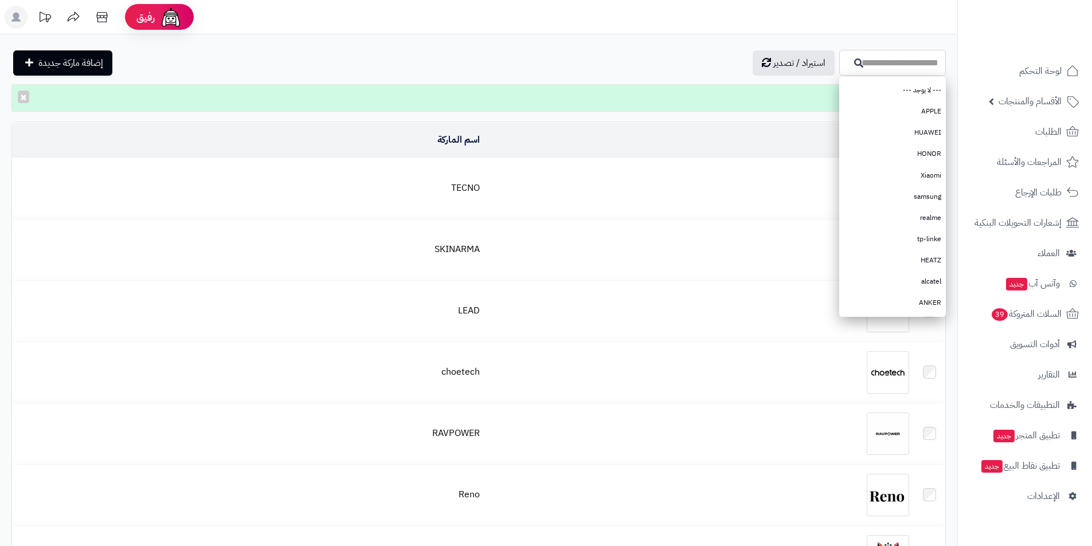
click at [889, 54] on input "اسم الماركة" at bounding box center [892, 63] width 107 height 26
click at [884, 60] on input "اسم الماركة" at bounding box center [892, 63] width 107 height 26
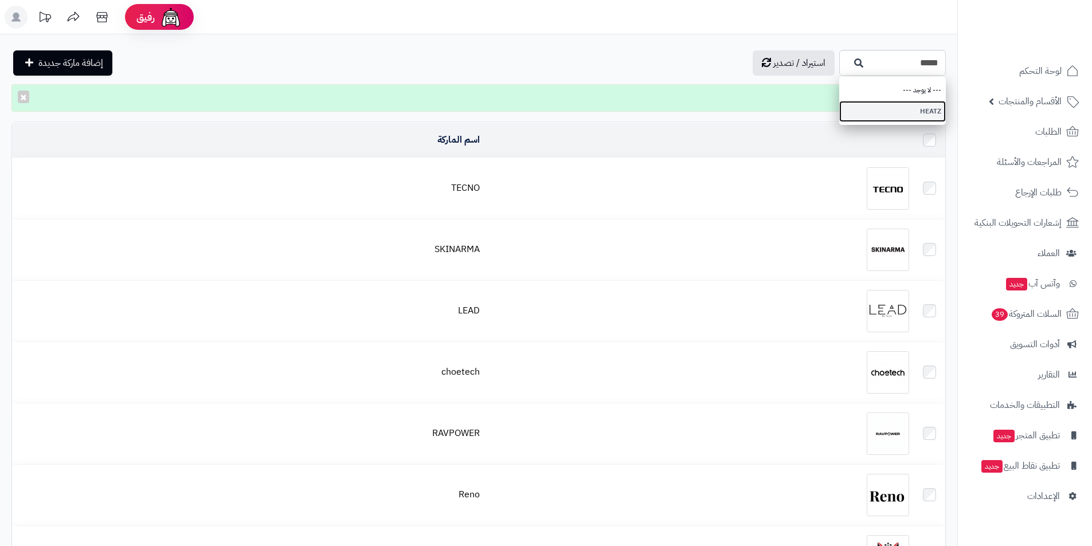
click at [933, 112] on link "HEATZ" at bounding box center [892, 111] width 107 height 21
type input "*****"
click at [839, 69] on input "*****" at bounding box center [892, 63] width 107 height 26
click at [839, 68] on input "*****" at bounding box center [892, 63] width 107 height 26
click at [839, 67] on input "*****" at bounding box center [892, 63] width 107 height 26
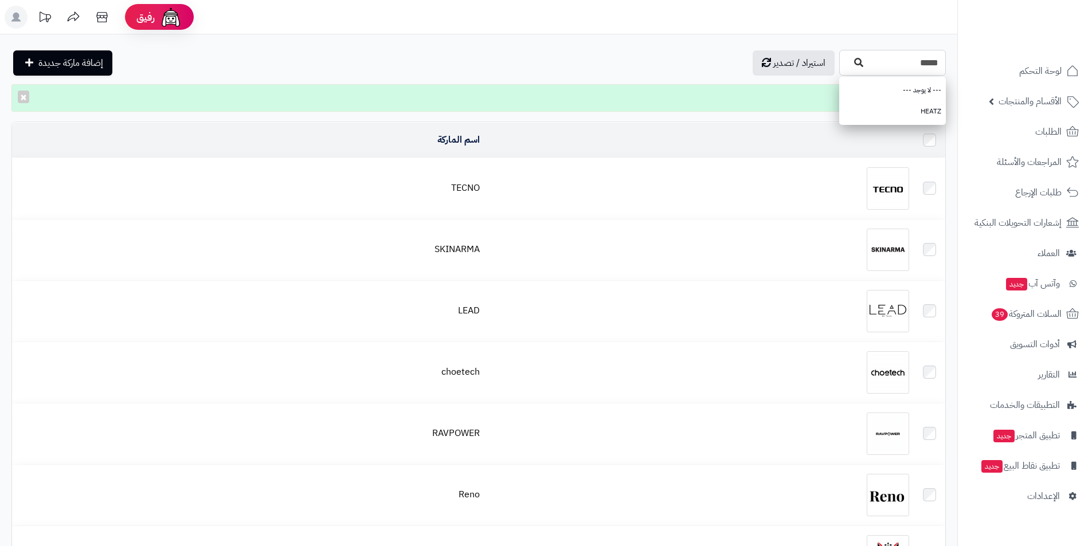
drag, startPoint x: 795, startPoint y: 67, endPoint x: 790, endPoint y: 64, distance: 5.9
click at [839, 65] on div "***** --- لا يوجد --- HEATZ" at bounding box center [892, 63] width 107 height 26
click at [854, 64] on icon "button" at bounding box center [858, 62] width 9 height 9
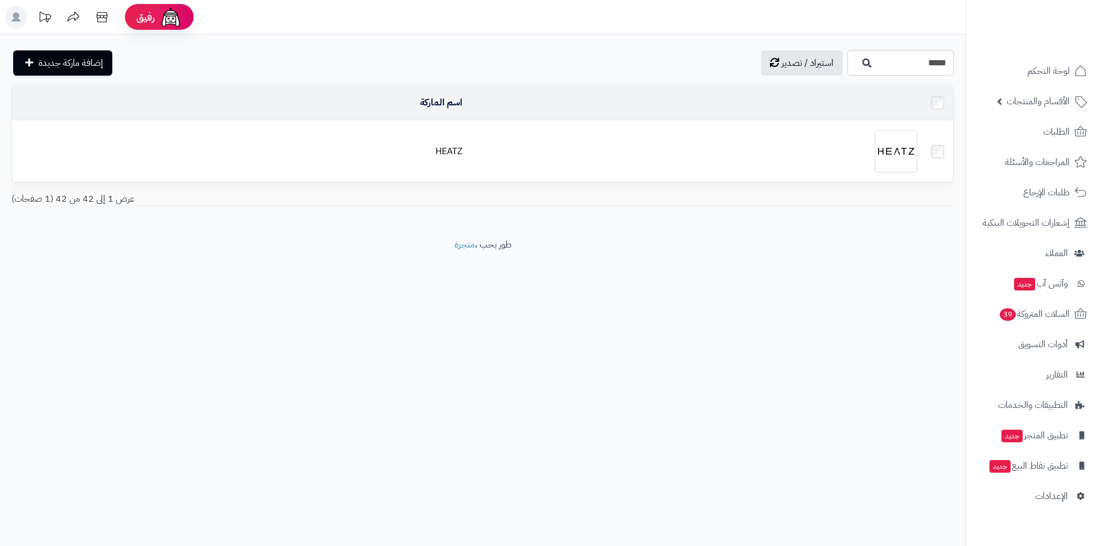
click at [827, 155] on div at bounding box center [695, 151] width 446 height 42
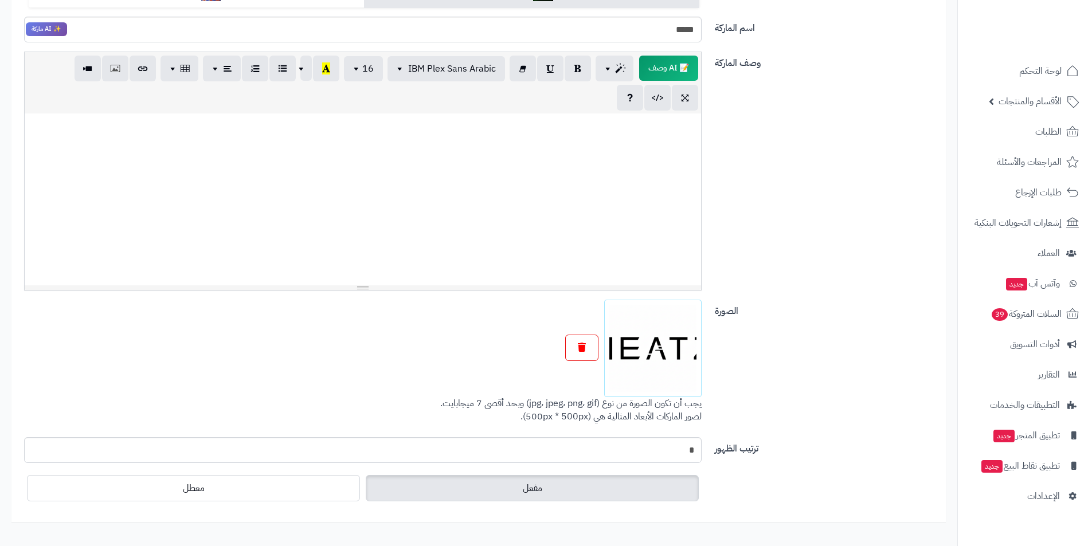
scroll to position [242, 0]
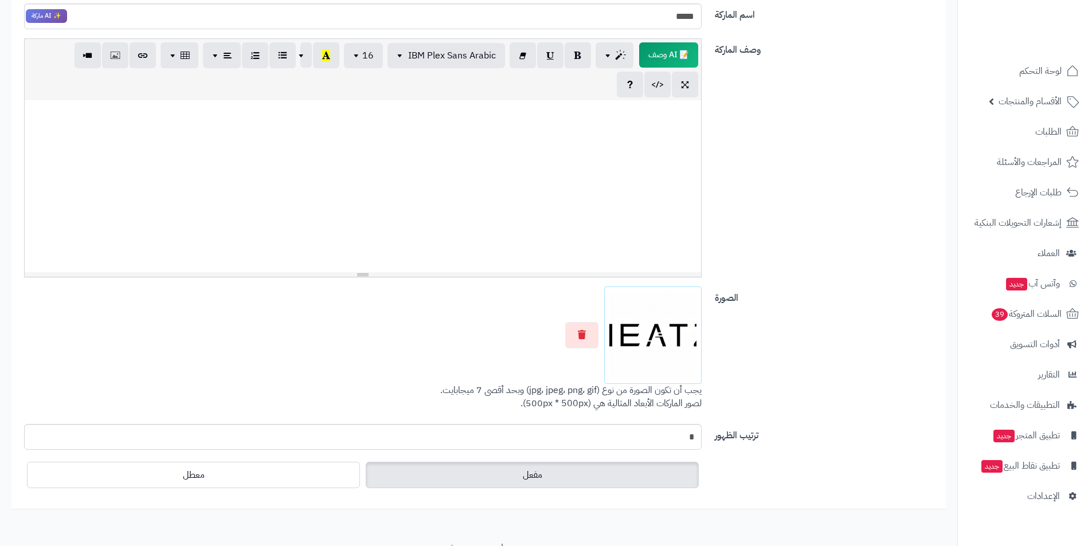
click at [571, 316] on div at bounding box center [362, 335] width 677 height 97
click at [569, 336] on button "button" at bounding box center [581, 334] width 33 height 26
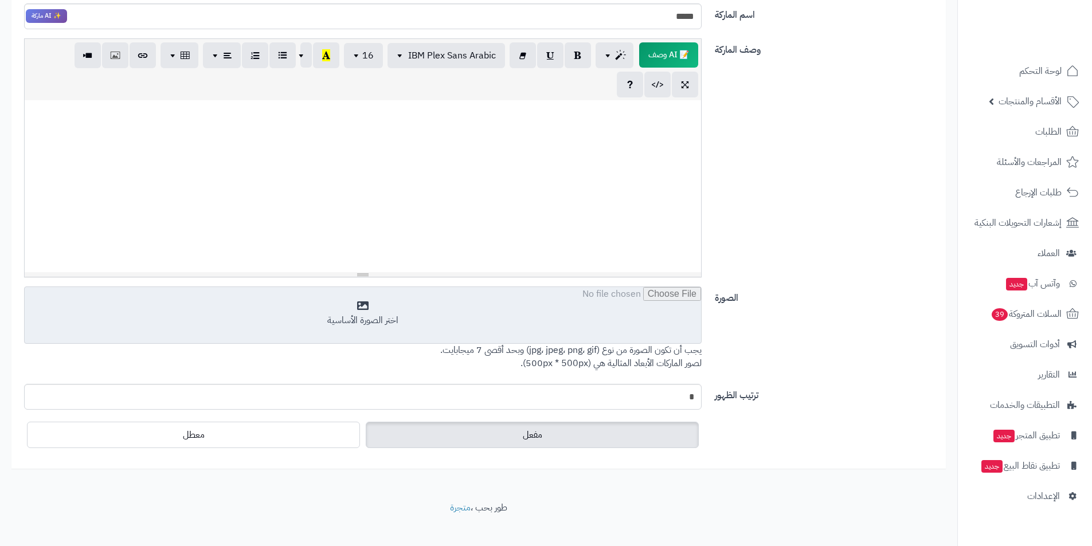
click at [598, 335] on input "file" at bounding box center [363, 315] width 676 height 57
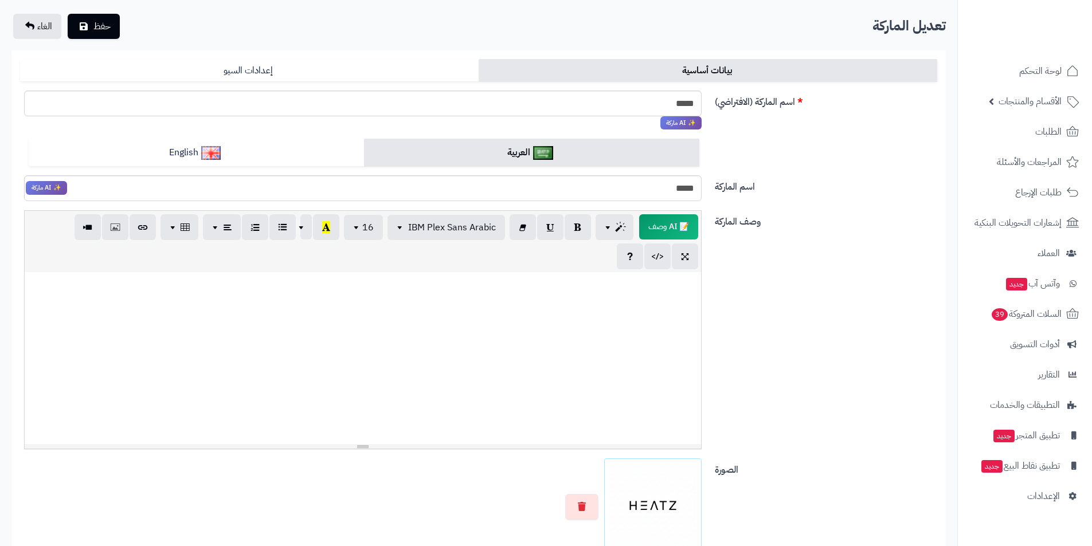
scroll to position [13, 0]
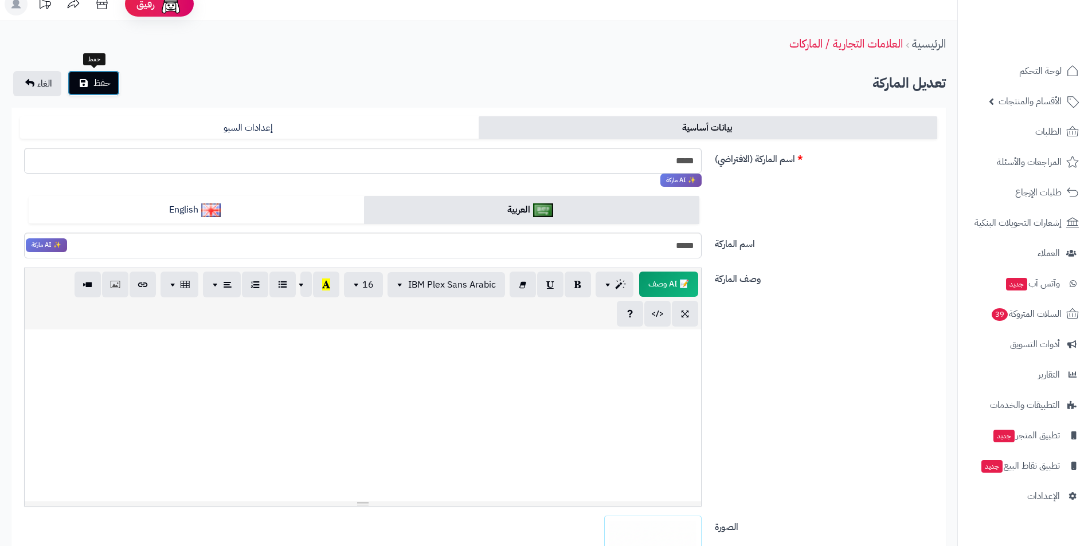
click at [82, 83] on icon "submit" at bounding box center [84, 83] width 8 height 9
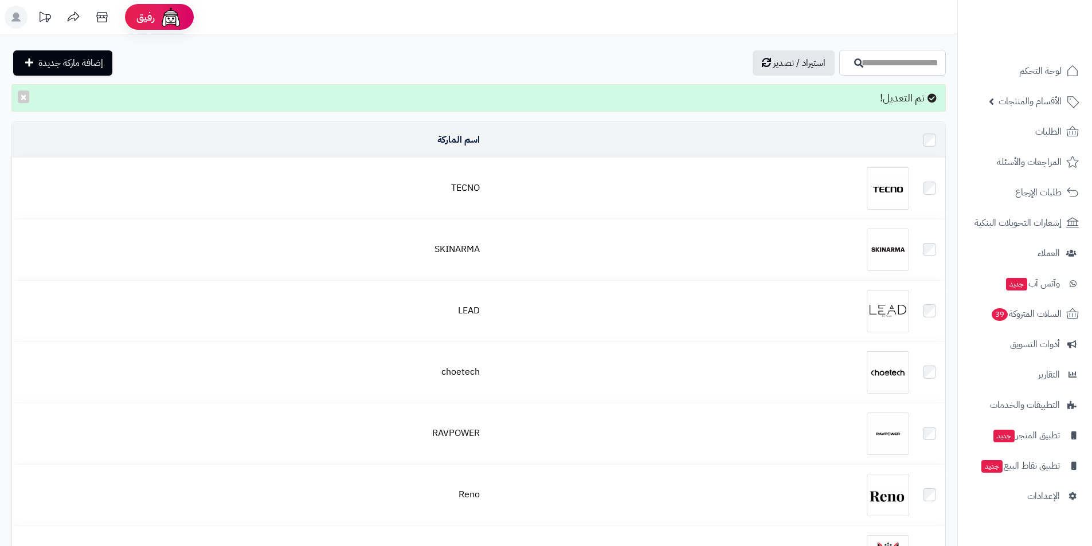
click at [839, 64] on input "اسم الماركة" at bounding box center [892, 63] width 107 height 26
click at [890, 104] on link "HEATZ" at bounding box center [892, 111] width 107 height 21
type input "*****"
click at [839, 70] on input "*****" at bounding box center [892, 63] width 107 height 26
click at [854, 62] on icon "button" at bounding box center [858, 62] width 9 height 9
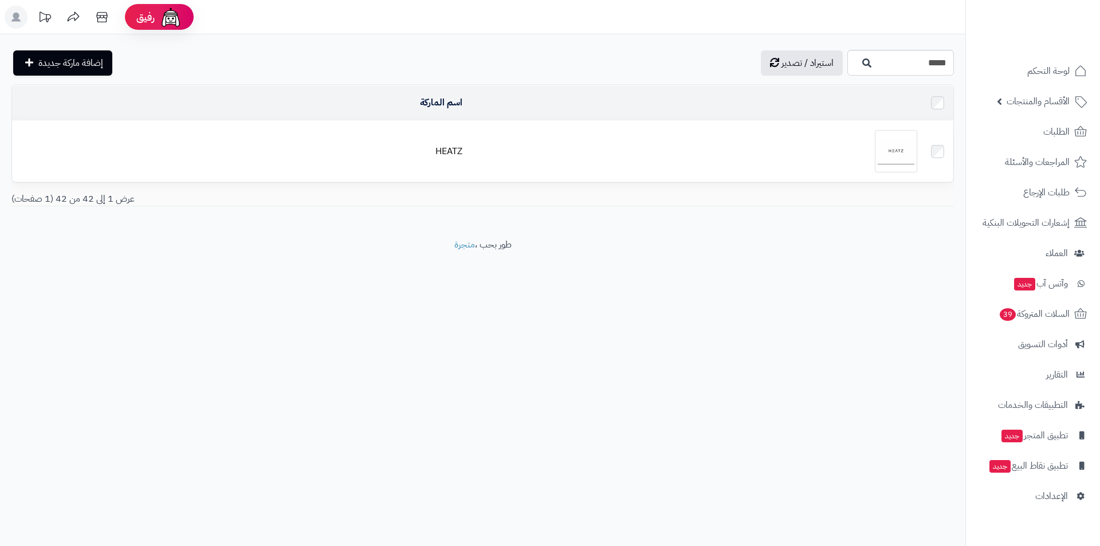
click at [810, 156] on div at bounding box center [695, 151] width 446 height 42
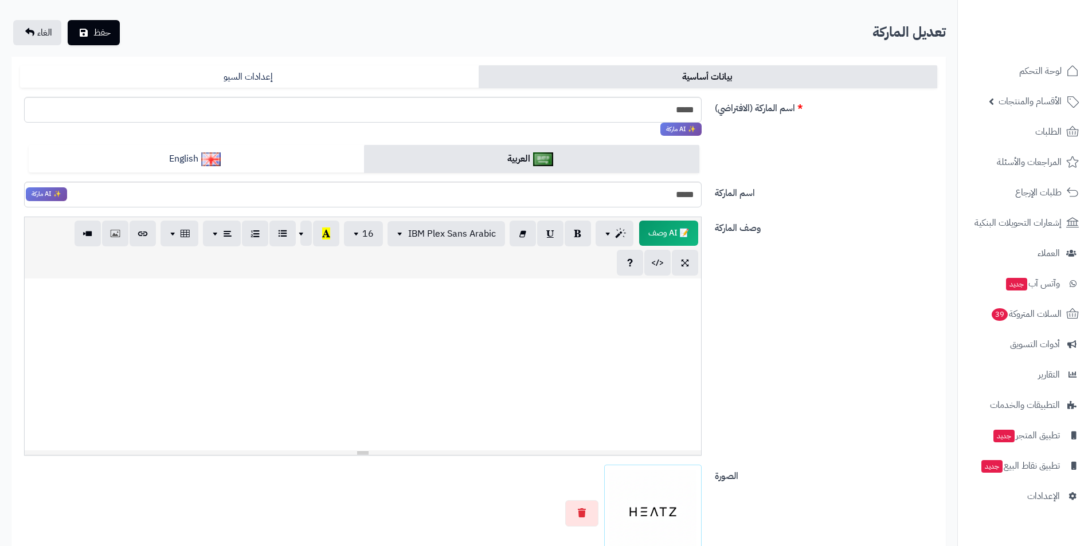
scroll to position [172, 0]
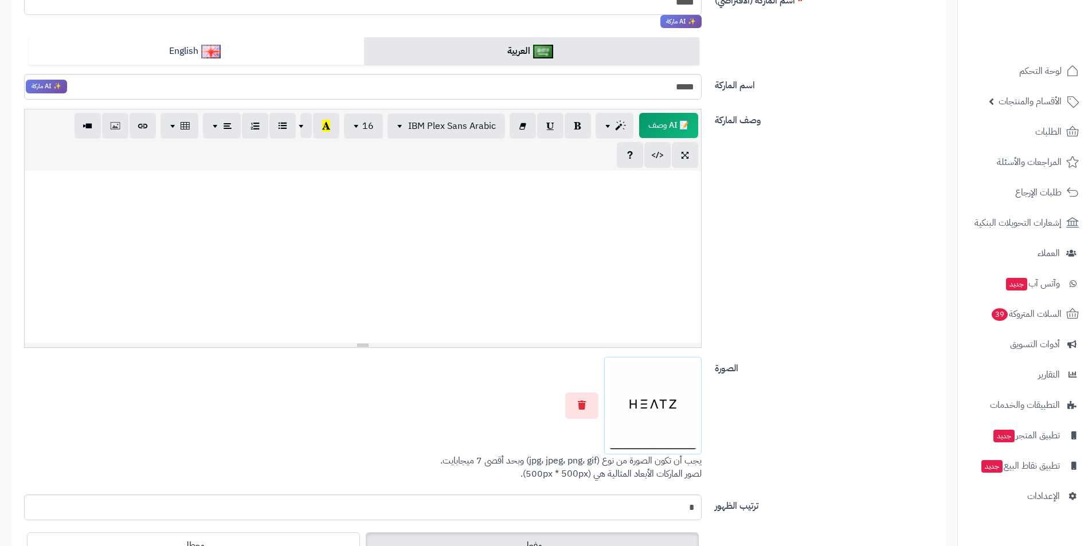
click at [579, 419] on div at bounding box center [362, 405] width 677 height 97
click at [579, 417] on button "button" at bounding box center [581, 405] width 33 height 26
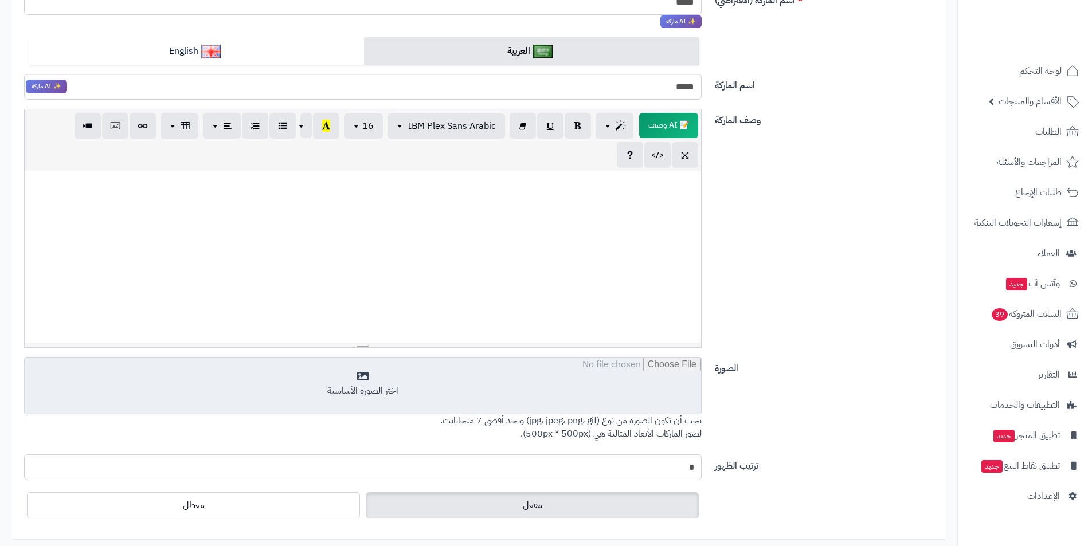
click at [575, 391] on input "file" at bounding box center [363, 386] width 676 height 57
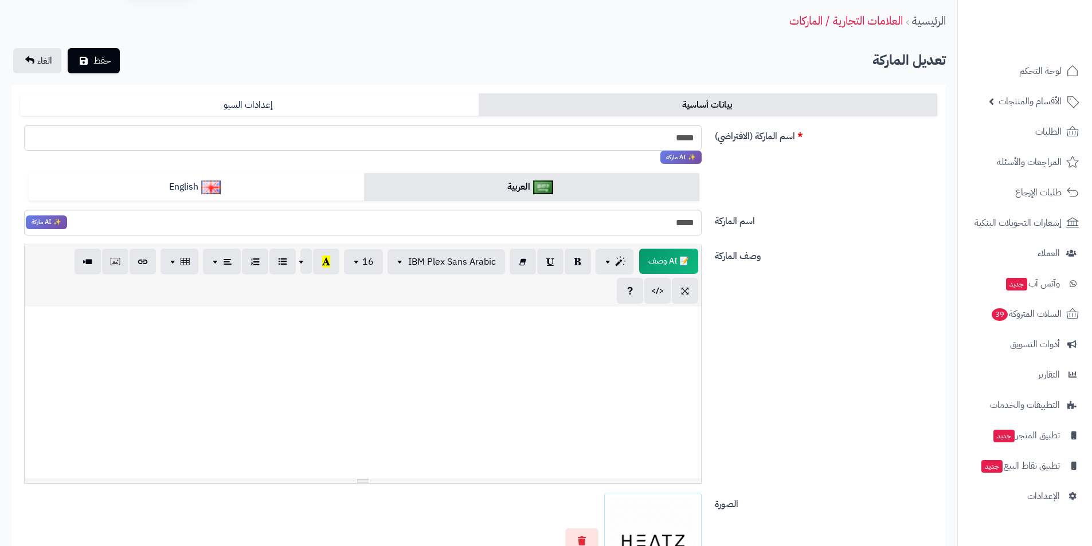
scroll to position [0, 0]
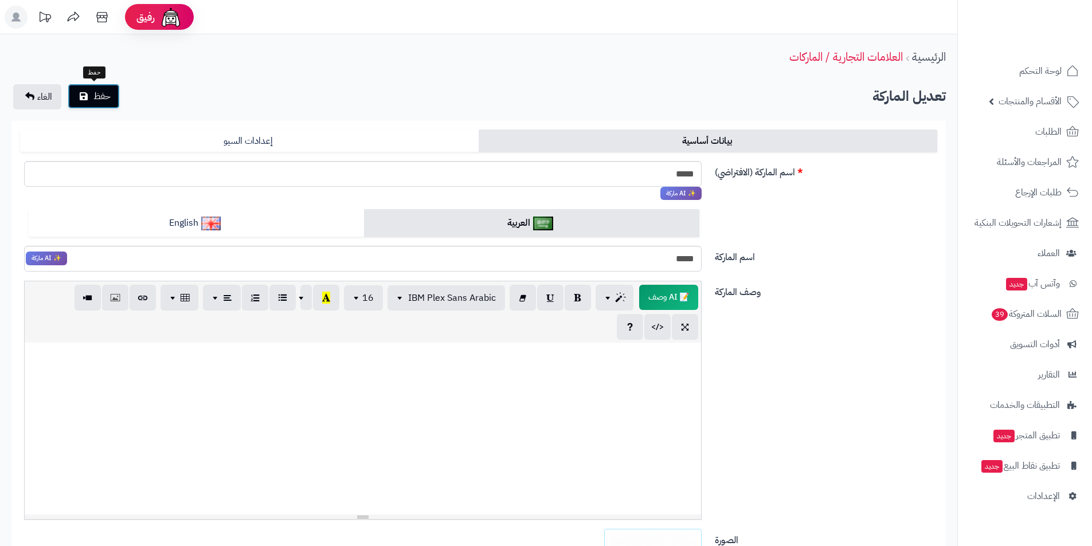
click at [87, 101] on button "حفظ" at bounding box center [94, 96] width 52 height 25
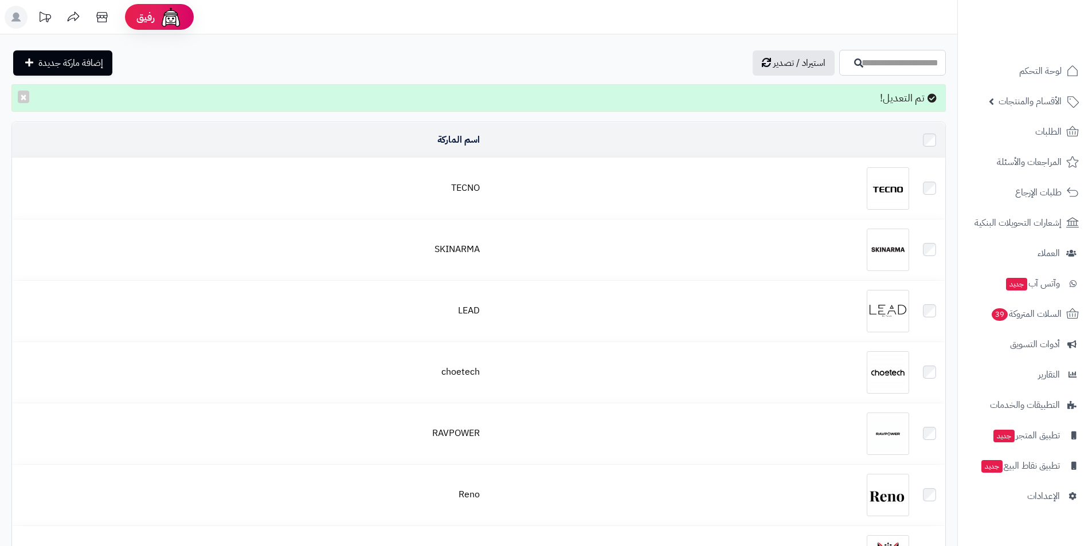
click at [839, 57] on input "اسم الماركة" at bounding box center [892, 63] width 107 height 26
click at [915, 112] on link "HEATZ" at bounding box center [892, 111] width 107 height 21
type input "*****"
click at [839, 55] on input "*****" at bounding box center [892, 63] width 107 height 26
click at [839, 69] on input "*****" at bounding box center [892, 63] width 107 height 26
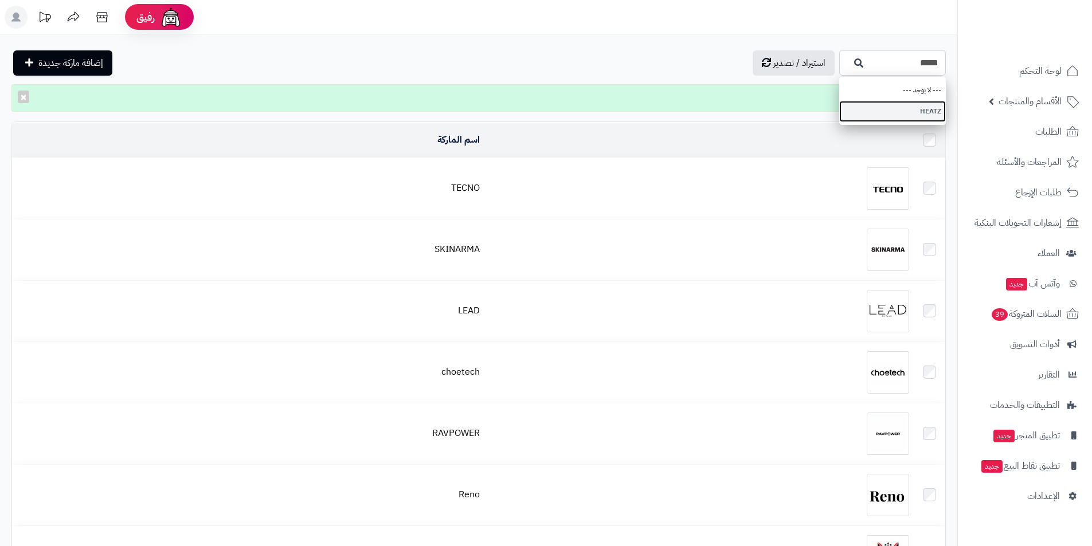
click at [854, 111] on link "HEATZ" at bounding box center [892, 111] width 107 height 21
click at [854, 65] on icon "button" at bounding box center [858, 62] width 9 height 9
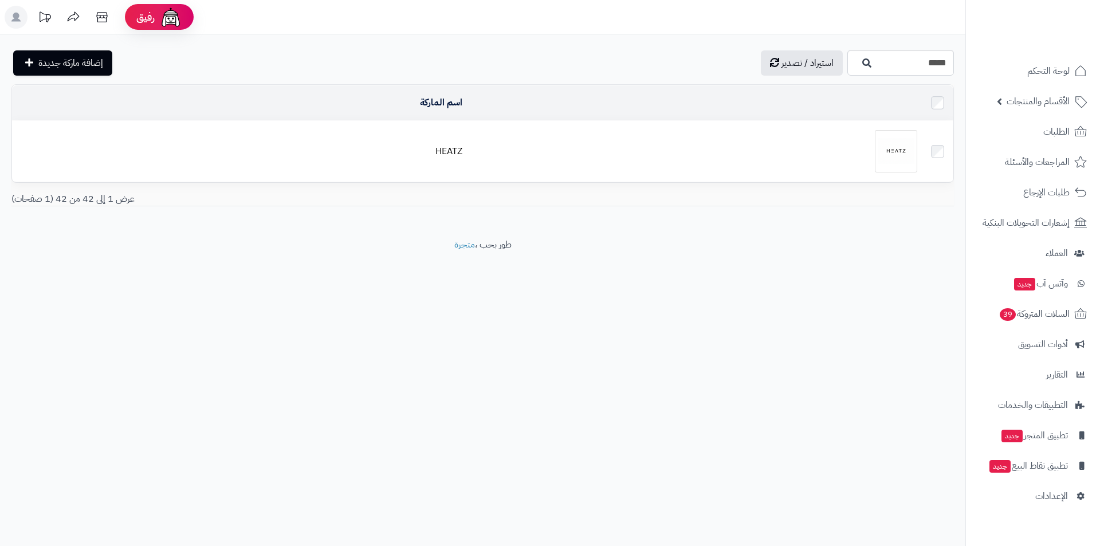
click at [804, 121] on td at bounding box center [694, 151] width 455 height 61
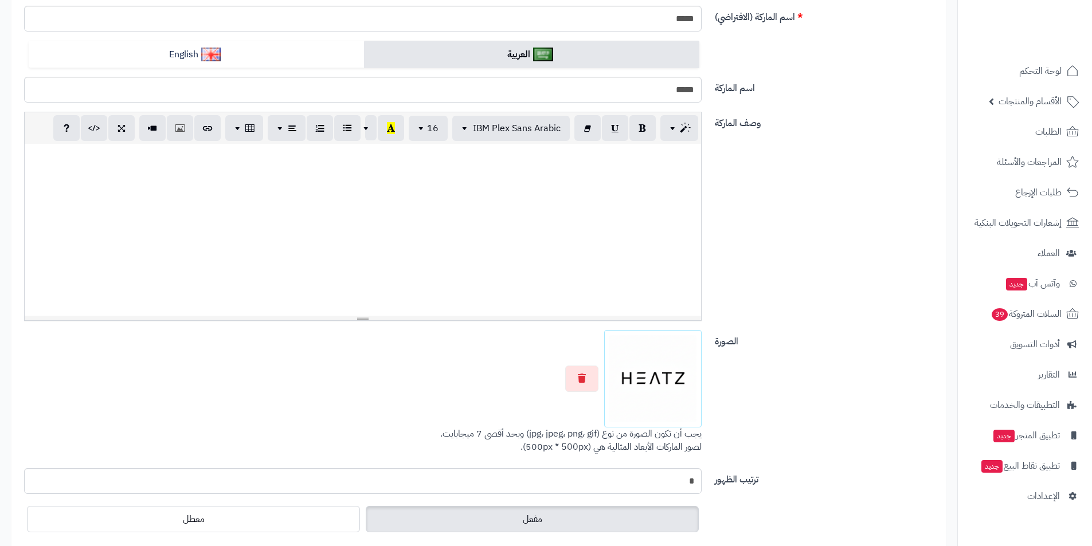
scroll to position [172, 0]
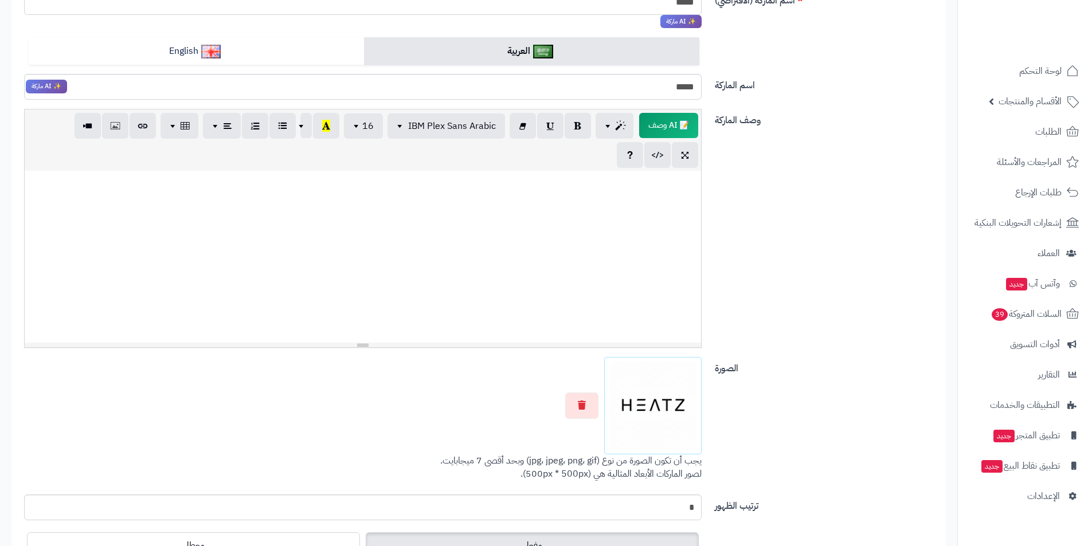
drag, startPoint x: 592, startPoint y: 366, endPoint x: 586, endPoint y: 390, distance: 24.2
click at [591, 366] on div at bounding box center [362, 405] width 677 height 97
click at [586, 398] on button "button" at bounding box center [581, 405] width 33 height 26
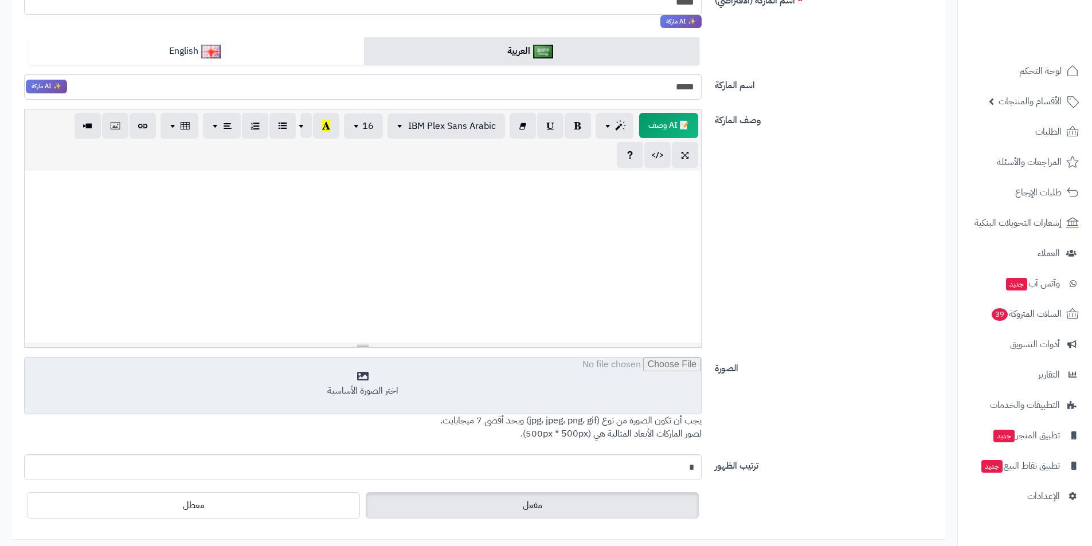
click at [586, 399] on input "file" at bounding box center [363, 386] width 676 height 57
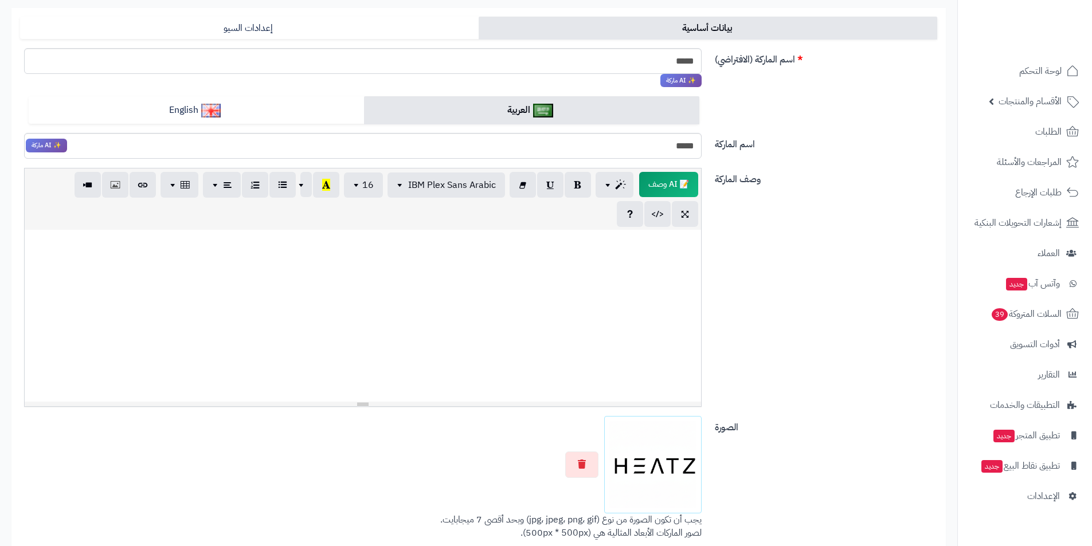
scroll to position [57, 0]
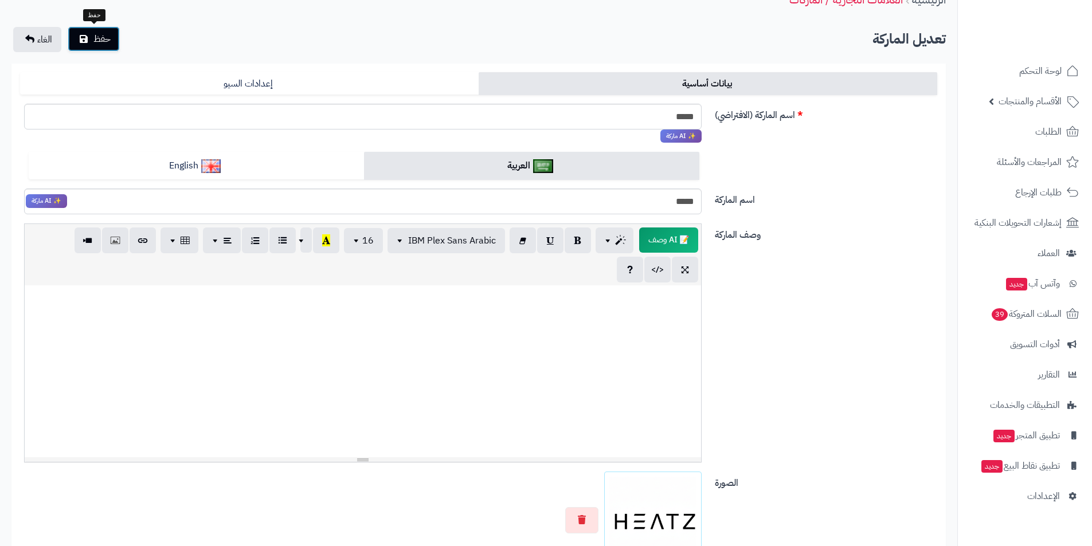
click at [107, 34] on span "حفظ" at bounding box center [101, 39] width 17 height 14
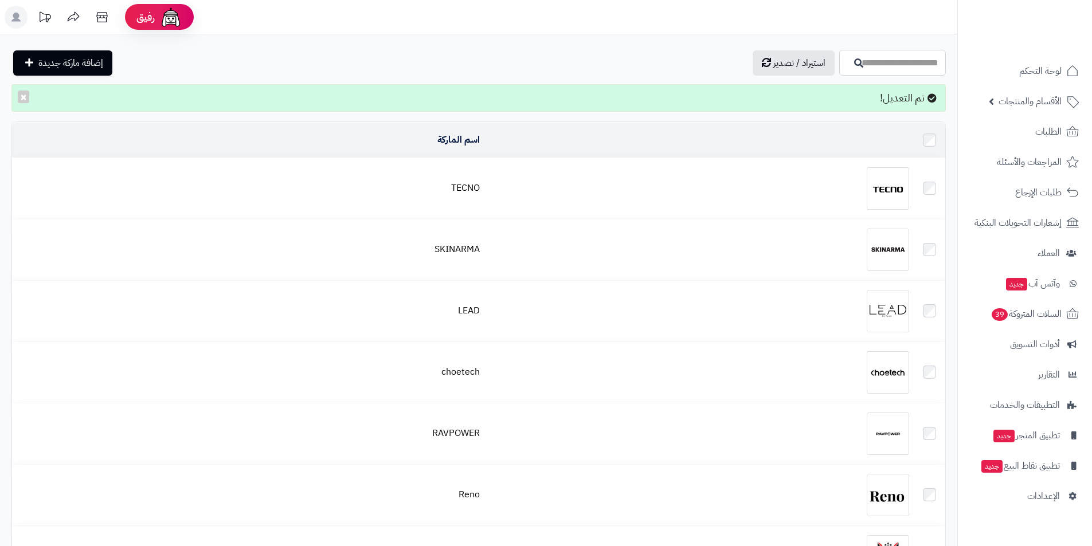
click at [912, 62] on input "اسم الماركة" at bounding box center [892, 63] width 107 height 26
click at [927, 104] on link "WIWU" at bounding box center [892, 111] width 107 height 21
type input "****"
click at [841, 65] on button "button" at bounding box center [852, 62] width 23 height 10
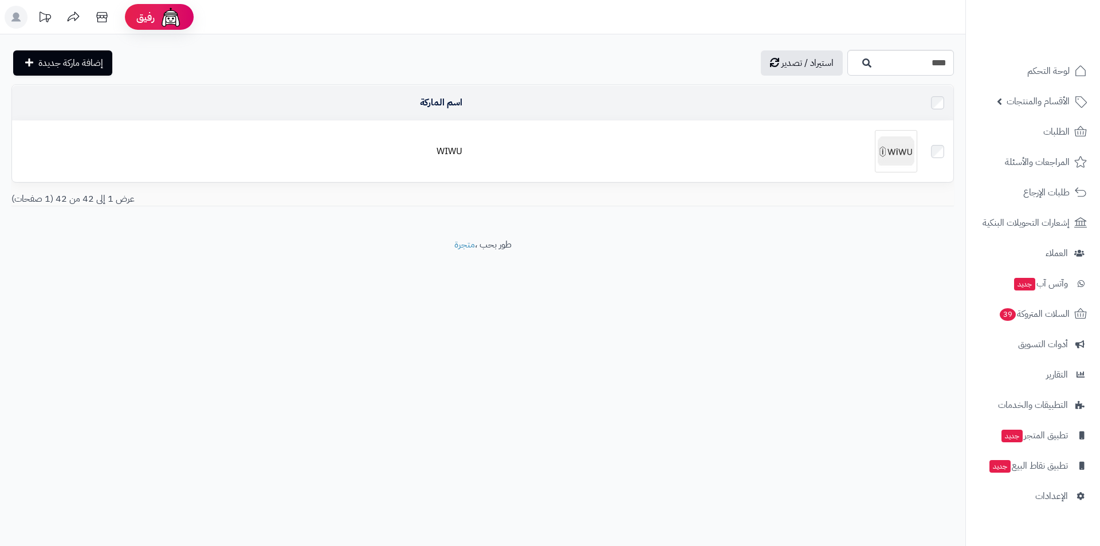
click at [884, 135] on img at bounding box center [896, 151] width 42 height 42
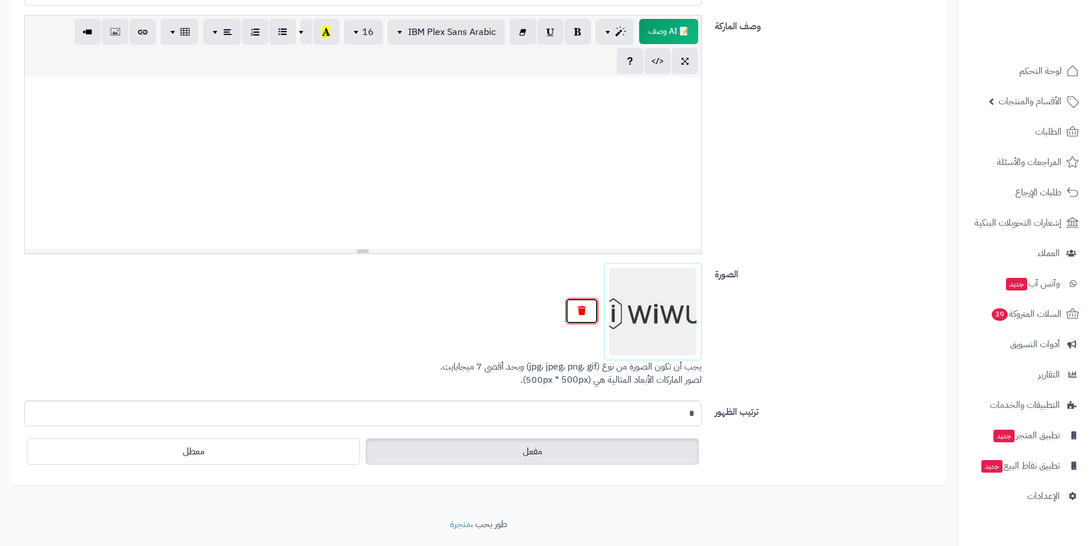
click at [590, 303] on button "button" at bounding box center [581, 311] width 33 height 26
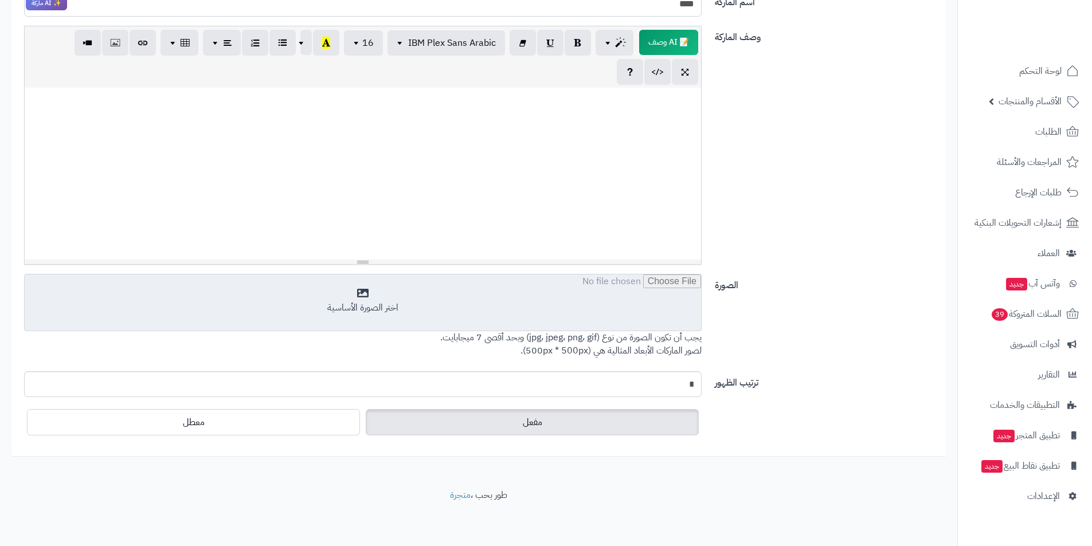
click at [589, 309] on input "file" at bounding box center [363, 302] width 676 height 57
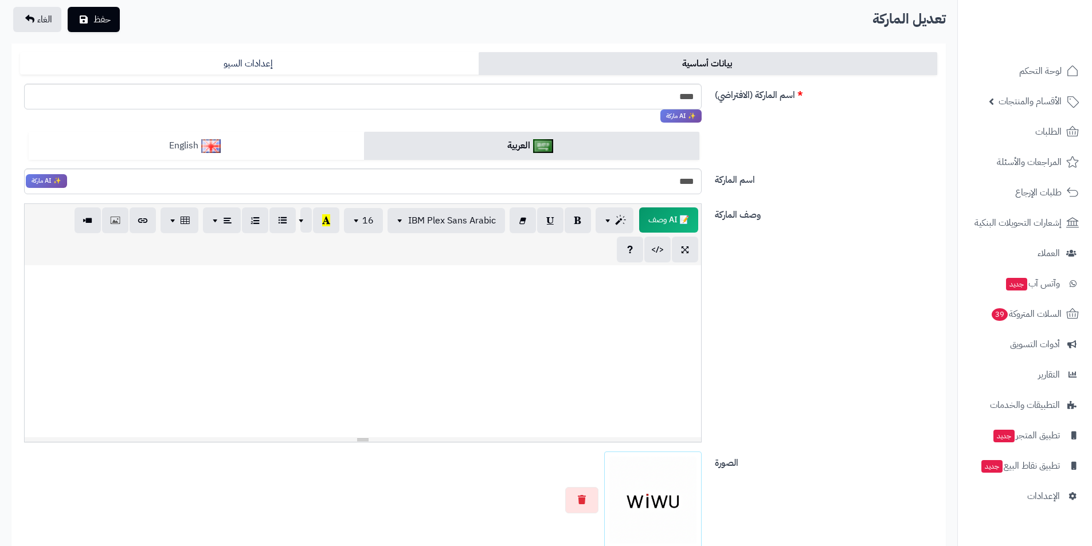
scroll to position [0, 0]
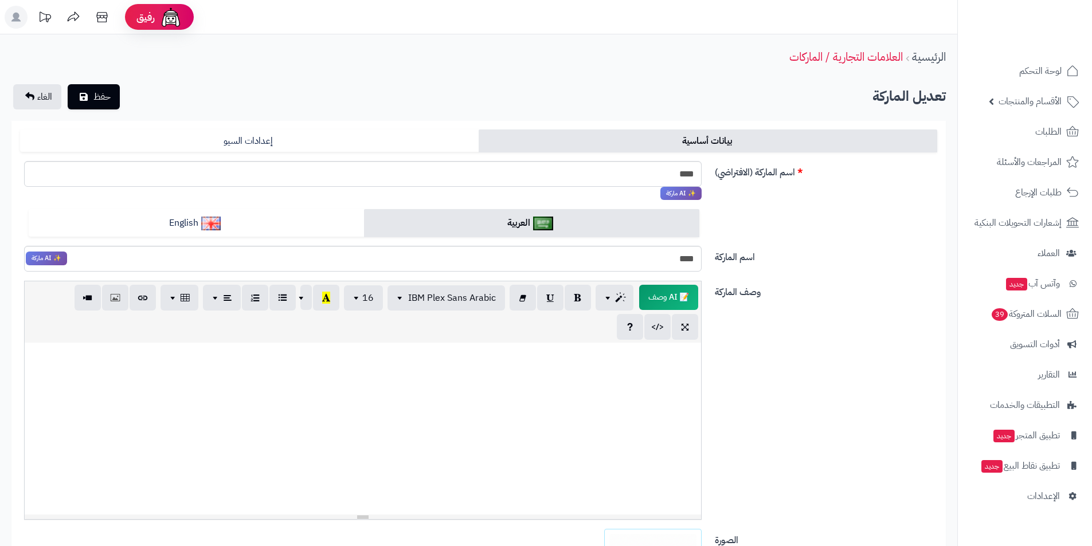
click at [120, 103] on div "حفظ الغاء" at bounding box center [66, 96] width 110 height 25
click at [79, 91] on button "حفظ" at bounding box center [94, 96] width 52 height 25
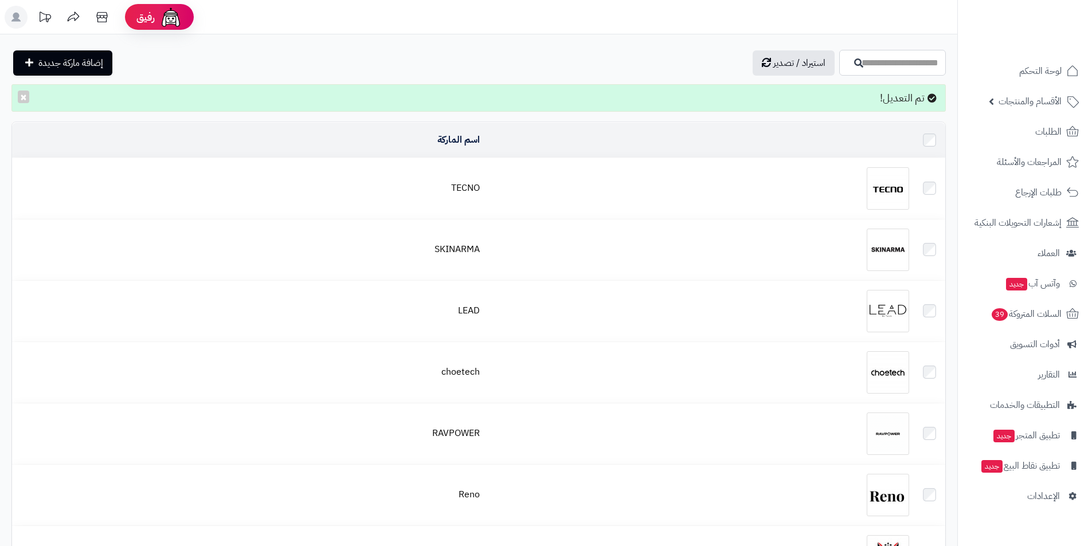
click at [889, 53] on input "اسم الماركة" at bounding box center [892, 63] width 107 height 26
click at [908, 120] on link "HEATZ" at bounding box center [892, 111] width 107 height 21
type input "*****"
click at [839, 69] on input "*****" at bounding box center [892, 63] width 107 height 26
click at [839, 54] on input "*****" at bounding box center [892, 63] width 107 height 26
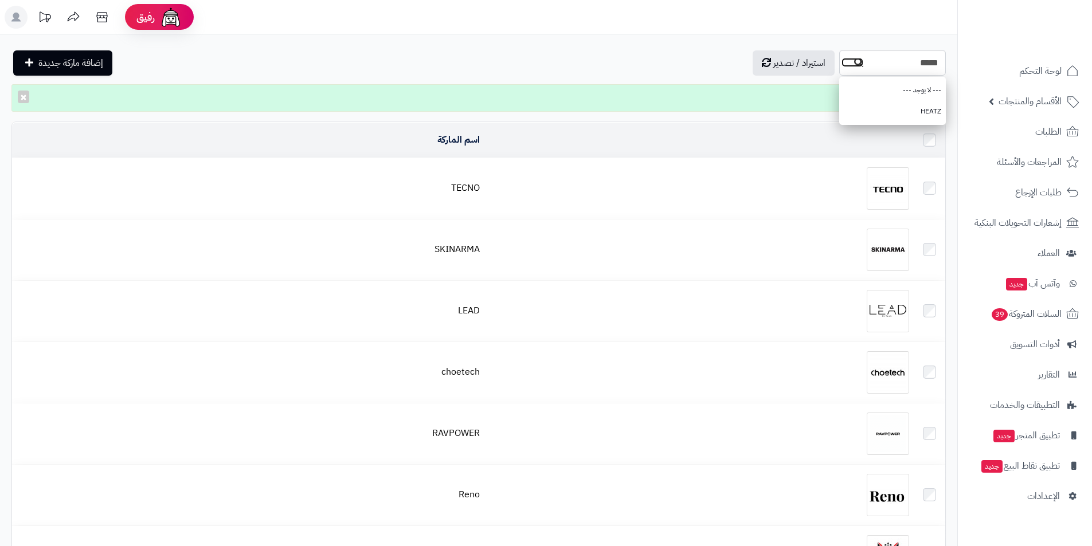
click at [841, 67] on button "button" at bounding box center [852, 62] width 23 height 10
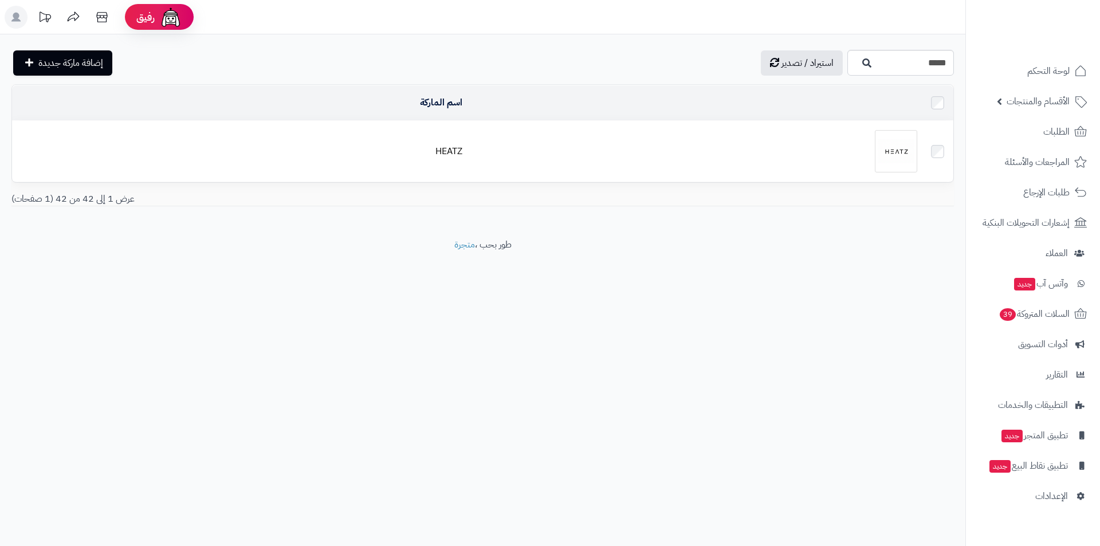
click at [809, 136] on div at bounding box center [695, 151] width 446 height 42
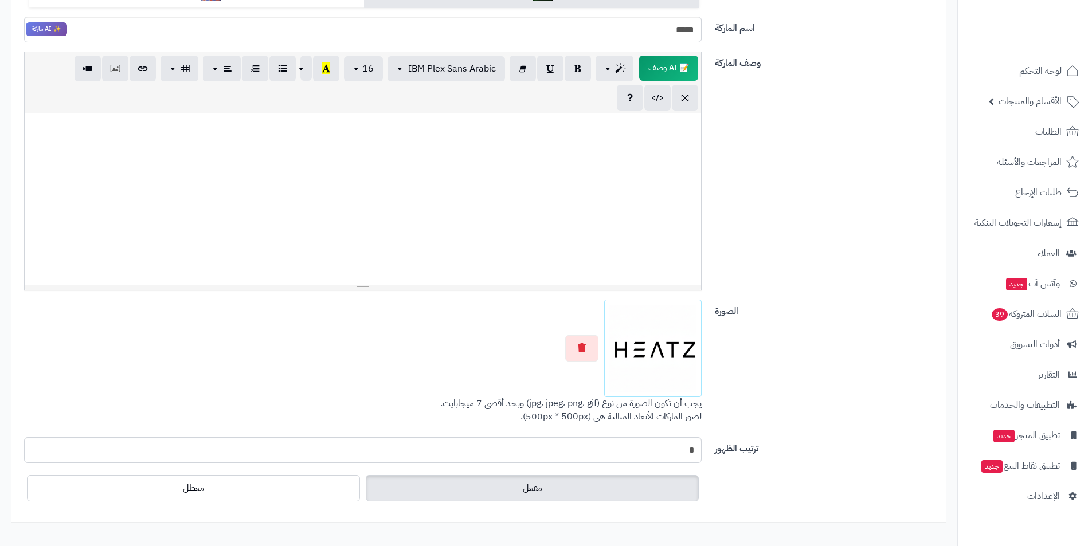
click at [584, 324] on div at bounding box center [362, 348] width 677 height 97
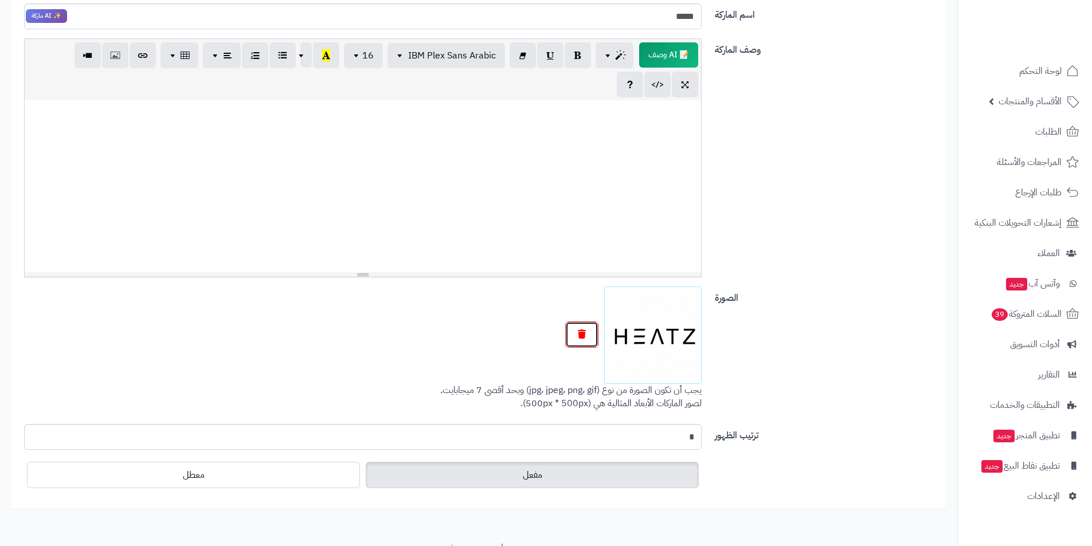
click at [588, 328] on button "button" at bounding box center [581, 334] width 33 height 26
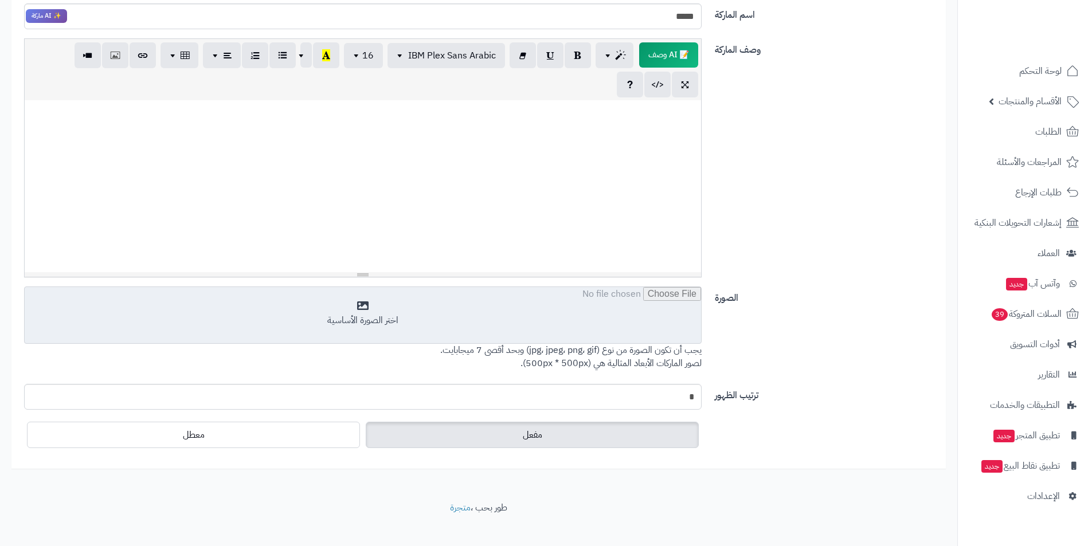
click at [616, 340] on input "file" at bounding box center [363, 315] width 676 height 57
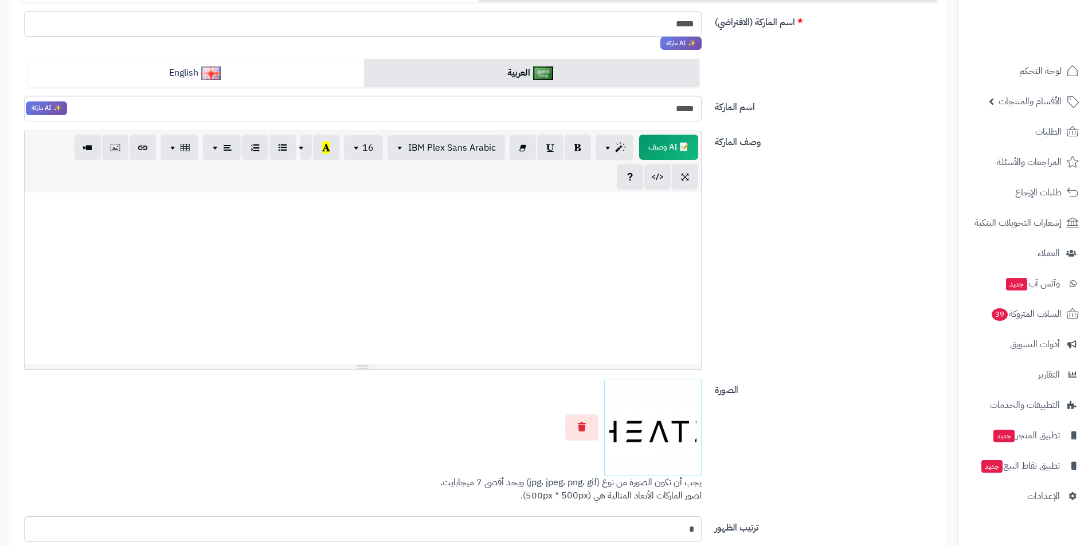
scroll to position [13, 0]
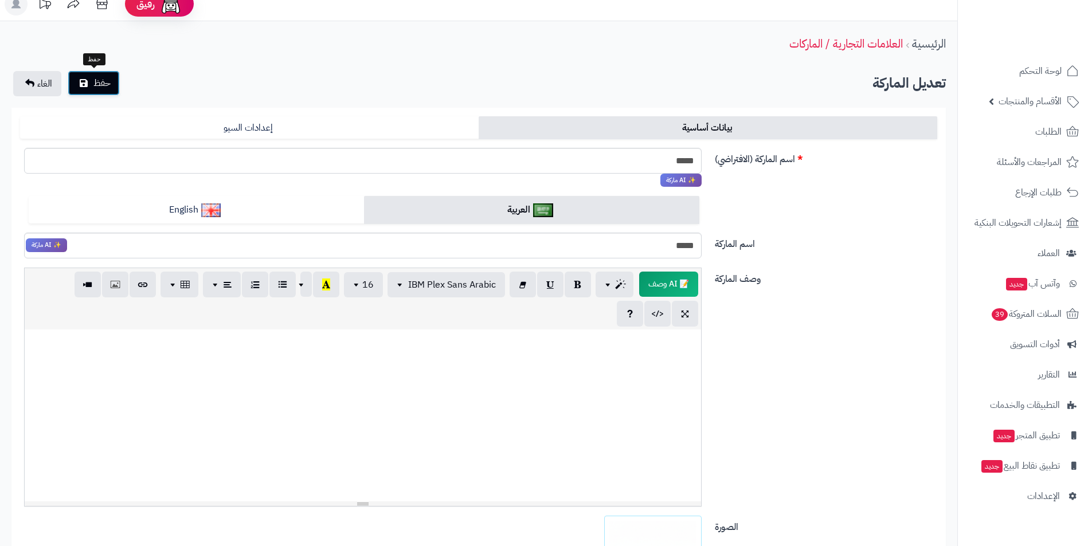
click at [113, 77] on button "حفظ" at bounding box center [94, 82] width 52 height 25
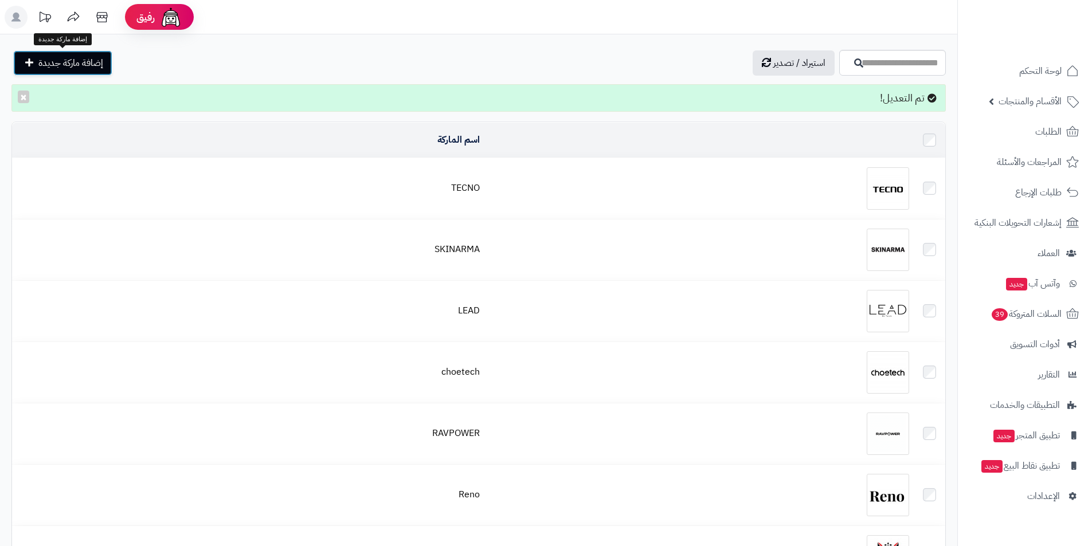
click at [76, 63] on span "إضافة ماركة جديدة" at bounding box center [70, 63] width 65 height 14
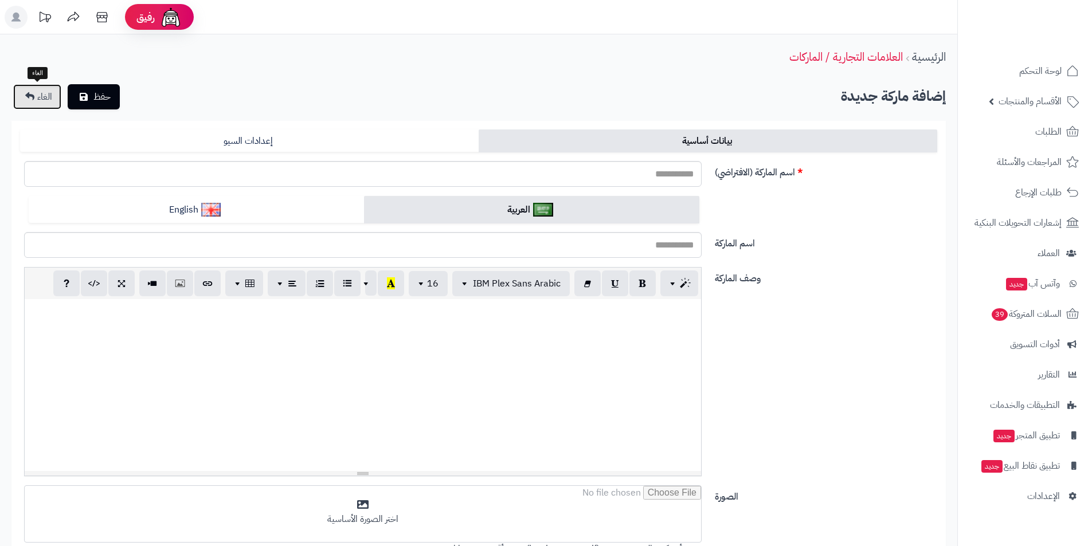
click at [25, 96] on link "الغاء" at bounding box center [37, 96] width 48 height 25
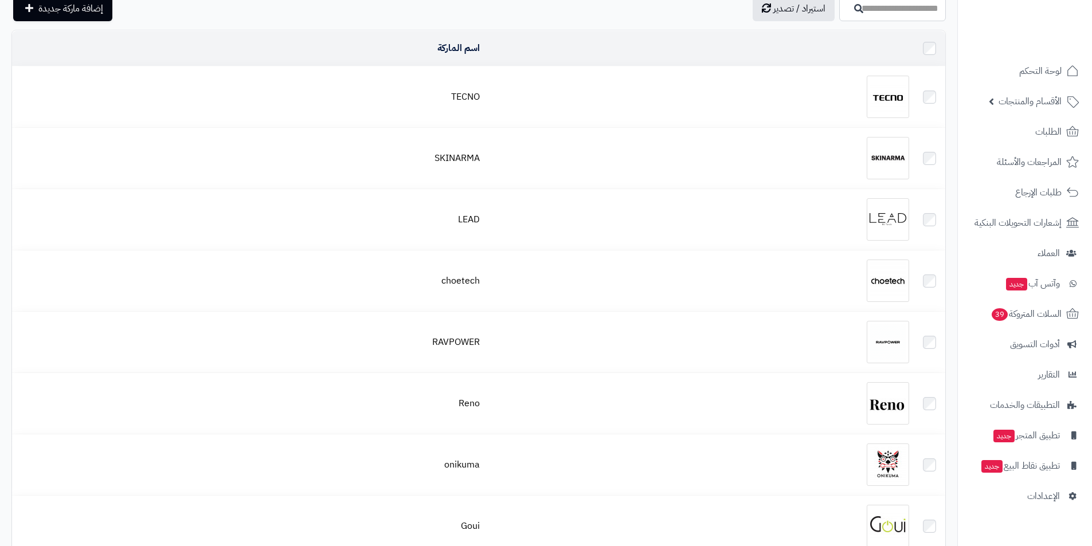
scroll to position [57, 0]
click at [839, 1] on input "اسم الماركة" at bounding box center [892, 6] width 107 height 26
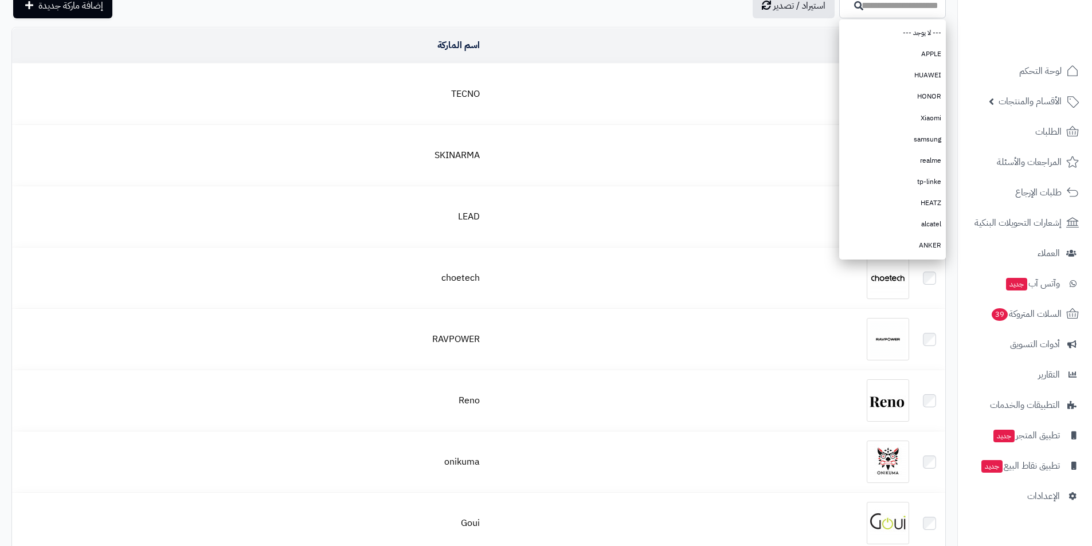
scroll to position [56, 0]
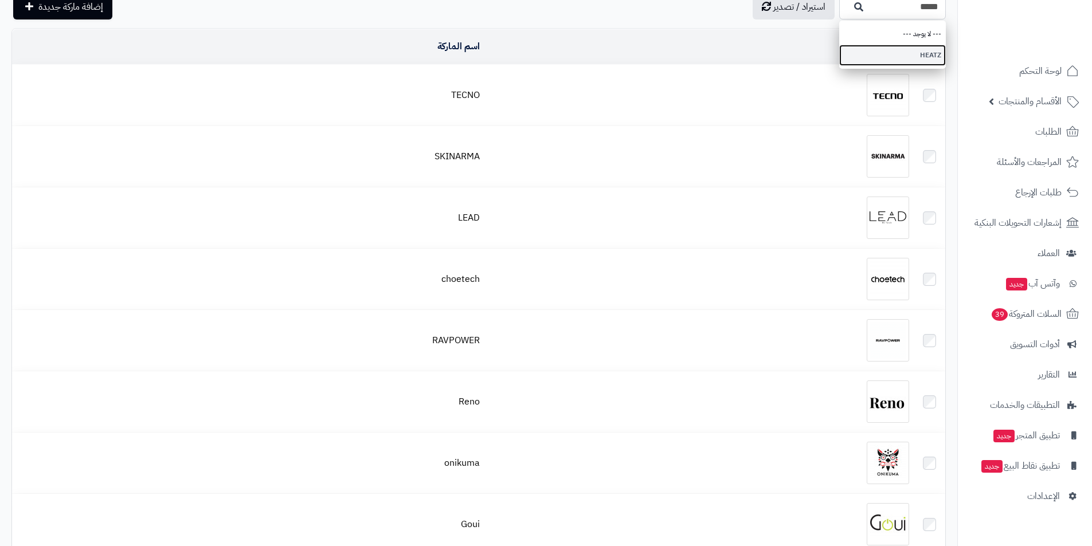
click at [879, 65] on link "HEATZ" at bounding box center [892, 55] width 107 height 21
type input "*****"
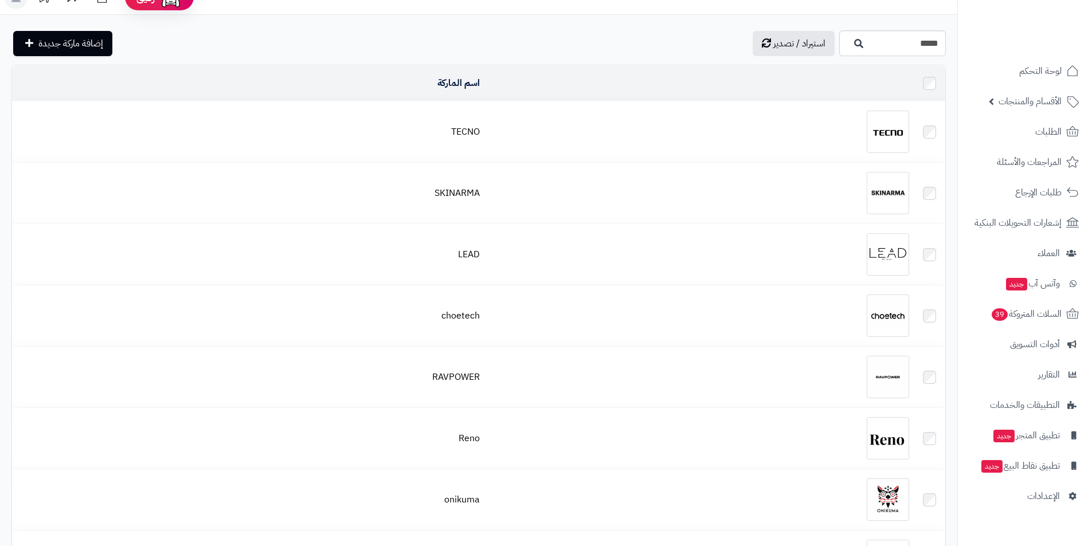
scroll to position [0, 0]
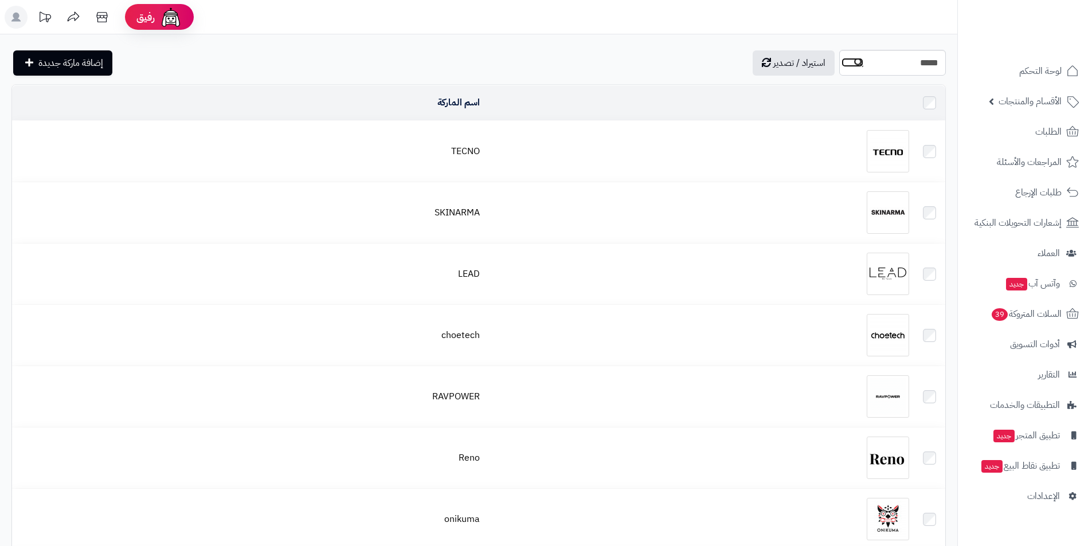
click at [854, 62] on icon "button" at bounding box center [858, 62] width 9 height 9
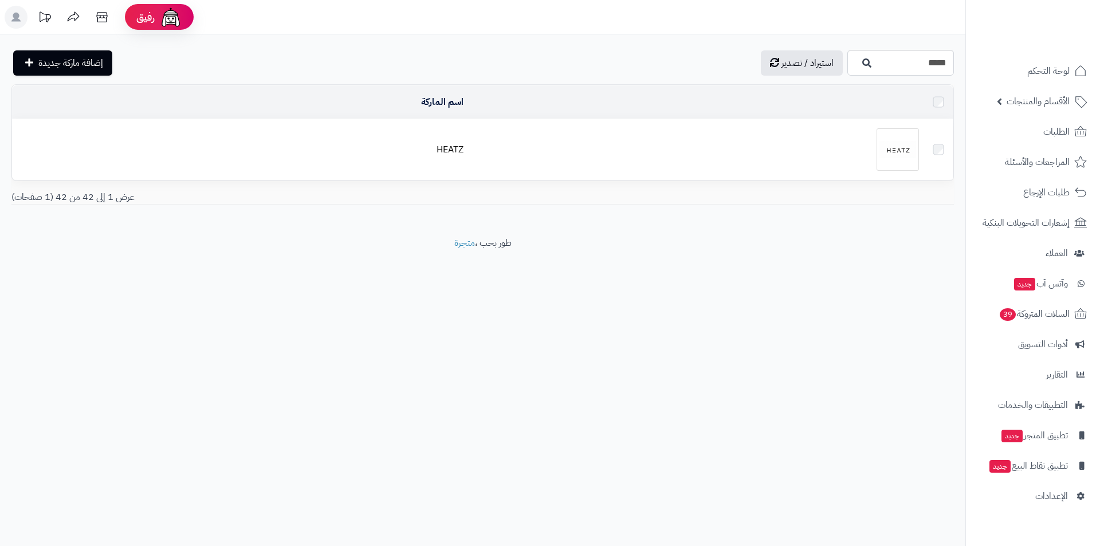
click at [834, 132] on div at bounding box center [696, 149] width 447 height 42
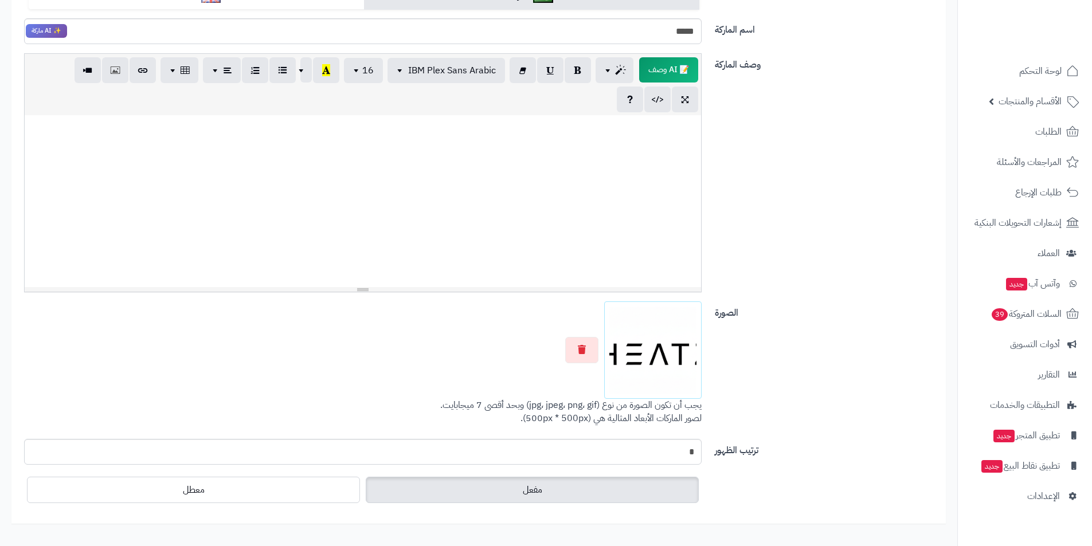
scroll to position [229, 0]
click at [590, 350] on button "button" at bounding box center [581, 348] width 33 height 26
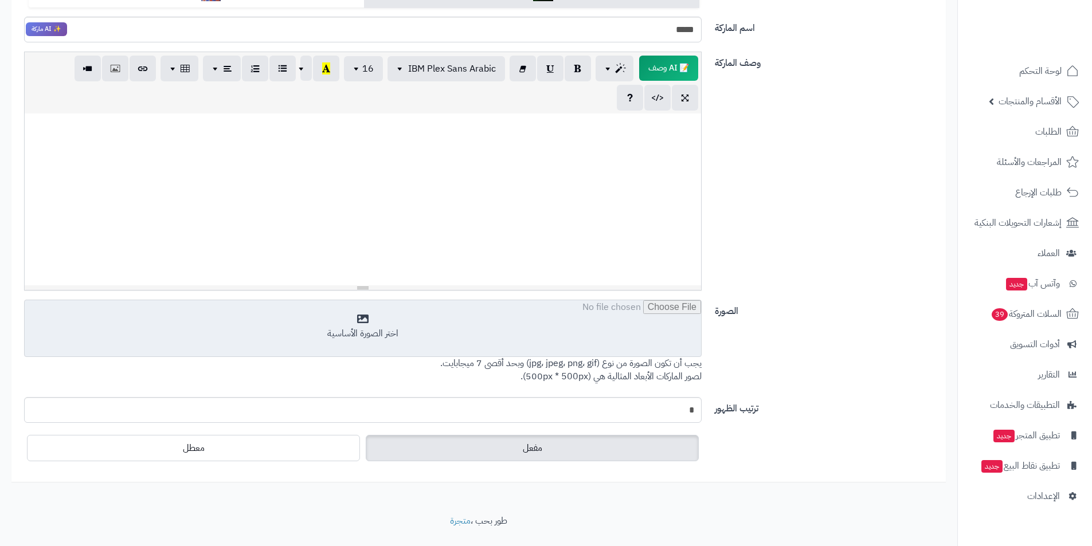
click at [629, 348] on input "file" at bounding box center [363, 328] width 676 height 57
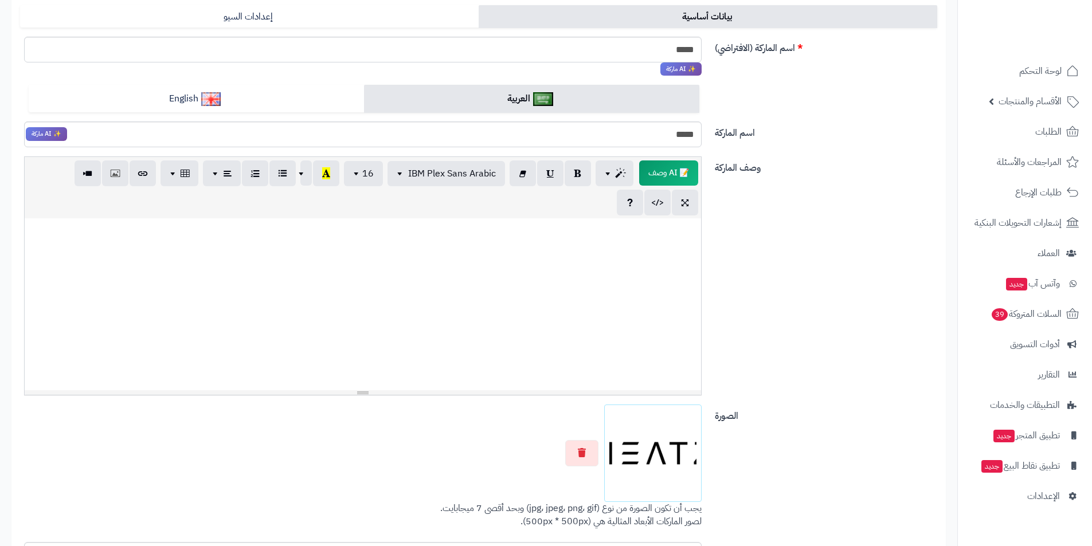
scroll to position [0, 0]
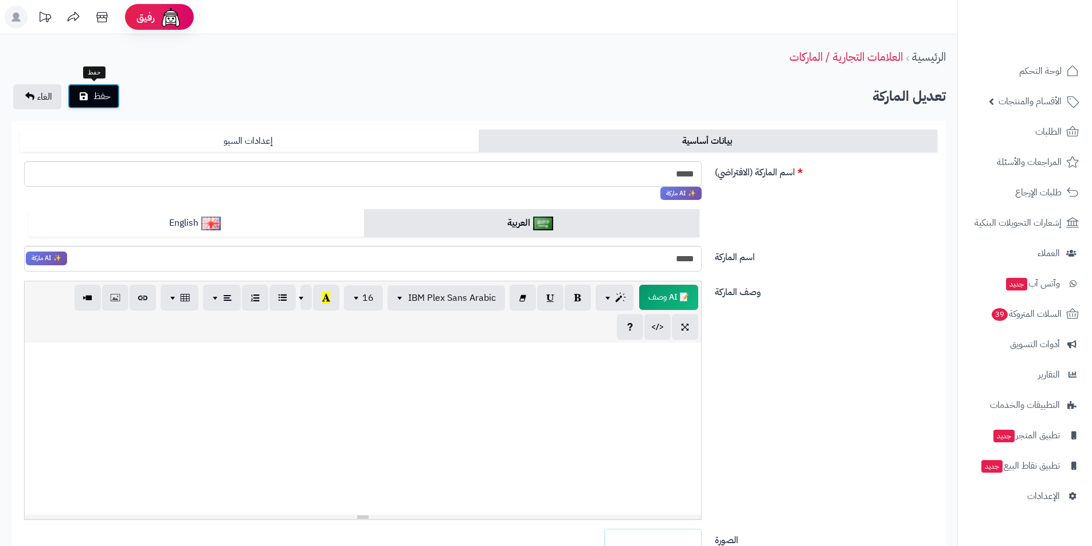
click at [103, 104] on button "حفظ" at bounding box center [94, 96] width 52 height 25
